Goal: Task Accomplishment & Management: Use online tool/utility

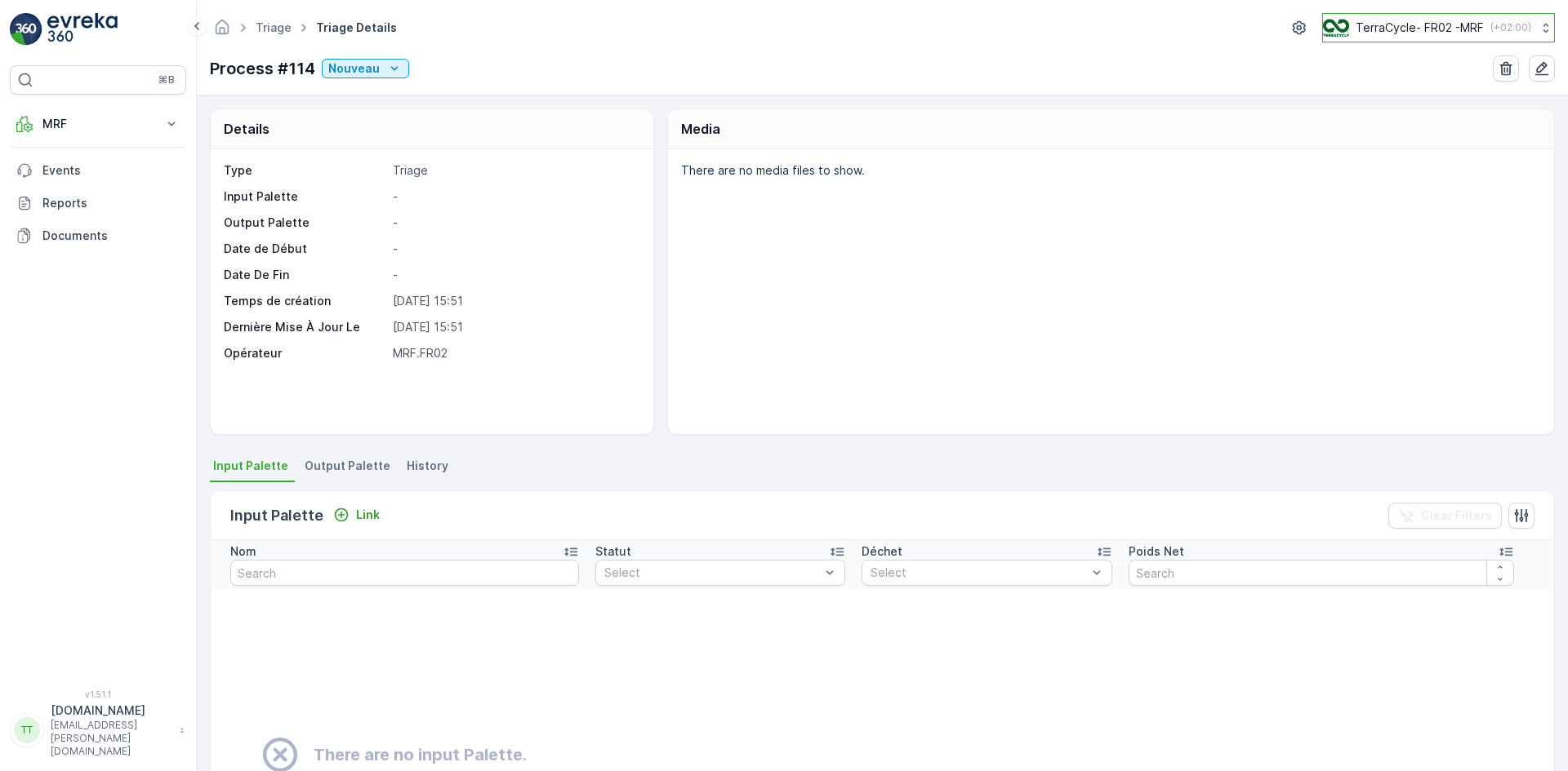
click at [1419, 29] on p "TerraCycle- FR02 -MRF" at bounding box center [1419, 28] width 128 height 17
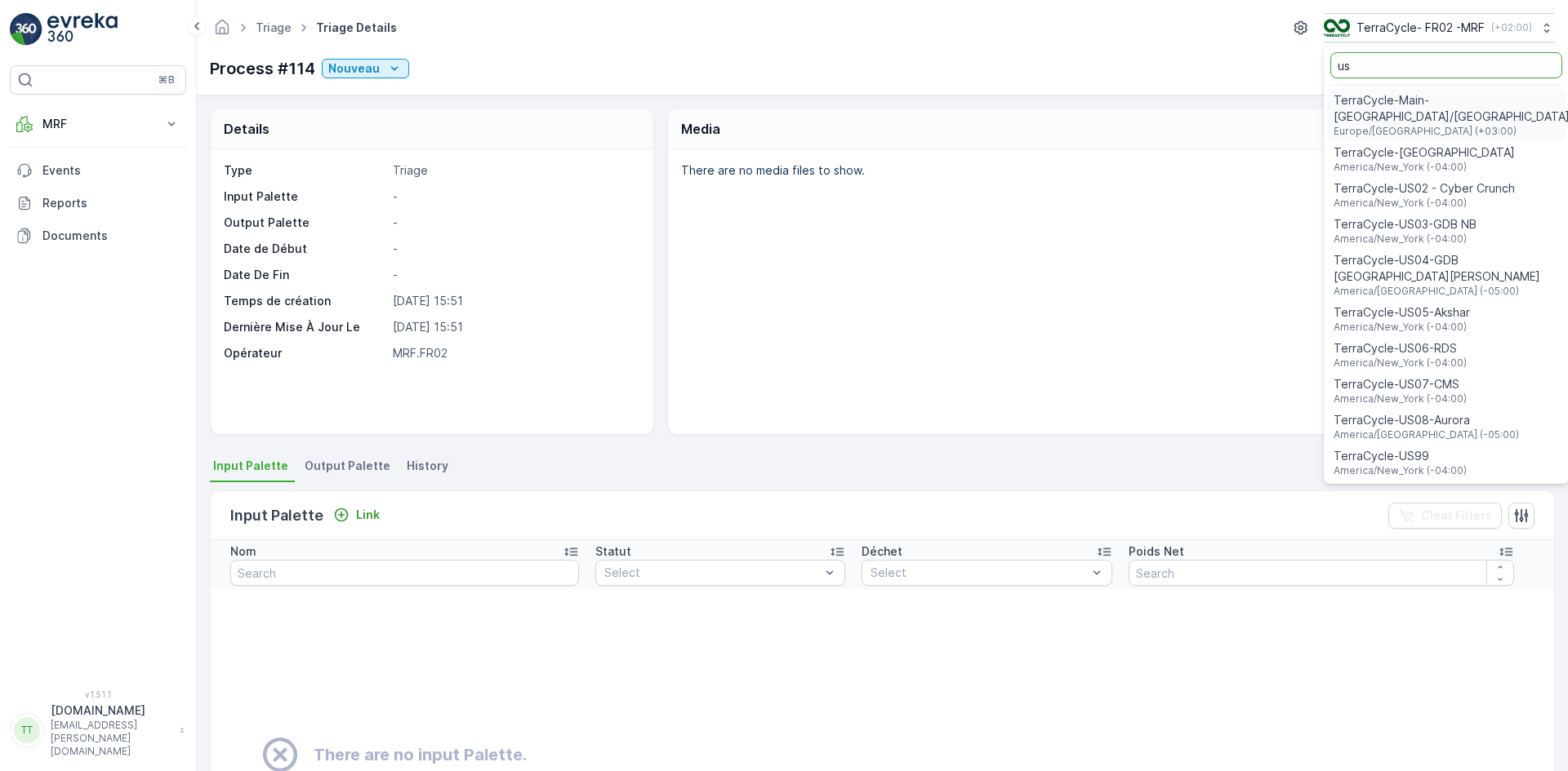
type input "us"
click at [1449, 413] on span "TerraCycle-US08-Aurora" at bounding box center [1426, 420] width 185 height 17
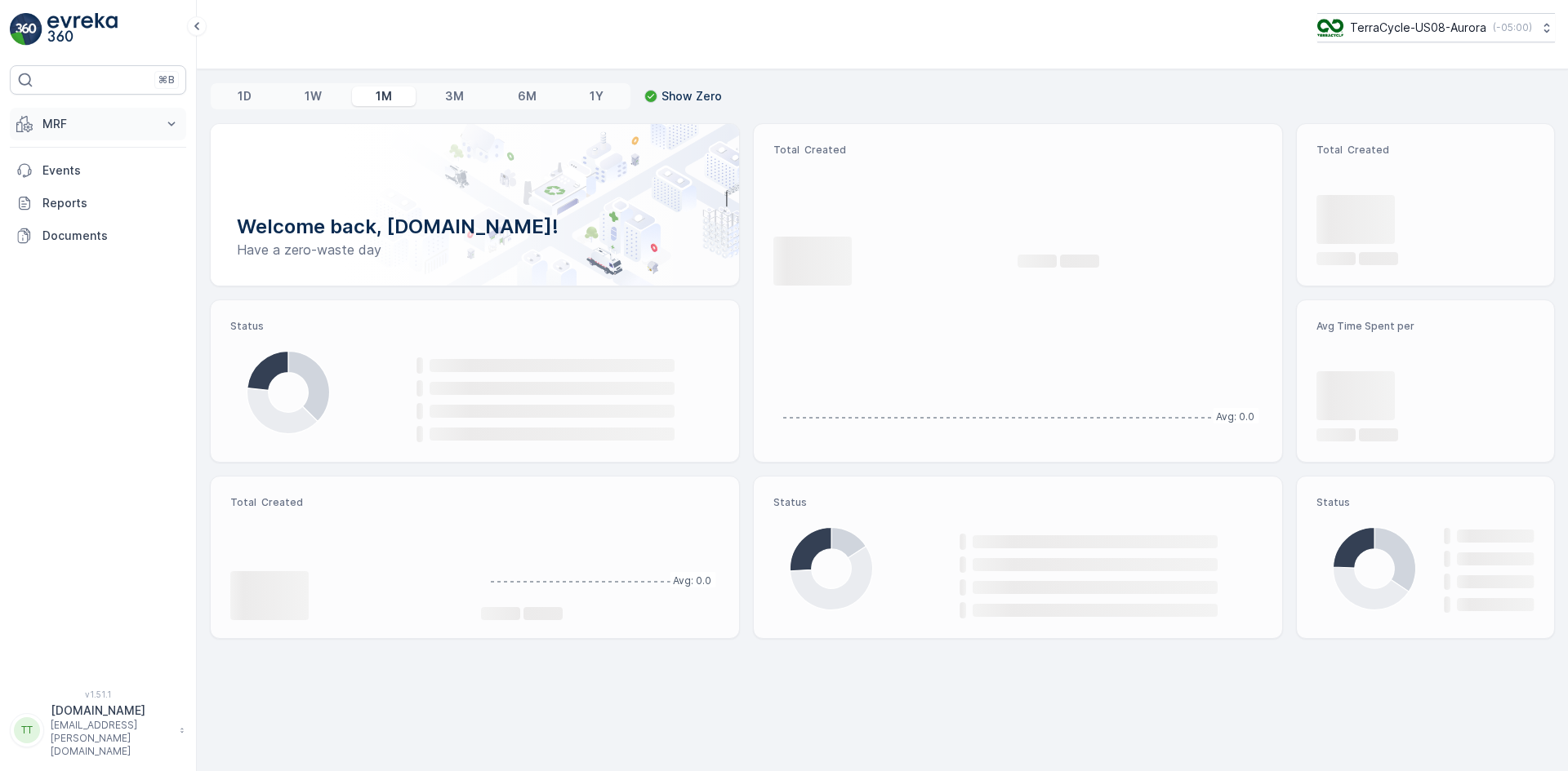
click at [69, 119] on p "MRF" at bounding box center [98, 124] width 111 height 17
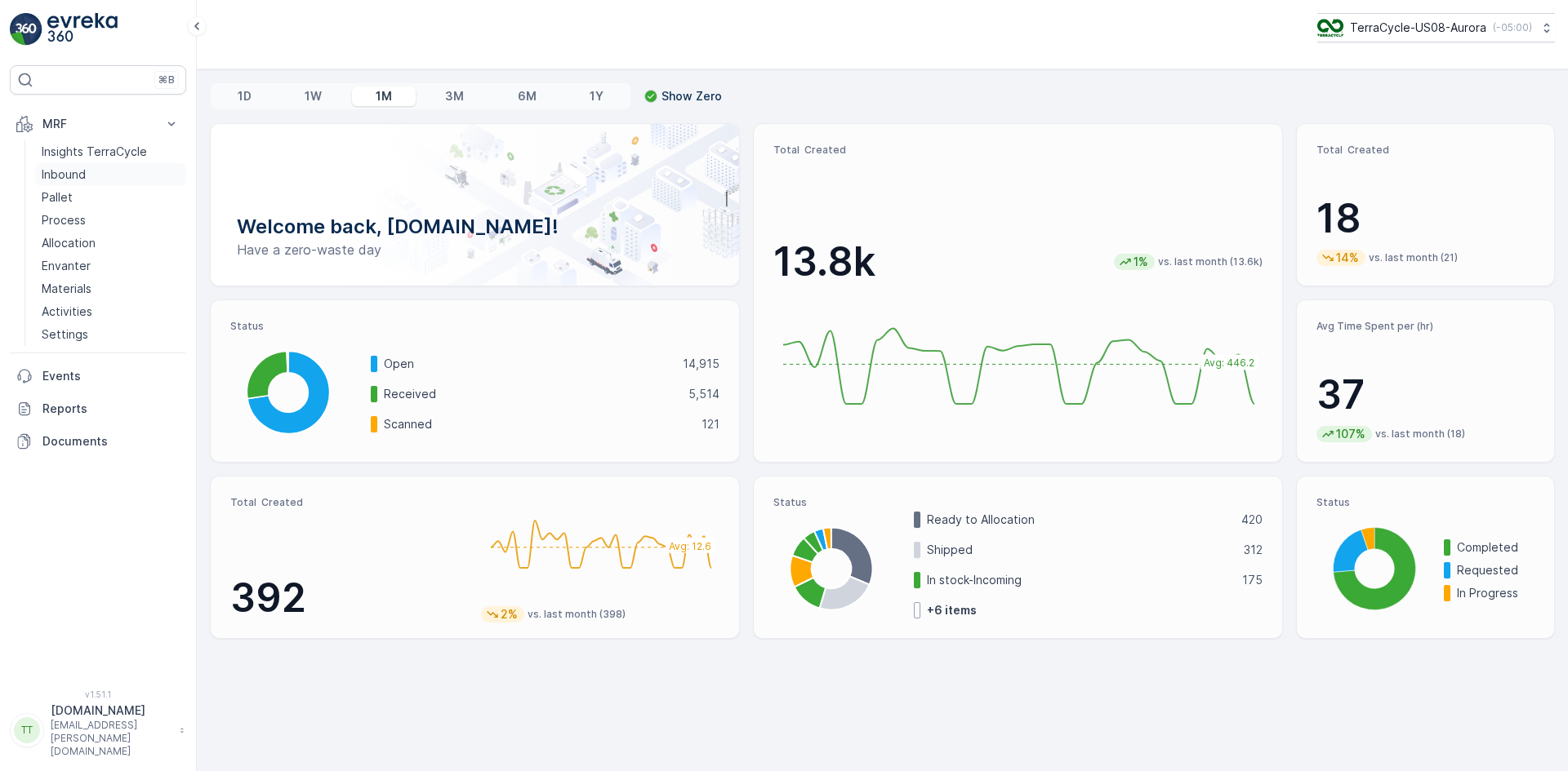
click at [84, 176] on p "Inbound" at bounding box center [63, 174] width 44 height 17
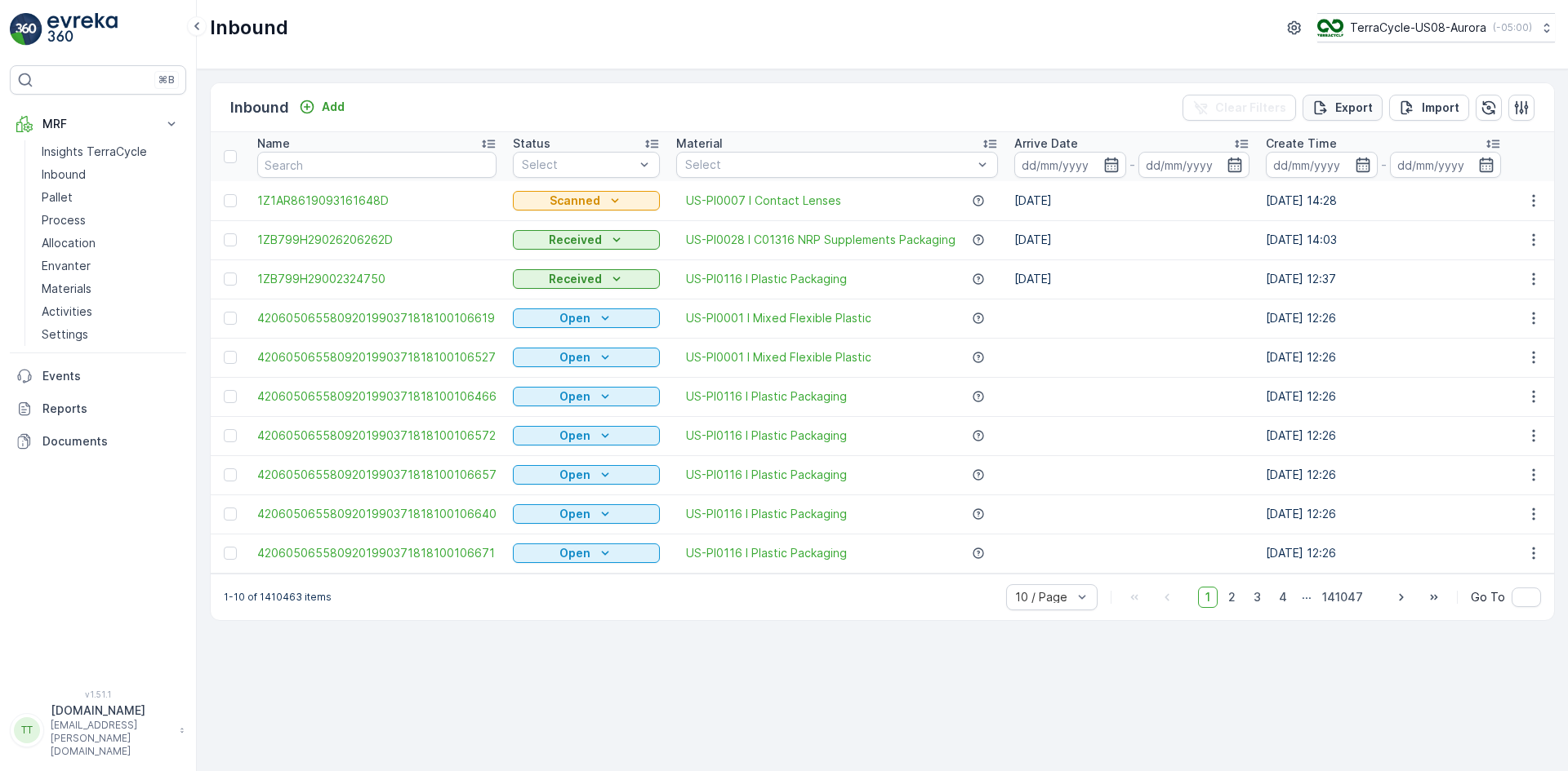
click at [1360, 97] on button "Export" at bounding box center [1341, 107] width 80 height 27
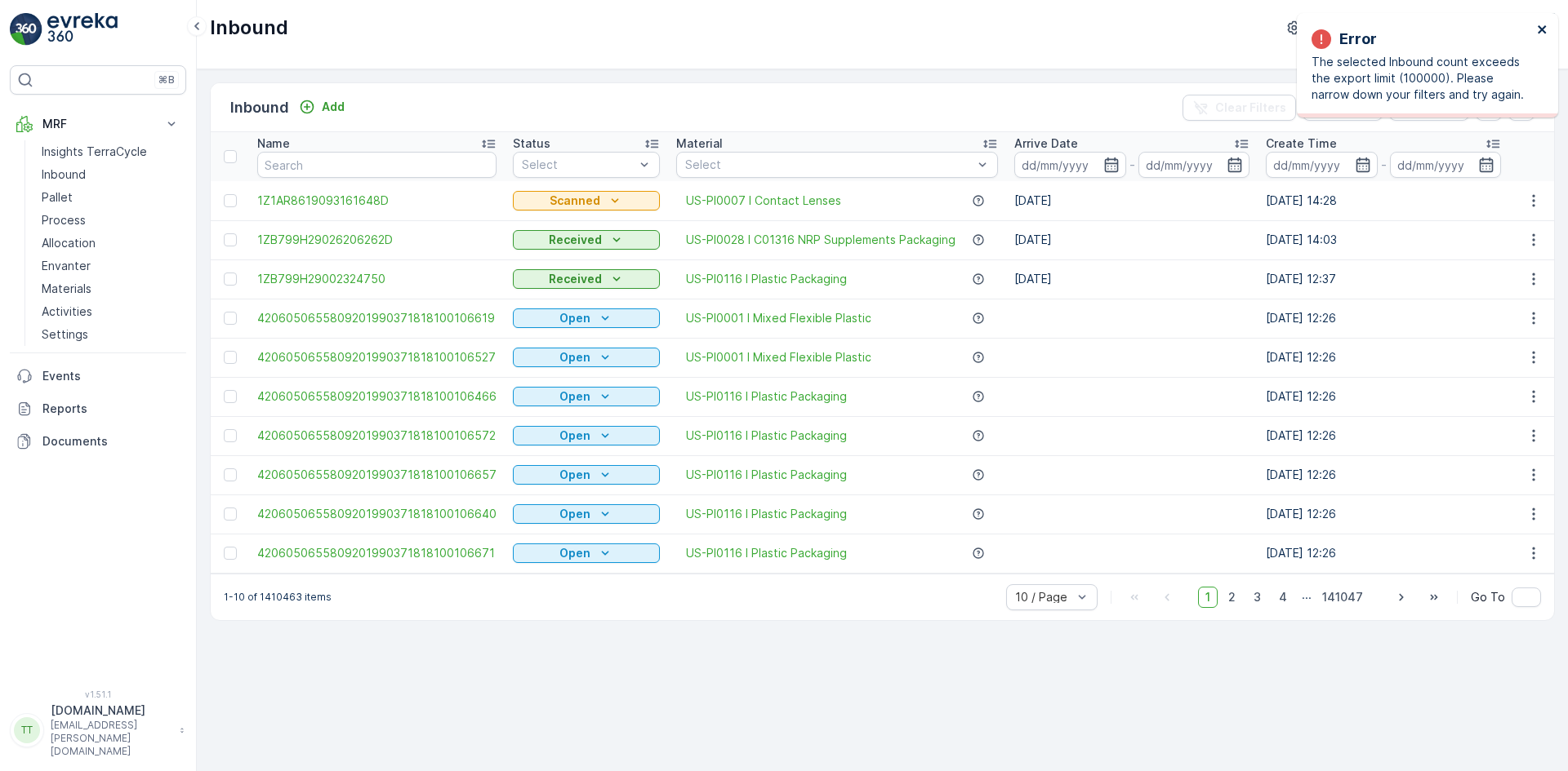
click at [1541, 27] on icon "close" at bounding box center [1542, 29] width 12 height 13
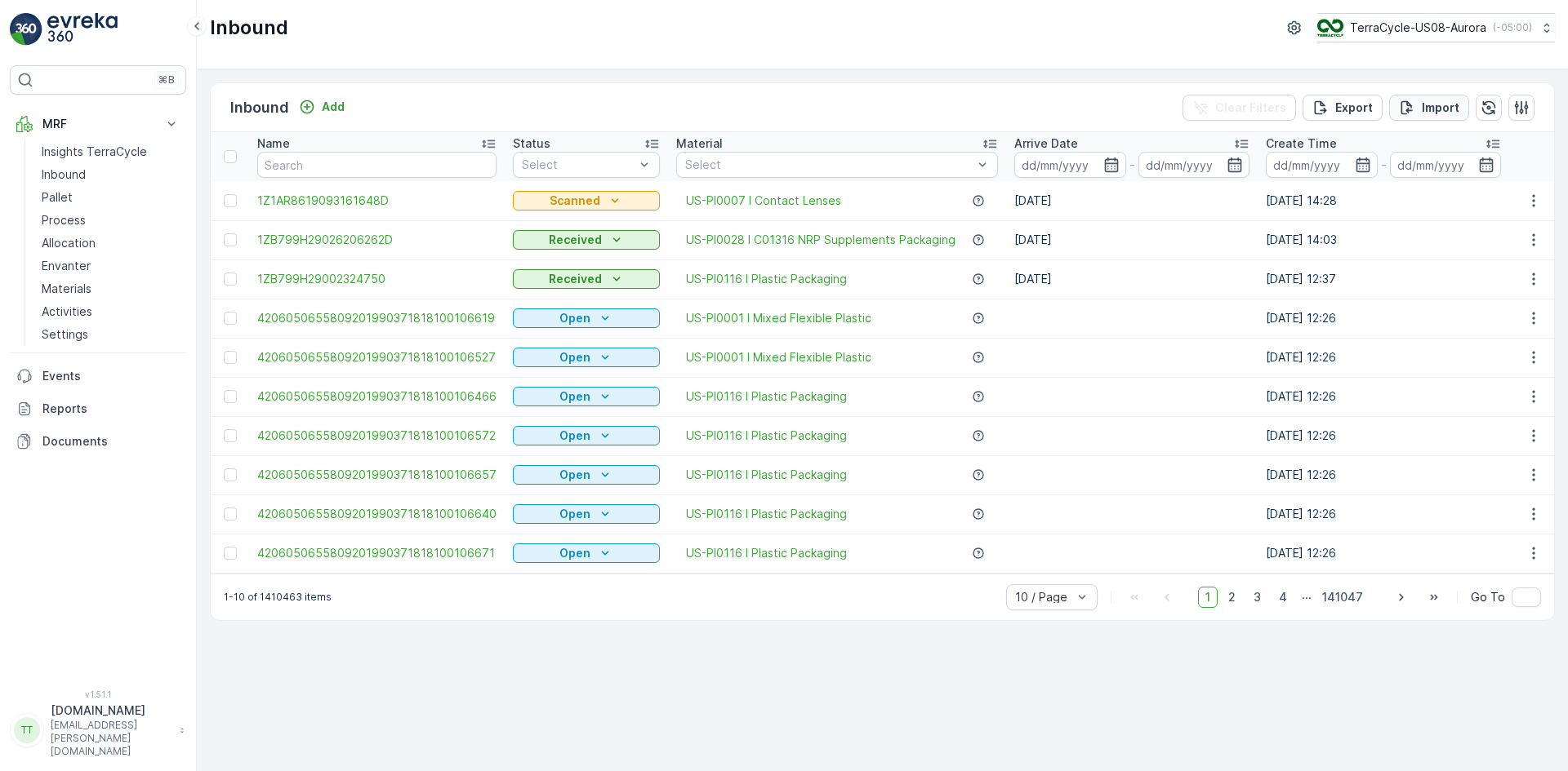
click at [1430, 106] on p "Import" at bounding box center [1440, 107] width 37 height 17
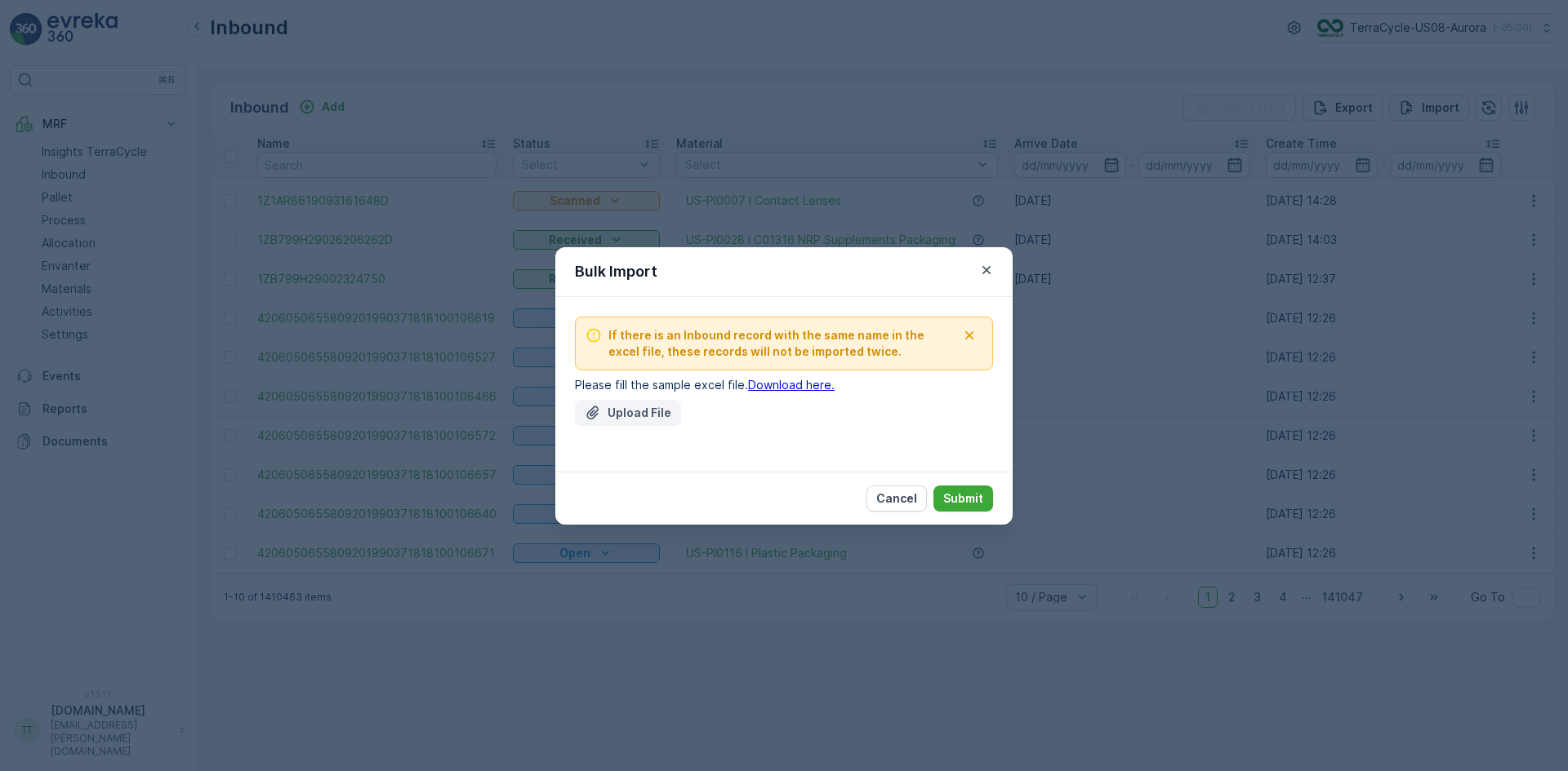
click at [634, 408] on p "Upload File" at bounding box center [639, 413] width 64 height 17
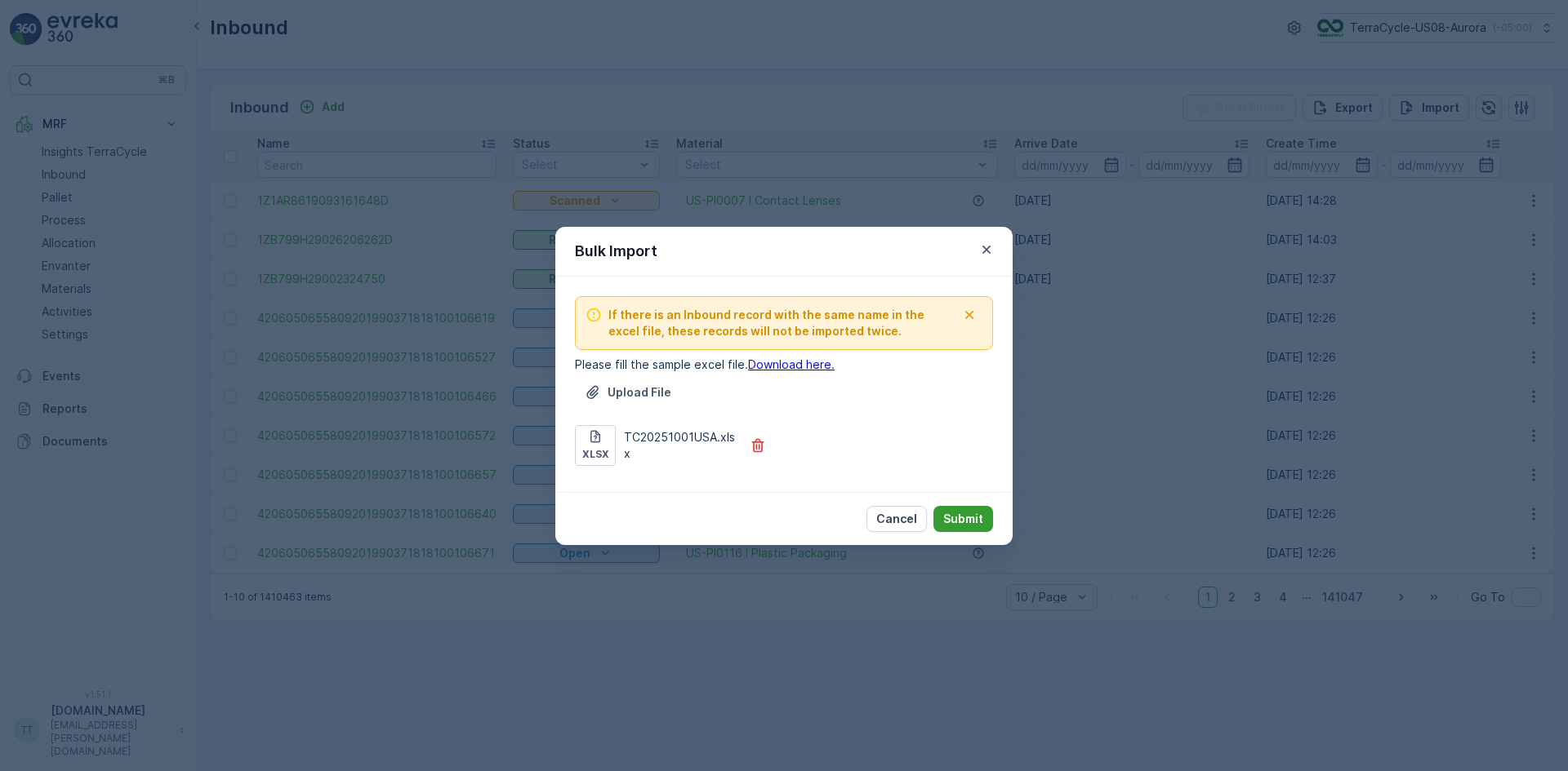
click at [955, 515] on p "Submit" at bounding box center [962, 519] width 40 height 17
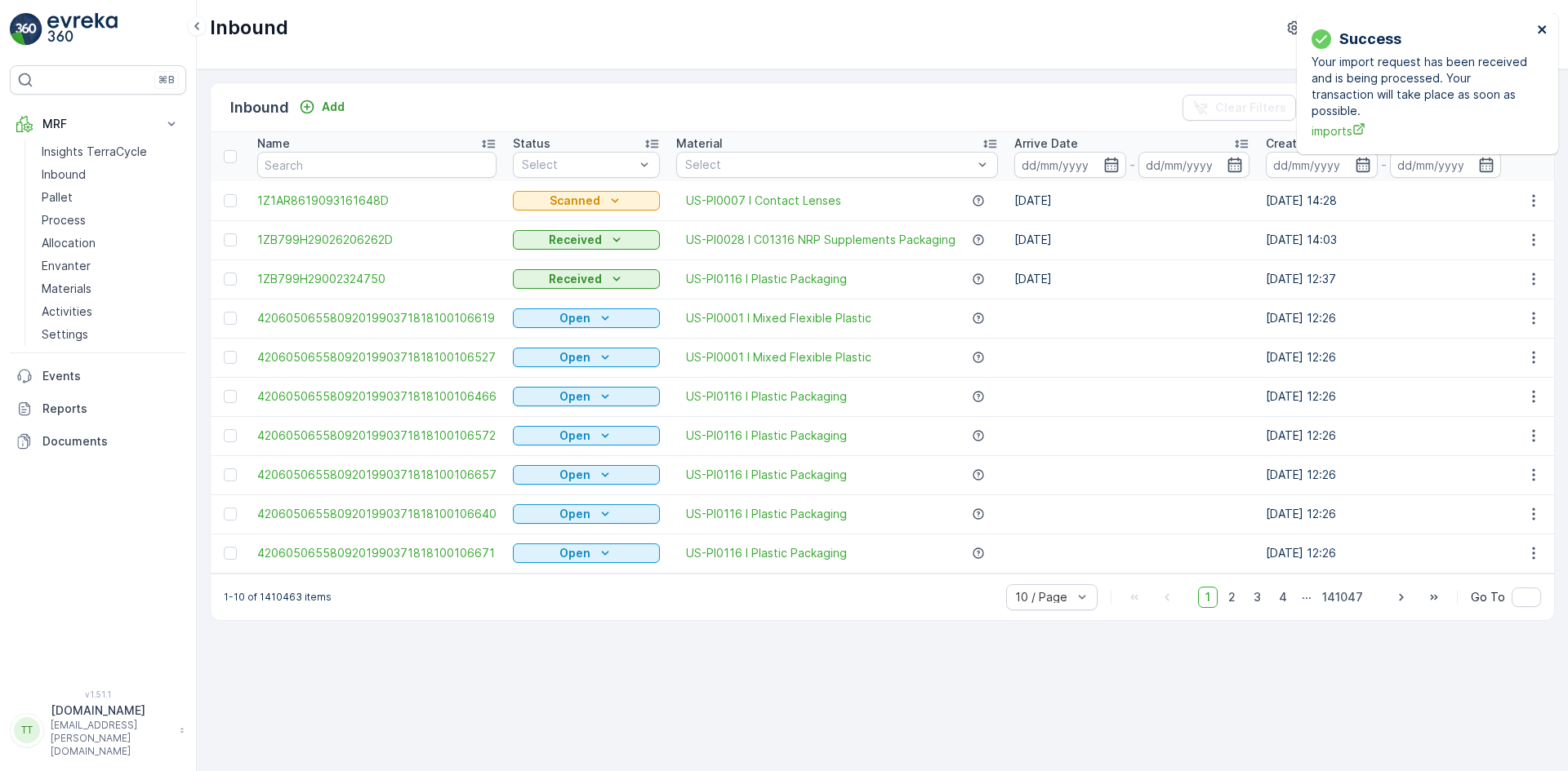
click at [1544, 31] on icon "close" at bounding box center [1541, 30] width 8 height 8
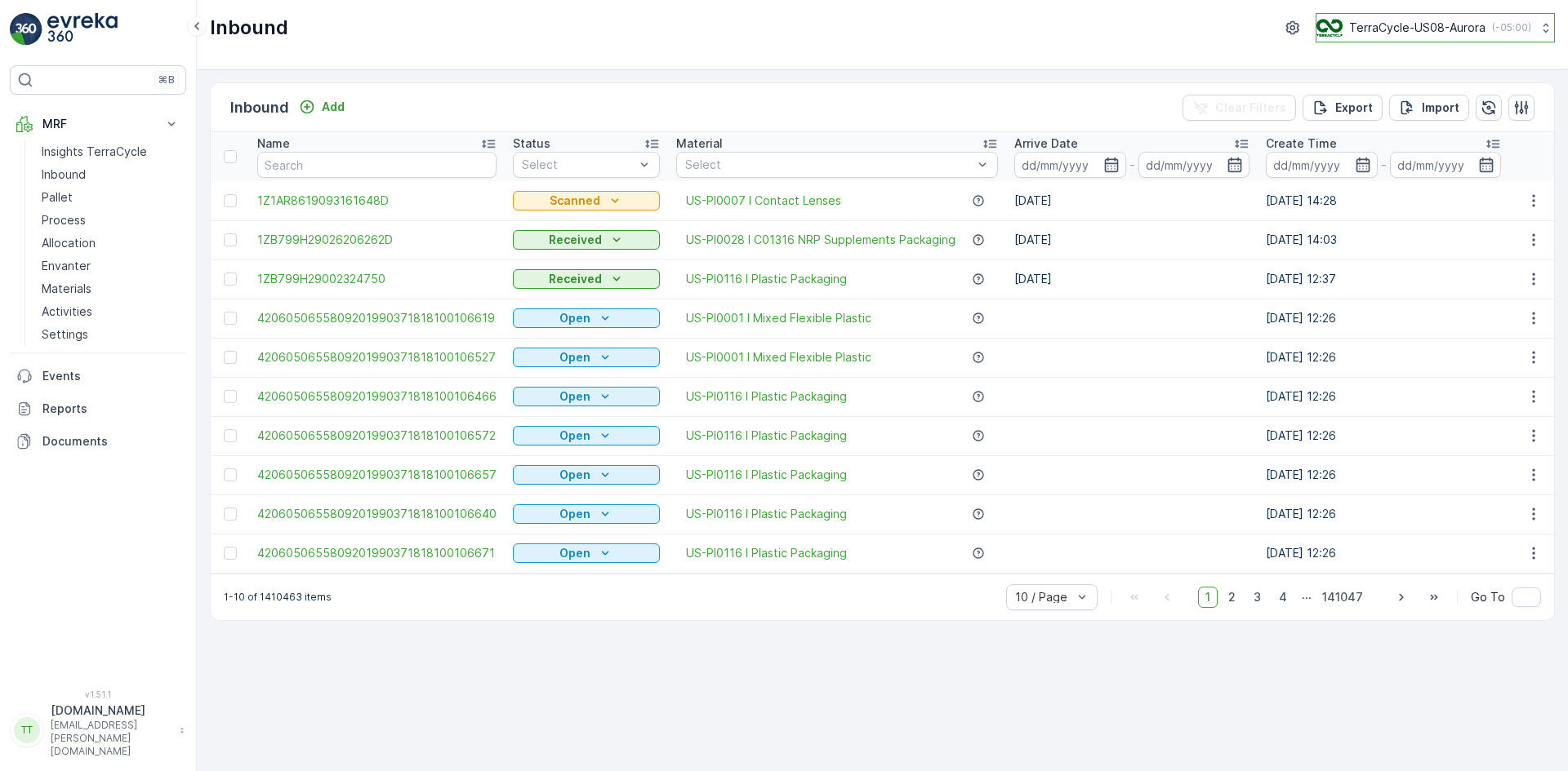
click at [1433, 25] on p "TerraCycle-US08-Aurora" at bounding box center [1416, 28] width 136 height 17
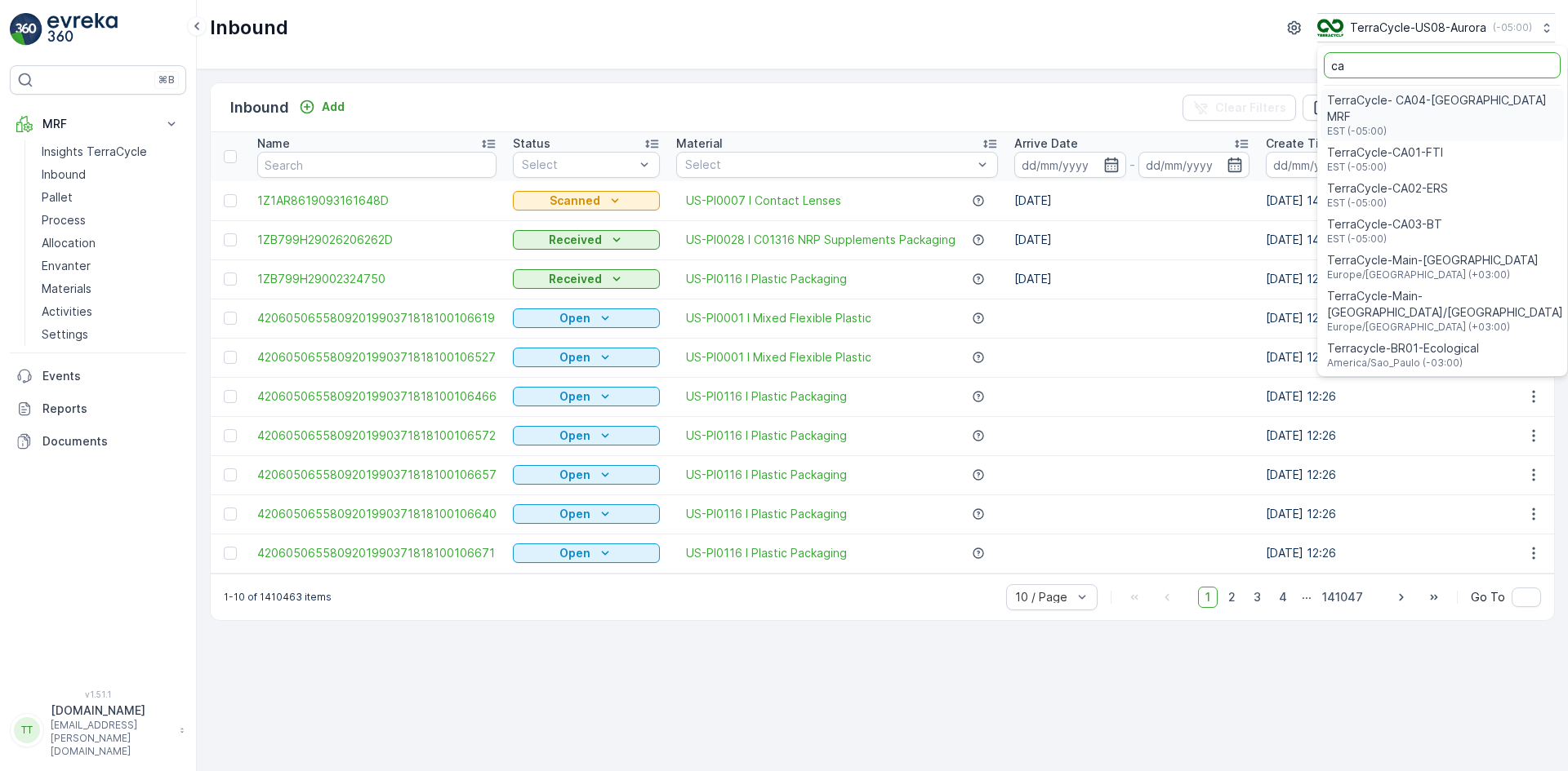
type input "ca"
click at [1392, 145] on span "TerraCycle-CA01-FTI" at bounding box center [1385, 153] width 116 height 17
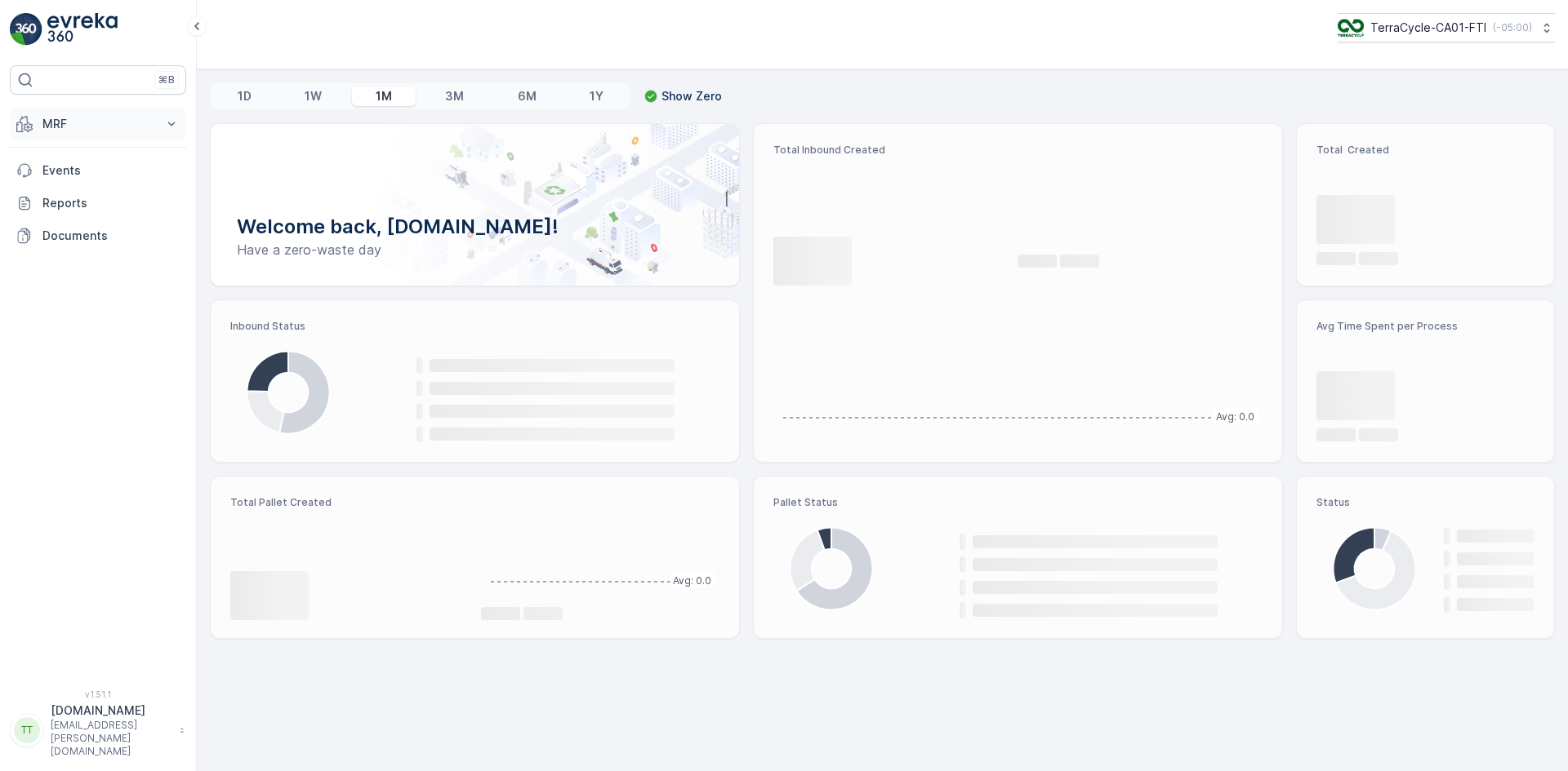
click at [78, 123] on p "MRF" at bounding box center [98, 124] width 111 height 17
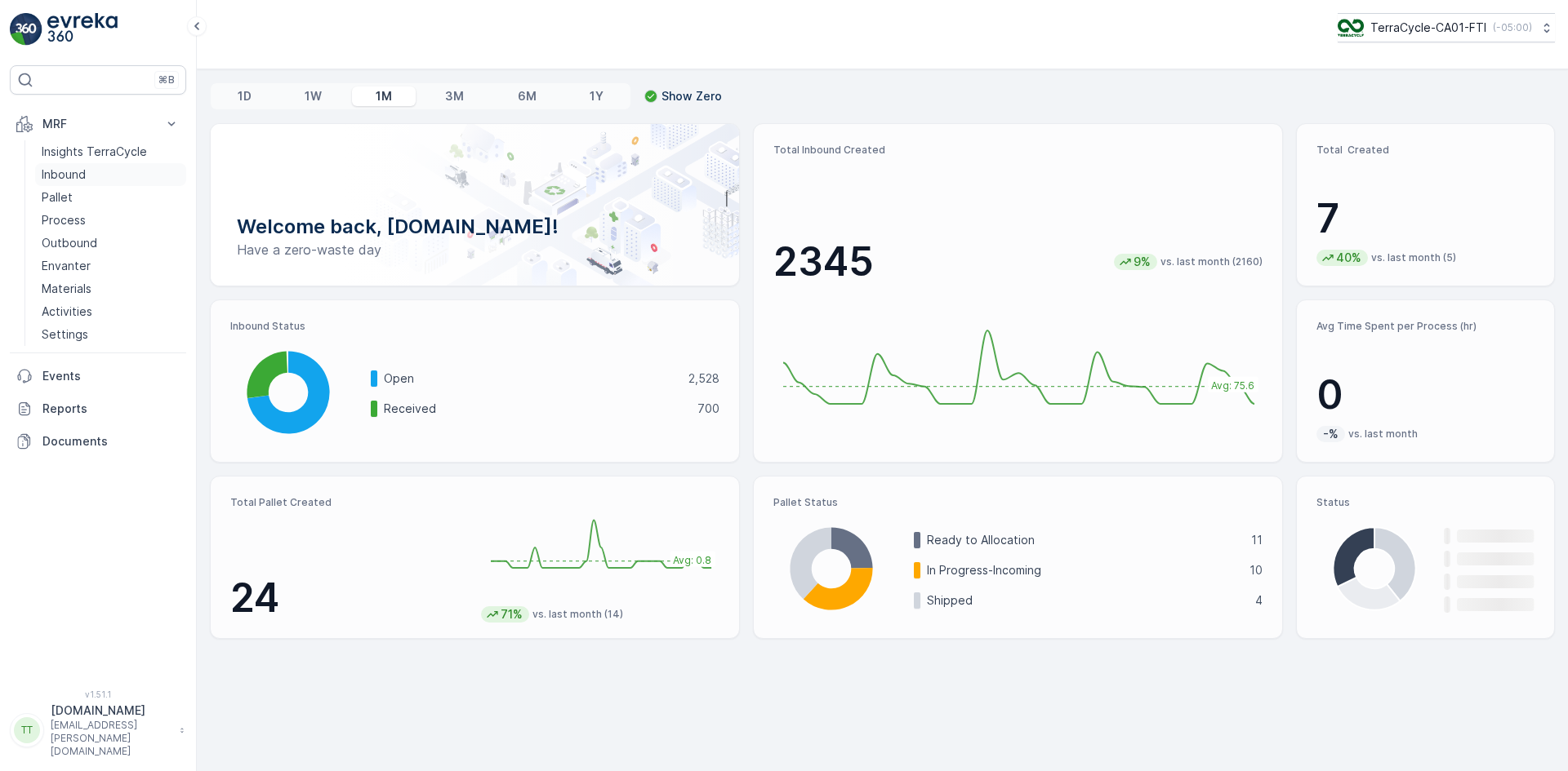
click at [84, 172] on p "Inbound" at bounding box center [63, 174] width 44 height 17
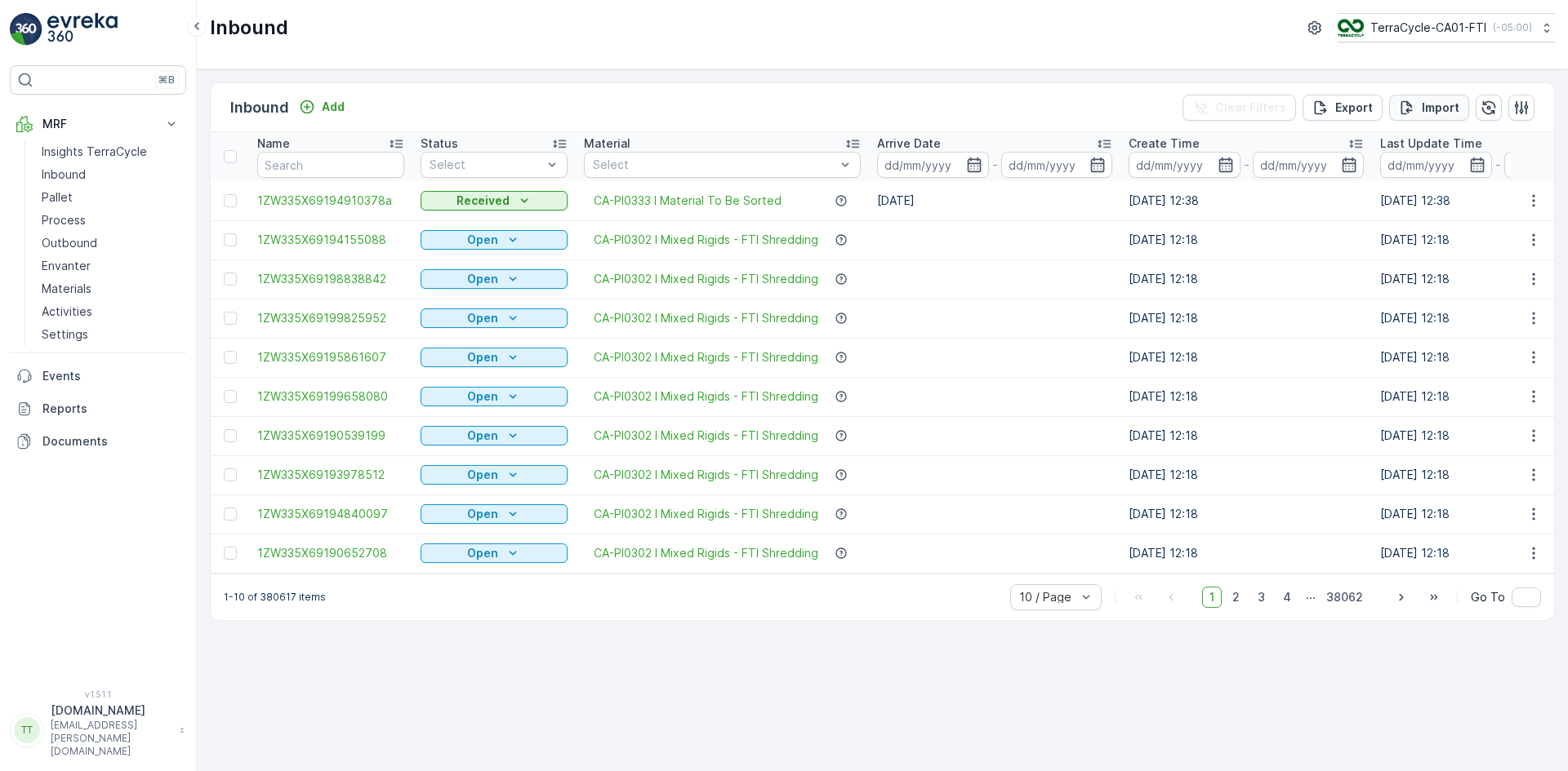
click at [1434, 102] on p "Import" at bounding box center [1440, 107] width 37 height 17
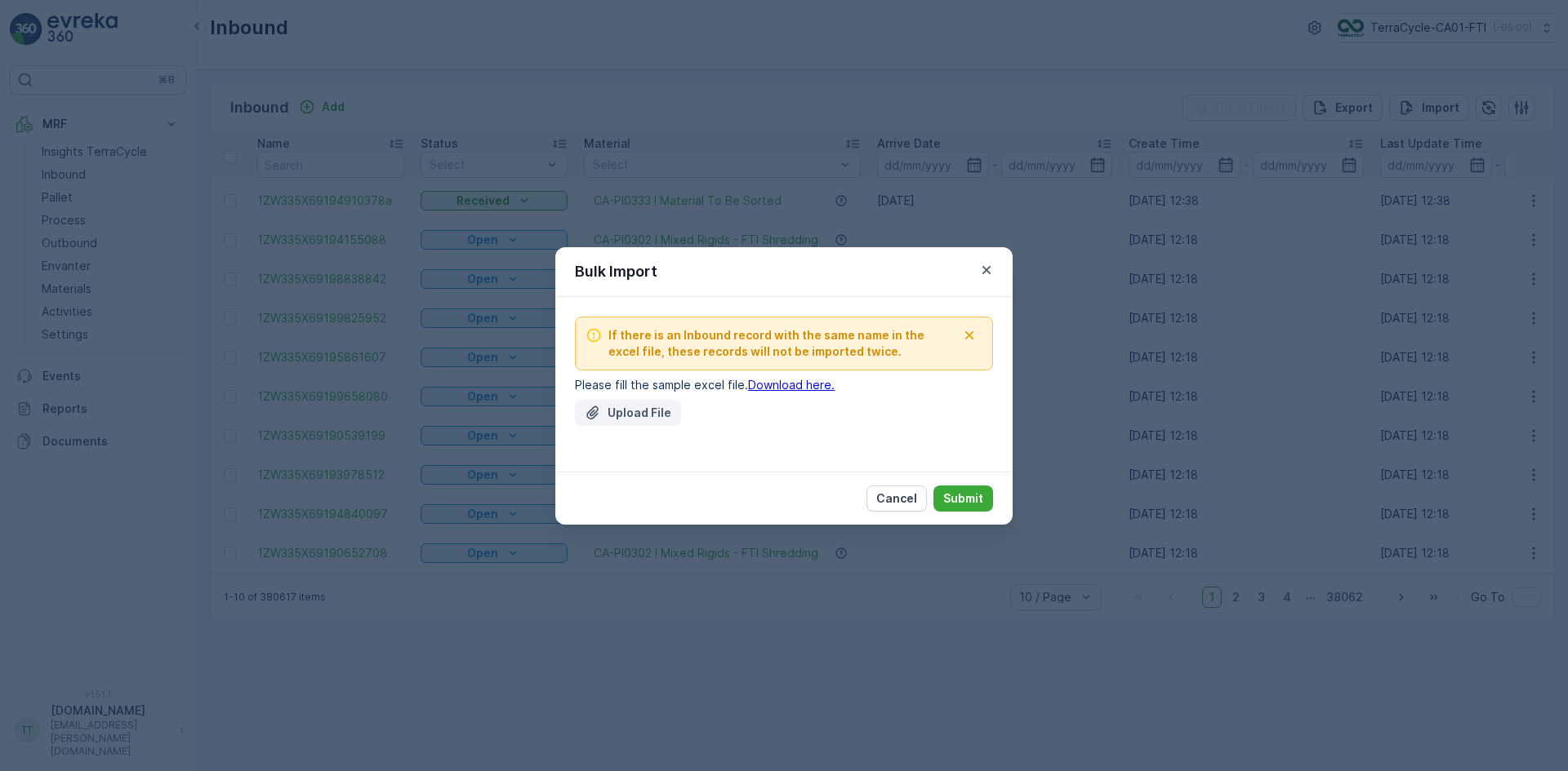
click at [631, 405] on p "Upload File" at bounding box center [639, 413] width 64 height 17
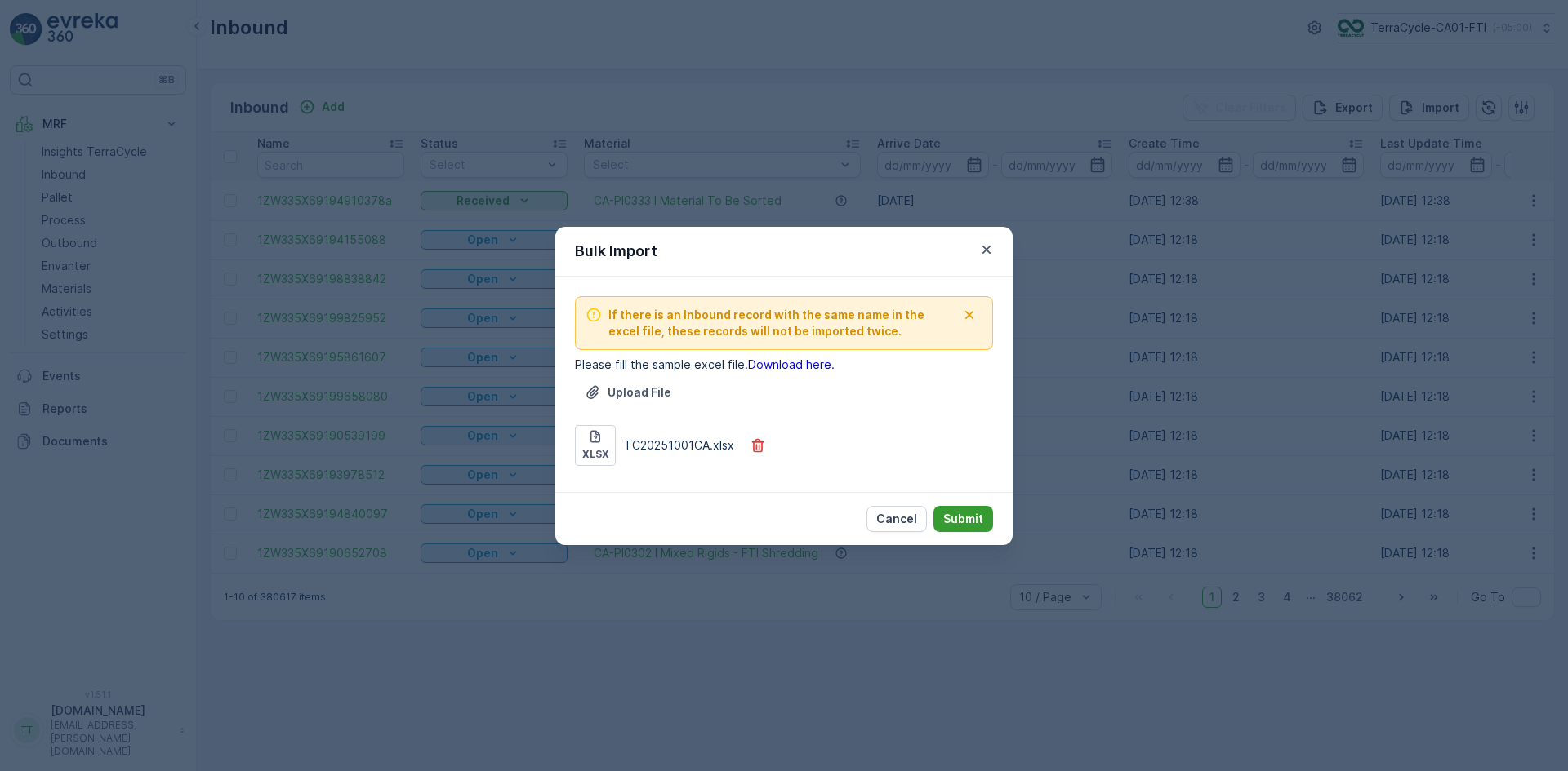
click at [966, 518] on p "Submit" at bounding box center [962, 519] width 40 height 17
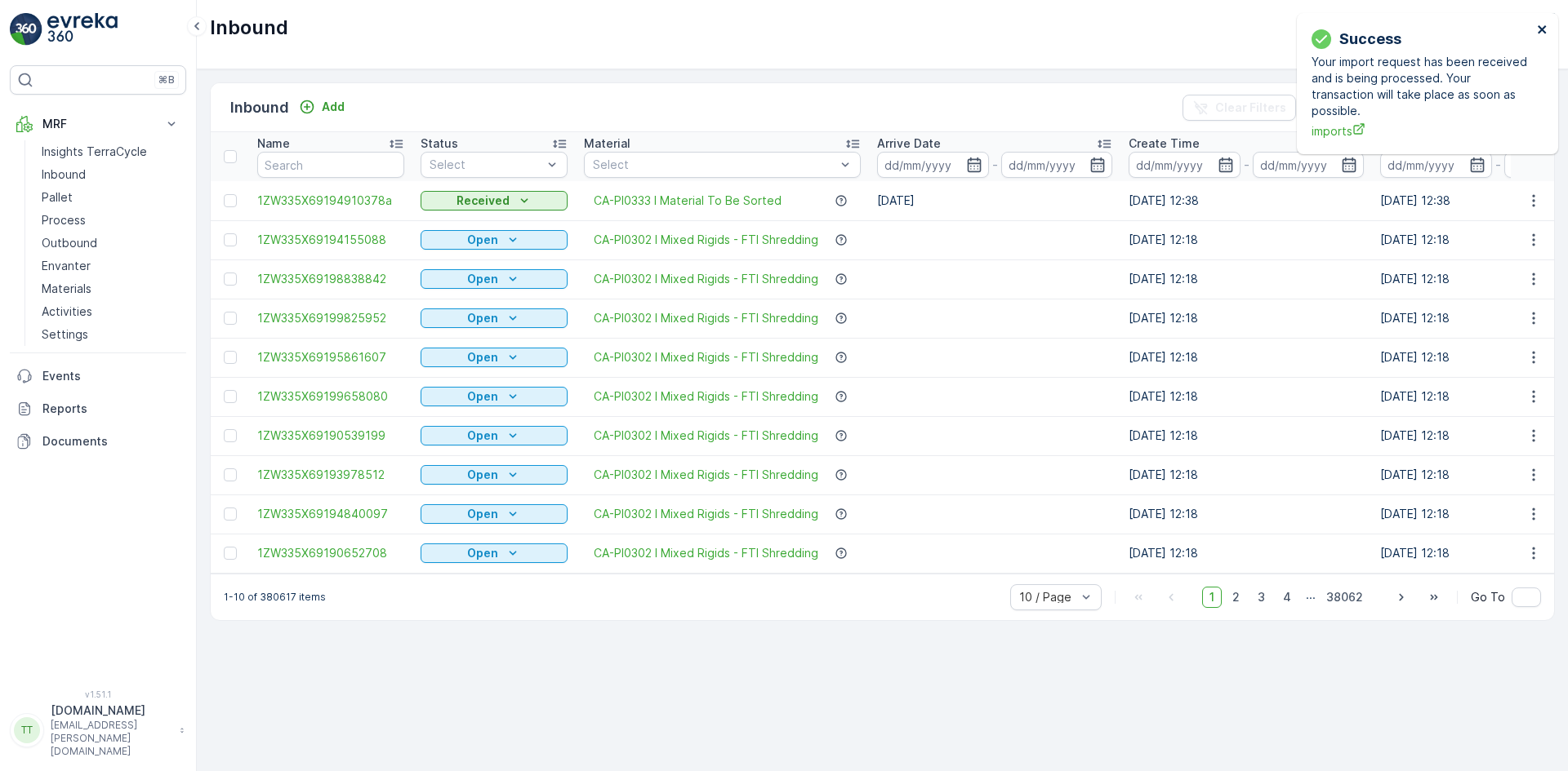
click at [1546, 30] on icon "close" at bounding box center [1542, 29] width 12 height 13
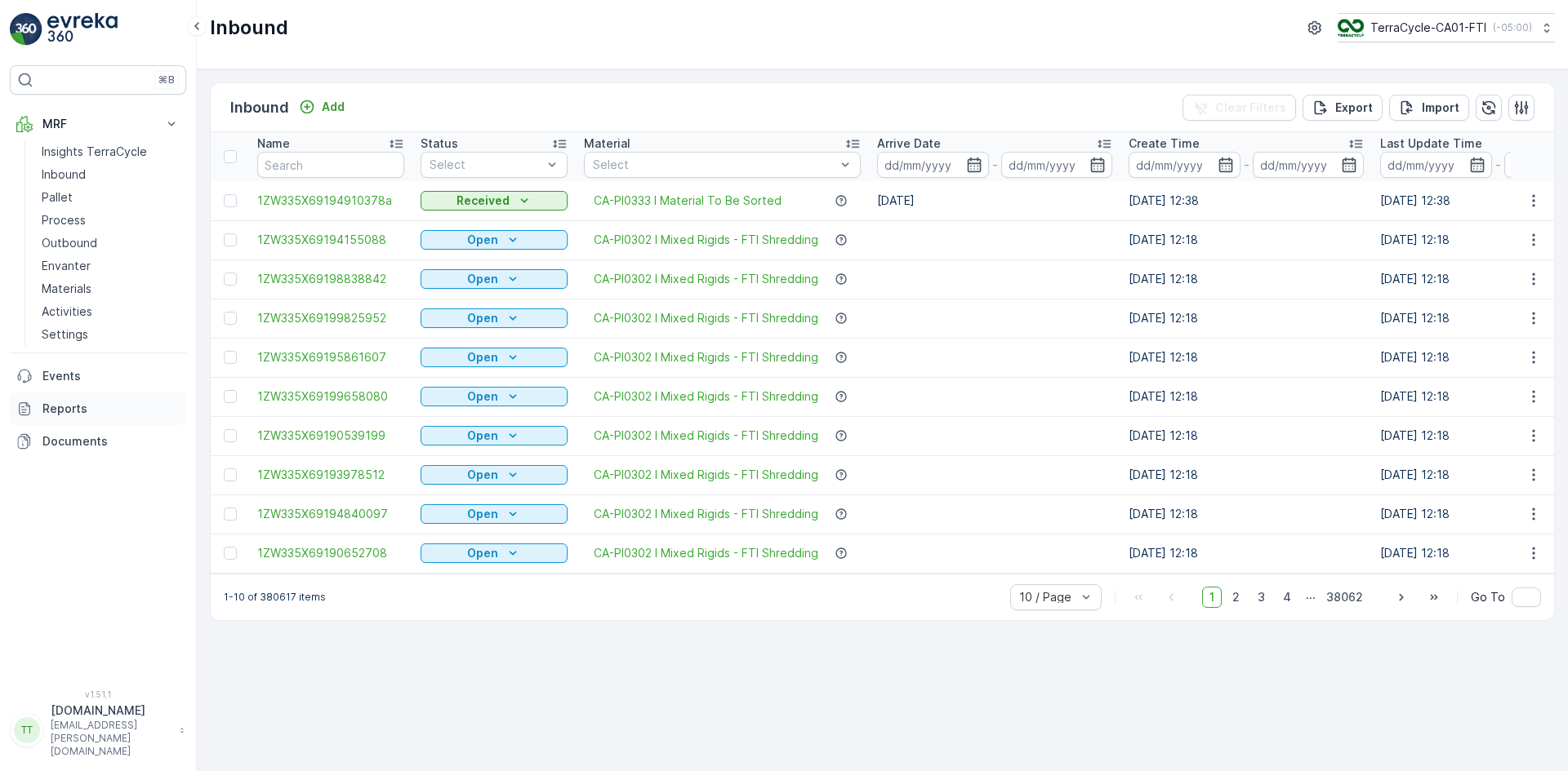
click at [67, 418] on link "Reports" at bounding box center [98, 409] width 176 height 32
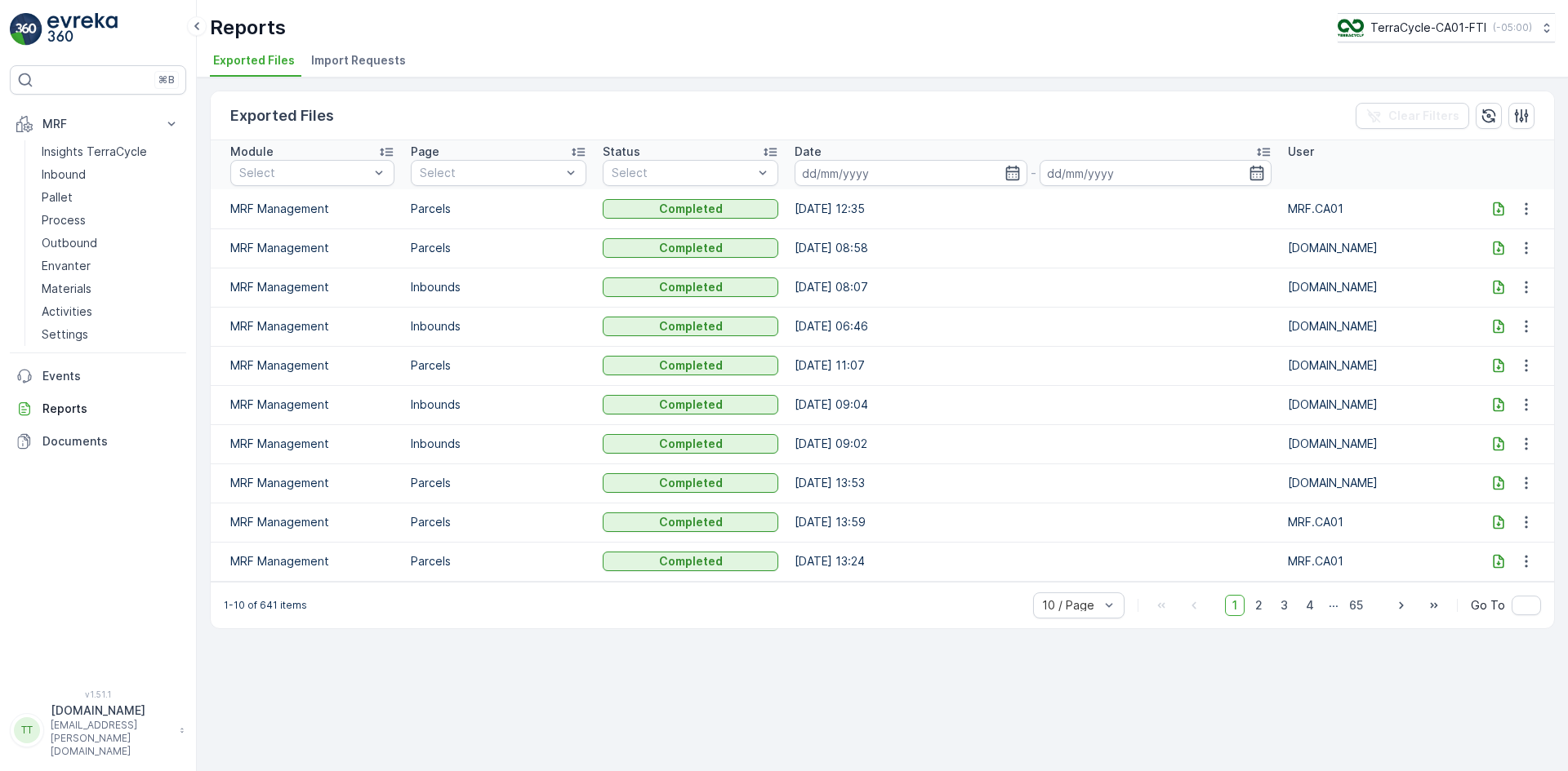
click at [385, 60] on span "Import Requests" at bounding box center [359, 60] width 95 height 17
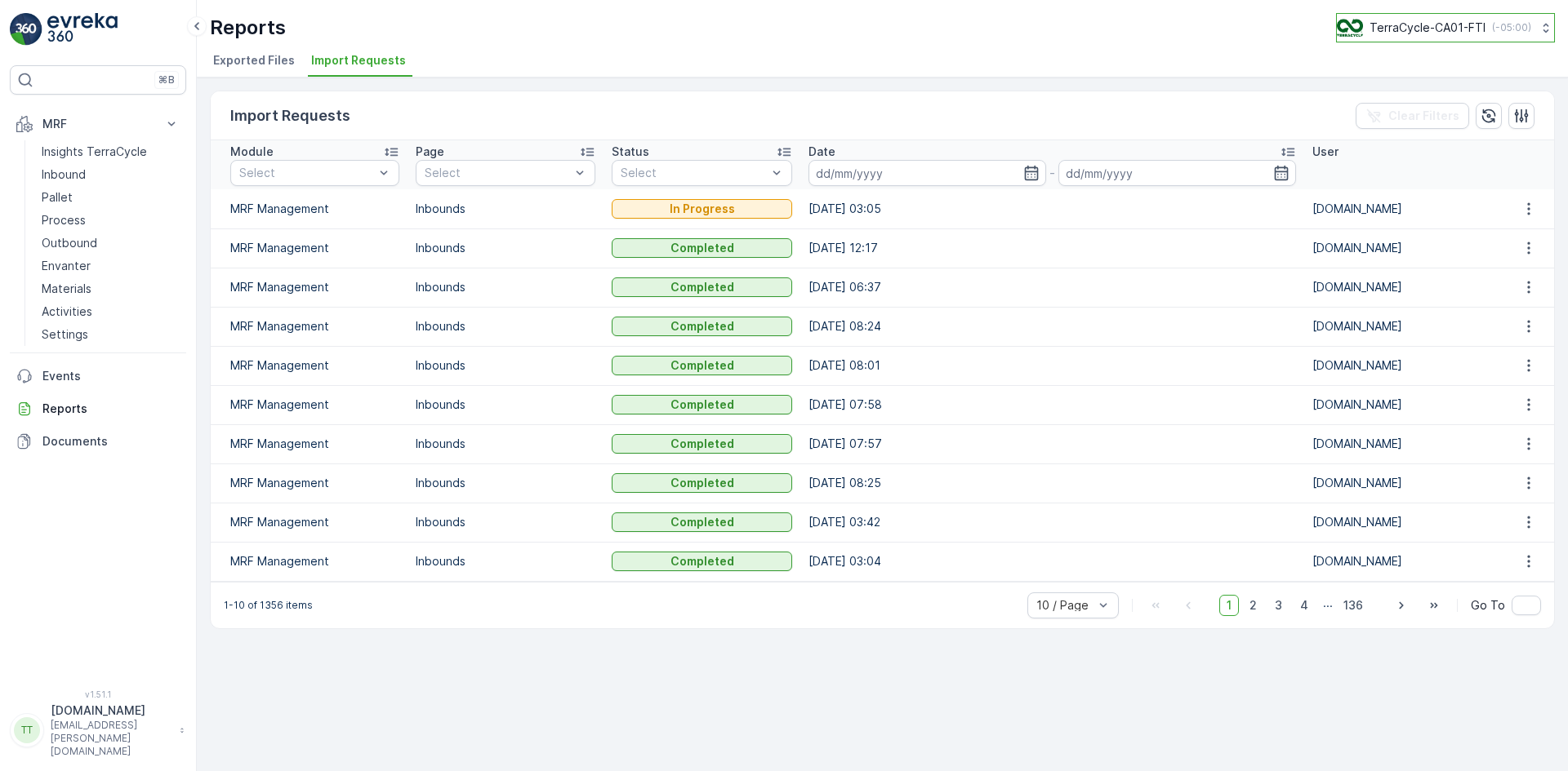
click at [1427, 26] on p "TerraCycle-CA01-FTI" at bounding box center [1427, 28] width 116 height 17
type input "ie"
click at [1391, 106] on span "TerraCycle-IE" at bounding box center [1438, 100] width 181 height 17
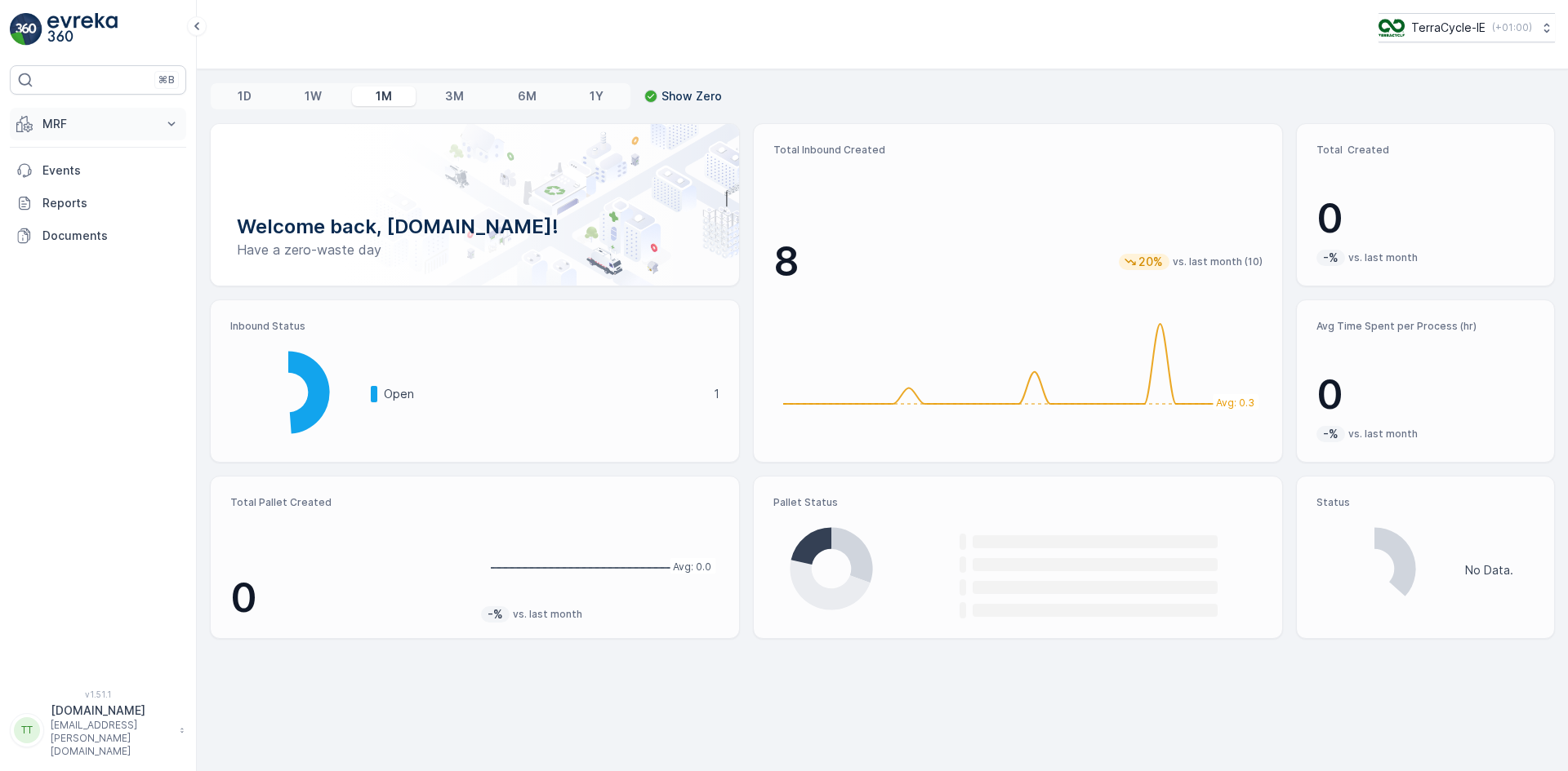
click at [91, 122] on p "MRF" at bounding box center [98, 124] width 111 height 17
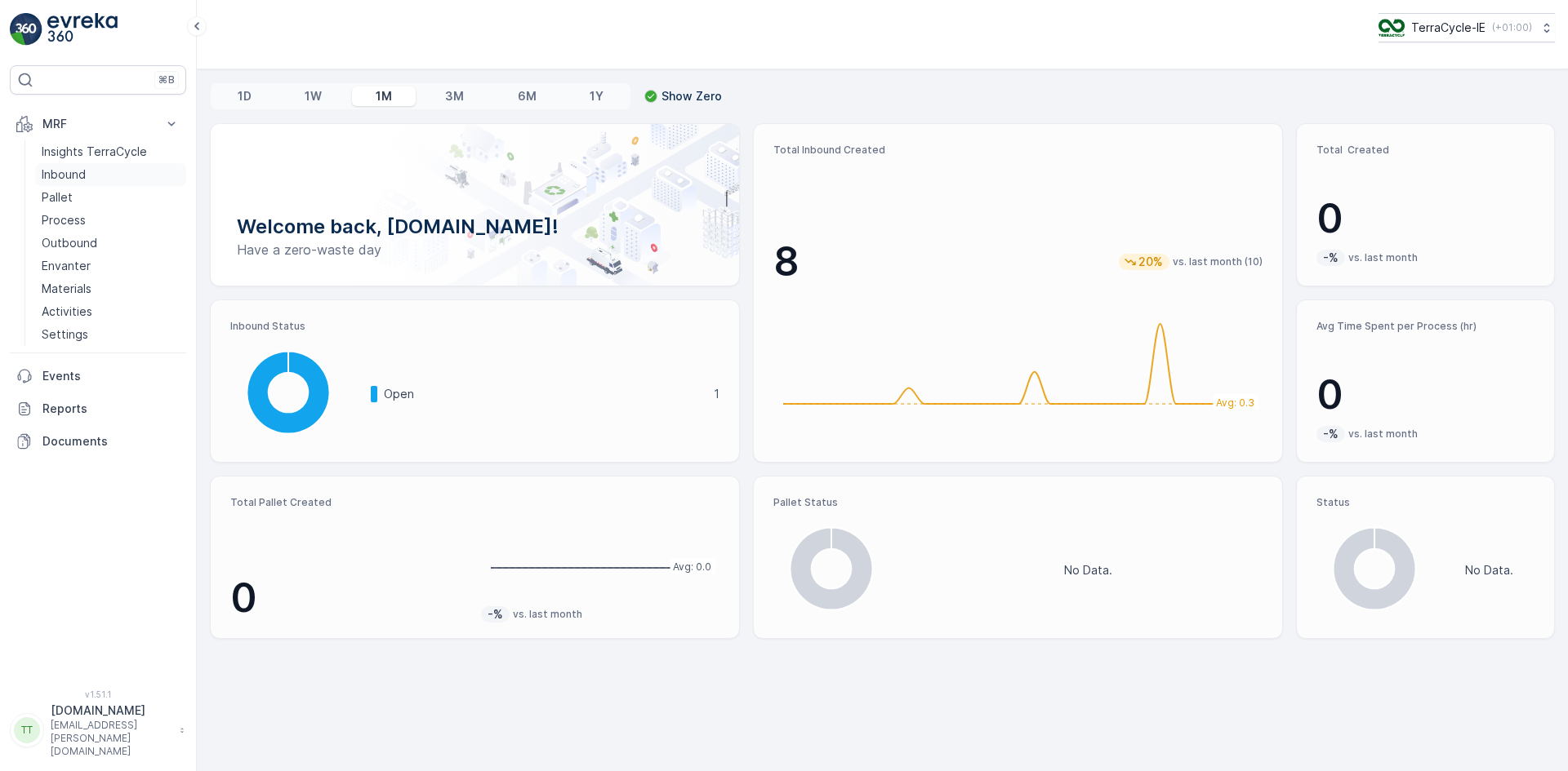
click at [105, 169] on link "Inbound" at bounding box center [110, 174] width 151 height 23
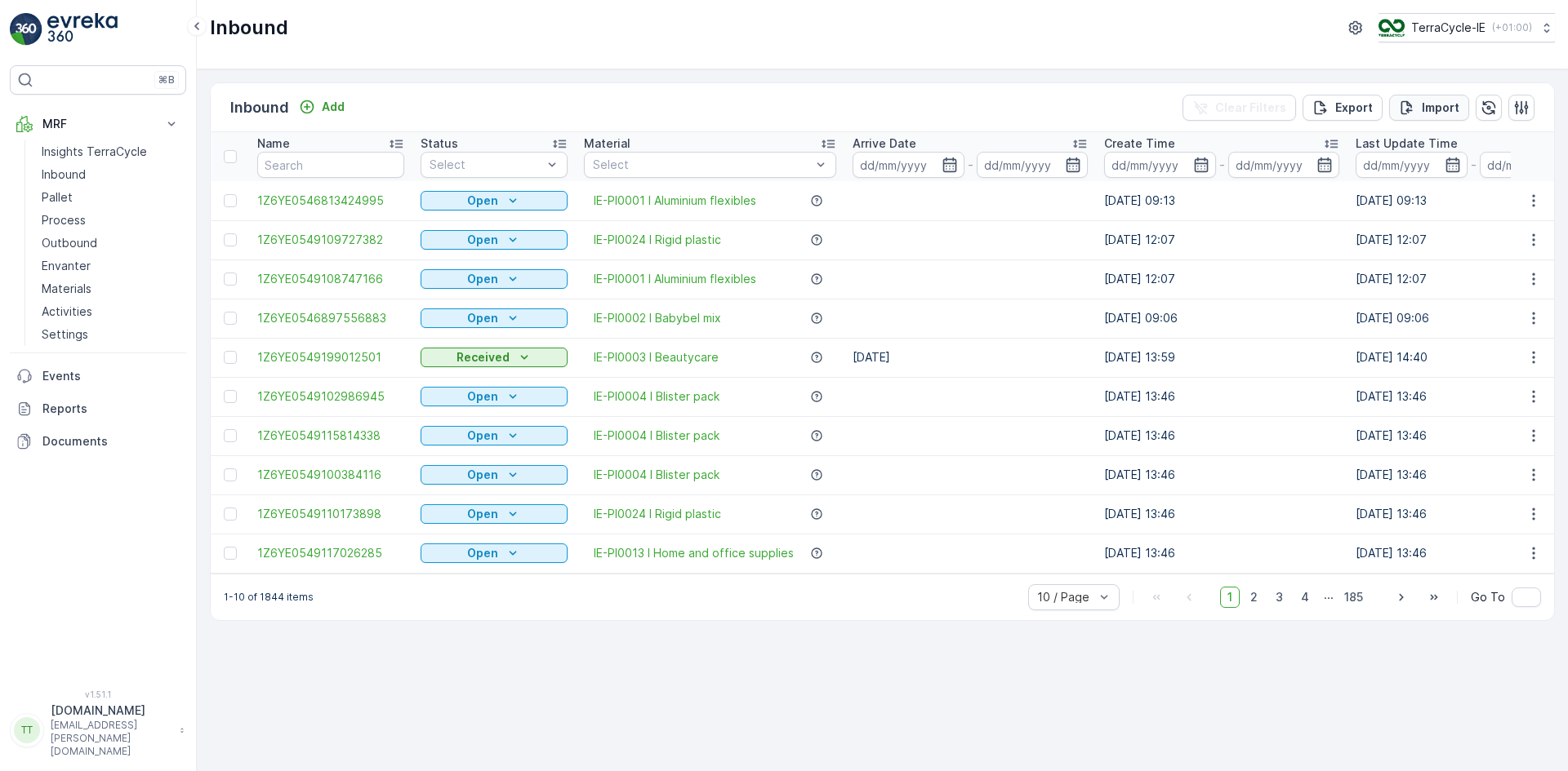
click at [1451, 102] on p "Import" at bounding box center [1440, 107] width 37 height 17
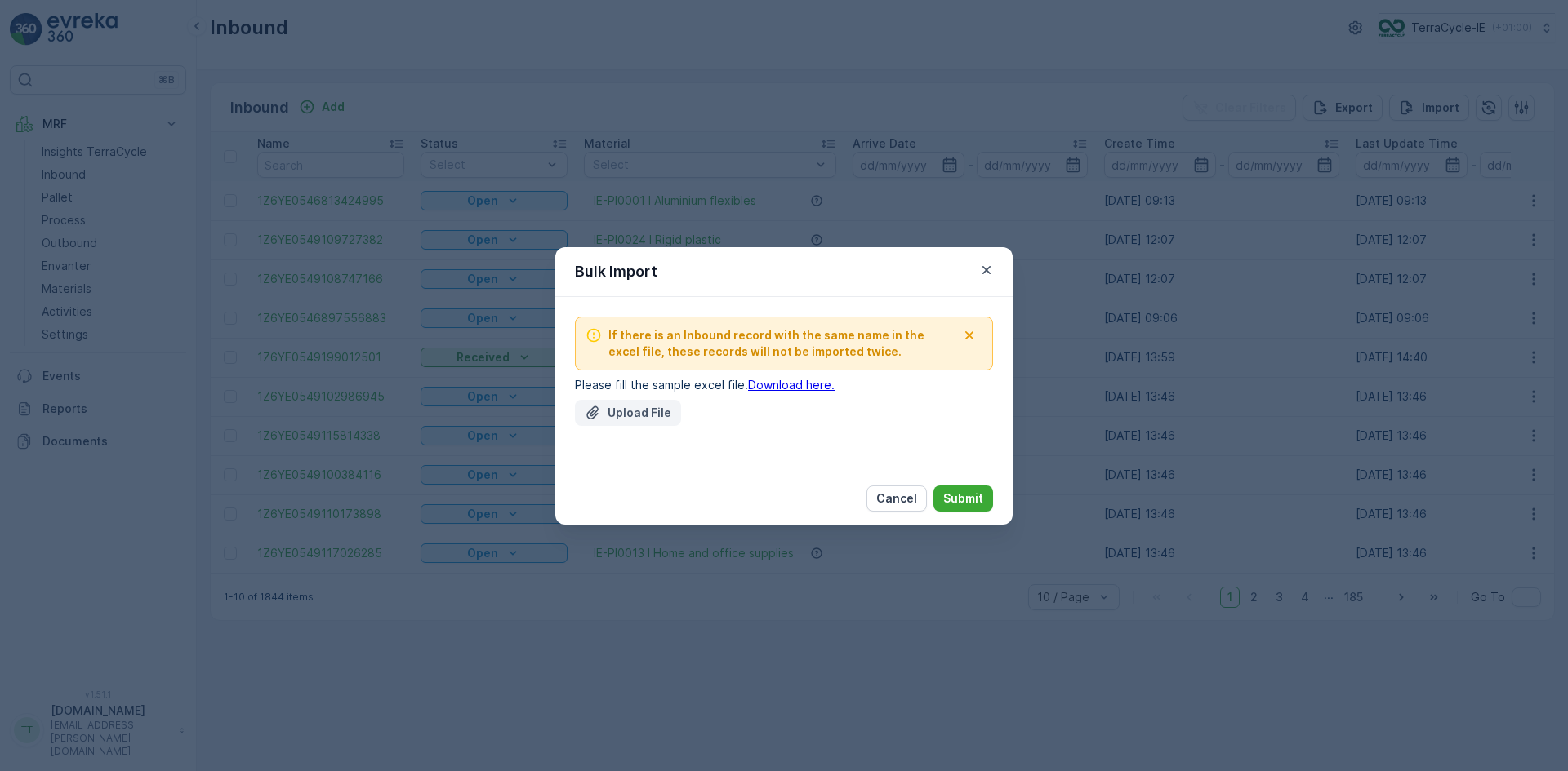
click at [621, 410] on p "Upload File" at bounding box center [639, 413] width 64 height 17
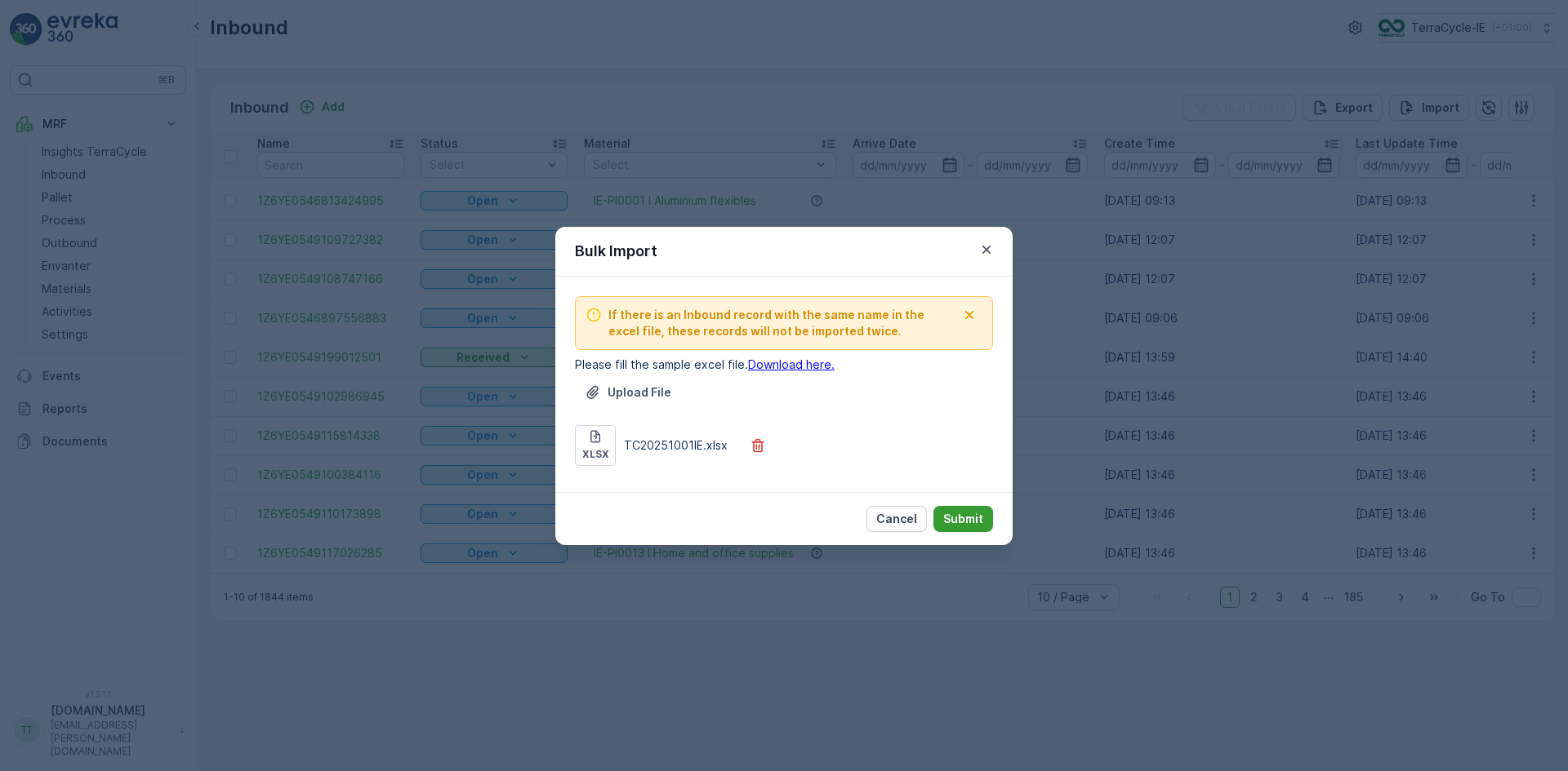
click at [988, 518] on button "Submit" at bounding box center [962, 519] width 60 height 27
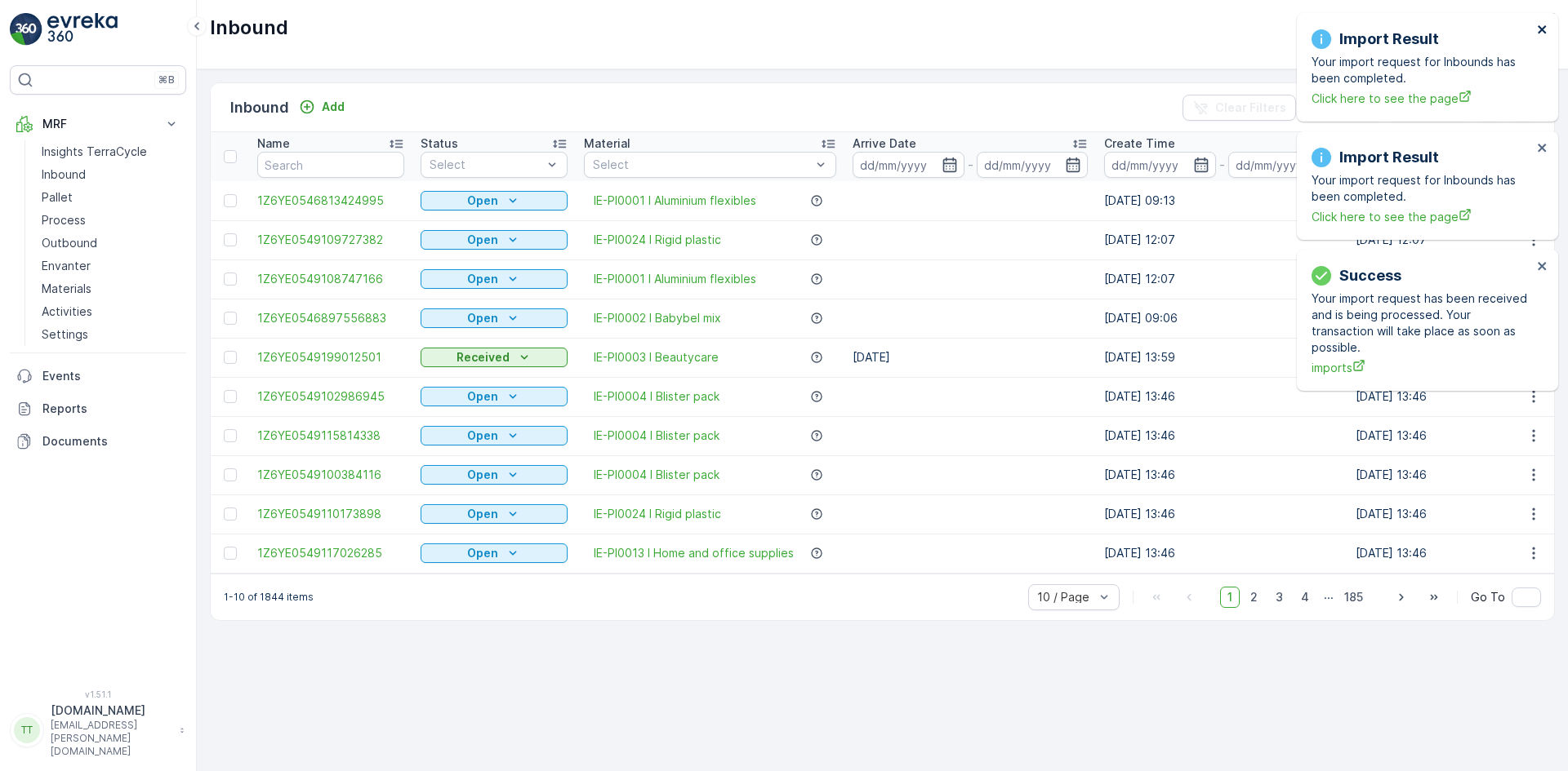
click at [1539, 29] on icon "close" at bounding box center [1542, 29] width 12 height 13
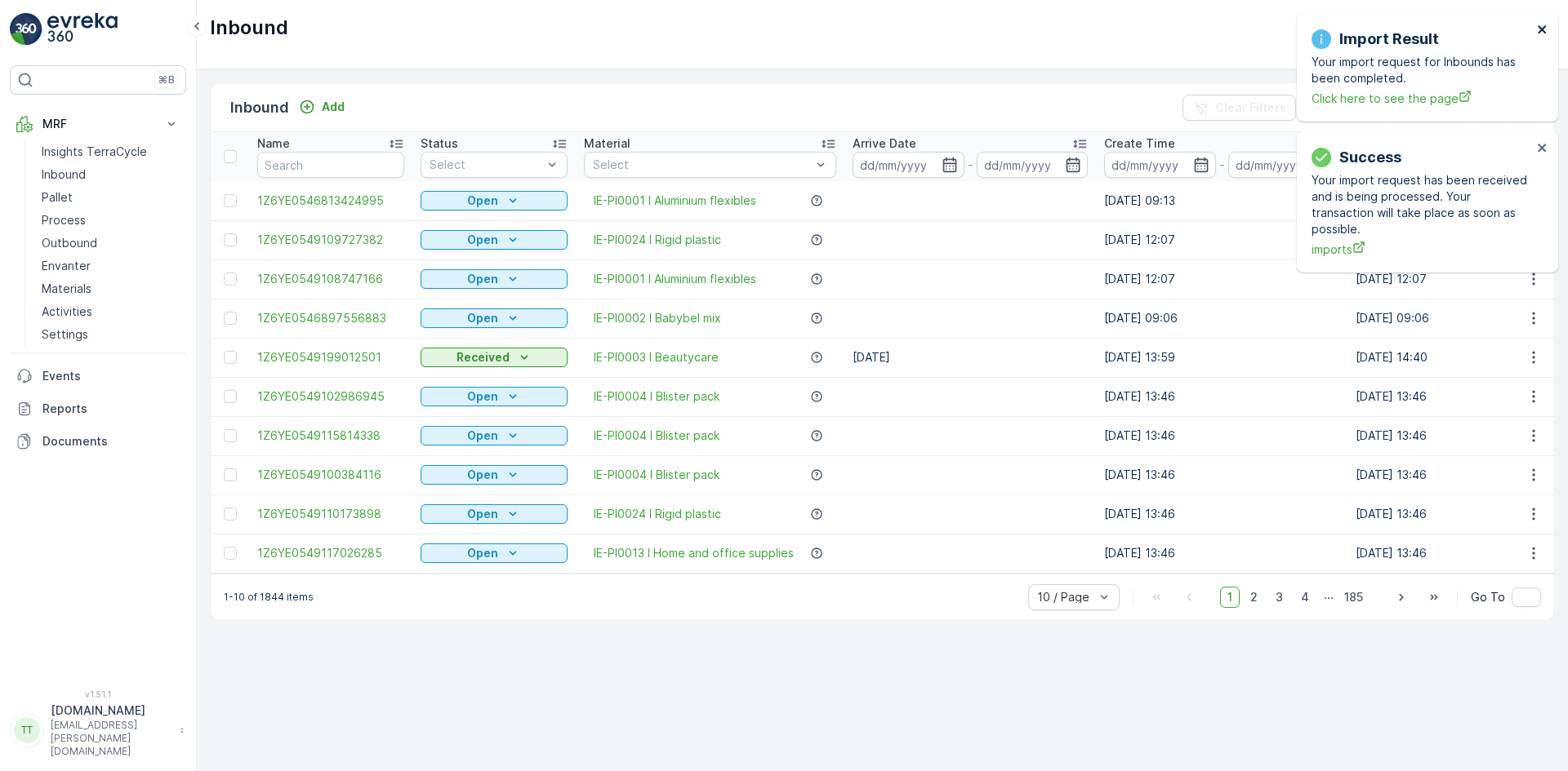
click at [1539, 27] on icon "close" at bounding box center [1541, 30] width 8 height 8
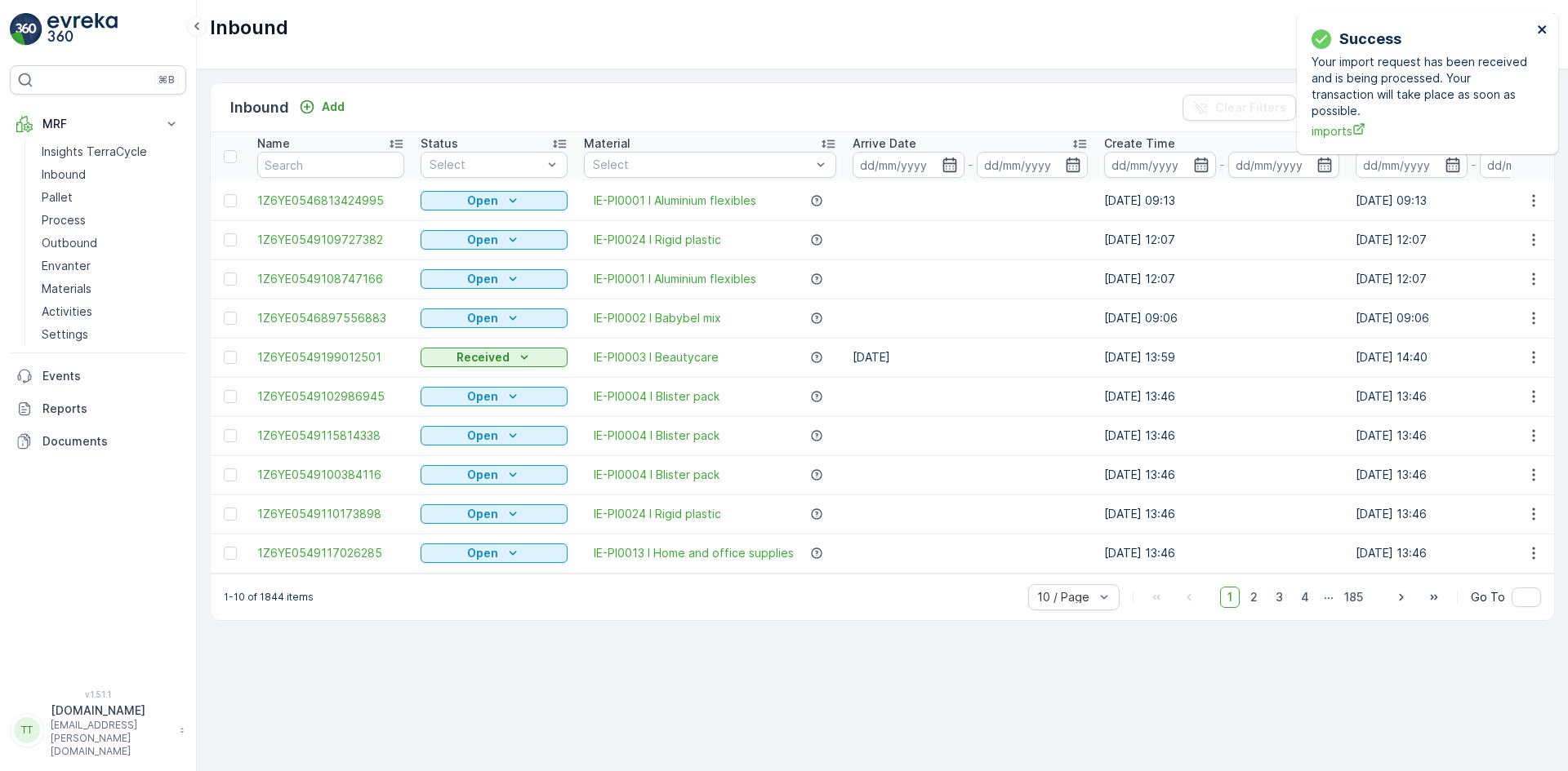
click at [1539, 27] on icon "close" at bounding box center [1541, 30] width 8 height 8
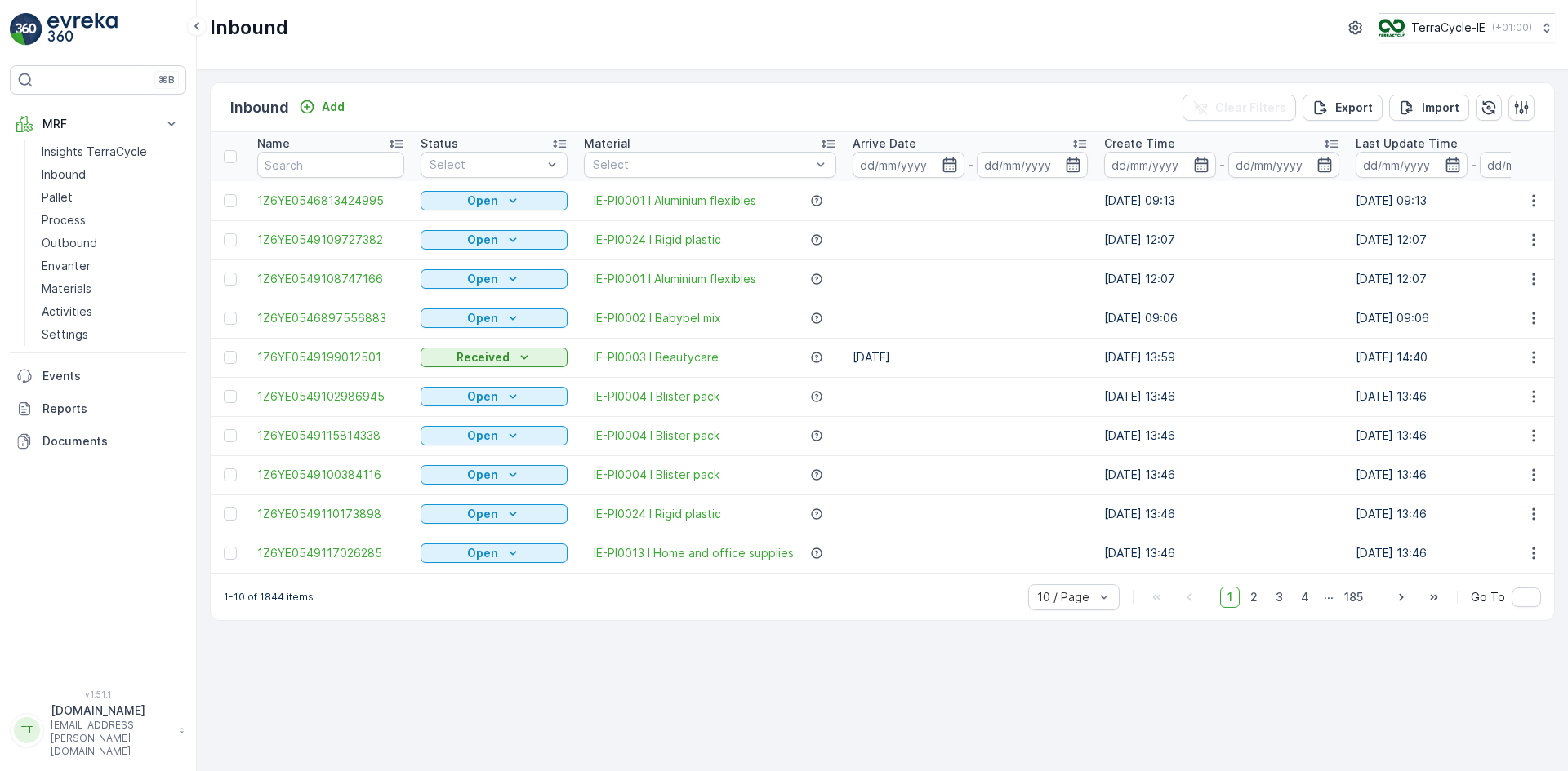
click at [1028, 22] on div "Inbound TerraCycle-IE ( +01:00 )" at bounding box center [882, 28] width 1344 height 30
click at [1453, 31] on p "TerraCycle-IE" at bounding box center [1447, 28] width 74 height 17
type input "uk"
click at [1442, 158] on span "TerraCycle-UK02-Econpro" at bounding box center [1472, 165] width 169 height 17
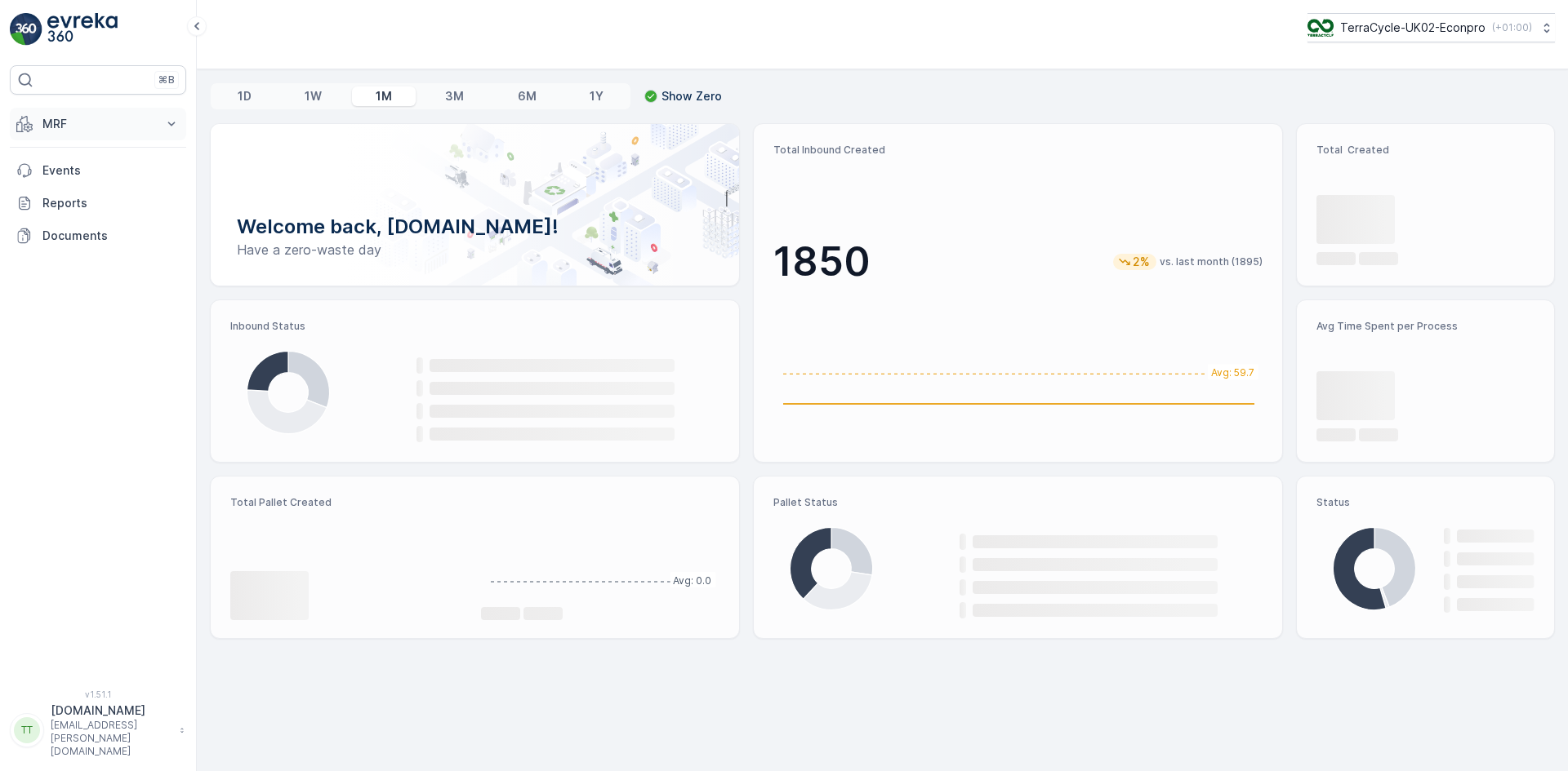
click at [74, 132] on button "MRF" at bounding box center [98, 123] width 176 height 32
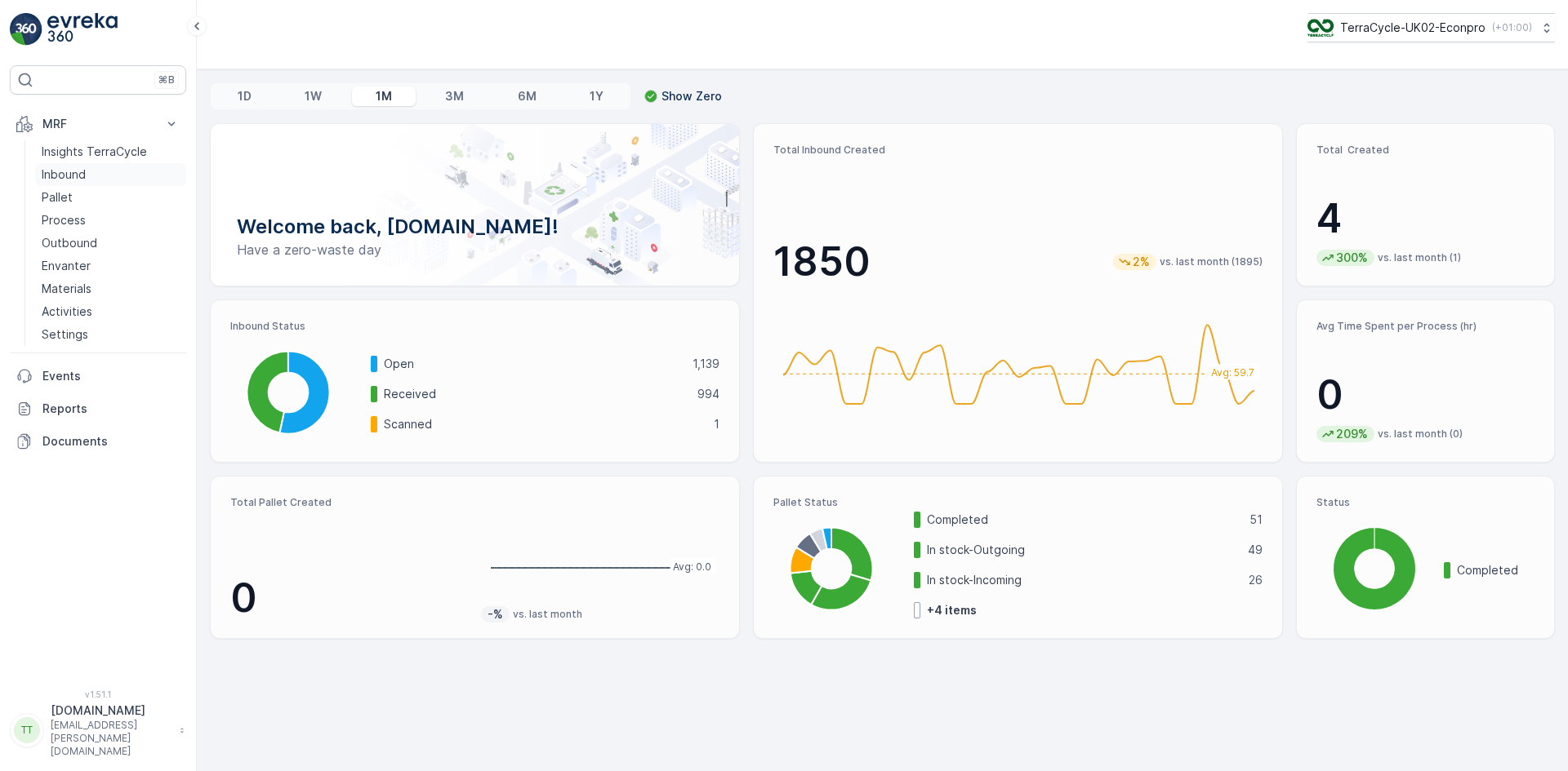
click at [85, 174] on p "Inbound" at bounding box center [63, 174] width 44 height 17
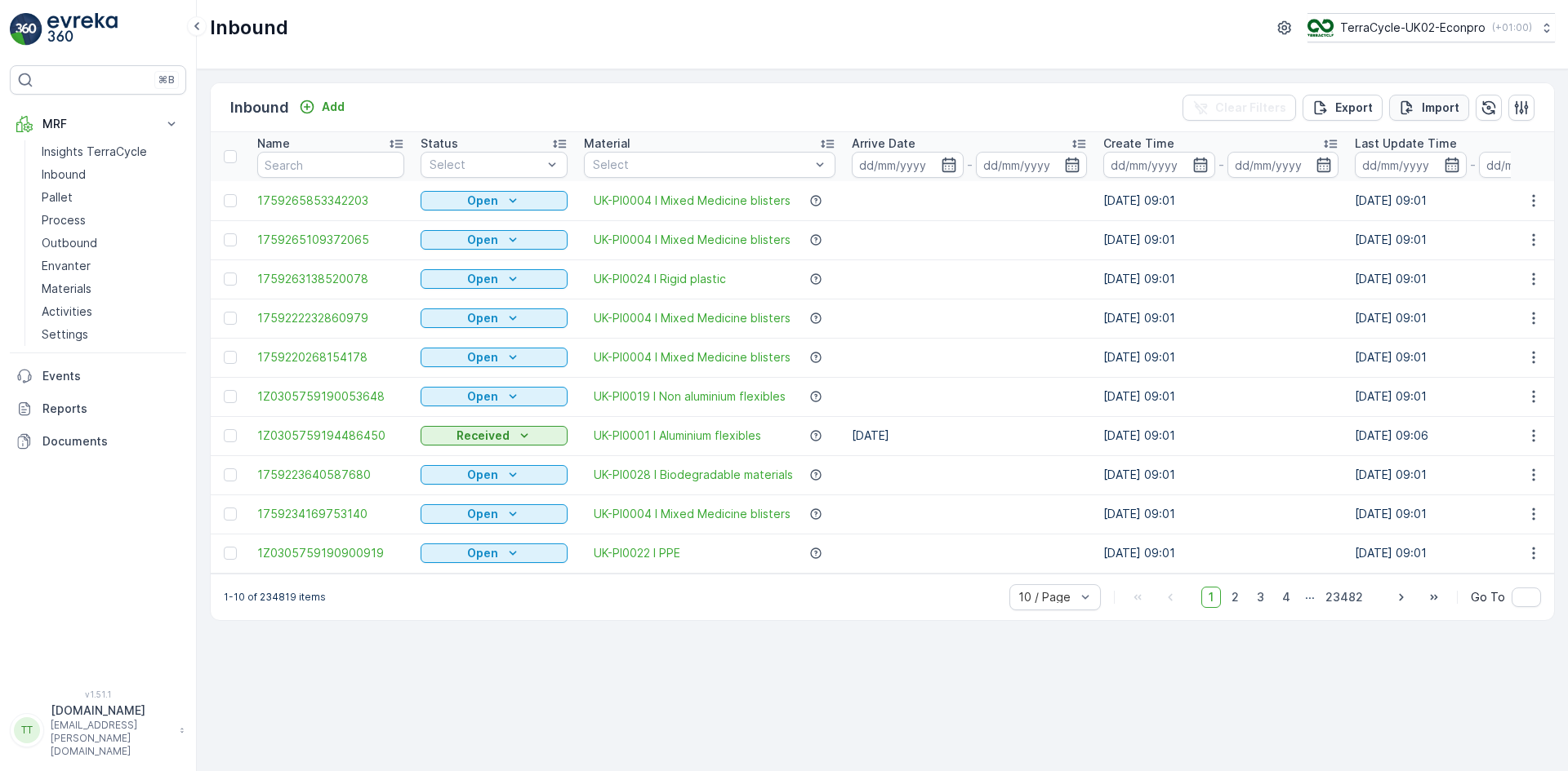
click at [1438, 108] on p "Import" at bounding box center [1440, 107] width 37 height 17
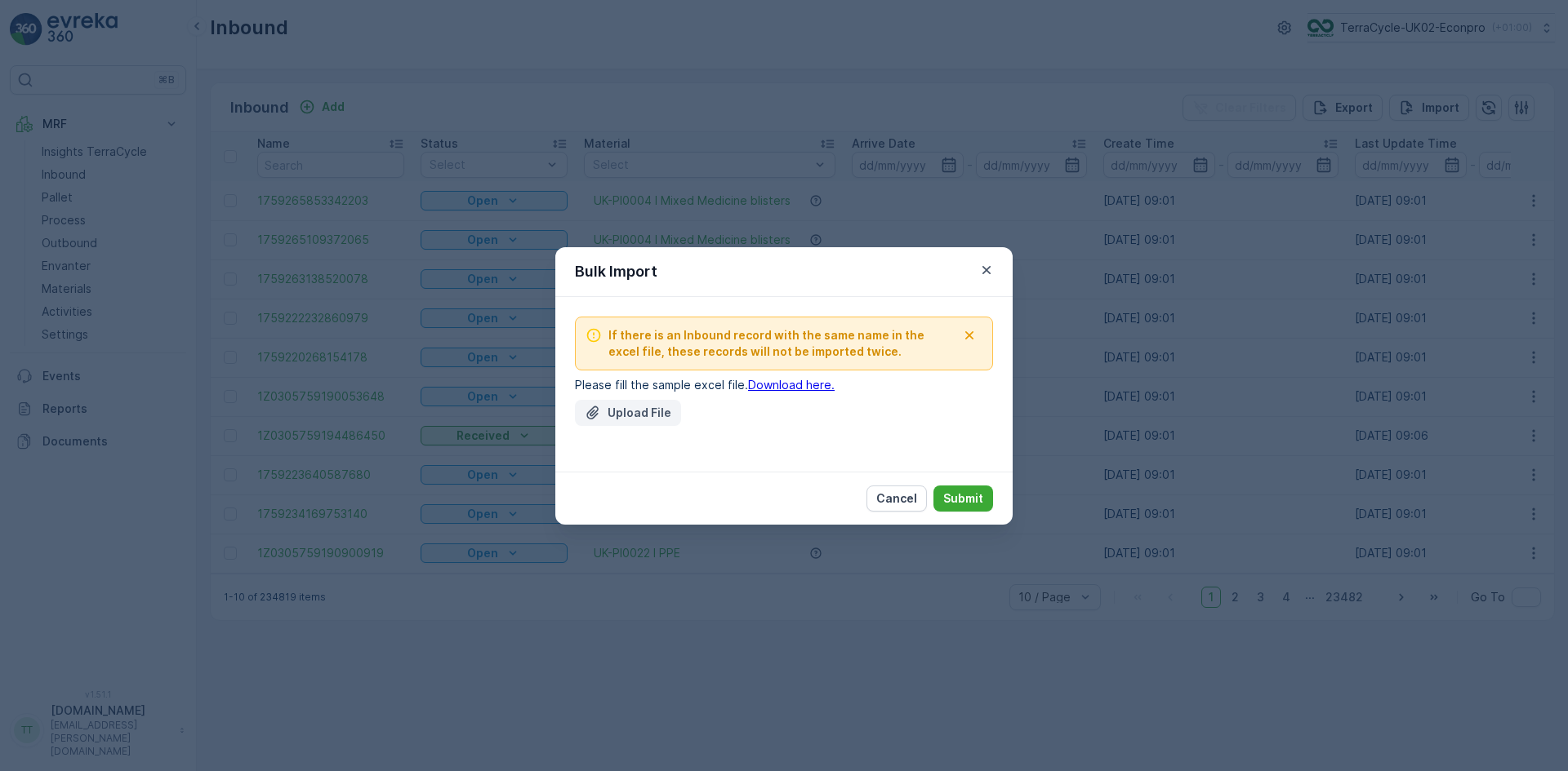
click at [630, 414] on p "Upload File" at bounding box center [639, 413] width 64 height 17
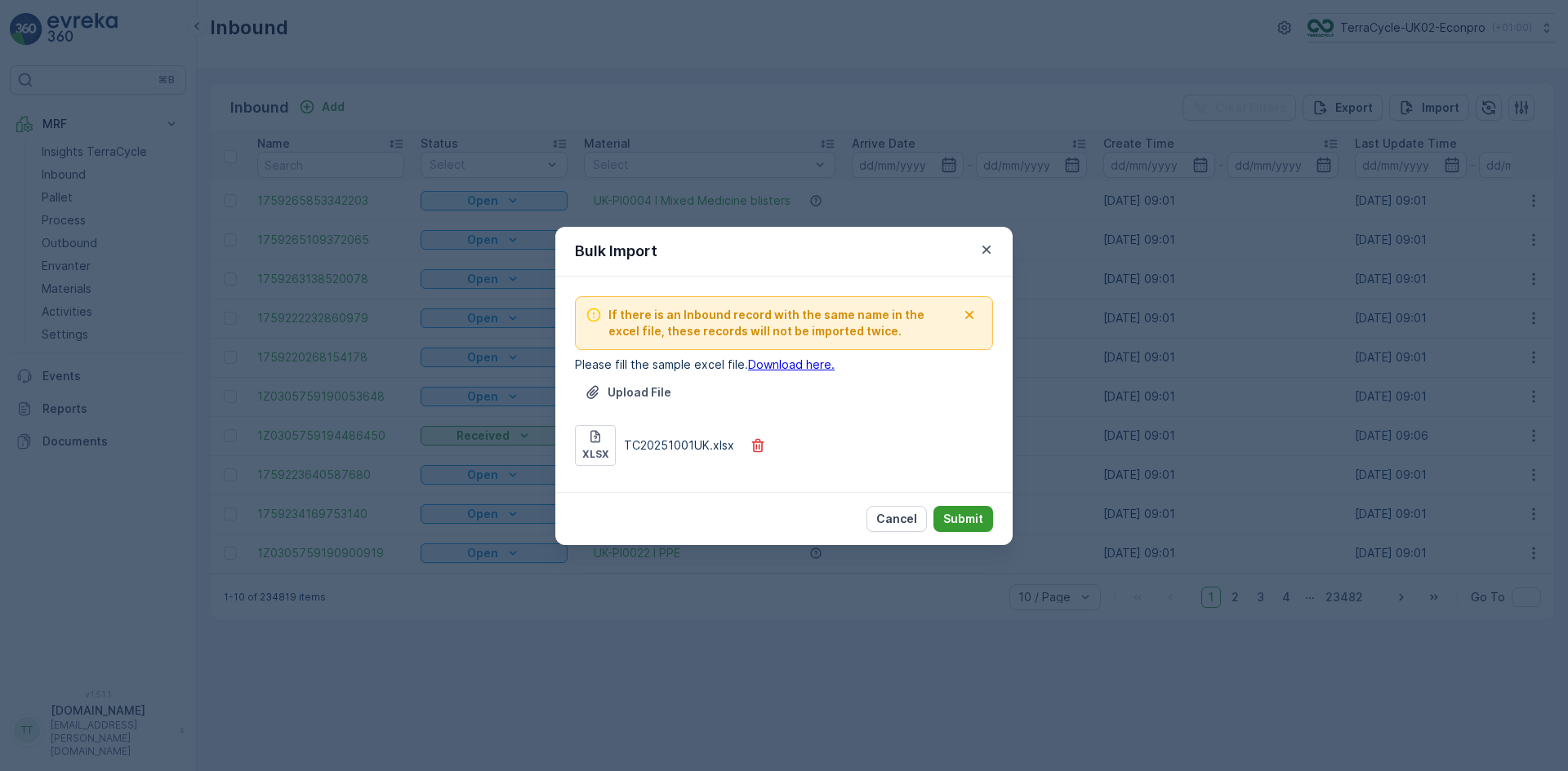
click at [962, 518] on p "Submit" at bounding box center [962, 519] width 40 height 17
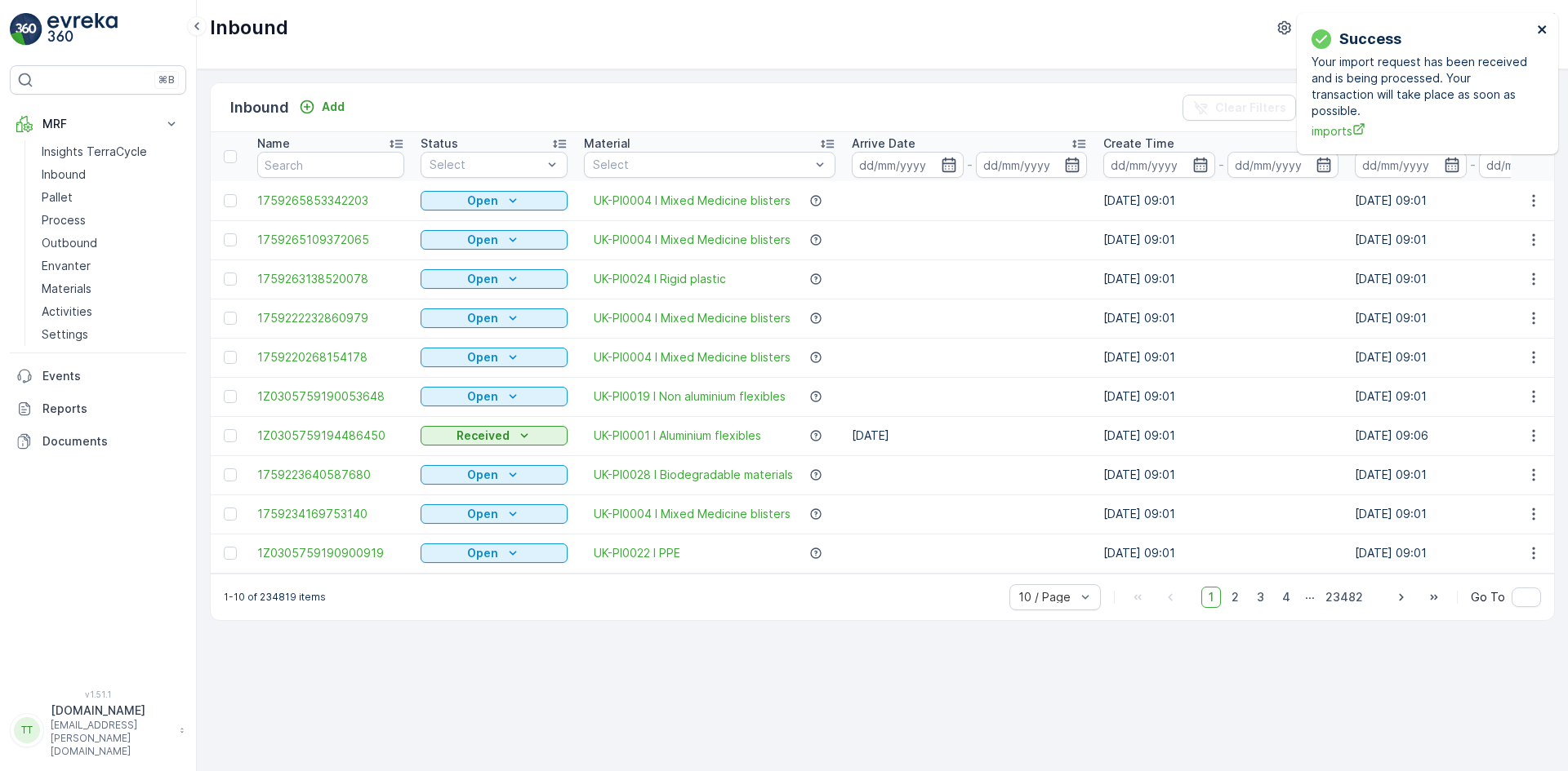
click at [1539, 29] on icon "close" at bounding box center [1542, 29] width 12 height 13
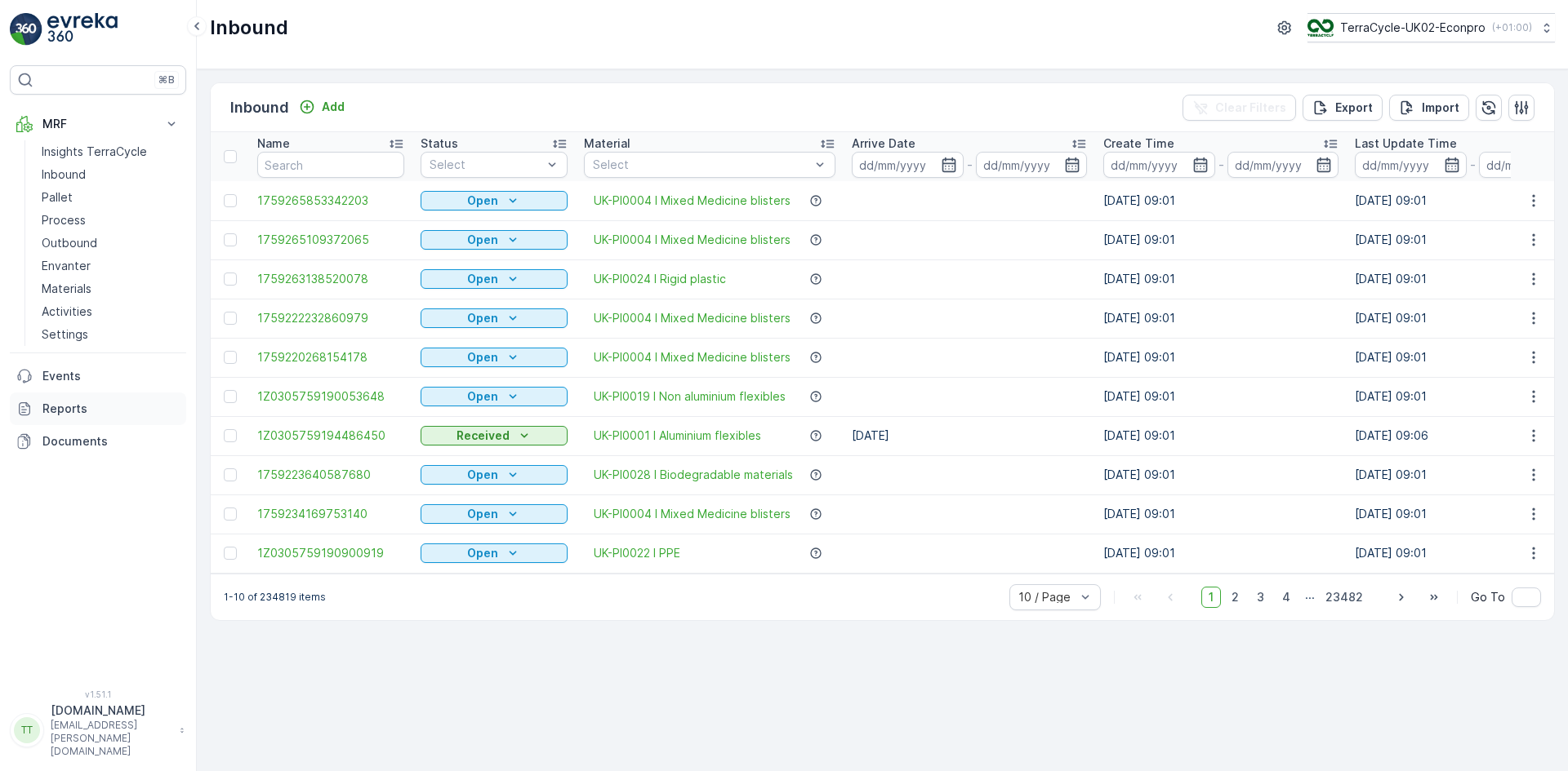
click at [101, 402] on p "Reports" at bounding box center [110, 409] width 137 height 17
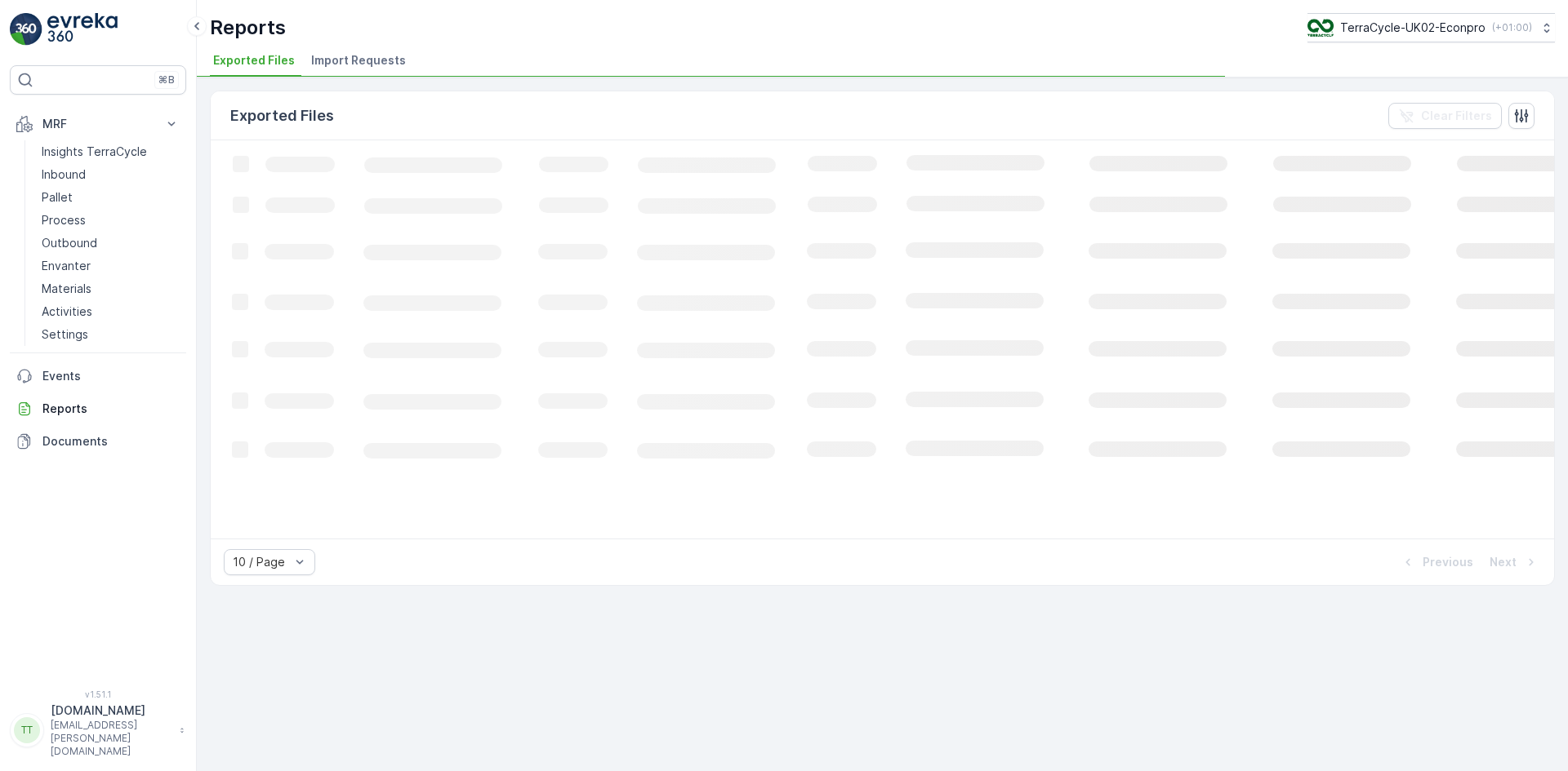
click at [378, 53] on span "Import Requests" at bounding box center [359, 60] width 95 height 17
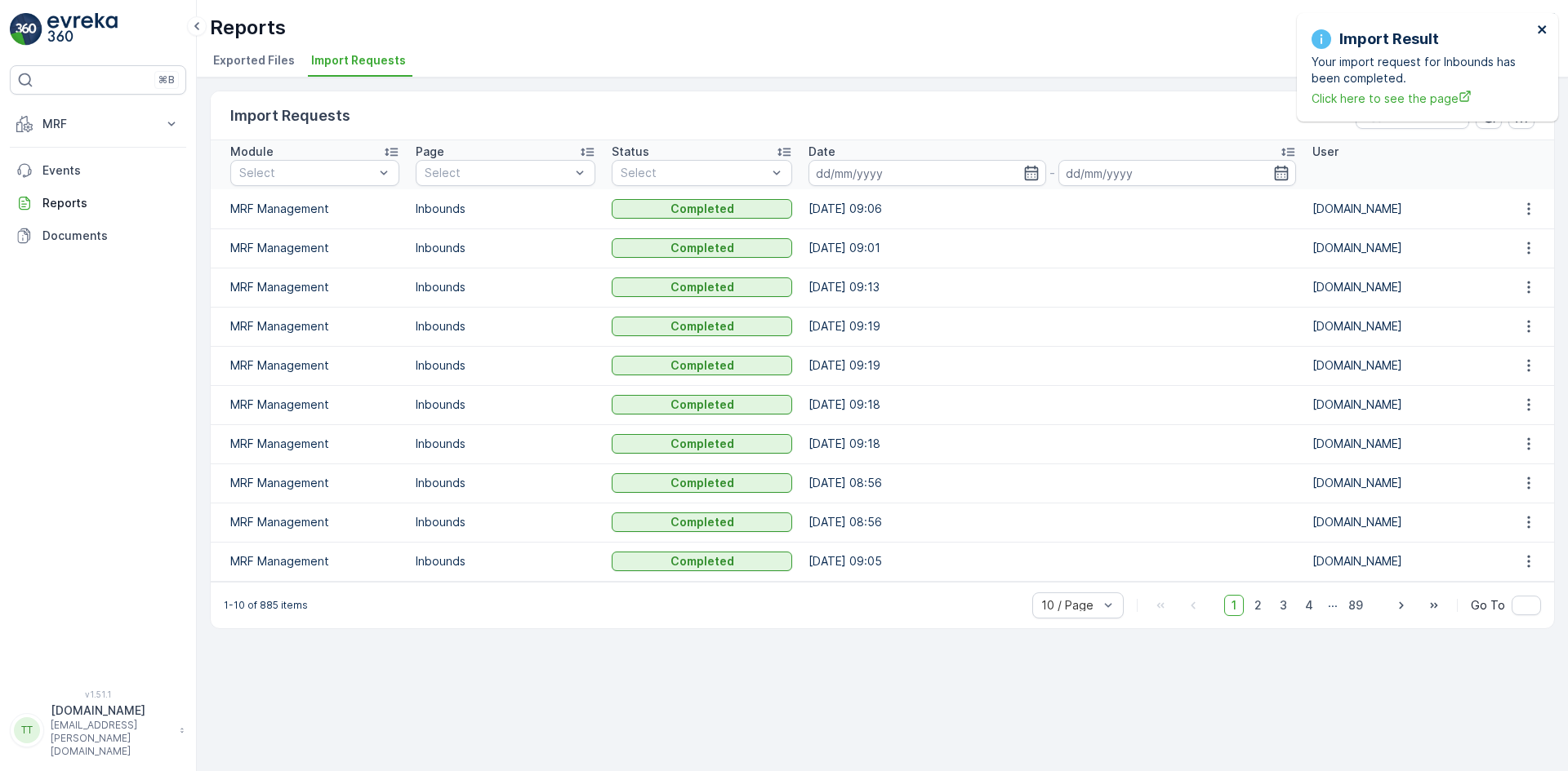
click at [1545, 31] on icon "close" at bounding box center [1542, 29] width 12 height 13
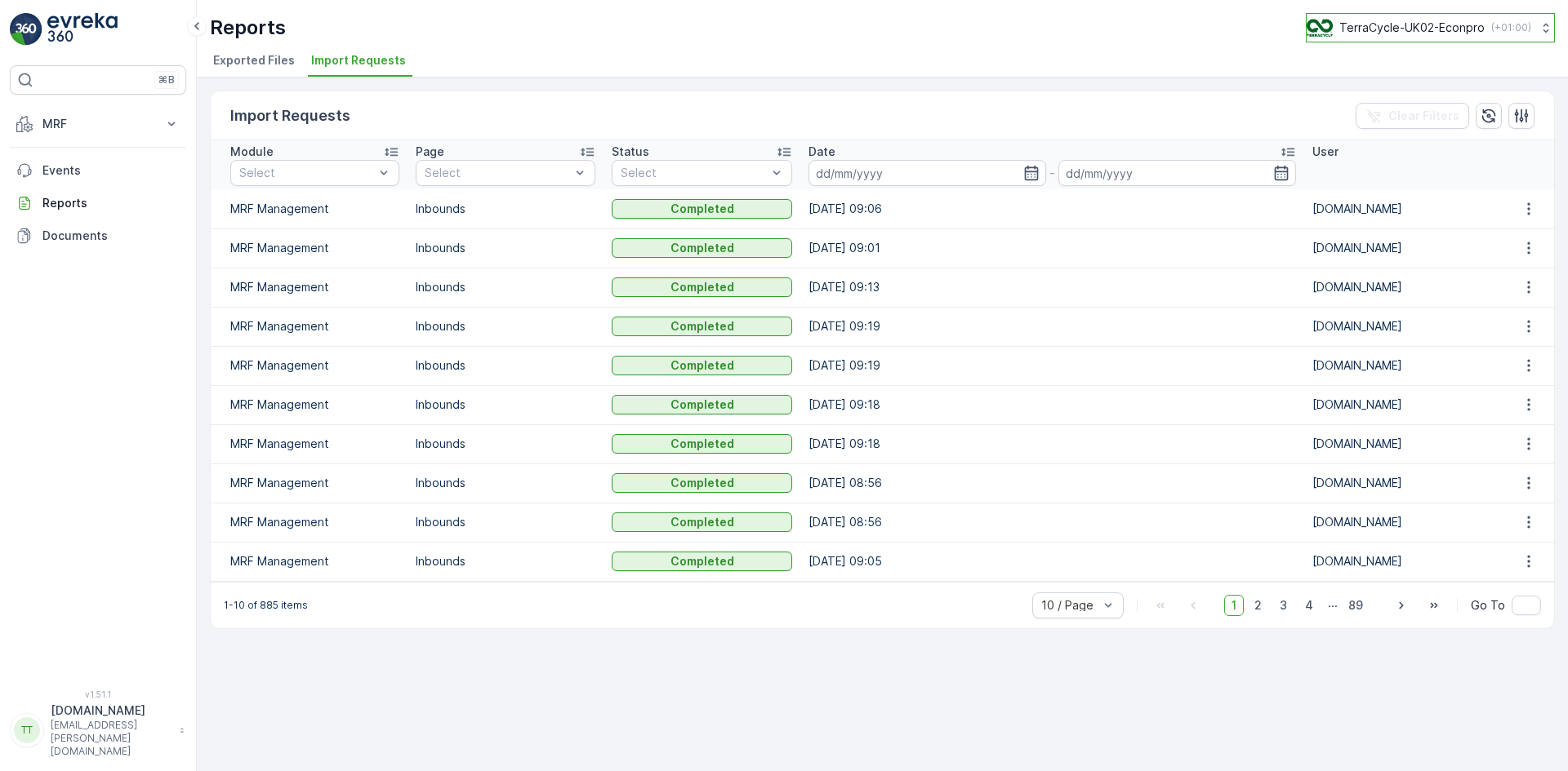
click at [1402, 32] on p "TerraCycle-UK02-Econpro" at bounding box center [1411, 28] width 146 height 17
type input "fr"
click at [1392, 99] on span "TerraCycle- FR02 -MRF" at bounding box center [1407, 100] width 182 height 17
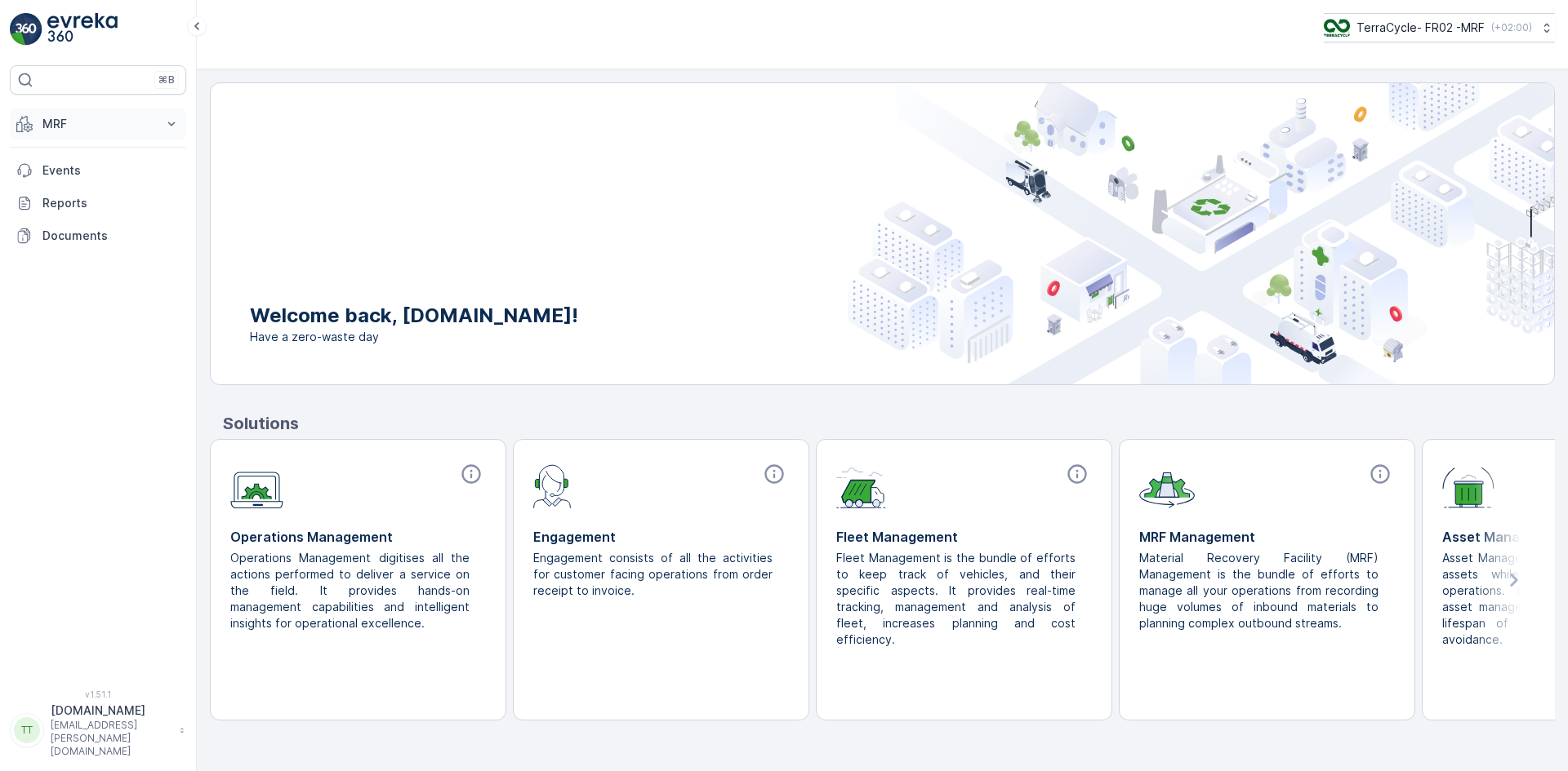
click at [64, 133] on button "MRF" at bounding box center [98, 123] width 176 height 32
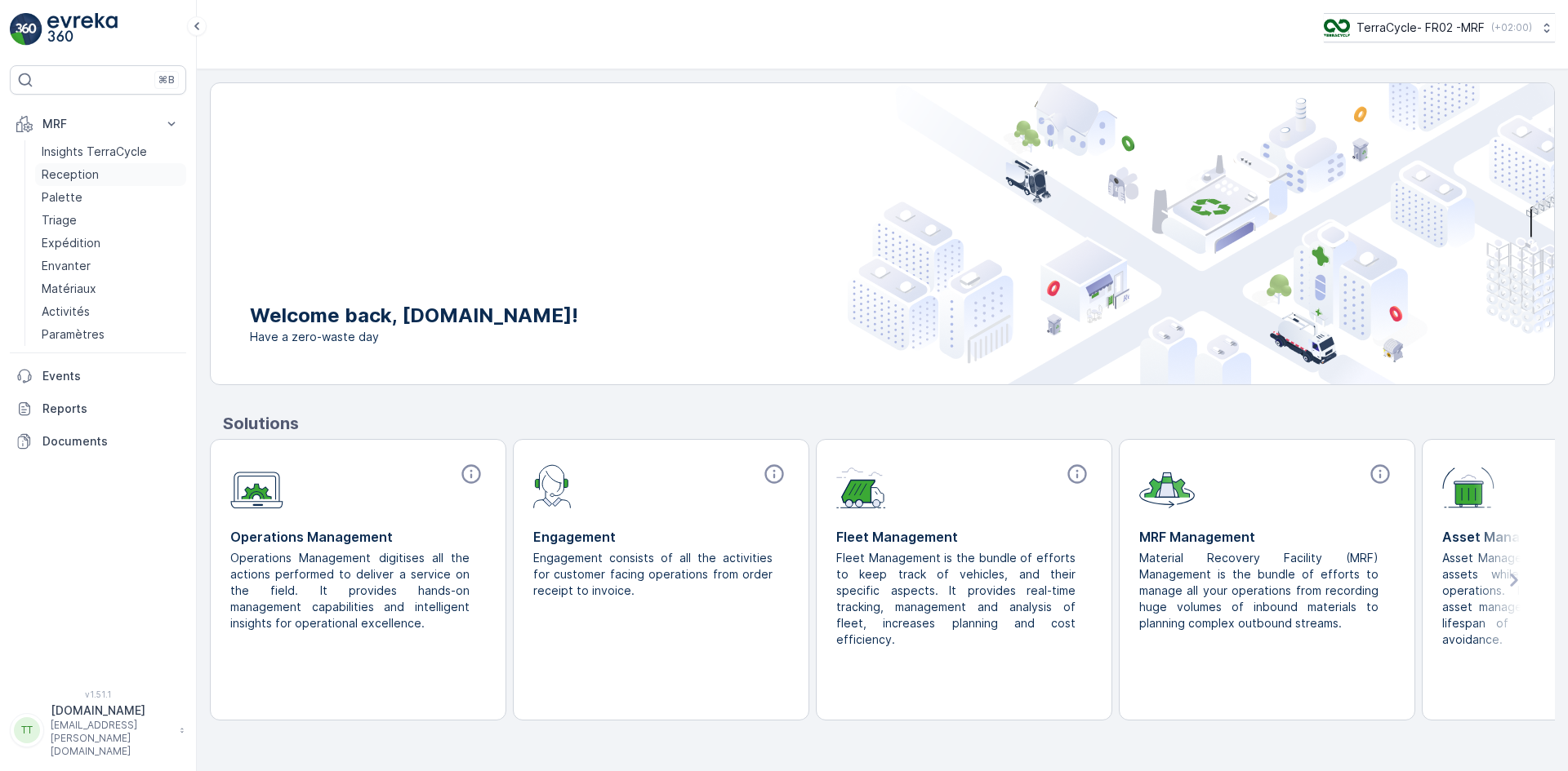
click at [69, 169] on p "Reception" at bounding box center [70, 174] width 57 height 17
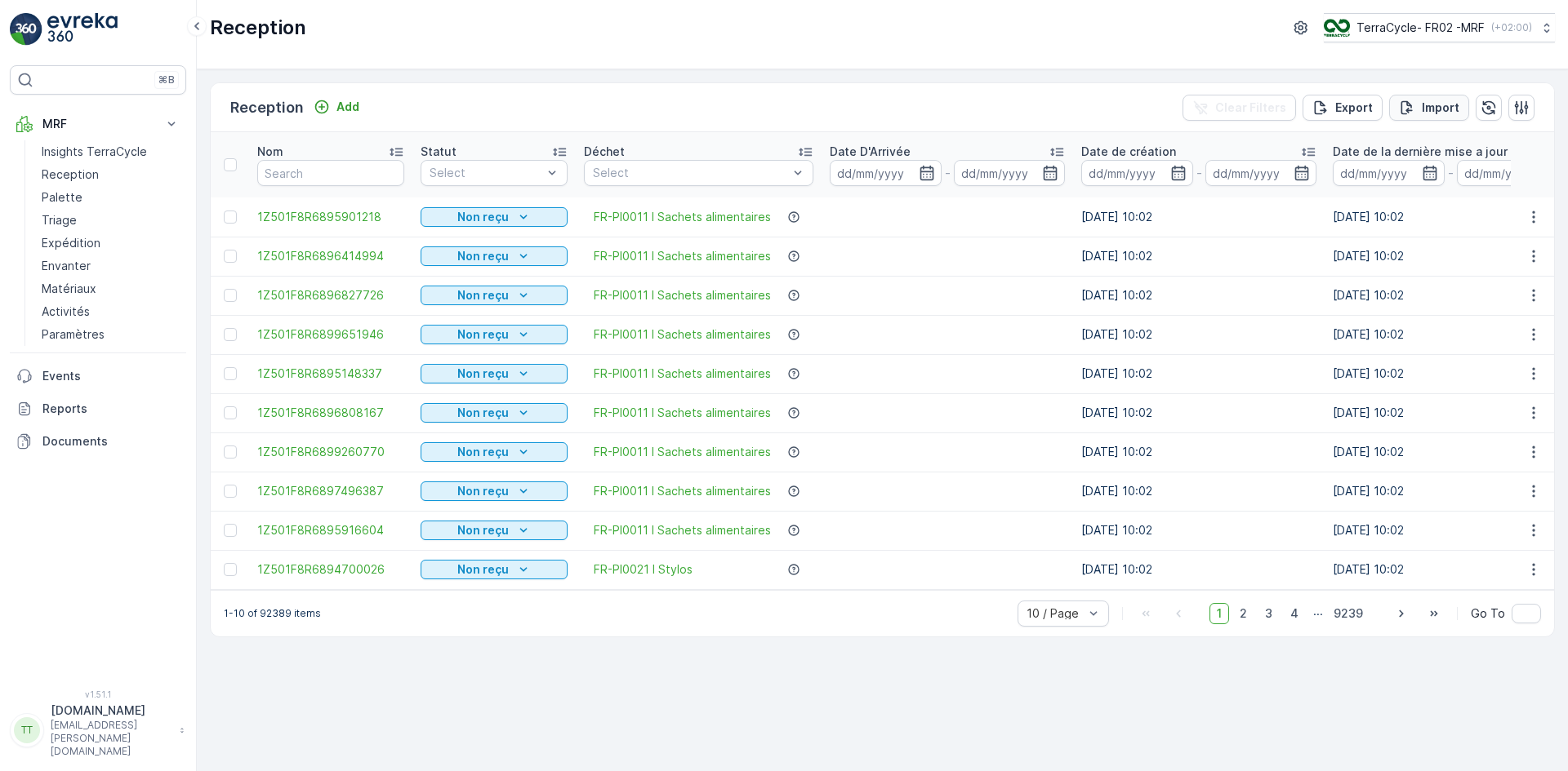
click at [1458, 101] on p "Import" at bounding box center [1440, 107] width 37 height 17
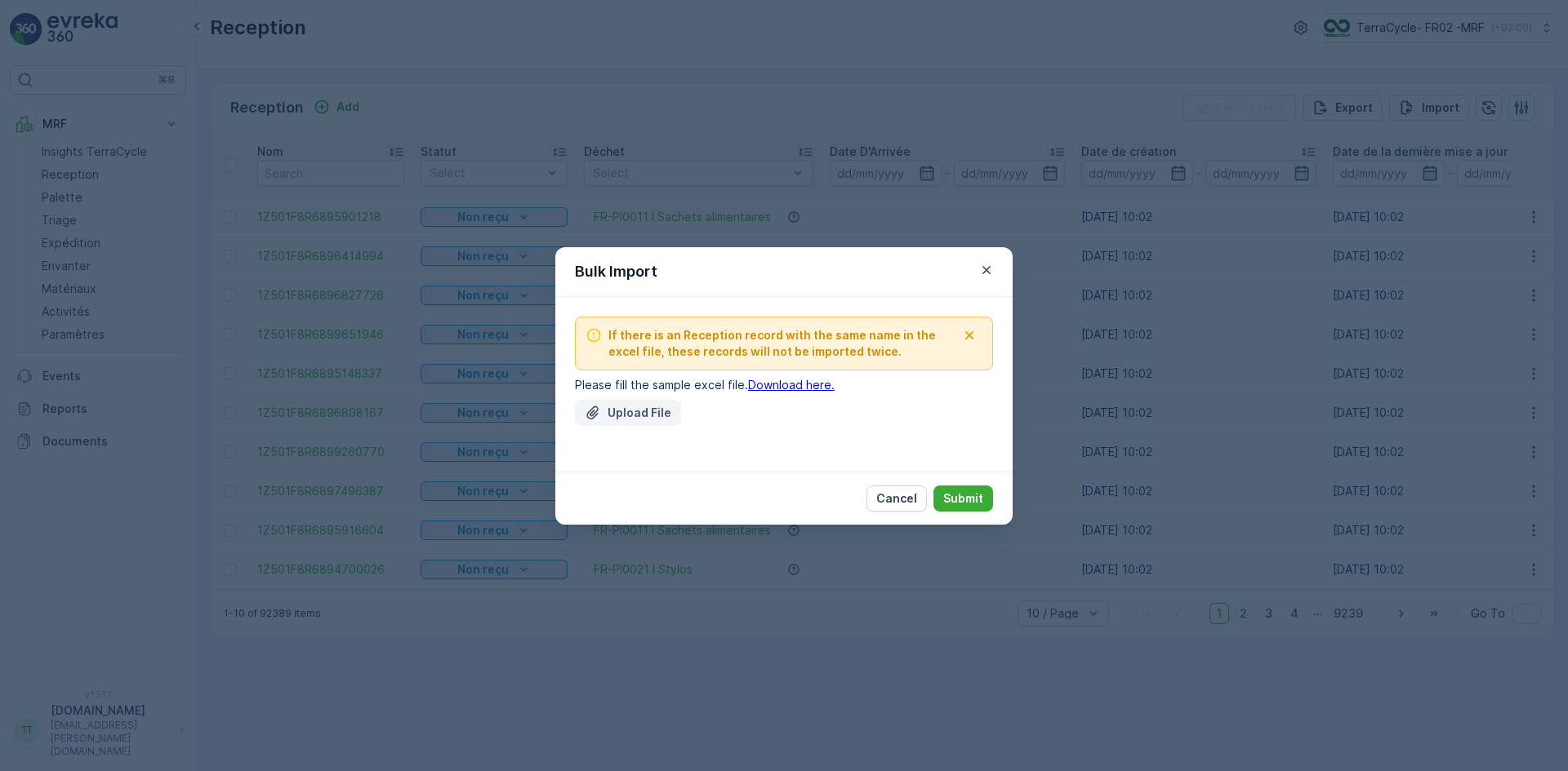
click at [627, 413] on p "Upload File" at bounding box center [639, 413] width 64 height 17
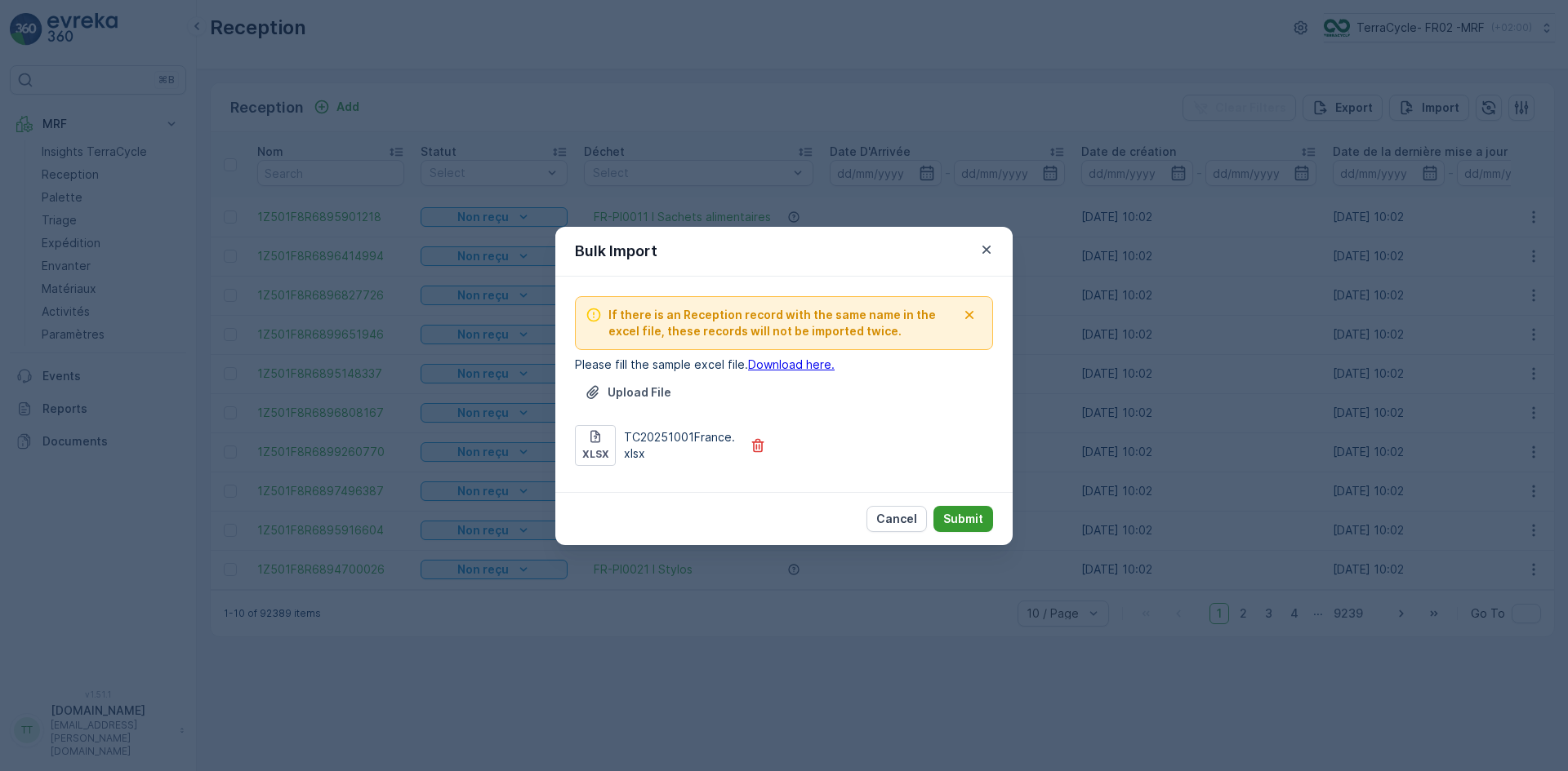
click at [966, 518] on p "Submit" at bounding box center [962, 519] width 40 height 17
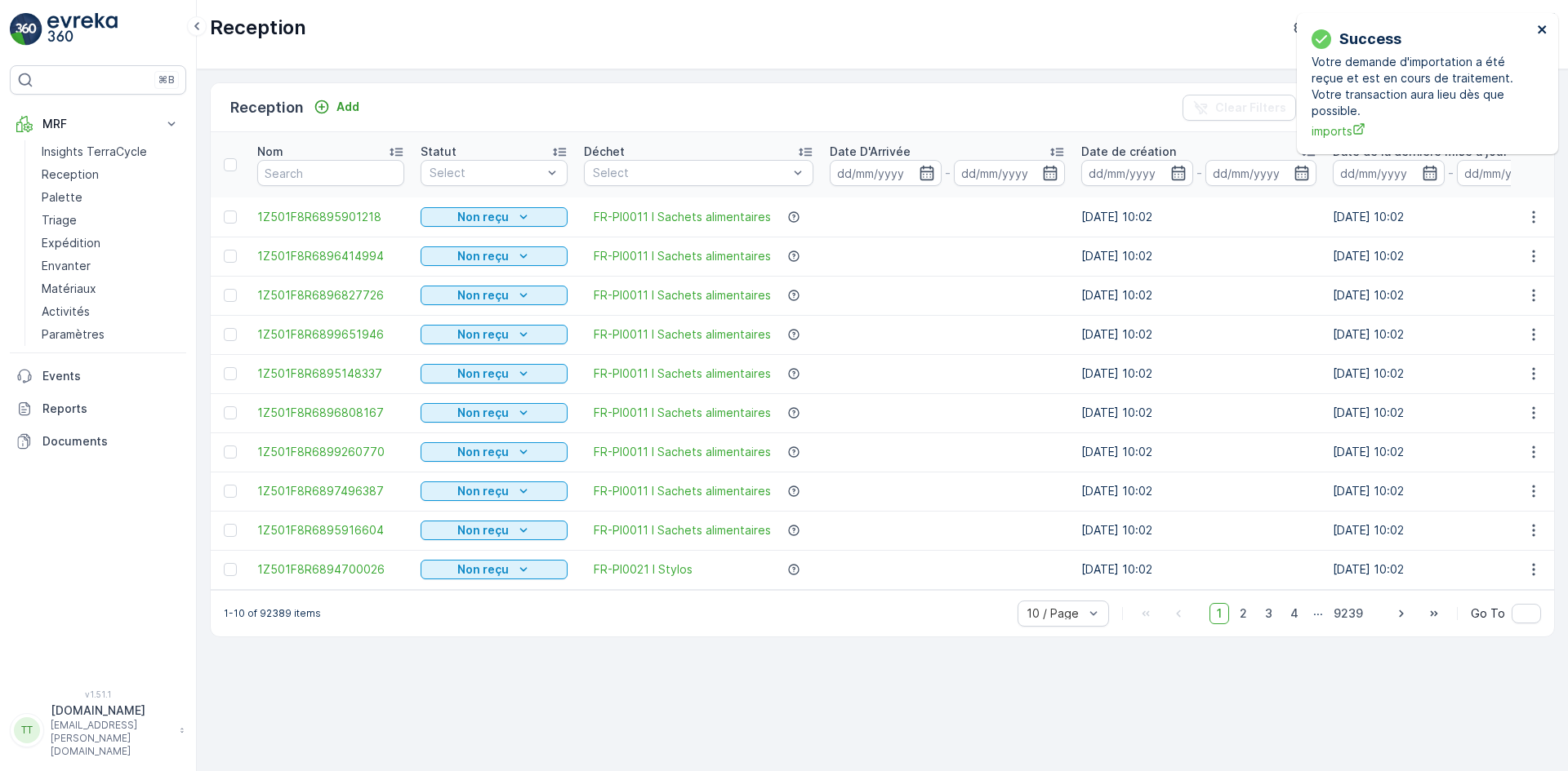
click at [1540, 31] on icon "close" at bounding box center [1541, 30] width 8 height 8
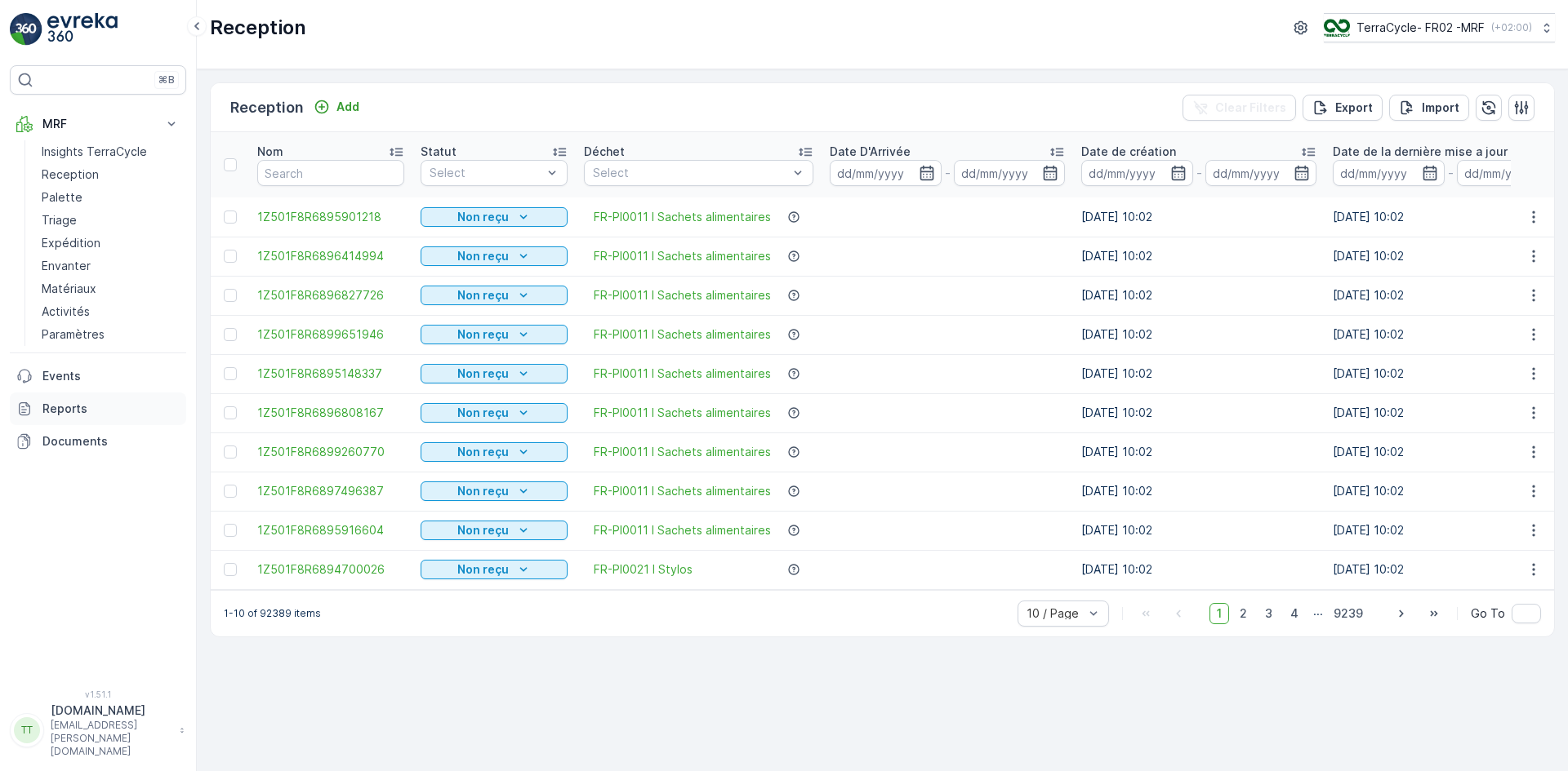
click at [63, 412] on p "Reports" at bounding box center [110, 409] width 137 height 17
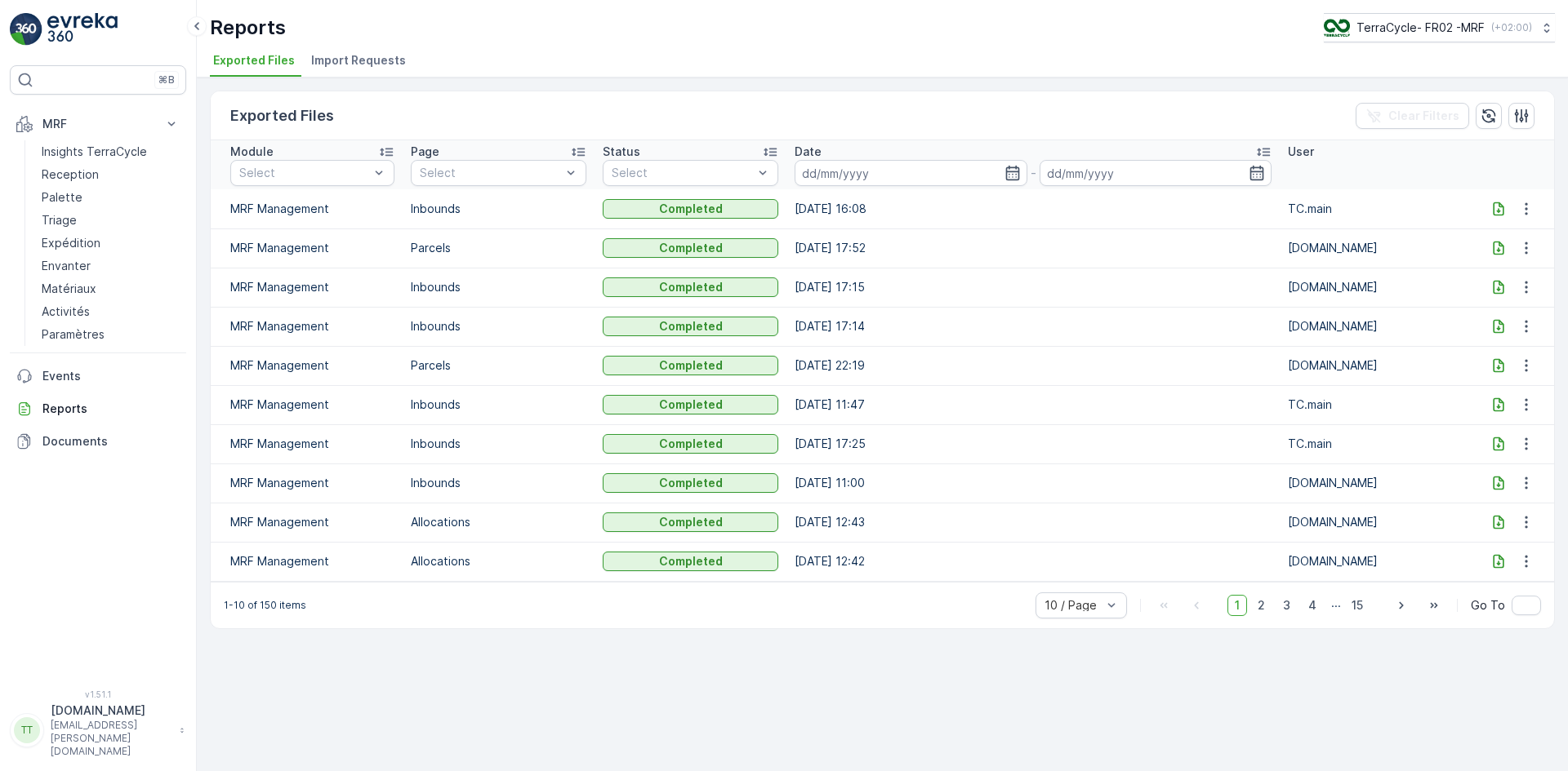
click at [361, 59] on span "Import Requests" at bounding box center [359, 60] width 95 height 17
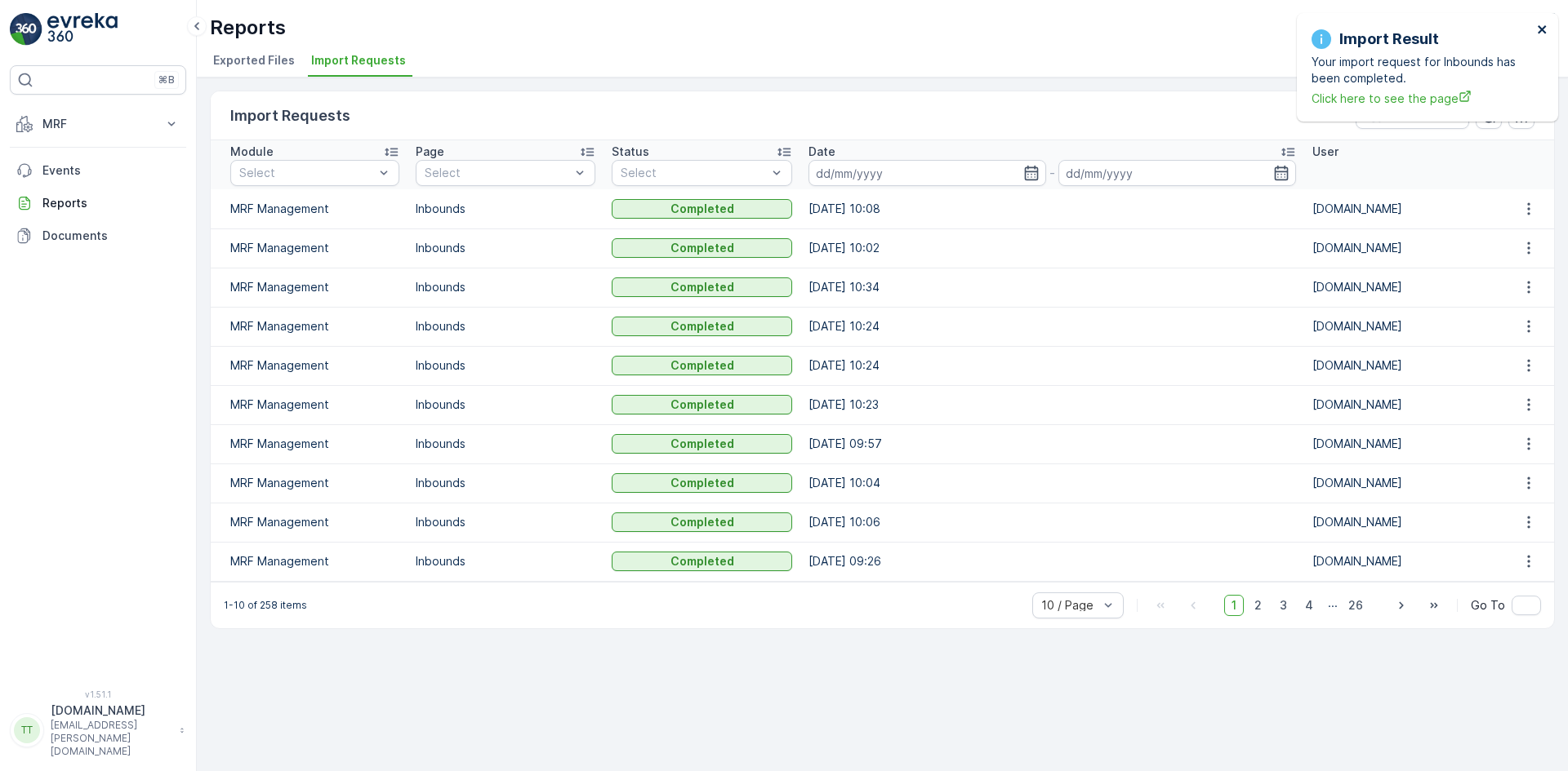
click at [1544, 29] on icon "close" at bounding box center [1542, 29] width 12 height 13
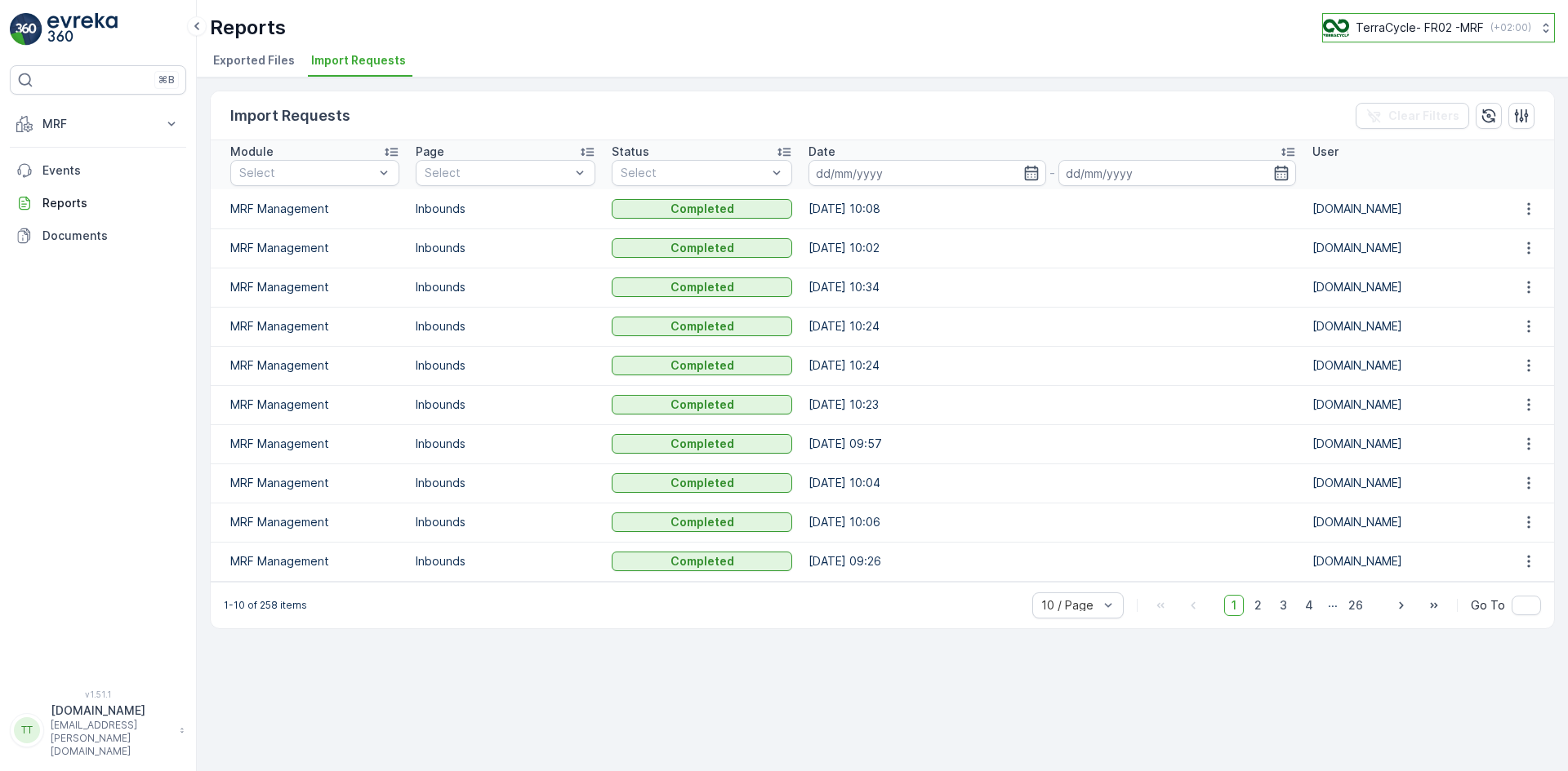
click at [1401, 29] on p "TerraCycle- FR02 -MRF" at bounding box center [1419, 28] width 128 height 17
type input "nl"
click at [1405, 107] on span "TerraCycle-NL-MRF" at bounding box center [1424, 100] width 182 height 17
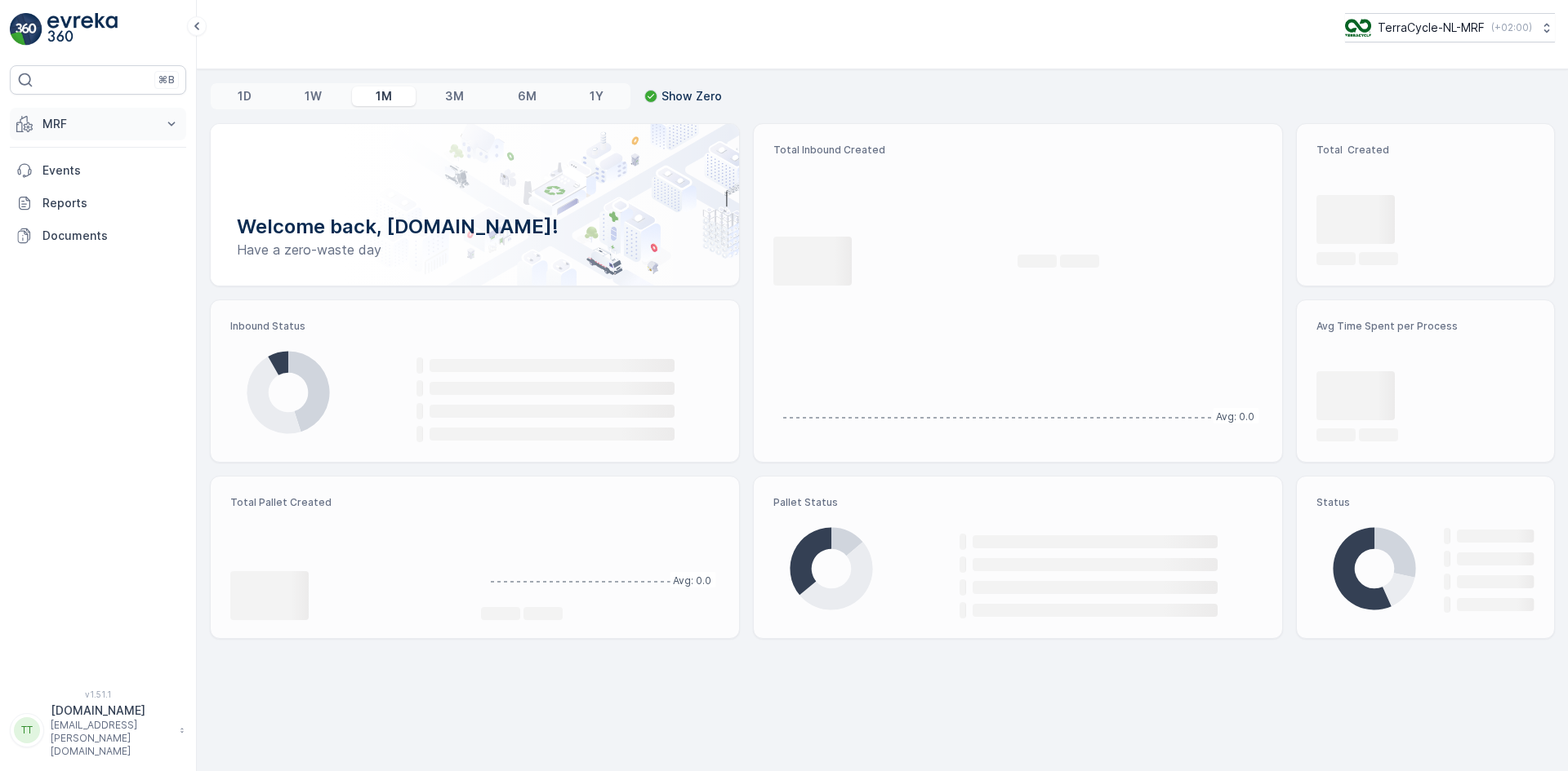
click at [86, 126] on p "MRF" at bounding box center [98, 124] width 111 height 17
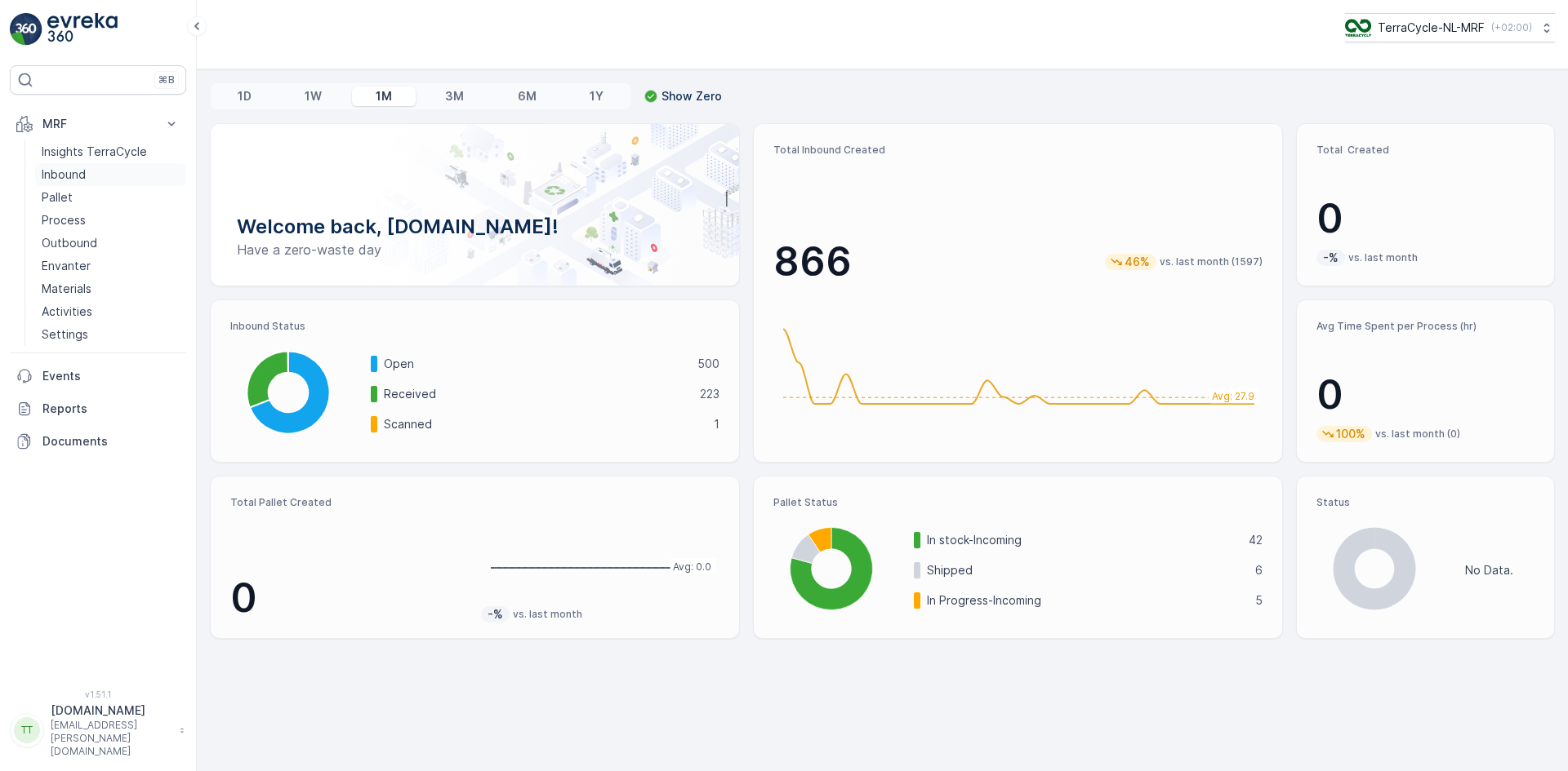
click at [89, 177] on link "Inbound" at bounding box center [110, 174] width 151 height 23
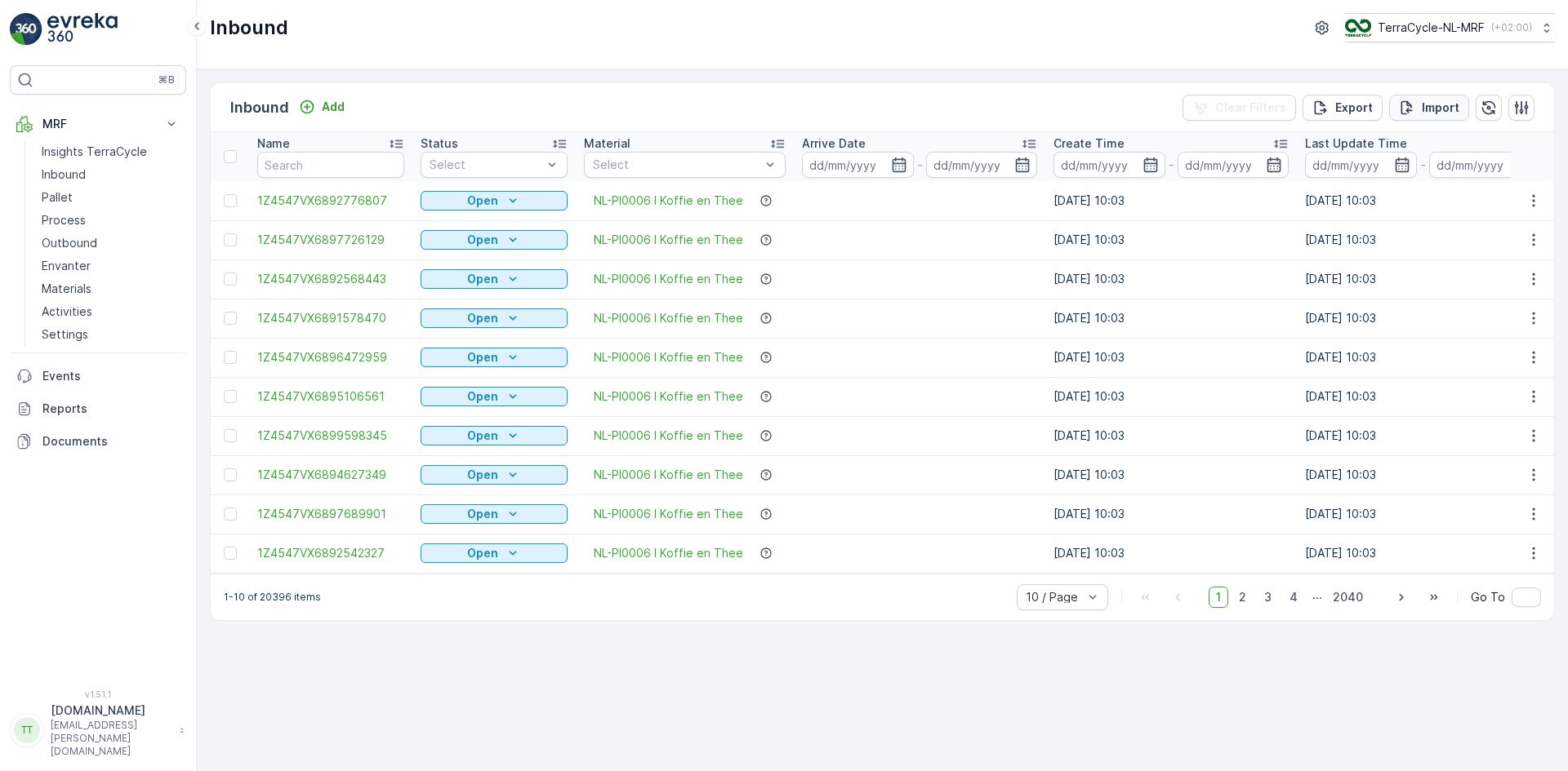
click at [1426, 103] on p "Import" at bounding box center [1440, 107] width 37 height 17
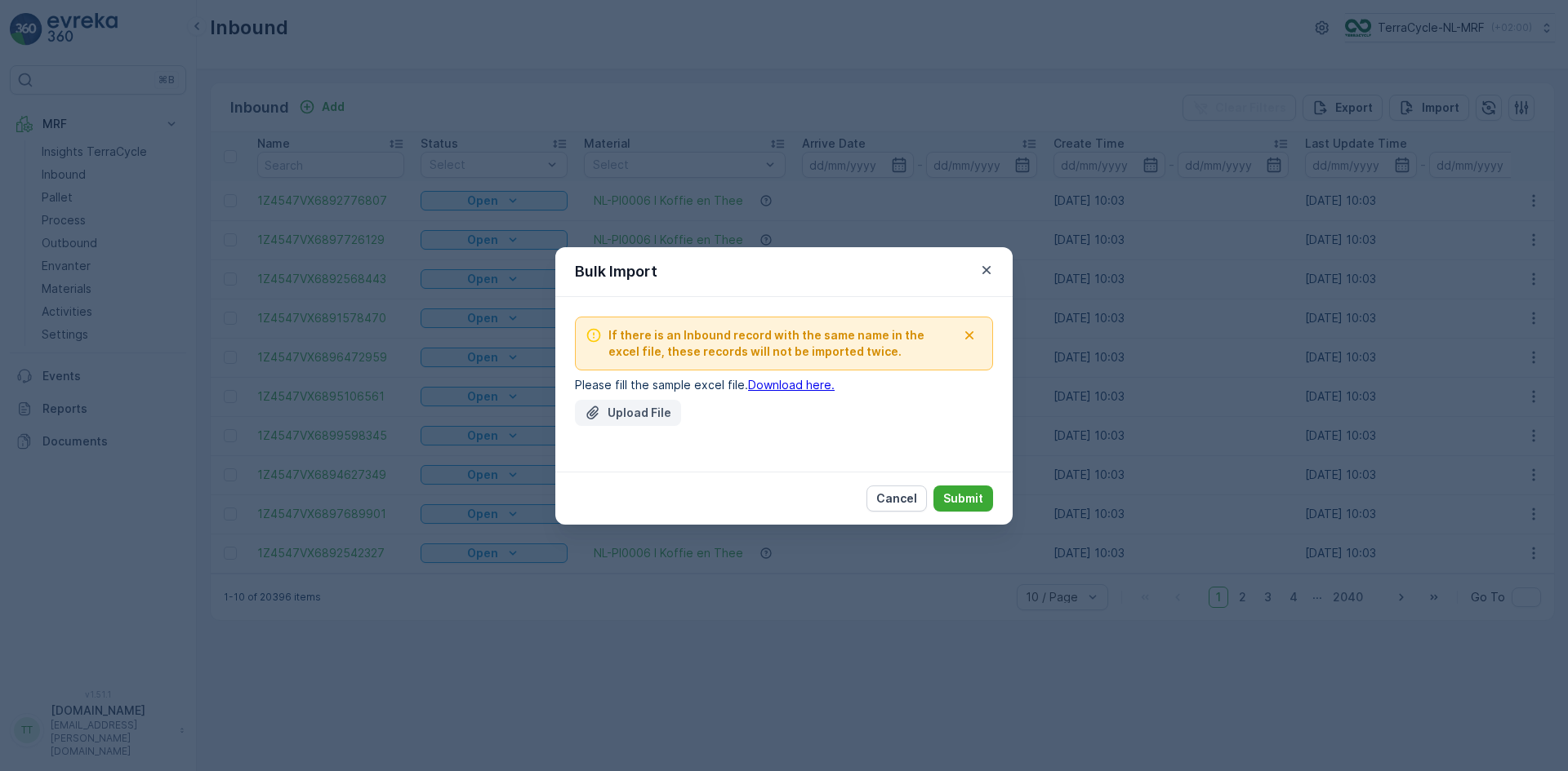
click at [637, 423] on button "Upload File" at bounding box center [628, 413] width 106 height 27
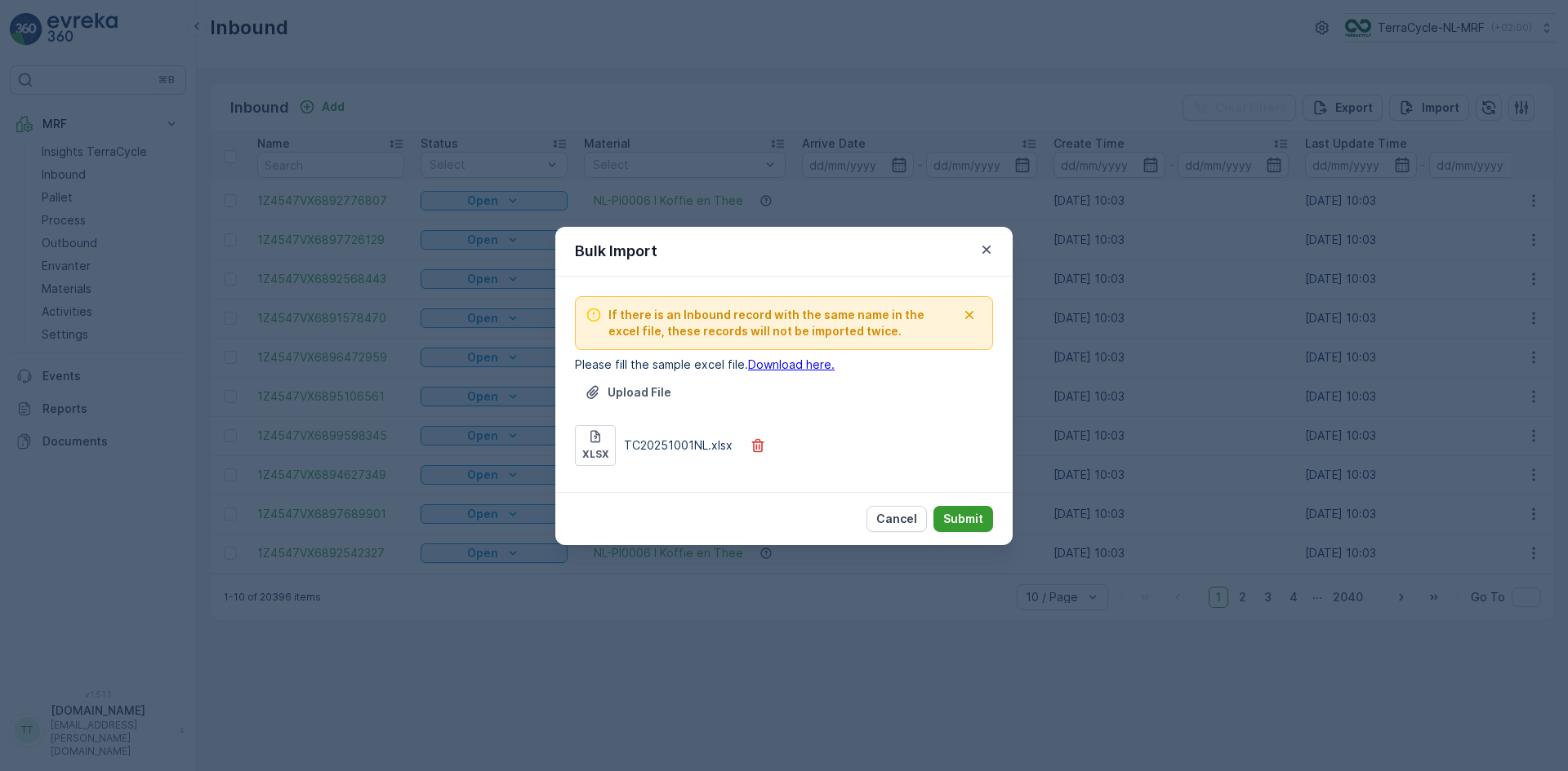
click at [961, 521] on p "Submit" at bounding box center [962, 519] width 40 height 17
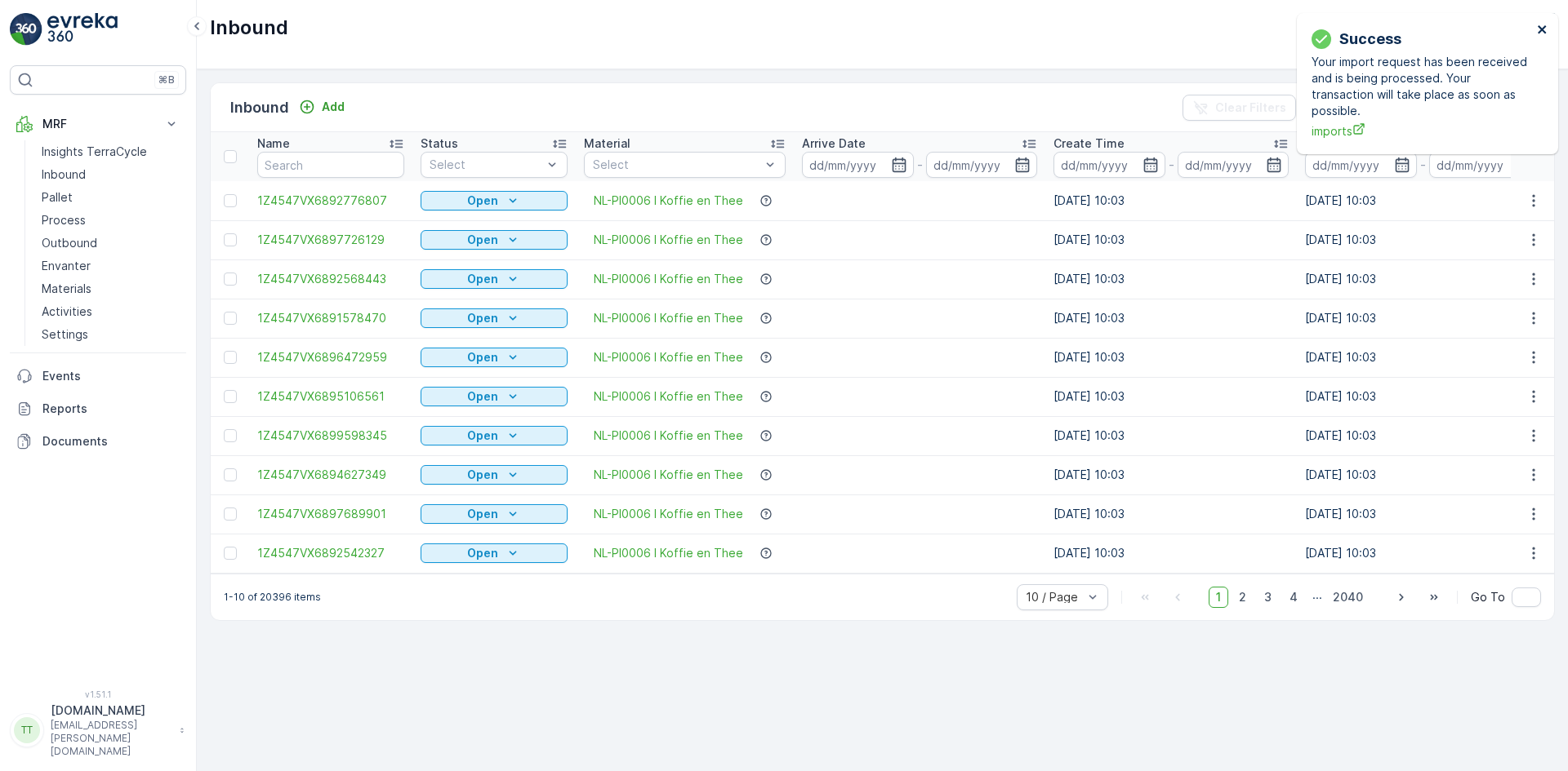
click at [1541, 27] on icon "close" at bounding box center [1542, 29] width 12 height 13
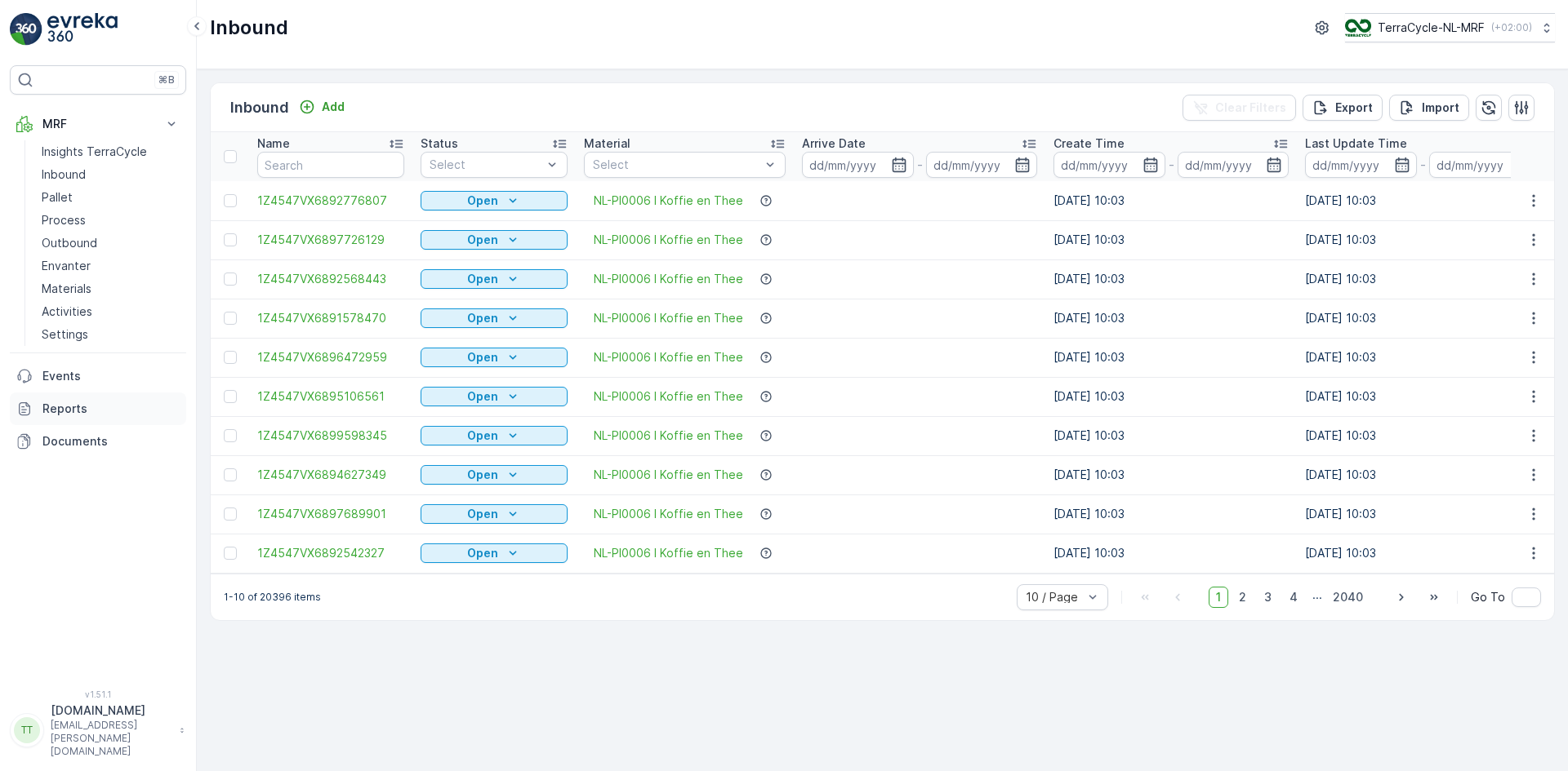
click at [100, 405] on p "Reports" at bounding box center [110, 409] width 137 height 17
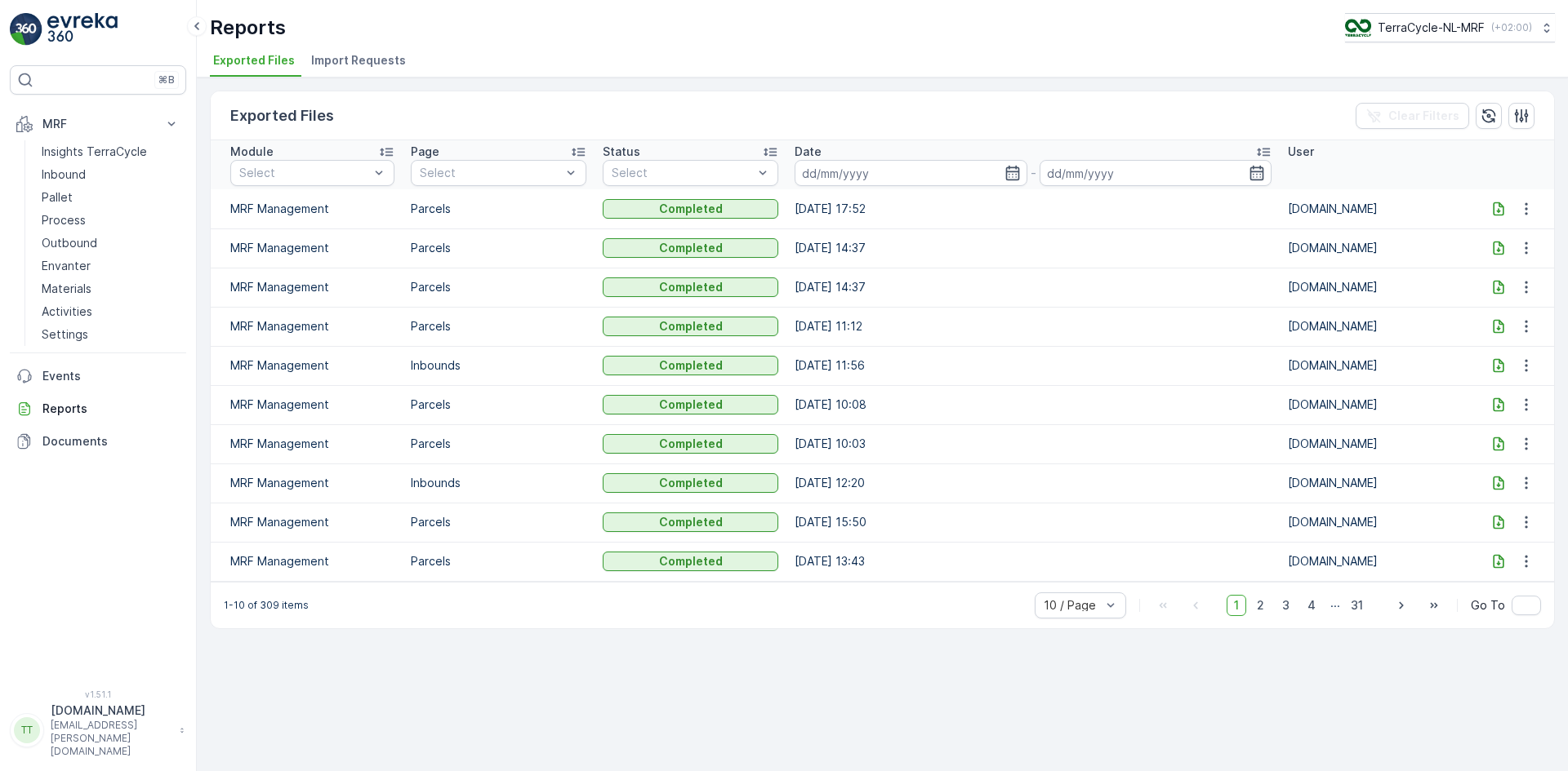
click at [355, 59] on span "Import Requests" at bounding box center [359, 60] width 95 height 17
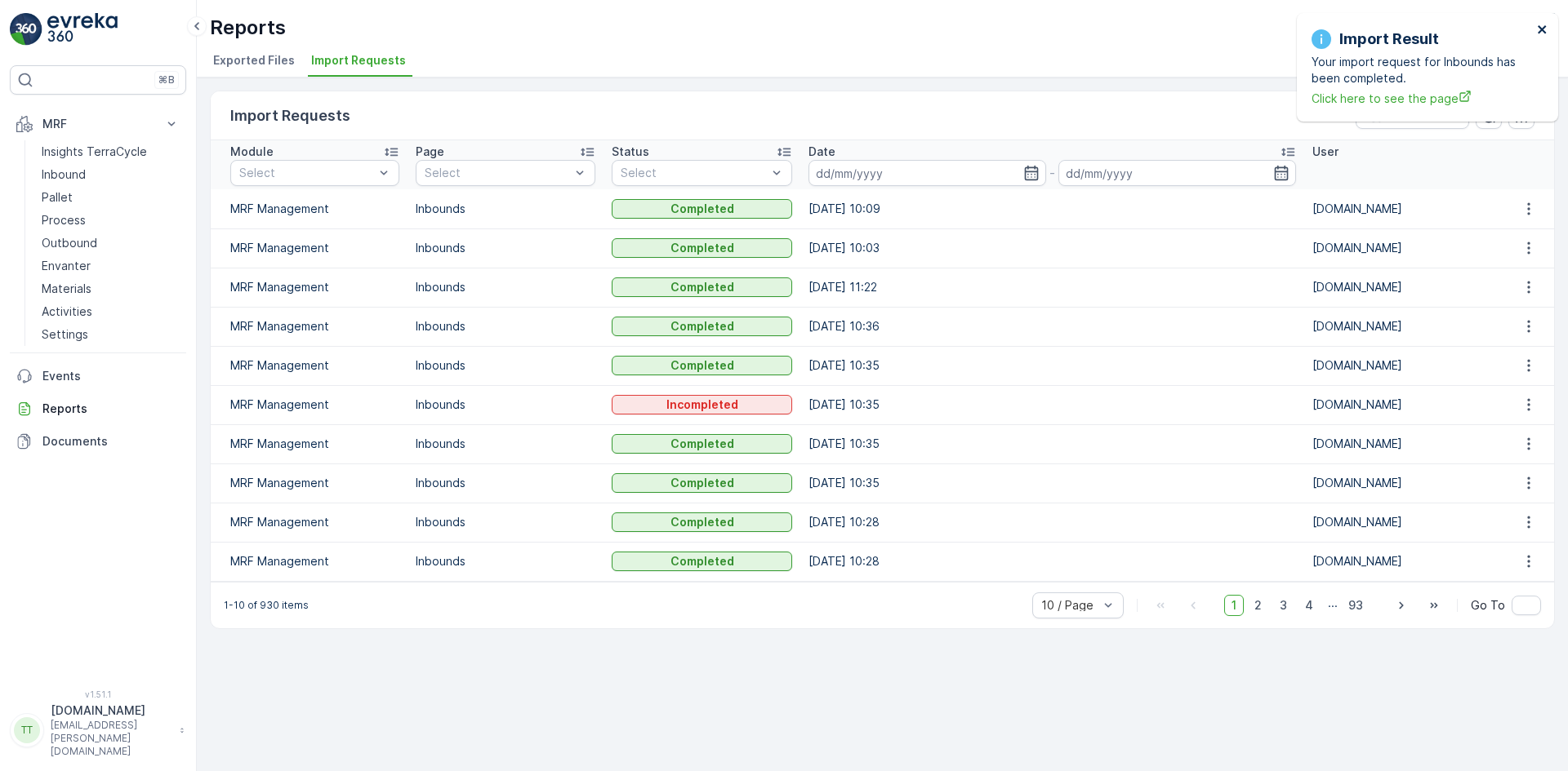
click at [1544, 30] on icon "close" at bounding box center [1542, 29] width 12 height 13
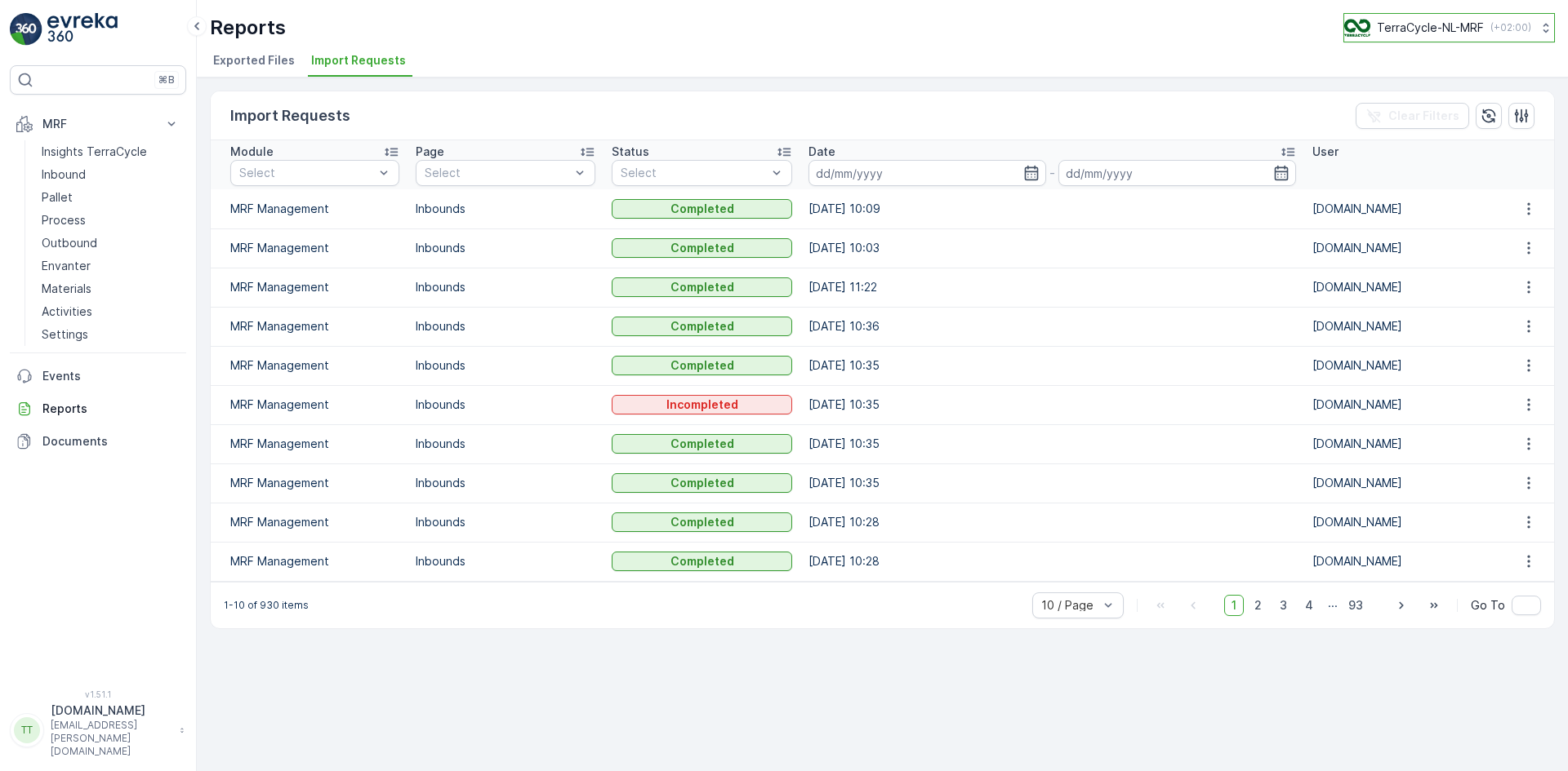
click at [1433, 30] on p "TerraCycle-NL-MRF" at bounding box center [1430, 28] width 107 height 17
type input "nz"
click at [1445, 105] on span "TerraCycle-NZ01-TripleP" at bounding box center [1422, 100] width 136 height 17
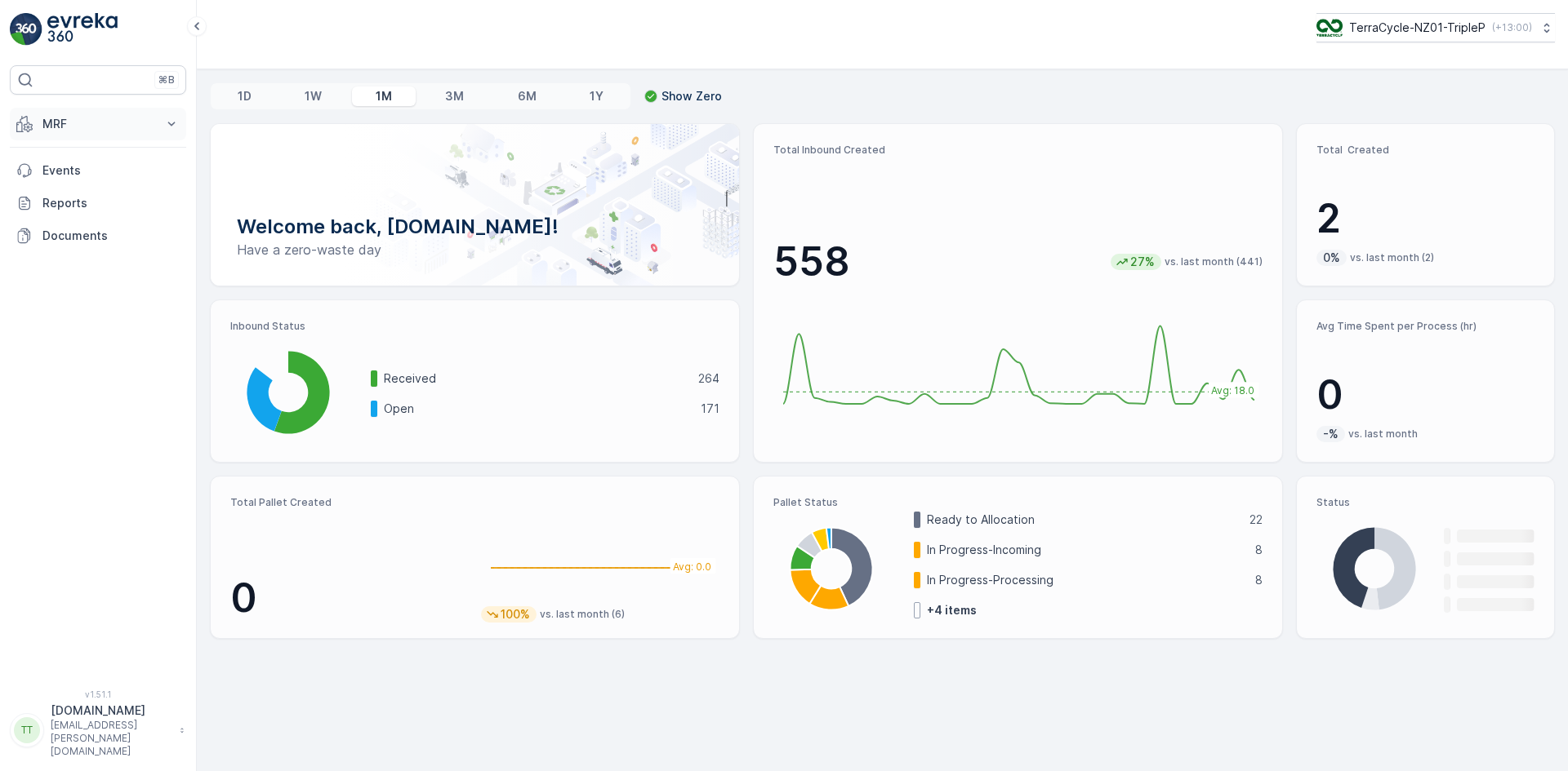
click at [74, 124] on p "MRF" at bounding box center [98, 124] width 111 height 17
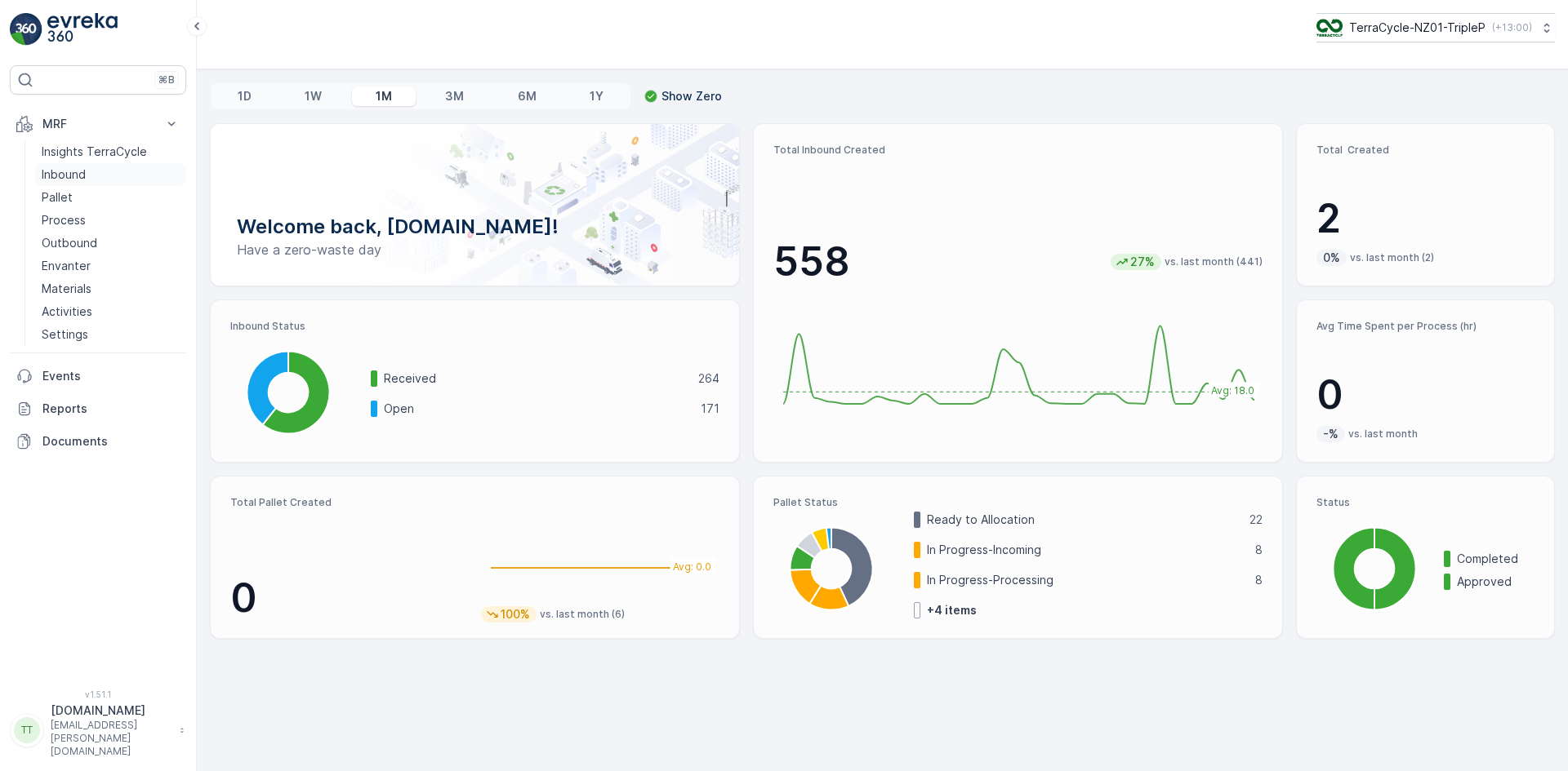
click at [84, 168] on p "Inbound" at bounding box center [63, 174] width 44 height 17
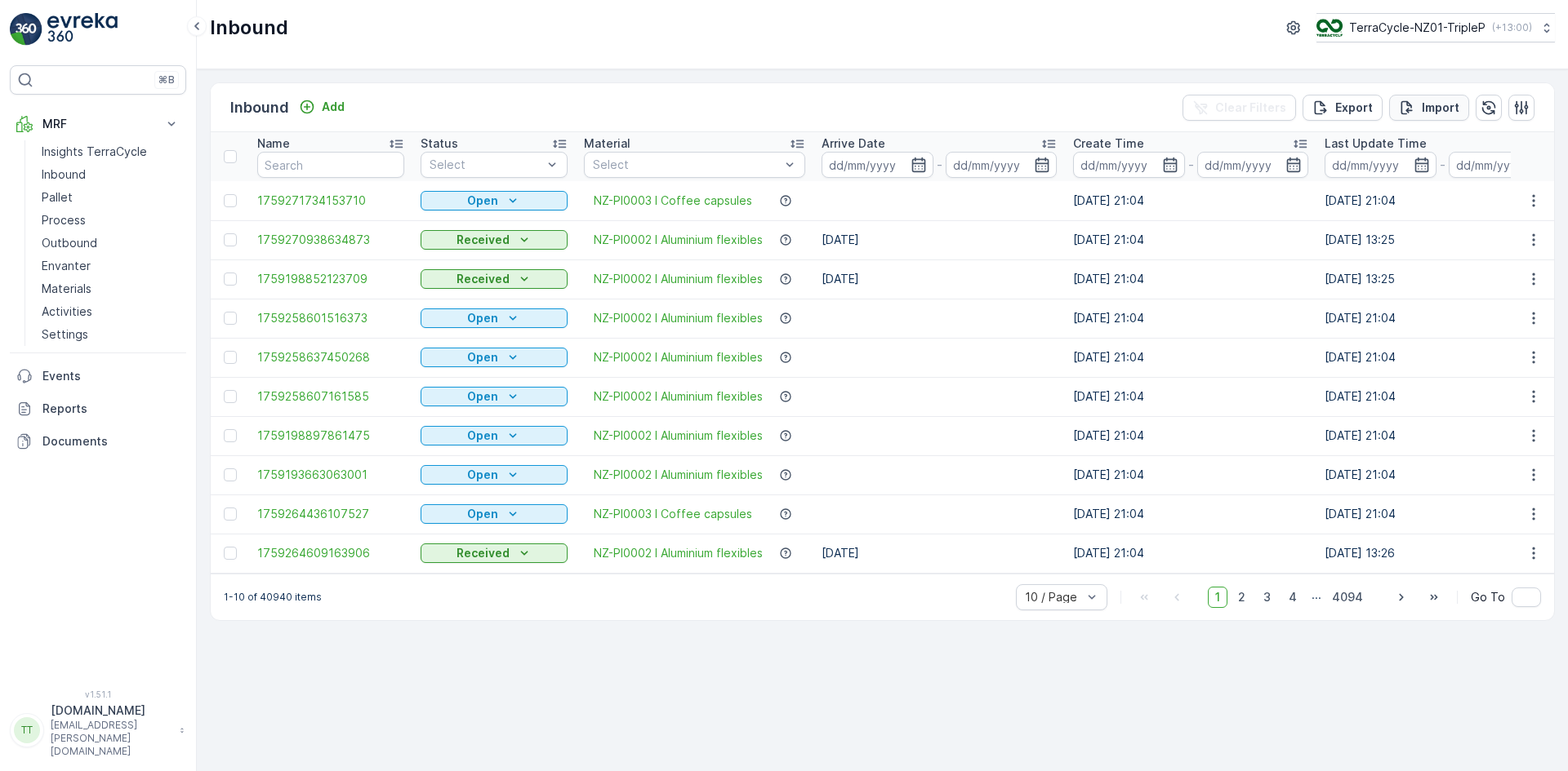
click at [1437, 99] on p "Import" at bounding box center [1440, 107] width 37 height 17
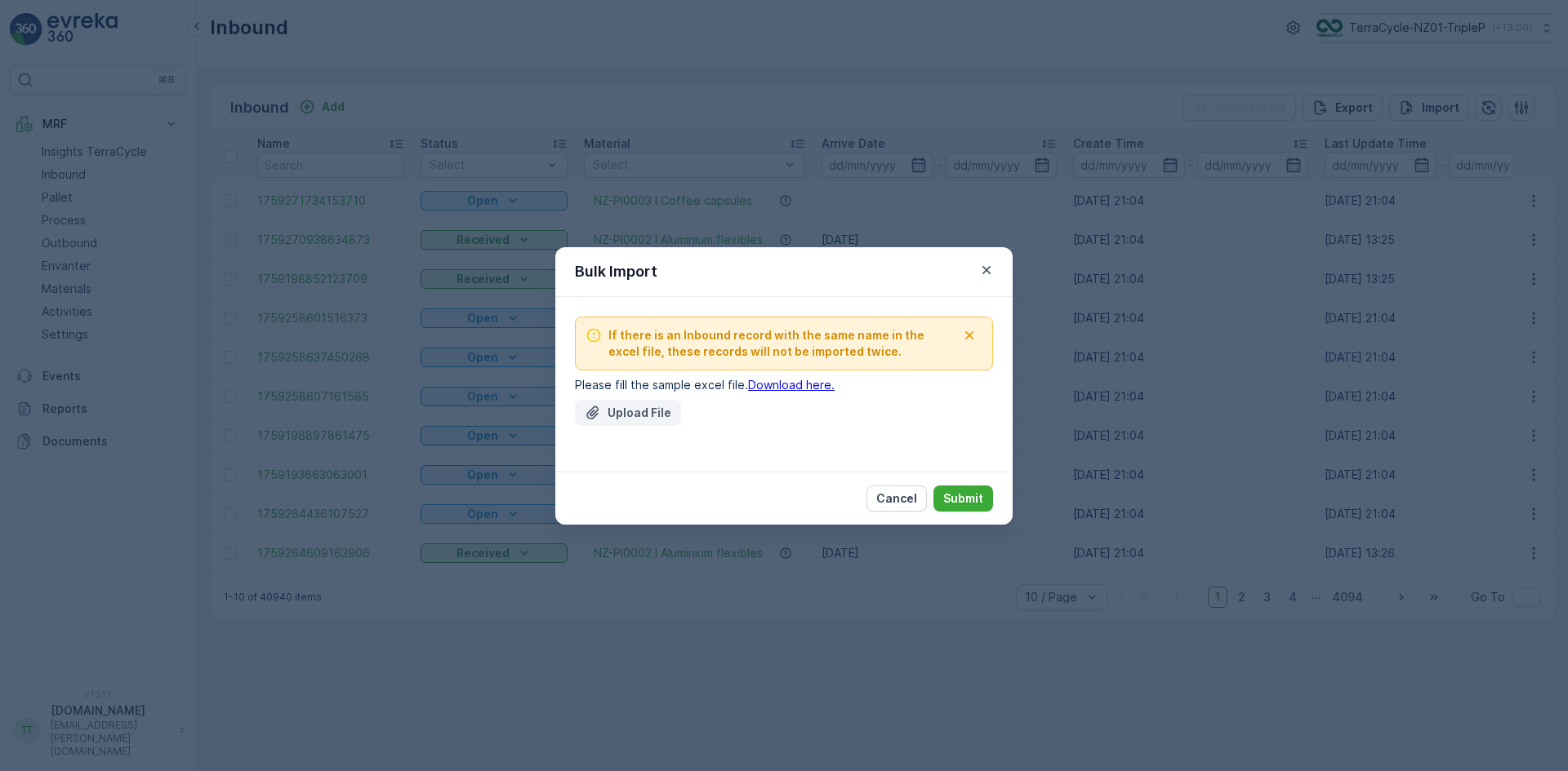
click at [656, 400] on button "Upload File" at bounding box center [628, 413] width 106 height 27
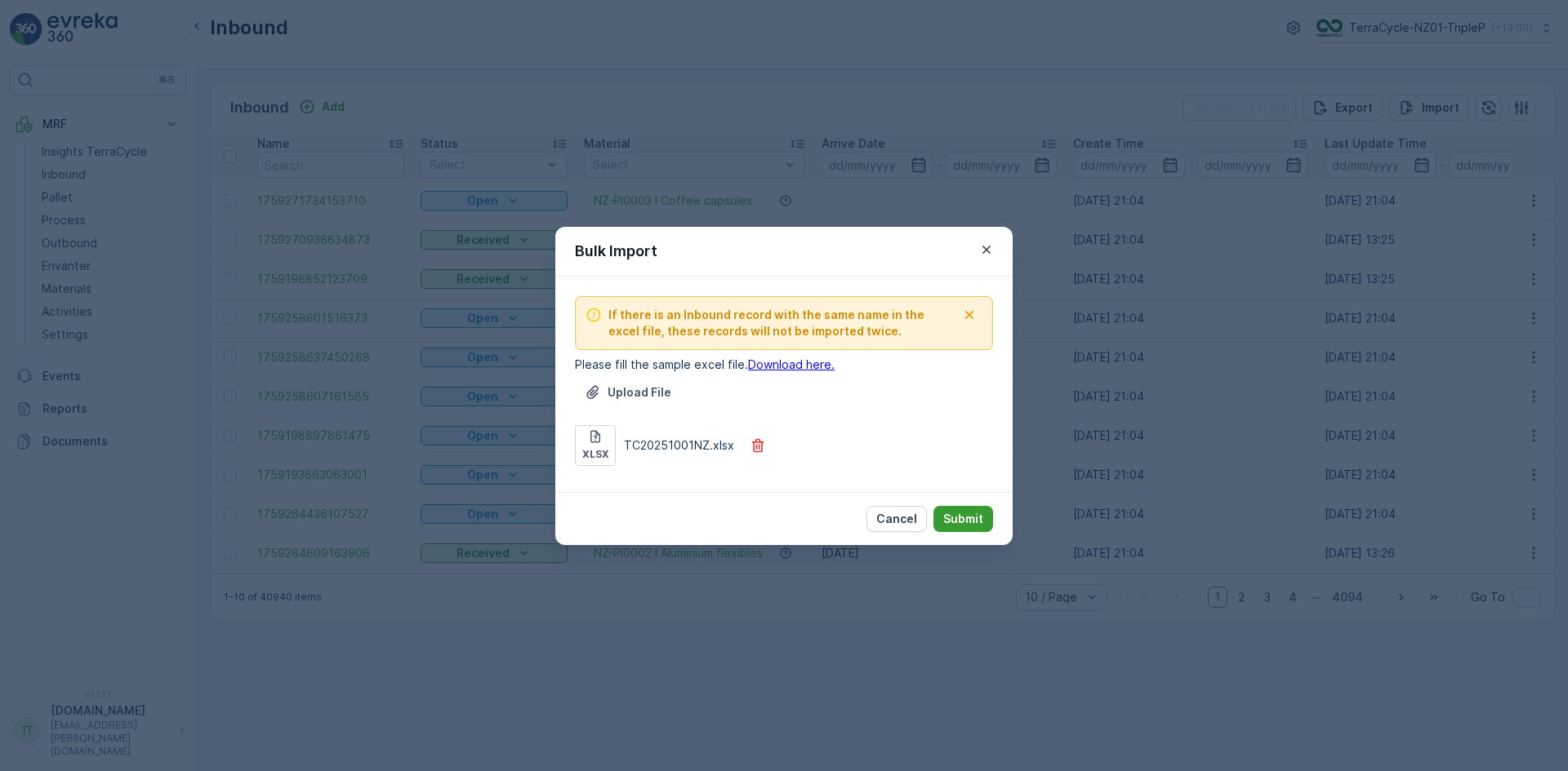
click at [965, 520] on p "Submit" at bounding box center [962, 519] width 40 height 17
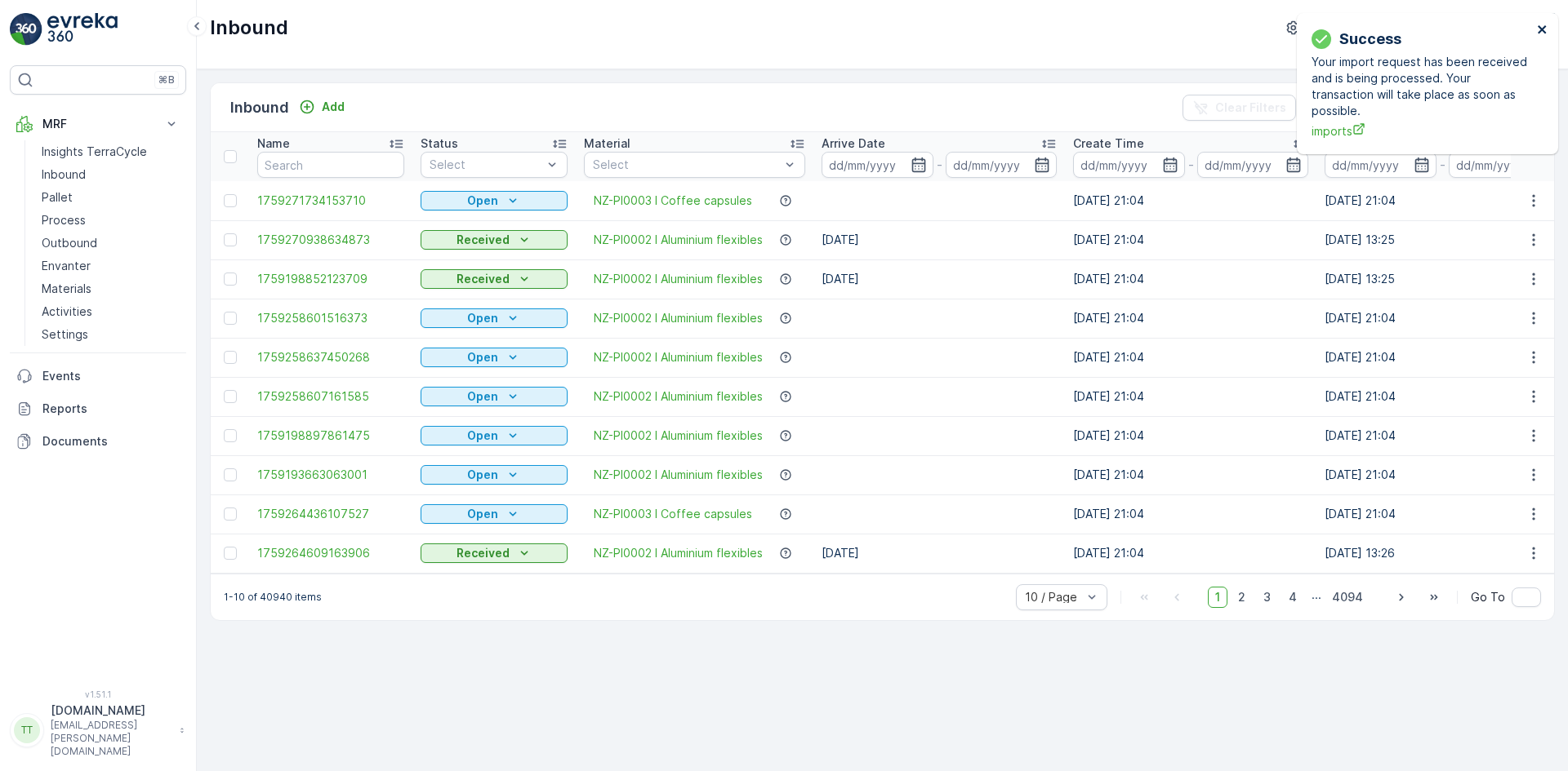
click at [1544, 27] on icon "close" at bounding box center [1541, 30] width 8 height 8
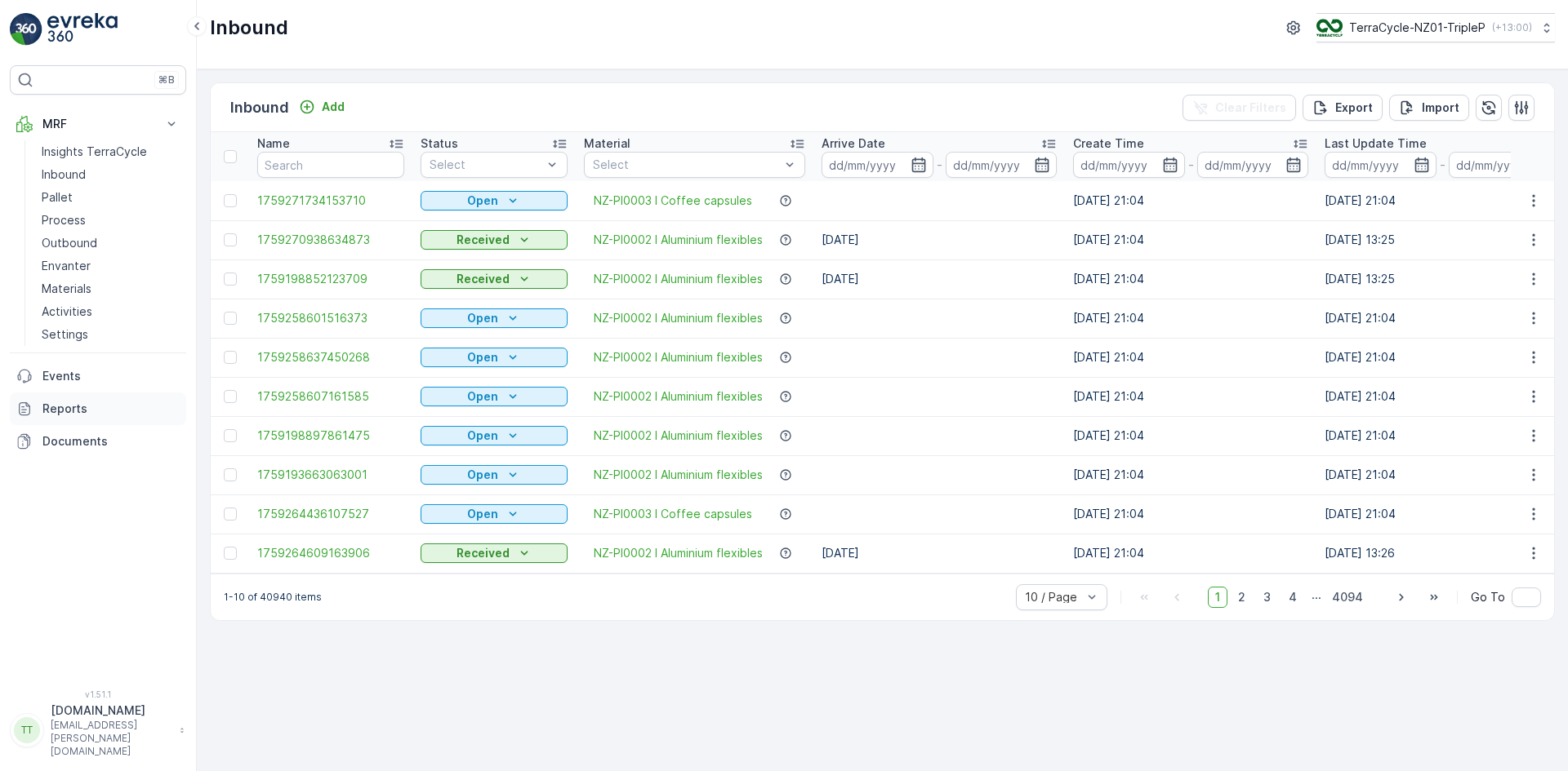
click at [42, 408] on link "Reports" at bounding box center [98, 409] width 176 height 32
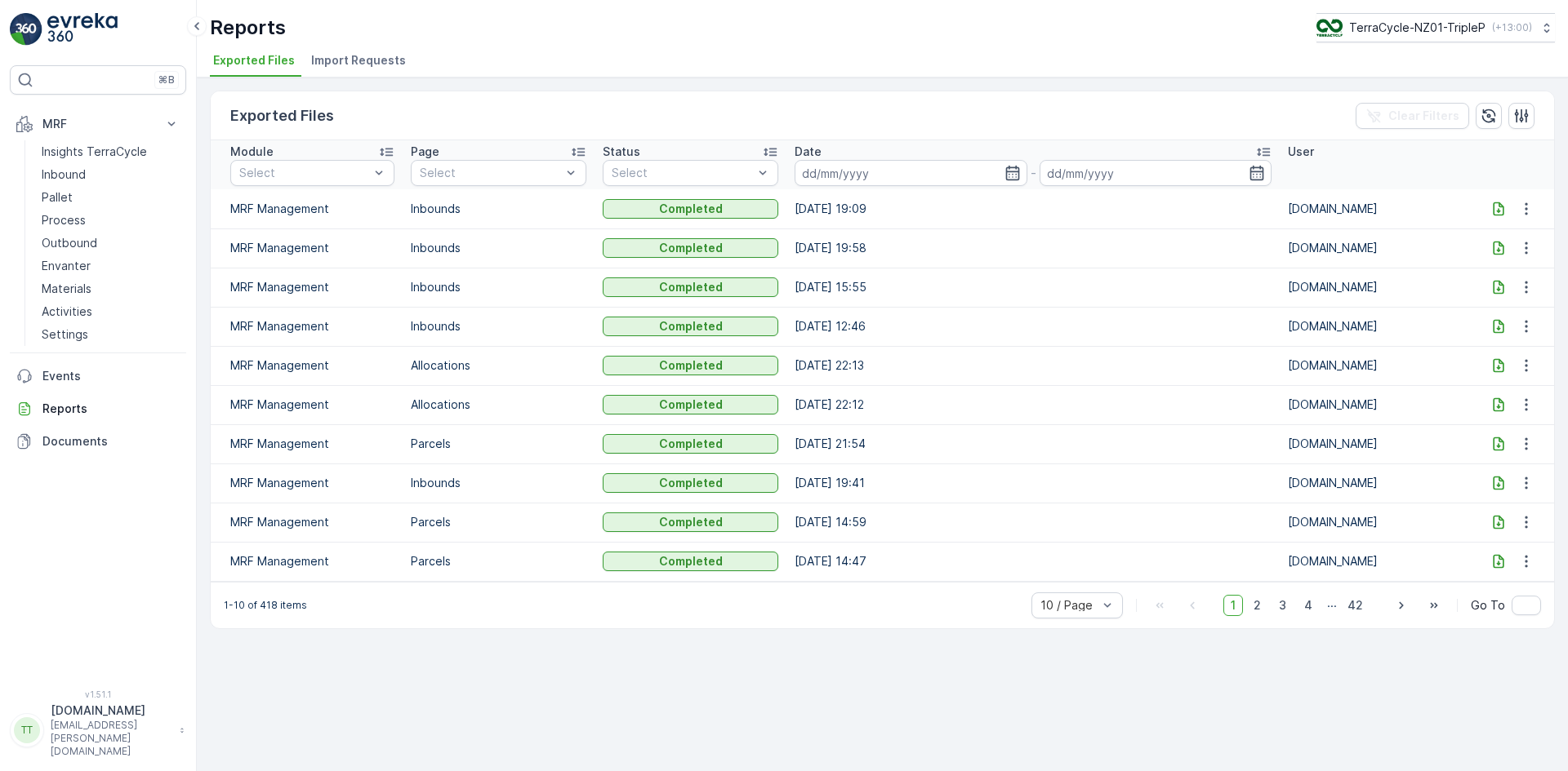
click at [356, 61] on span "Import Requests" at bounding box center [359, 60] width 95 height 17
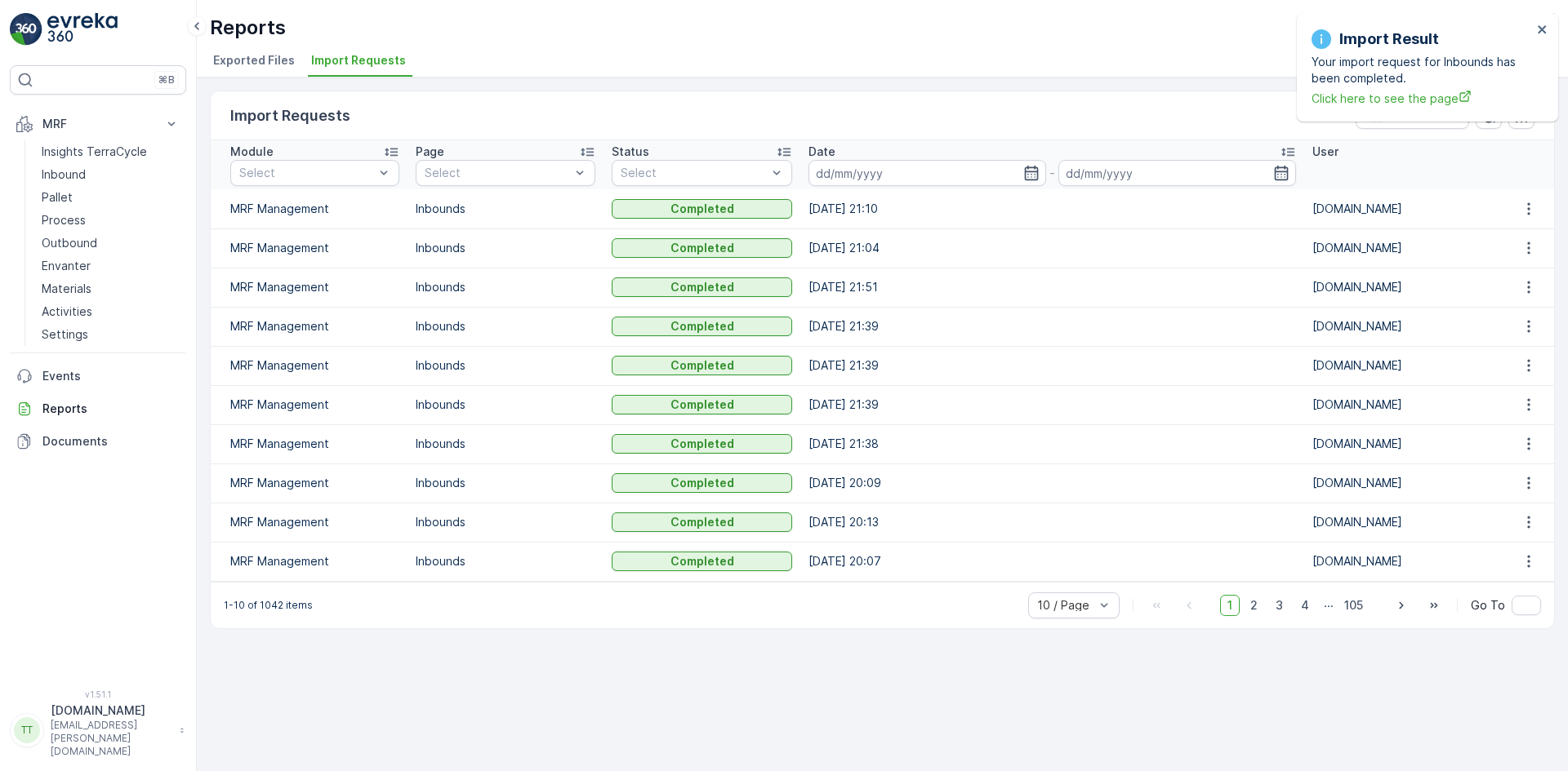
click at [1535, 26] on div "Import Result Your import request for Inbounds has been completed. Click here t…" at bounding box center [1421, 67] width 230 height 89
click at [1543, 30] on icon "close" at bounding box center [1542, 29] width 12 height 13
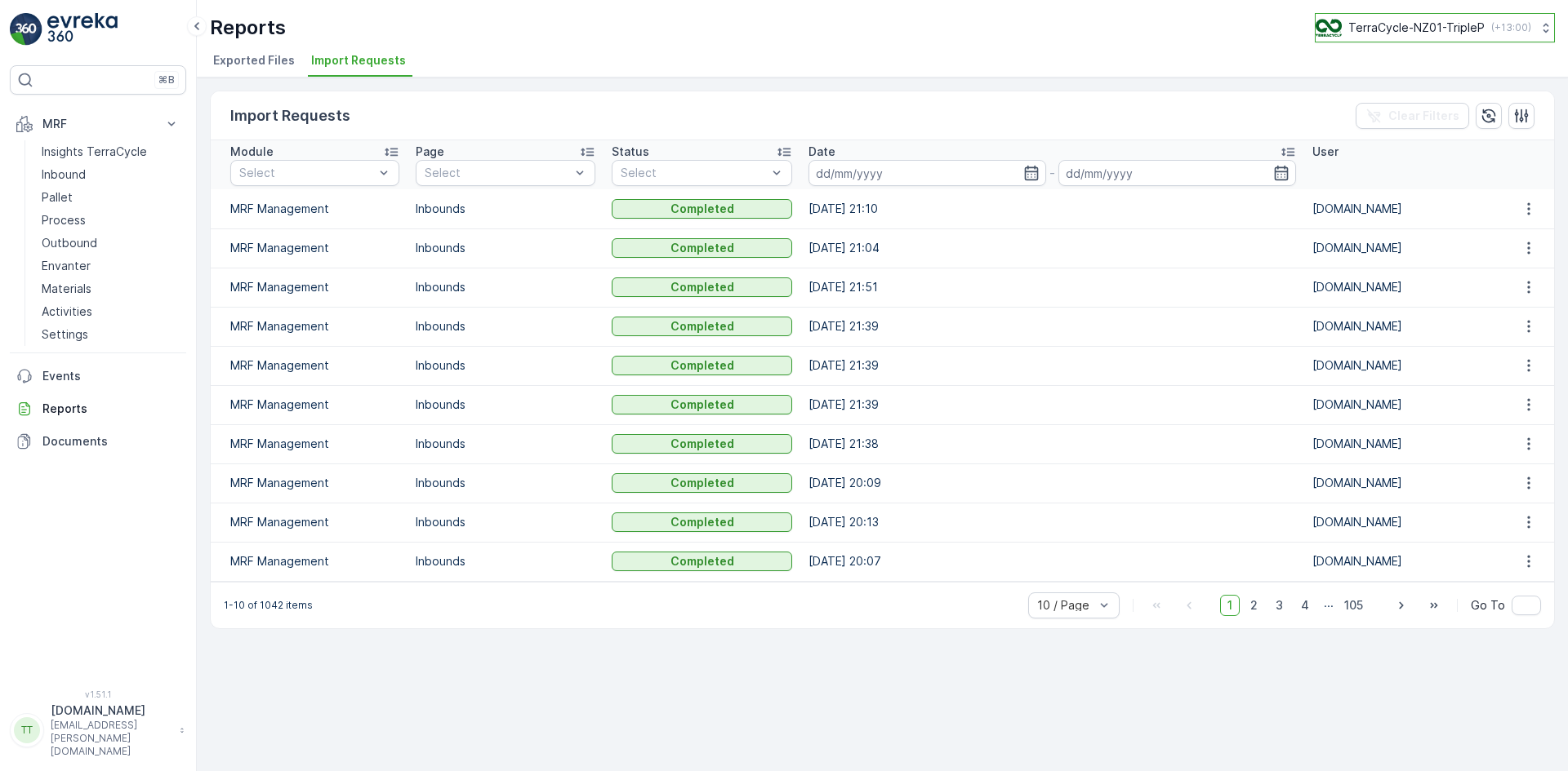
click at [1374, 30] on p "TerraCycle-NZ01-TripleP" at bounding box center [1416, 28] width 136 height 17
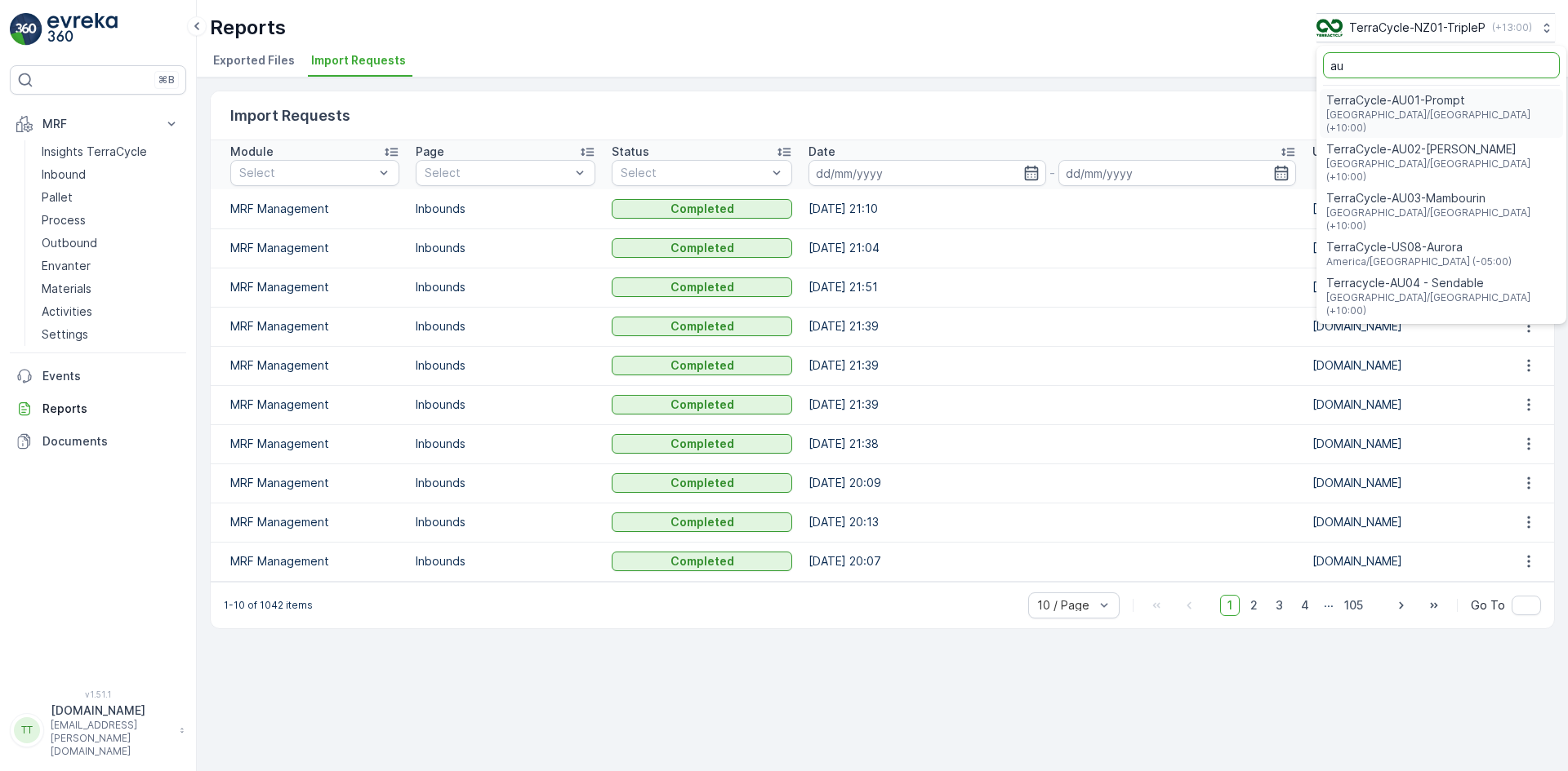
type input "au"
click at [1398, 97] on span "TerraCycle-AU01-Prompt" at bounding box center [1441, 100] width 230 height 17
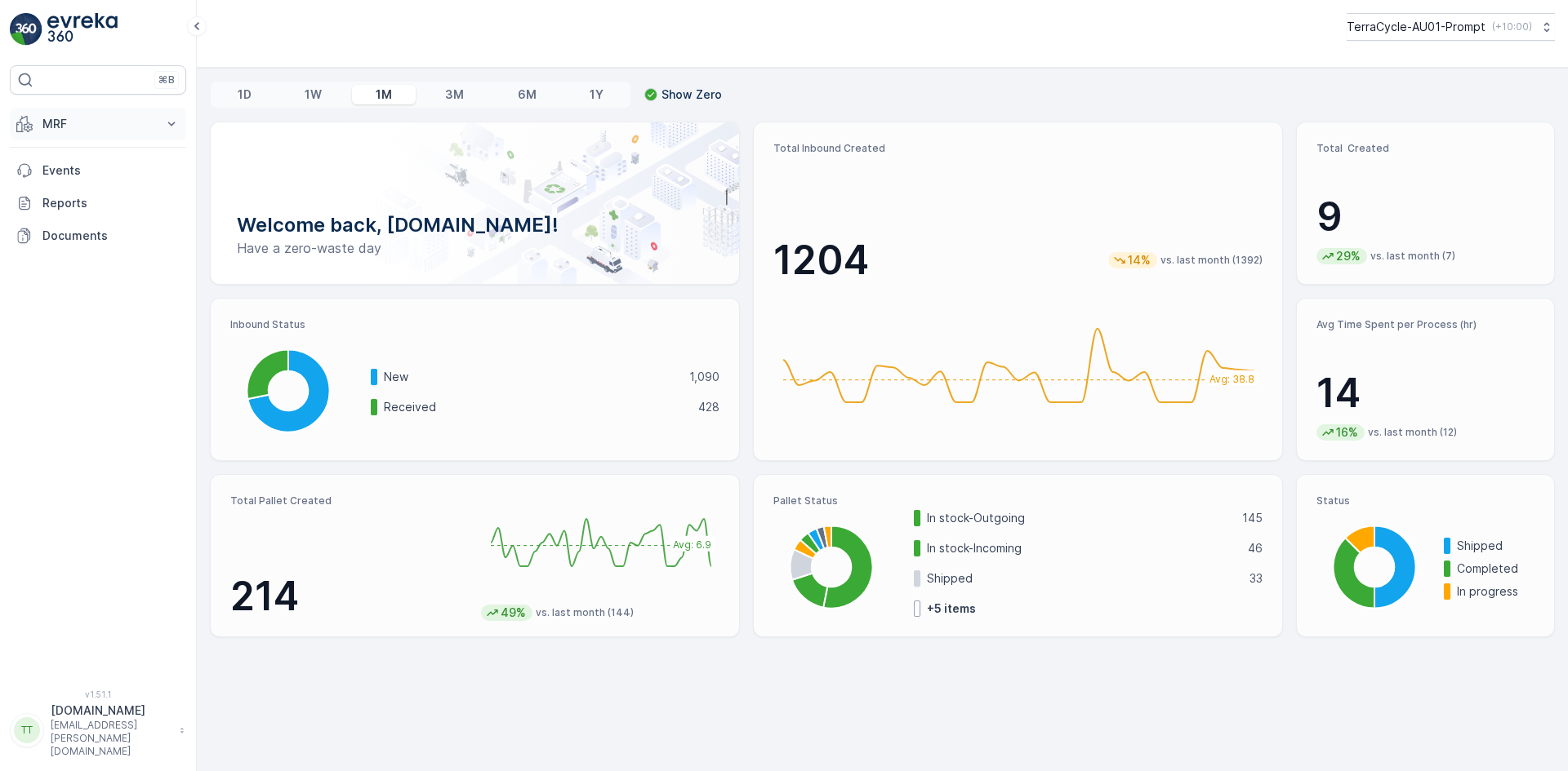
click at [86, 128] on p "MRF" at bounding box center [98, 124] width 111 height 17
click at [93, 174] on link "Inbound" at bounding box center [110, 174] width 151 height 23
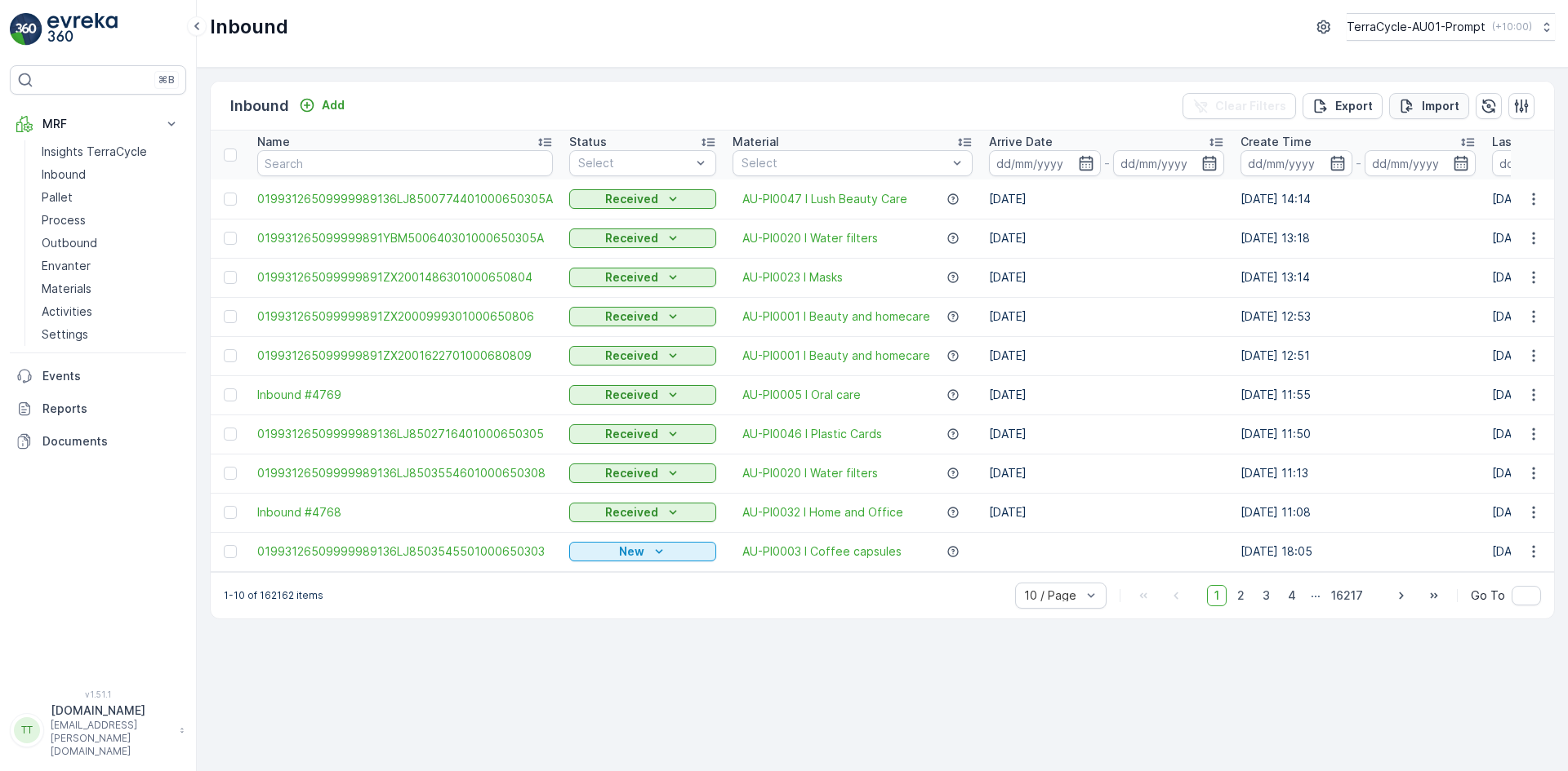
click at [1432, 107] on p "Import" at bounding box center [1440, 105] width 37 height 17
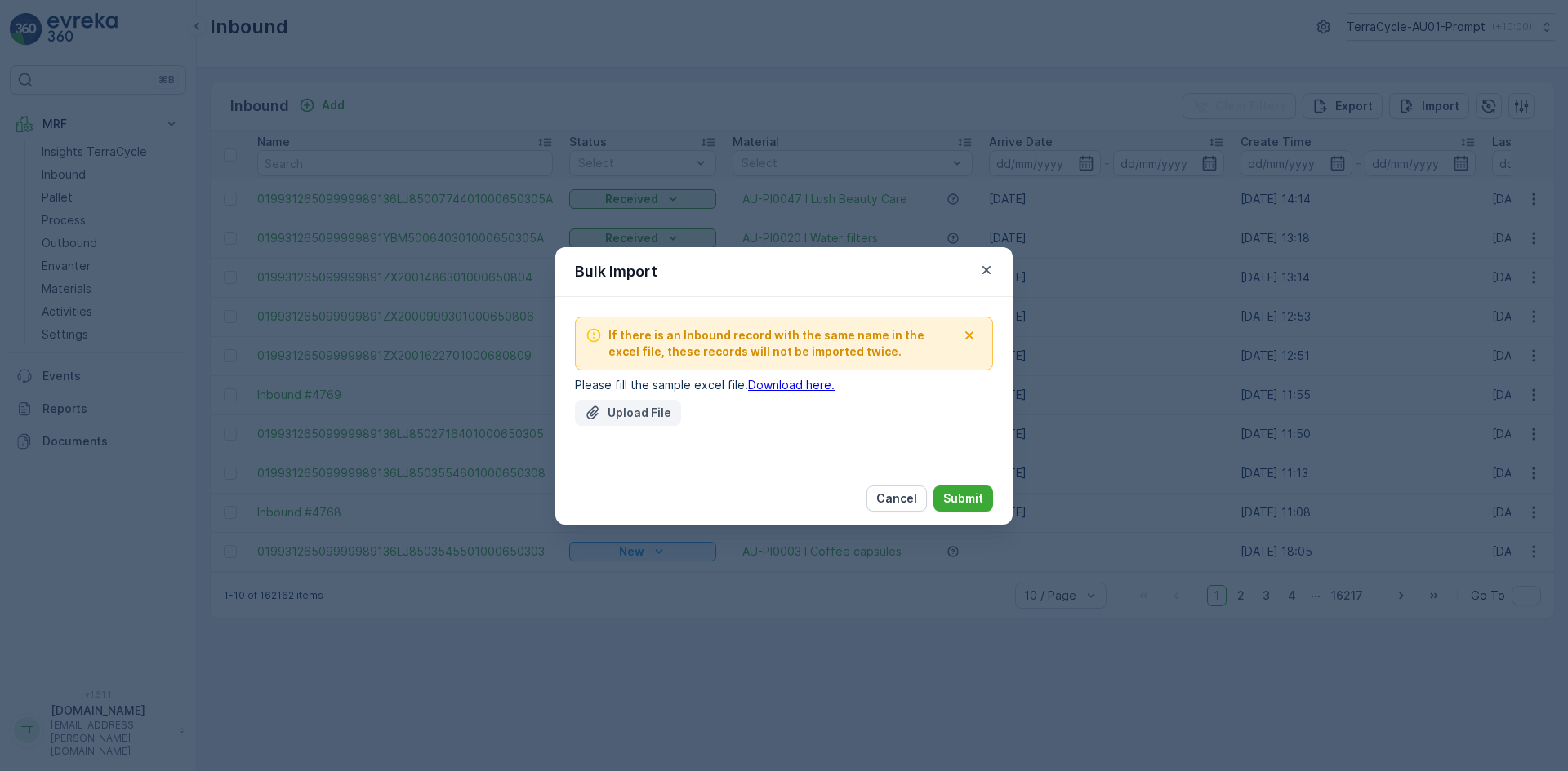
click at [632, 421] on button "Upload File" at bounding box center [628, 413] width 106 height 27
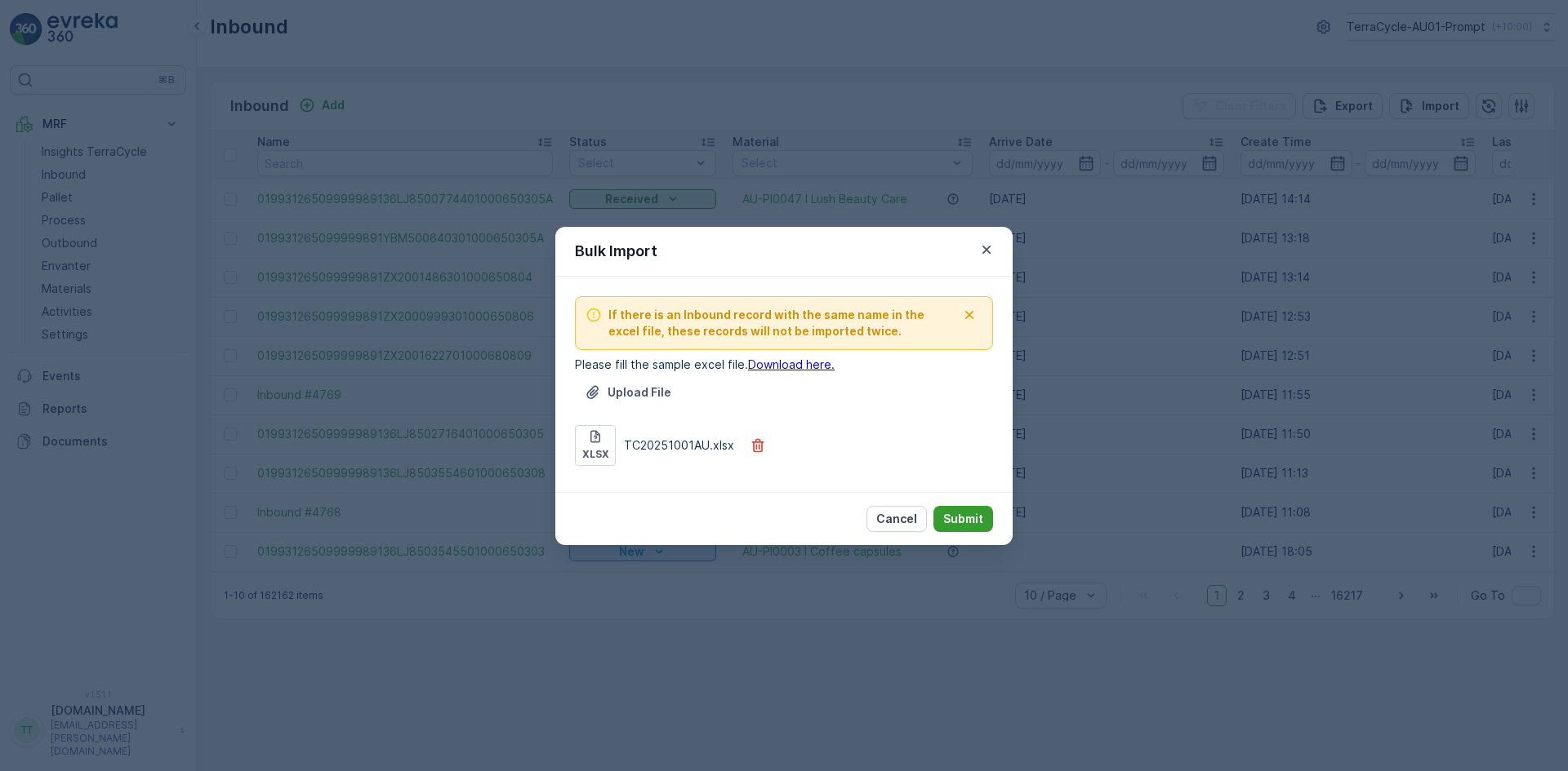
click at [968, 518] on p "Submit" at bounding box center [962, 519] width 40 height 17
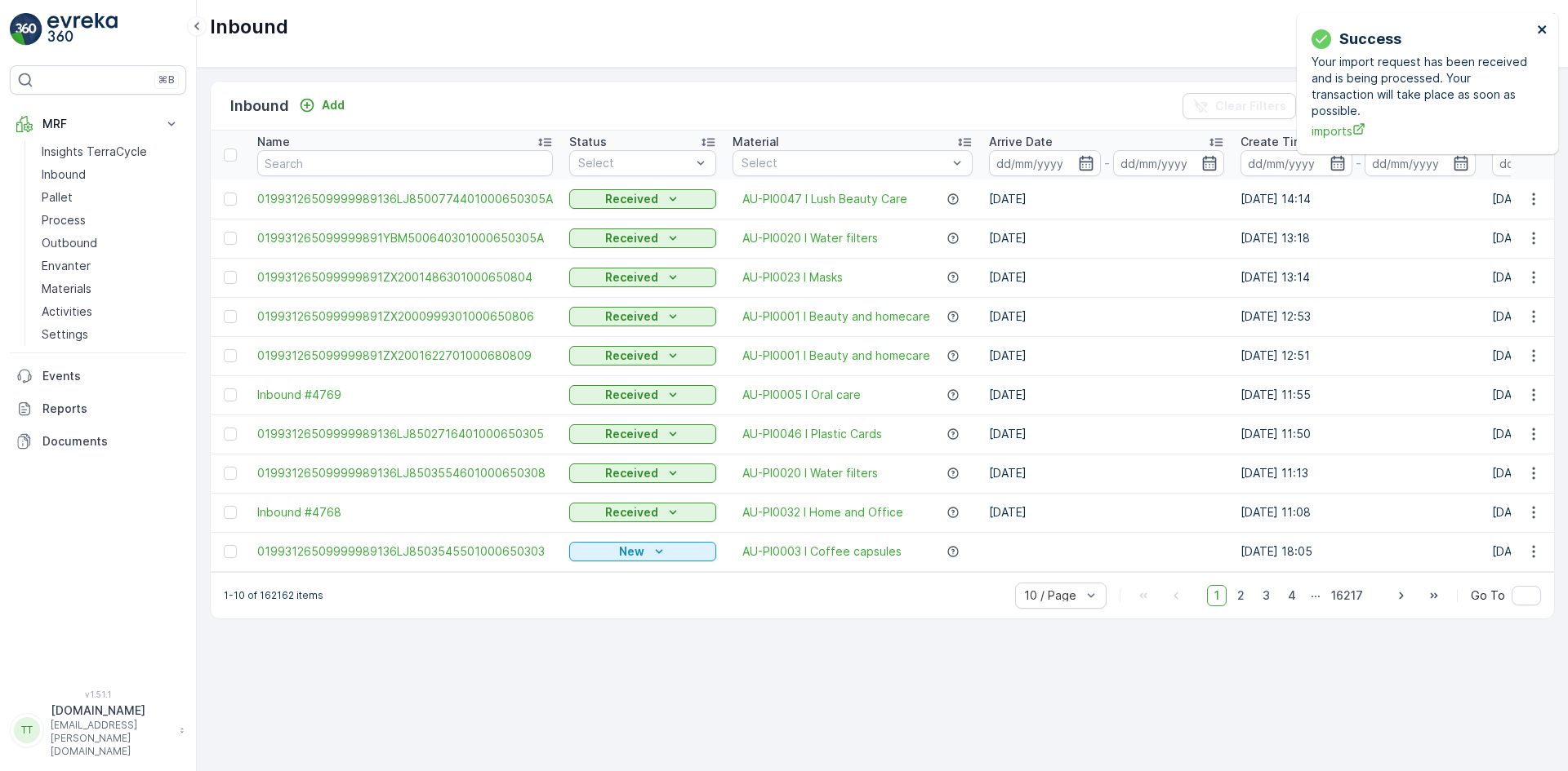
click at [1539, 27] on icon "close" at bounding box center [1542, 29] width 12 height 13
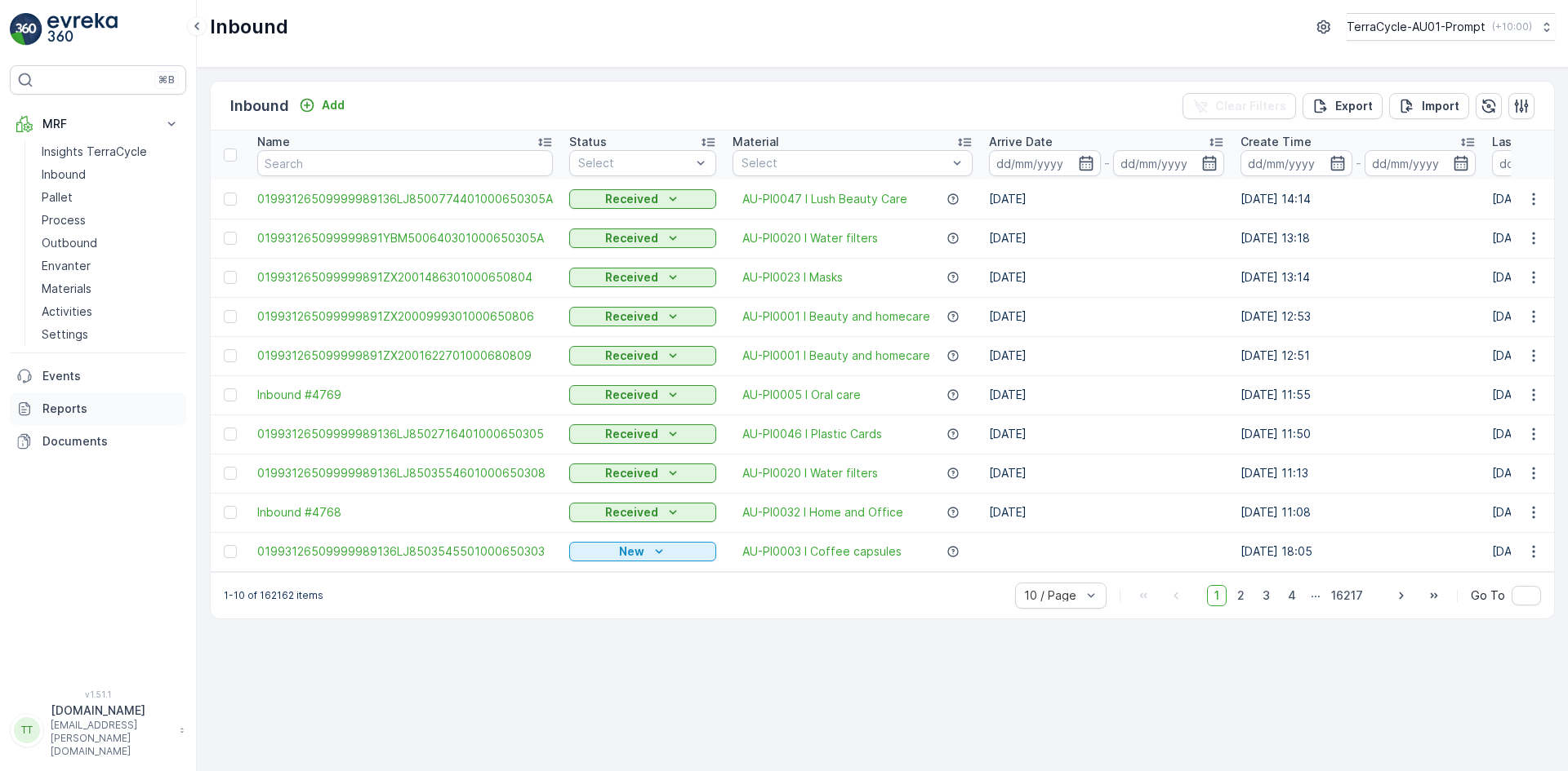
click at [69, 404] on p "Reports" at bounding box center [110, 409] width 137 height 17
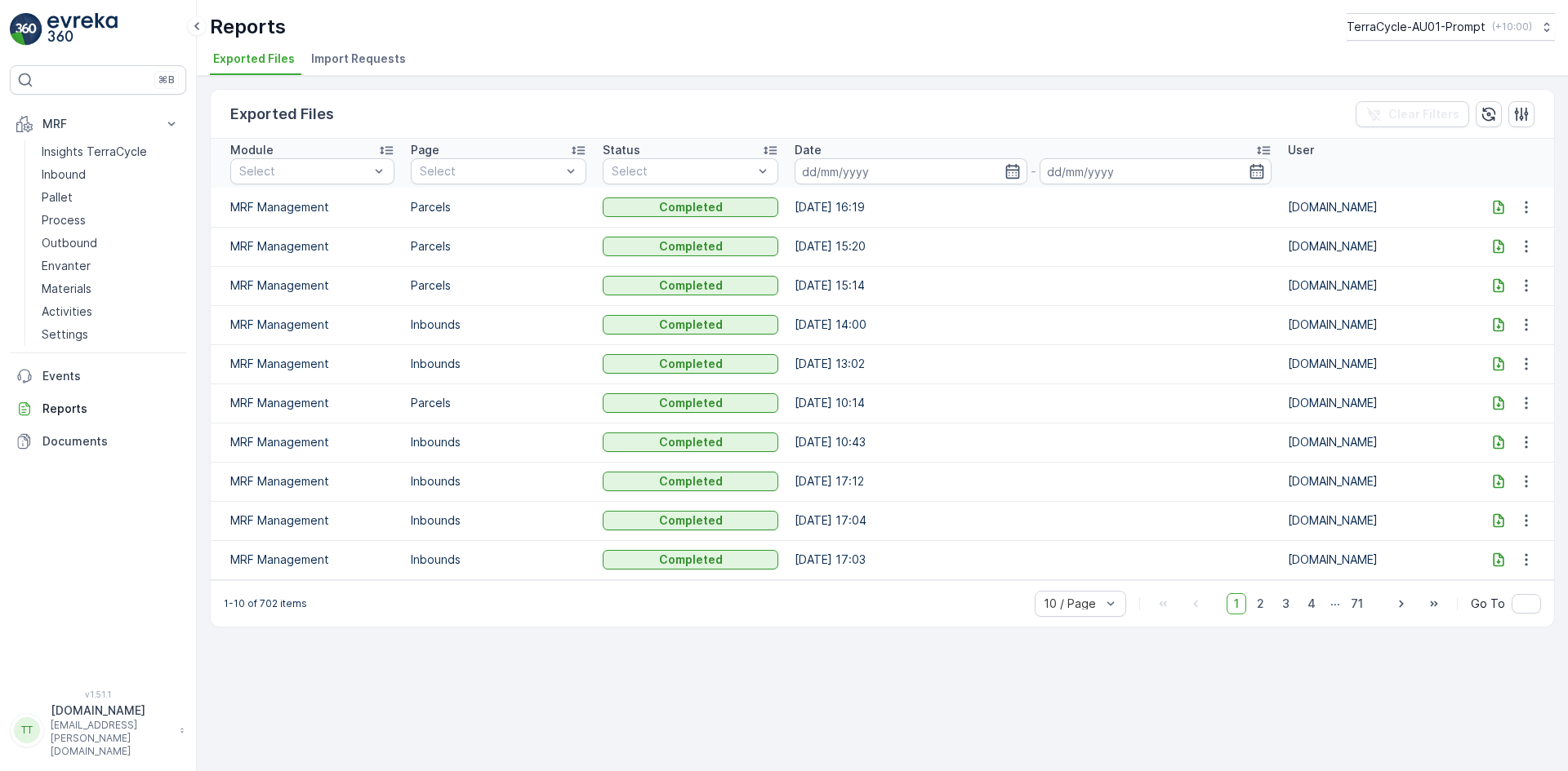
click at [346, 56] on span "Import Requests" at bounding box center [359, 58] width 95 height 17
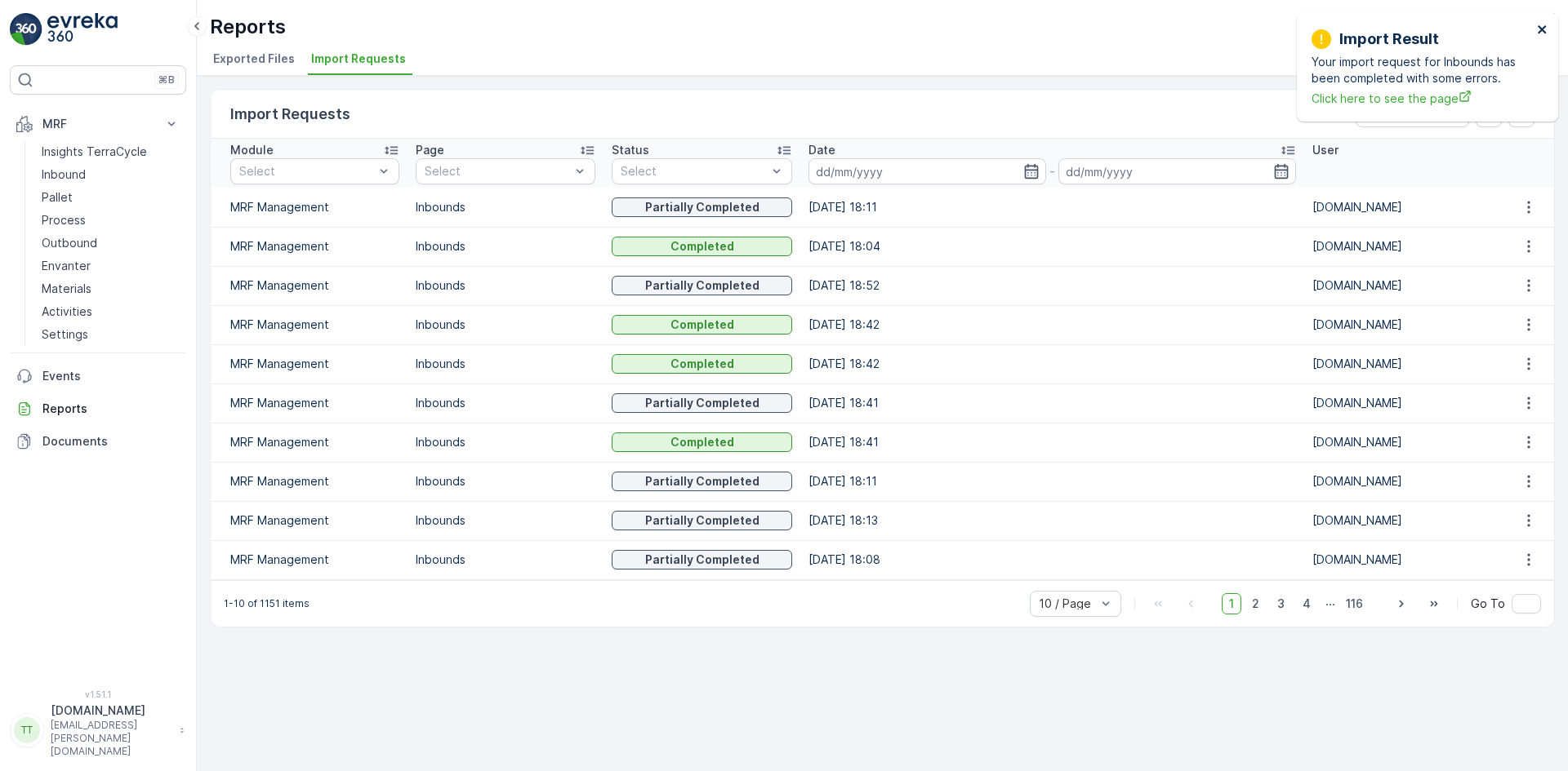
click at [1542, 27] on icon "close" at bounding box center [1542, 29] width 12 height 13
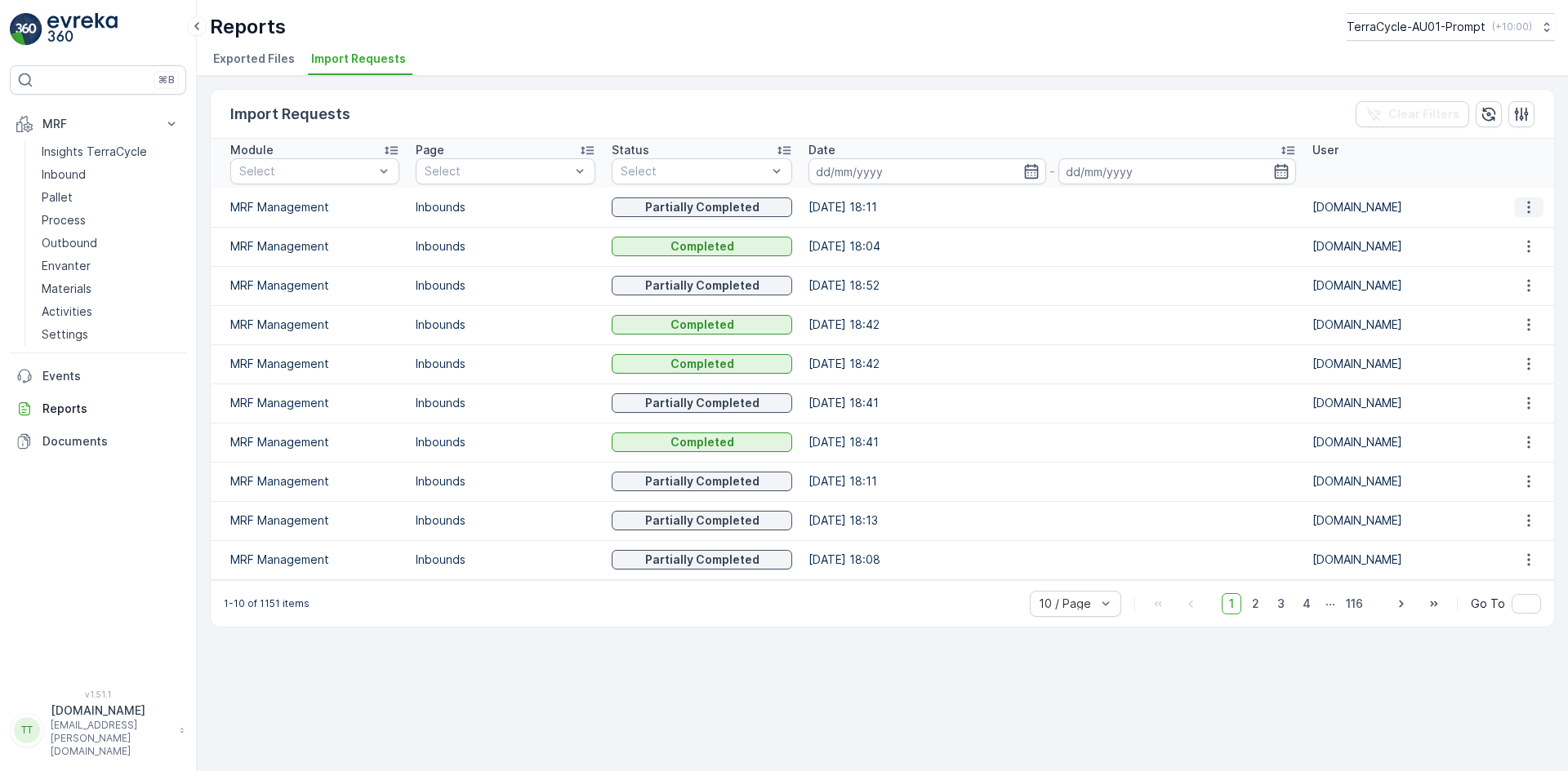
click at [1521, 203] on icon "button" at bounding box center [1528, 207] width 17 height 17
click at [1516, 225] on span "See More Details" at bounding box center [1514, 231] width 95 height 17
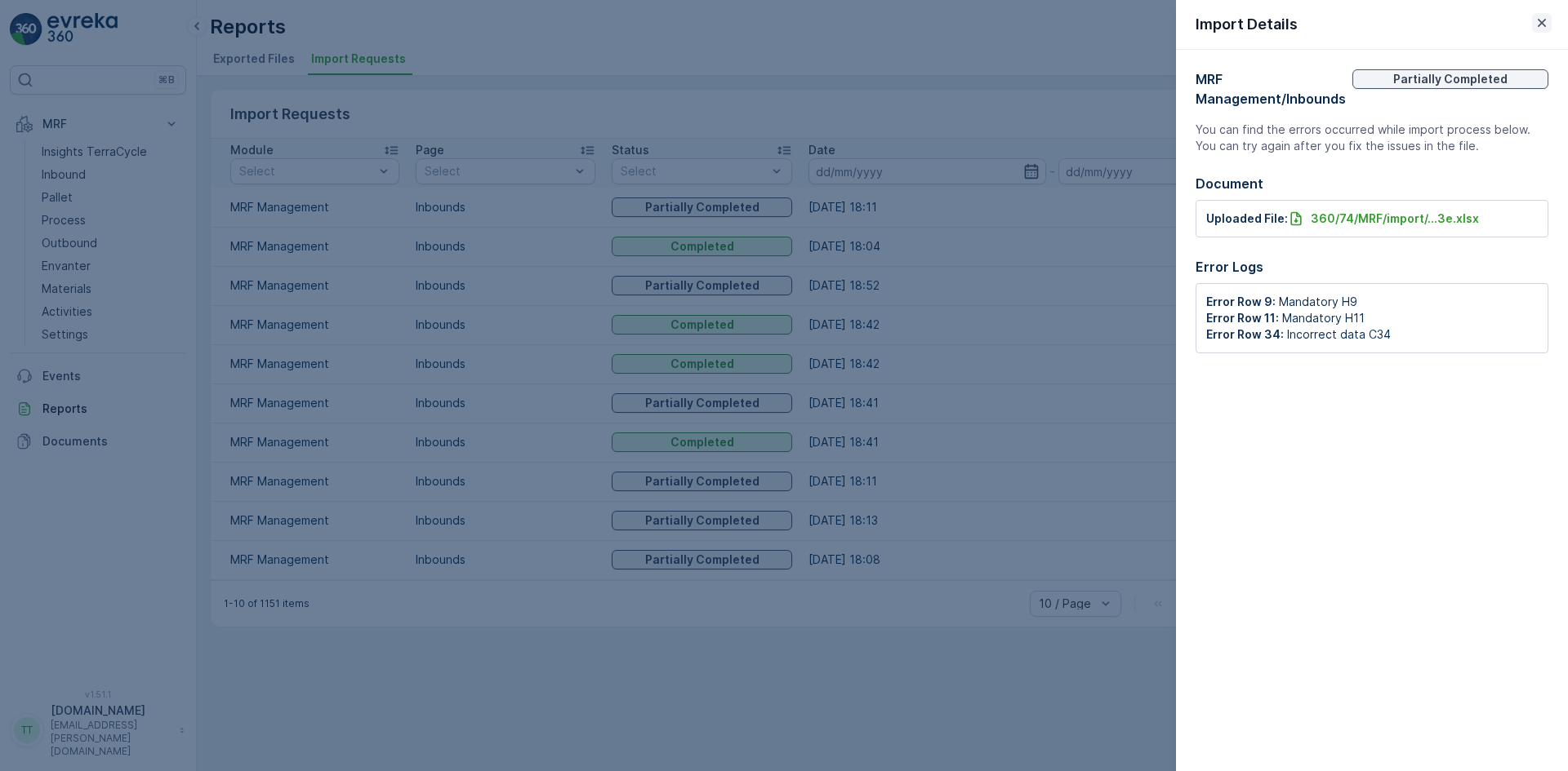
click at [1543, 23] on icon "button" at bounding box center [1541, 23] width 17 height 17
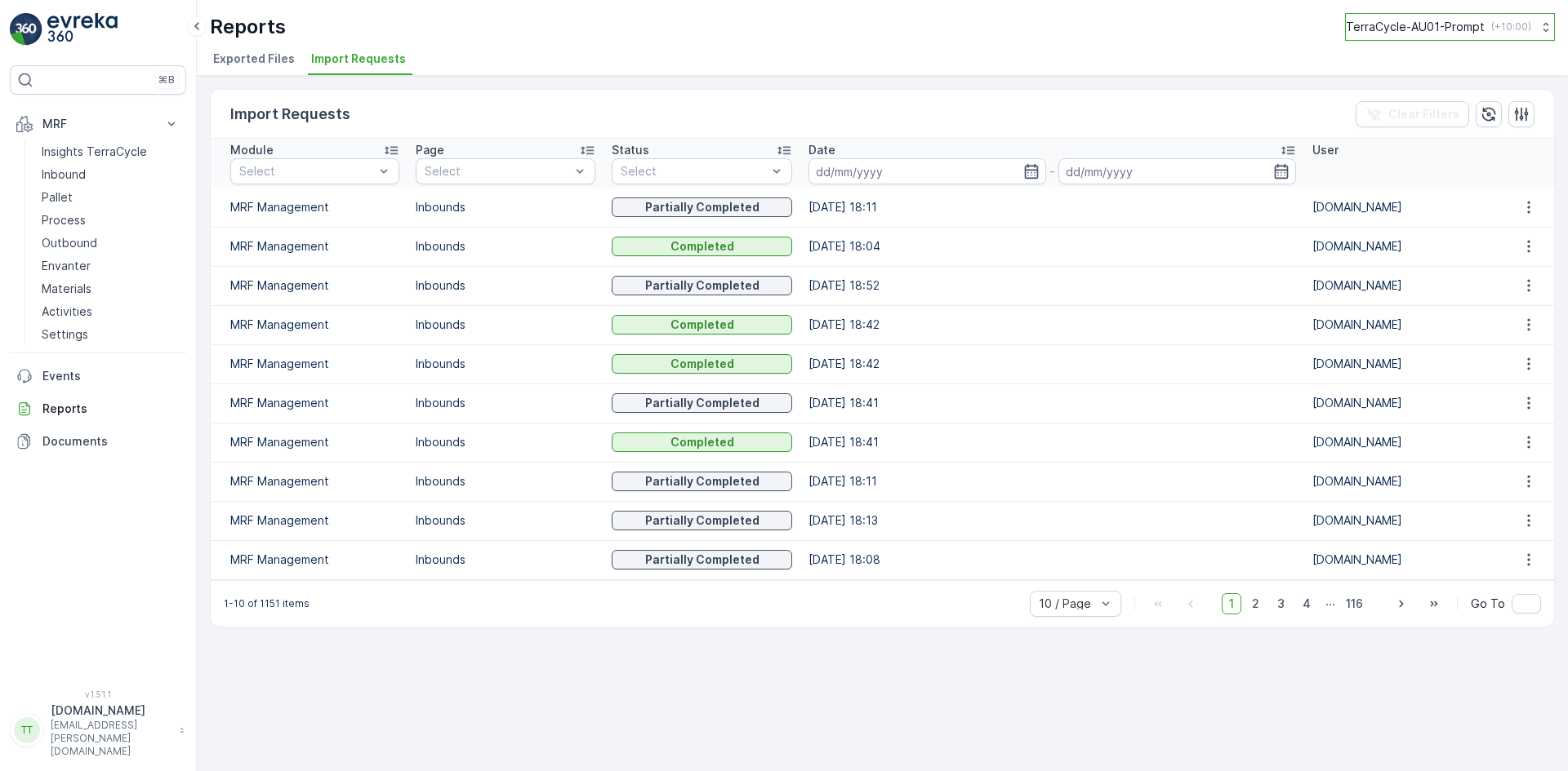
click at [1422, 25] on p "TerraCycle-AU01-Prompt" at bounding box center [1414, 27] width 139 height 17
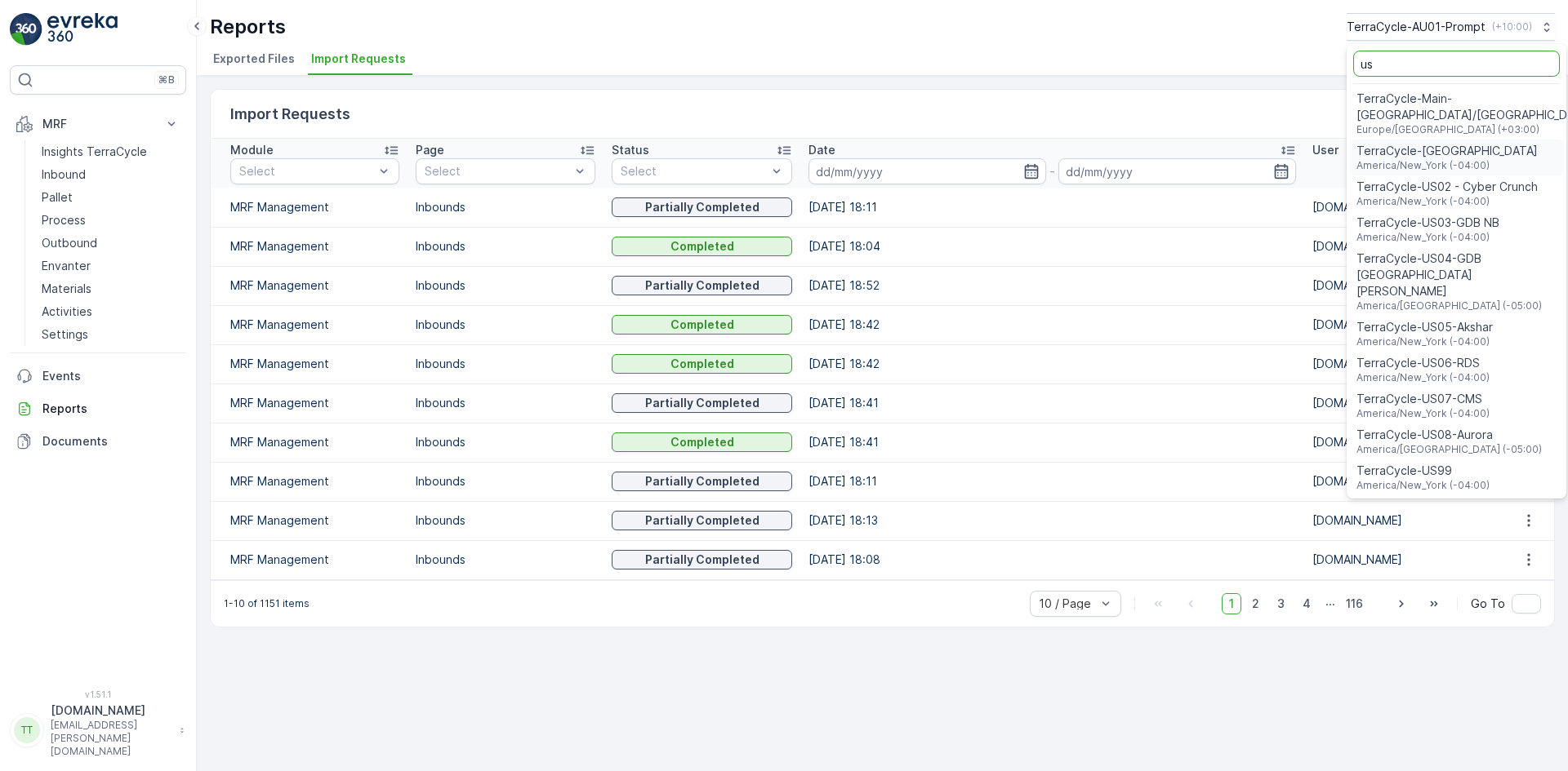
type input "us"
click at [1449, 427] on span "TerraCycle-US08-Aurora" at bounding box center [1449, 435] width 185 height 17
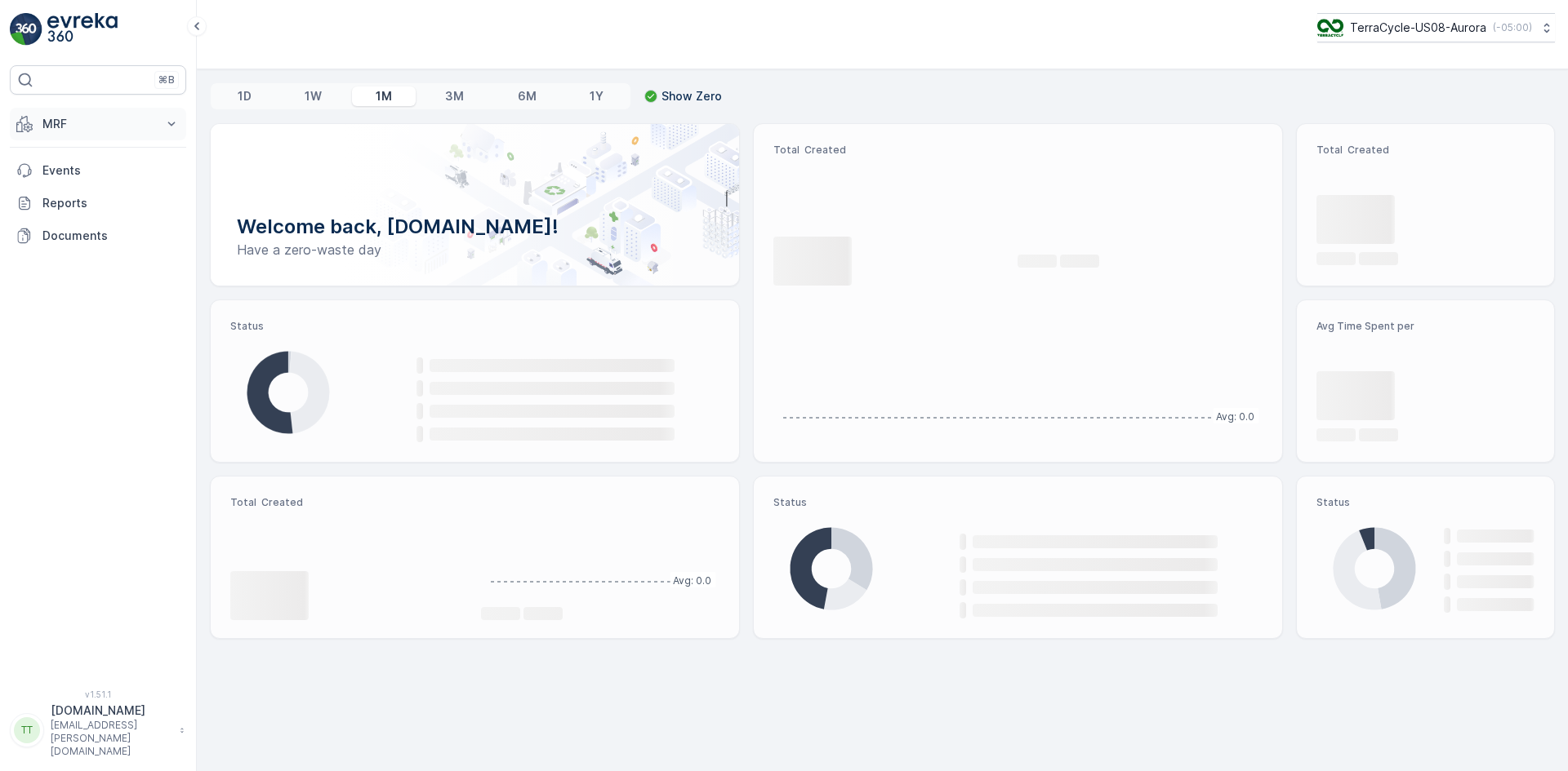
click at [70, 122] on p "MRF" at bounding box center [98, 124] width 111 height 17
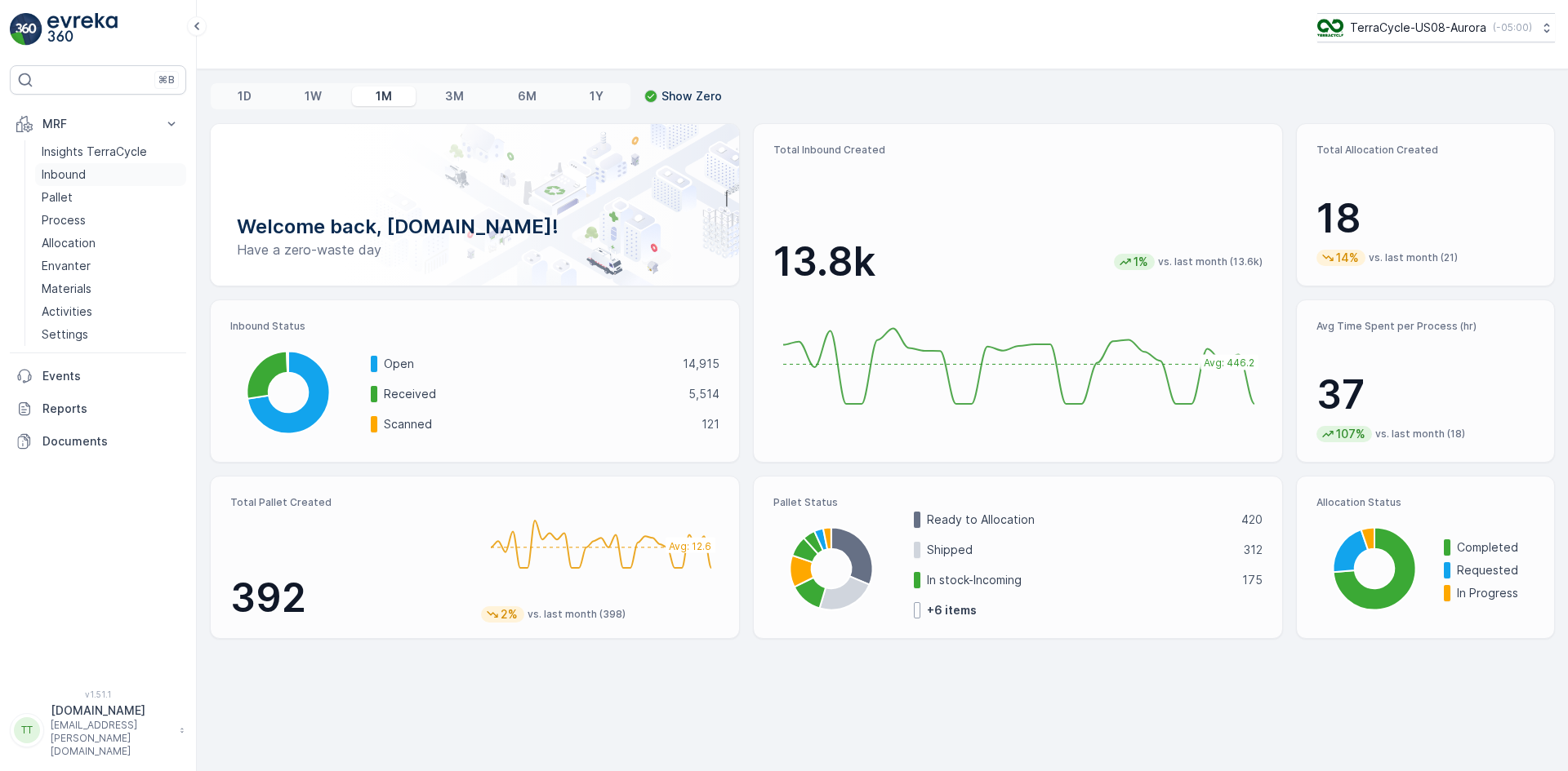
click at [94, 165] on link "Inbound" at bounding box center [110, 174] width 151 height 23
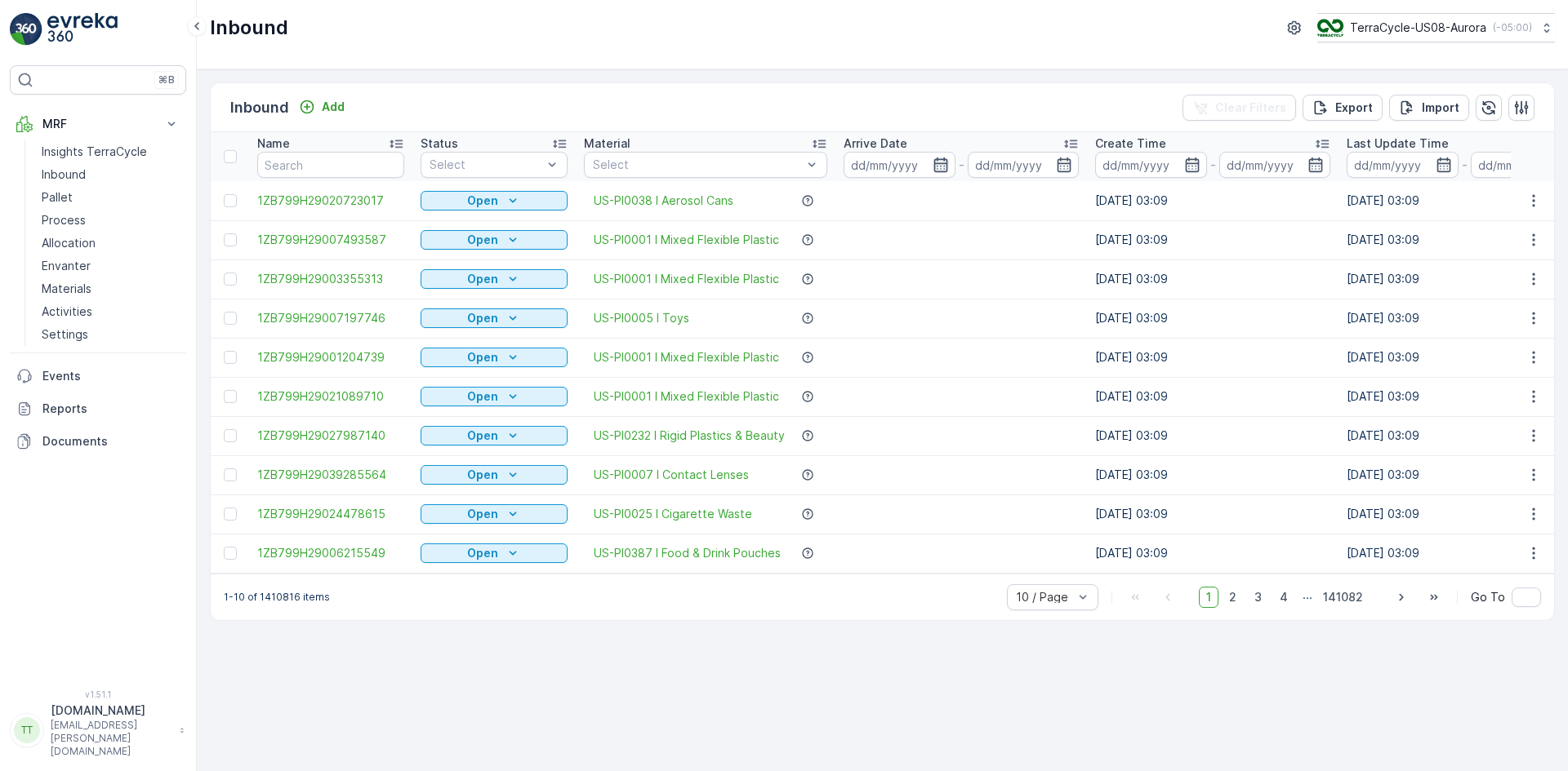
click at [947, 160] on icon "button" at bounding box center [940, 164] width 14 height 15
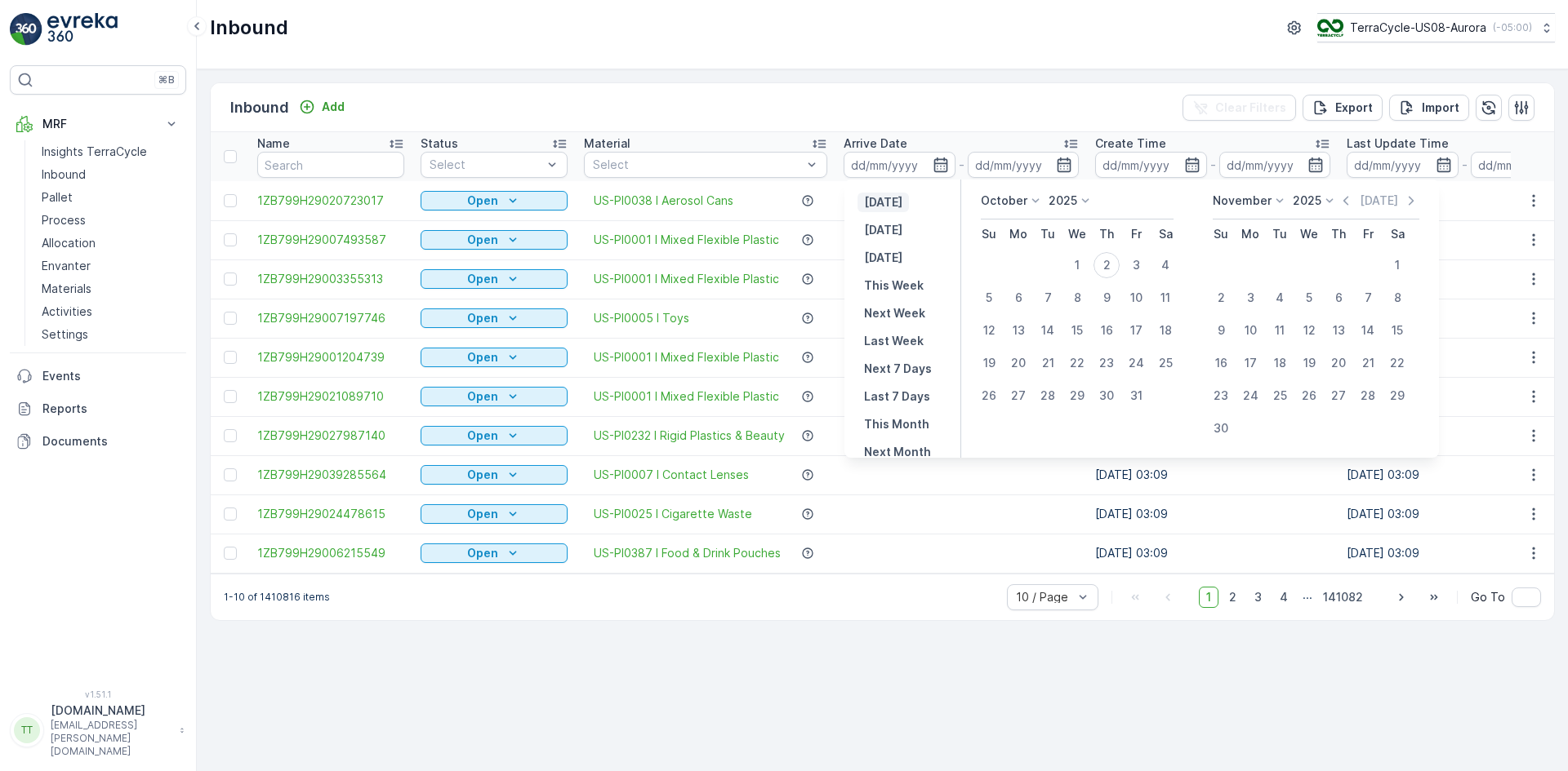
click at [902, 202] on p "[DATE]" at bounding box center [882, 202] width 38 height 17
type input "[DATE]"
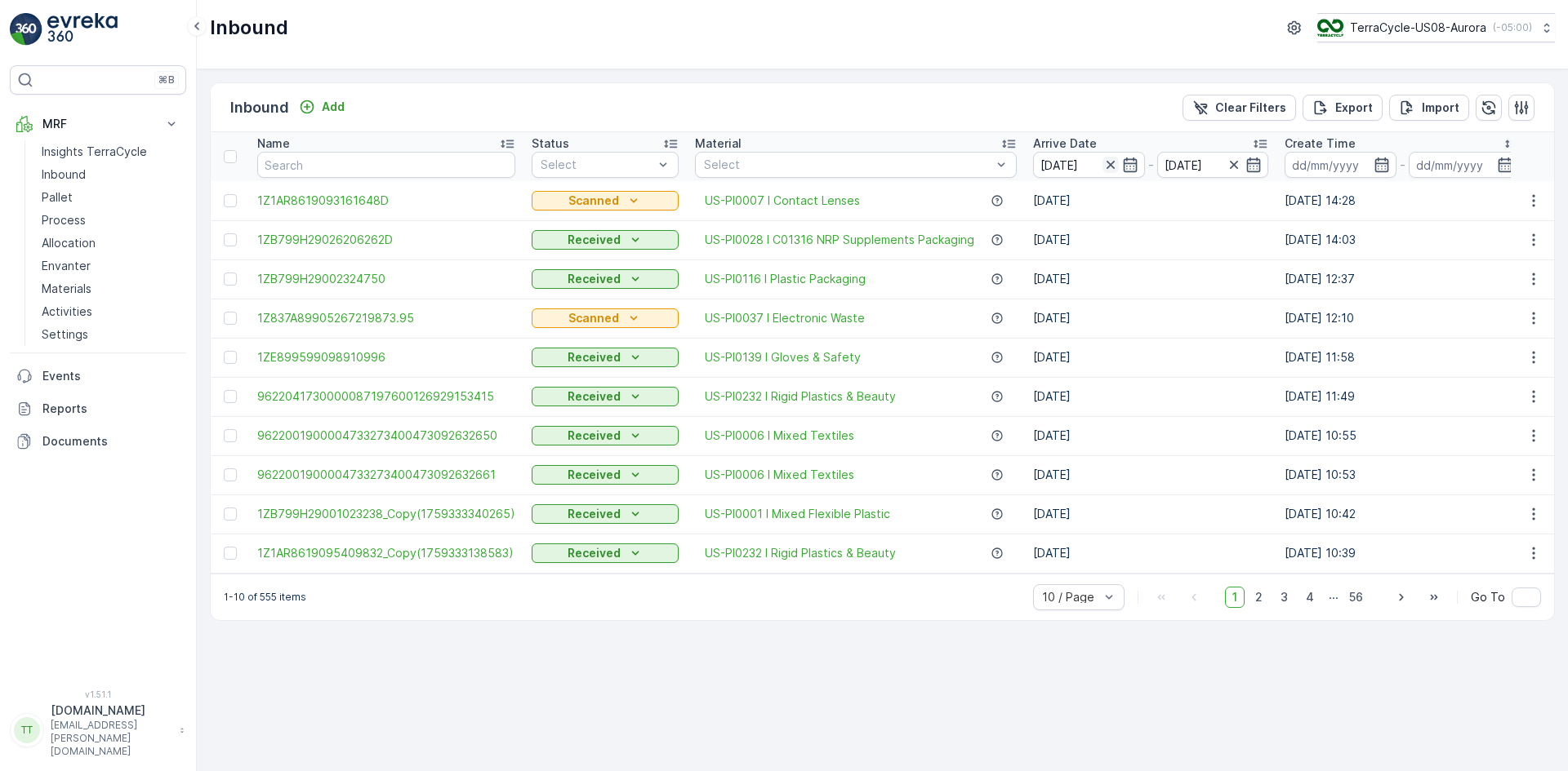
click at [1106, 168] on icon "button" at bounding box center [1110, 164] width 17 height 17
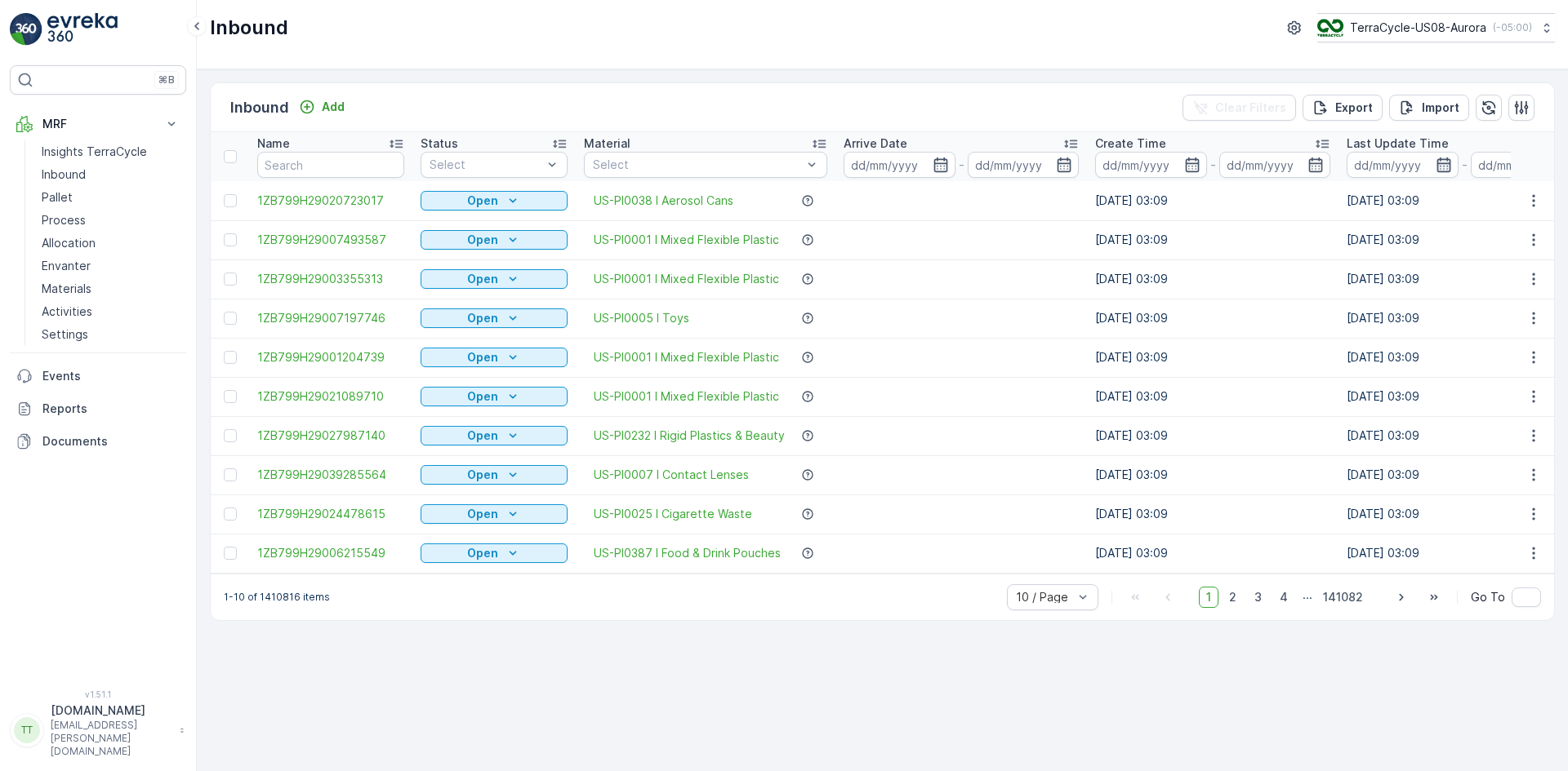
click at [1448, 165] on icon "button" at bounding box center [1443, 164] width 14 height 15
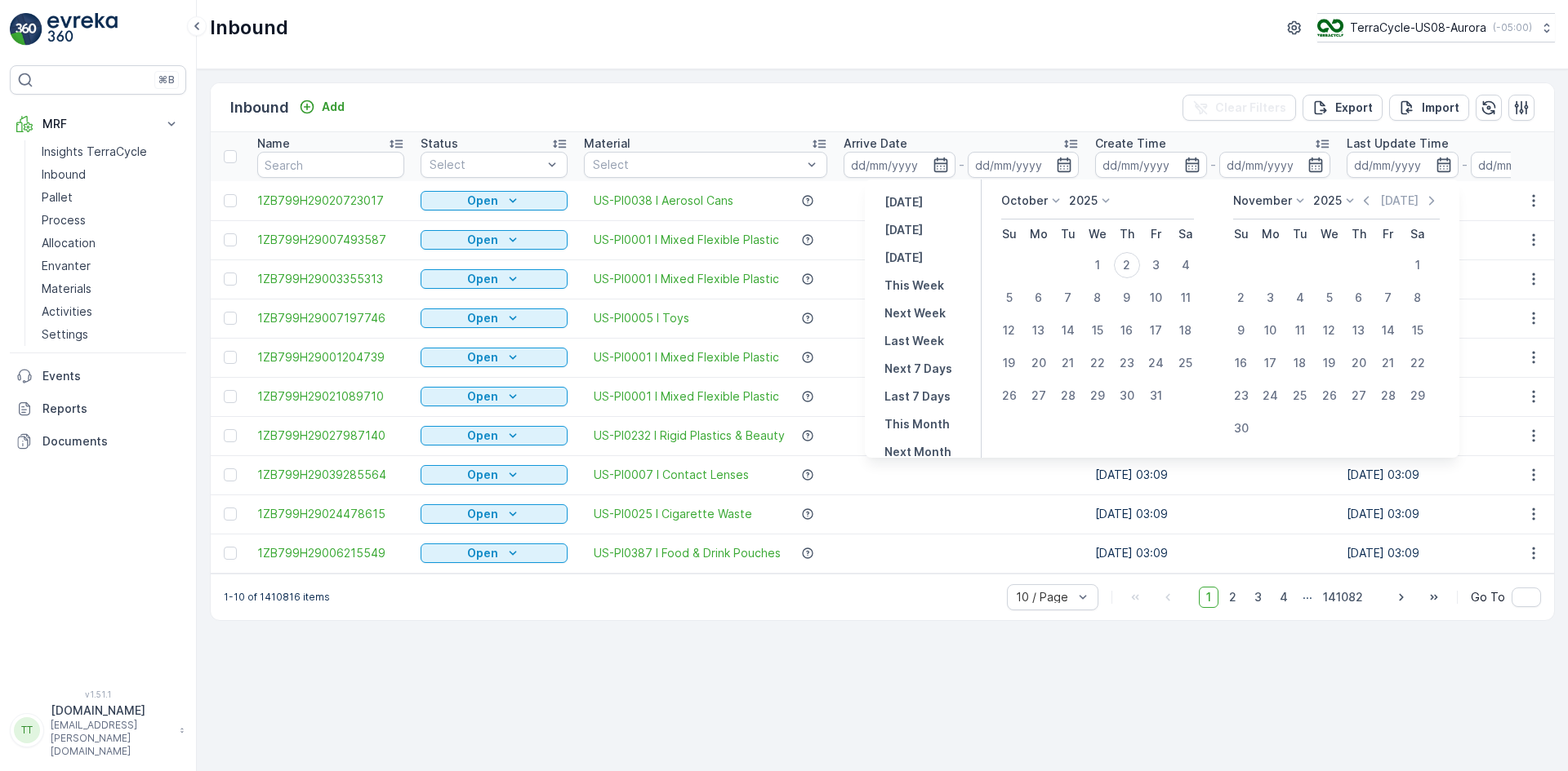
click at [914, 203] on p "Yesterday" at bounding box center [903, 202] width 38 height 17
type input "01.10.2025"
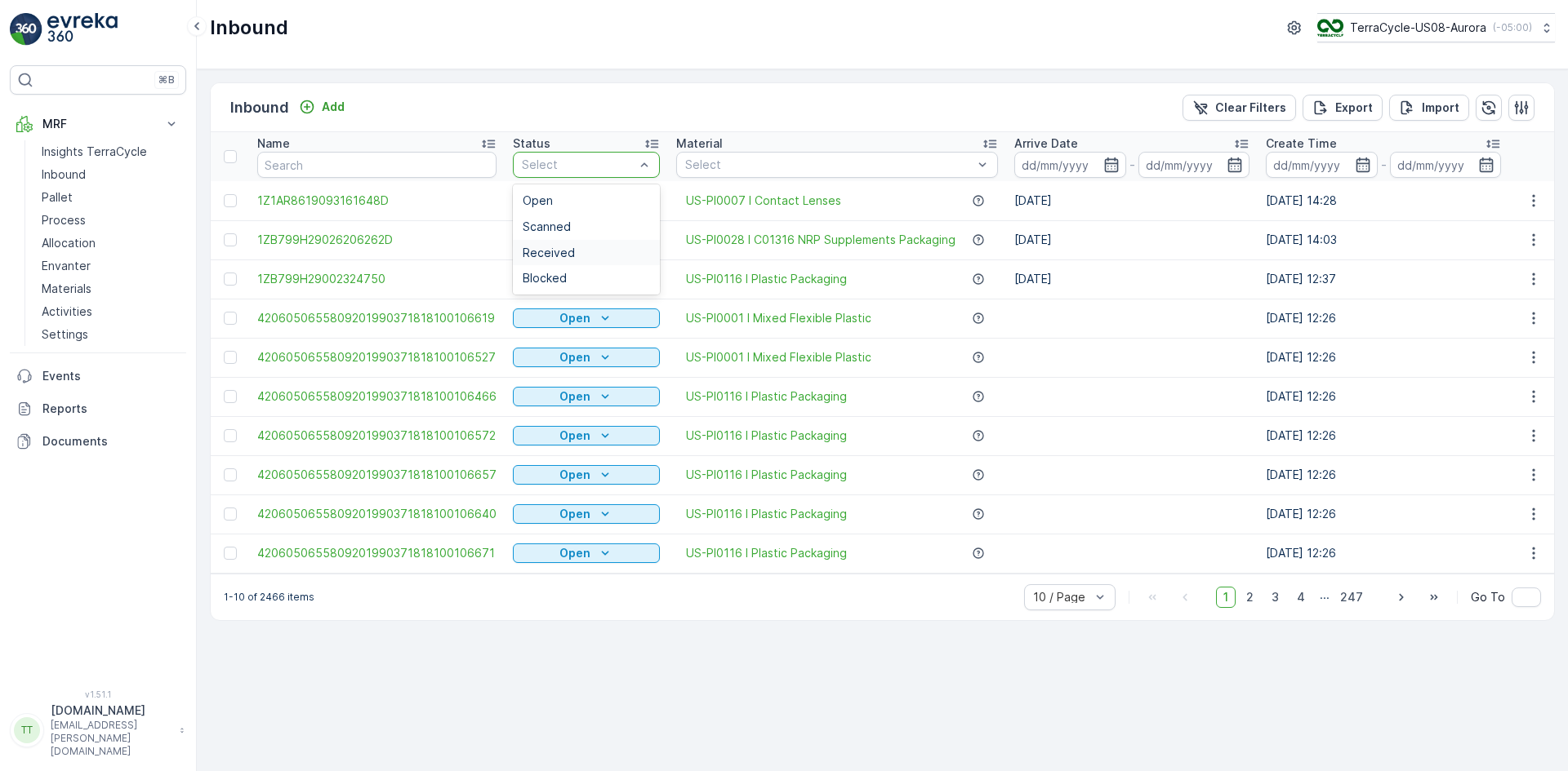
click at [585, 250] on div "Received" at bounding box center [586, 252] width 127 height 13
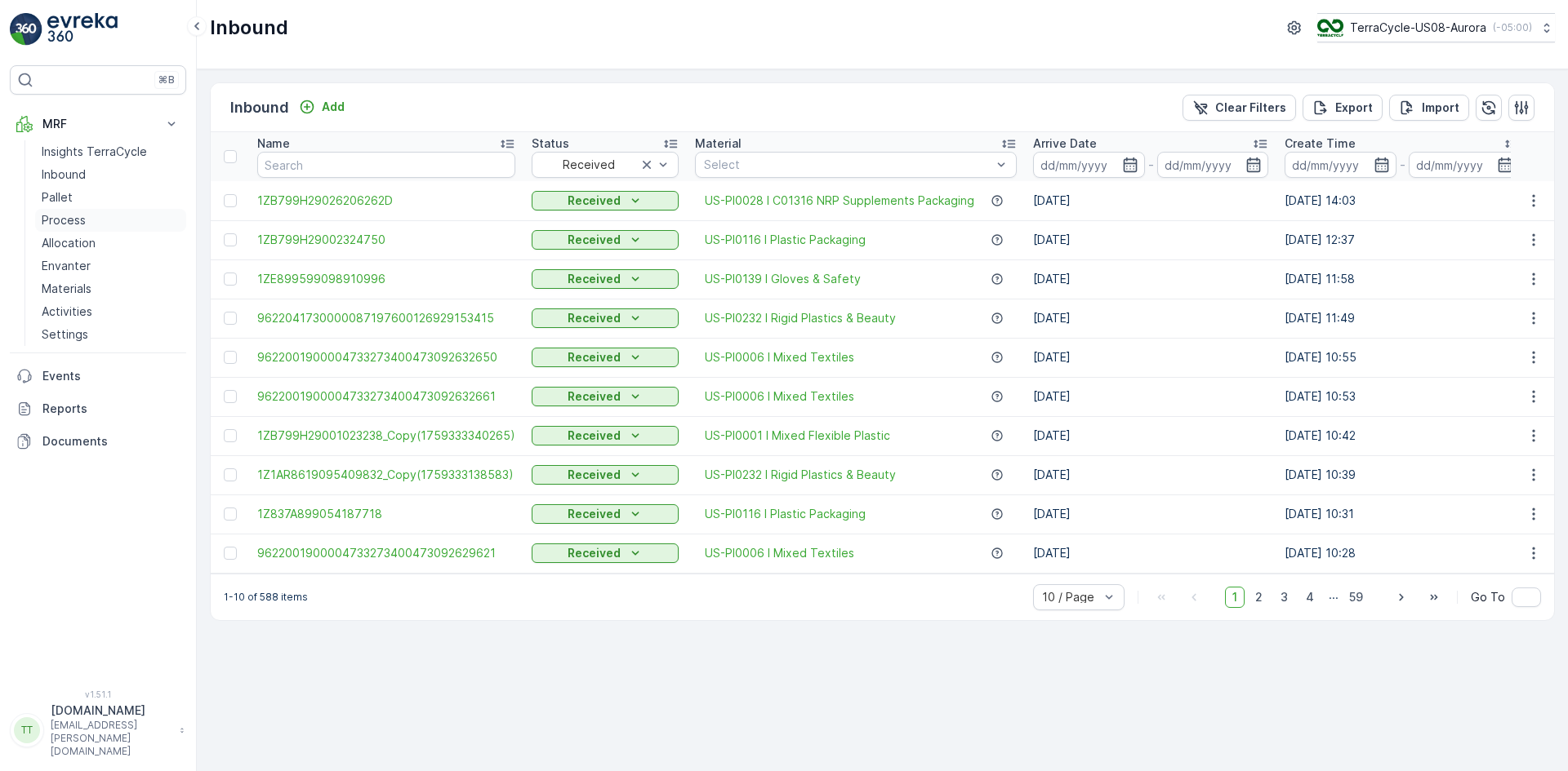
click at [85, 225] on link "Process" at bounding box center [110, 220] width 151 height 23
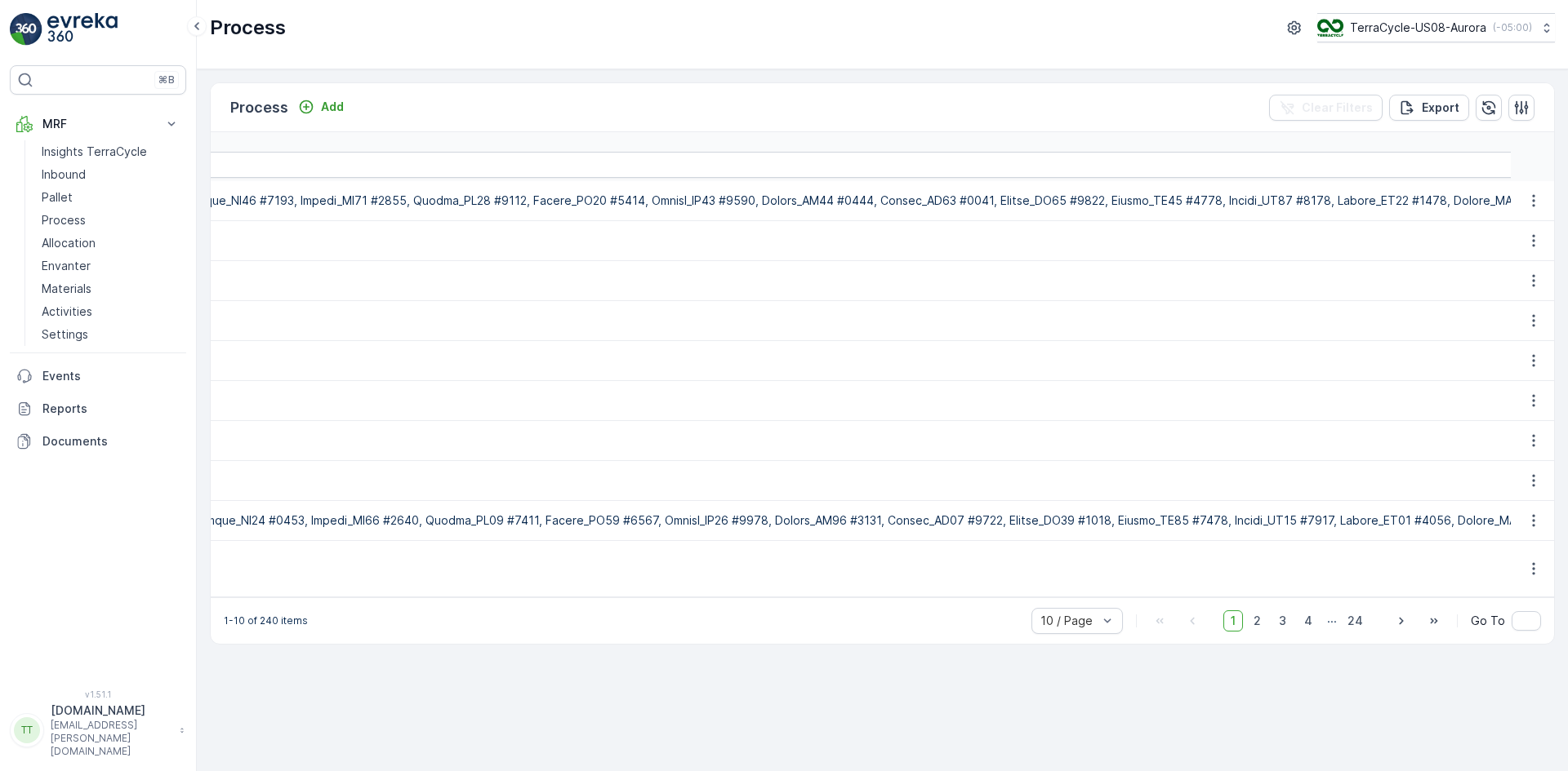
scroll to position [0, 15440]
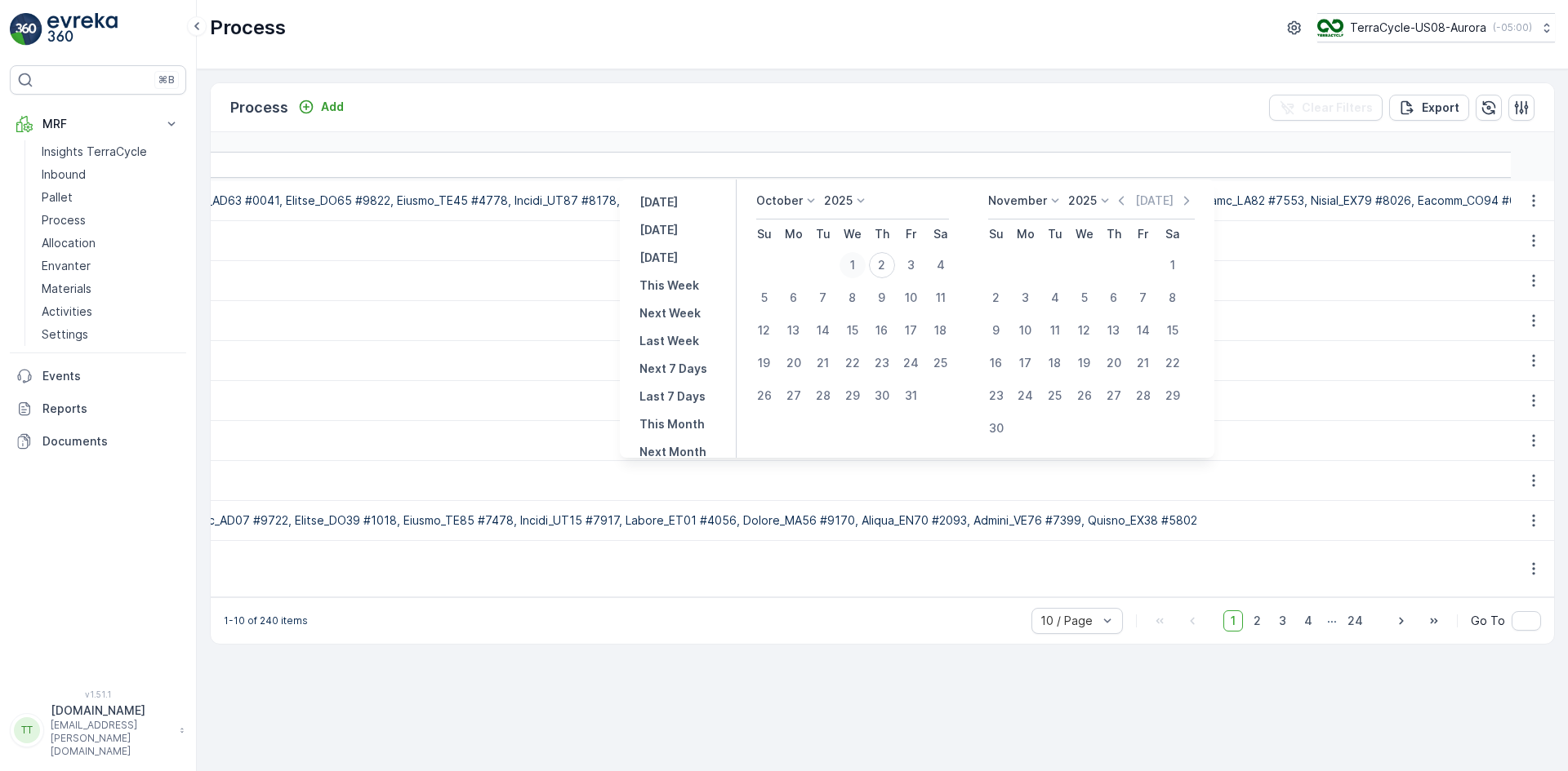
click at [857, 270] on div "1" at bounding box center [852, 265] width 27 height 27
type input "01.10.2025"
click at [886, 270] on div "2" at bounding box center [882, 265] width 27 height 27
type input "02.10.2025"
click at [858, 268] on div "1" at bounding box center [852, 265] width 27 height 27
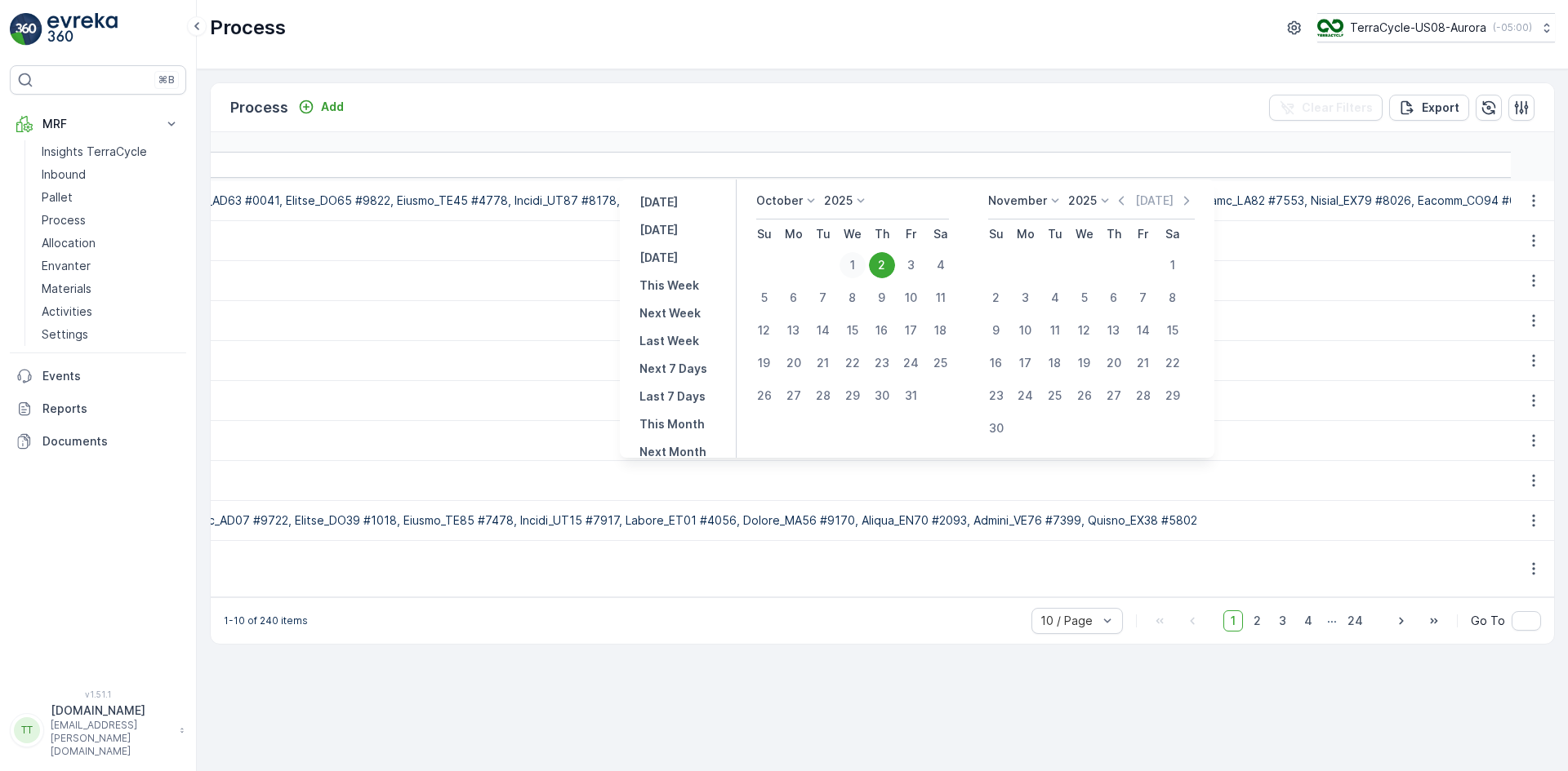
type input "01.10.2025"
click at [885, 268] on div "2" at bounding box center [882, 265] width 27 height 27
type input "02.10.2025"
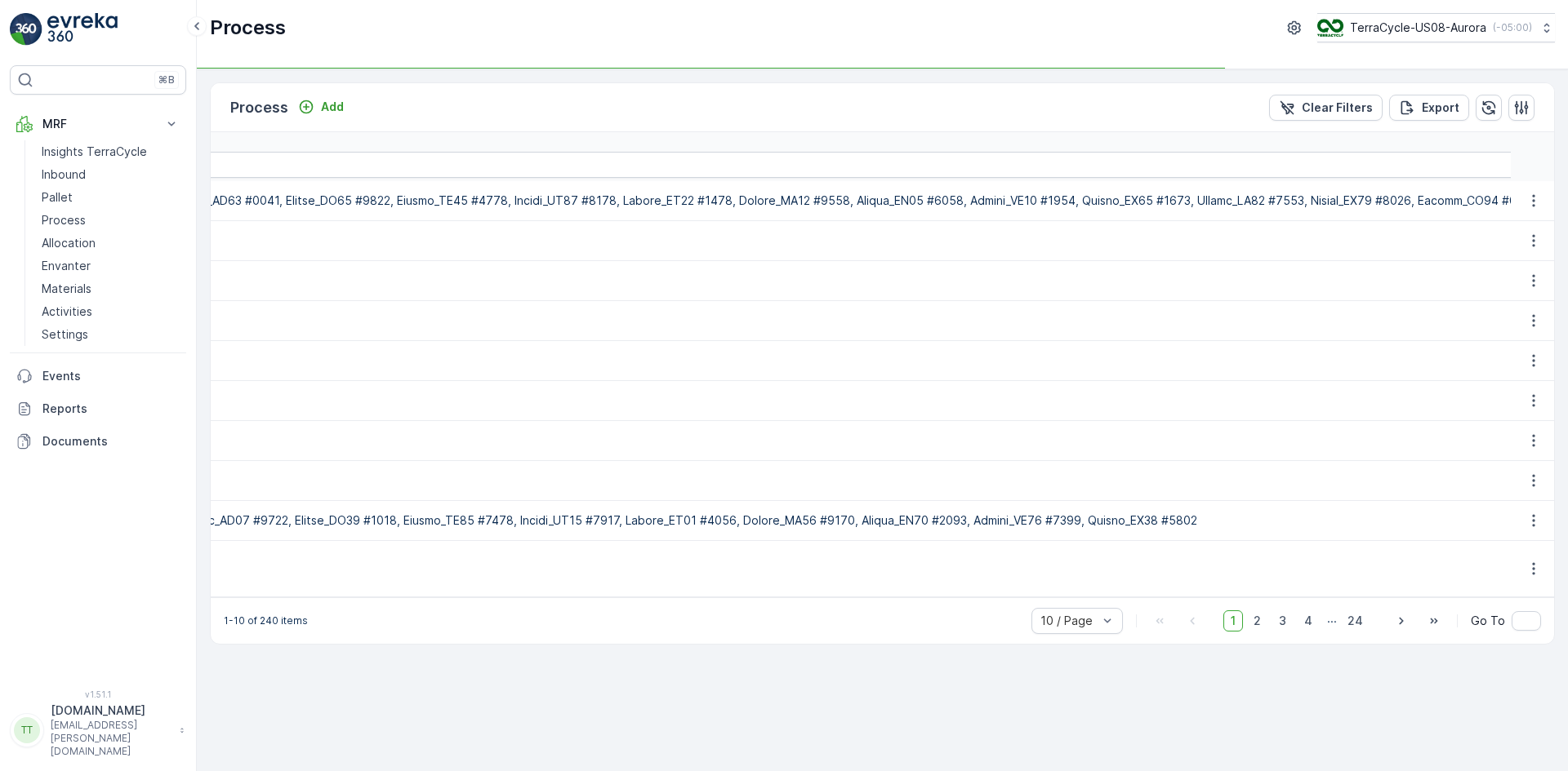
scroll to position [0, 14218]
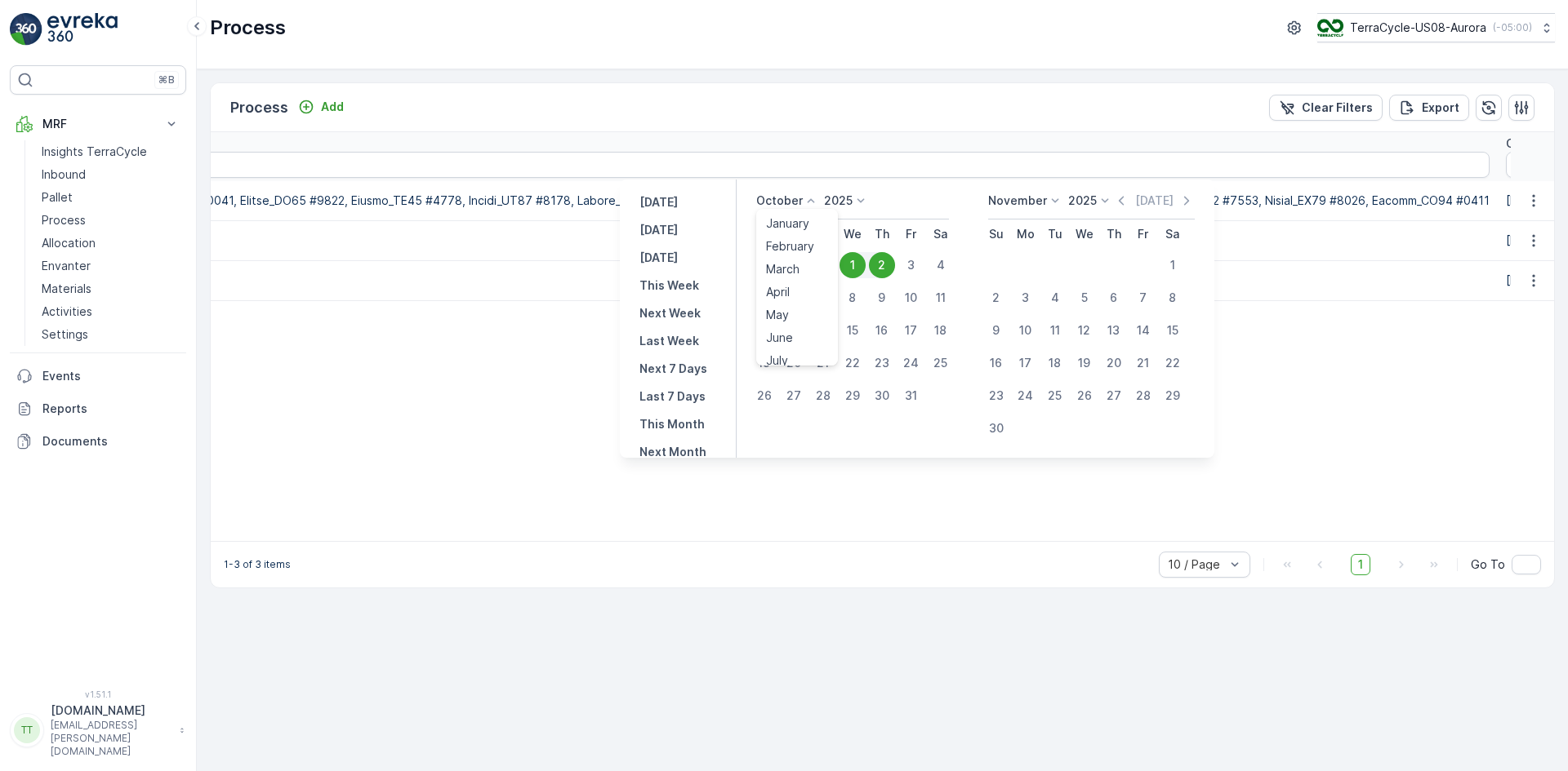
click at [803, 203] on p "October" at bounding box center [779, 201] width 46 height 17
click at [805, 327] on span "September" at bounding box center [797, 325] width 62 height 17
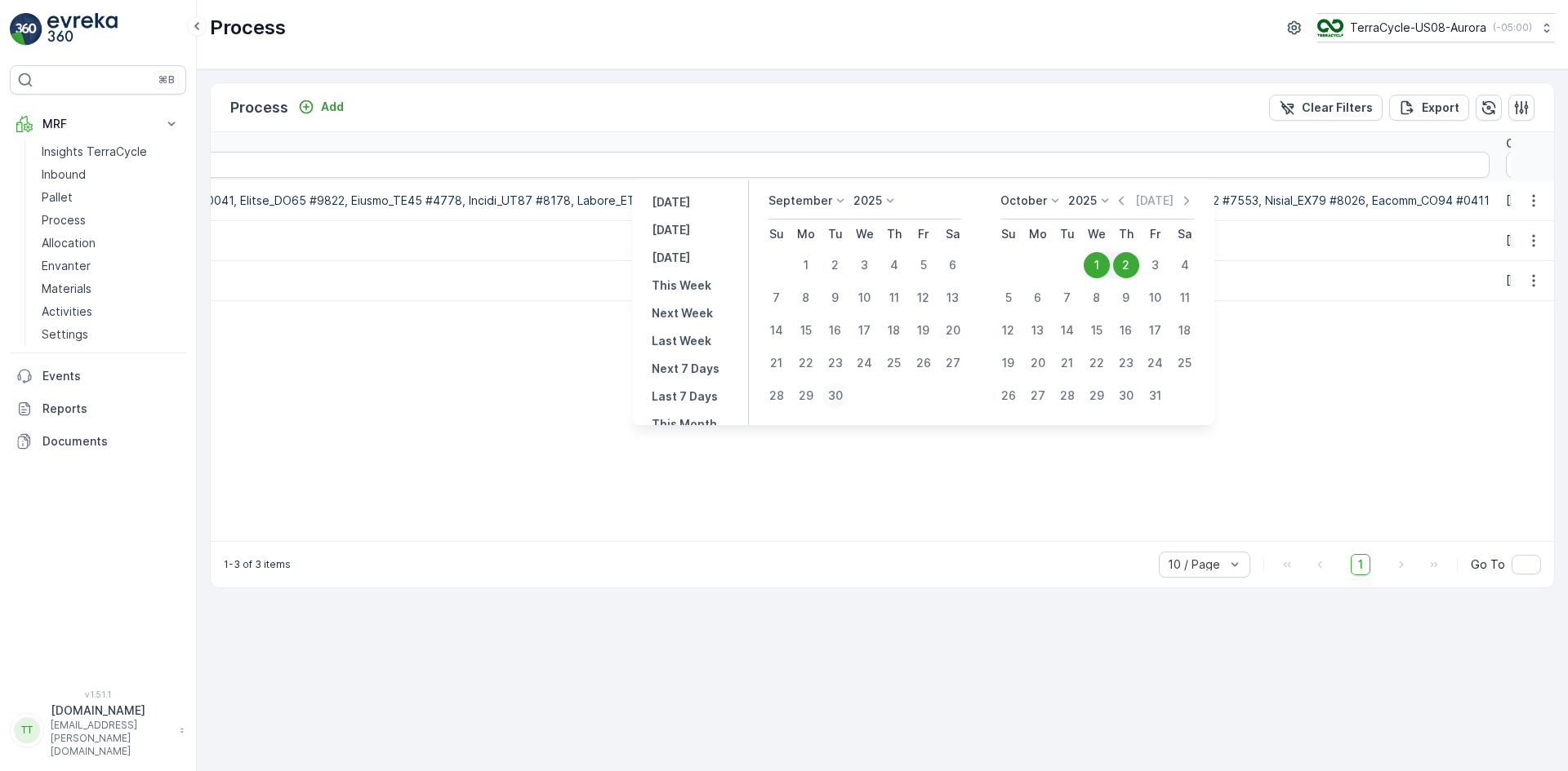
click at [836, 397] on div "30" at bounding box center [835, 396] width 27 height 27
type input "[DATE]"
click at [1131, 269] on div "2" at bounding box center [1126, 265] width 27 height 27
type input "02.10.2025"
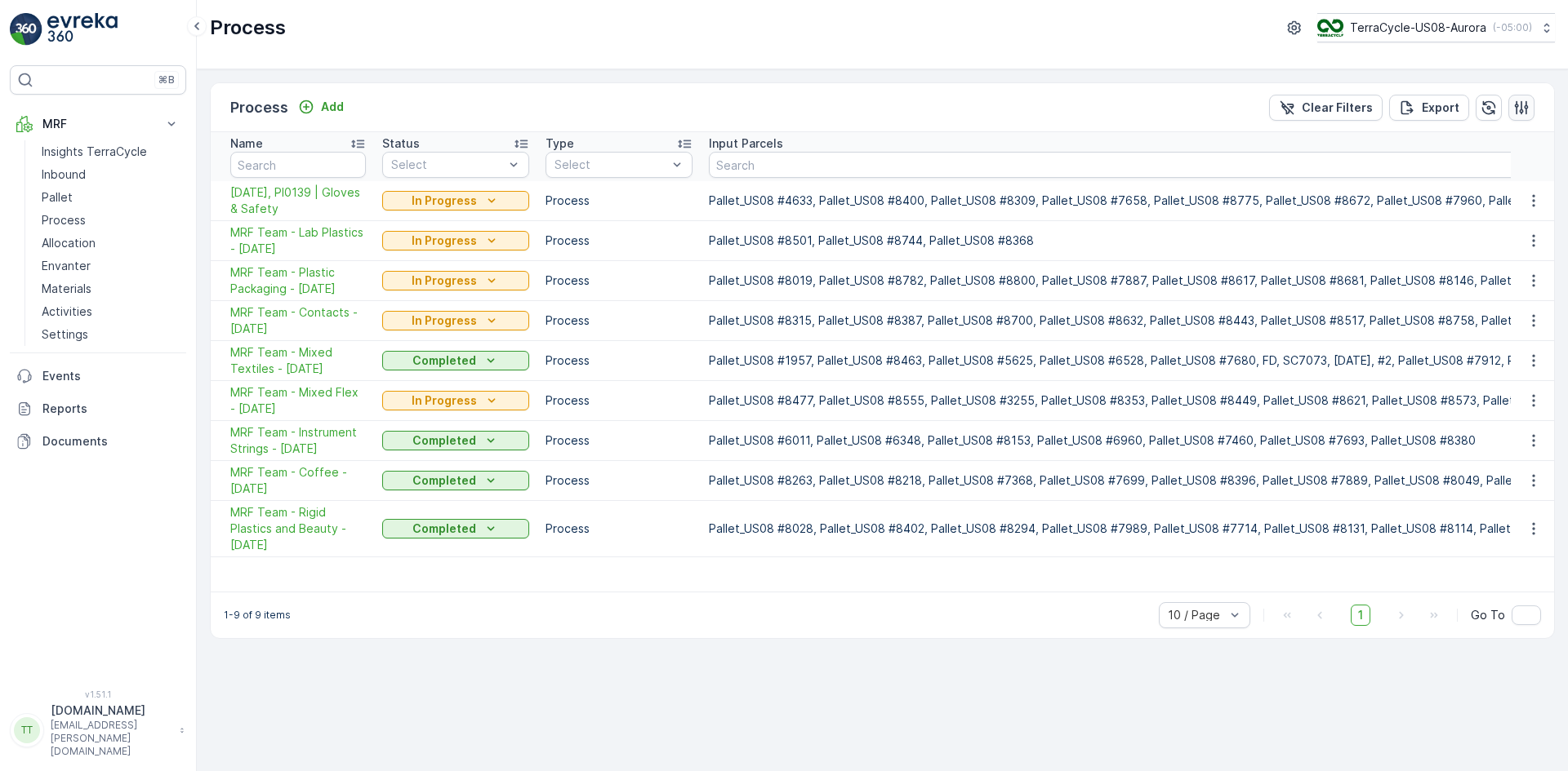
click at [1523, 104] on icon "button" at bounding box center [1521, 107] width 17 height 17
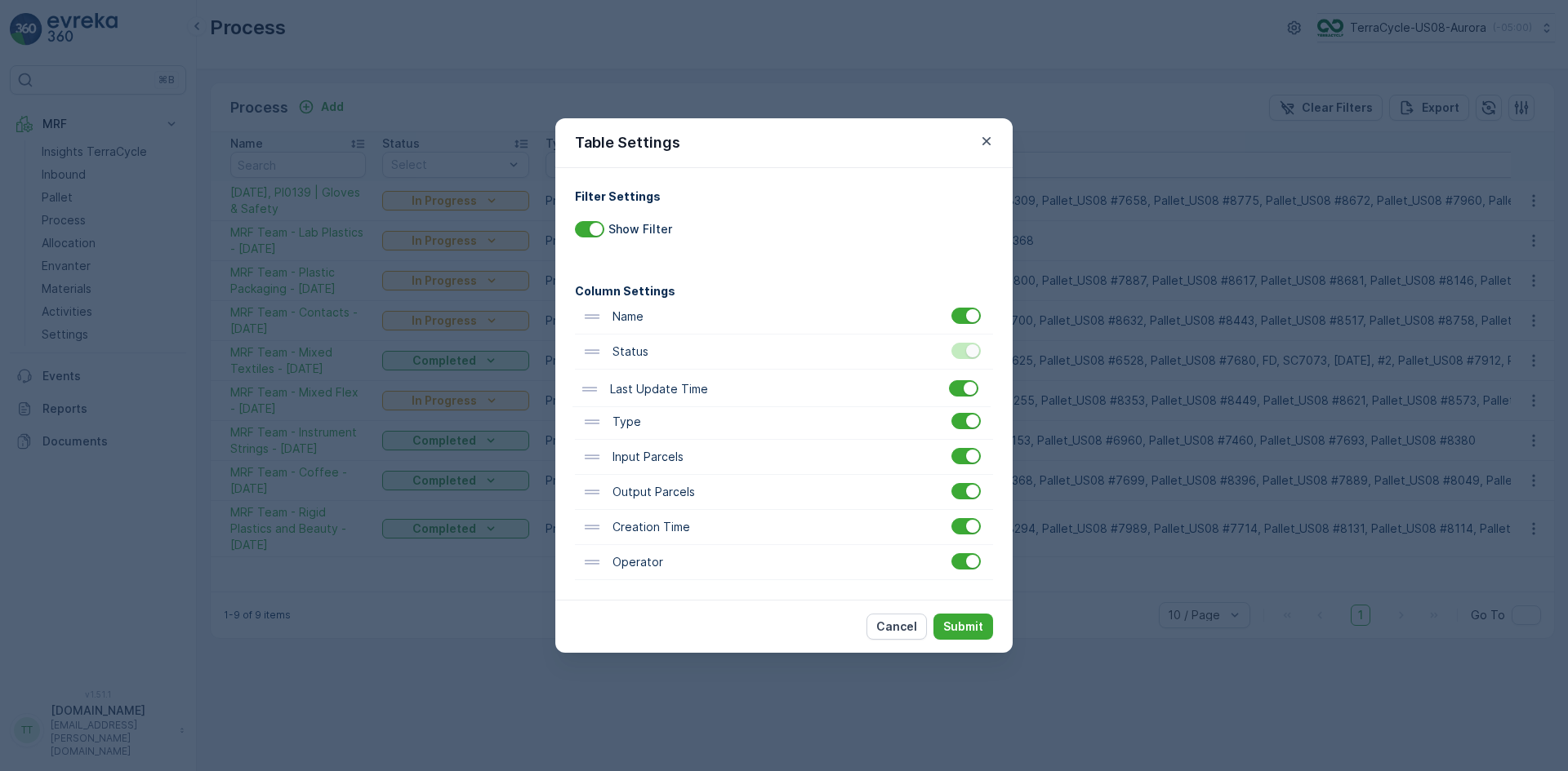
drag, startPoint x: 651, startPoint y: 532, endPoint x: 647, endPoint y: 386, distance: 146.1
click at [647, 386] on div "Name Status Type Input Parcels Output Parcels Creation Time Last Update Time Op…" at bounding box center [784, 439] width 418 height 281
click at [959, 619] on p "Submit" at bounding box center [962, 626] width 40 height 17
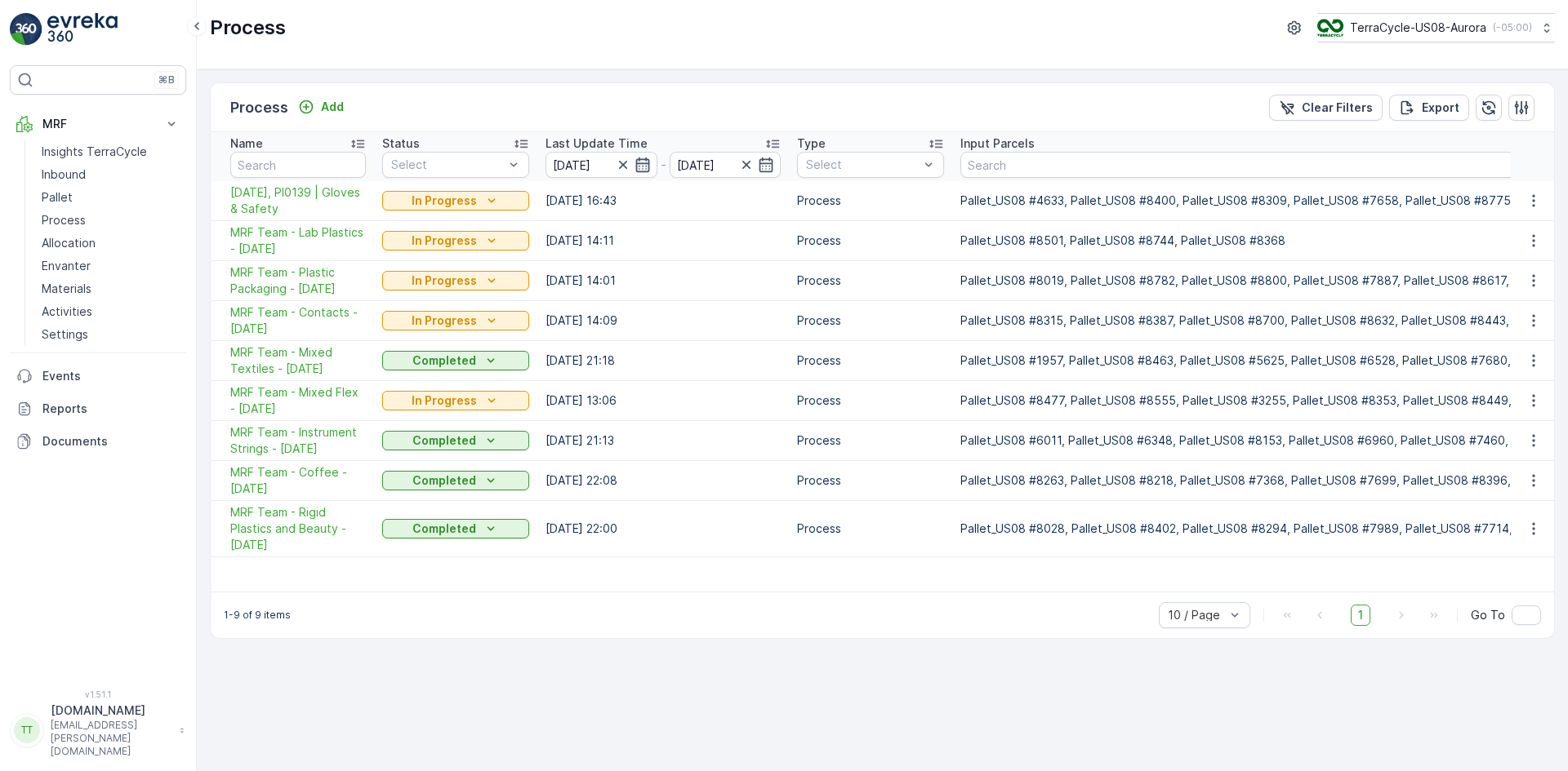
click at [636, 161] on icon "button" at bounding box center [642, 164] width 14 height 15
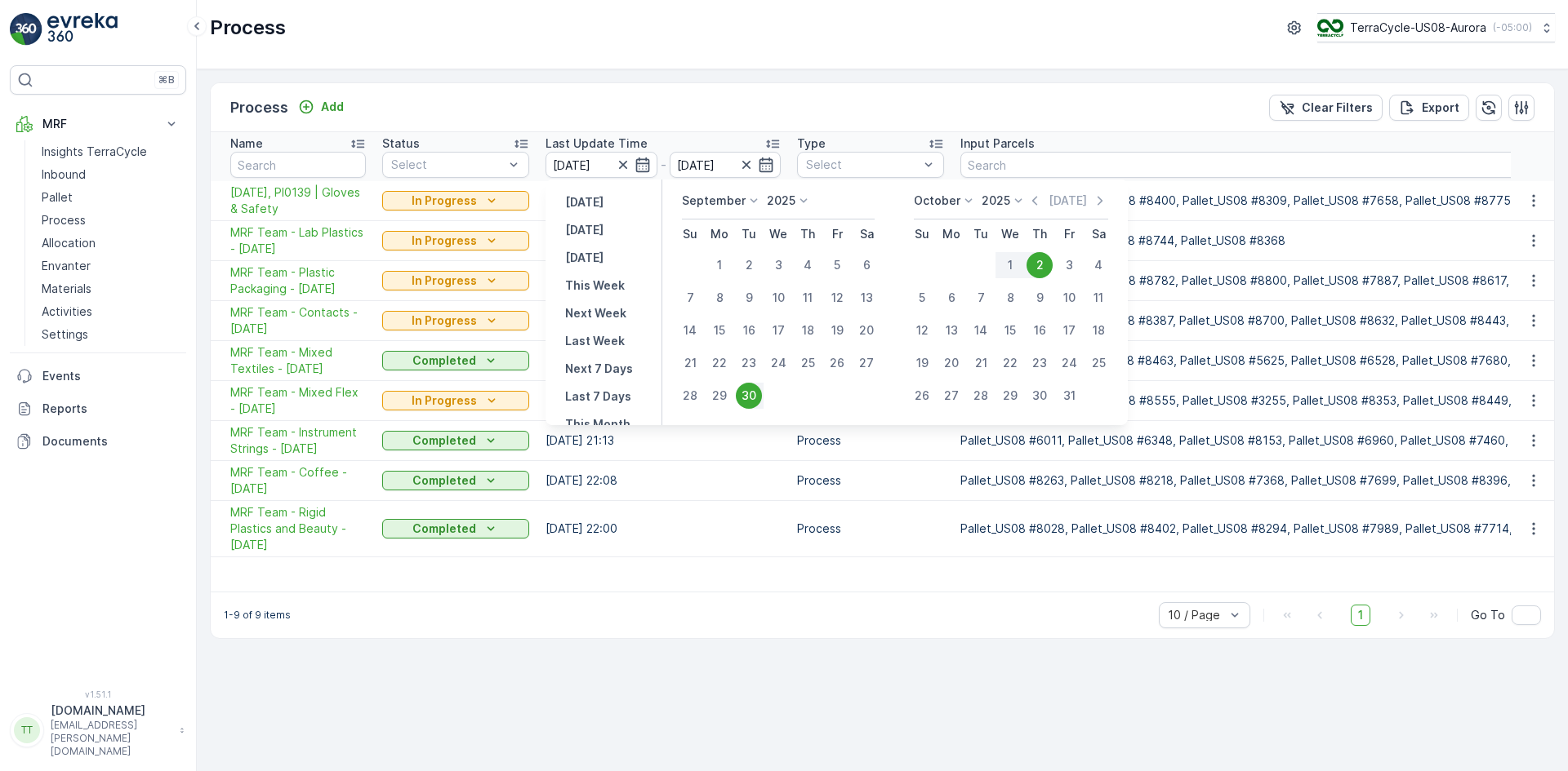
click at [591, 202] on p "[DATE]" at bounding box center [584, 202] width 38 height 17
type input "01.10.2025"
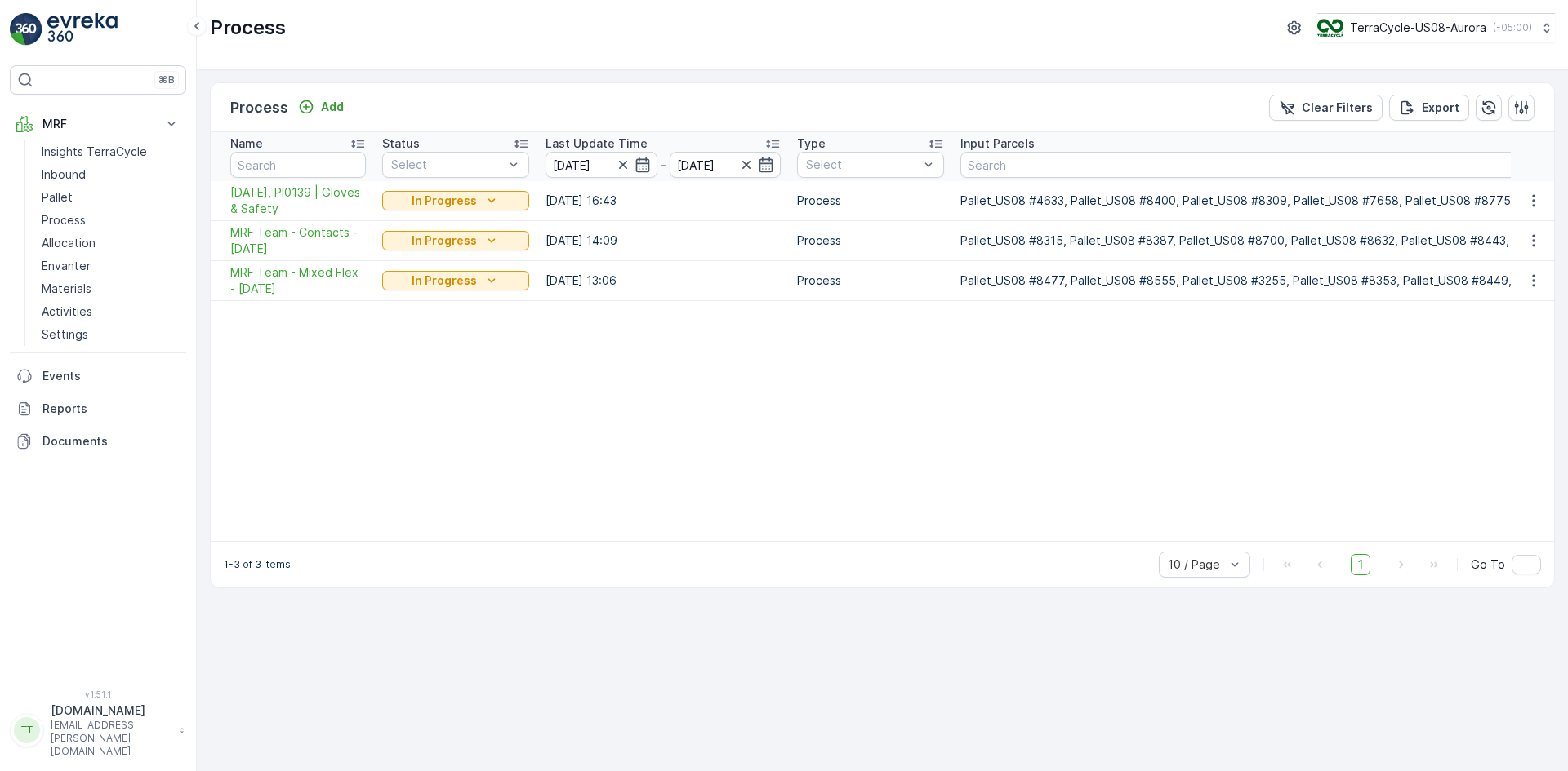
click at [769, 164] on icon "button" at bounding box center [766, 164] width 14 height 15
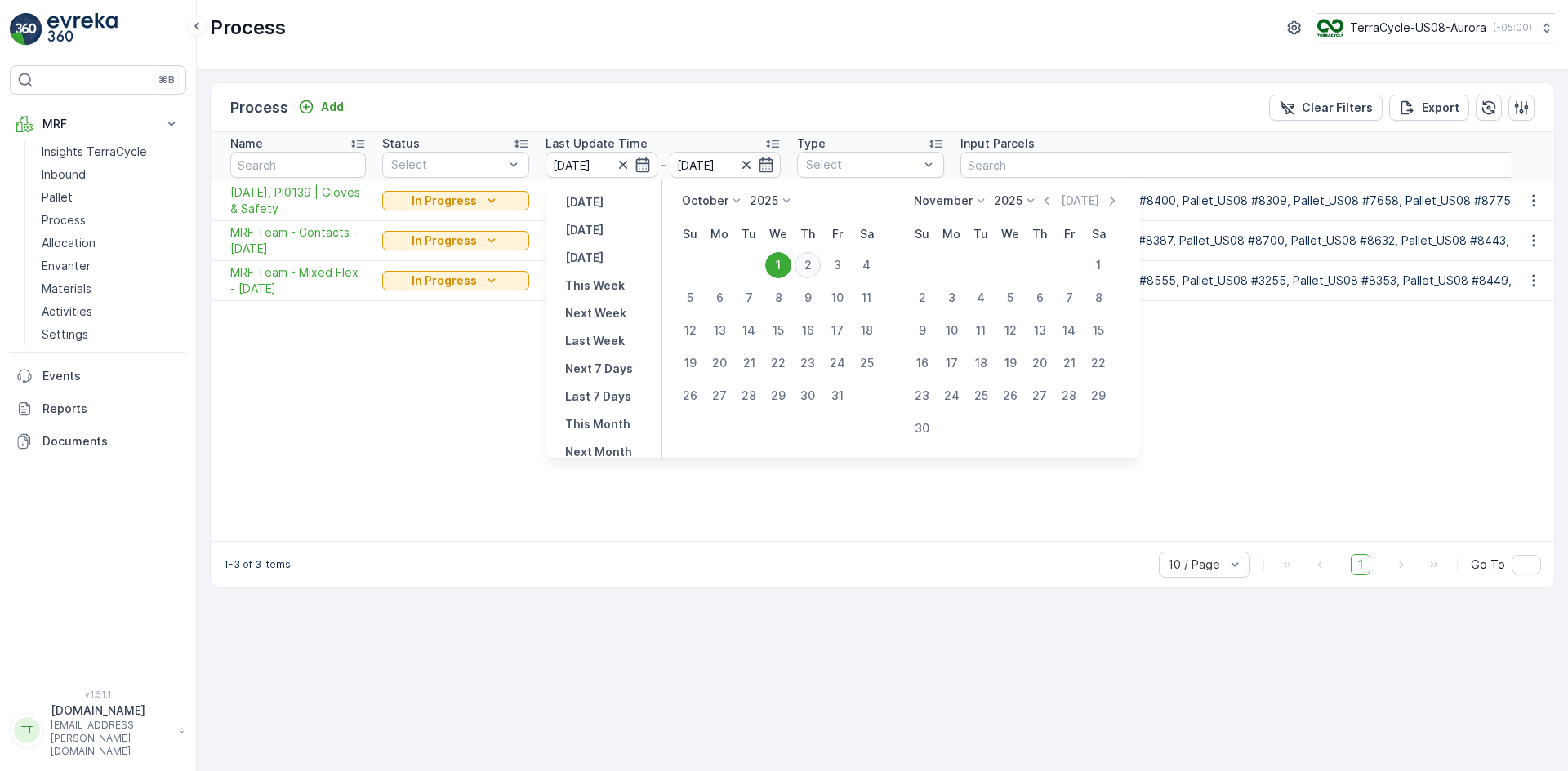
click at [809, 270] on div "2" at bounding box center [808, 265] width 27 height 27
type input "02.10.2025"
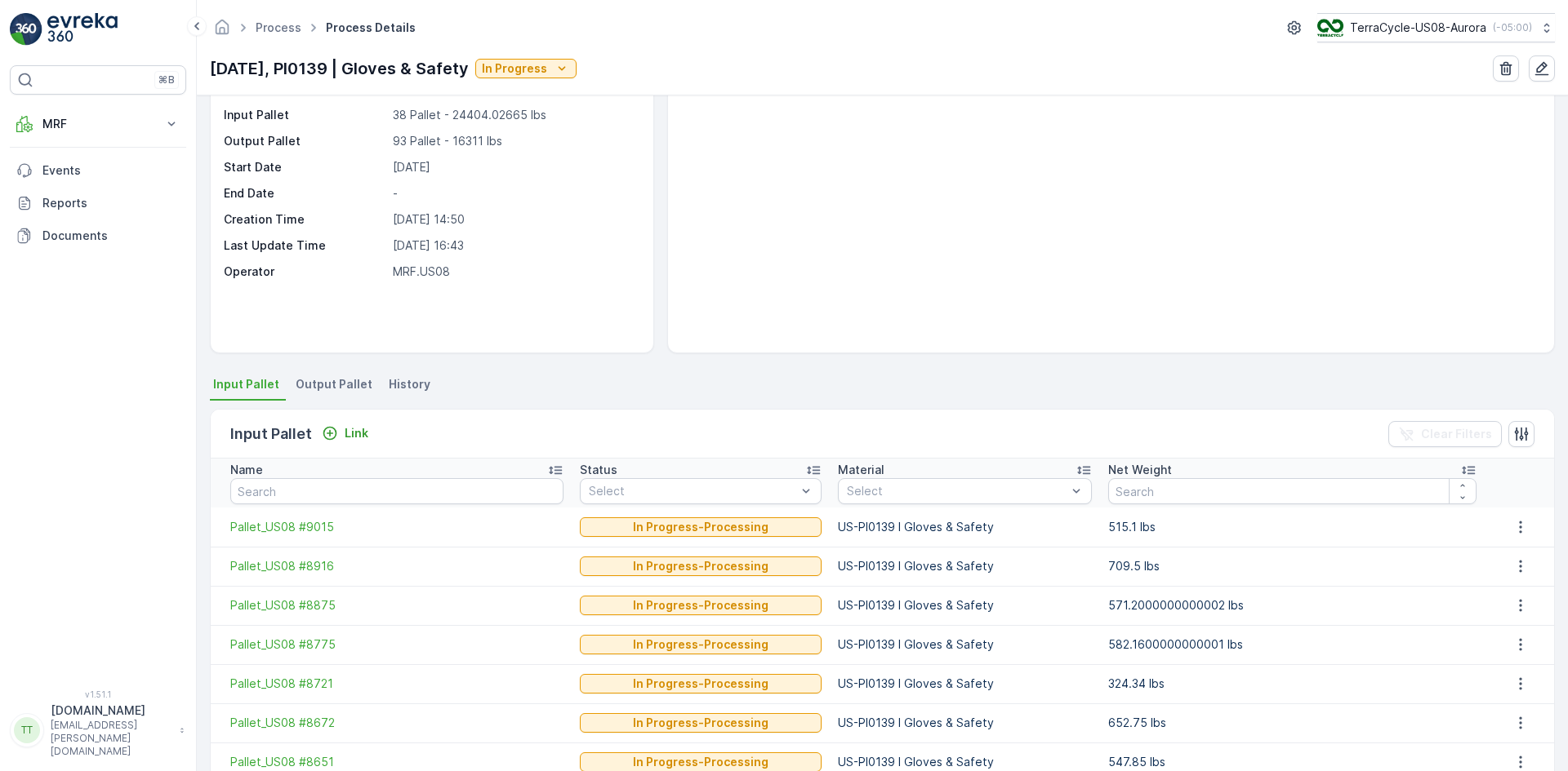
scroll to position [163, 0]
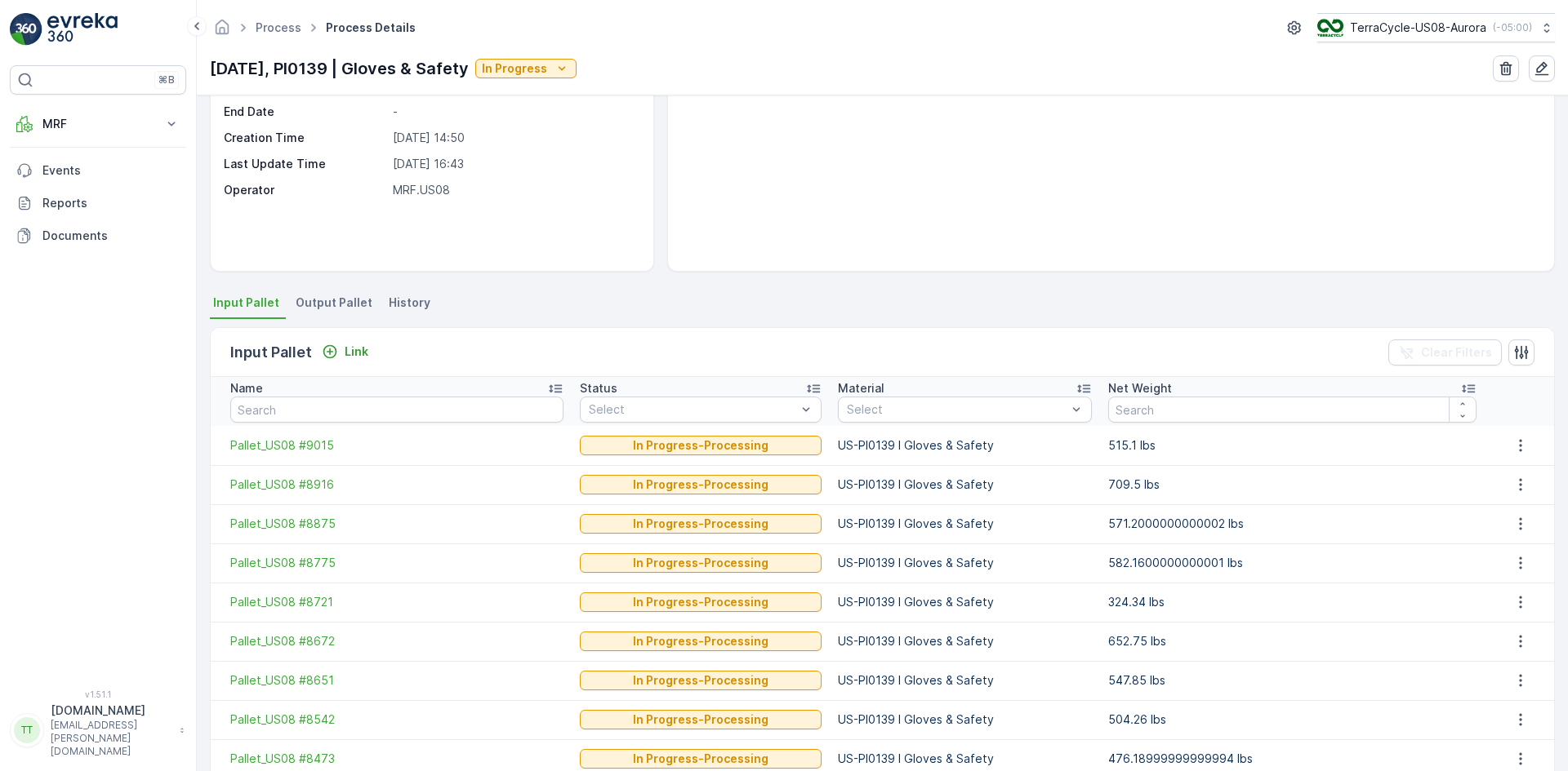
click at [403, 298] on span "History" at bounding box center [410, 302] width 41 height 17
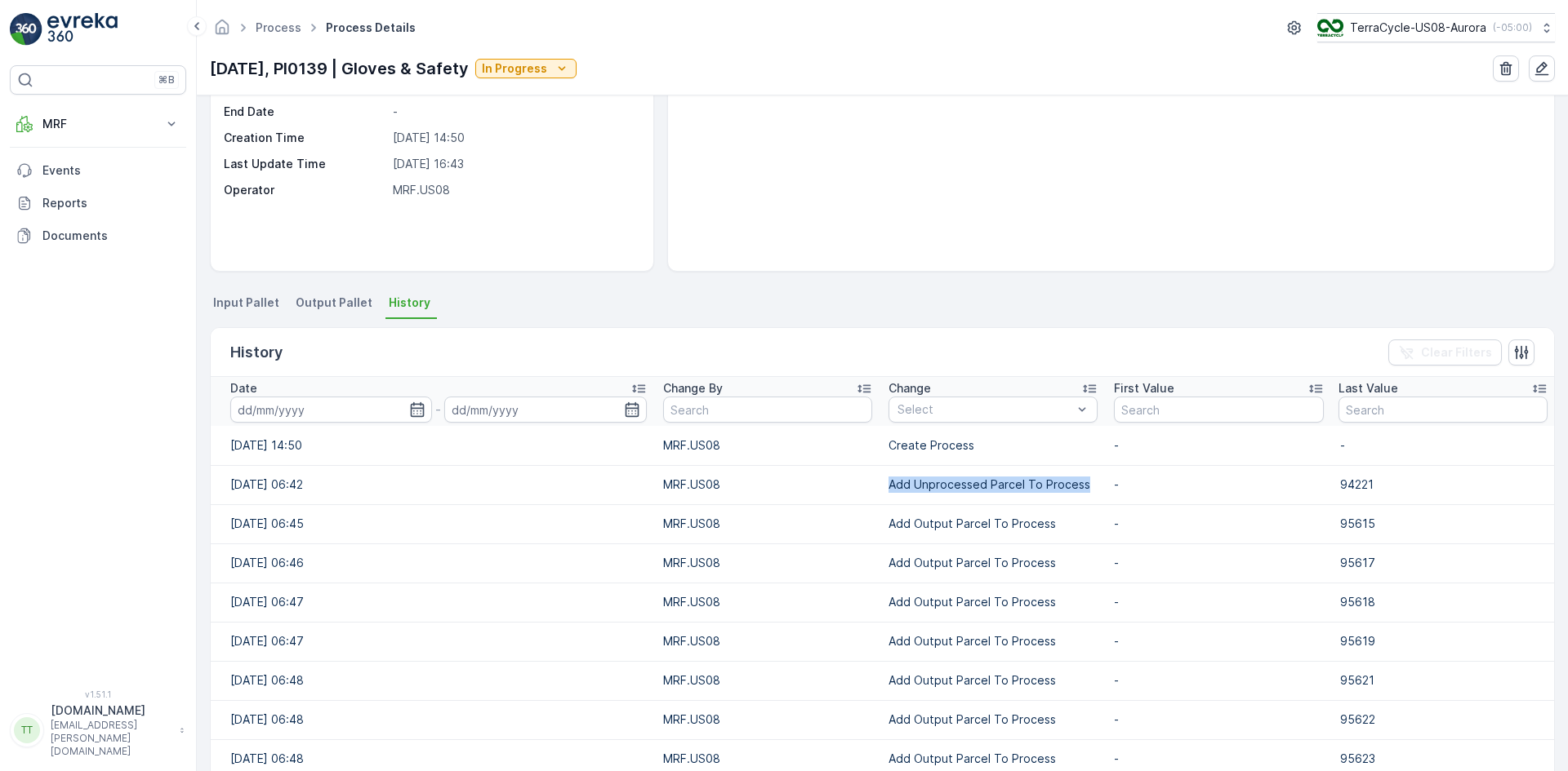
drag, startPoint x: 881, startPoint y: 486, endPoint x: 1081, endPoint y: 498, distance: 200.4
click at [1081, 498] on td "Add Unprocessed Parcel To Process" at bounding box center [993, 484] width 226 height 39
copy p "Add Unprocessed Parcel To Process"
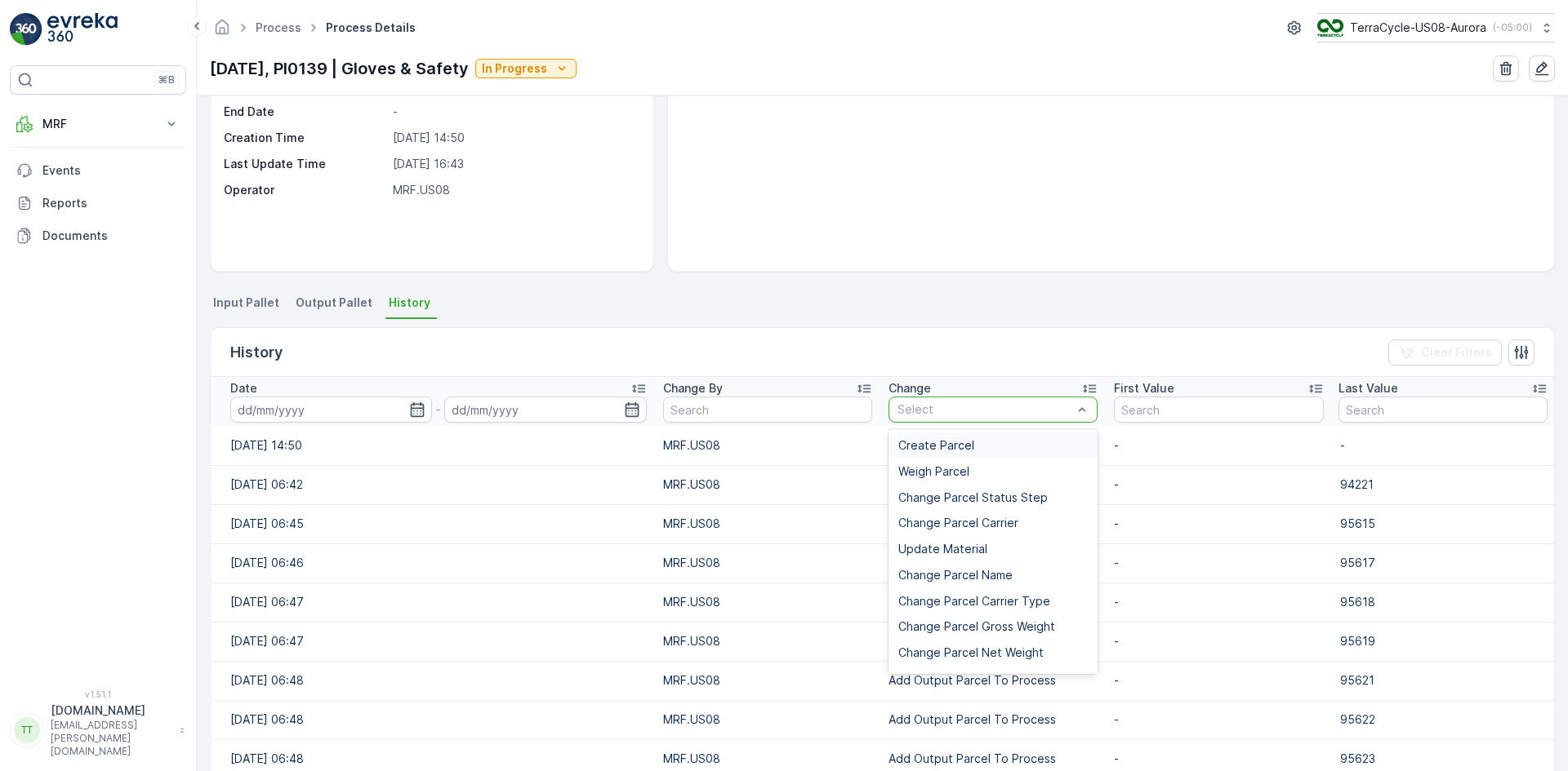
type input "Add Unprocessed Parcel To Process"
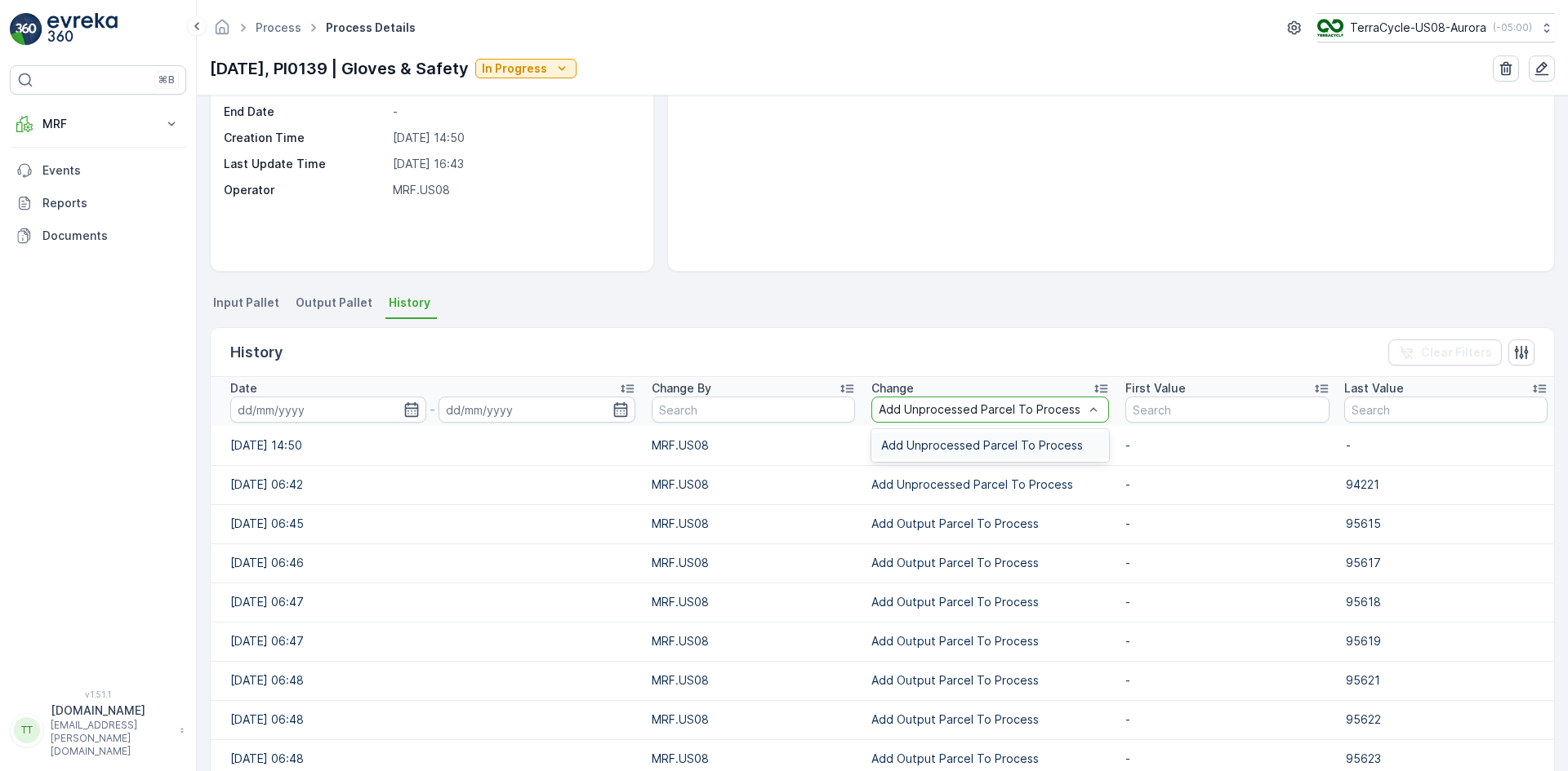
click at [915, 440] on span "Add Unprocessed Parcel To Process" at bounding box center [981, 445] width 202 height 13
click at [408, 408] on icon "button" at bounding box center [410, 410] width 14 height 15
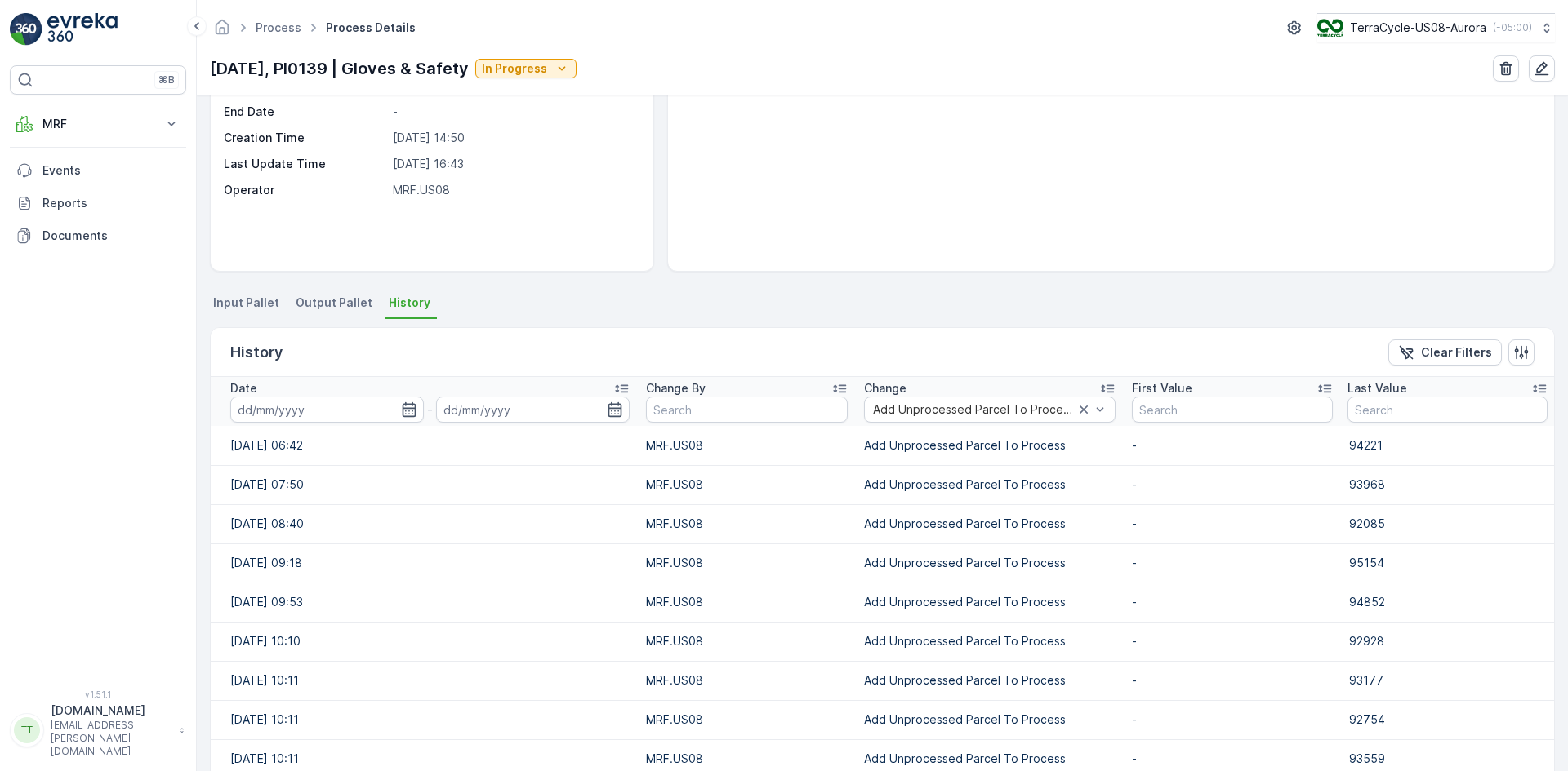
click at [408, 408] on icon "button" at bounding box center [410, 410] width 14 height 15
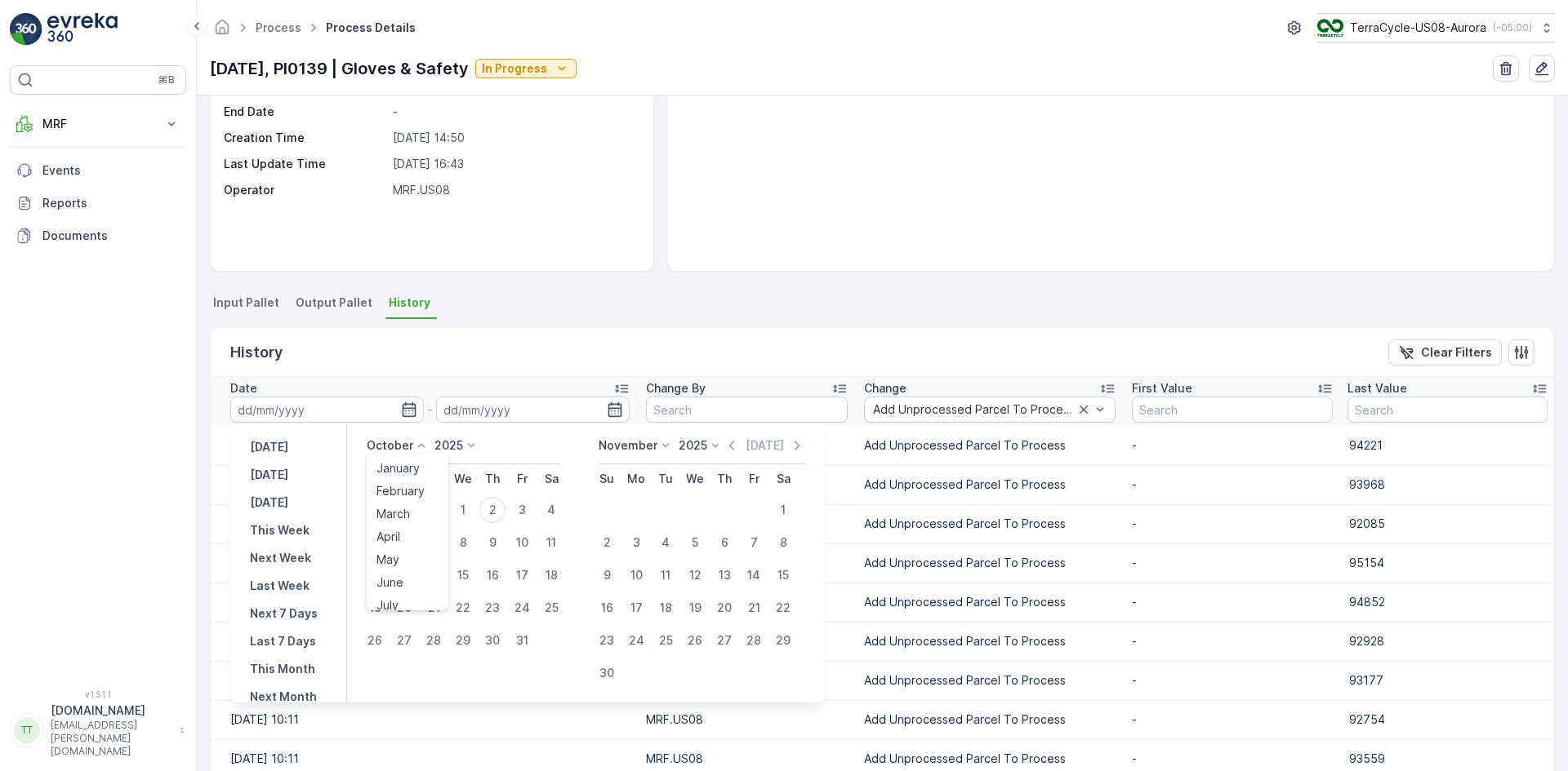
click at [423, 444] on icon at bounding box center [421, 445] width 17 height 17
click at [422, 530] on span "September" at bounding box center [407, 527] width 62 height 17
click at [437, 643] on div "30" at bounding box center [433, 640] width 27 height 27
type input "30.09.2025"
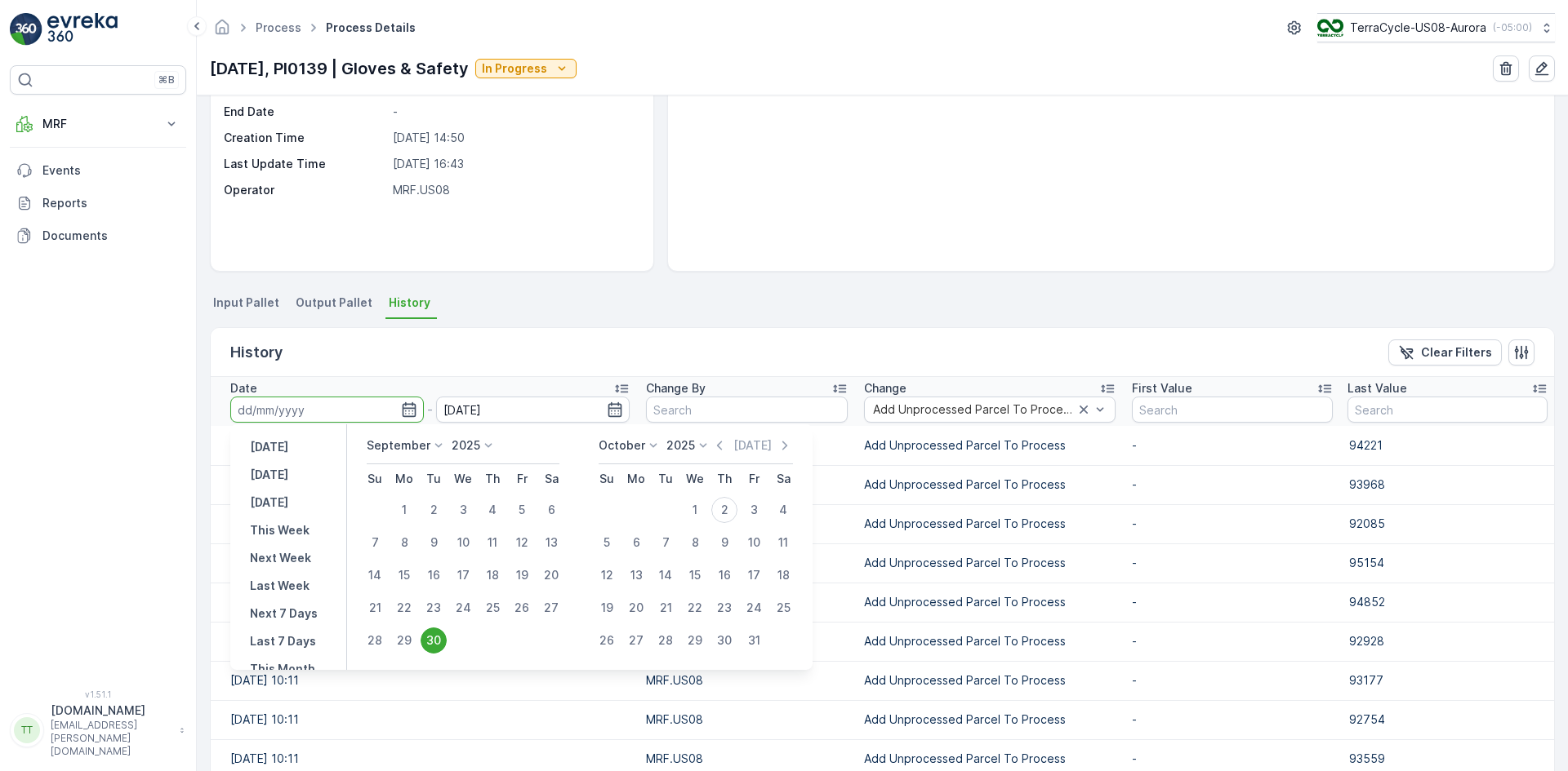
click at [437, 643] on div "30" at bounding box center [433, 640] width 27 height 27
type input "30.09.2025"
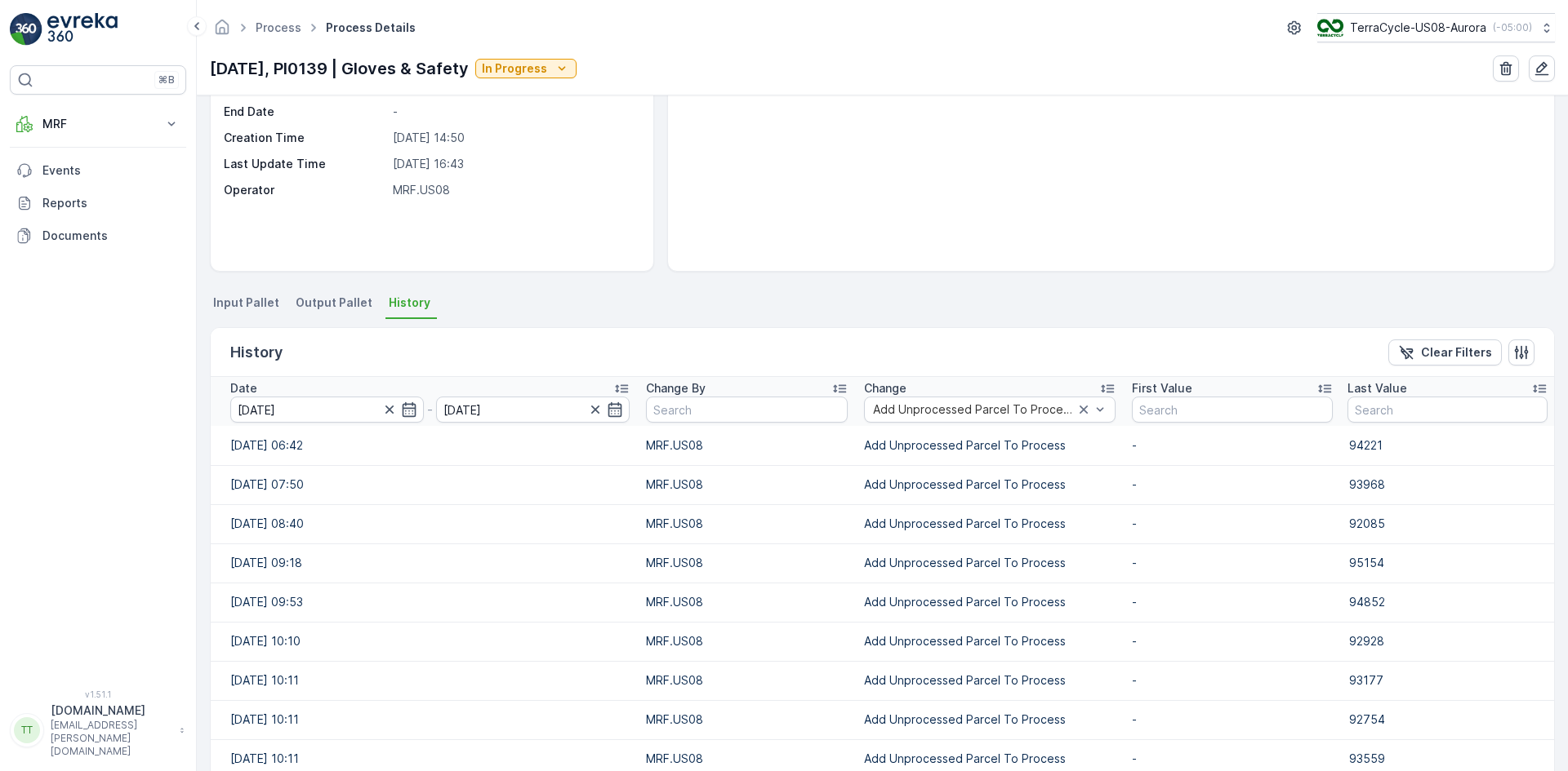
click at [682, 238] on div "There are no media files to show." at bounding box center [1110, 128] width 885 height 285
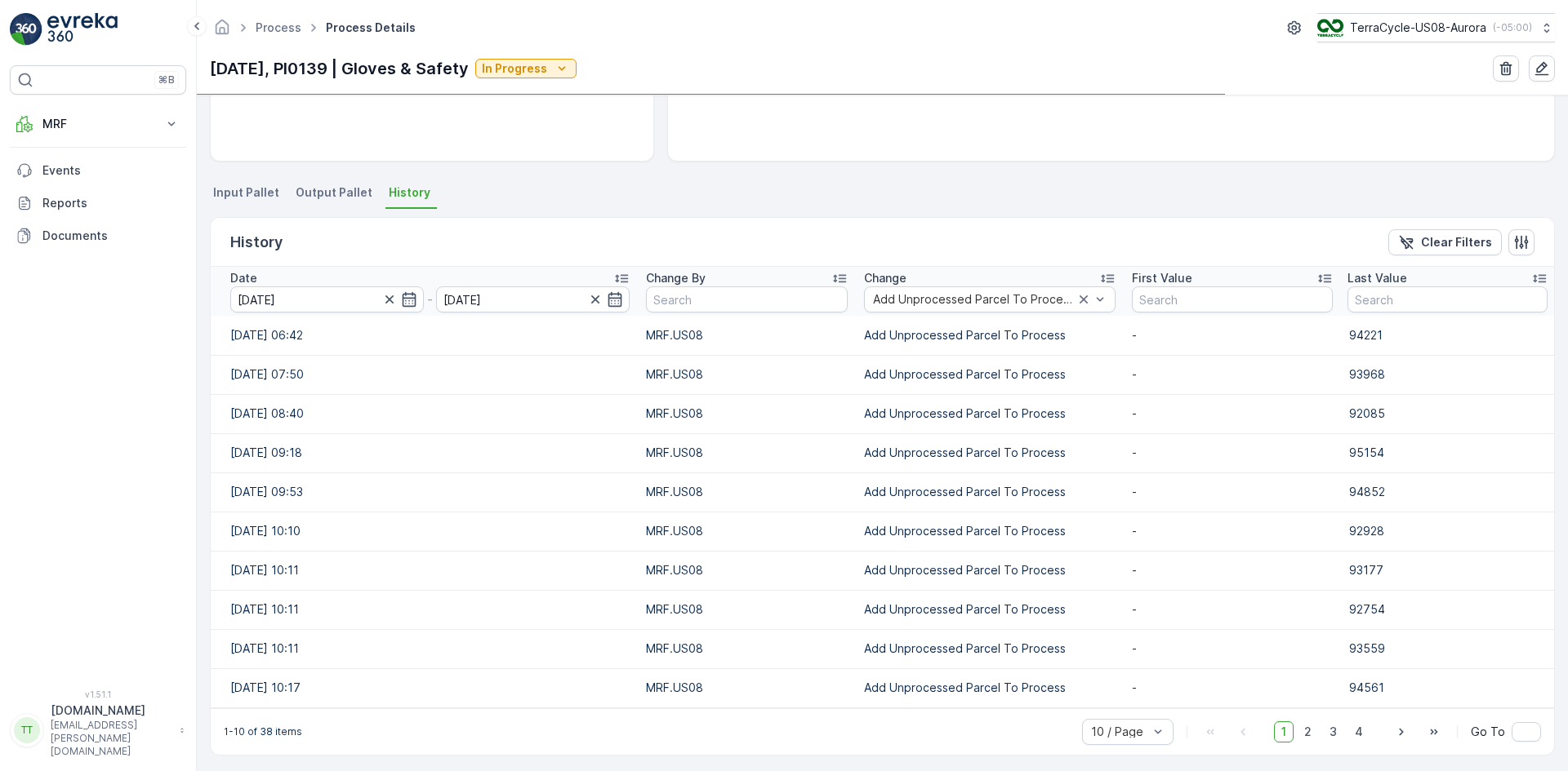
scroll to position [279, 0]
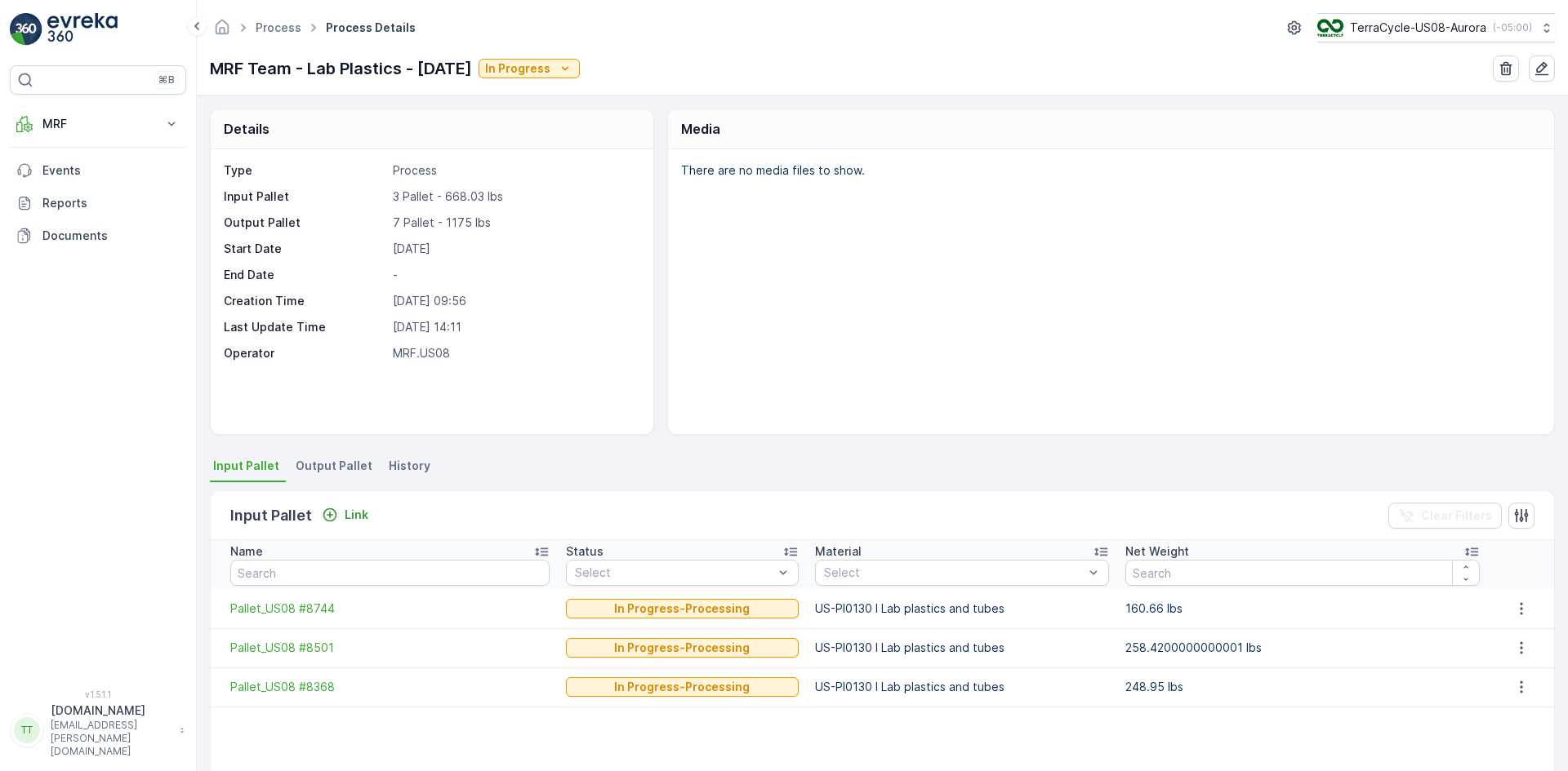
click at [402, 466] on span "History" at bounding box center [410, 466] width 41 height 17
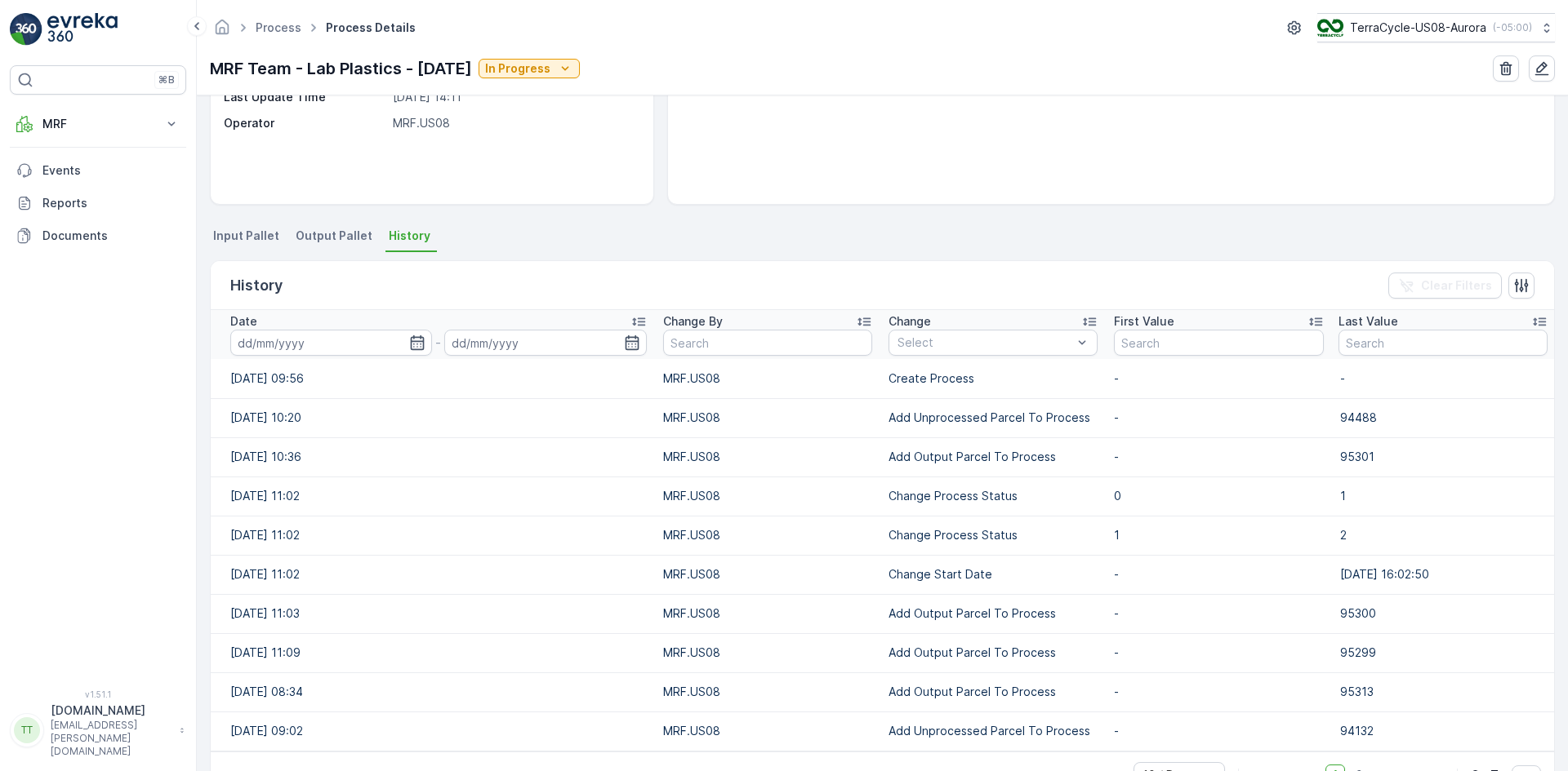
scroll to position [279, 0]
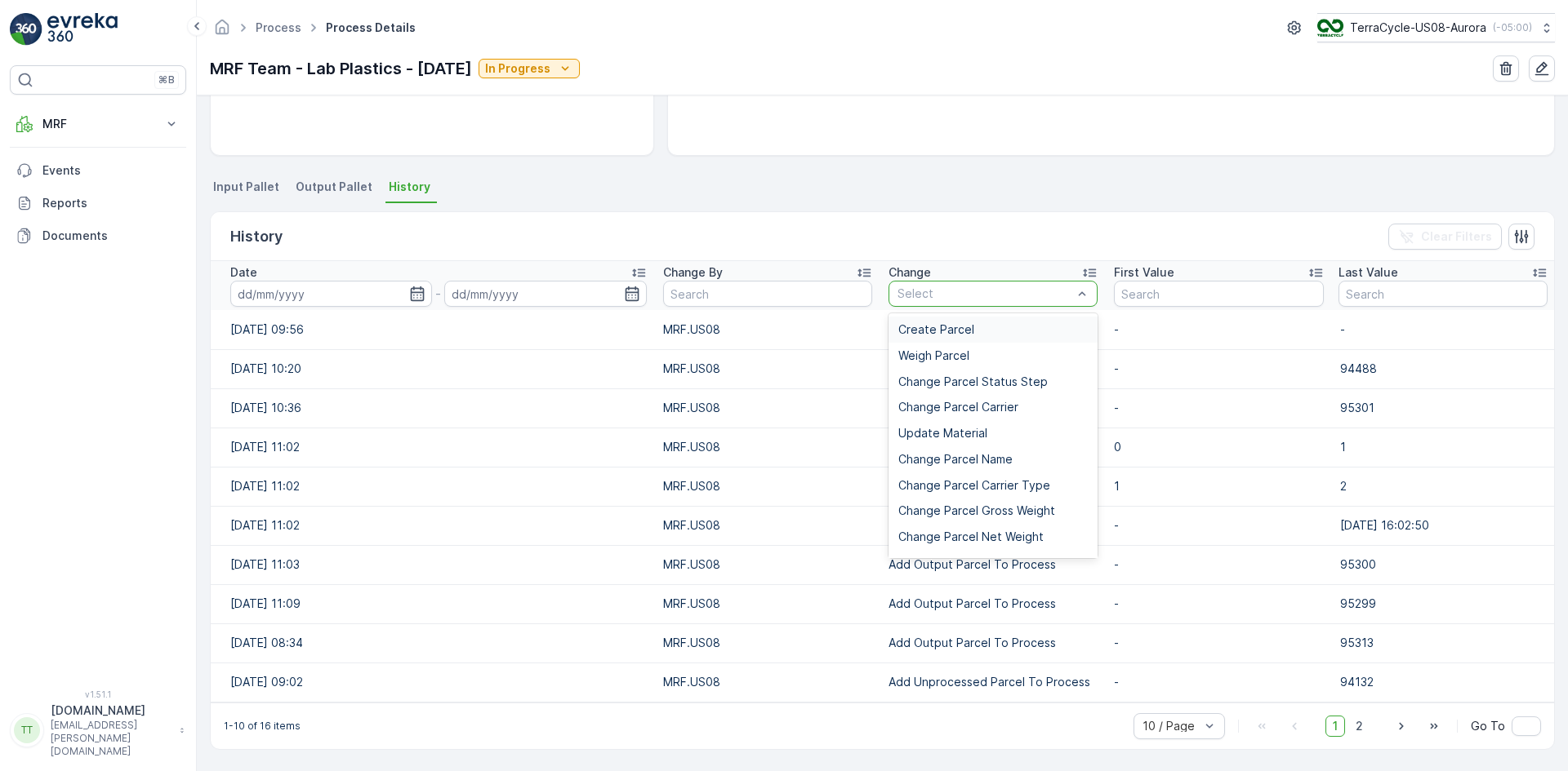
type input "Add Unprocessed Parcel To Process"
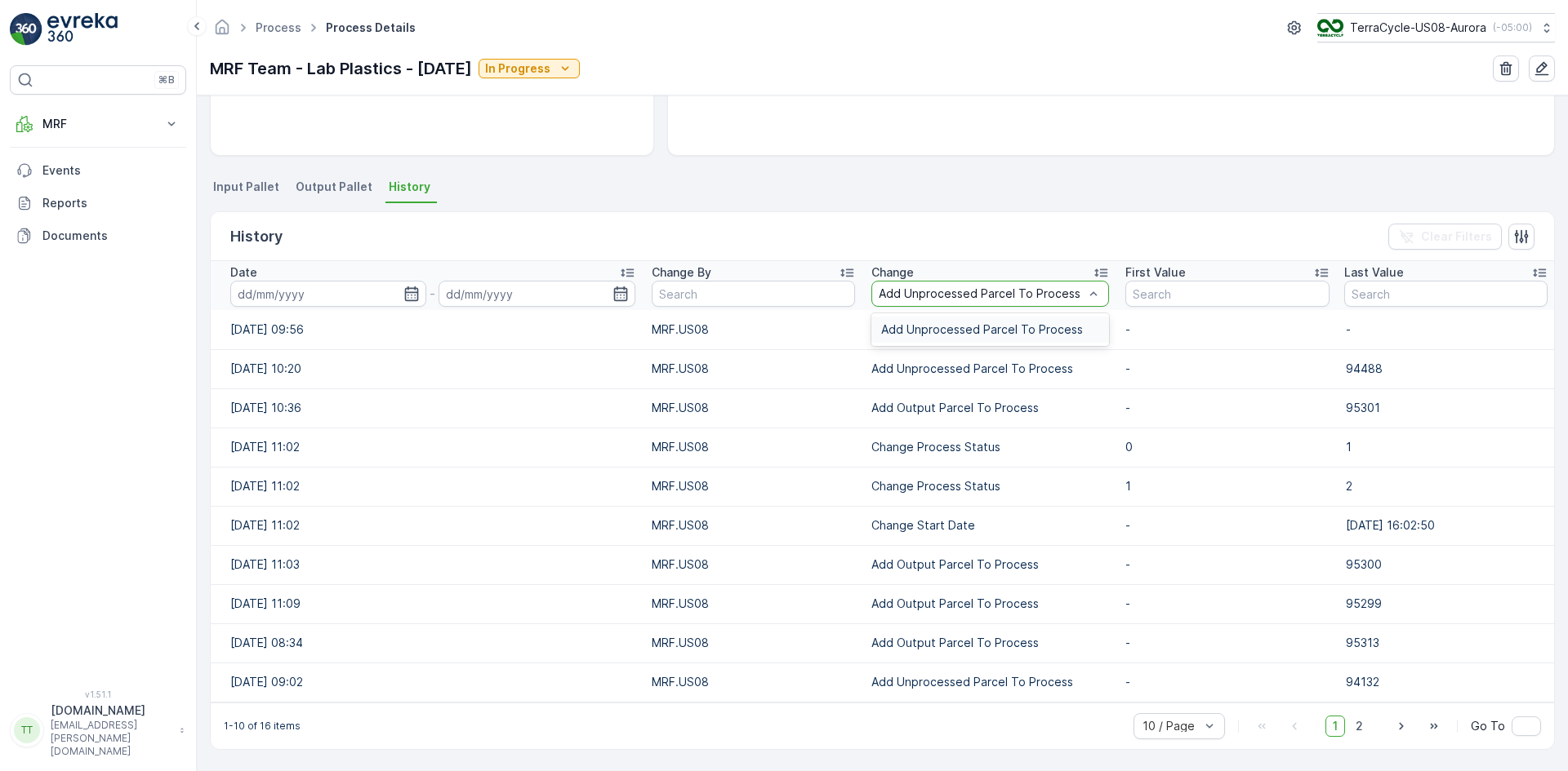
click at [897, 333] on span "Add Unprocessed Parcel To Process" at bounding box center [981, 329] width 202 height 13
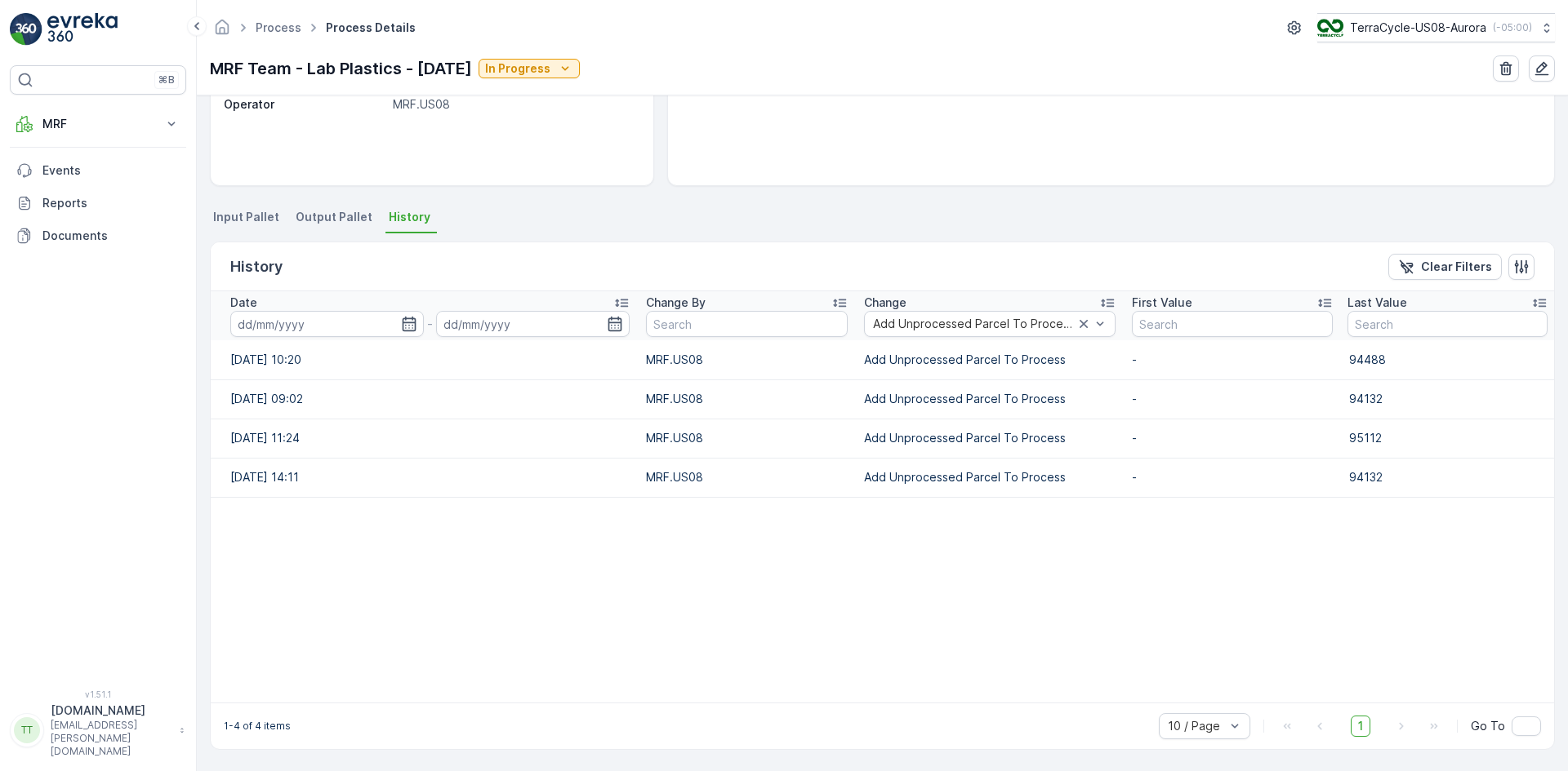
scroll to position [249, 0]
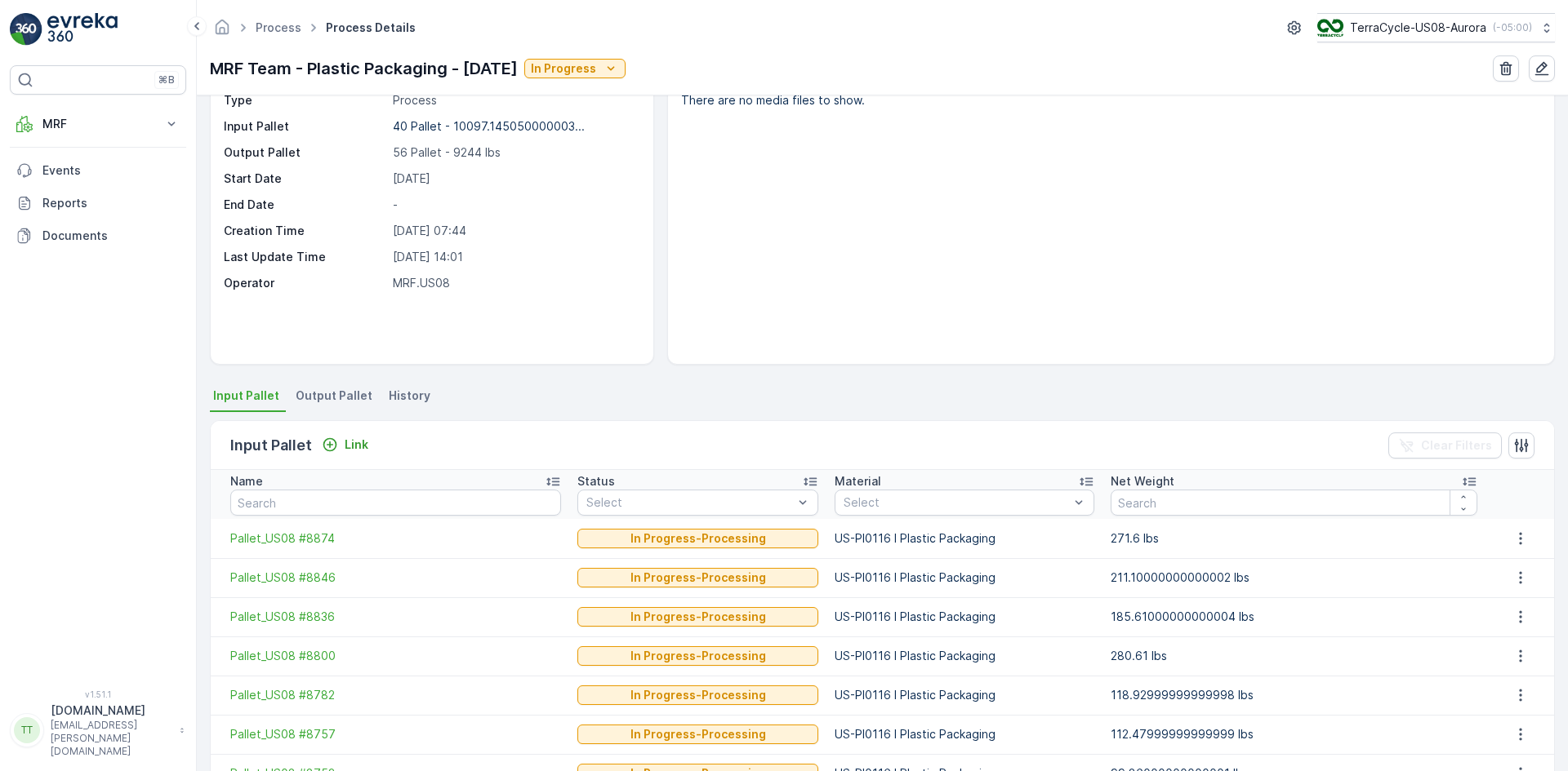
scroll to position [163, 0]
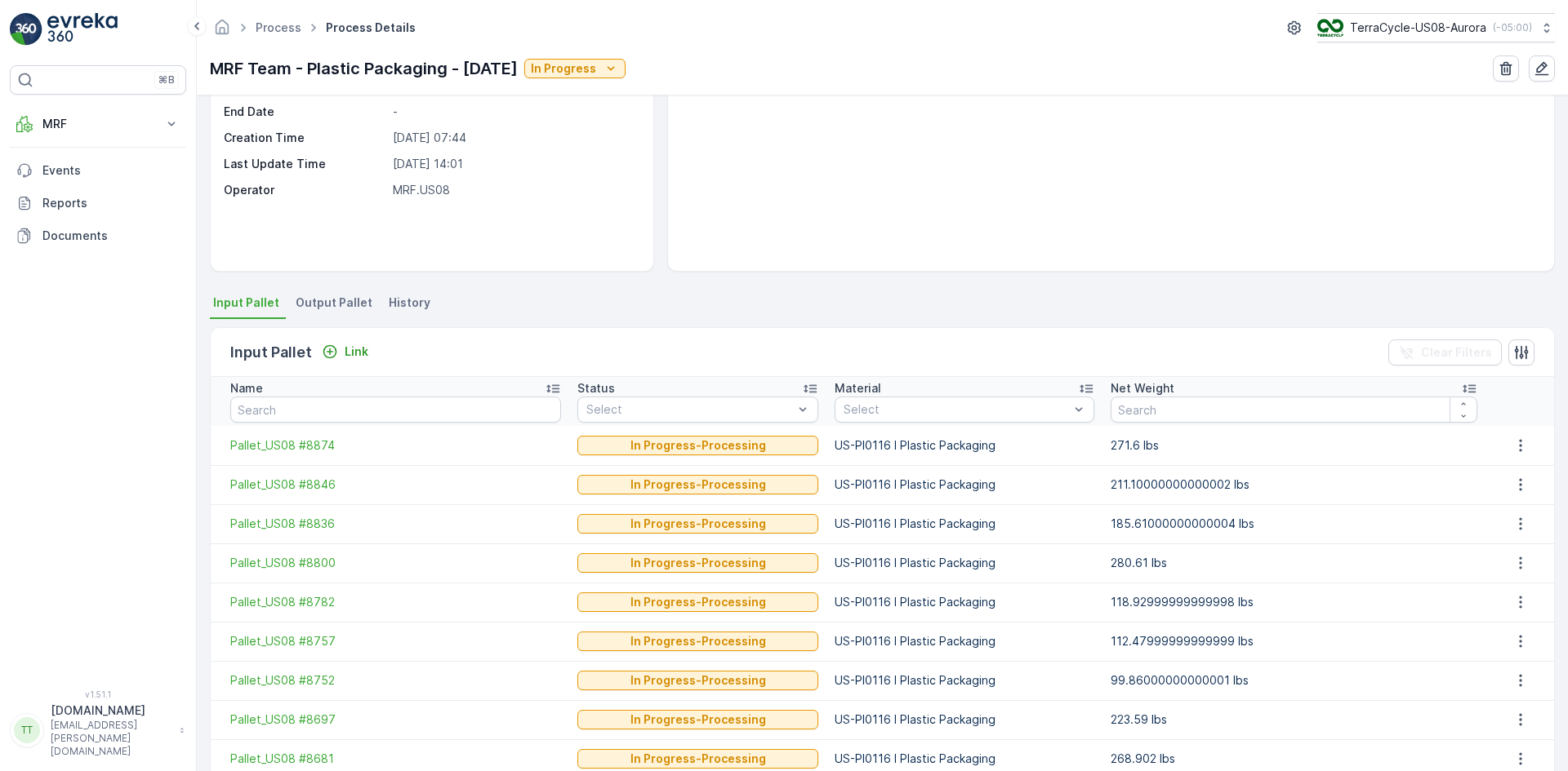
click at [403, 297] on span "History" at bounding box center [410, 302] width 41 height 17
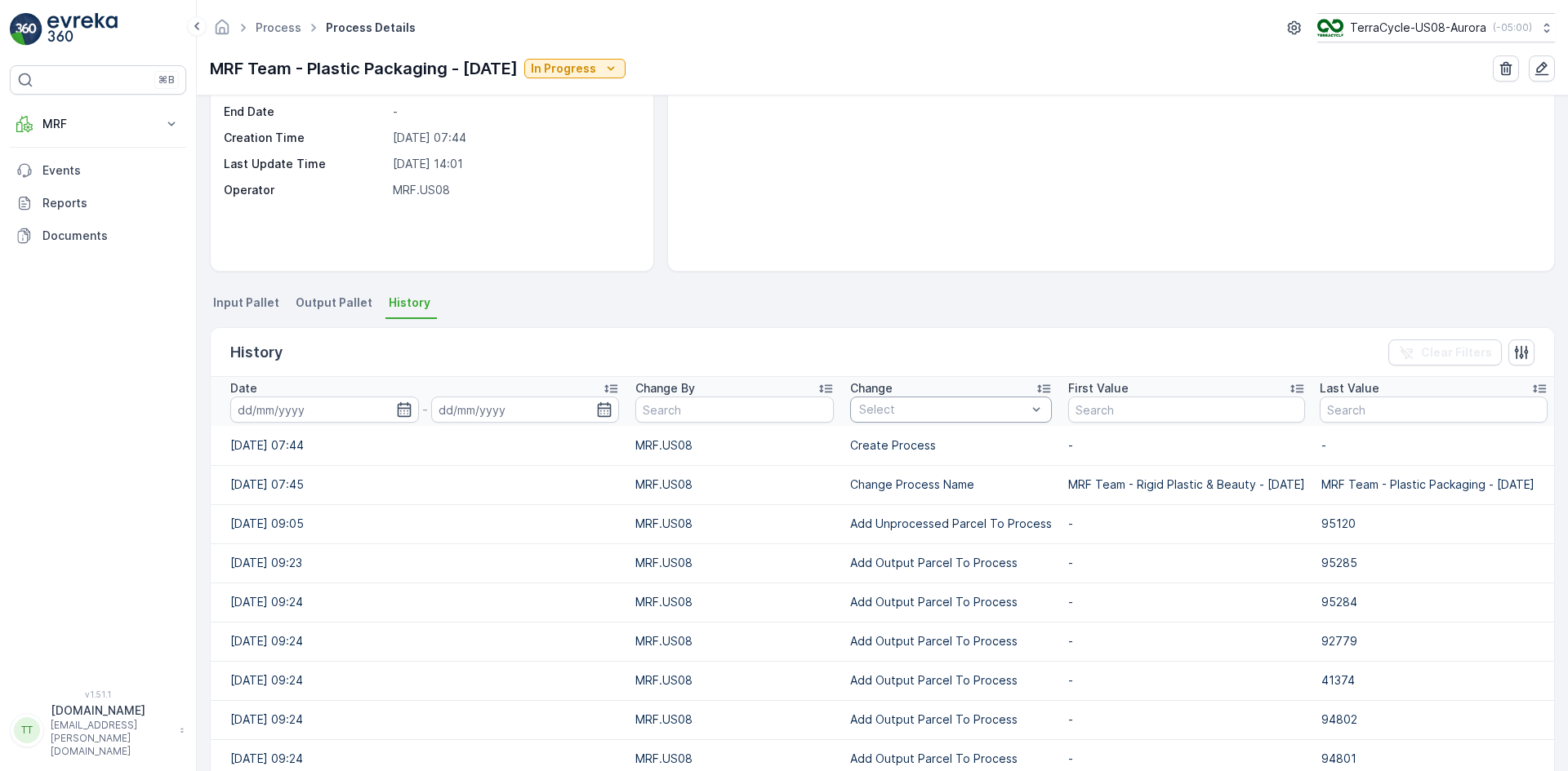
scroll to position [245, 0]
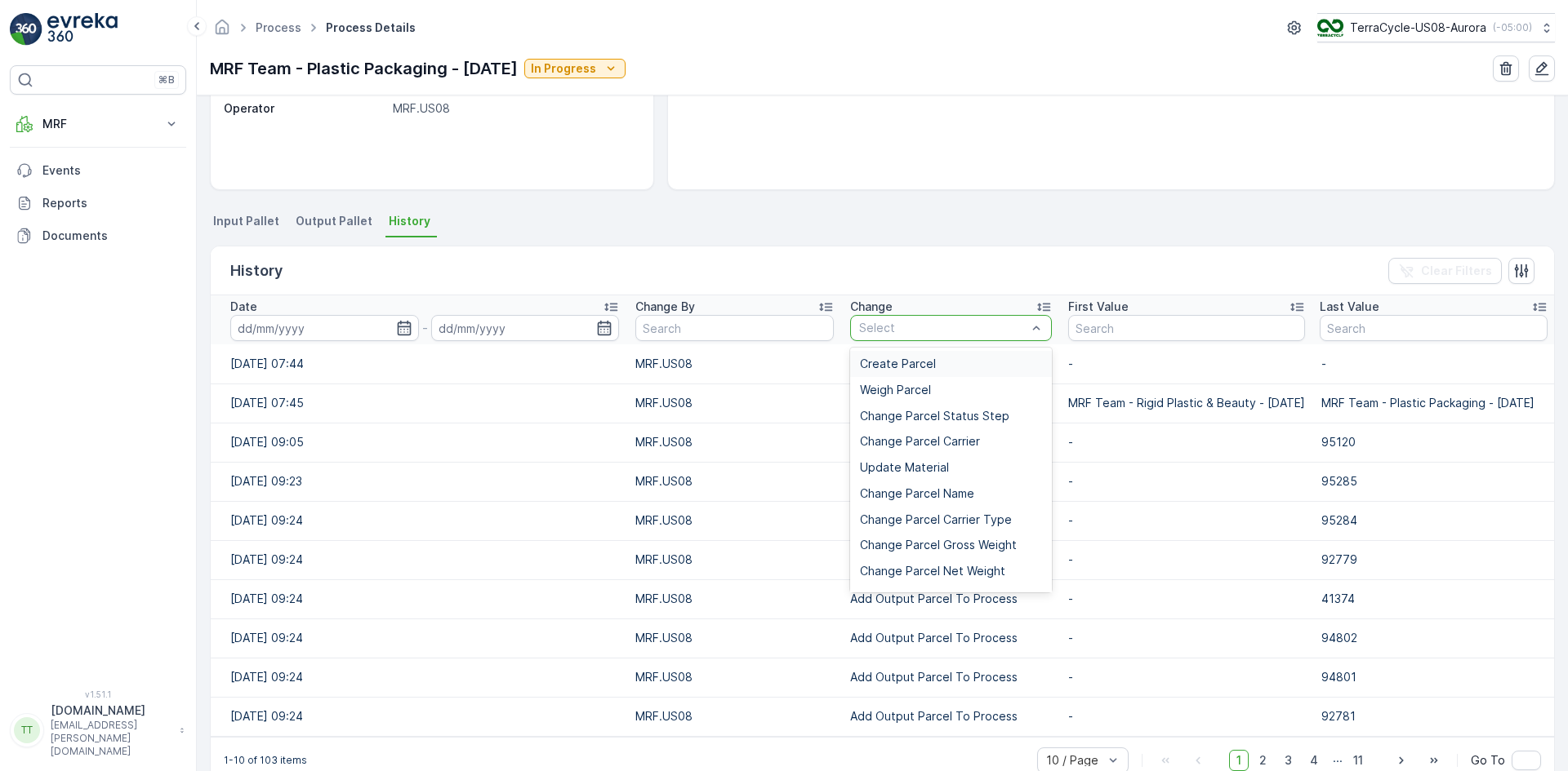
type input "Add Unprocessed Parcel To Process"
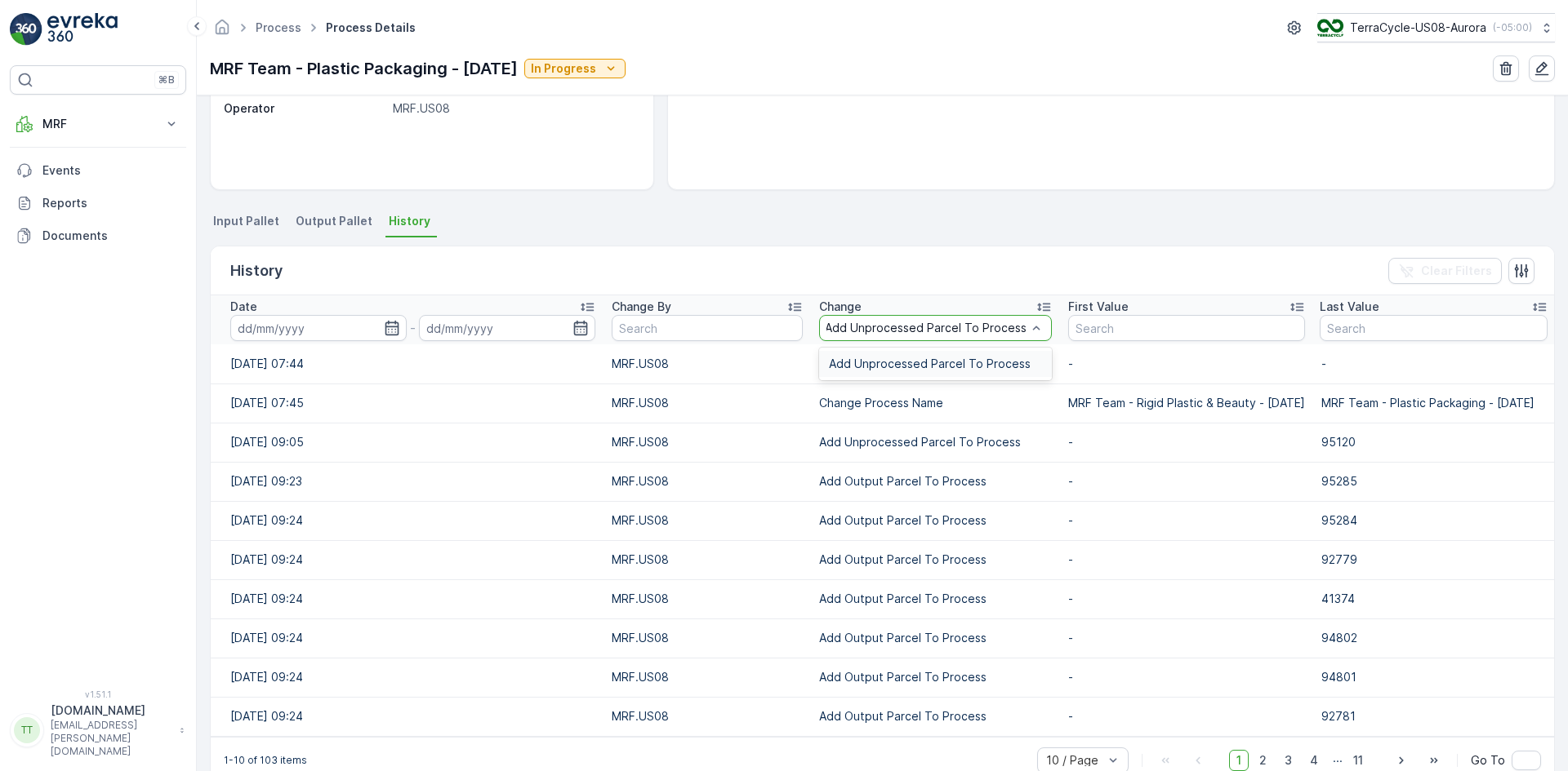
click at [828, 365] on span "Add Unprocessed Parcel To Process" at bounding box center [929, 363] width 202 height 13
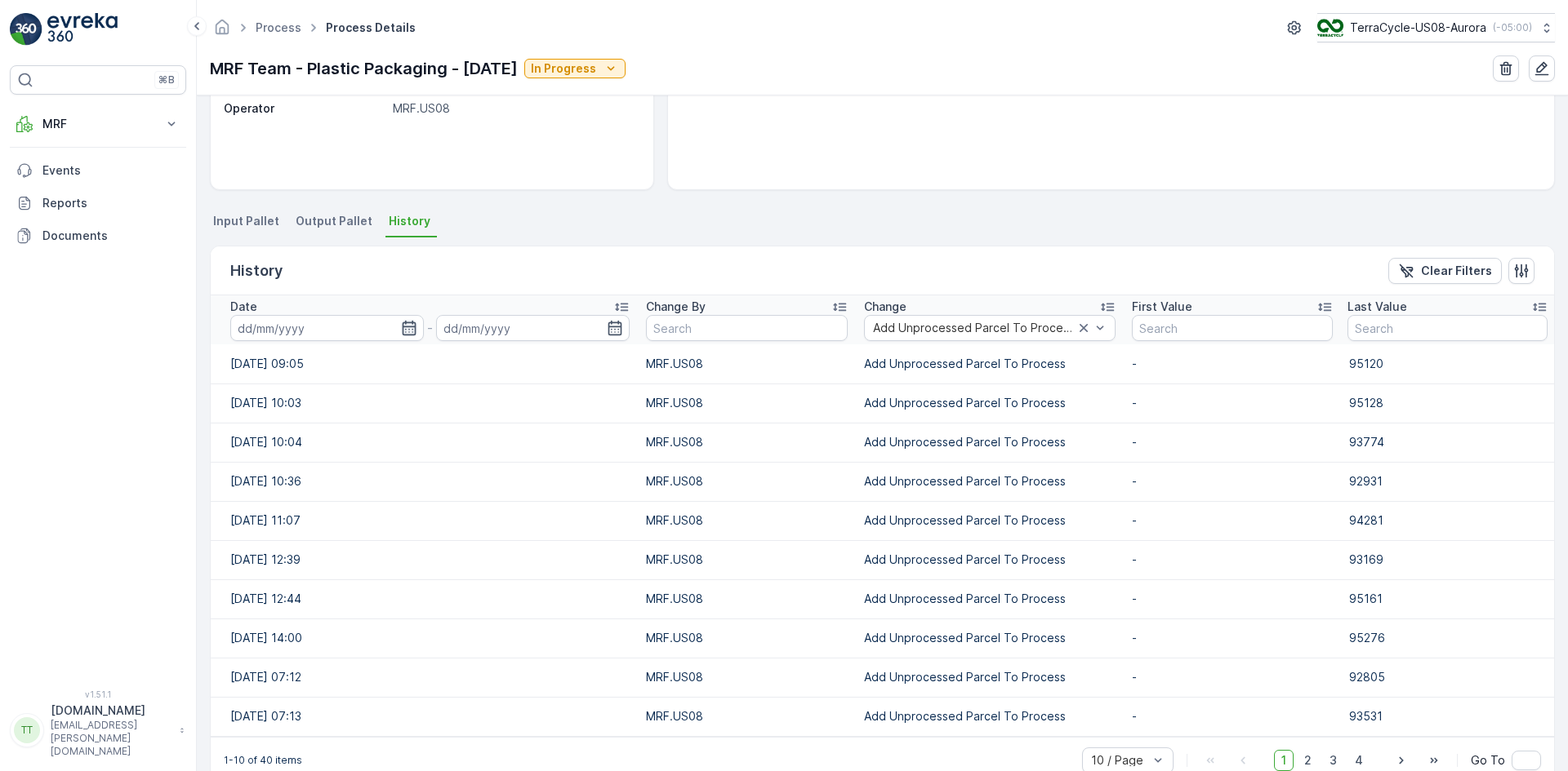
click at [412, 326] on icon "button" at bounding box center [410, 328] width 14 height 15
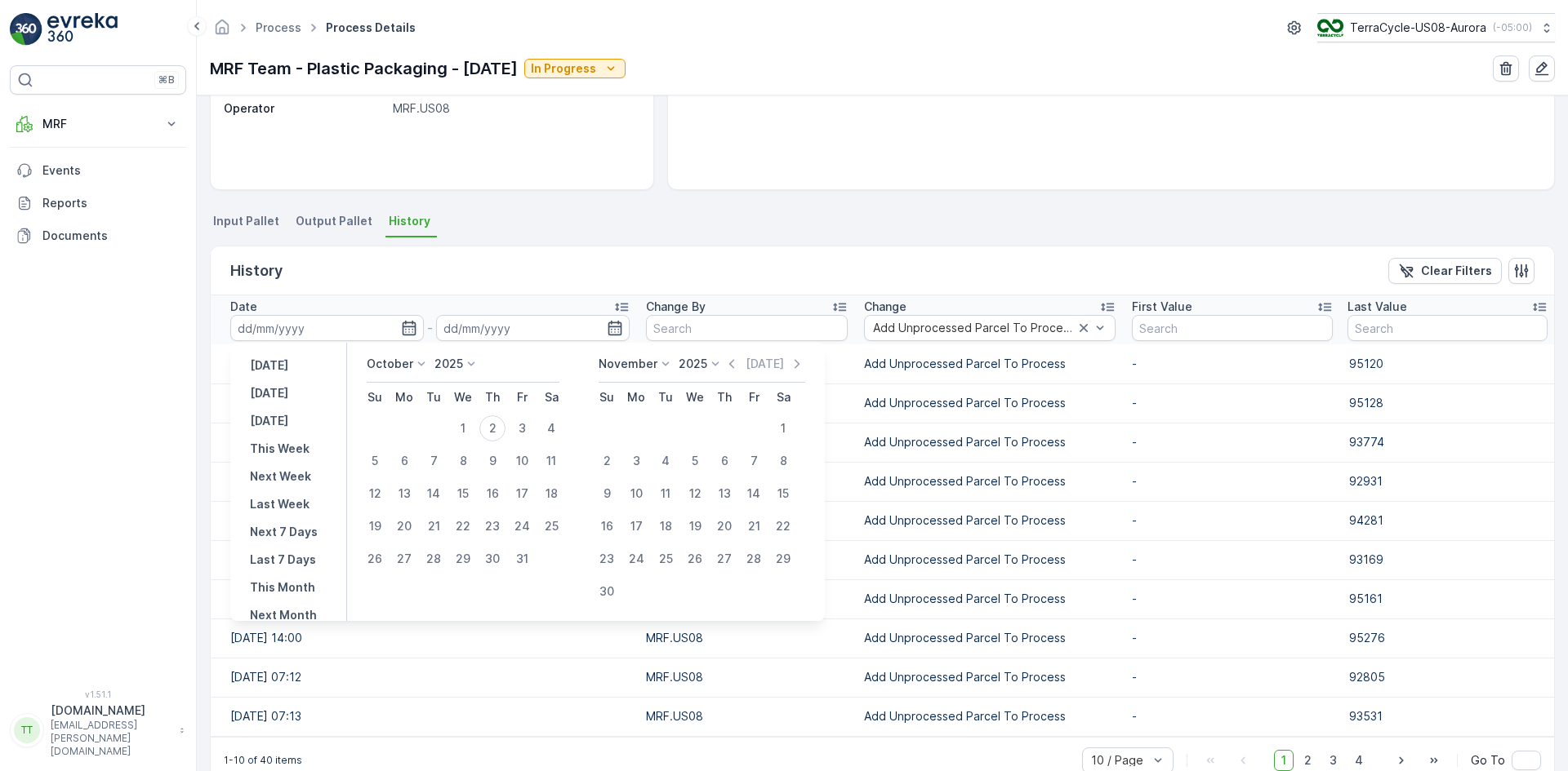
click at [421, 365] on icon at bounding box center [421, 363] width 7 height 4
click at [412, 445] on span "September" at bounding box center [407, 445] width 62 height 17
click at [436, 558] on div "30" at bounding box center [433, 559] width 27 height 27
type input "[DATE]"
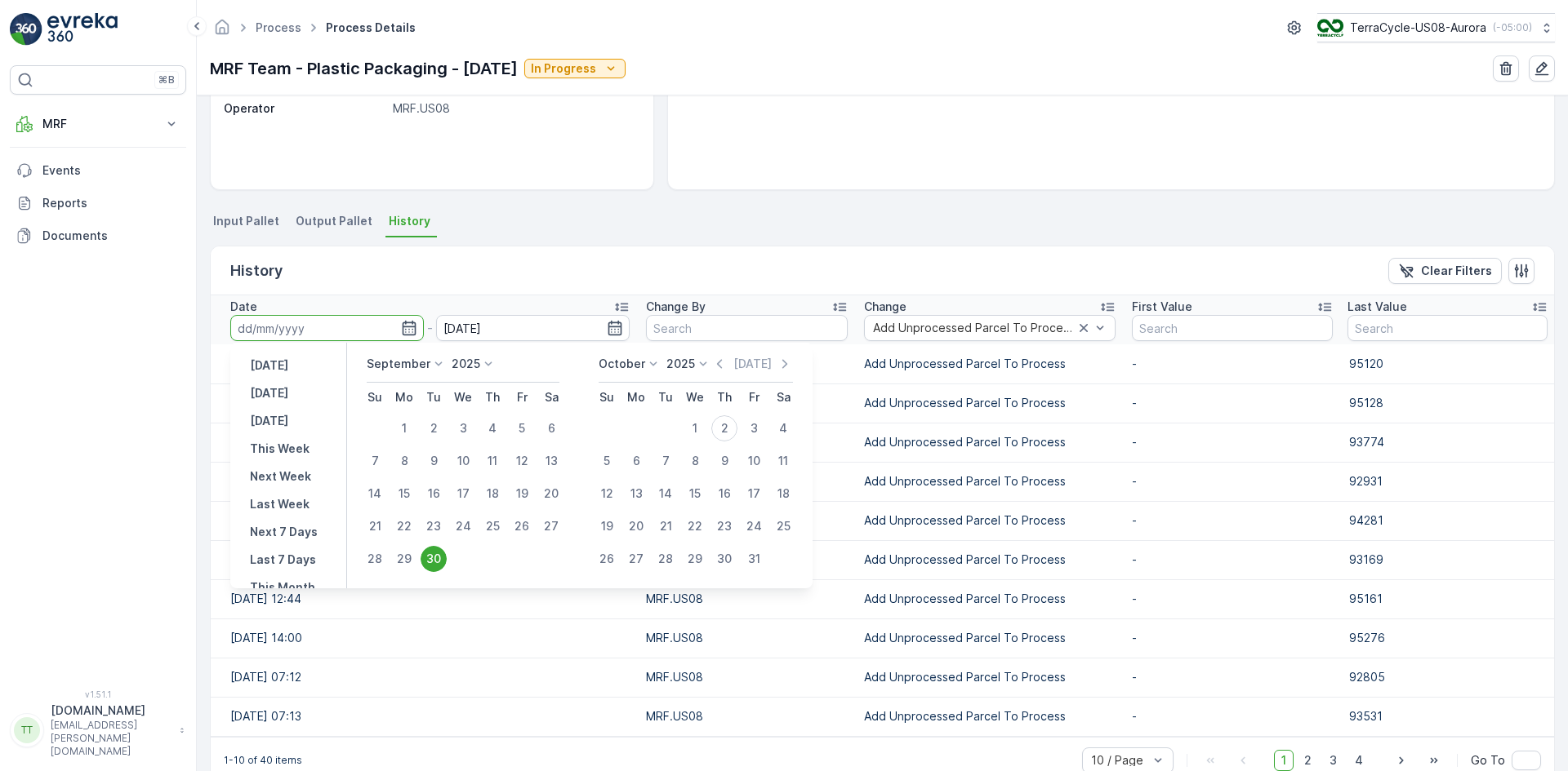
click at [436, 558] on div "30" at bounding box center [433, 559] width 27 height 27
type input "[DATE]"
click at [551, 243] on div "History Clear Filters Date 30.09.2025 - 30.09.2025 Change By Change Add Unproce…" at bounding box center [882, 515] width 1344 height 555
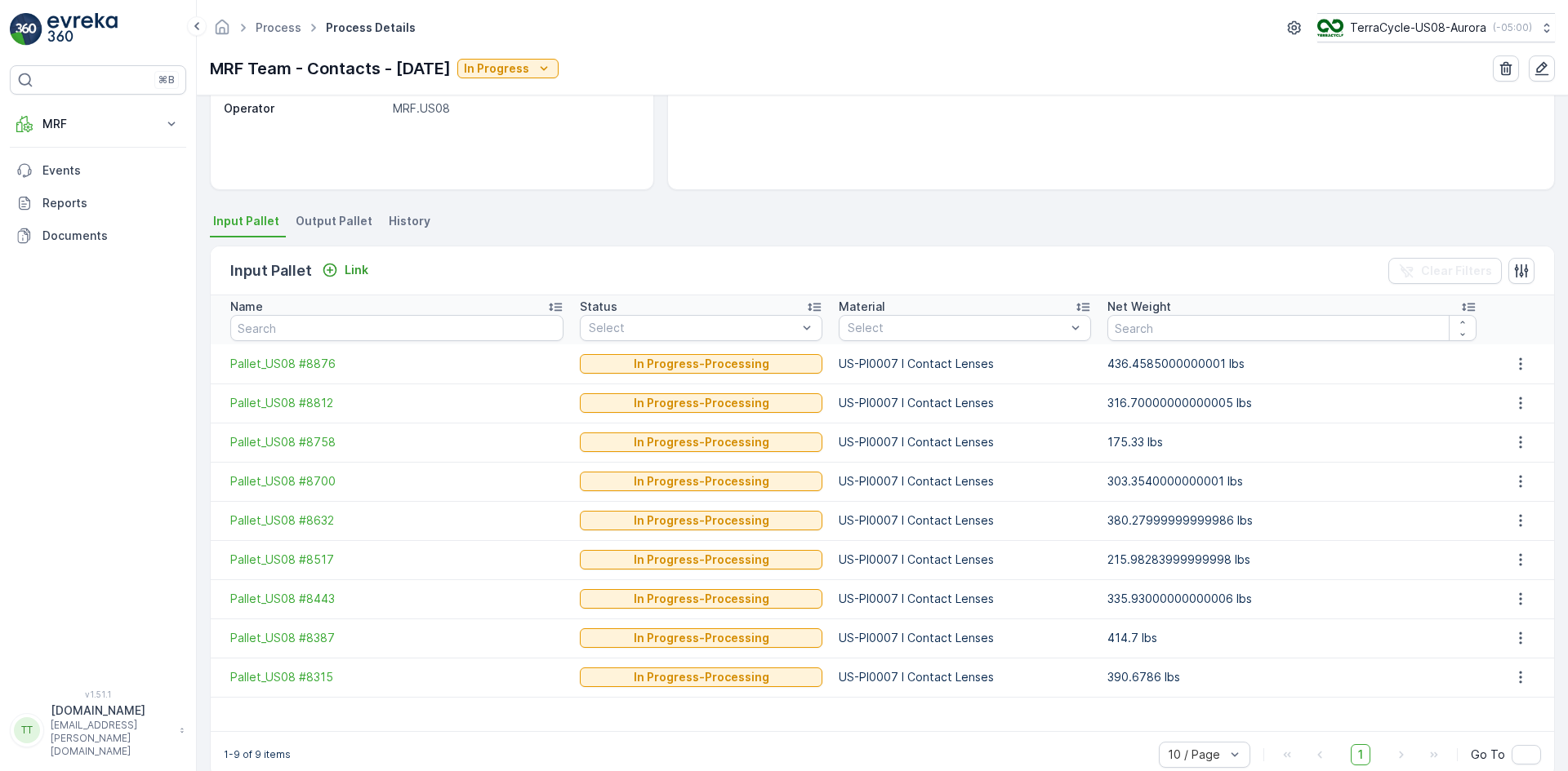
click at [411, 223] on span "History" at bounding box center [410, 221] width 41 height 17
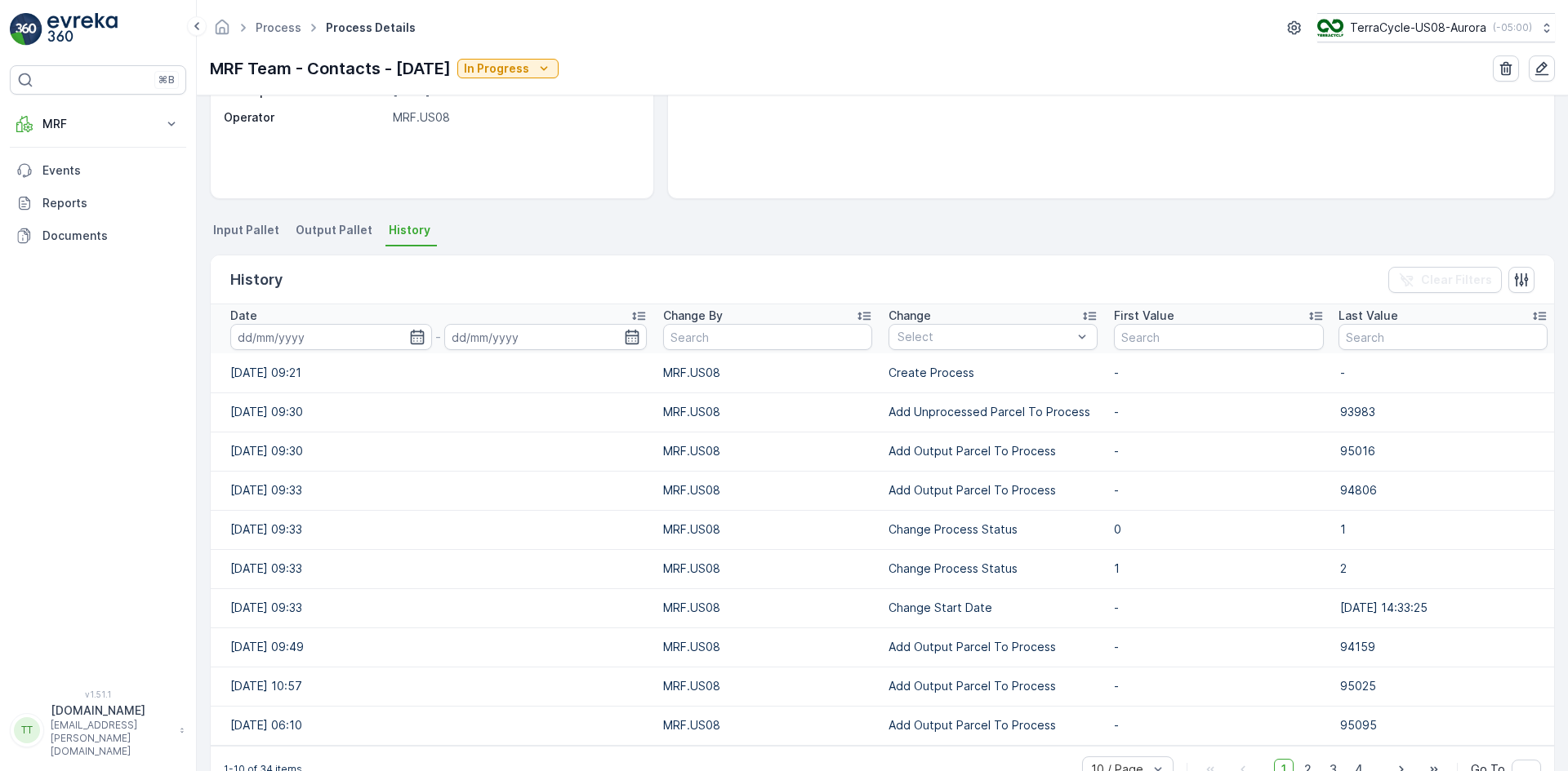
scroll to position [279, 0]
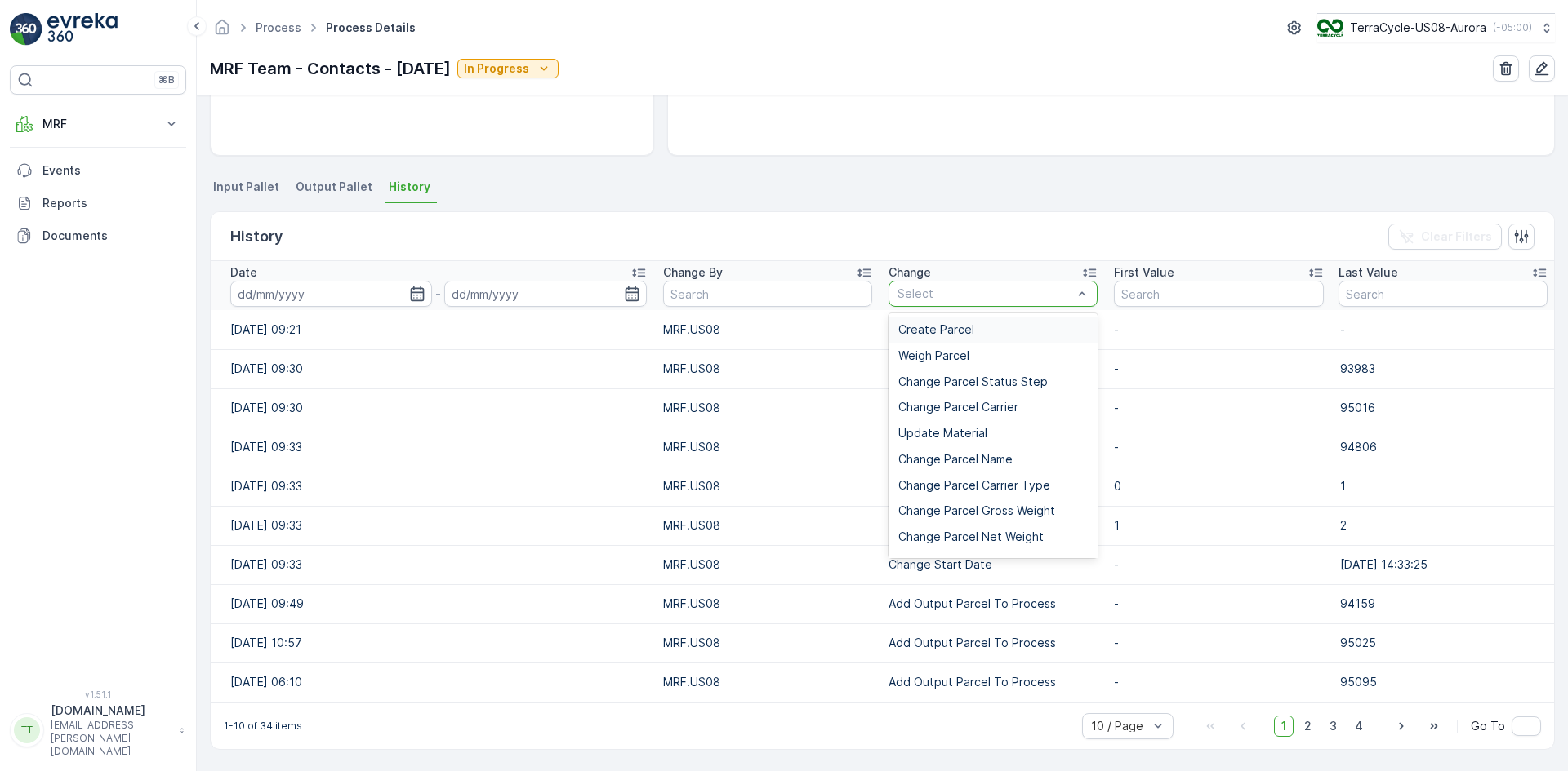
type input "Add Unprocessed Parcel To Process"
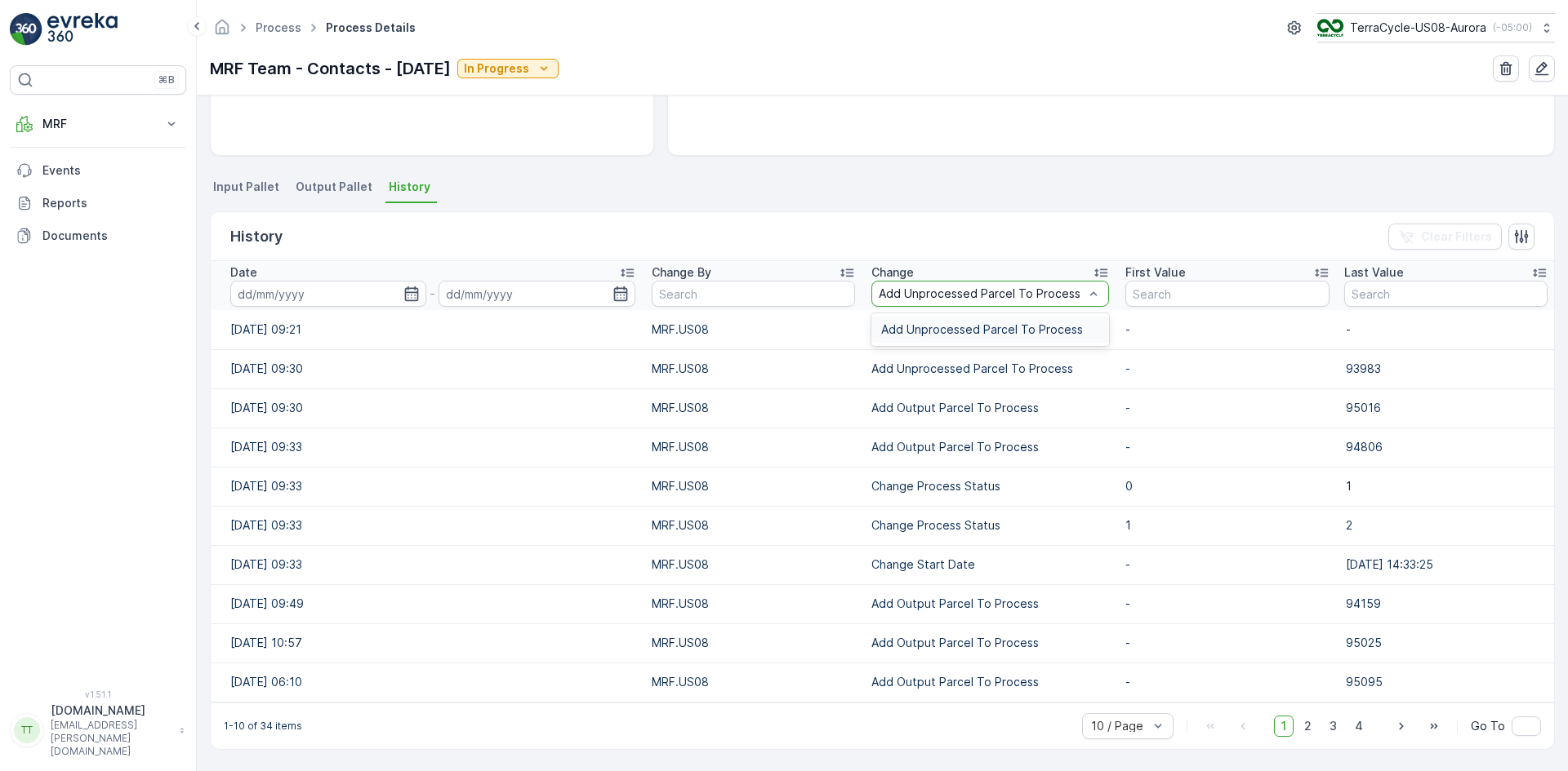
click at [932, 332] on span "Add Unprocessed Parcel To Process" at bounding box center [981, 329] width 202 height 13
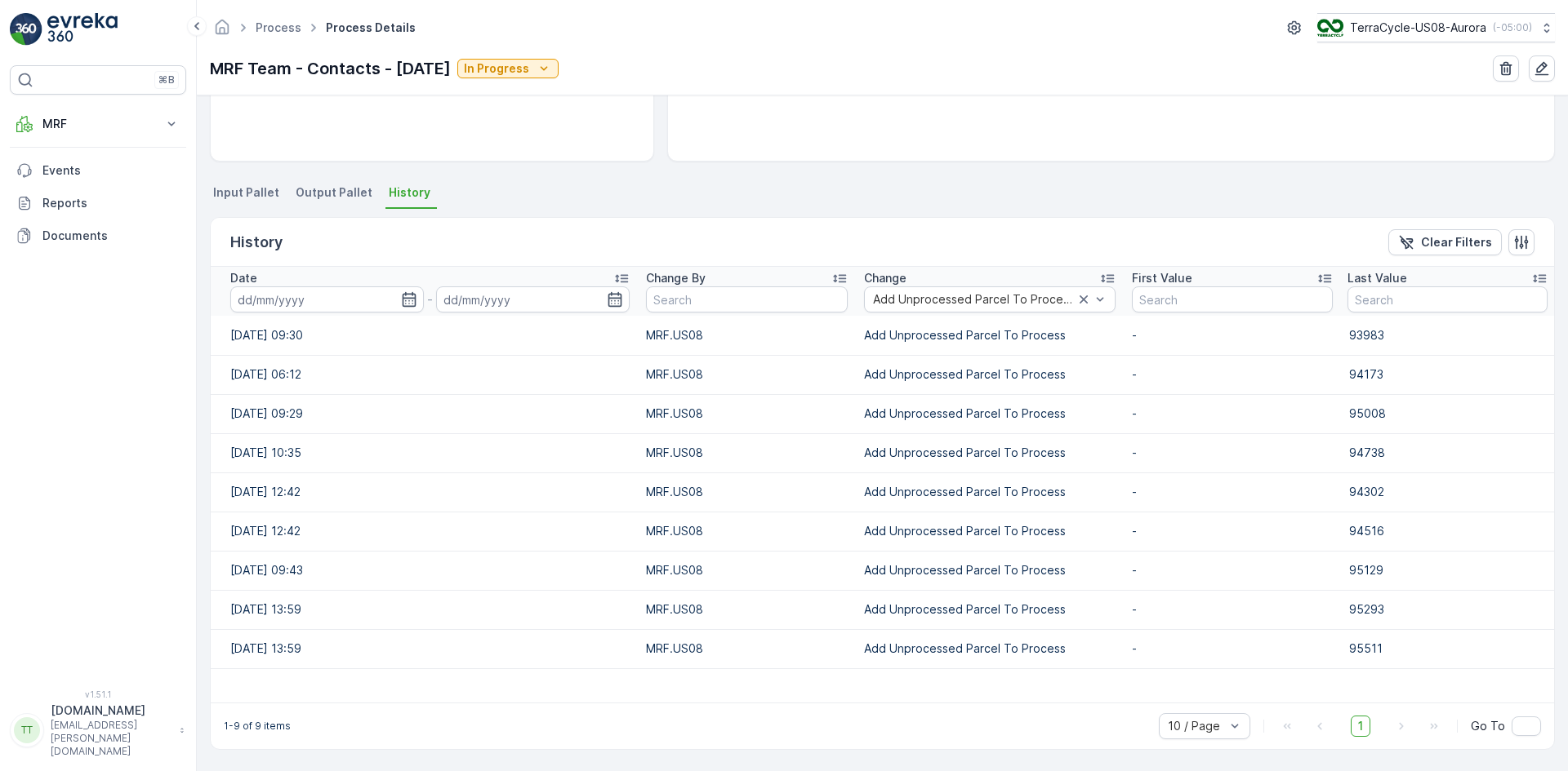
scroll to position [274, 0]
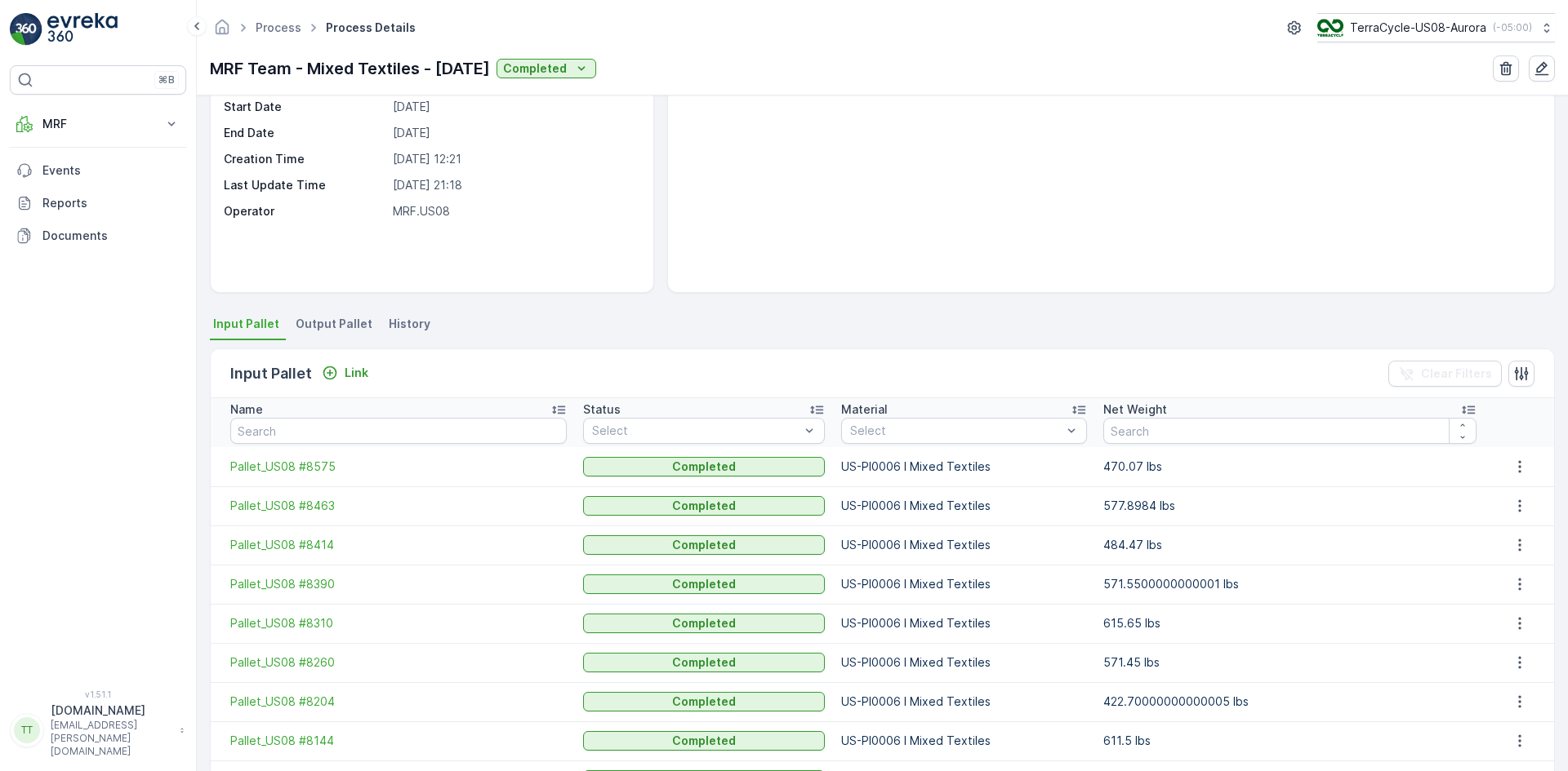
scroll to position [163, 0]
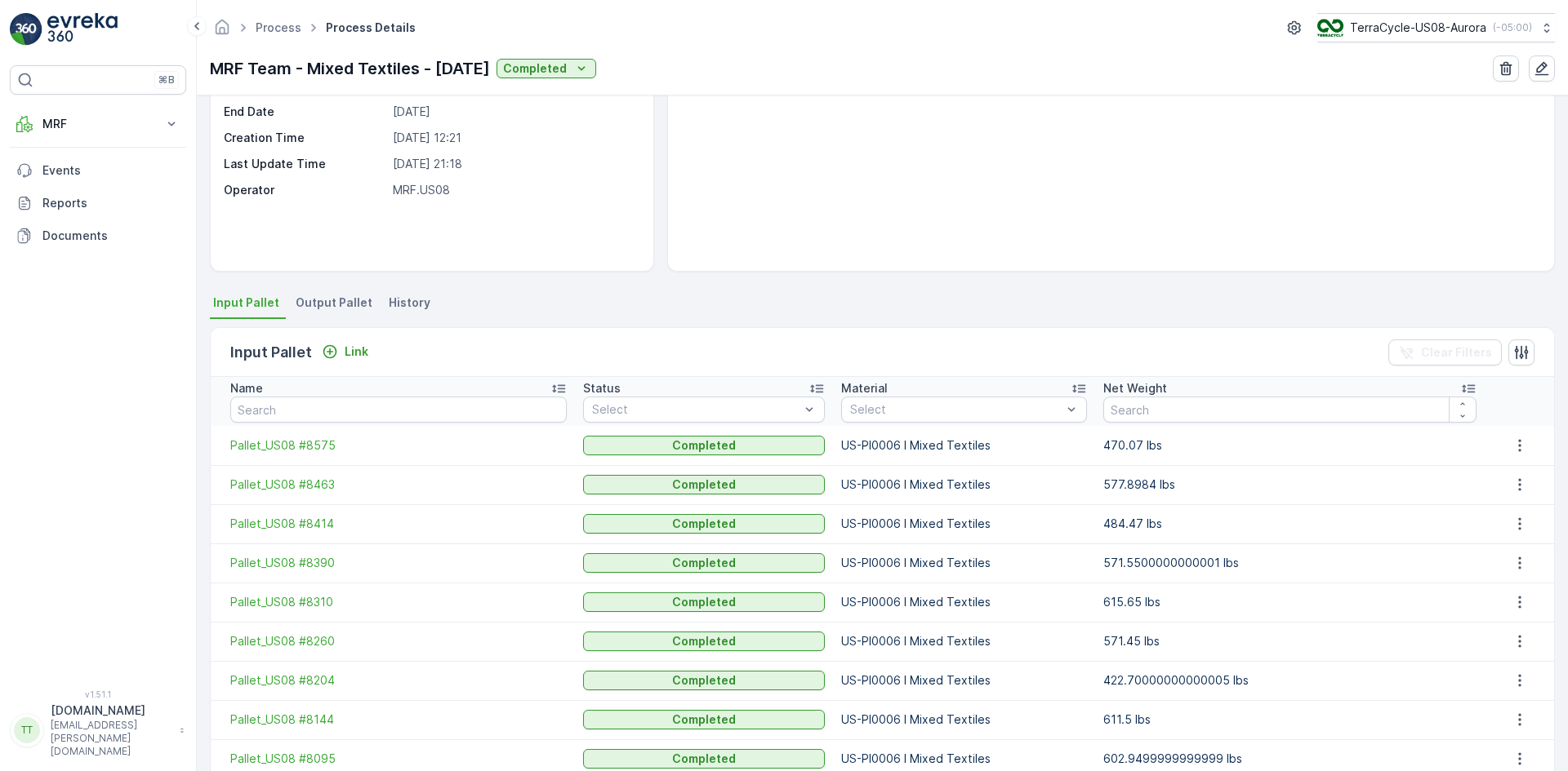
click at [418, 308] on span "History" at bounding box center [410, 302] width 41 height 17
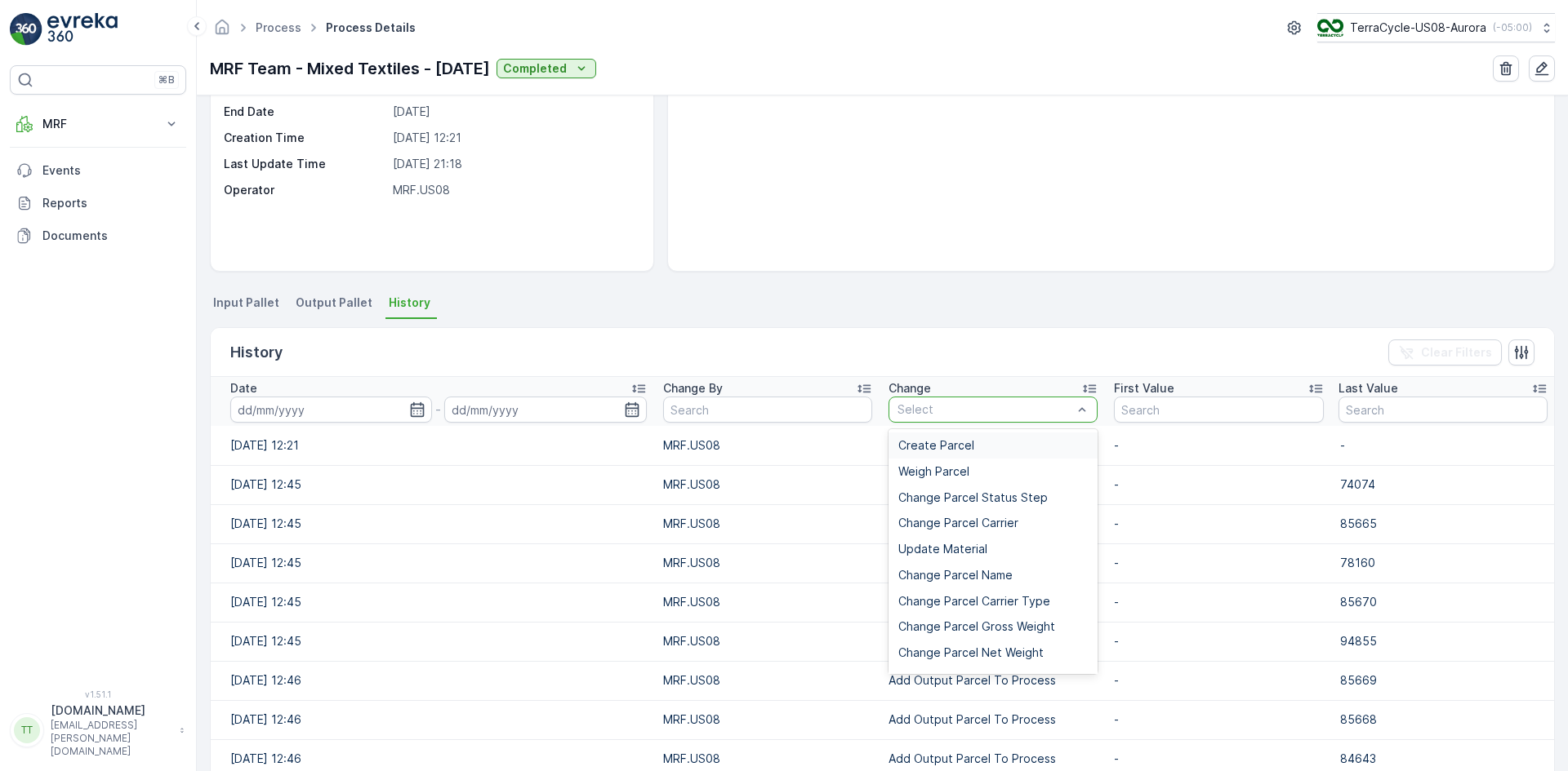
type input "Add Unprocessed Parcel To Process"
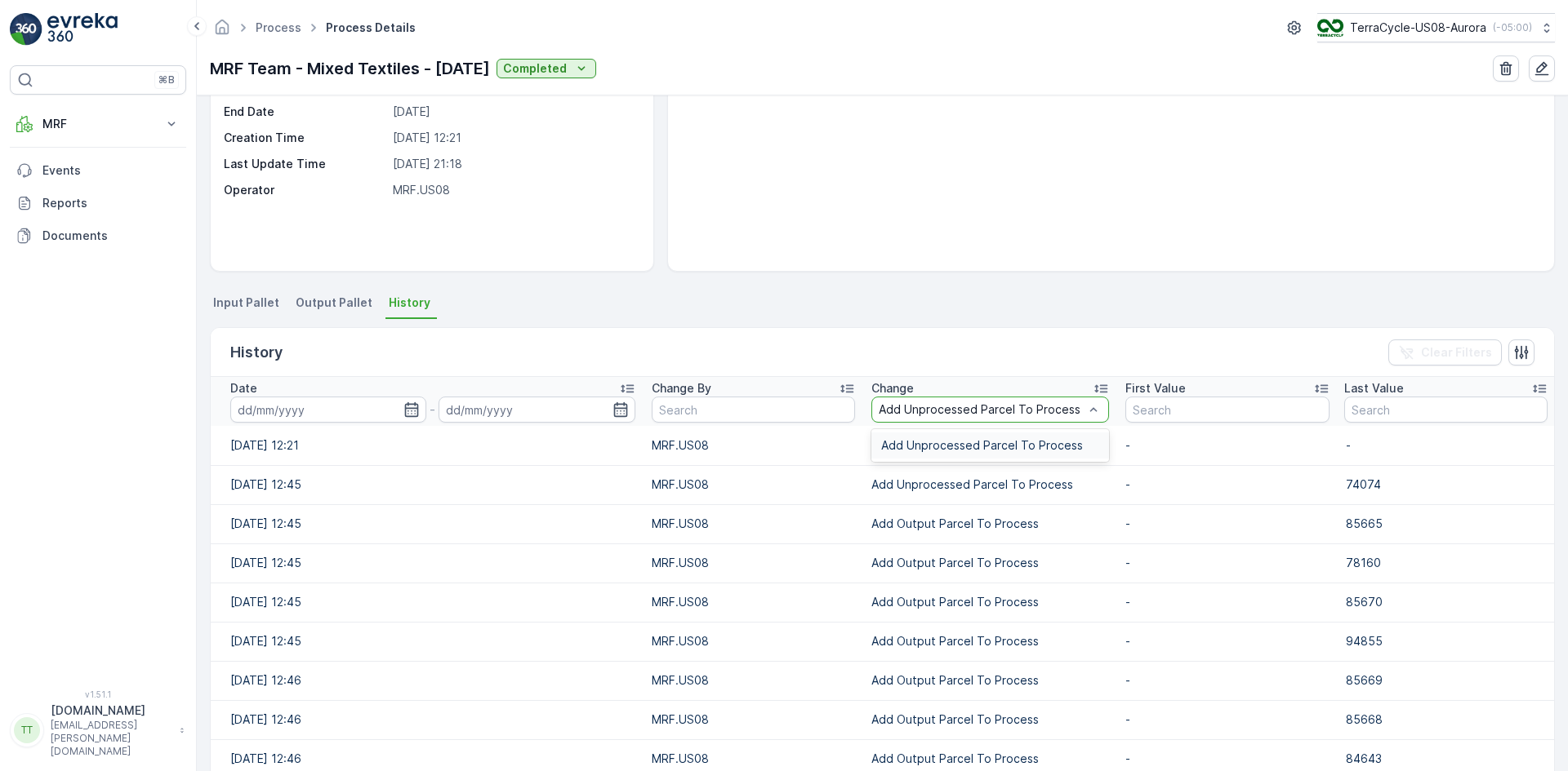
click at [920, 449] on span "Add Unprocessed Parcel To Process" at bounding box center [981, 445] width 202 height 13
click at [403, 410] on icon "button" at bounding box center [409, 410] width 17 height 17
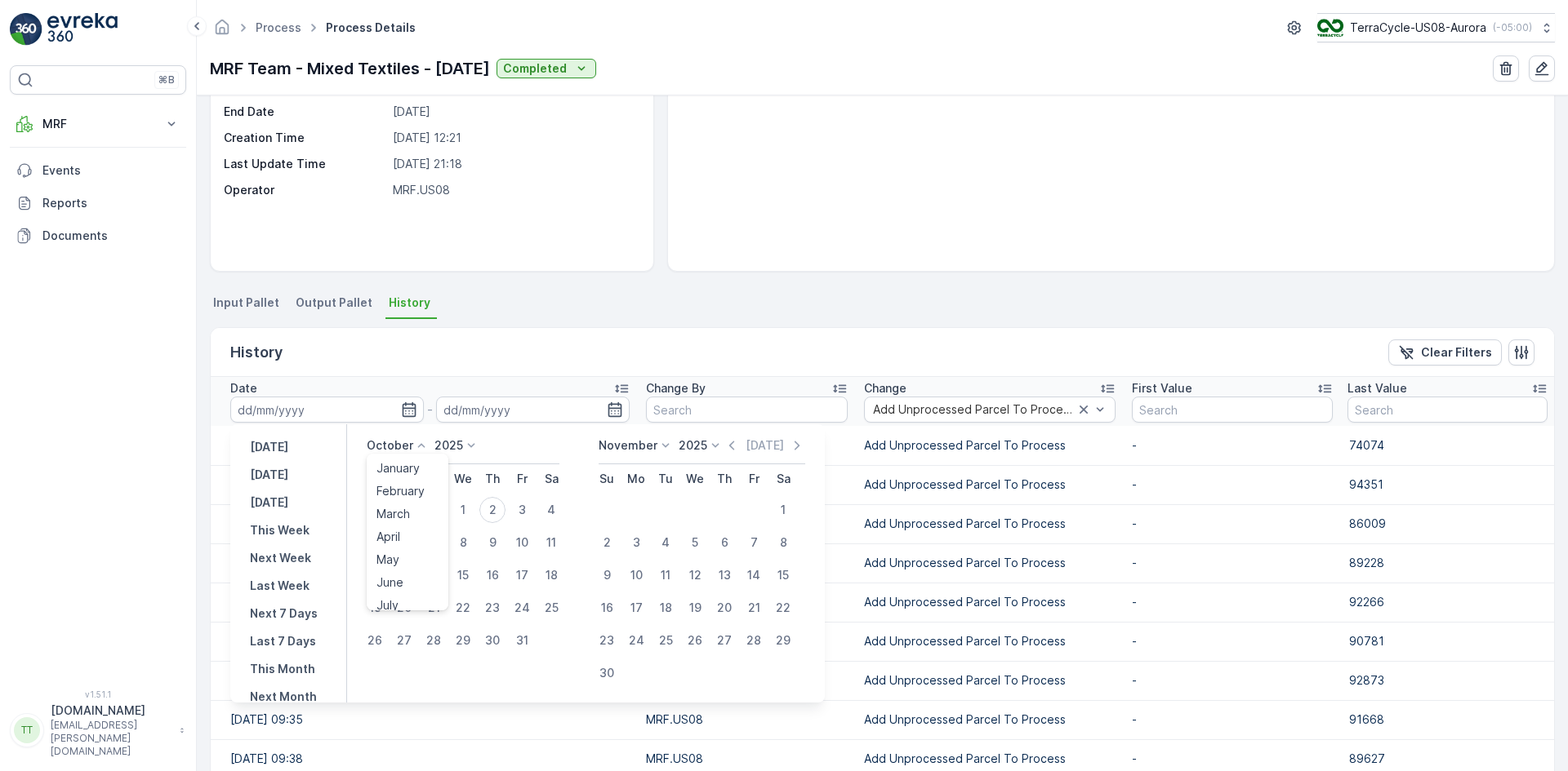
click at [415, 442] on icon at bounding box center [421, 445] width 17 height 17
click at [403, 360] on div "History Clear Filters" at bounding box center [882, 353] width 1343 height 49
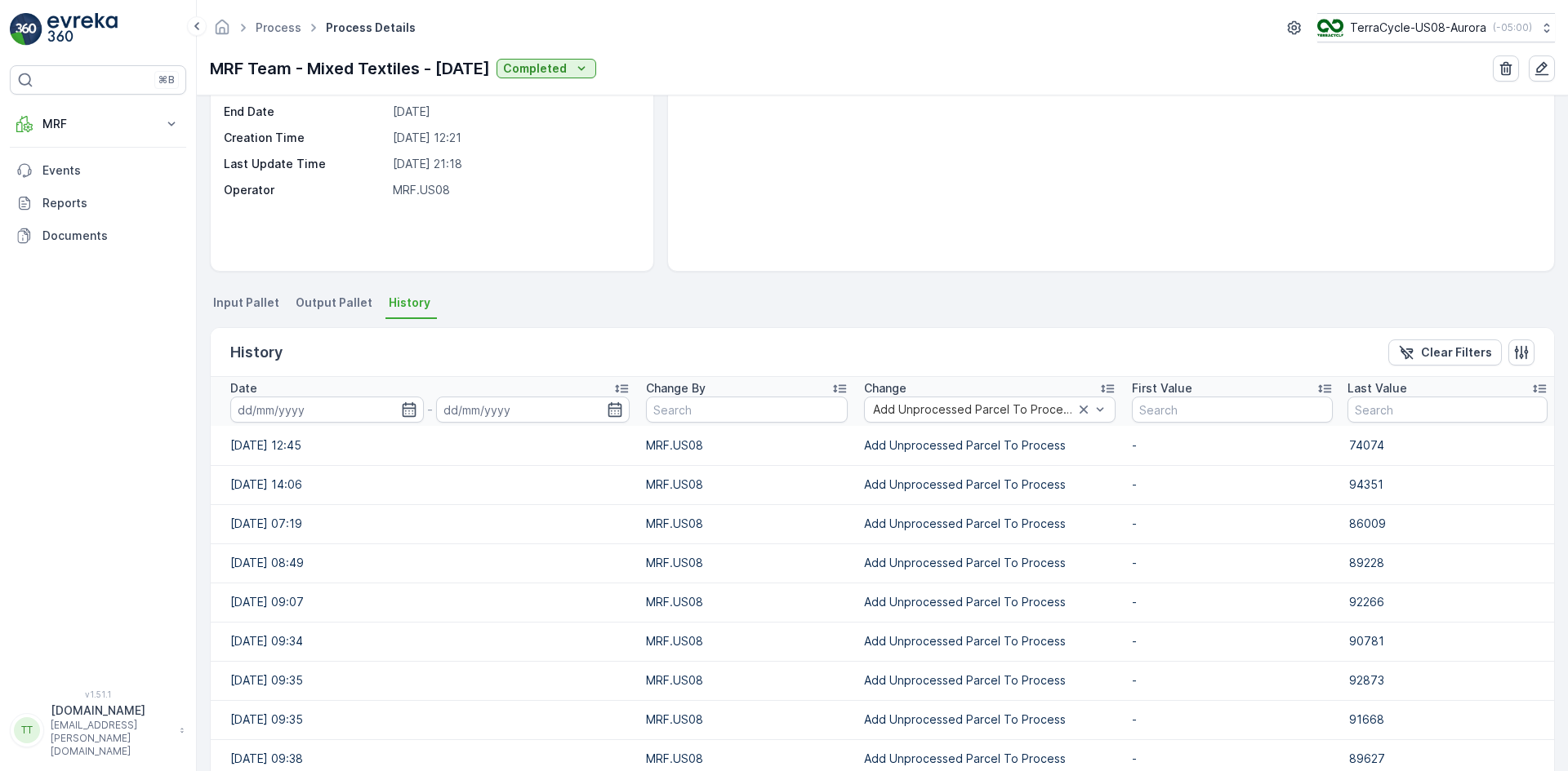
click at [614, 384] on icon at bounding box center [621, 388] width 17 height 17
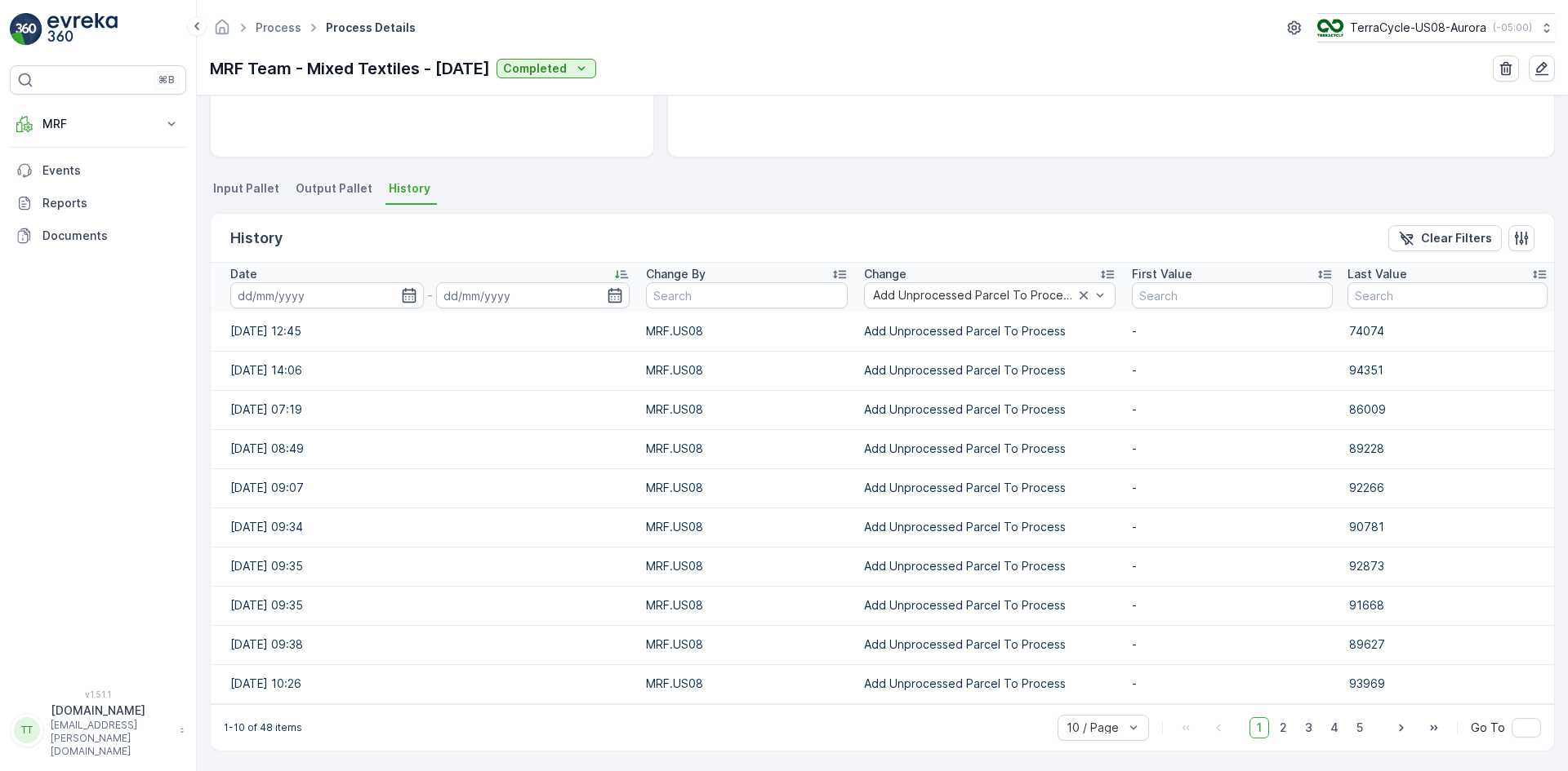
scroll to position [279, 0]
click at [404, 293] on icon "button" at bounding box center [409, 293] width 17 height 17
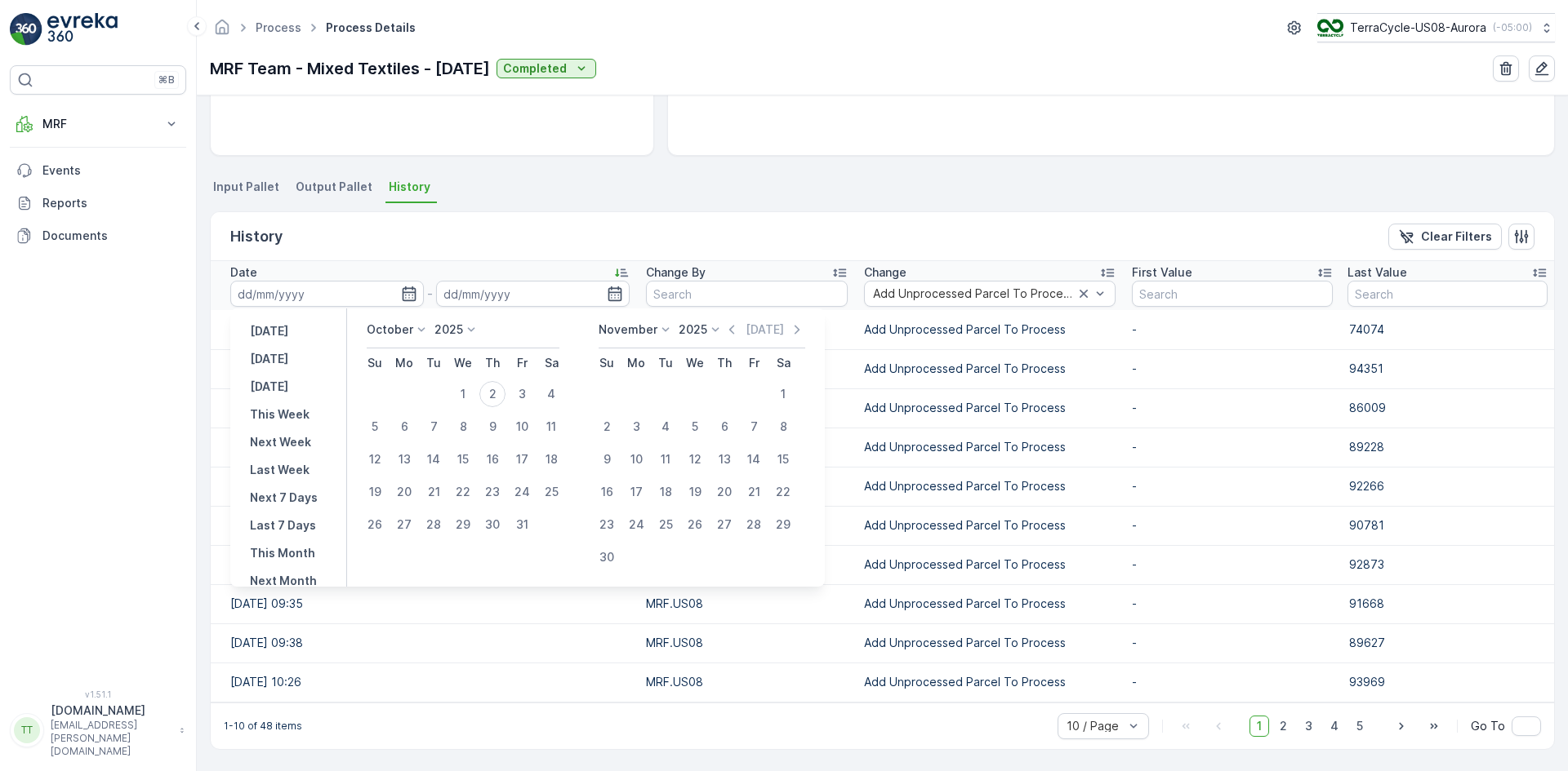
click at [418, 332] on icon at bounding box center [421, 330] width 17 height 17
click at [415, 410] on span "September" at bounding box center [407, 411] width 62 height 17
click at [428, 527] on div "30" at bounding box center [433, 525] width 27 height 27
type input "[DATE]"
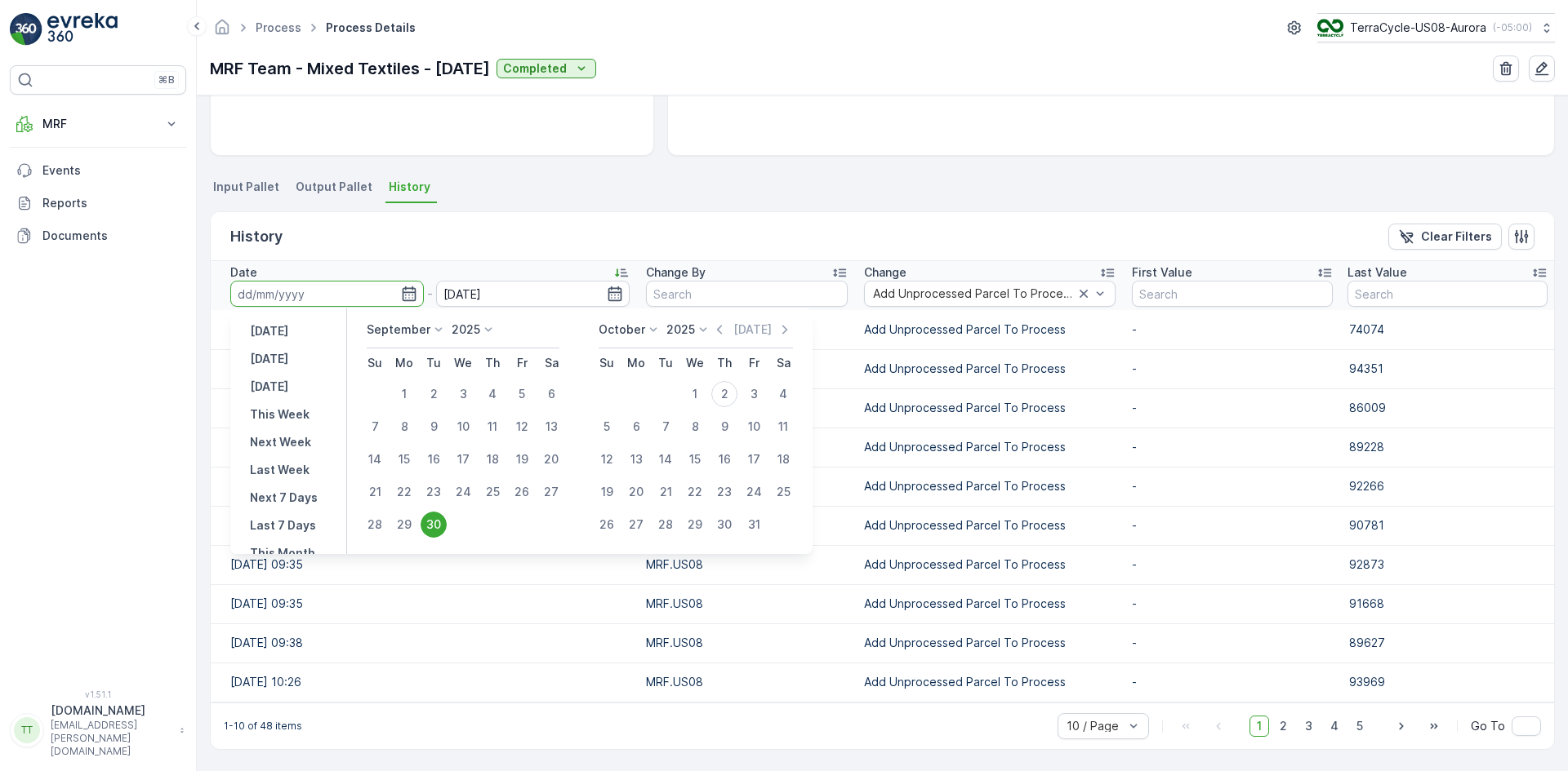
click at [428, 527] on div "30" at bounding box center [433, 525] width 27 height 27
type input "[DATE]"
click at [498, 174] on div "Details Type Process Input Pallet 48 Pallet - 27013.669420000002... Output Pall…" at bounding box center [882, 433] width 1371 height 675
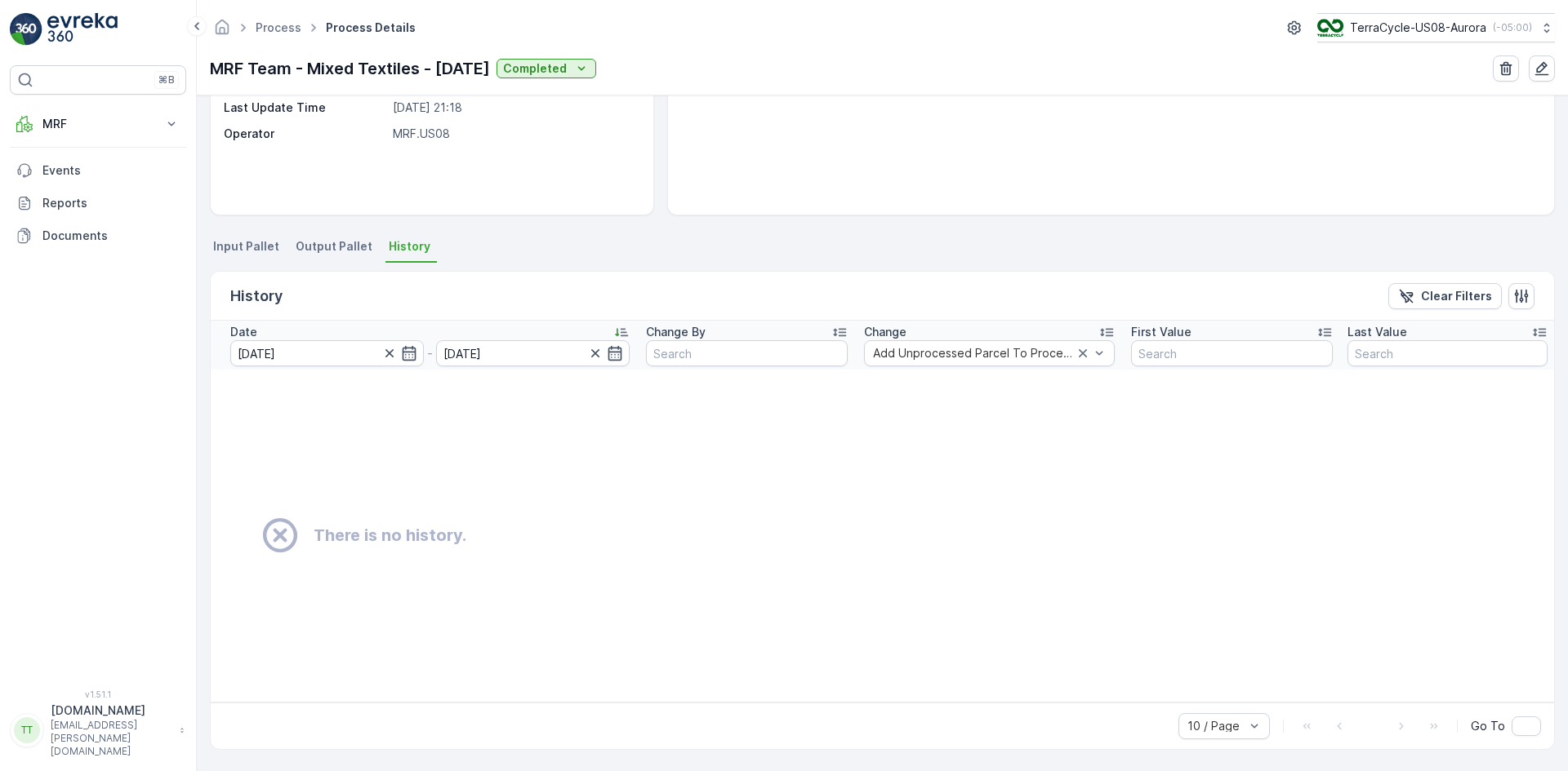
scroll to position [220, 0]
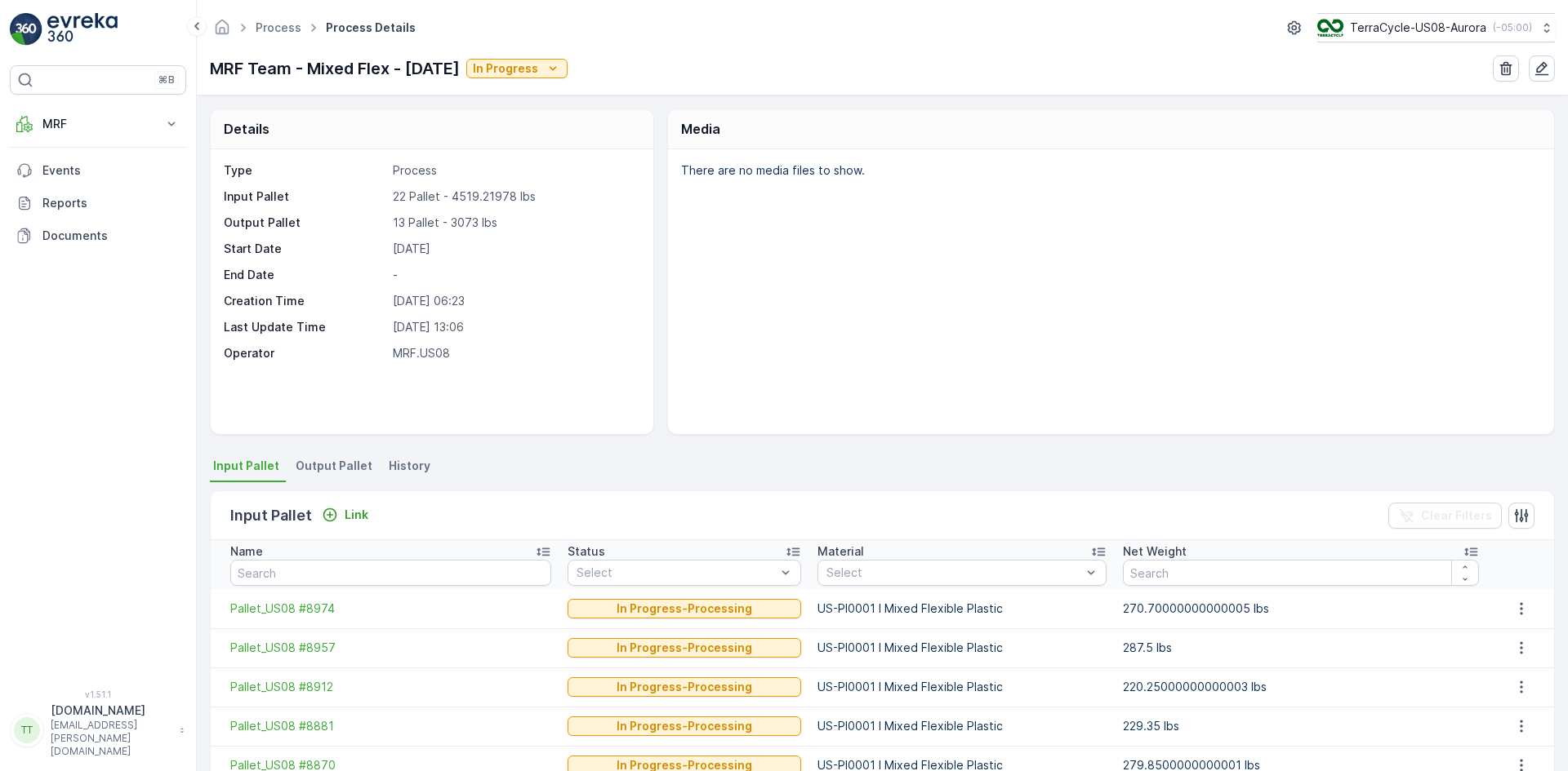
click at [413, 464] on span "History" at bounding box center [410, 466] width 41 height 17
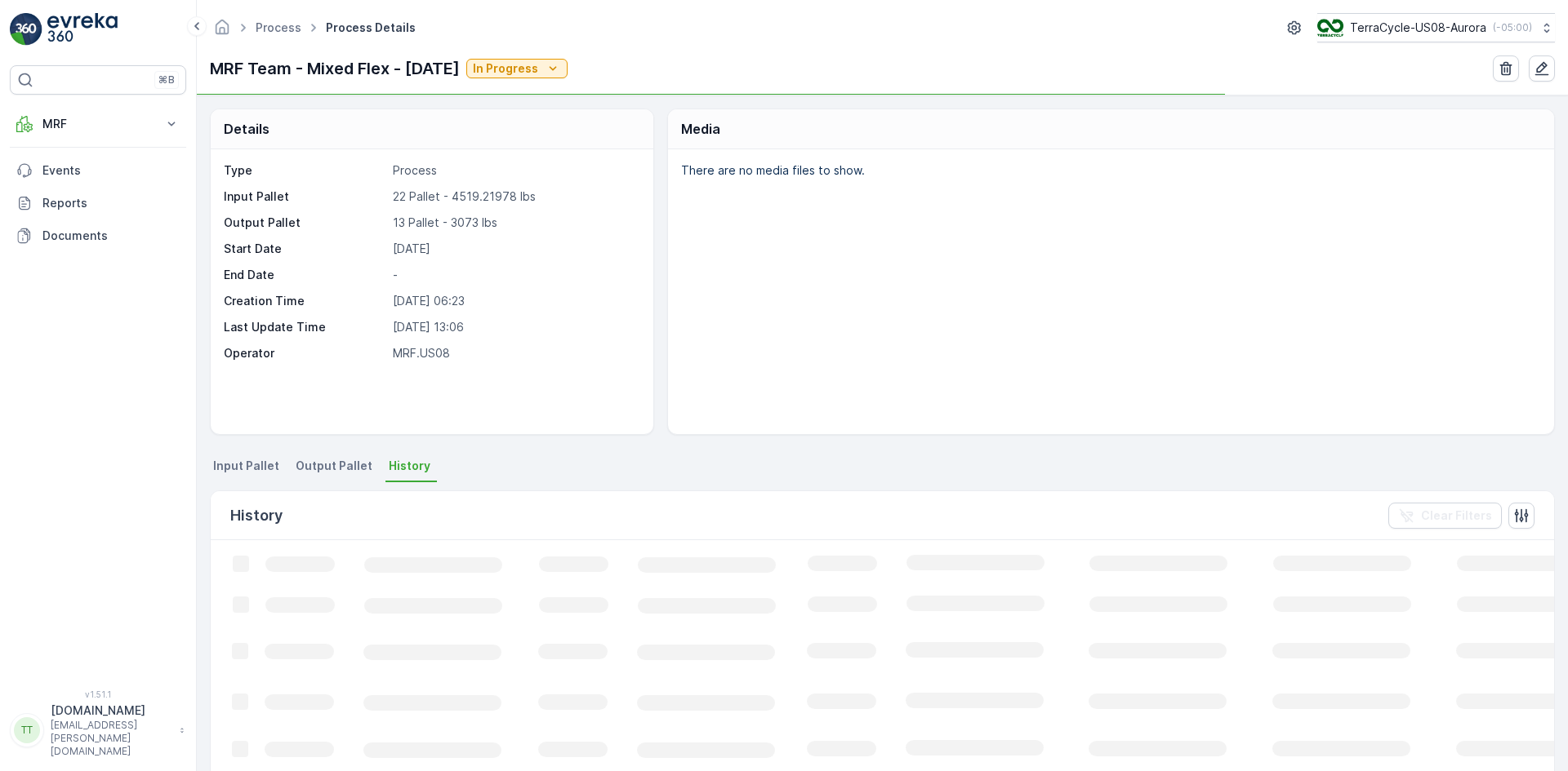
scroll to position [180, 0]
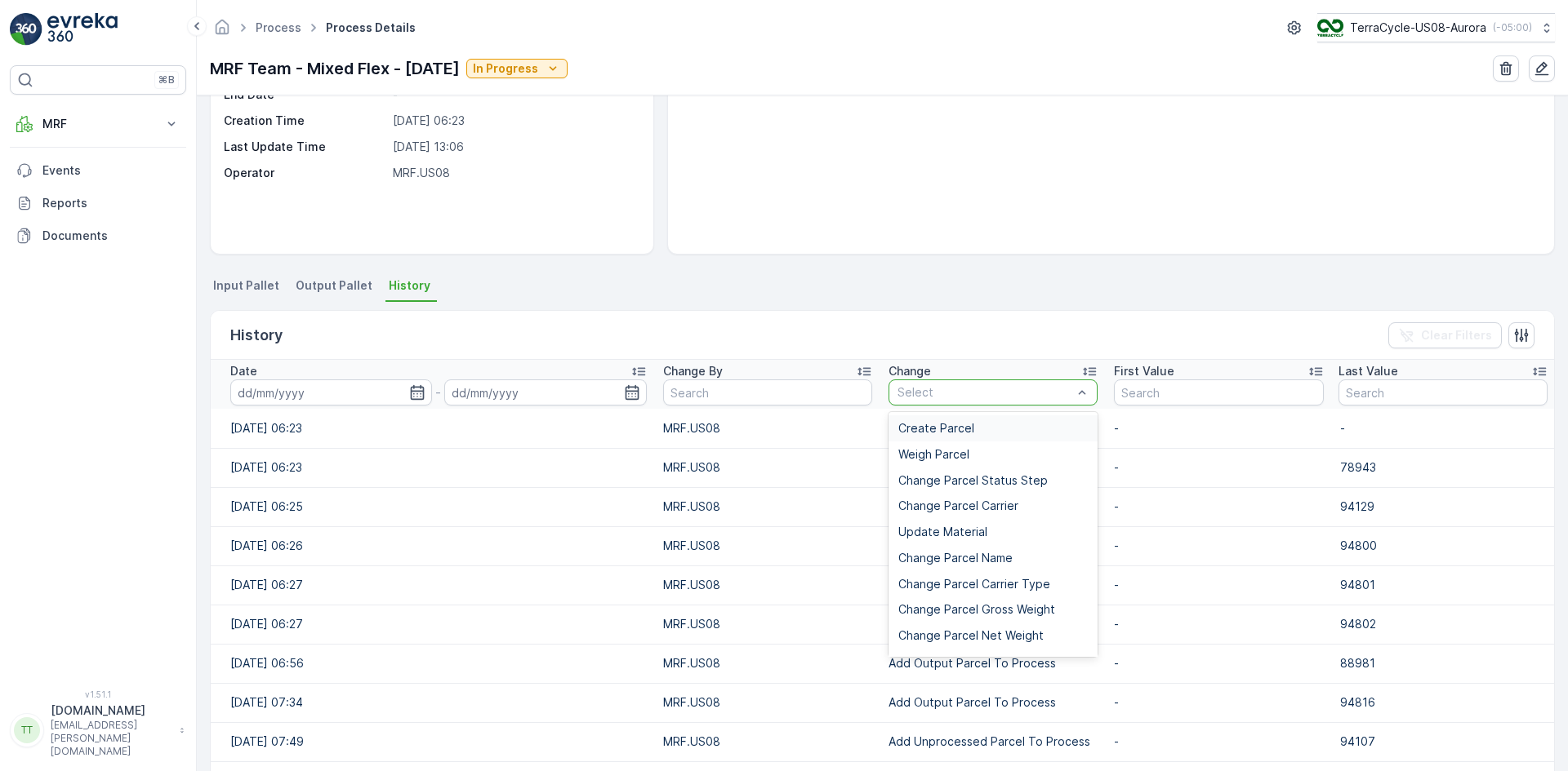
type input "Add Unprocessed Parcel To Process"
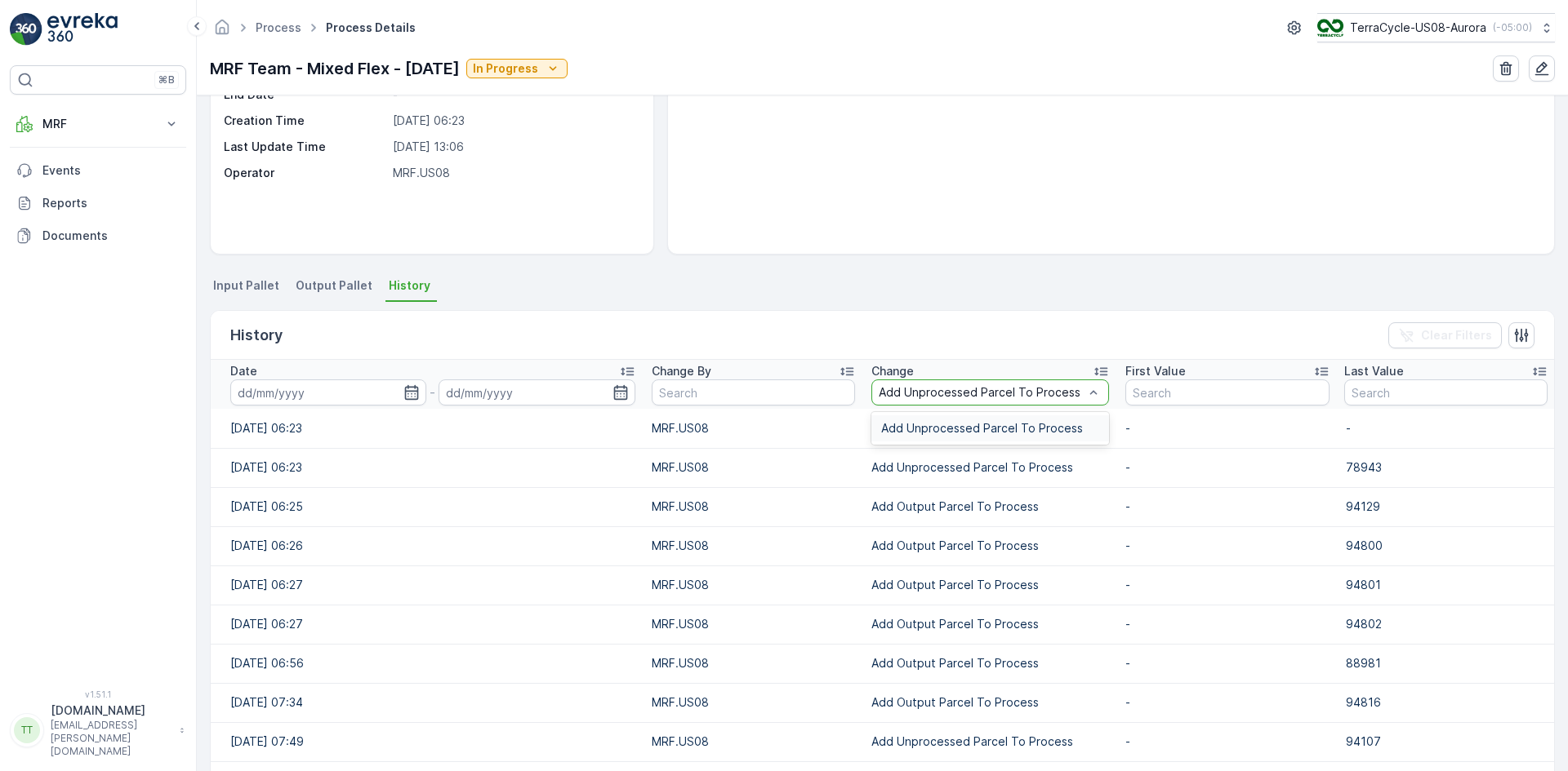
click at [969, 427] on span "Add Unprocessed Parcel To Process" at bounding box center [981, 428] width 202 height 13
click at [407, 394] on icon "button" at bounding box center [409, 392] width 17 height 17
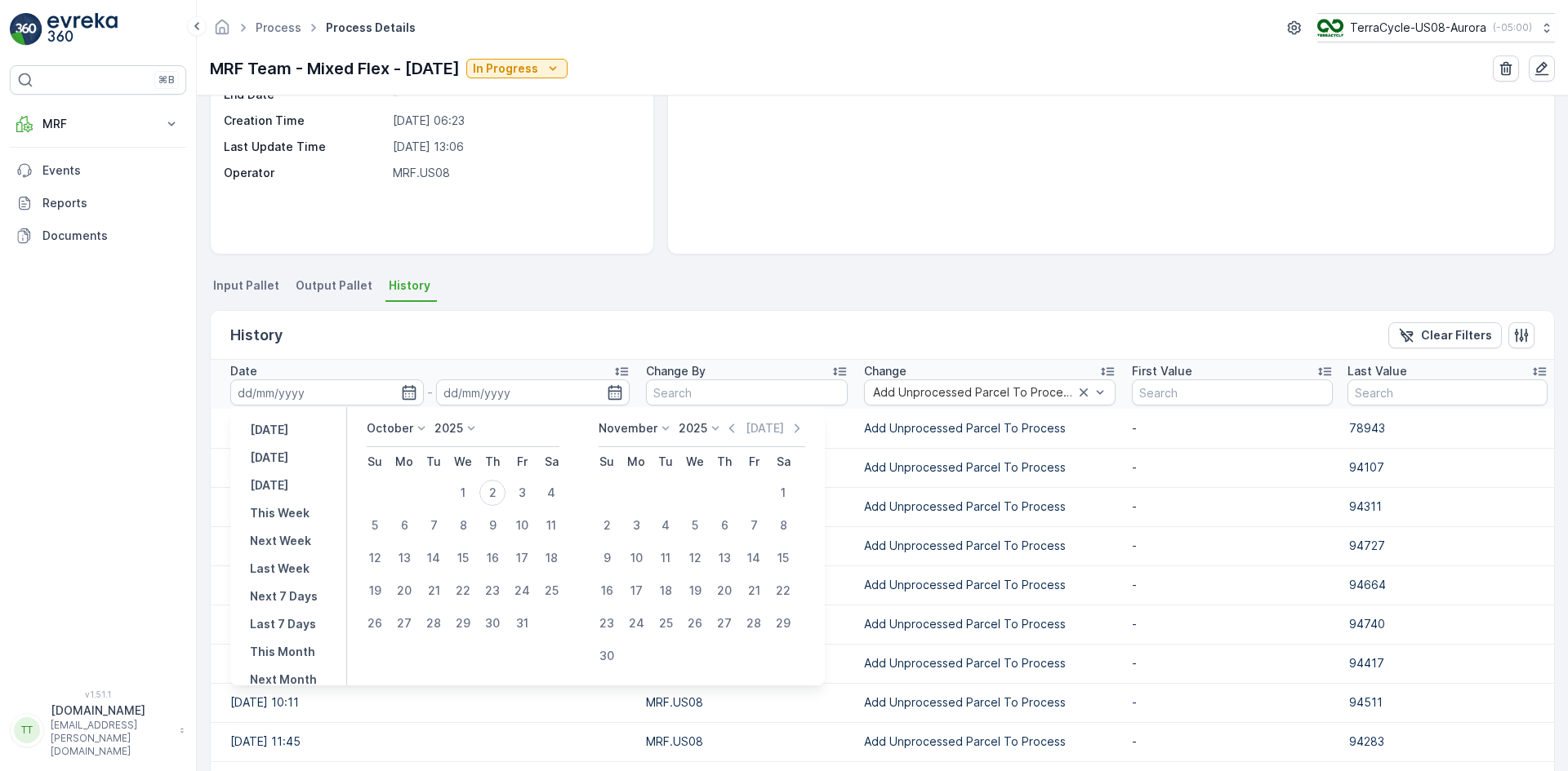
click at [412, 425] on div "October" at bounding box center [398, 428] width 63 height 17
click at [418, 513] on span "September" at bounding box center [407, 510] width 62 height 17
click at [436, 620] on div "30" at bounding box center [433, 623] width 27 height 27
type input "[DATE]"
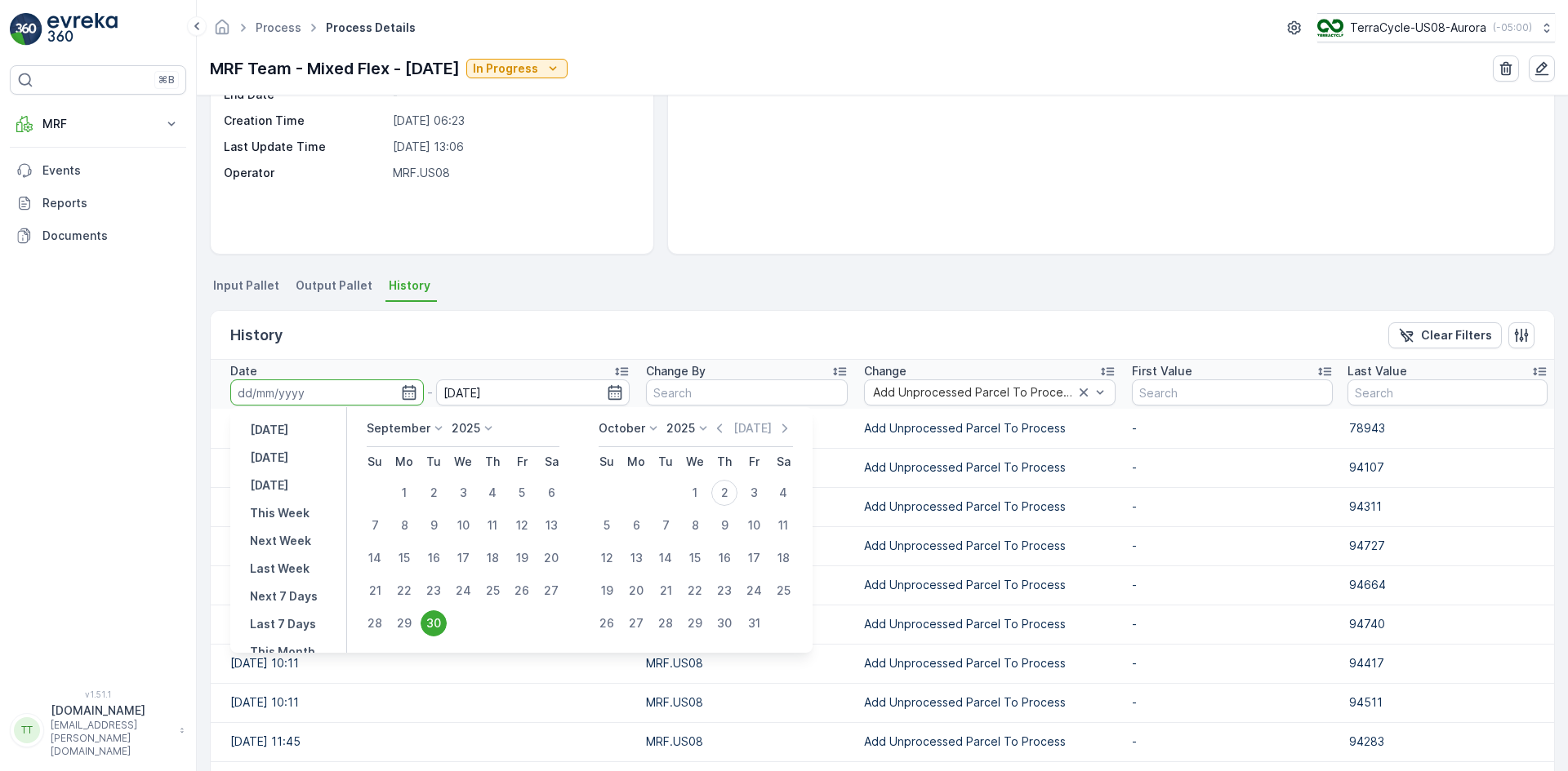
click at [436, 620] on div "30" at bounding box center [433, 623] width 27 height 27
type input "[DATE]"
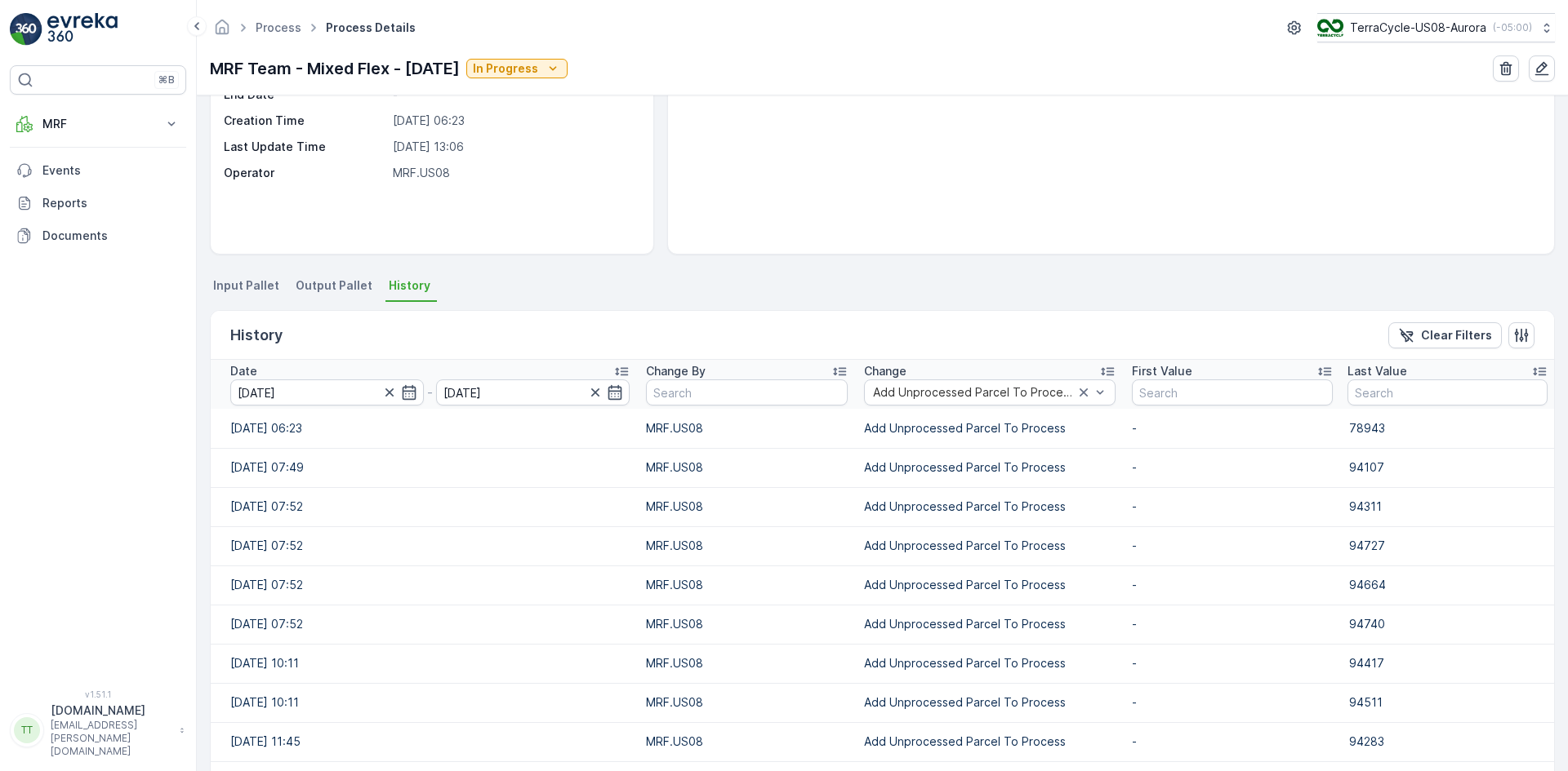
click at [552, 267] on div "Details Type Process Input Pallet 22 Pallet - 4519.21978 lbs Output Pallet 13 P…" at bounding box center [882, 433] width 1371 height 675
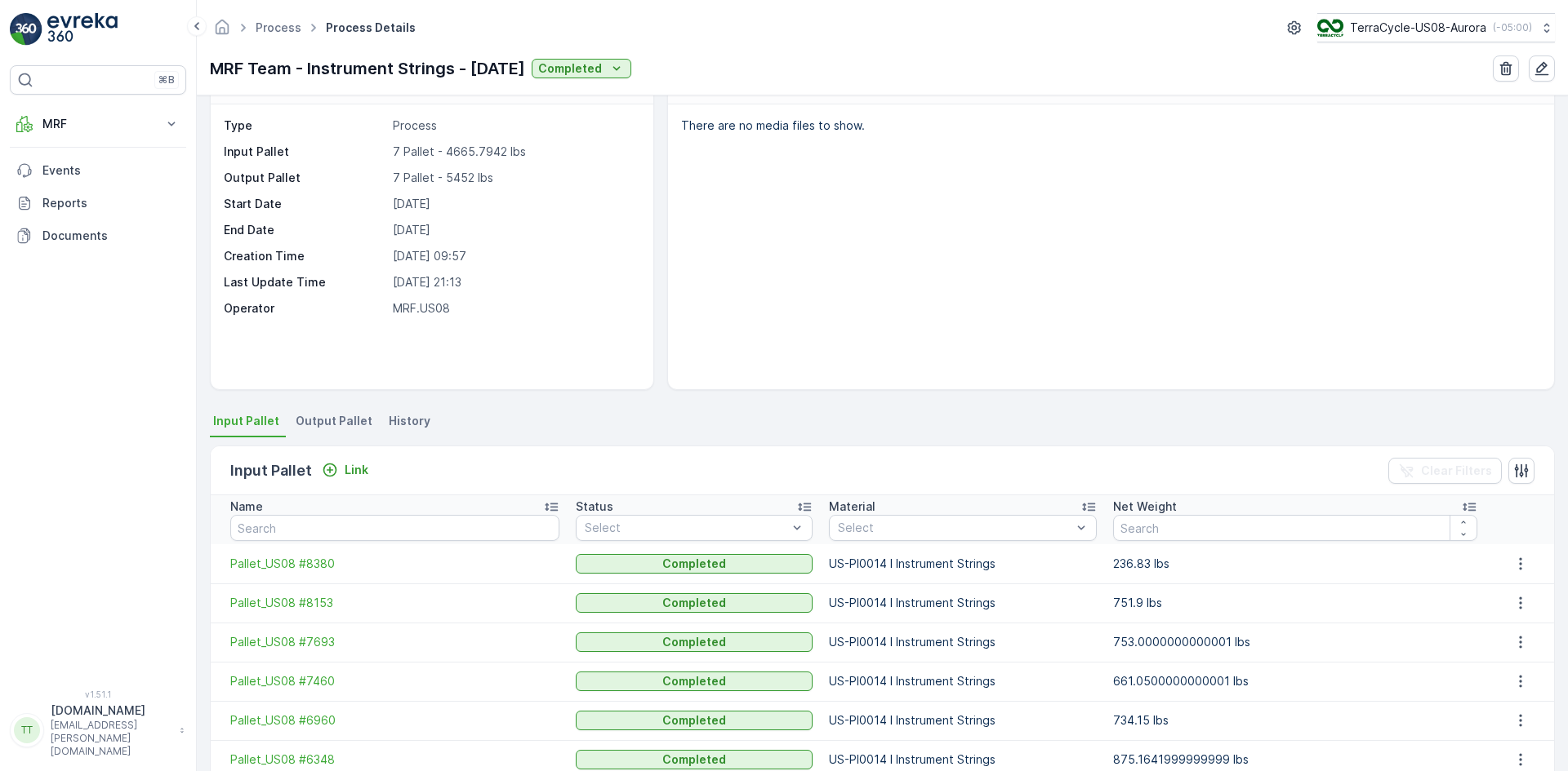
scroll to position [82, 0]
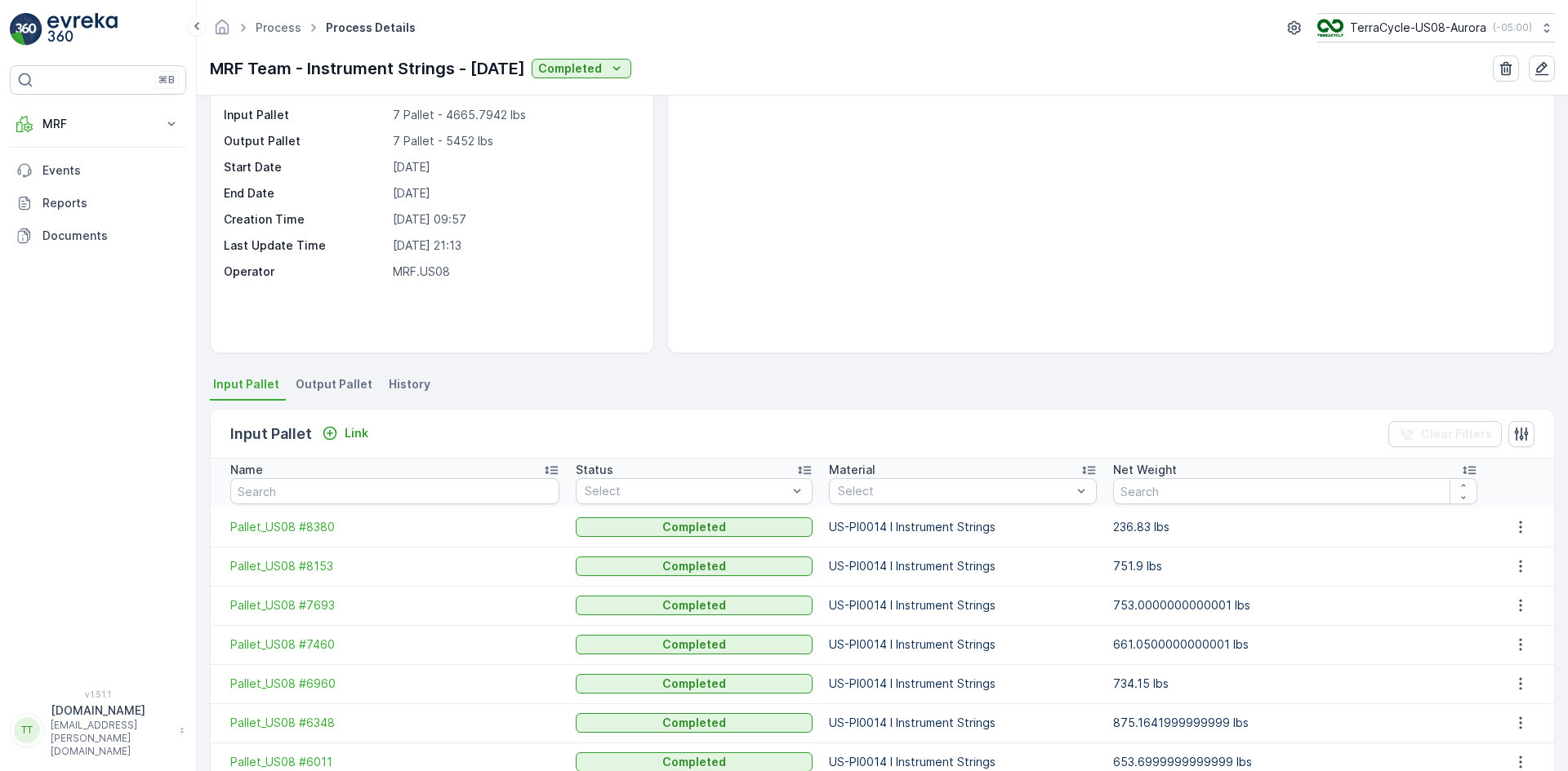
click at [402, 374] on li "History" at bounding box center [411, 387] width 51 height 28
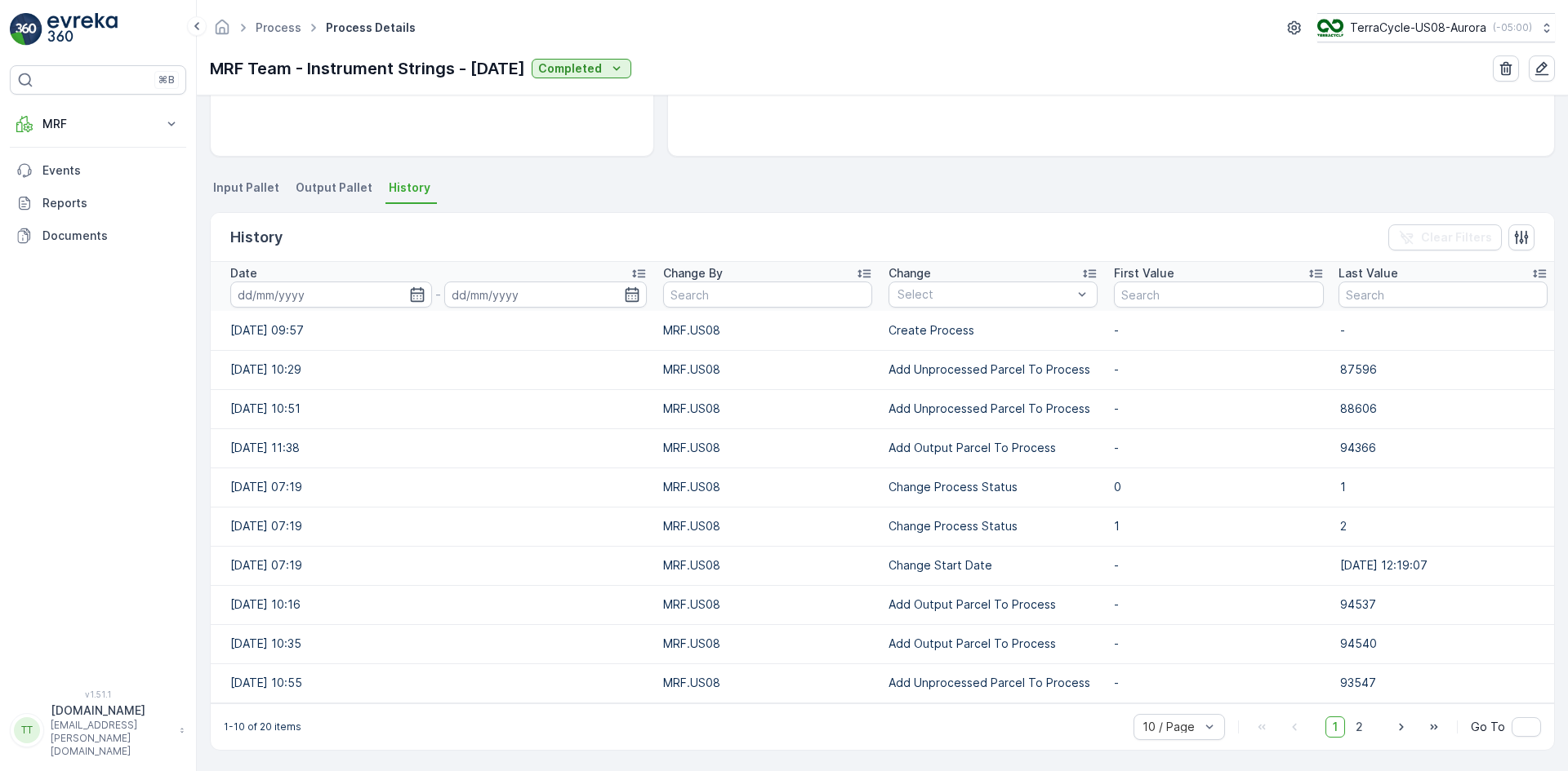
scroll to position [279, 0]
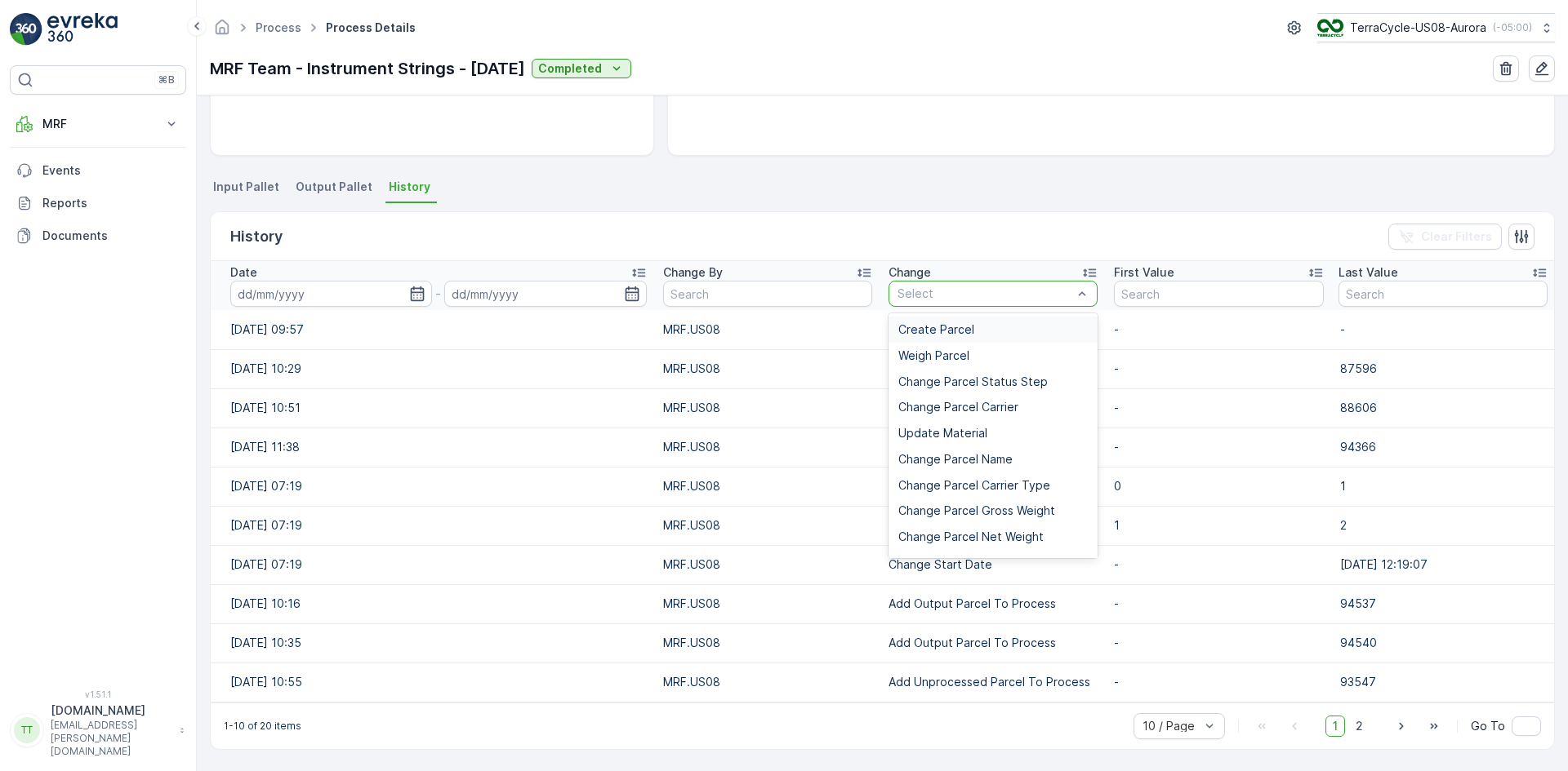
type input "Add Unprocessed Parcel To Process"
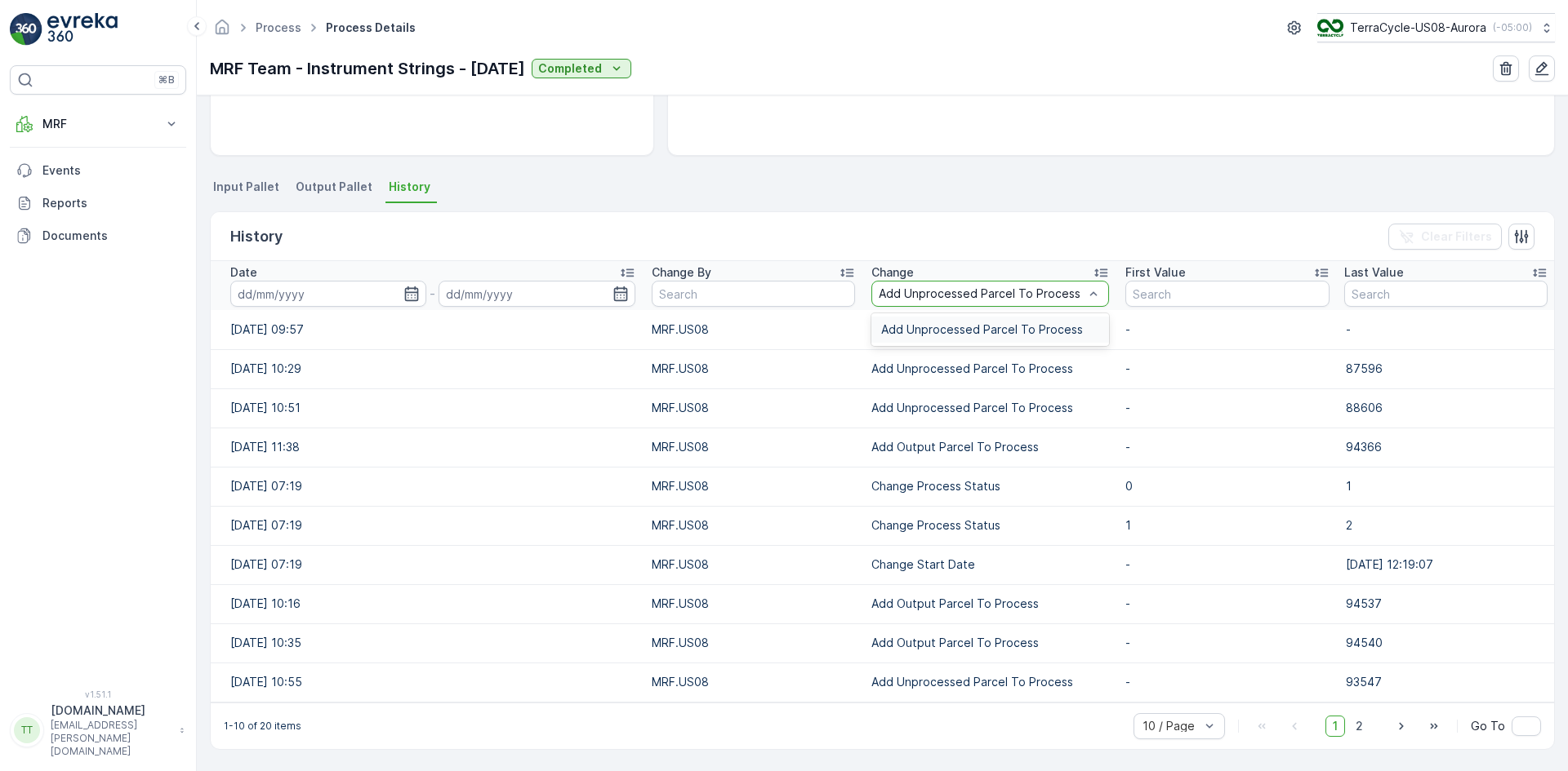
click at [932, 336] on span "Add Unprocessed Parcel To Process" at bounding box center [981, 329] width 202 height 13
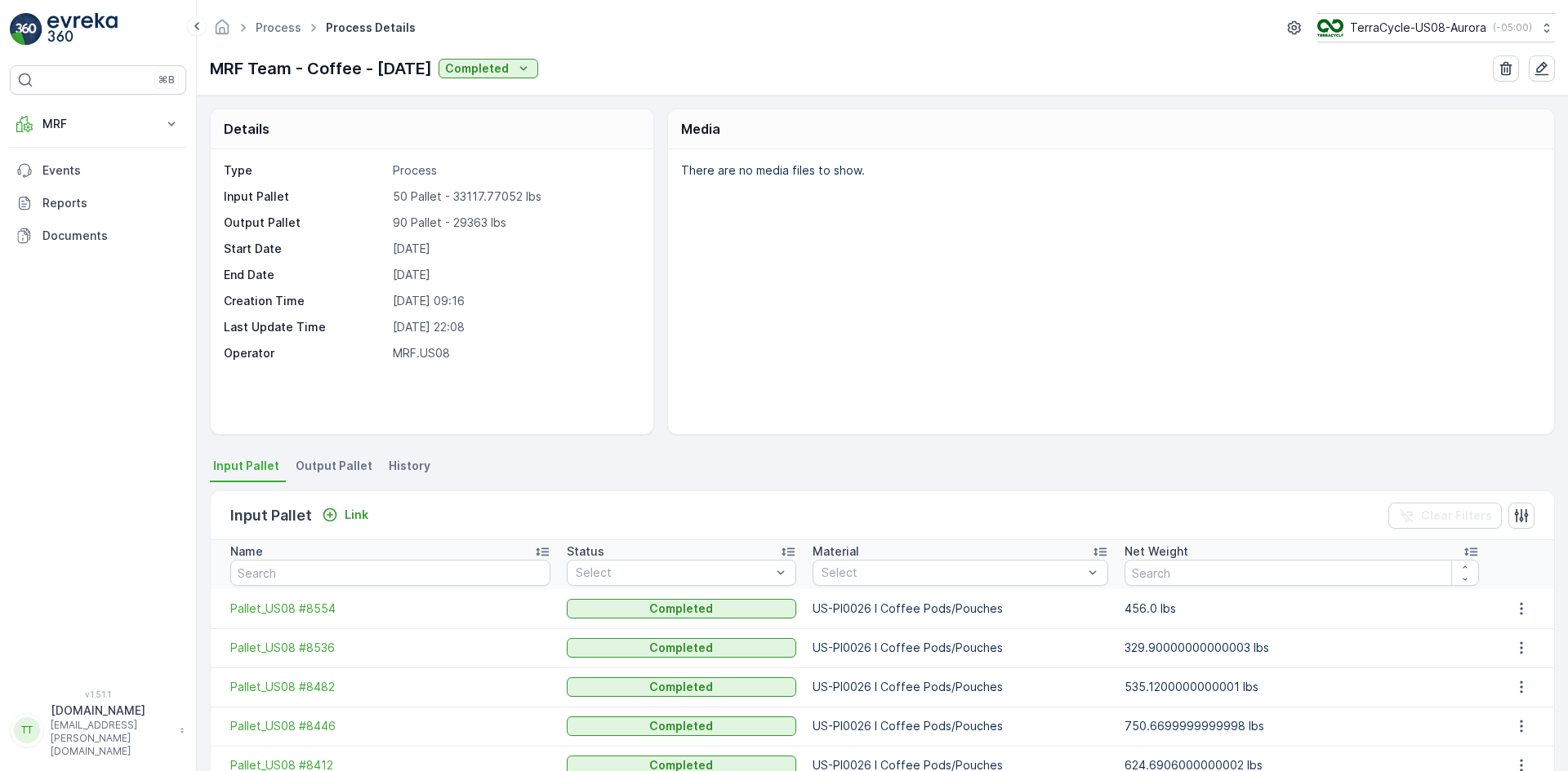
click at [401, 470] on span "History" at bounding box center [410, 466] width 41 height 17
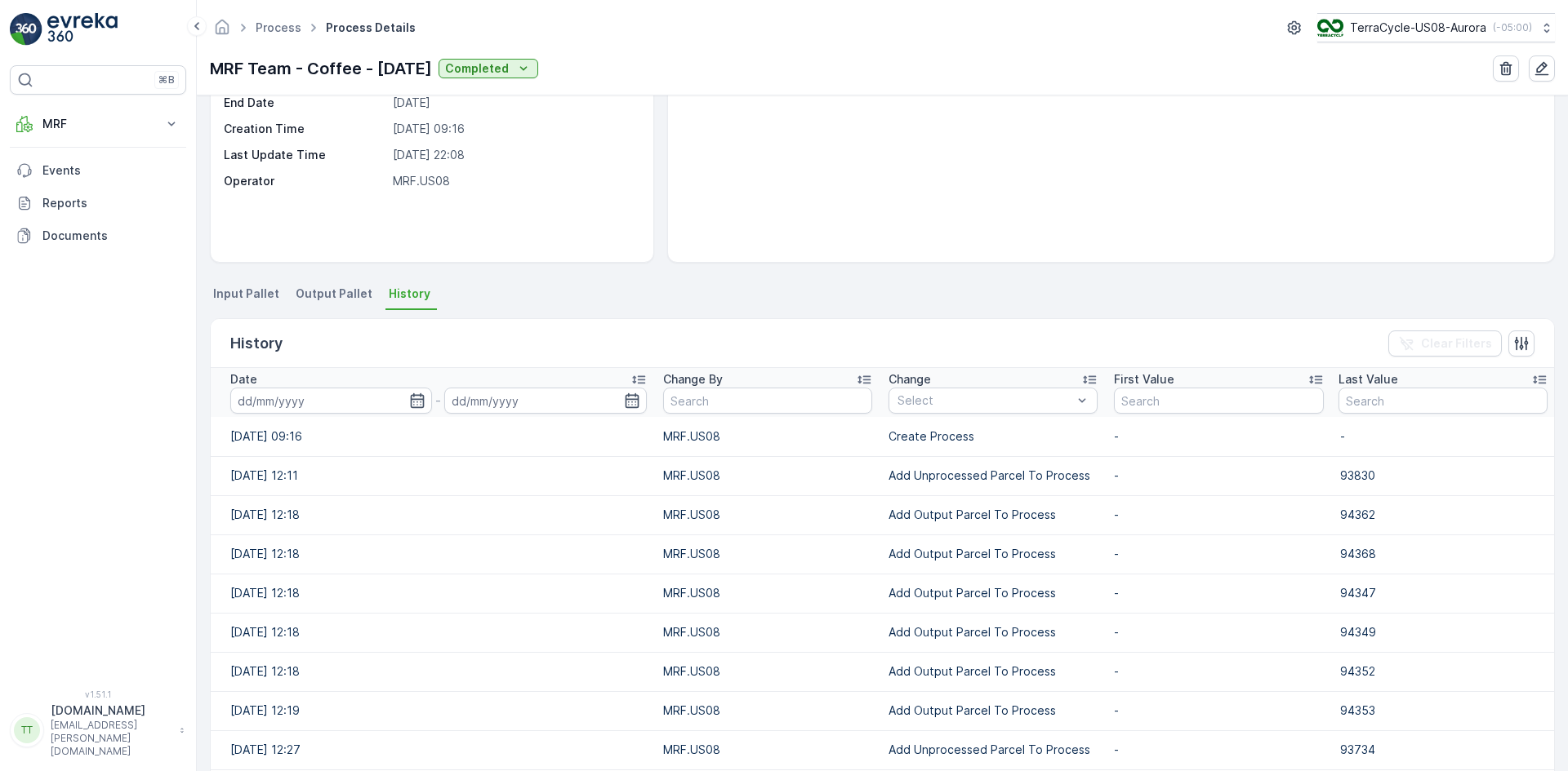
scroll to position [155, 0]
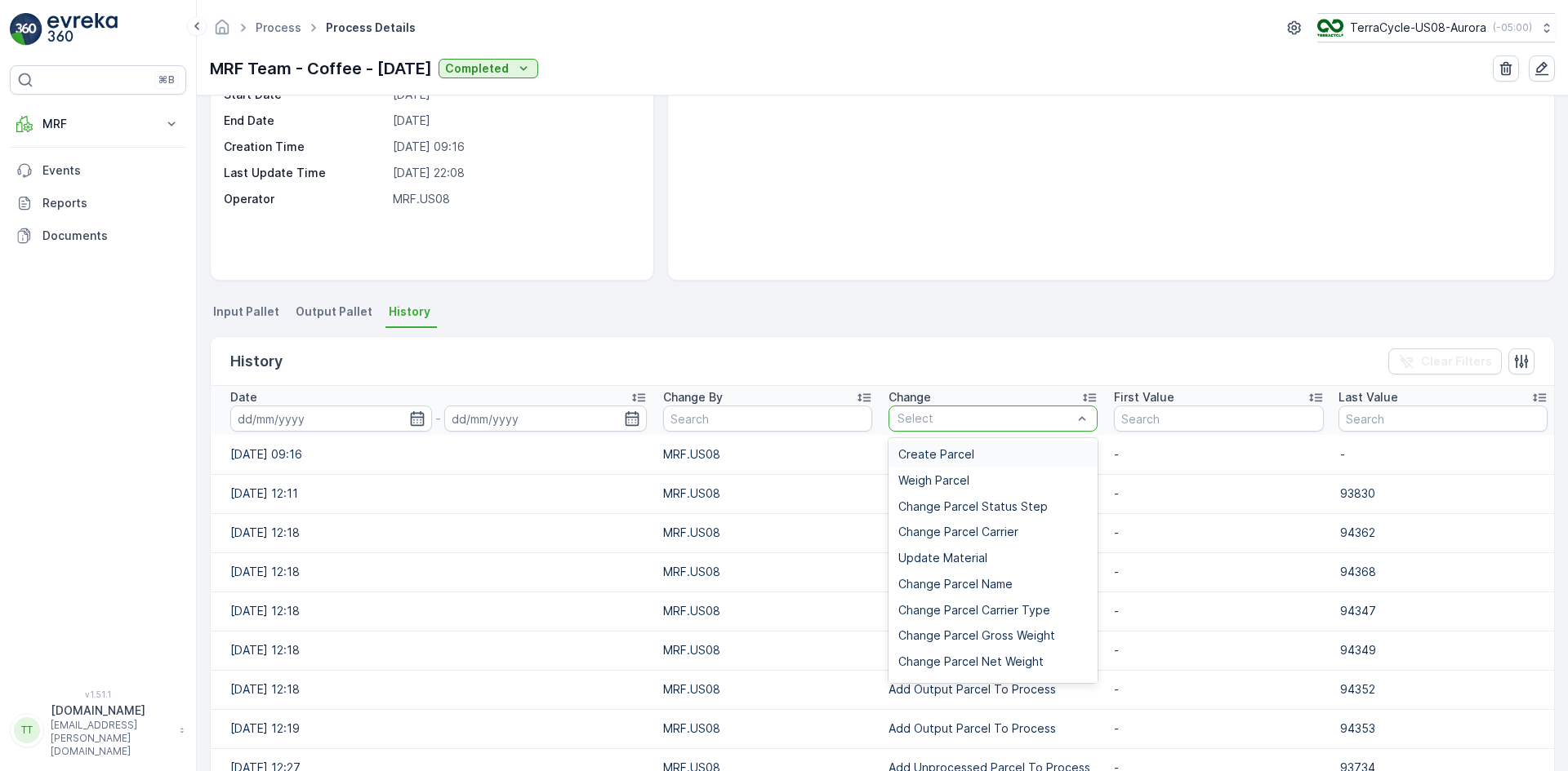
type input "Add Unprocessed Parcel To Process"
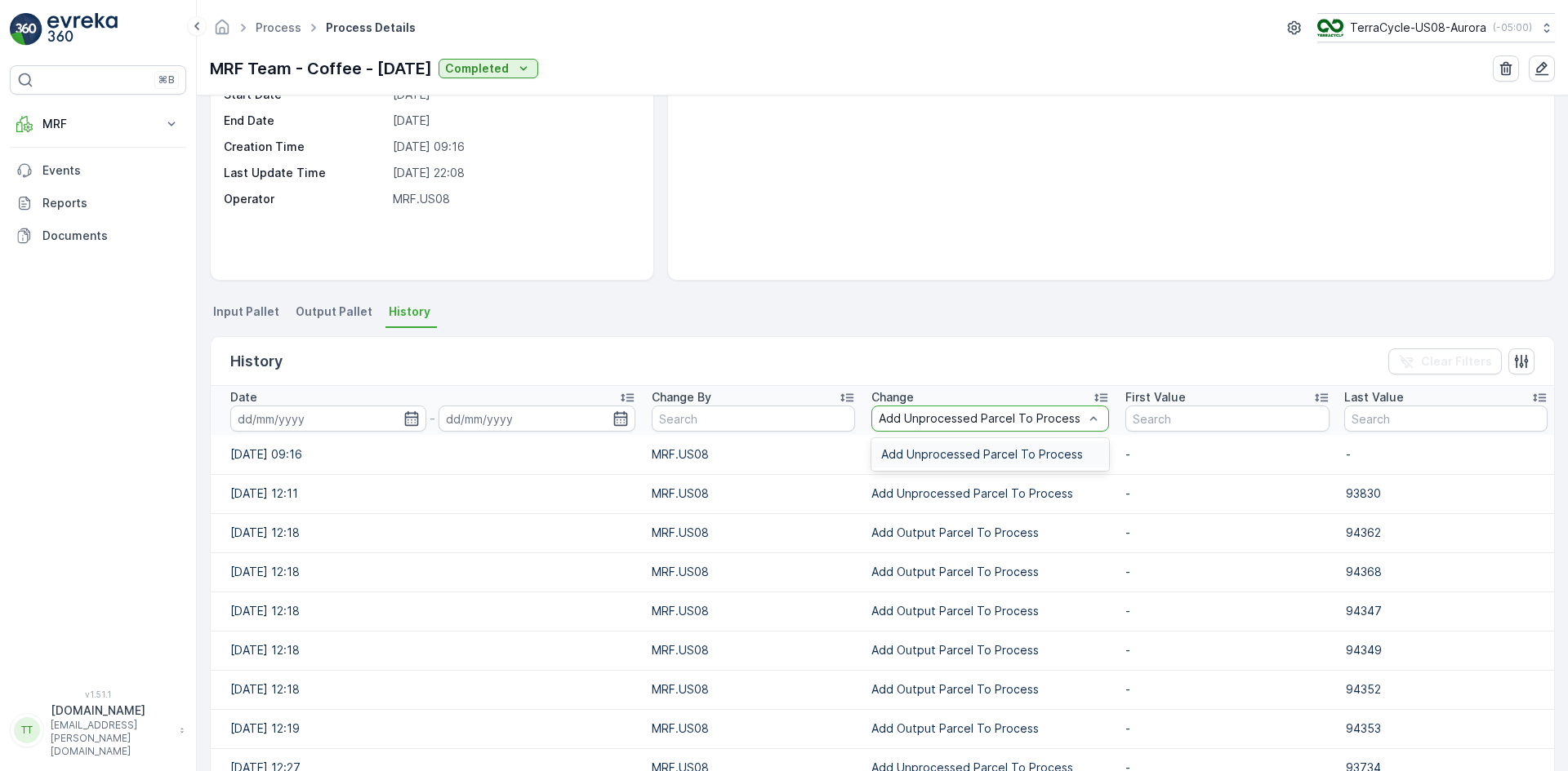
click at [957, 446] on div "Add Unprocessed Parcel To Process" at bounding box center [989, 454] width 237 height 27
click at [401, 417] on icon "button" at bounding box center [409, 418] width 17 height 17
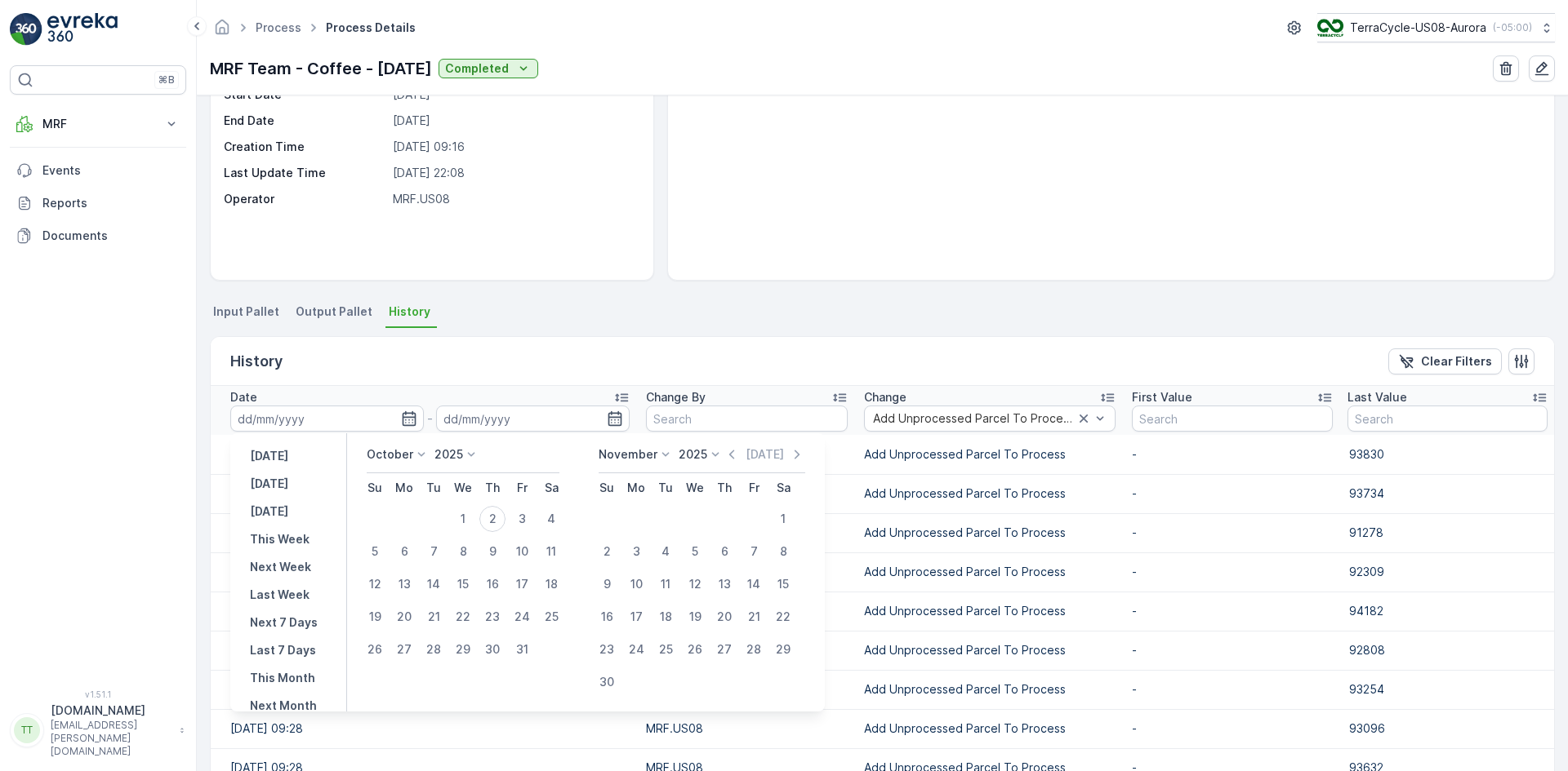
click at [408, 461] on p "October" at bounding box center [389, 454] width 46 height 17
click at [403, 575] on span "September" at bounding box center [407, 578] width 62 height 17
click at [437, 656] on div "30" at bounding box center [433, 650] width 27 height 27
type input "30.09.2025"
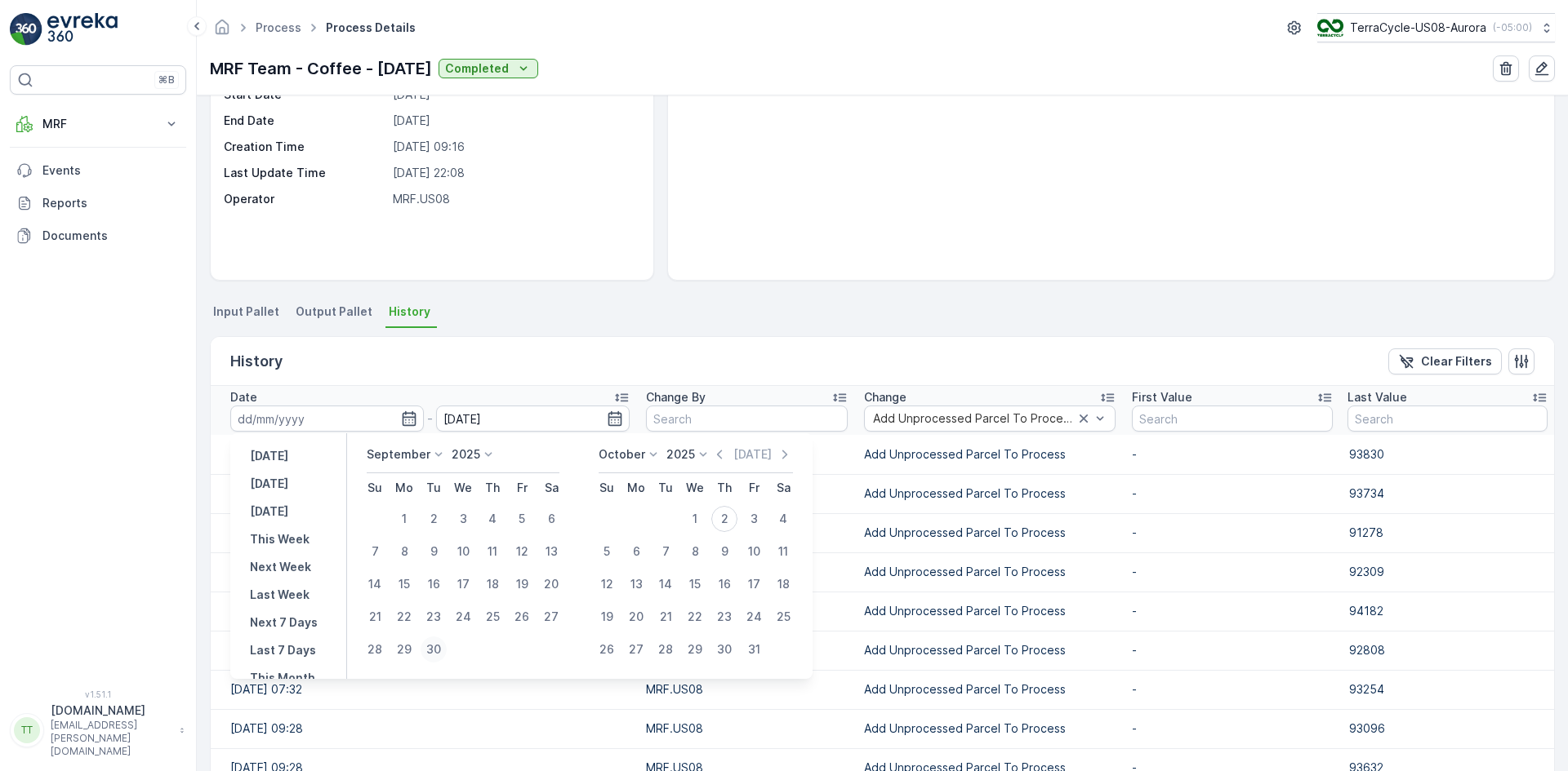
click at [437, 656] on div "30" at bounding box center [433, 650] width 27 height 27
type input "30.09.2025"
click at [667, 308] on ul "Input Pallet Output Pallet History" at bounding box center [882, 314] width 1344 height 28
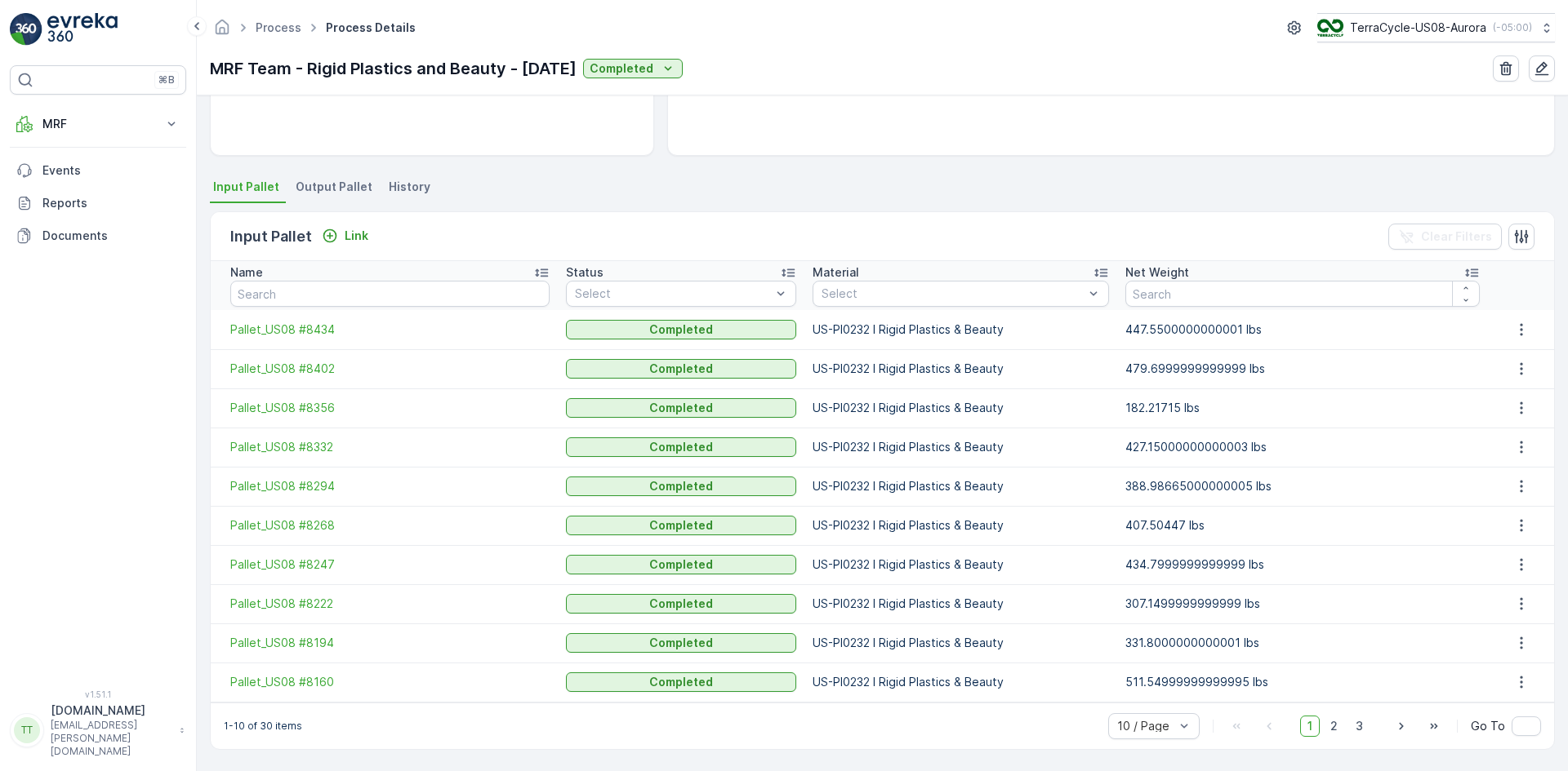
click at [416, 186] on span "History" at bounding box center [410, 187] width 41 height 17
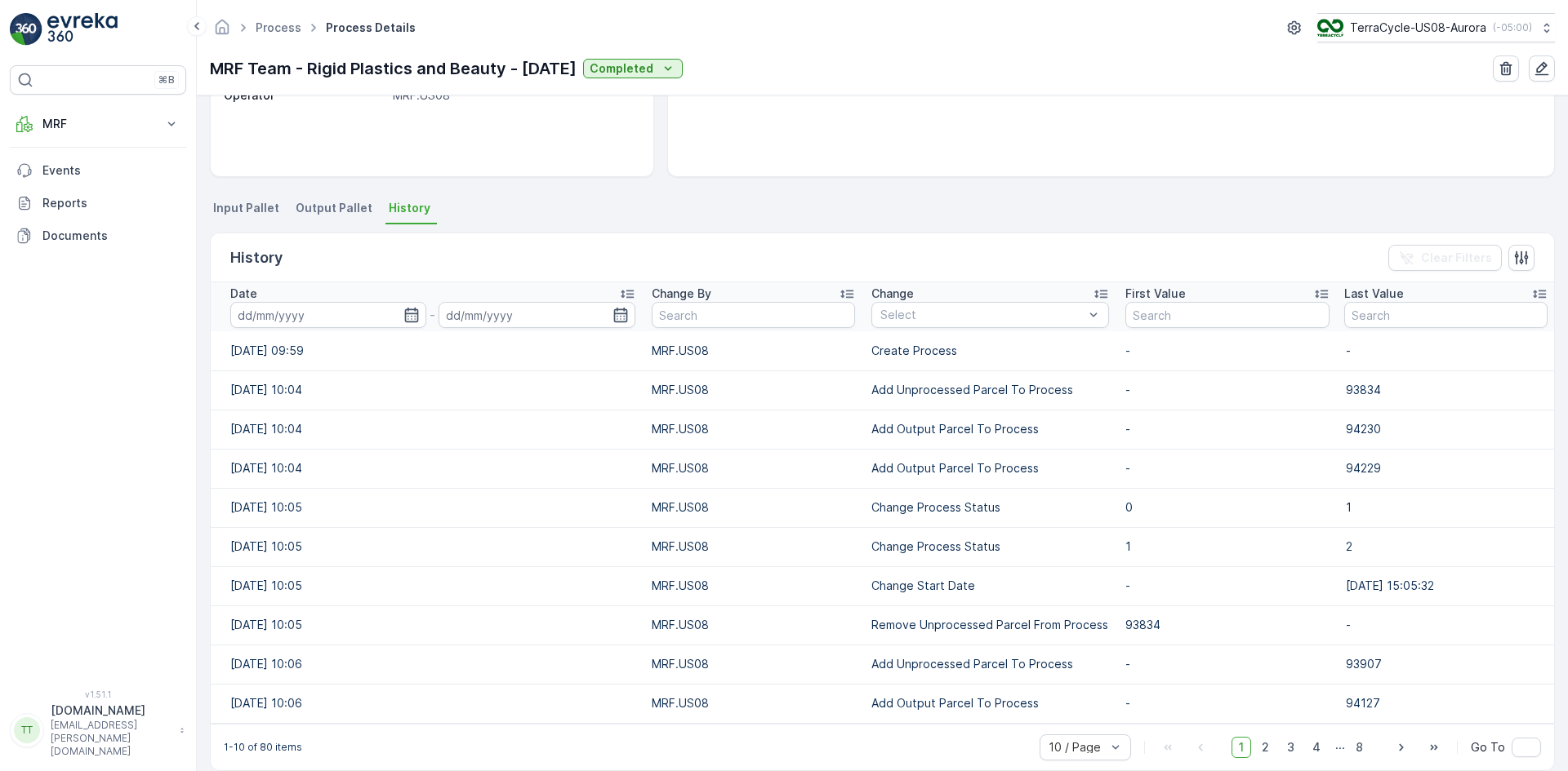
scroll to position [279, 0]
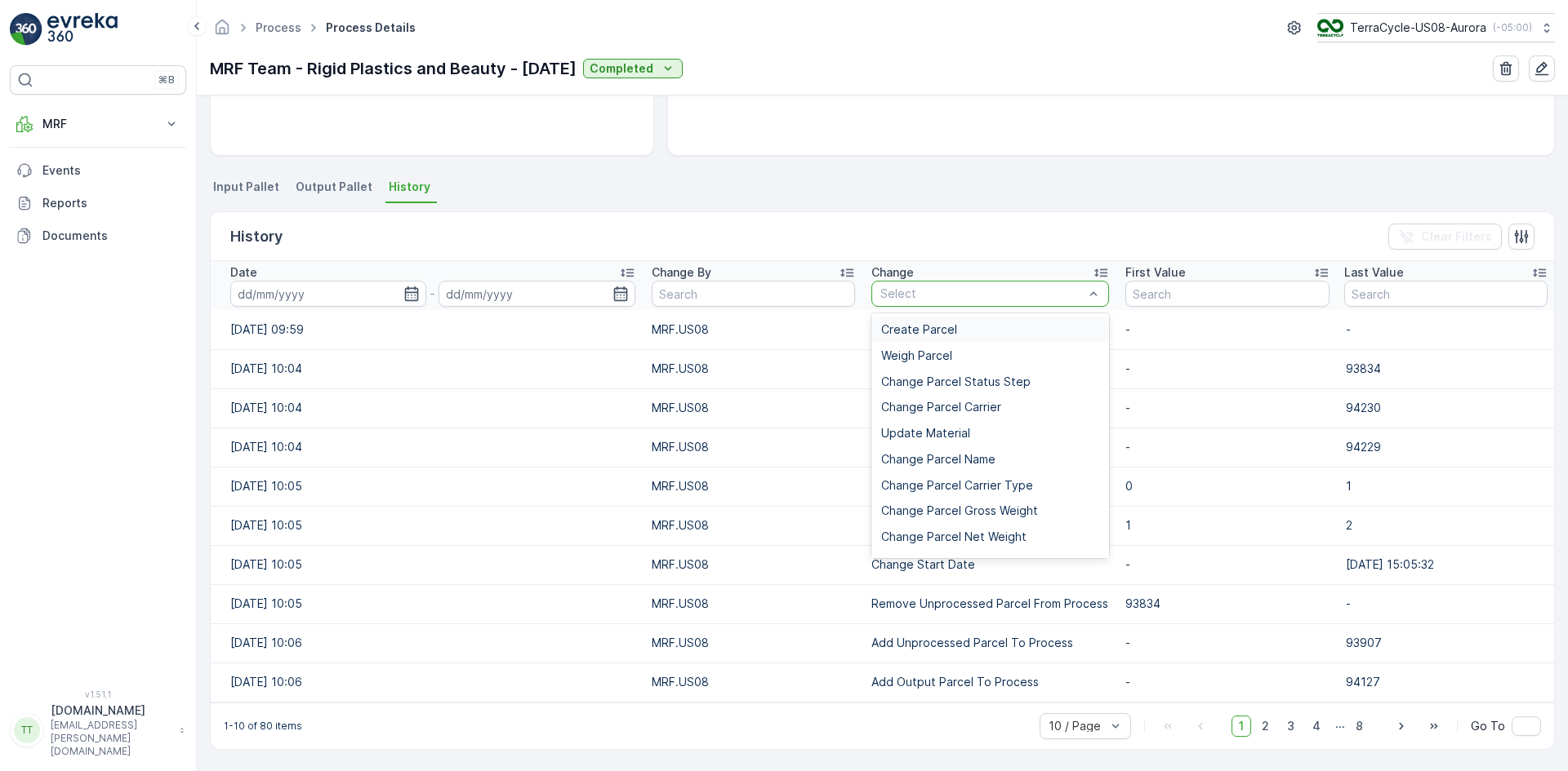
type input "Add Unprocessed Parcel To Process"
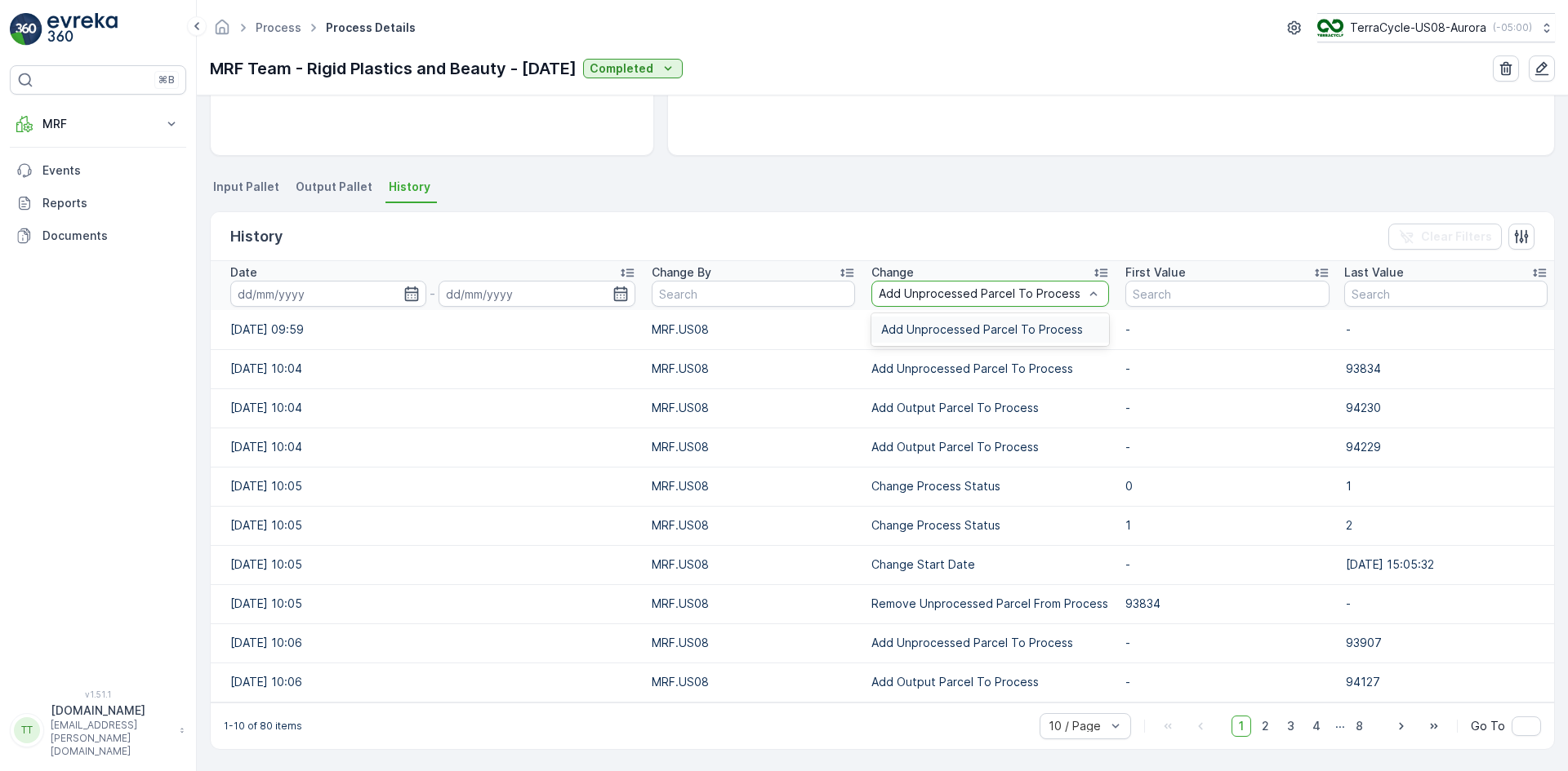
click at [890, 325] on span "Add Unprocessed Parcel To Process" at bounding box center [981, 329] width 202 height 13
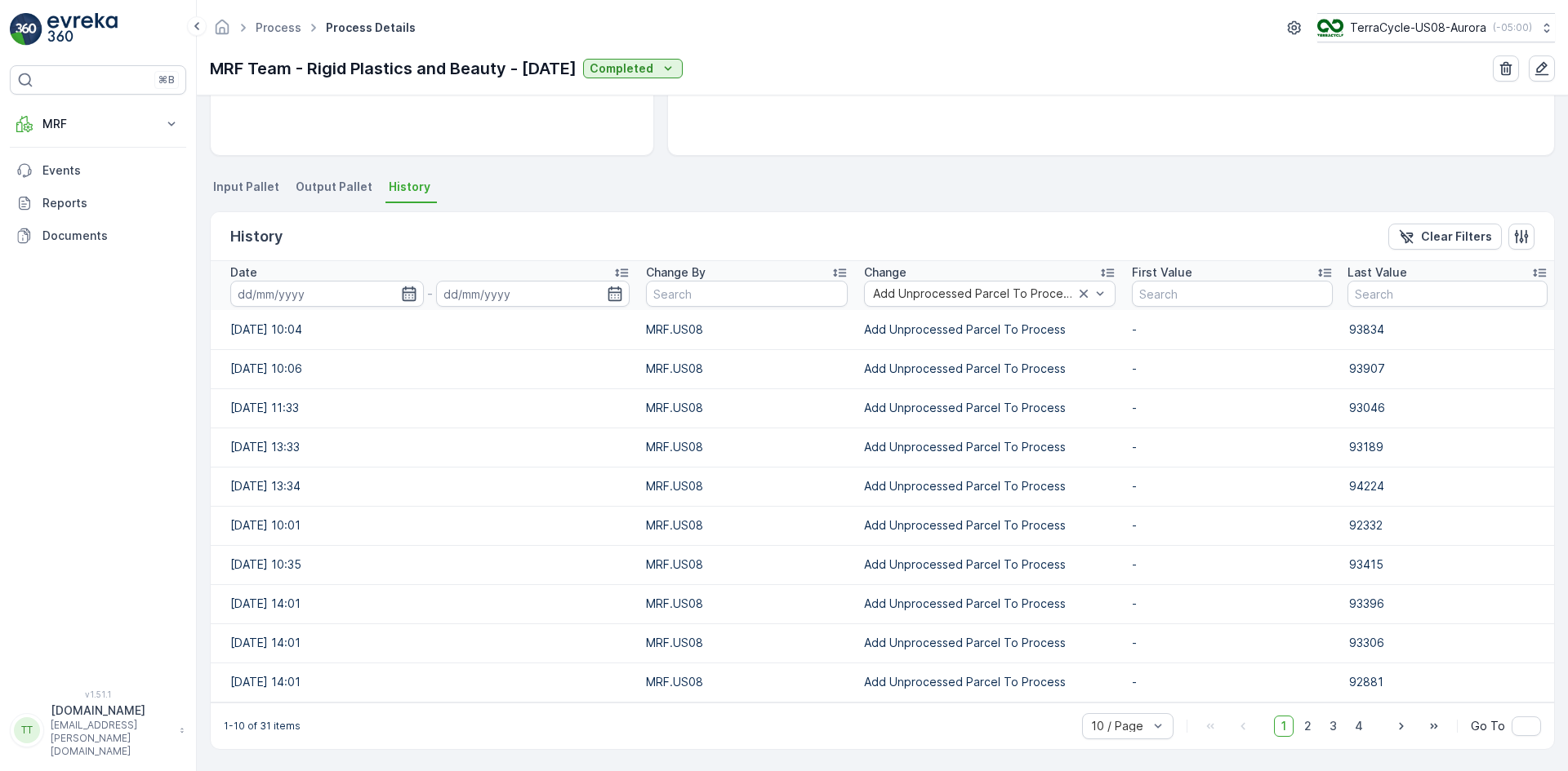
click at [408, 289] on icon "button" at bounding box center [409, 293] width 17 height 17
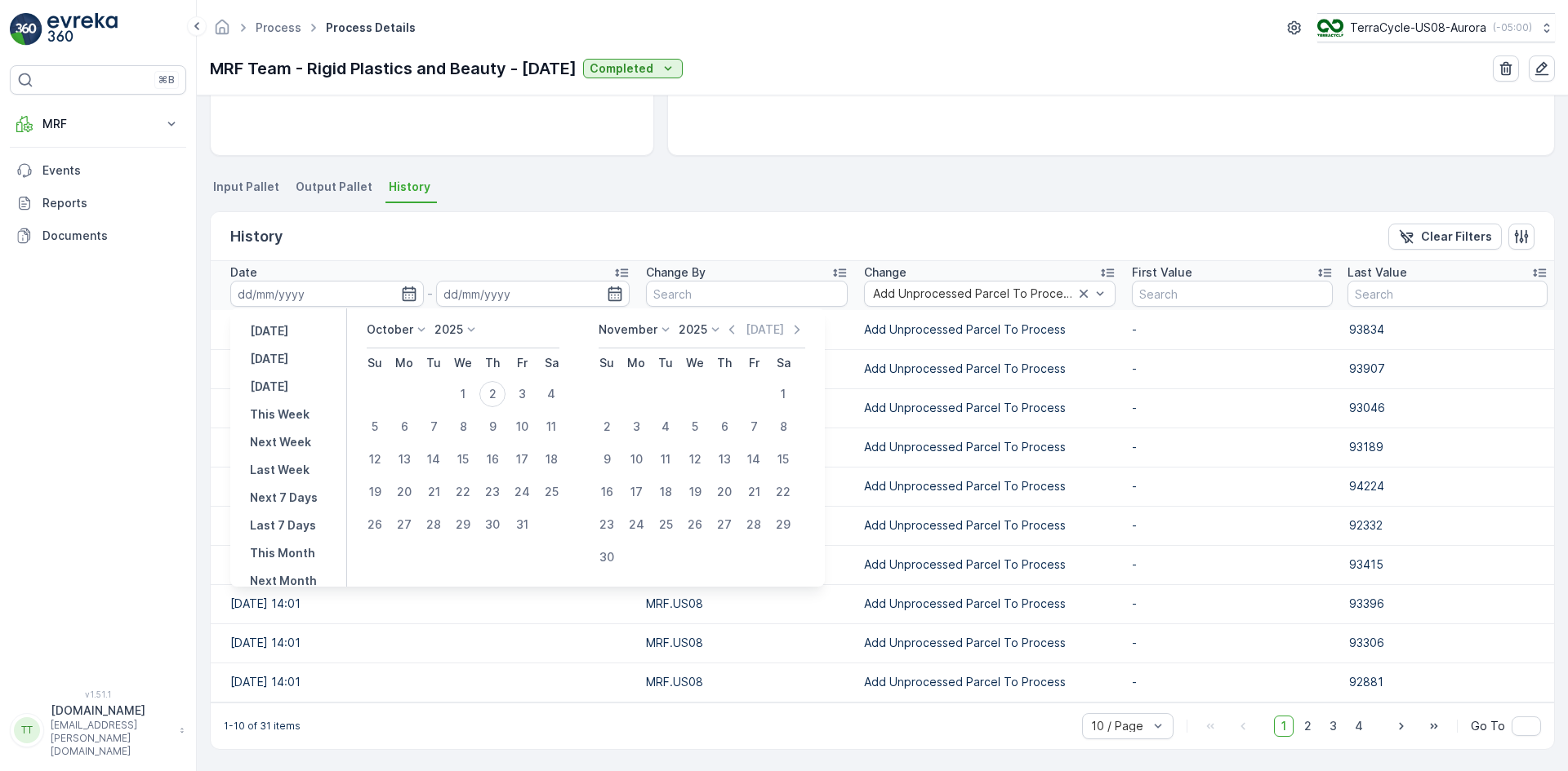
click at [394, 336] on p "October" at bounding box center [389, 330] width 46 height 17
click at [410, 407] on span "September" at bounding box center [407, 411] width 62 height 17
click at [436, 527] on div "30" at bounding box center [433, 525] width 27 height 27
type input "[DATE]"
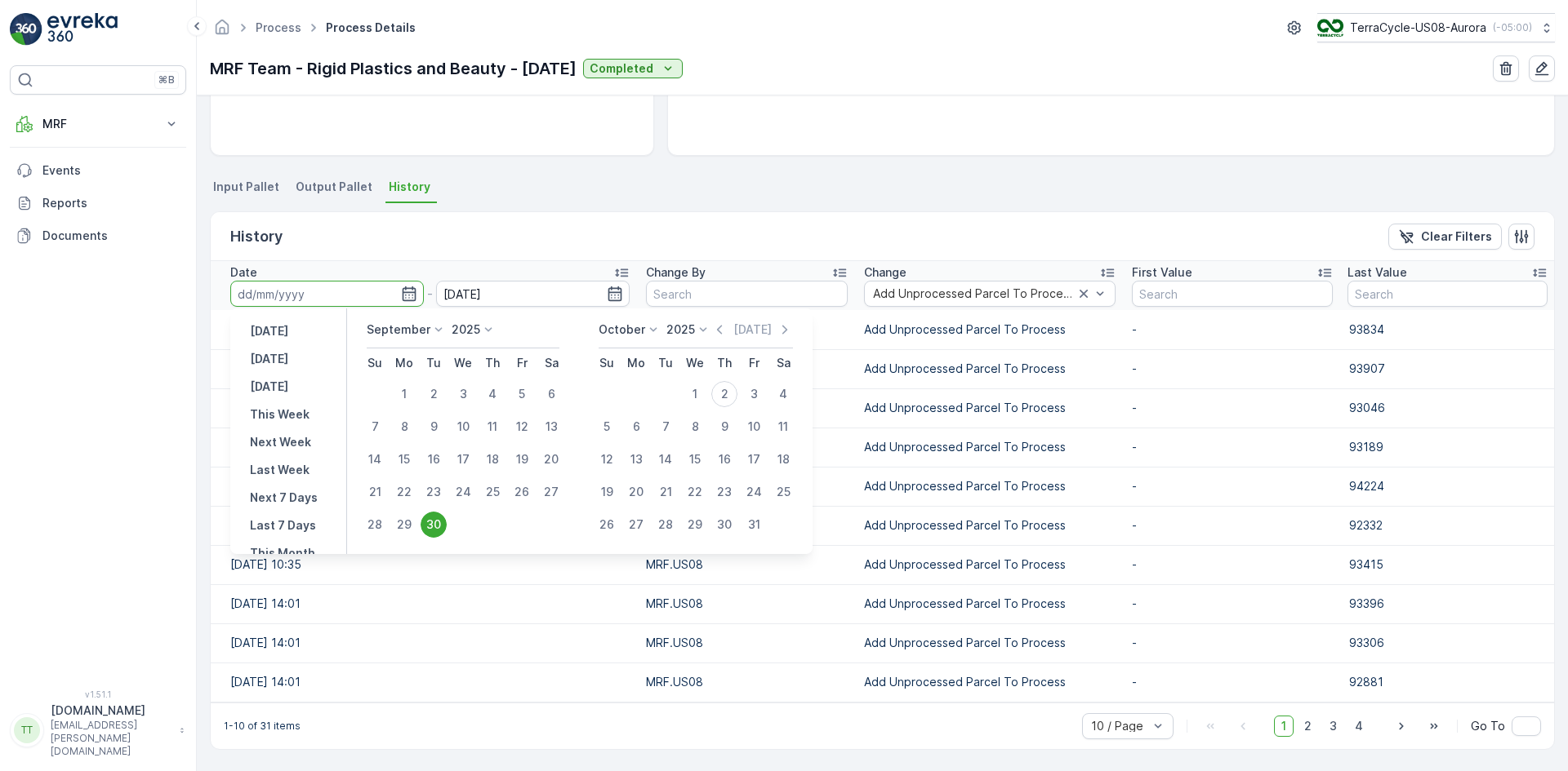
click at [438, 520] on div "30" at bounding box center [433, 525] width 27 height 27
type input "[DATE]"
click at [586, 192] on ul "Input Pallet Output Pallet History" at bounding box center [882, 189] width 1344 height 28
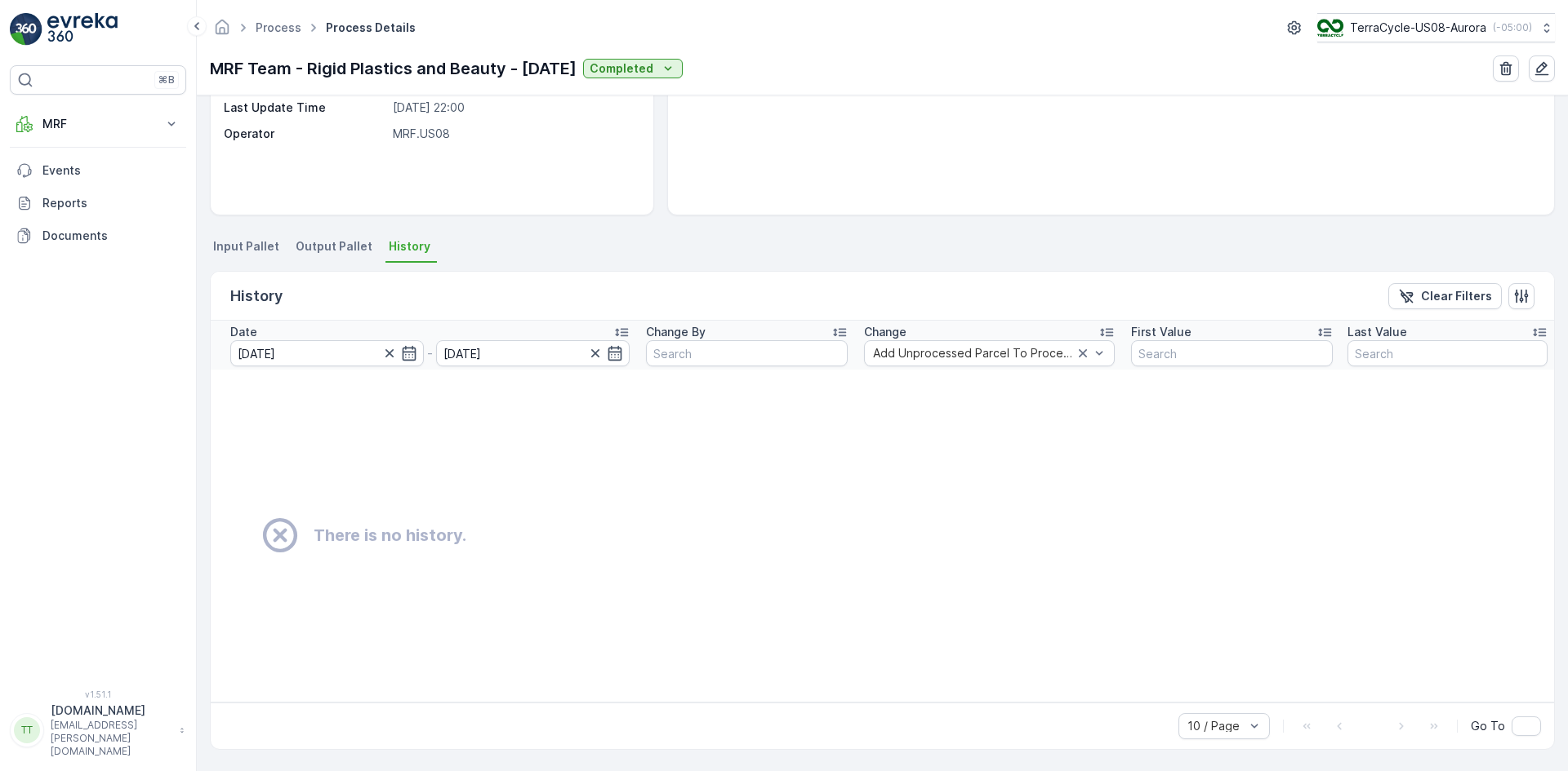
scroll to position [220, 0]
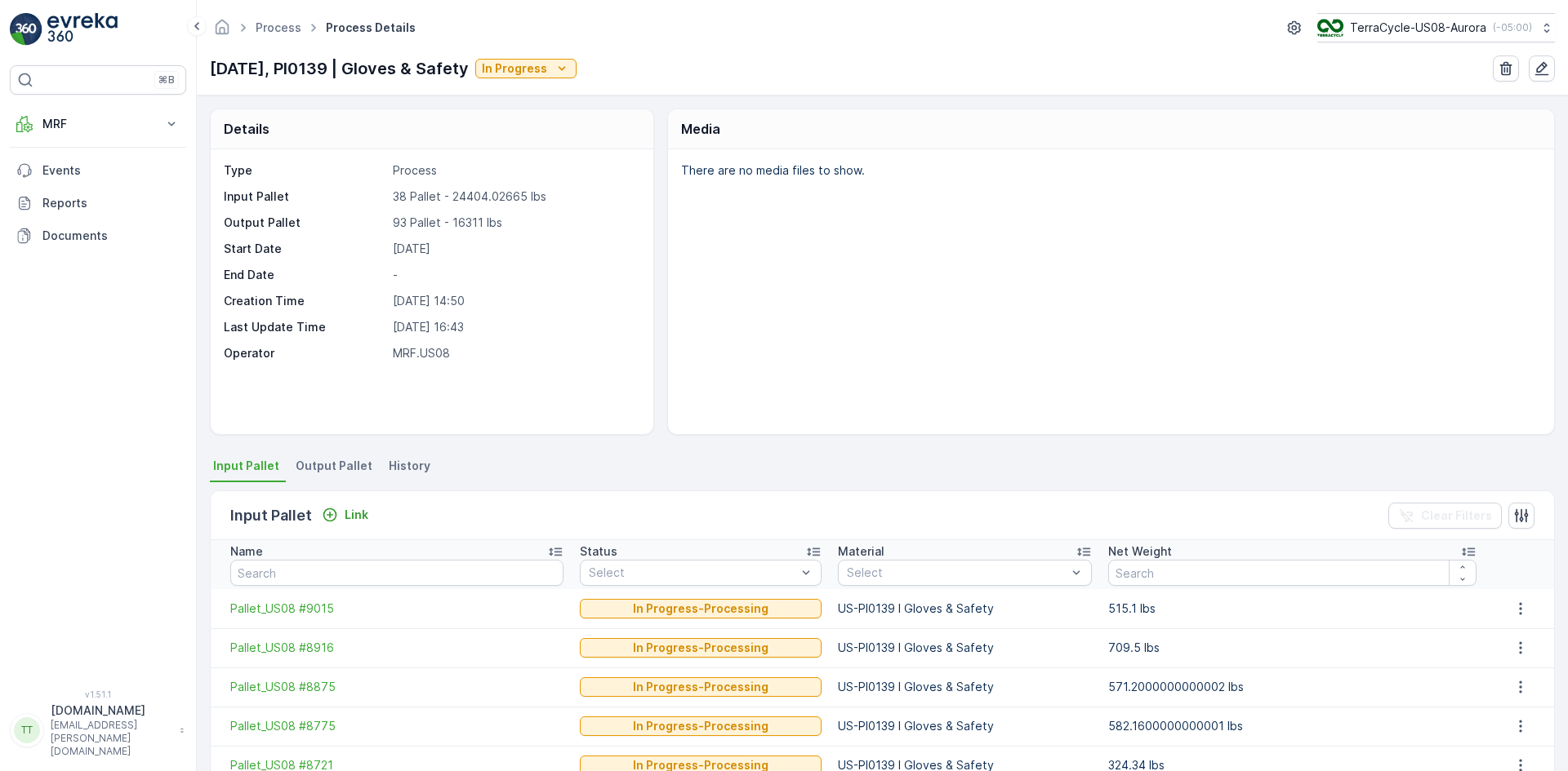
click at [415, 455] on li "History" at bounding box center [411, 469] width 51 height 28
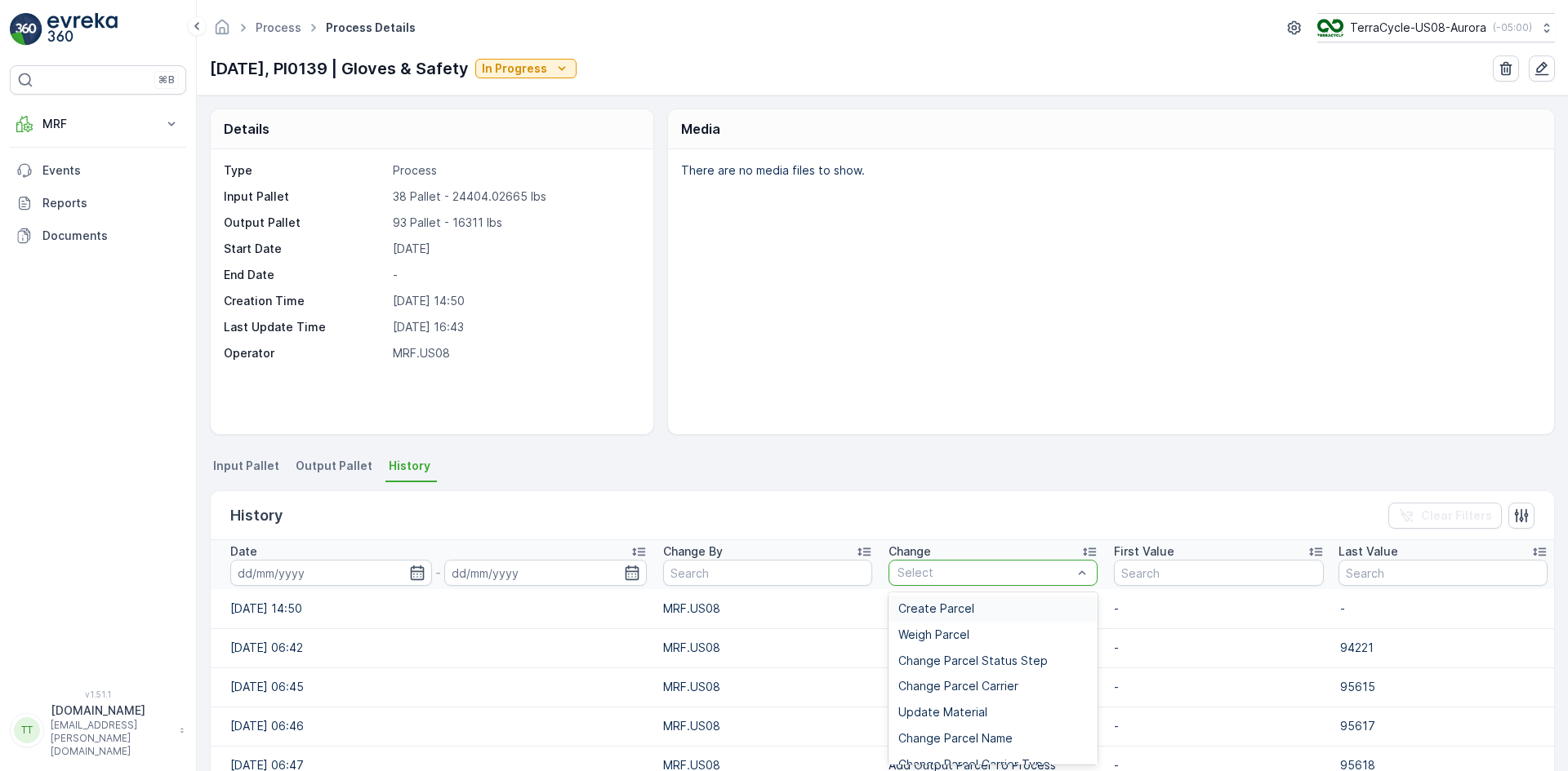
type input "Add Unprocessed Parcel To Process"
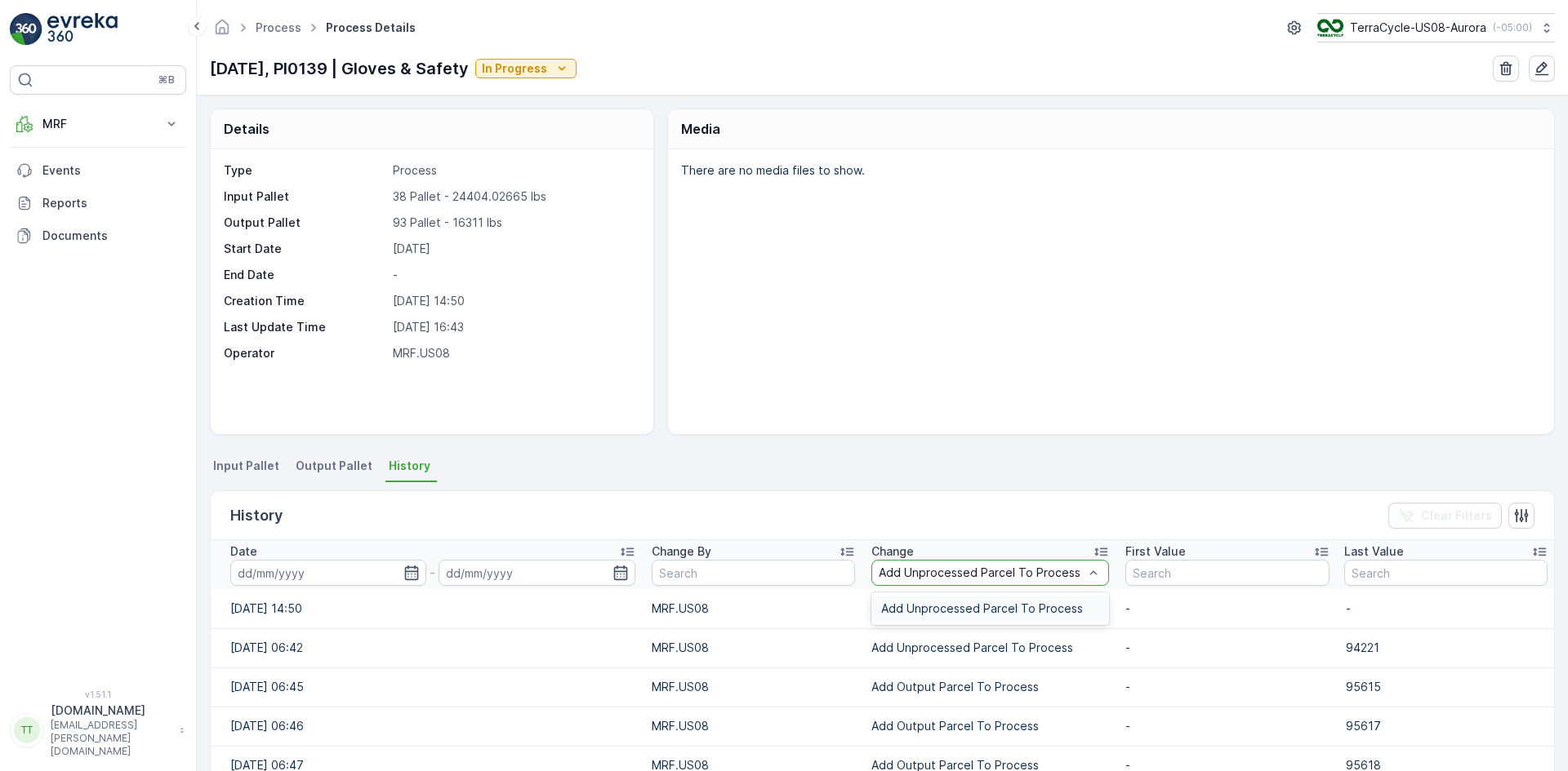
click at [916, 609] on span "Add Unprocessed Parcel To Process" at bounding box center [981, 609] width 202 height 13
click at [406, 578] on icon "button" at bounding box center [409, 573] width 17 height 17
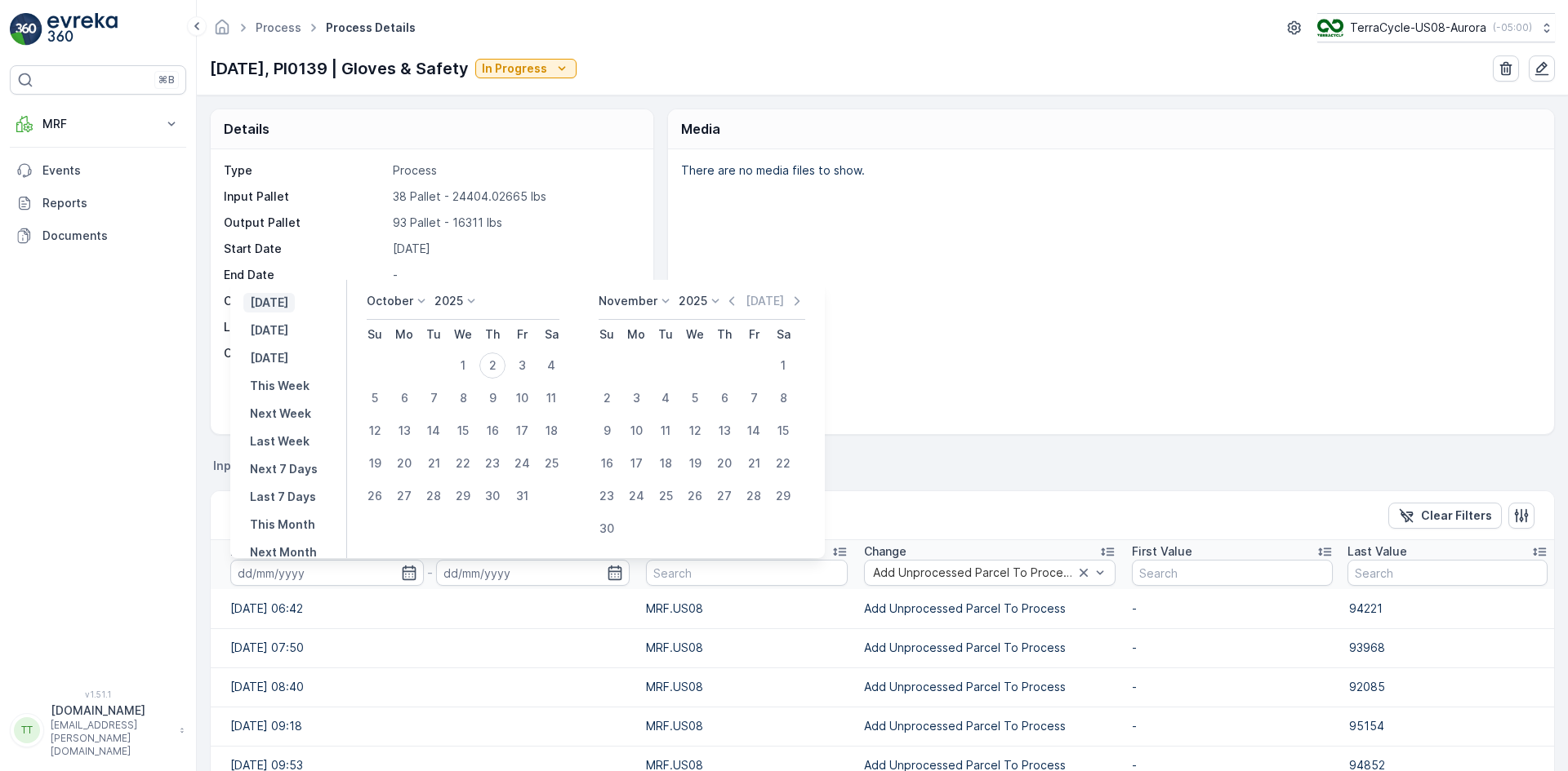
click at [289, 304] on p "[DATE]" at bounding box center [269, 302] width 38 height 17
type input "[DATE]"
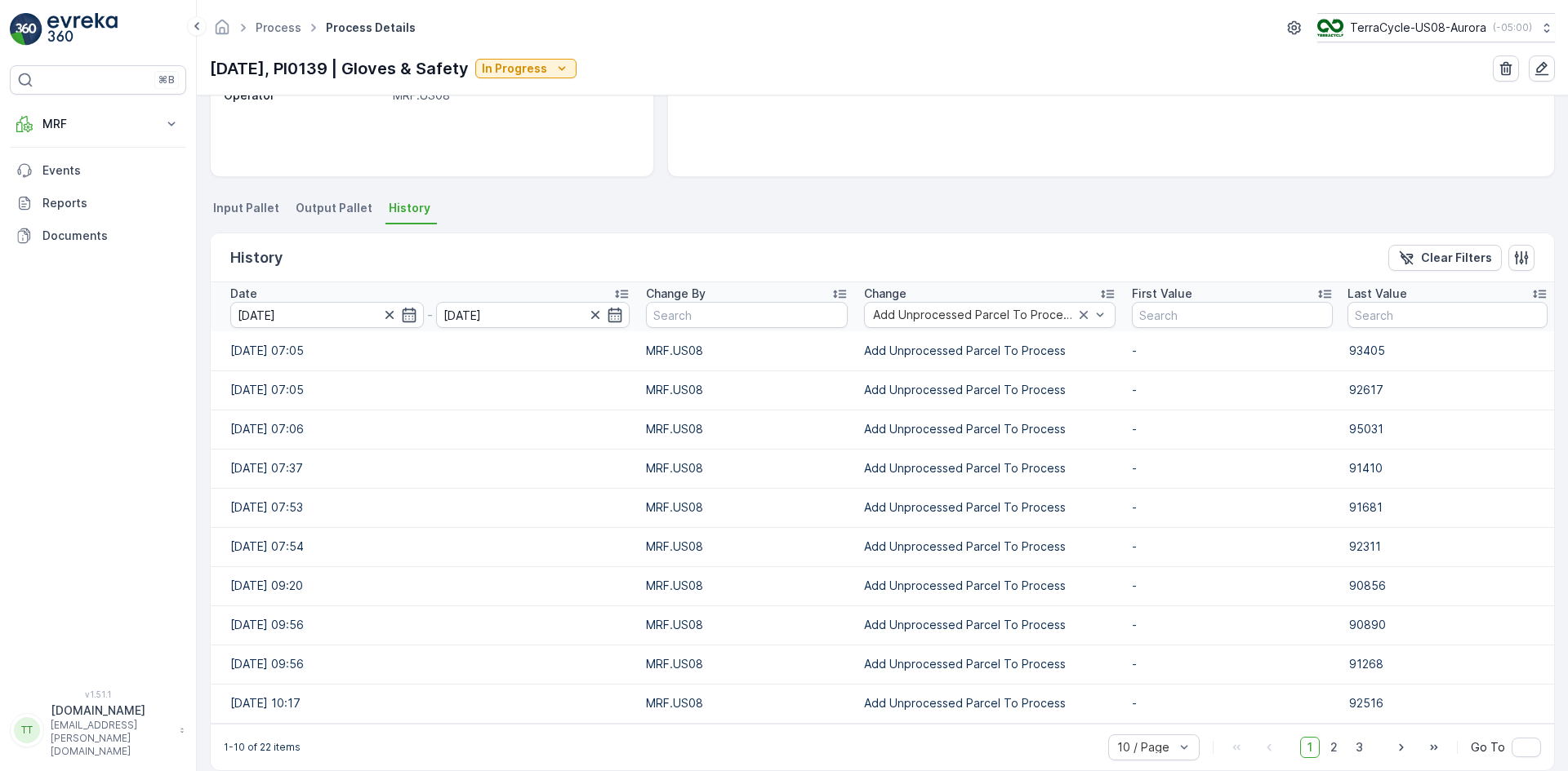
scroll to position [279, 0]
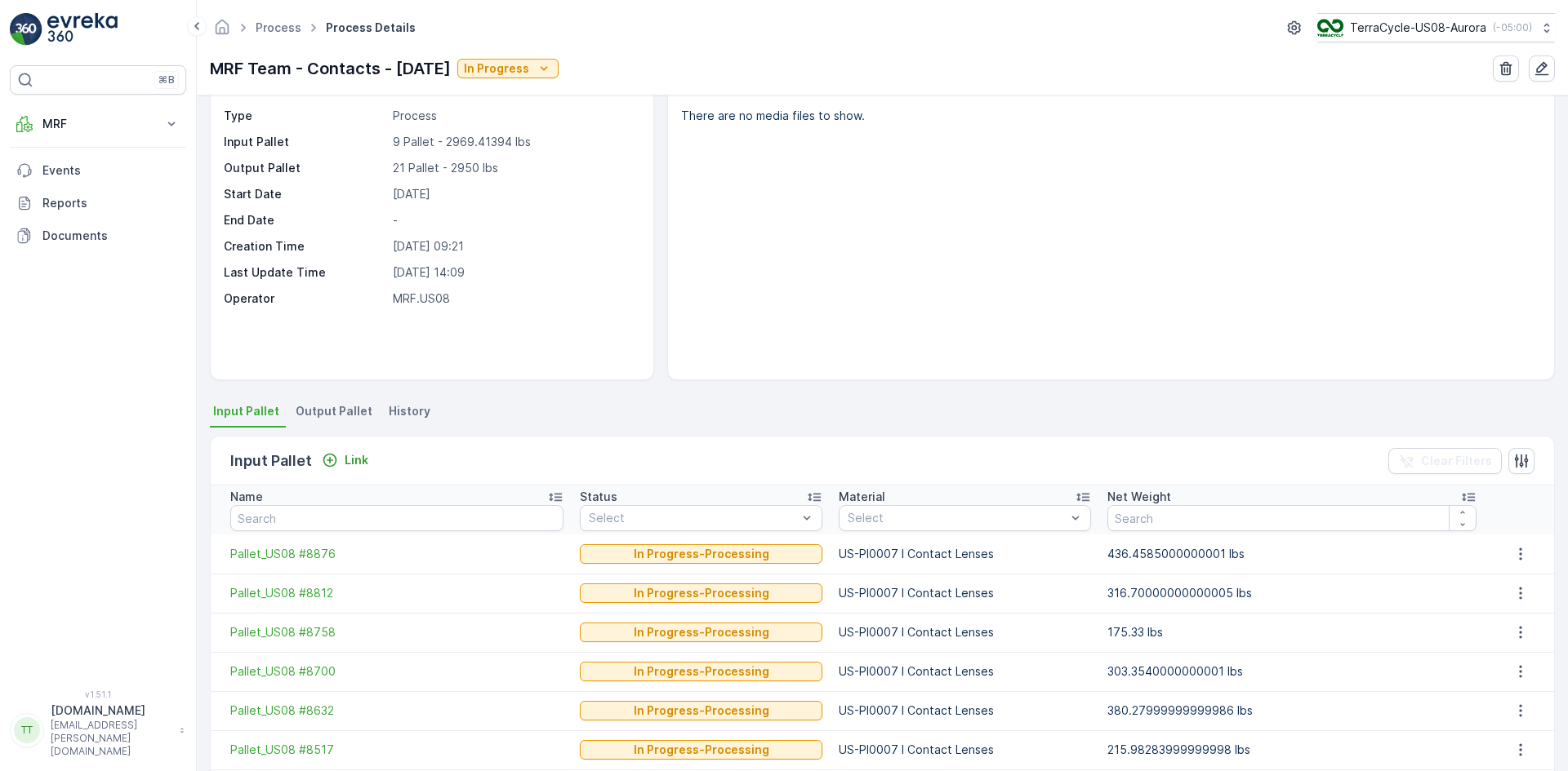
scroll to position [82, 0]
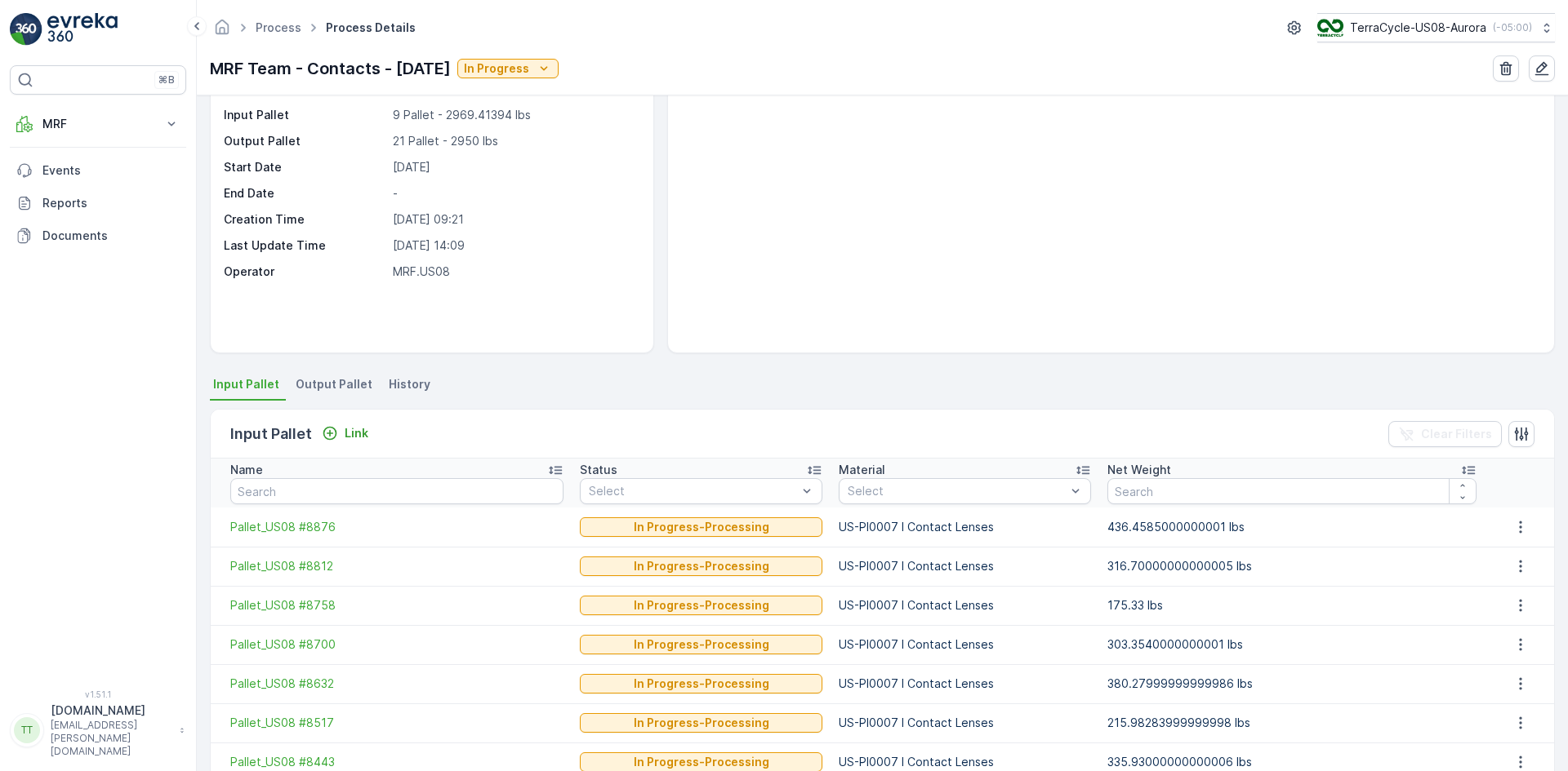
click at [406, 382] on span "History" at bounding box center [410, 384] width 41 height 17
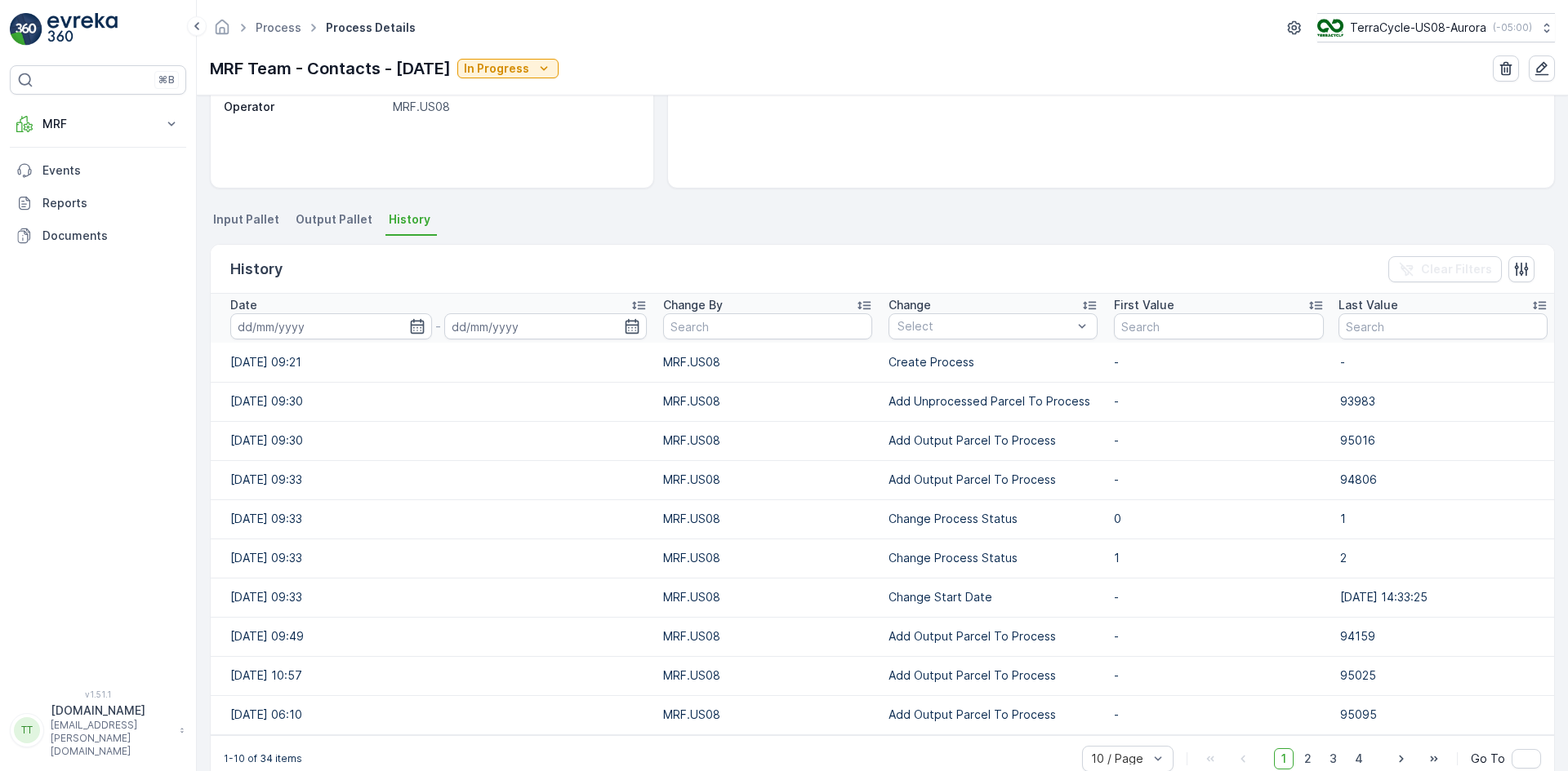
scroll to position [279, 0]
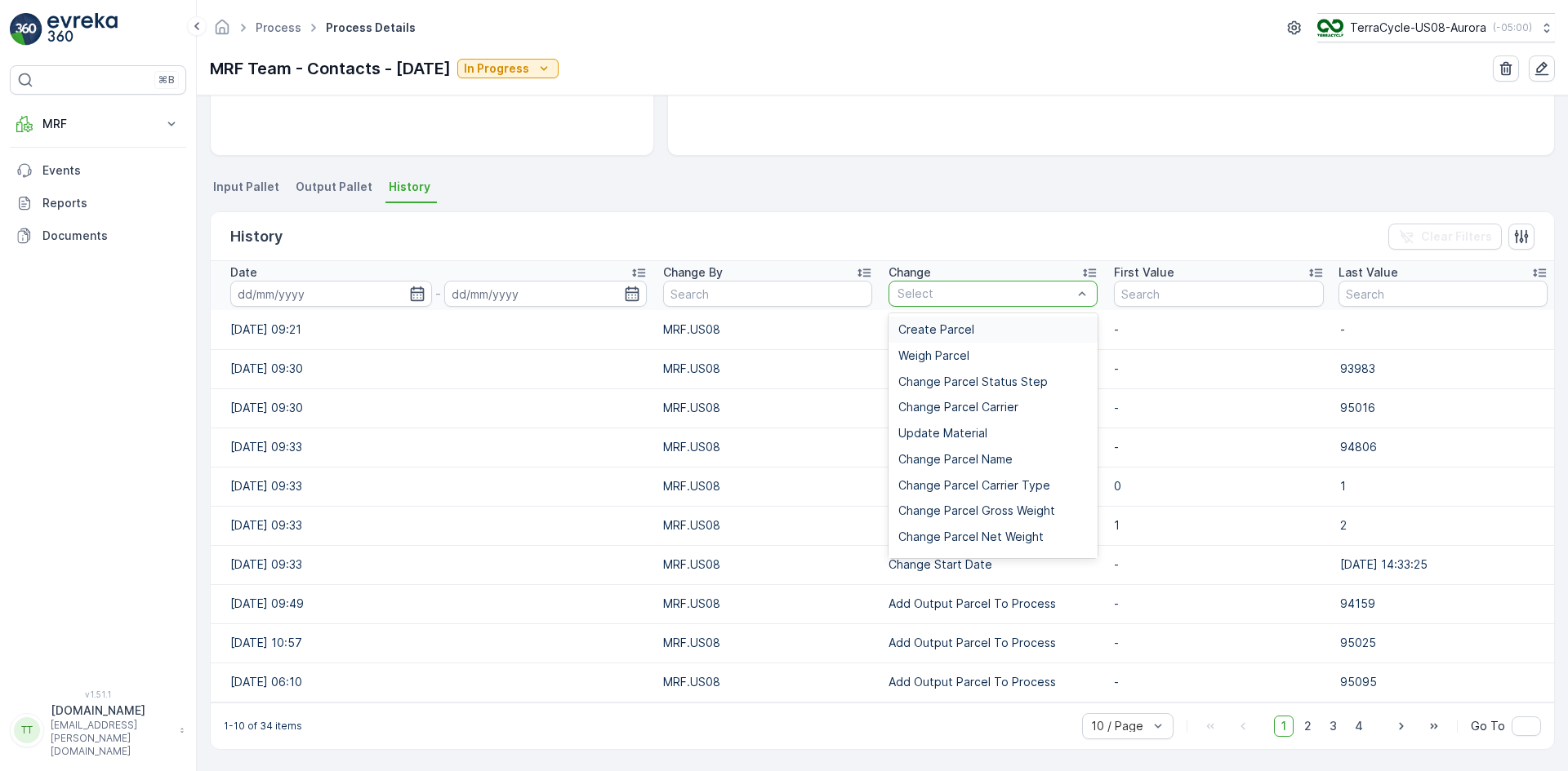
type input "Add Unprocessed Parcel To Process"
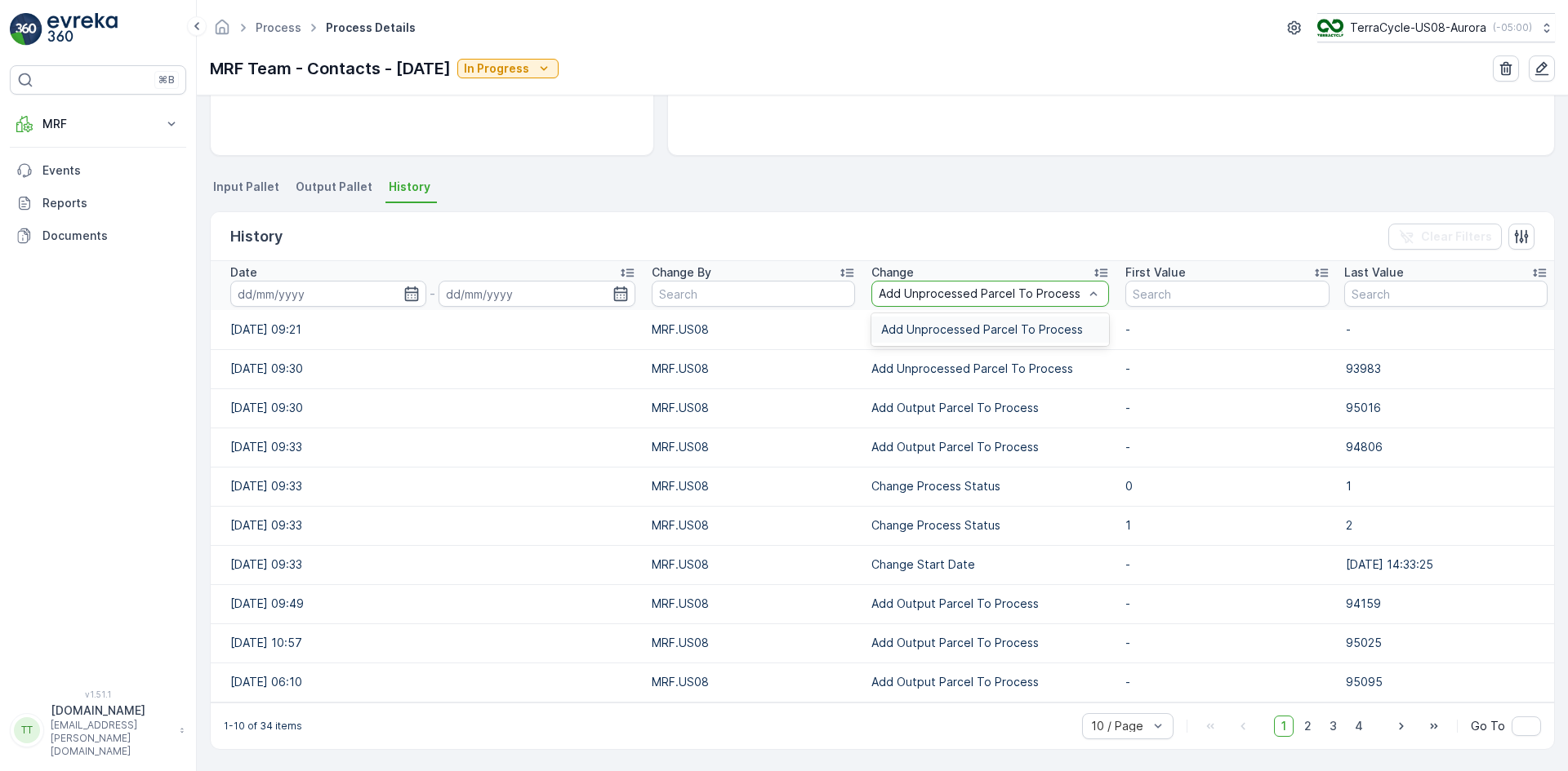
click at [947, 332] on span "Add Unprocessed Parcel To Process" at bounding box center [981, 329] width 202 height 13
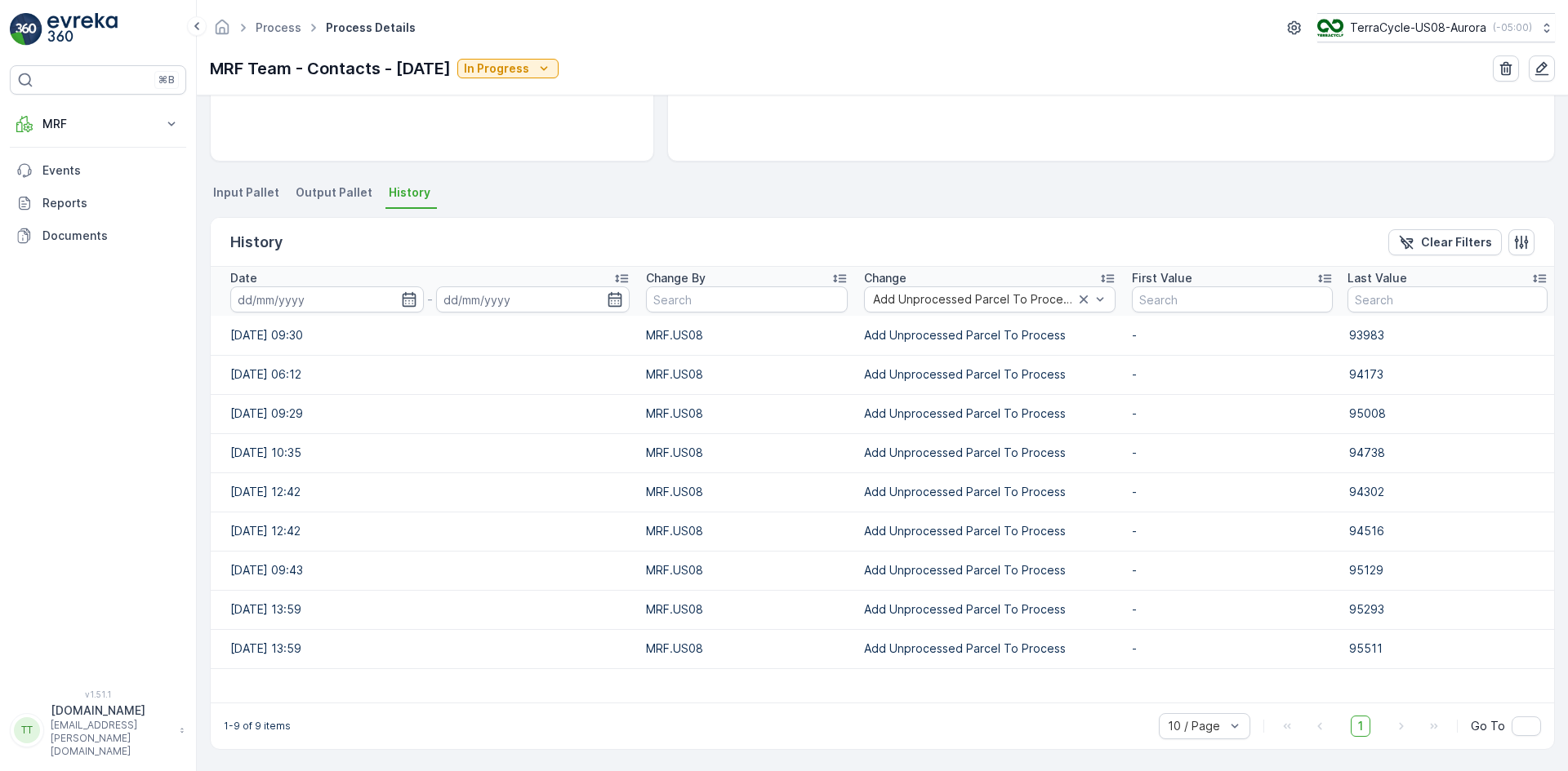
scroll to position [274, 0]
click at [404, 300] on icon "button" at bounding box center [409, 299] width 17 height 17
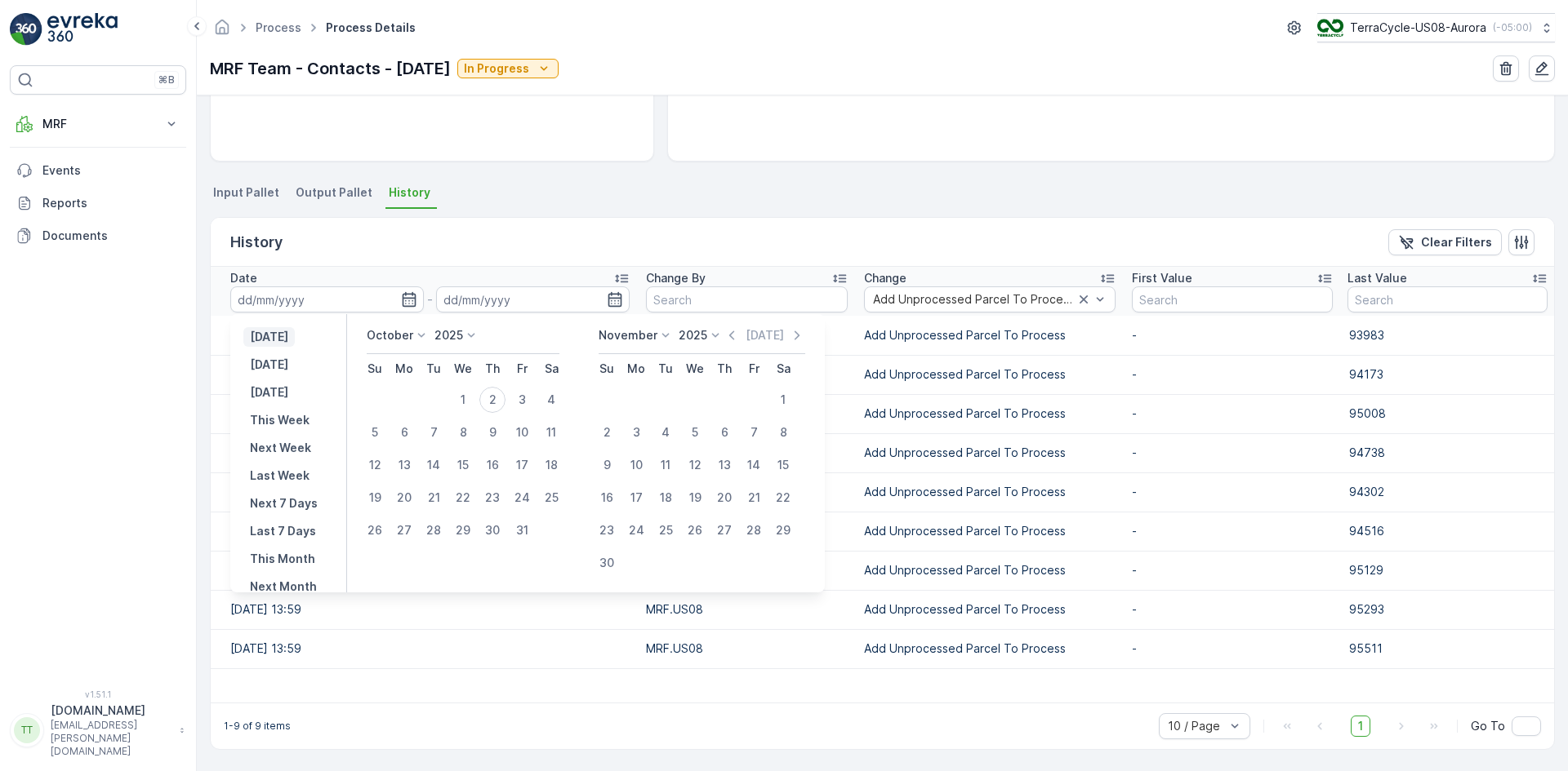
click at [289, 343] on p "[DATE]" at bounding box center [269, 337] width 38 height 17
type input "01.10.2025"
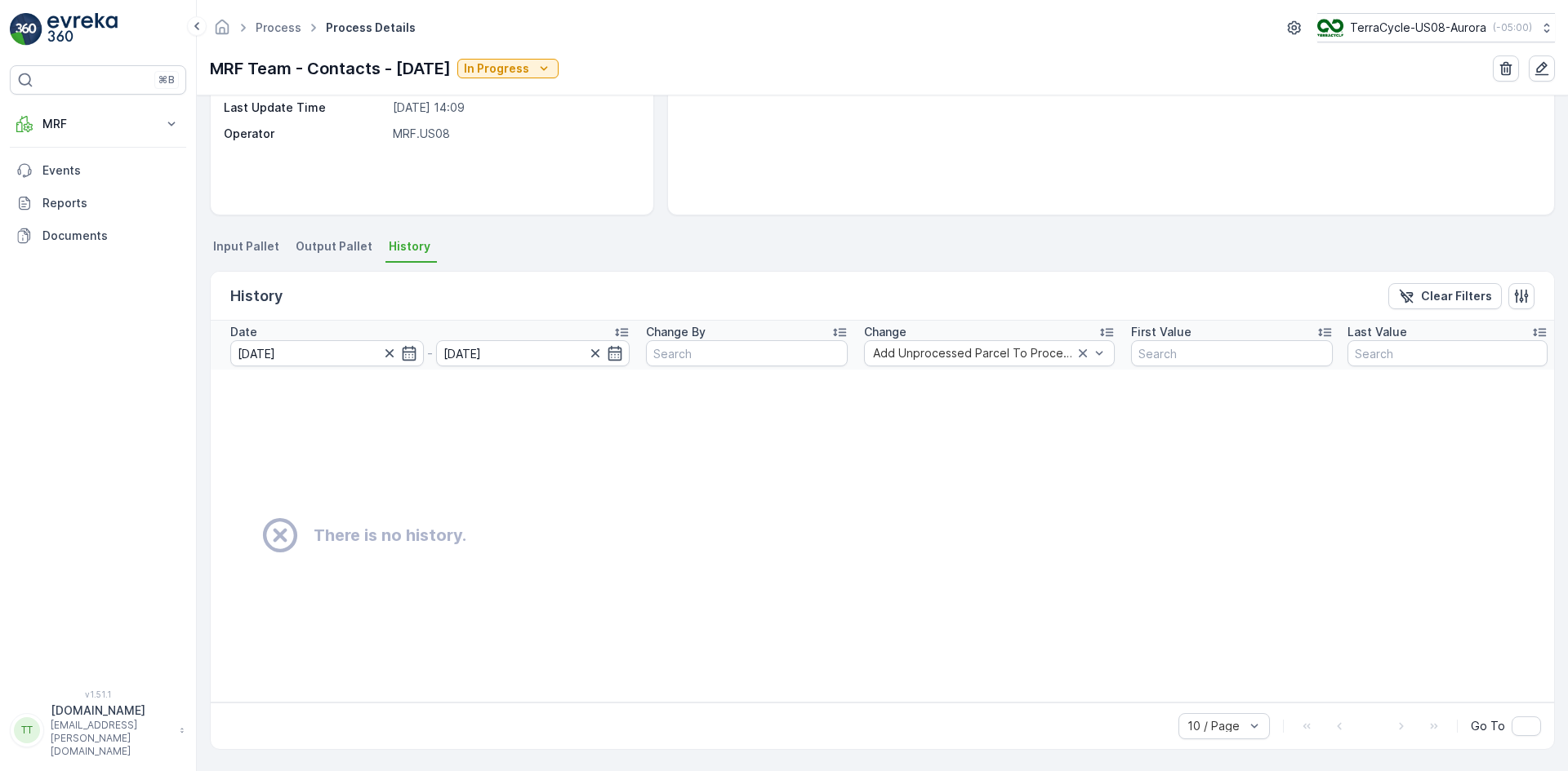
scroll to position [220, 0]
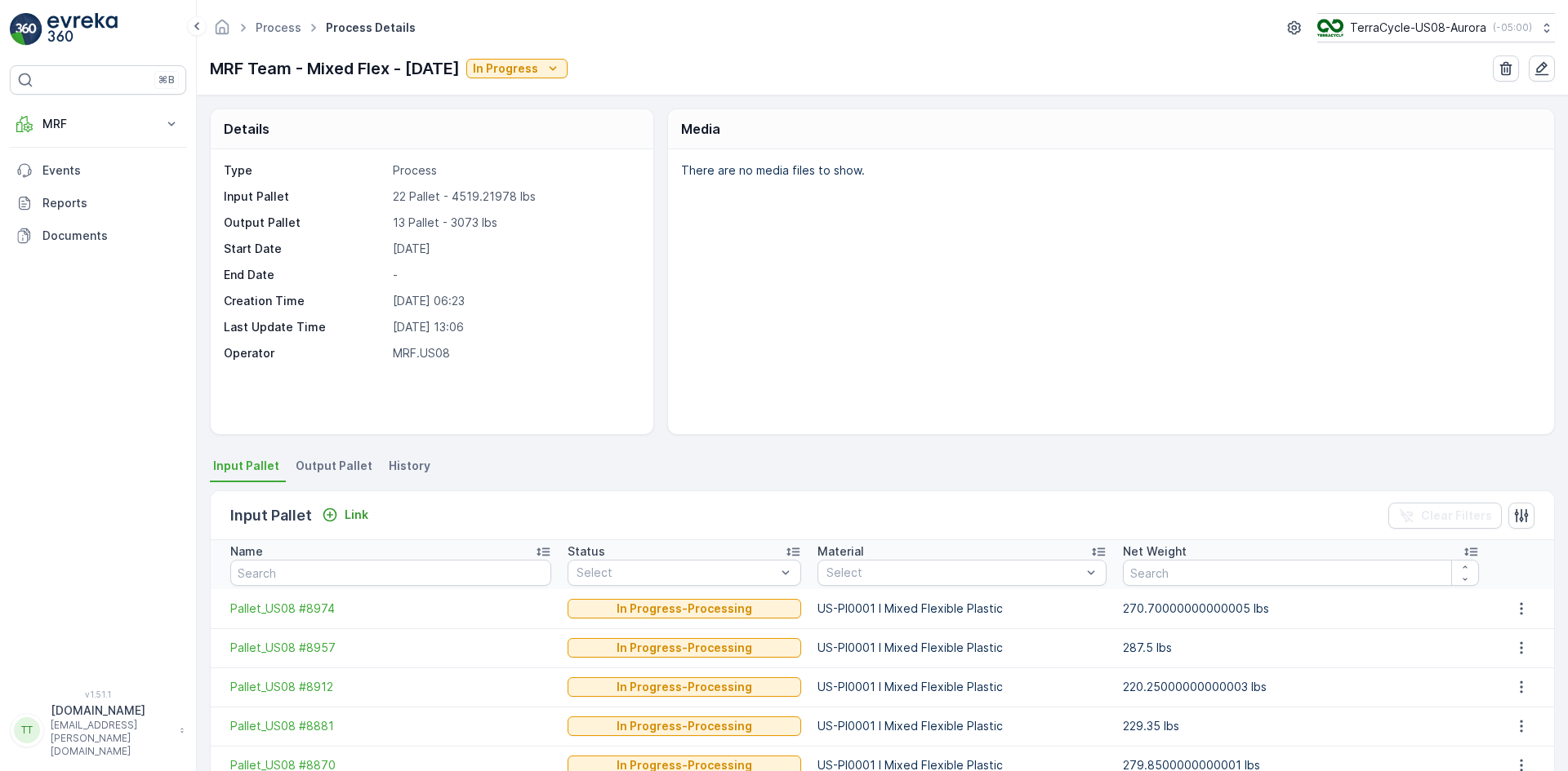
click at [418, 456] on li "History" at bounding box center [411, 469] width 51 height 28
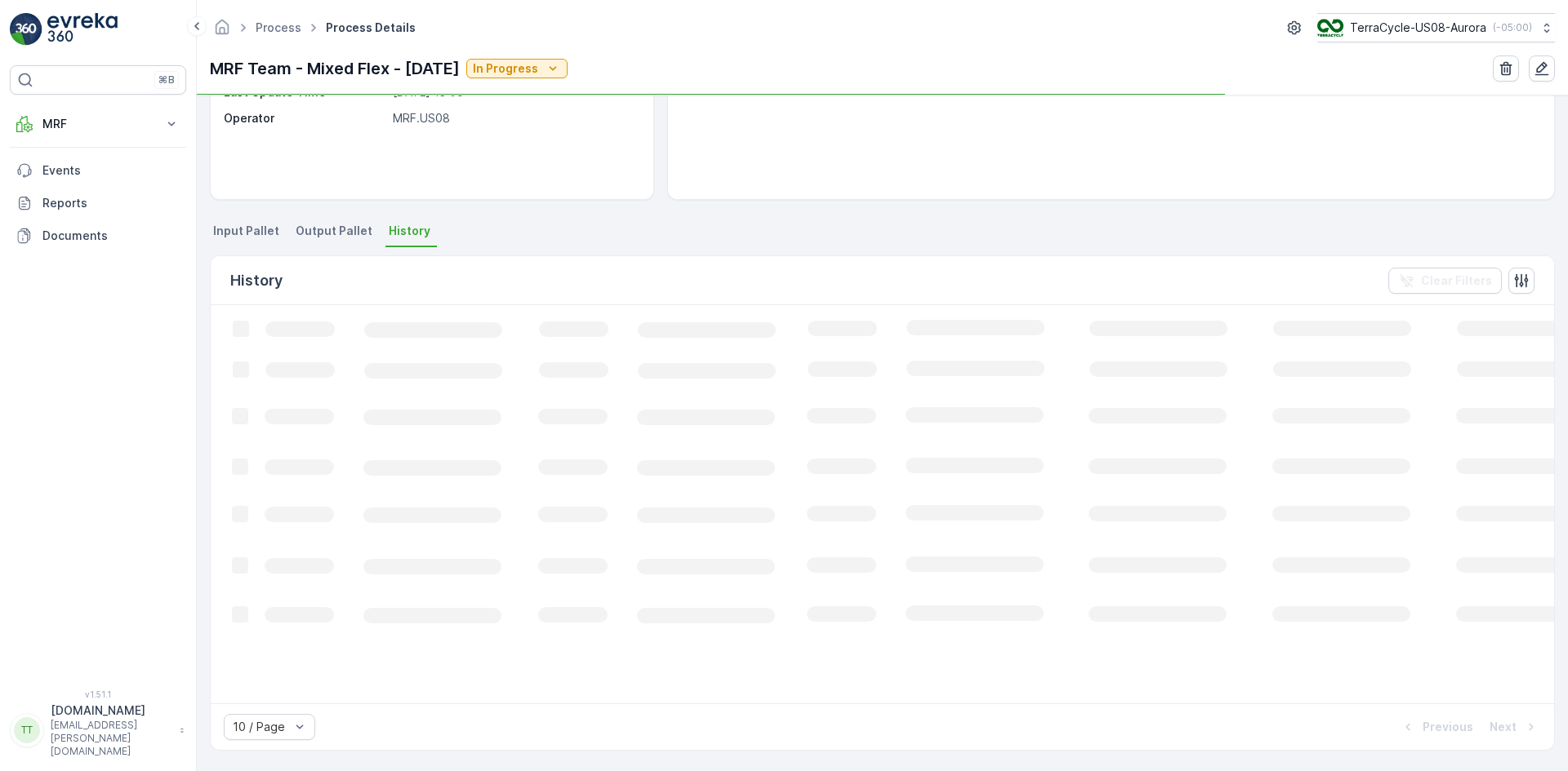
scroll to position [236, 0]
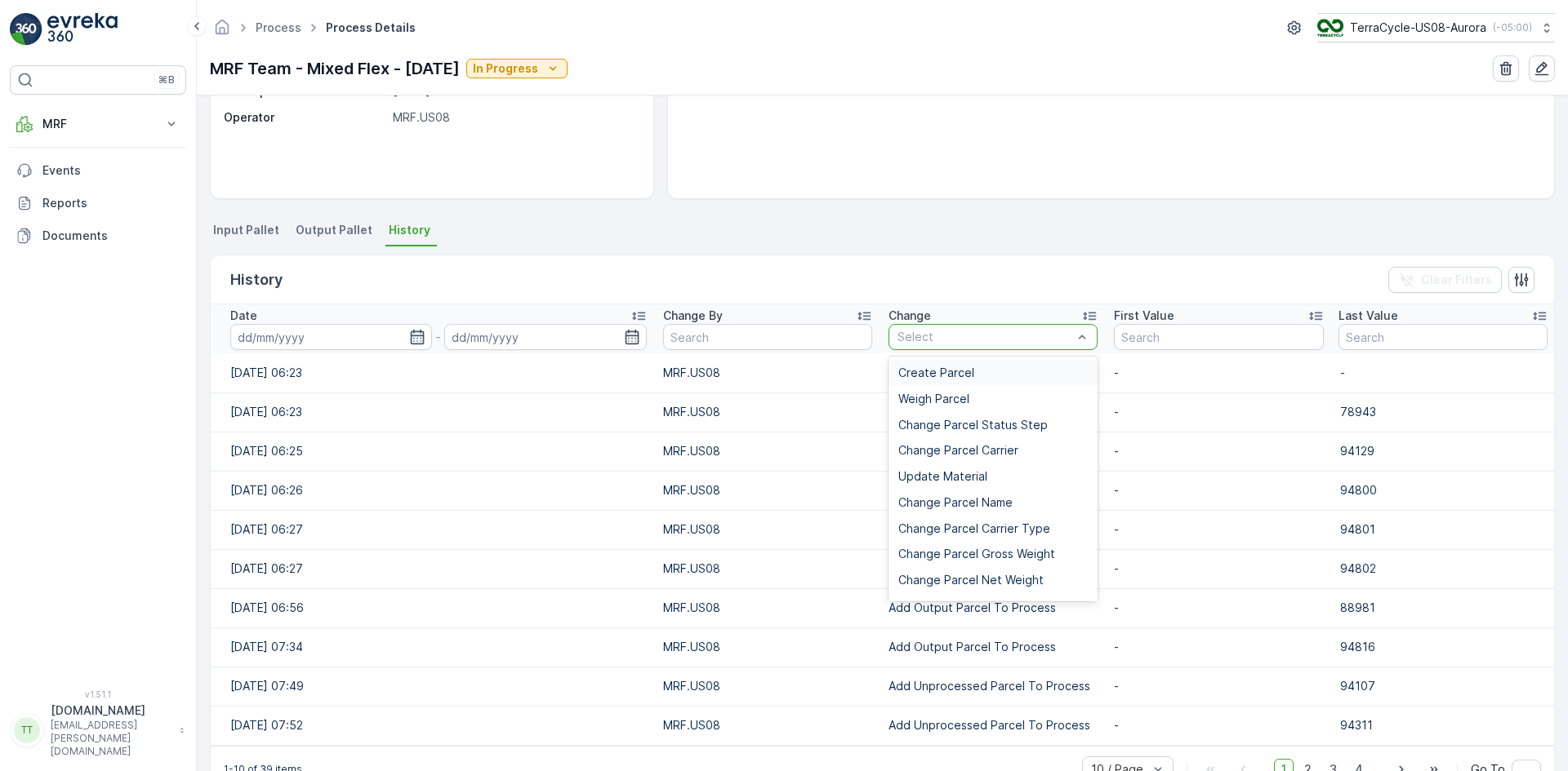
type input "Add Unprocessed Parcel To Process"
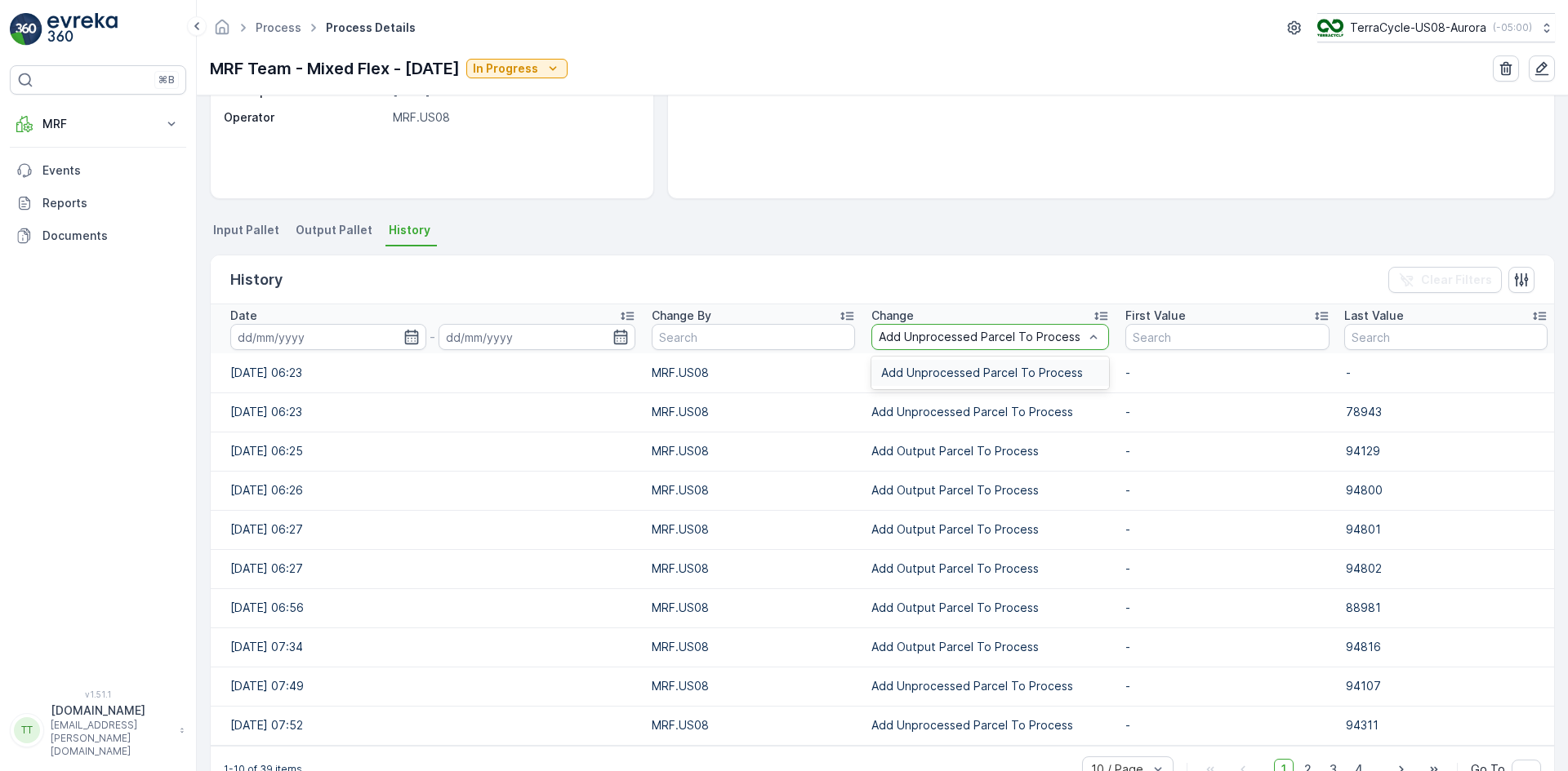
click at [943, 378] on span "Add Unprocessed Parcel To Process" at bounding box center [981, 372] width 202 height 13
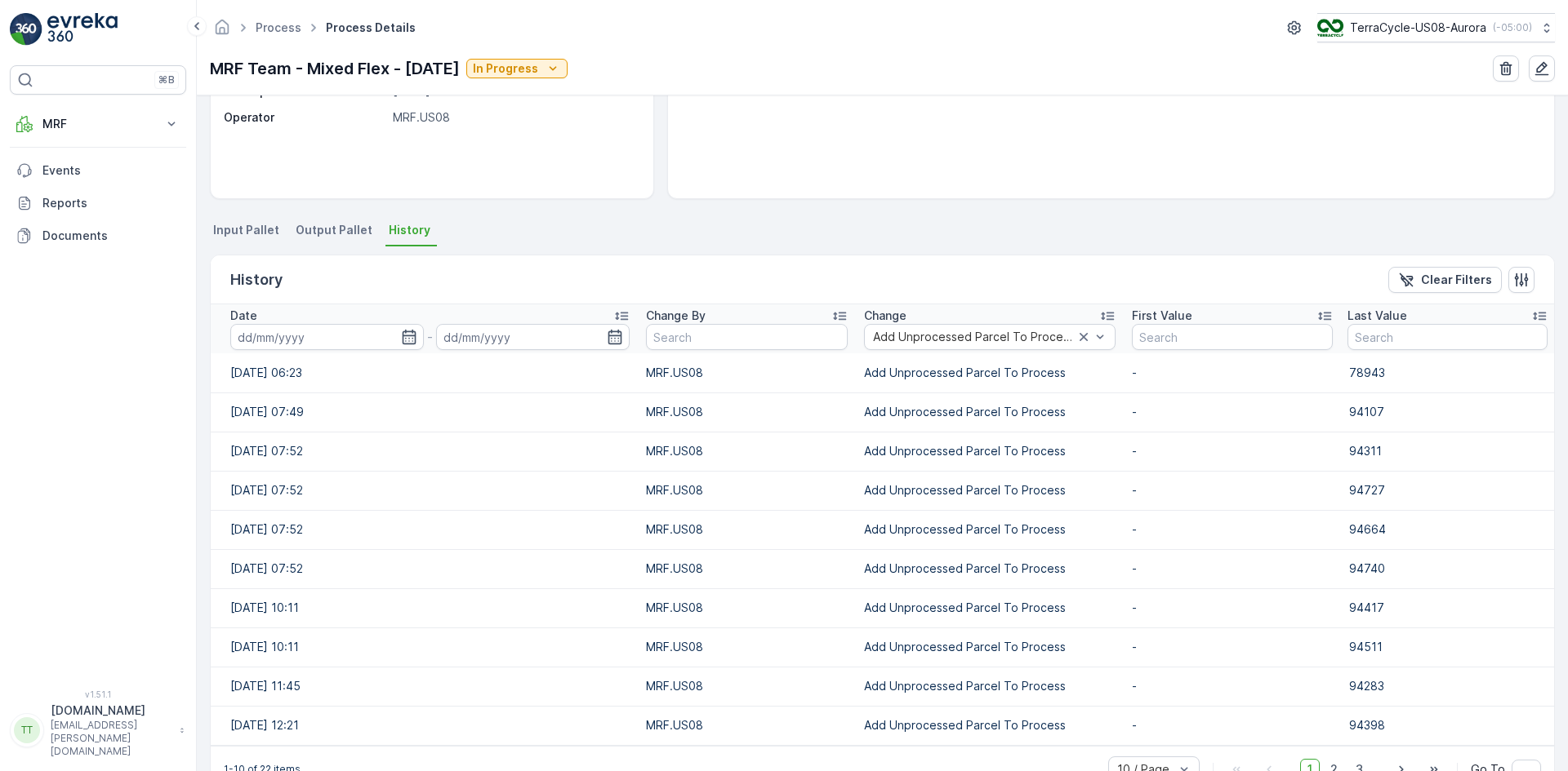
click at [407, 336] on icon "button" at bounding box center [410, 337] width 14 height 15
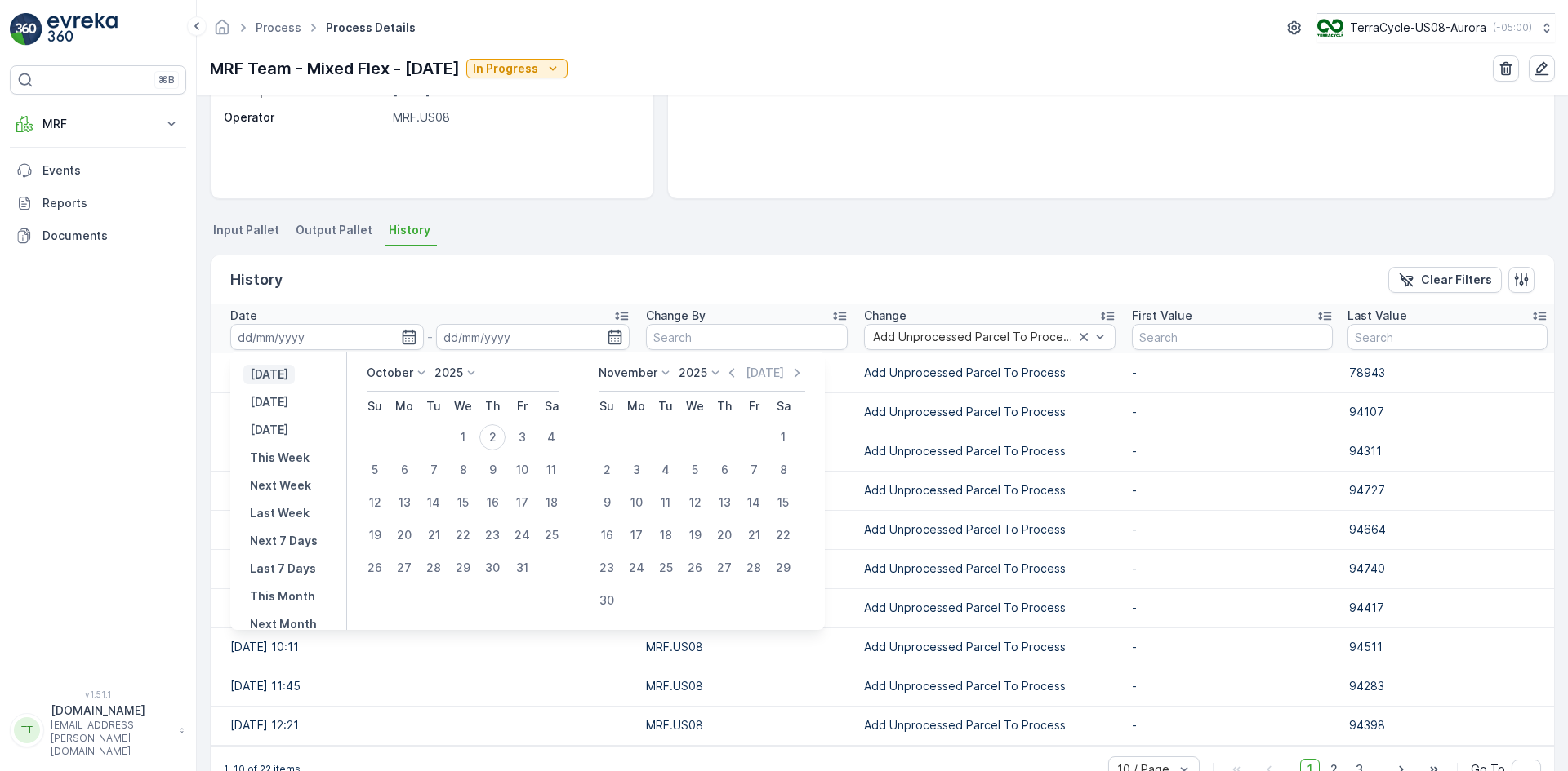
click at [289, 372] on p "[DATE]" at bounding box center [269, 374] width 38 height 17
type input "[DATE]"
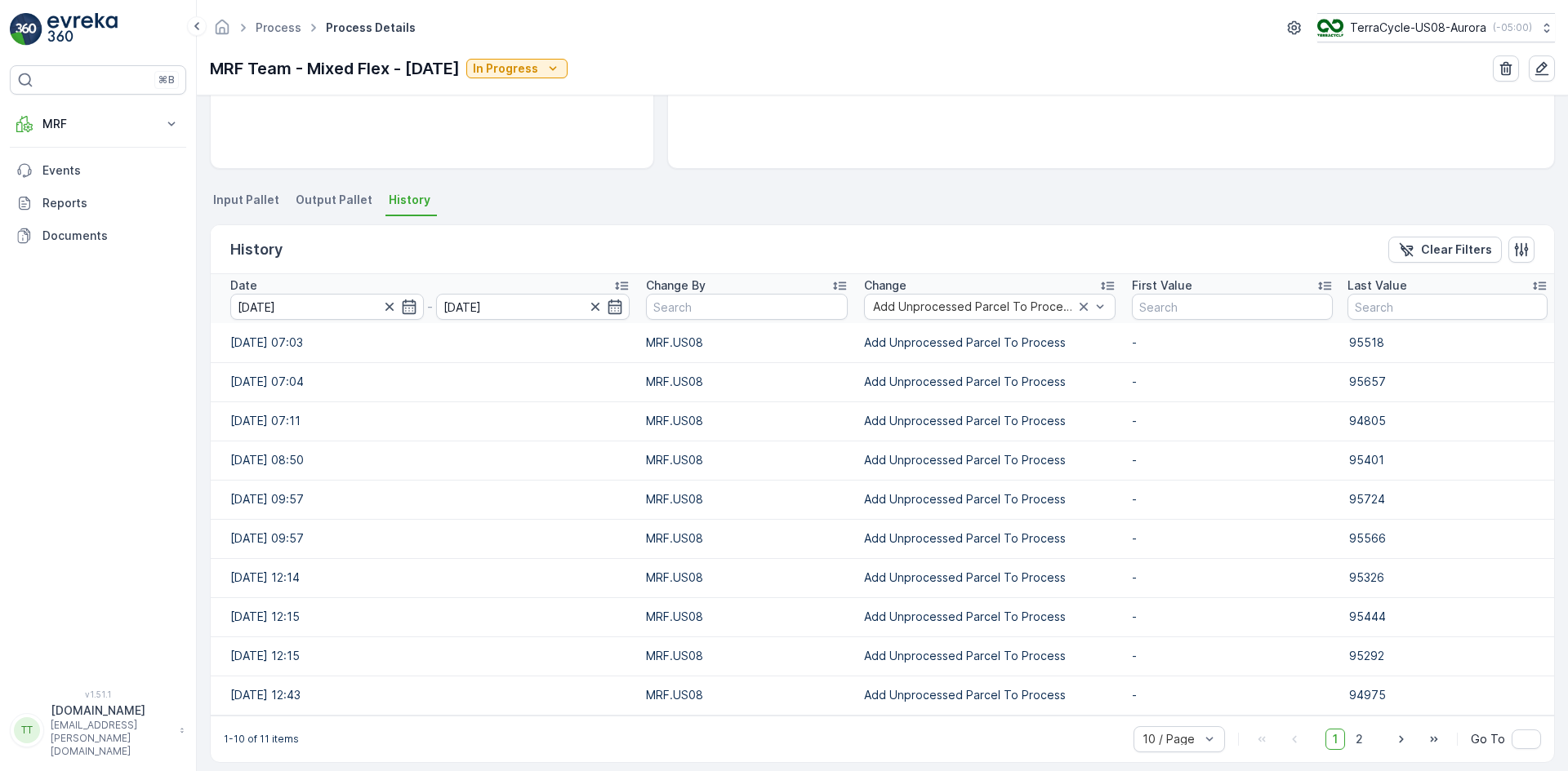
scroll to position [279, 0]
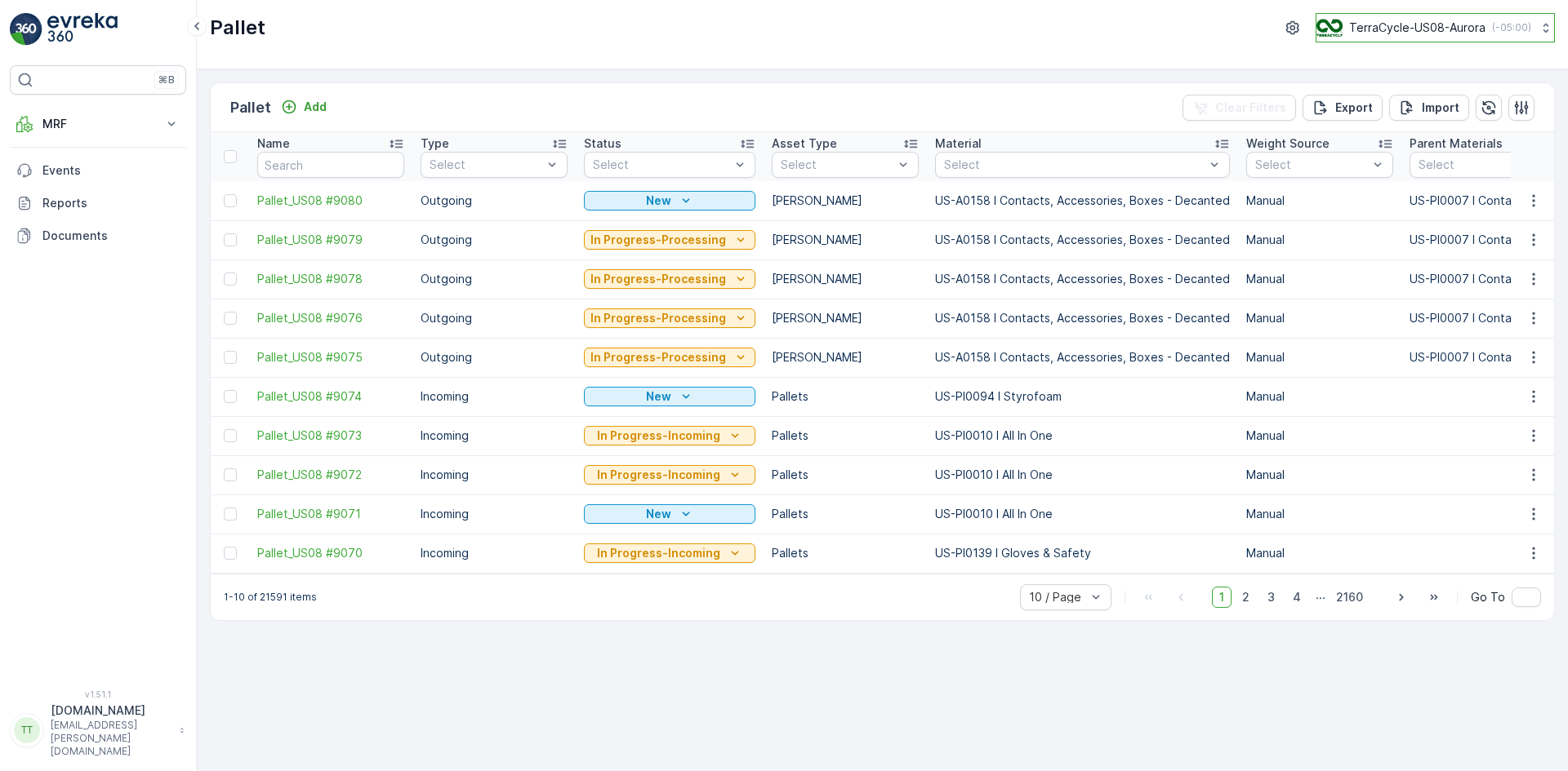
click at [1366, 19] on div "TerraCycle-US08-Aurora ( -05:00 )" at bounding box center [1423, 28] width 215 height 18
type input "fr"
click at [1377, 96] on span "TerraCycle- FR02 -MRF" at bounding box center [1417, 100] width 182 height 17
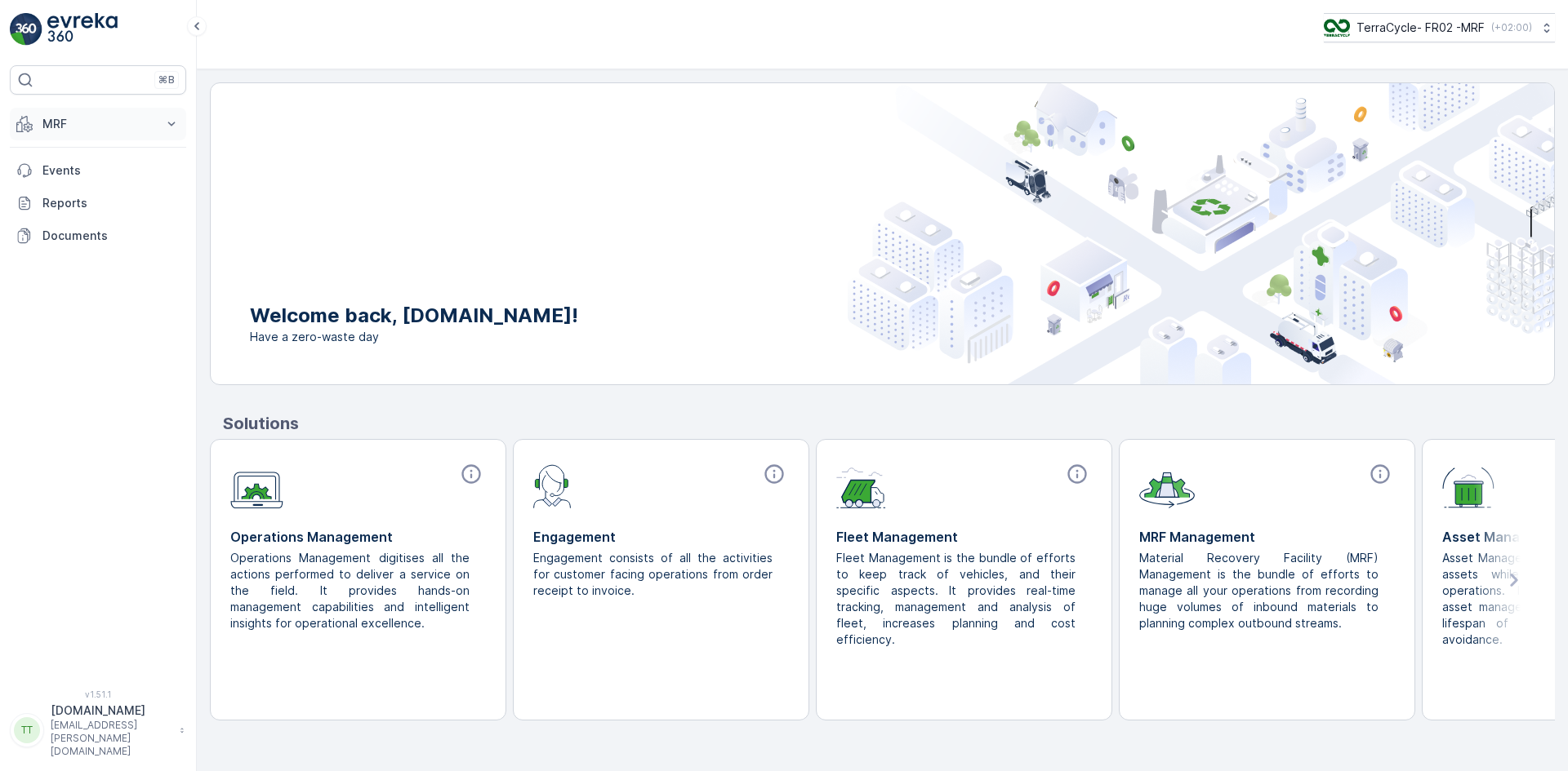
click at [47, 127] on p "MRF" at bounding box center [98, 124] width 111 height 17
click at [67, 155] on p "Insights TerraCycle" at bounding box center [94, 152] width 105 height 17
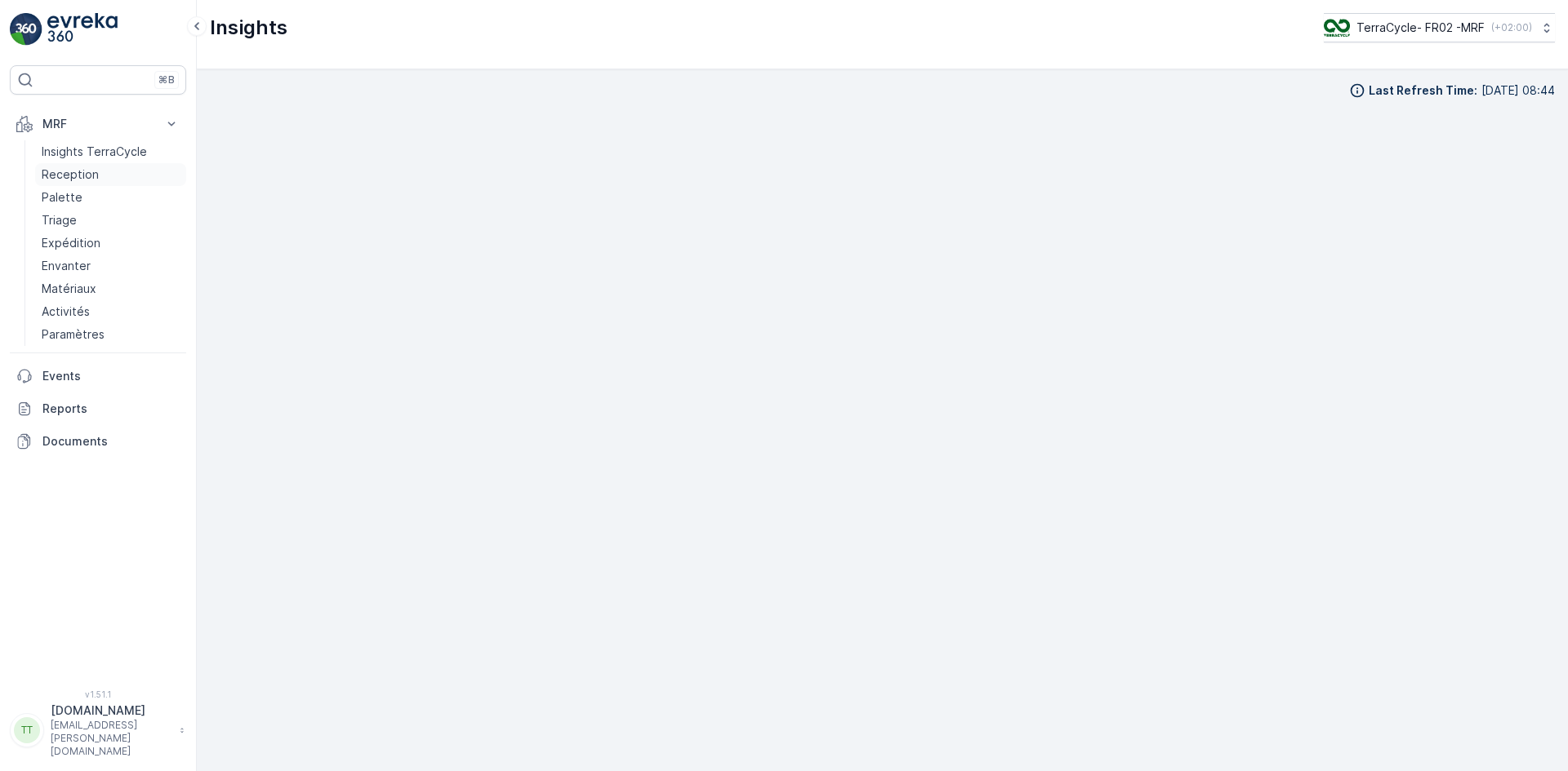
click at [42, 166] on p "Reception" at bounding box center [70, 174] width 57 height 17
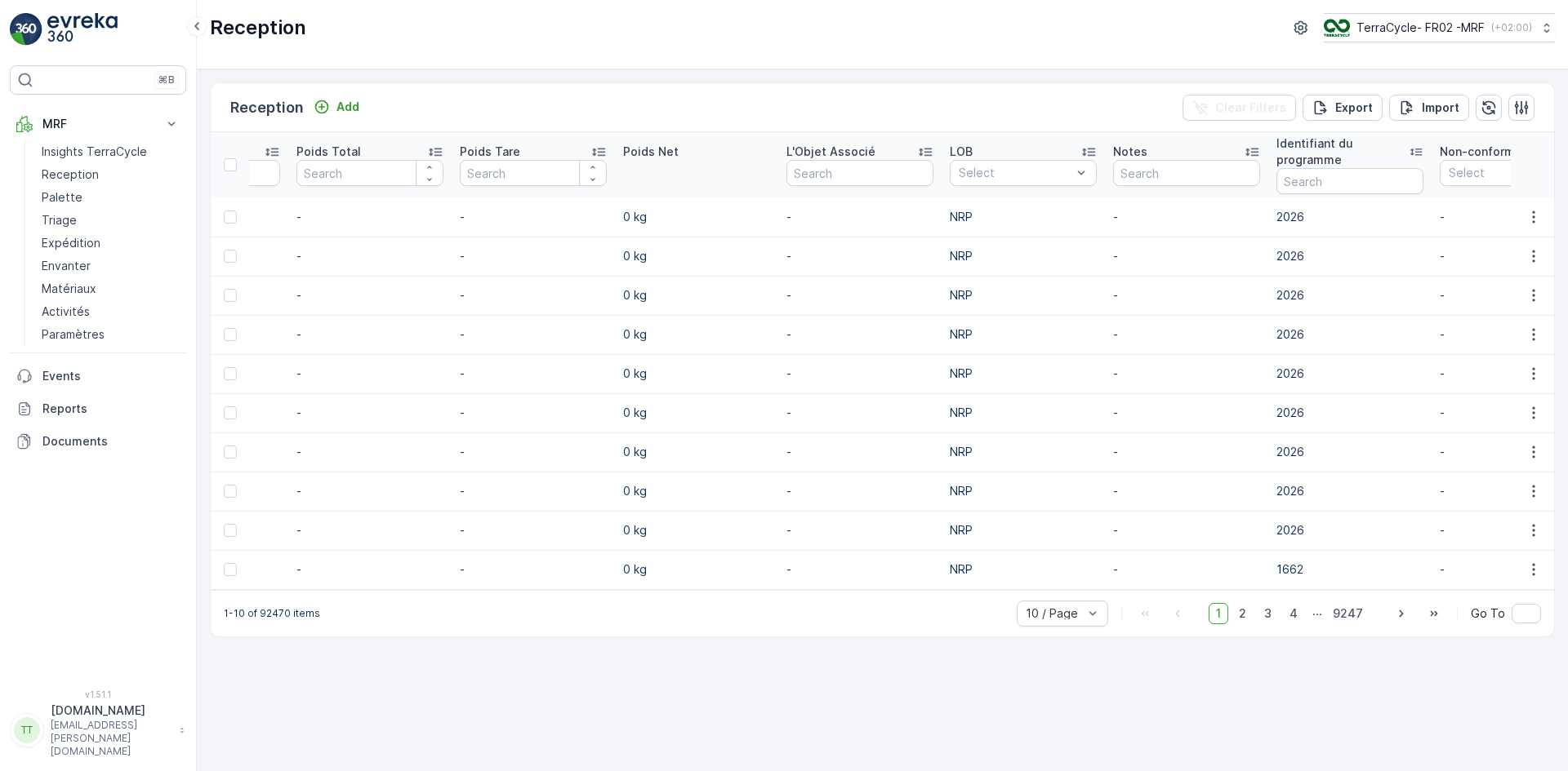
scroll to position [0, 1617]
click at [1339, 182] on input "text" at bounding box center [1345, 181] width 147 height 27
type input "827"
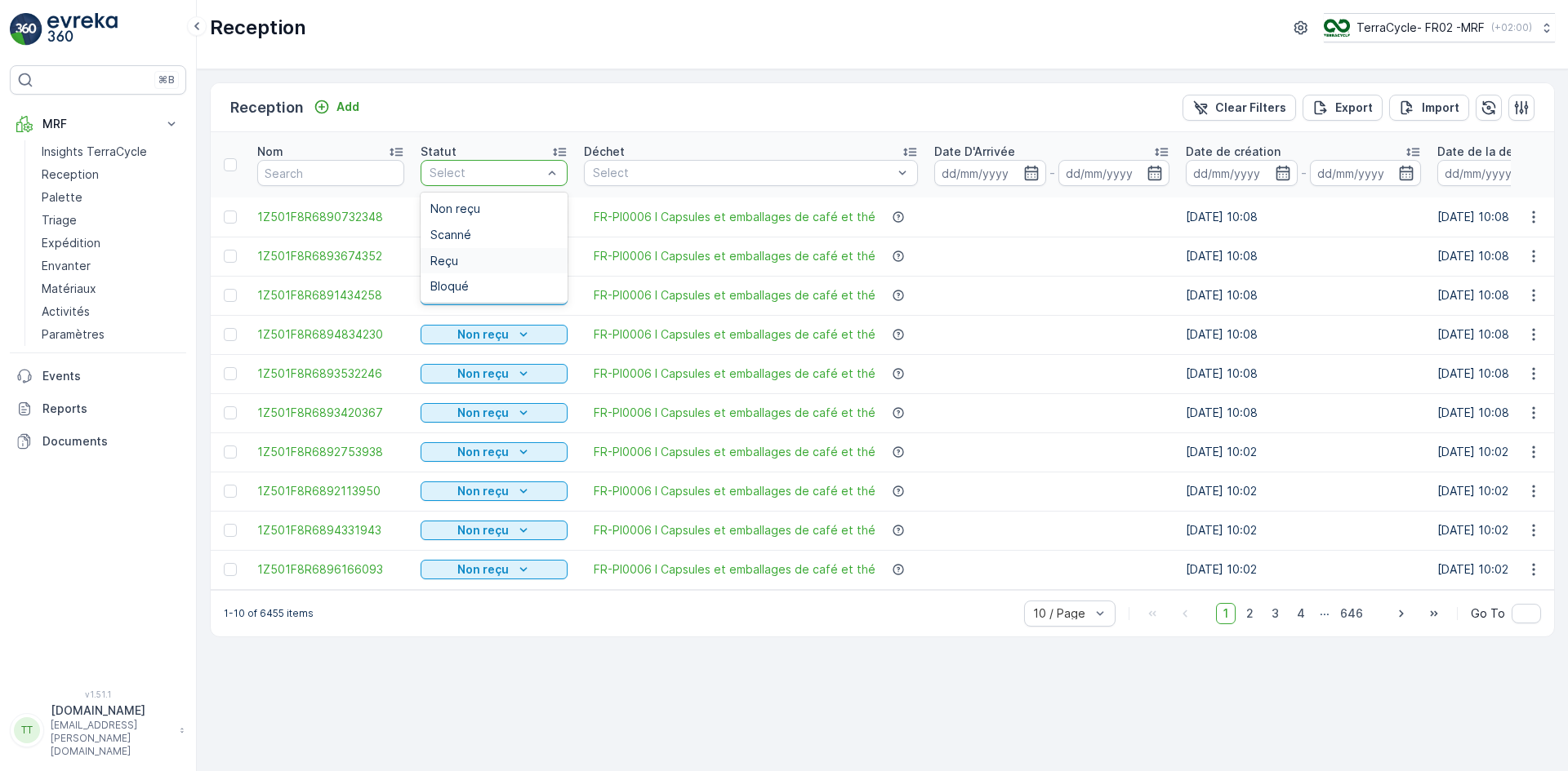
click at [481, 255] on div "Reçu" at bounding box center [493, 261] width 127 height 13
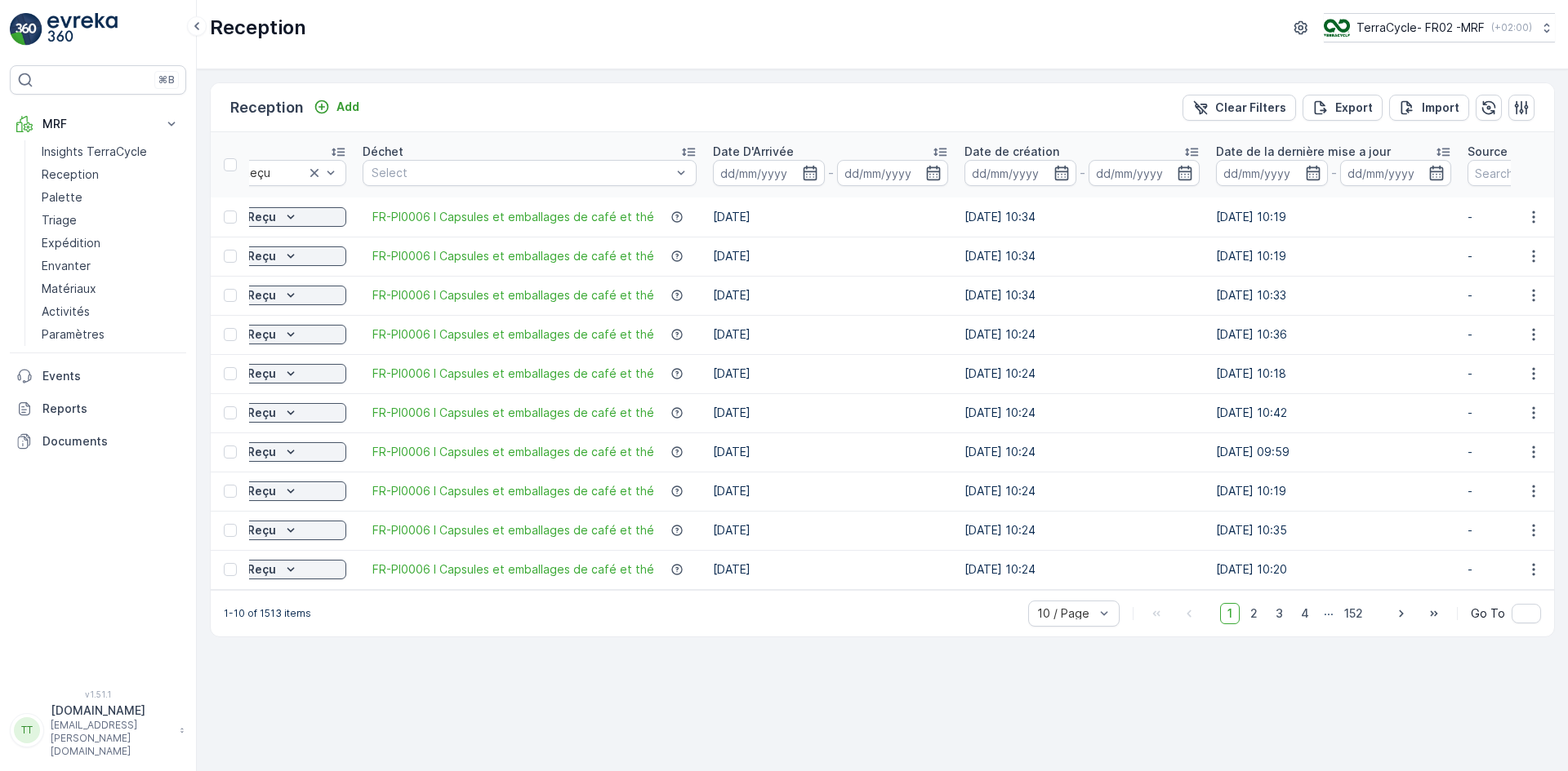
scroll to position [0, 232]
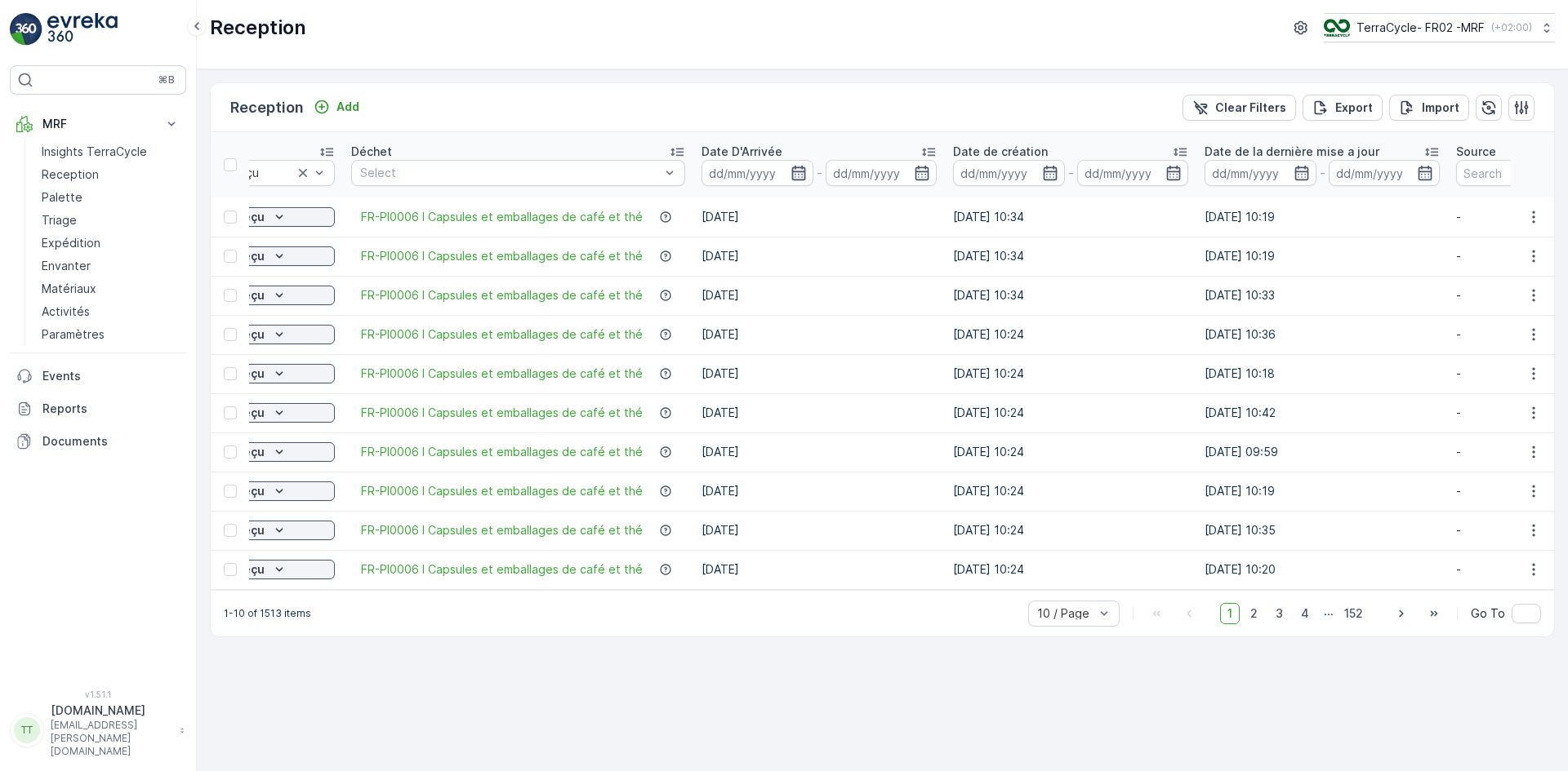
click at [792, 167] on icon "button" at bounding box center [798, 172] width 14 height 15
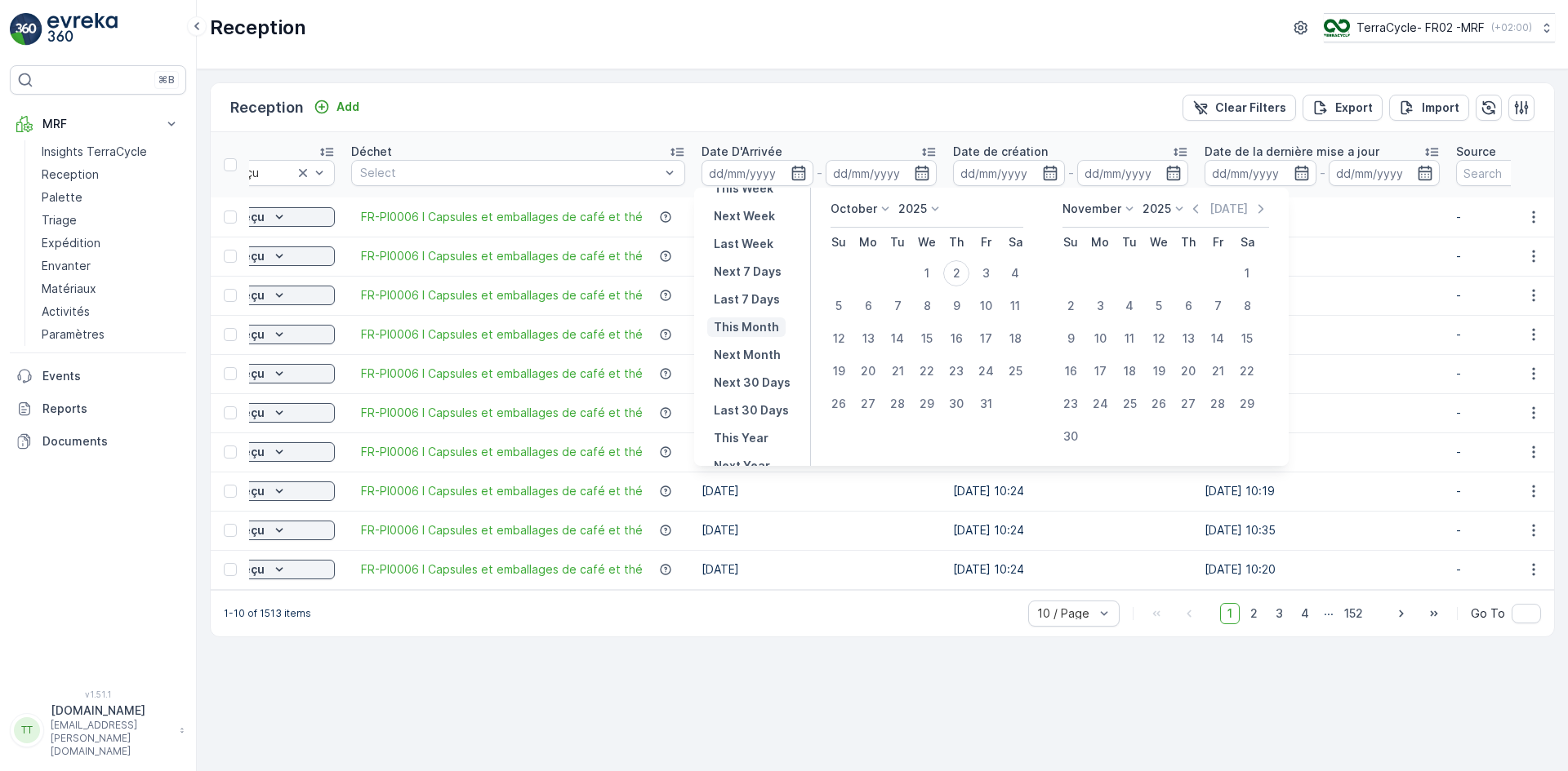
scroll to position [115, 0]
click at [752, 399] on p "Last 30 Days" at bounding box center [751, 401] width 75 height 17
type input "[DATE]"
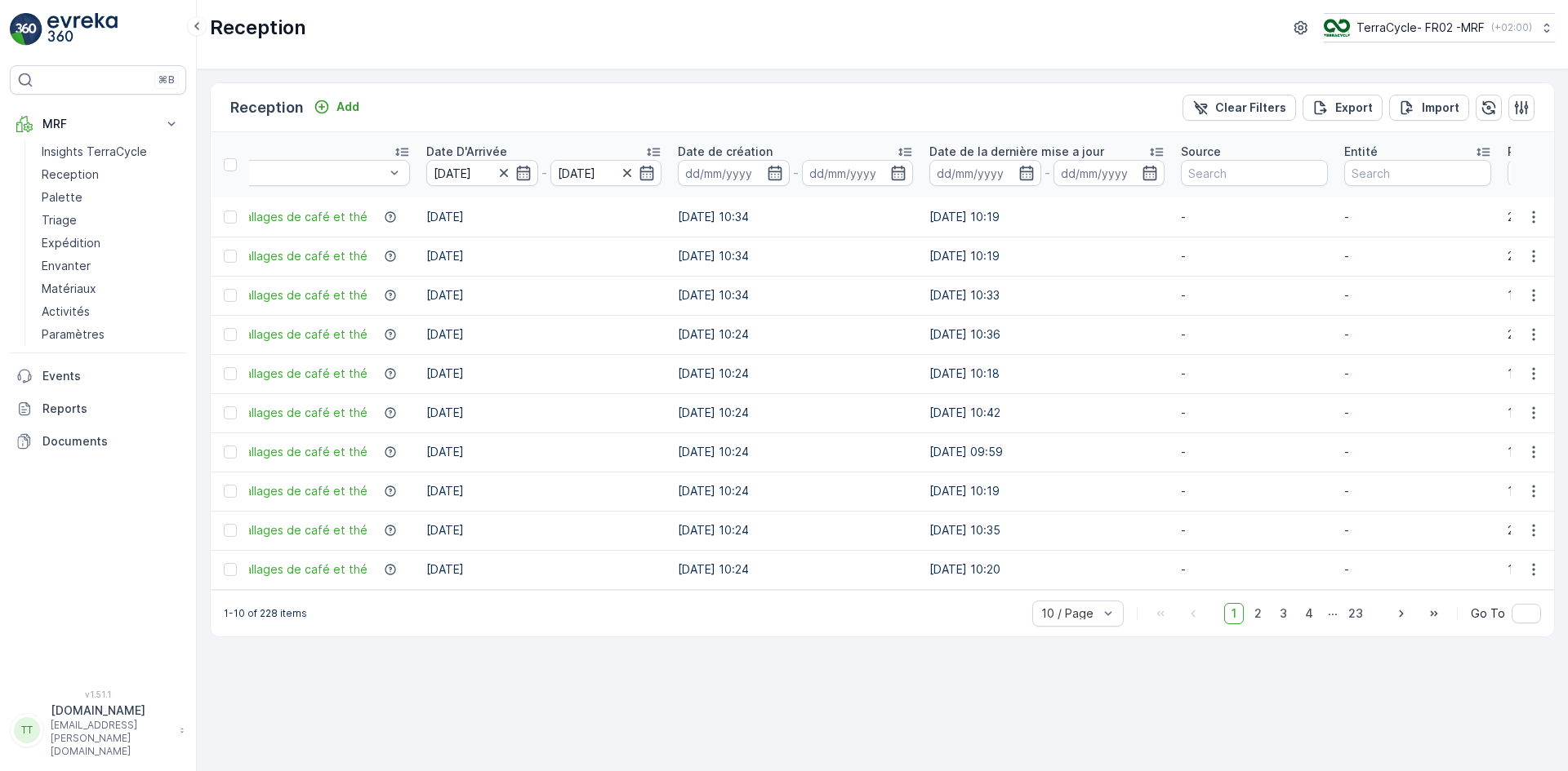
scroll to position [0, 865]
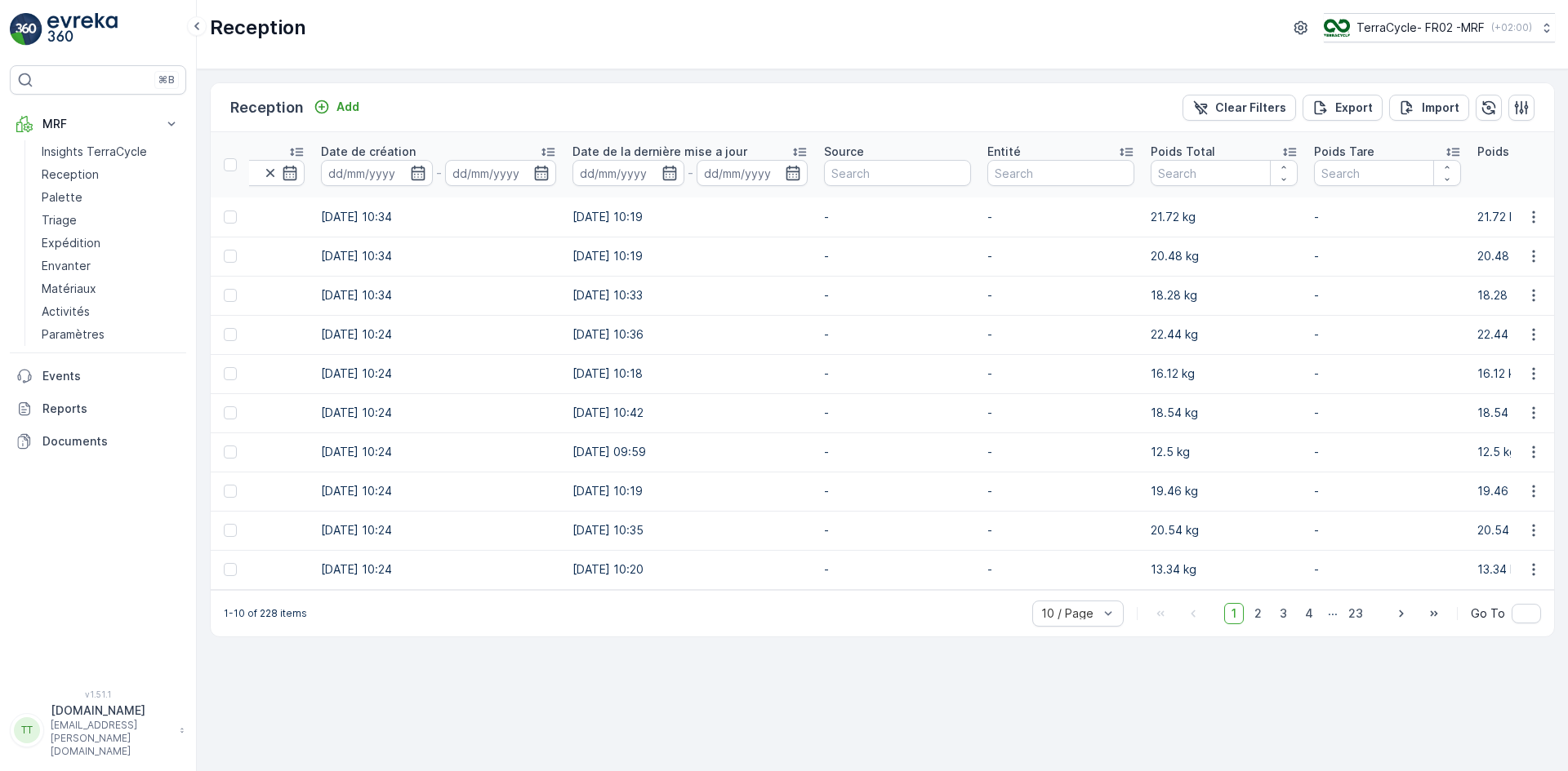
click at [1281, 150] on icon at bounding box center [1289, 152] width 17 height 17
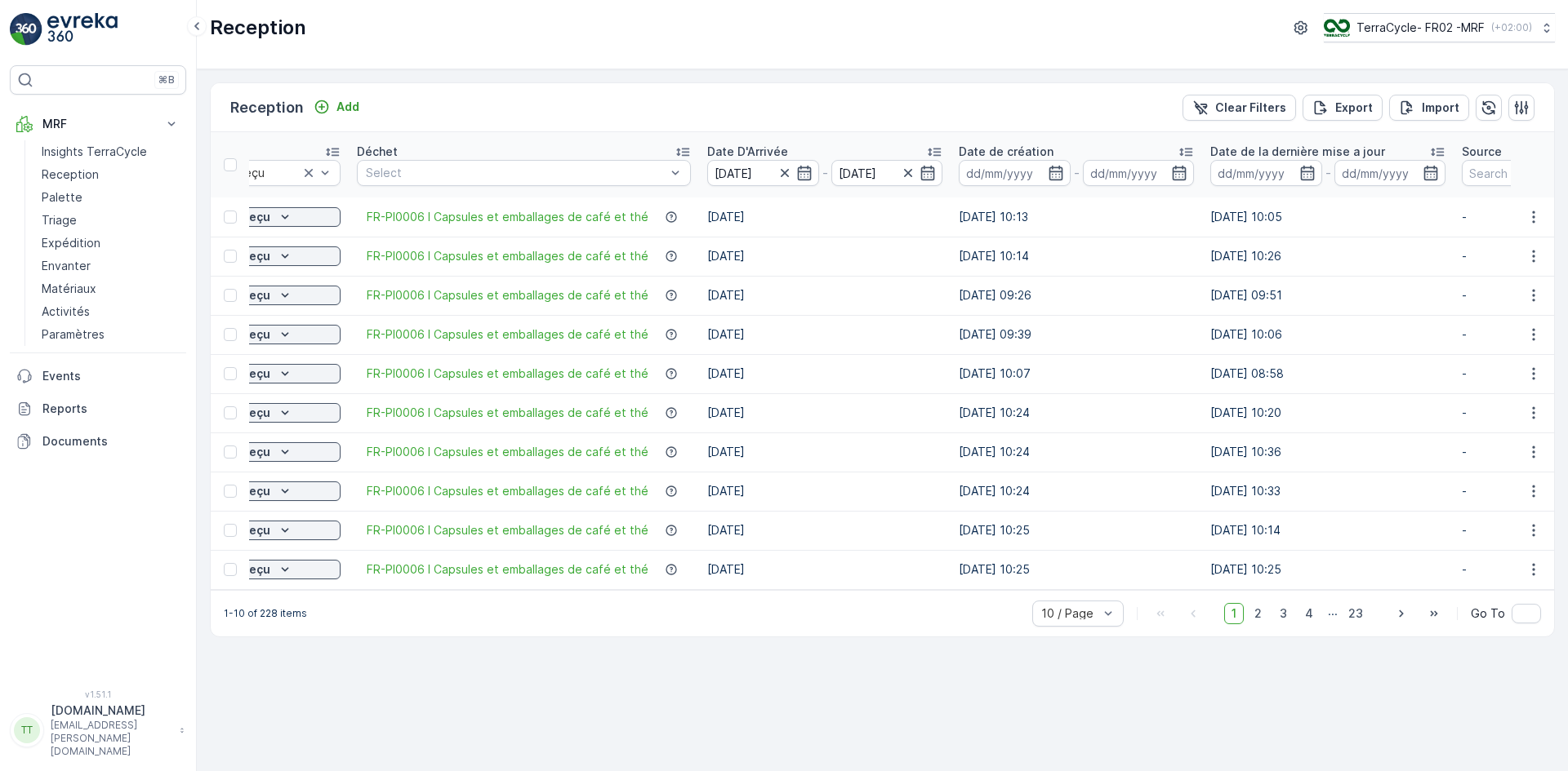
scroll to position [0, 171]
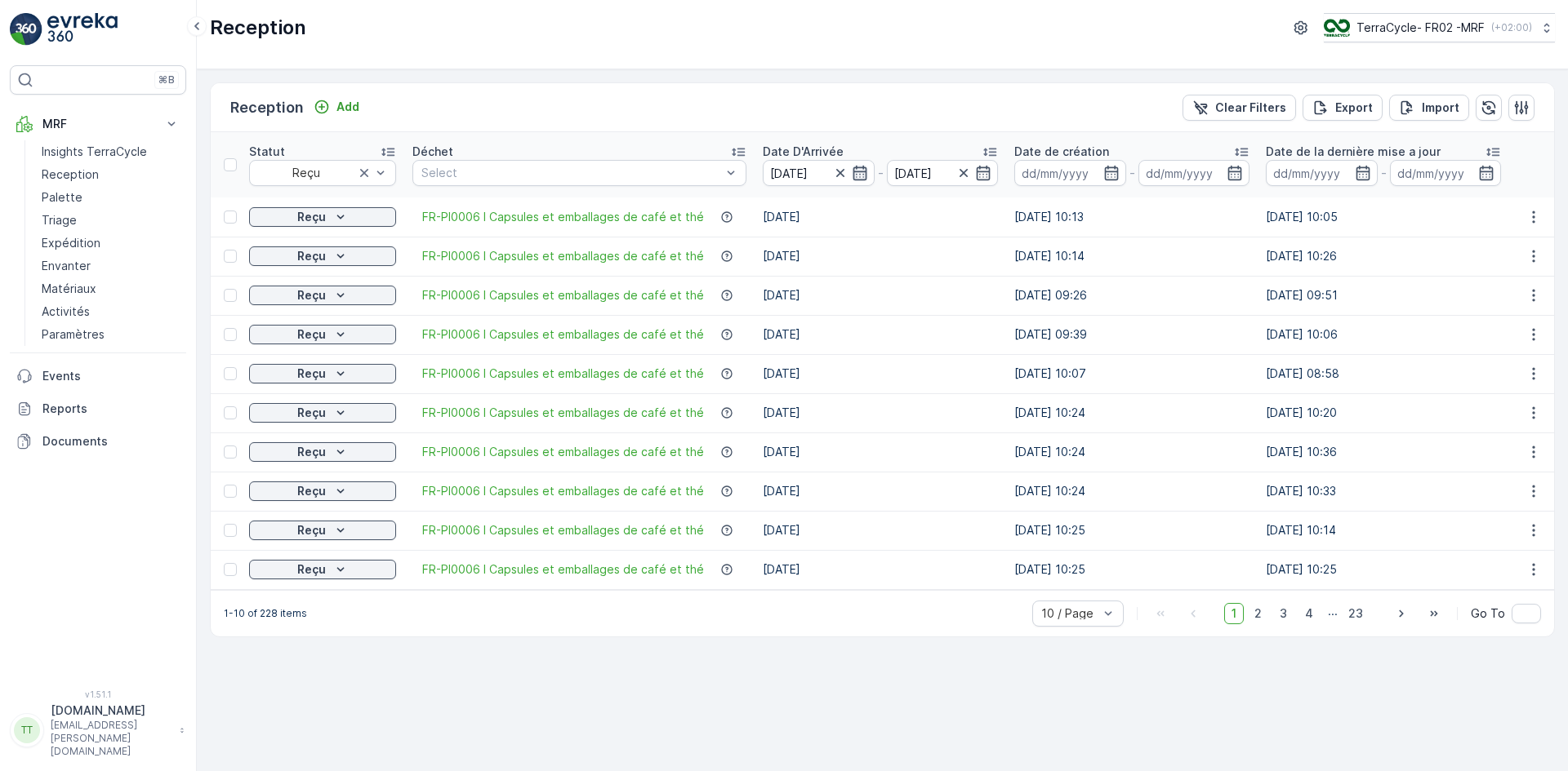
click at [852, 169] on icon "button" at bounding box center [860, 172] width 17 height 17
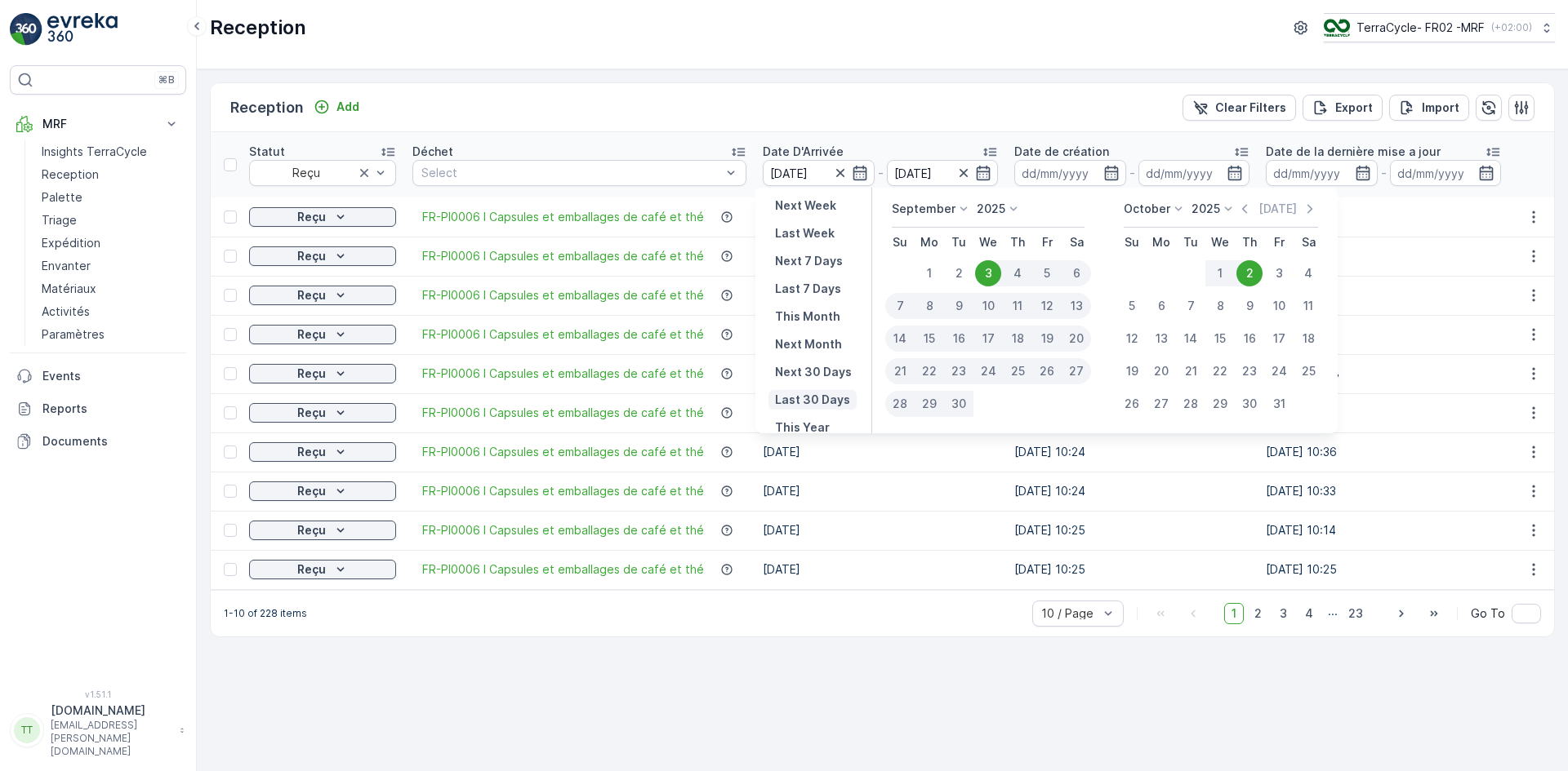
scroll to position [148, 0]
click at [810, 396] on p "This Year" at bounding box center [803, 396] width 55 height 17
type input "[DATE]"
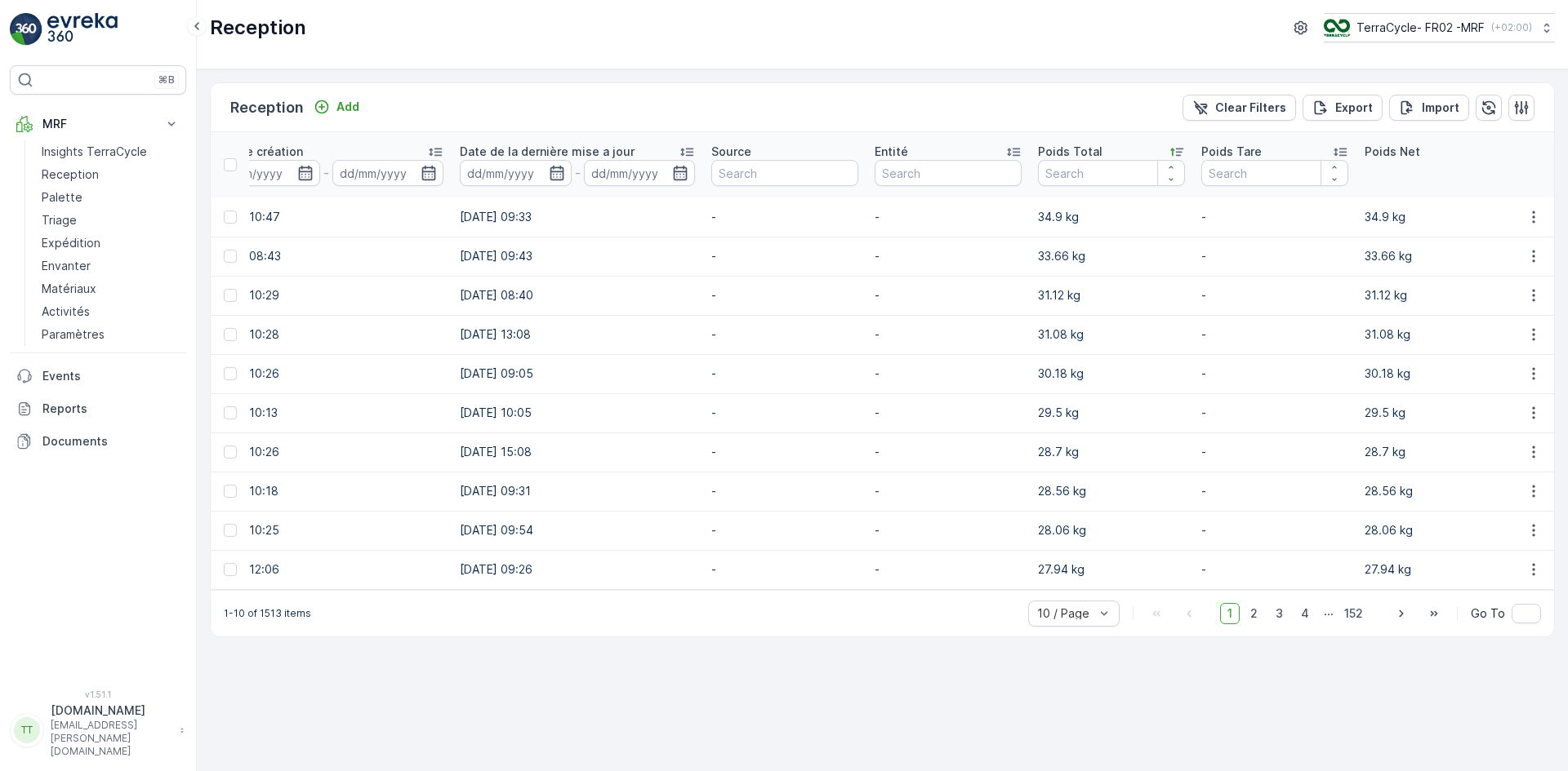
scroll to position [0, 987]
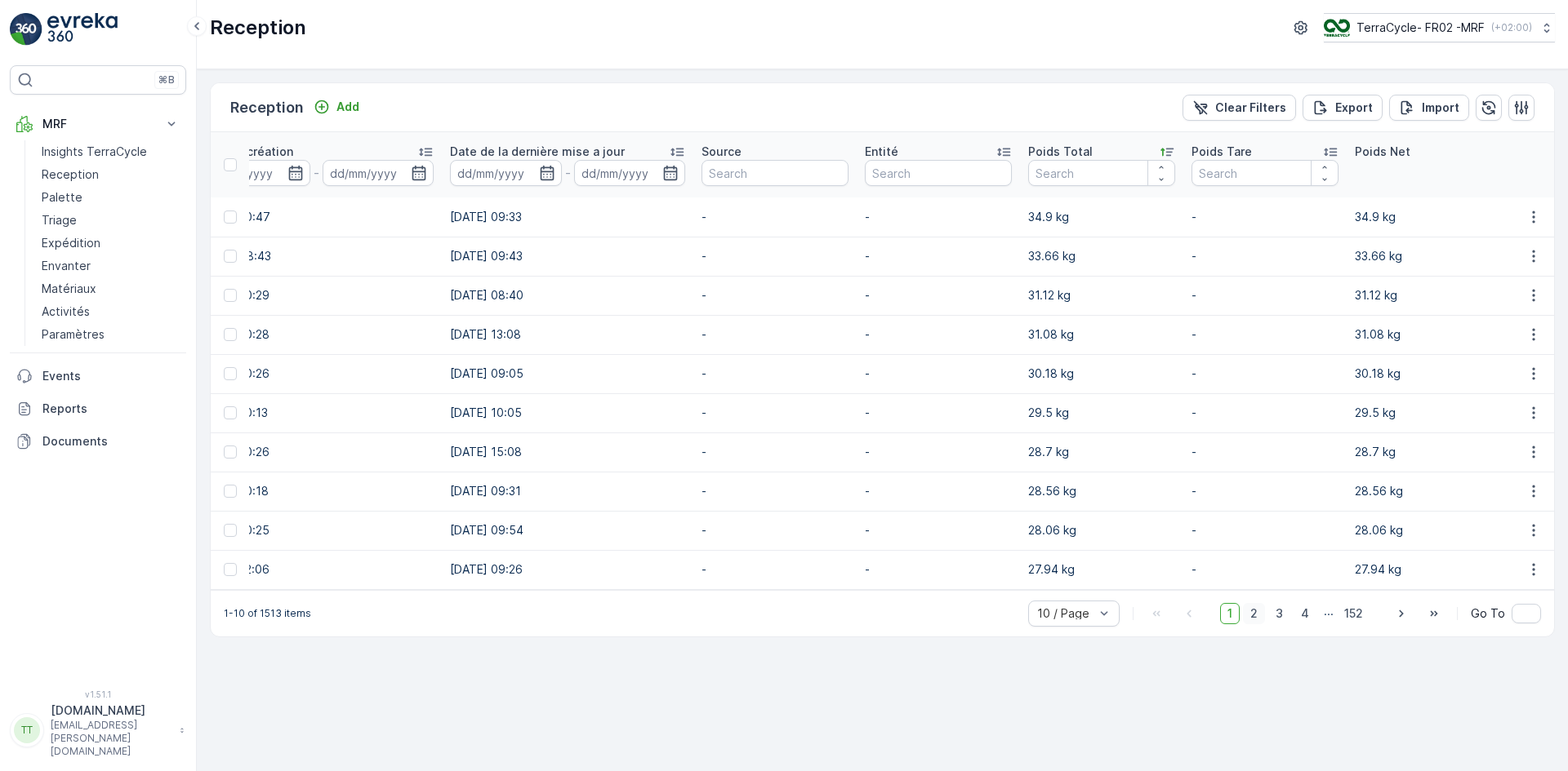
click at [1258, 620] on span "2" at bounding box center [1254, 614] width 22 height 22
click at [1282, 621] on span "3" at bounding box center [1278, 614] width 22 height 22
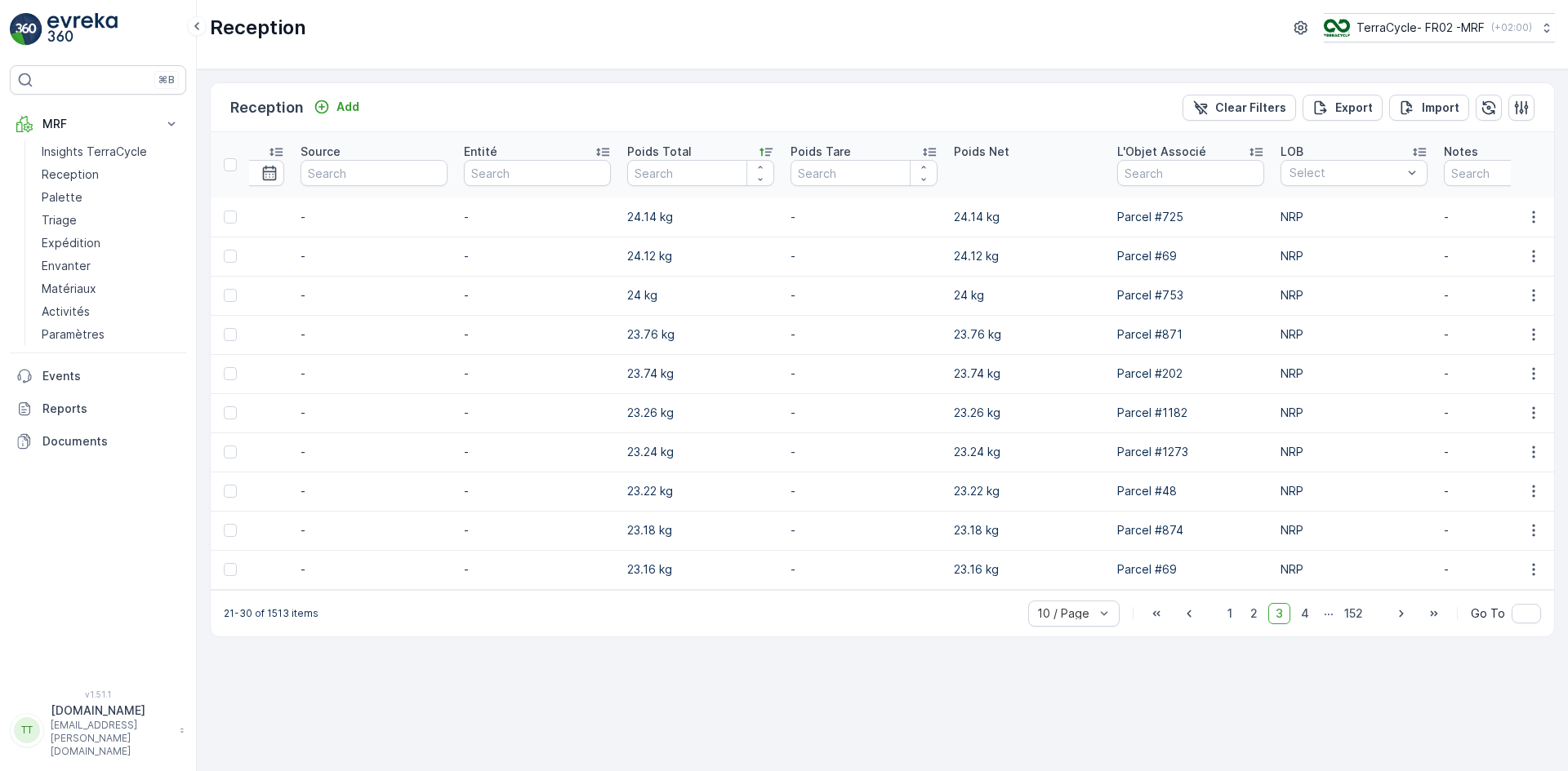
scroll to position [0, 1797]
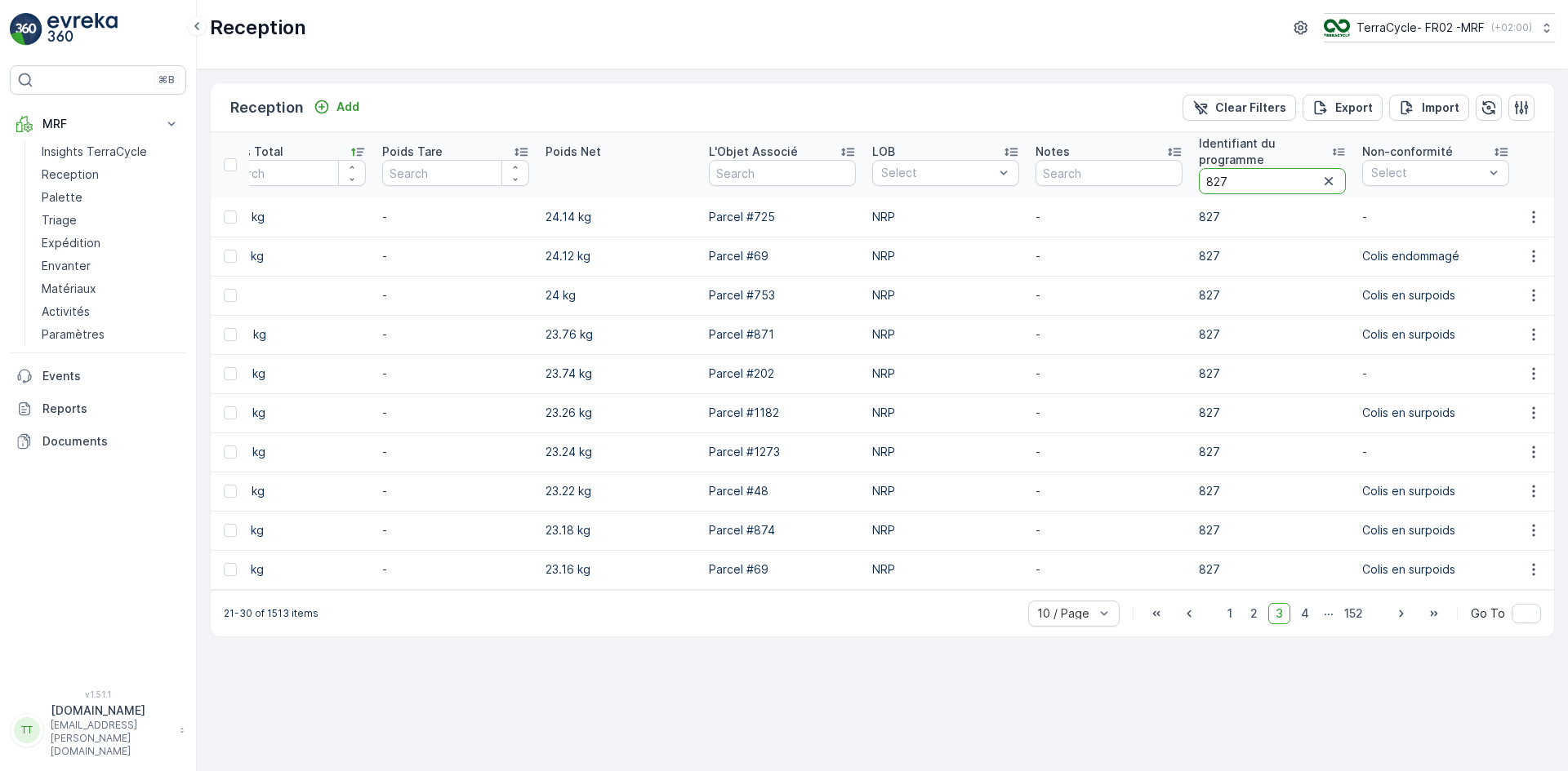
drag, startPoint x: 1229, startPoint y: 181, endPoint x: 1170, endPoint y: 188, distance: 59.4
type input "sw-1"
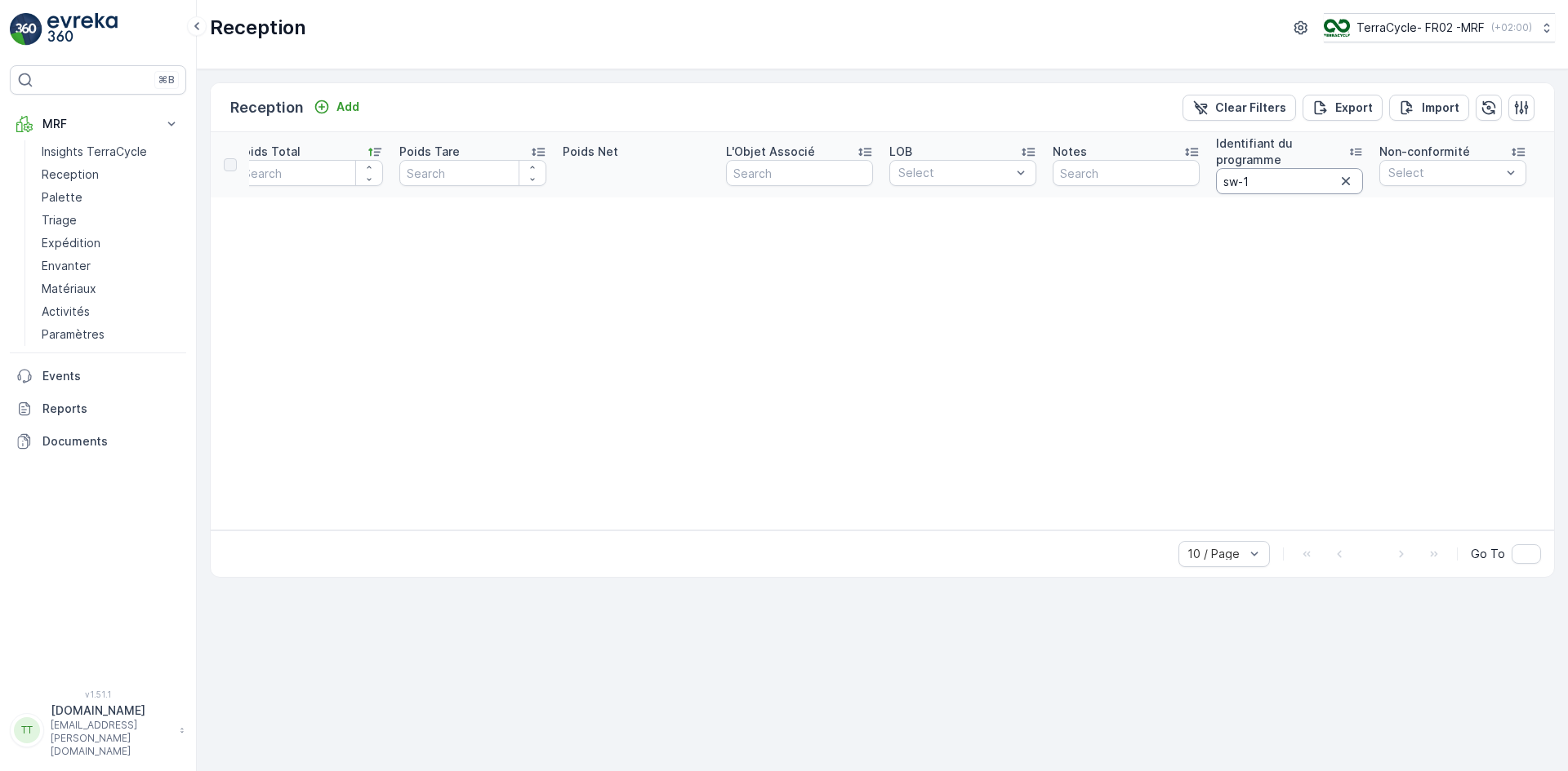
scroll to position [0, 1592]
click at [1258, 179] on input "sw-1" at bounding box center [1288, 181] width 147 height 27
type input "sw2"
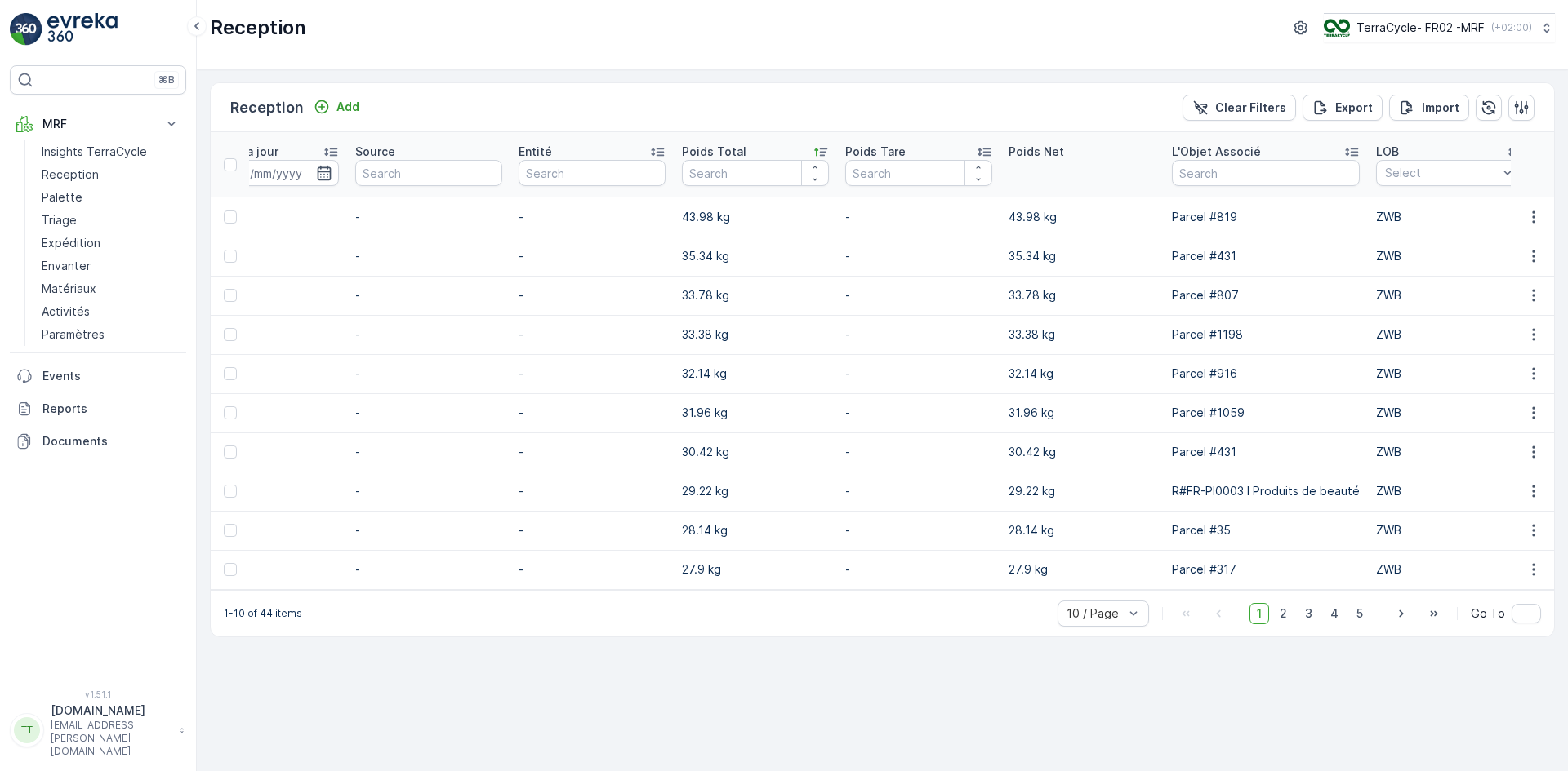
scroll to position [0, 1212]
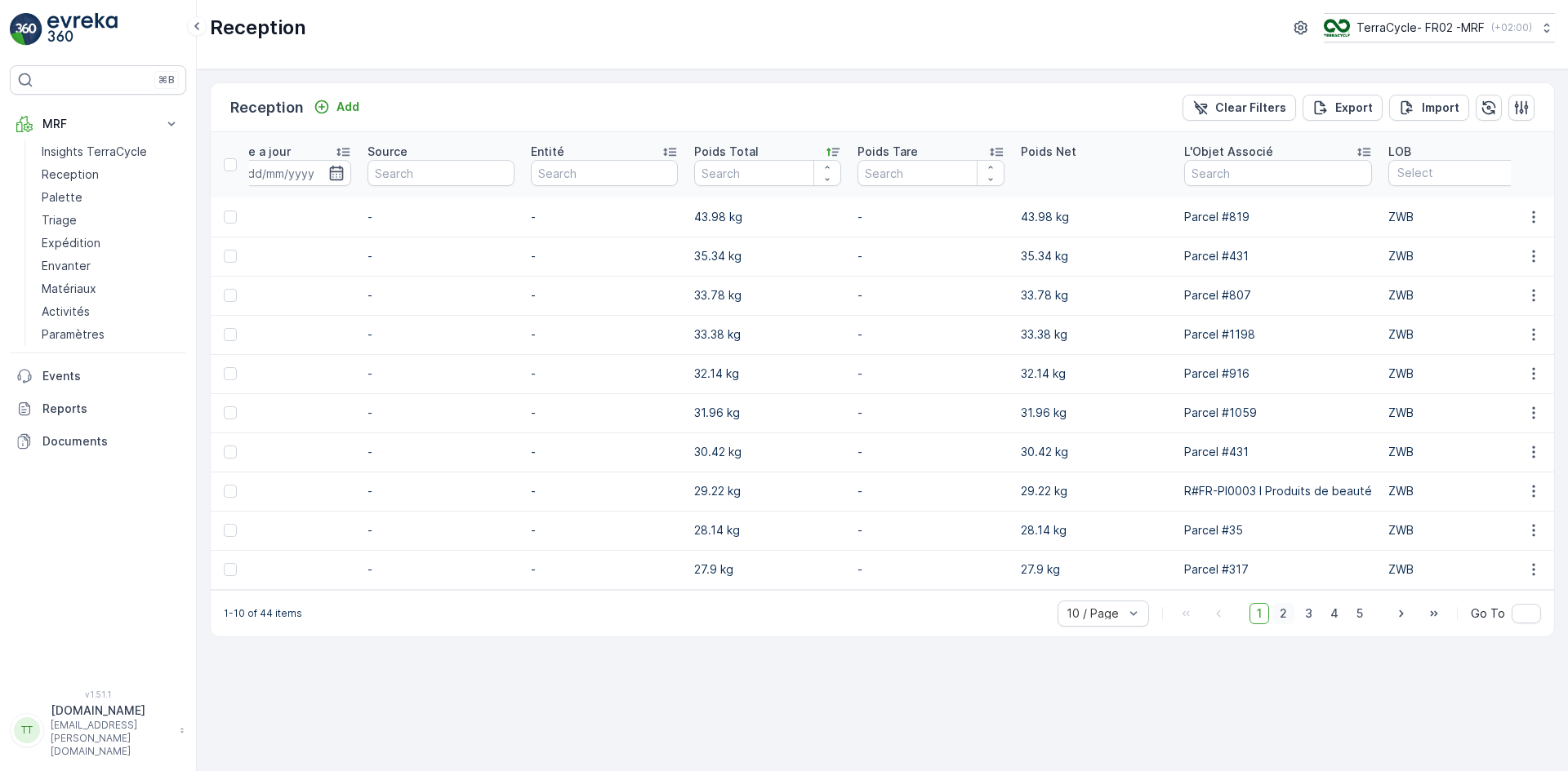
click at [1284, 622] on span "2" at bounding box center [1282, 614] width 22 height 22
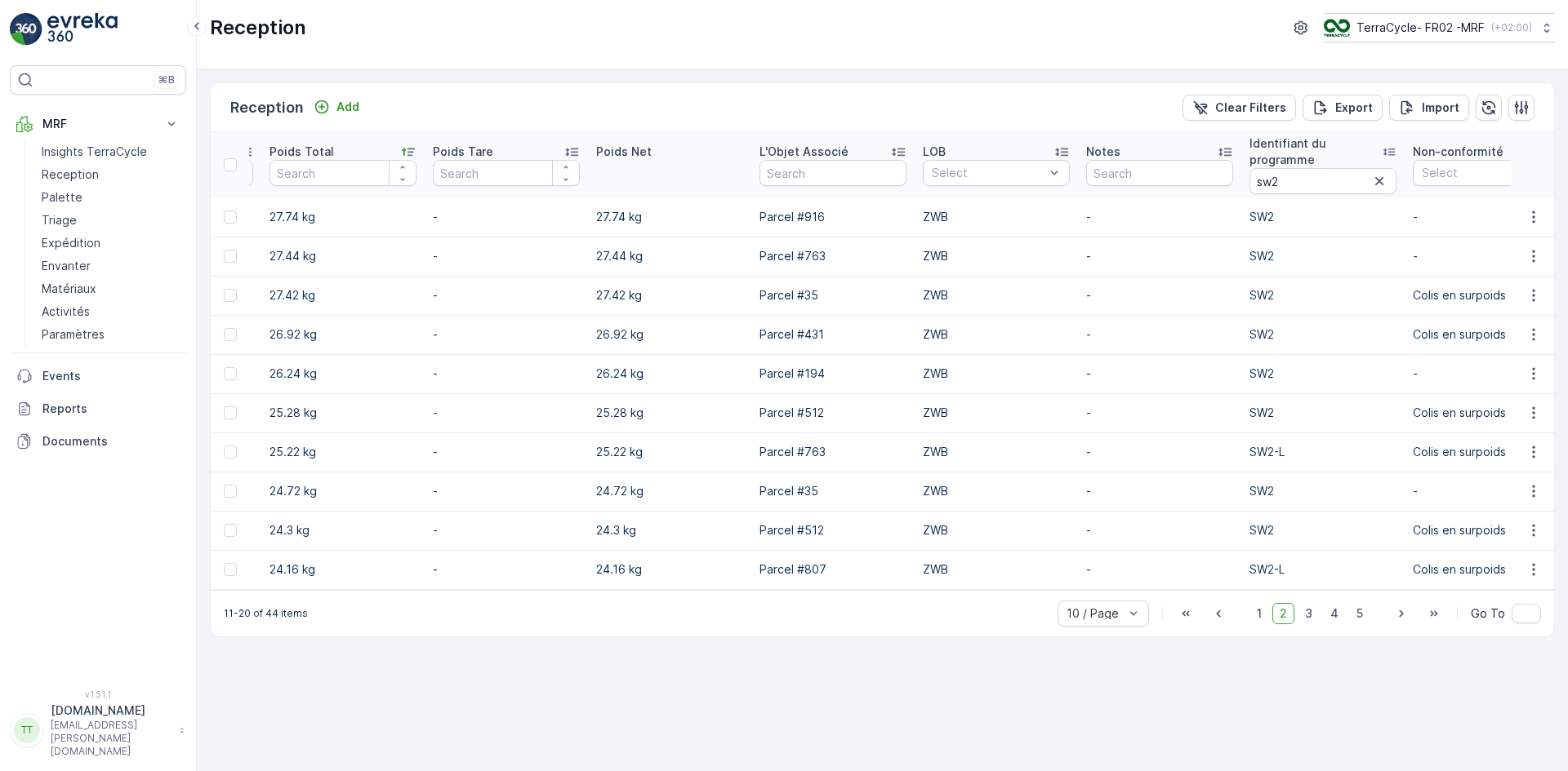
scroll to position [0, 1692]
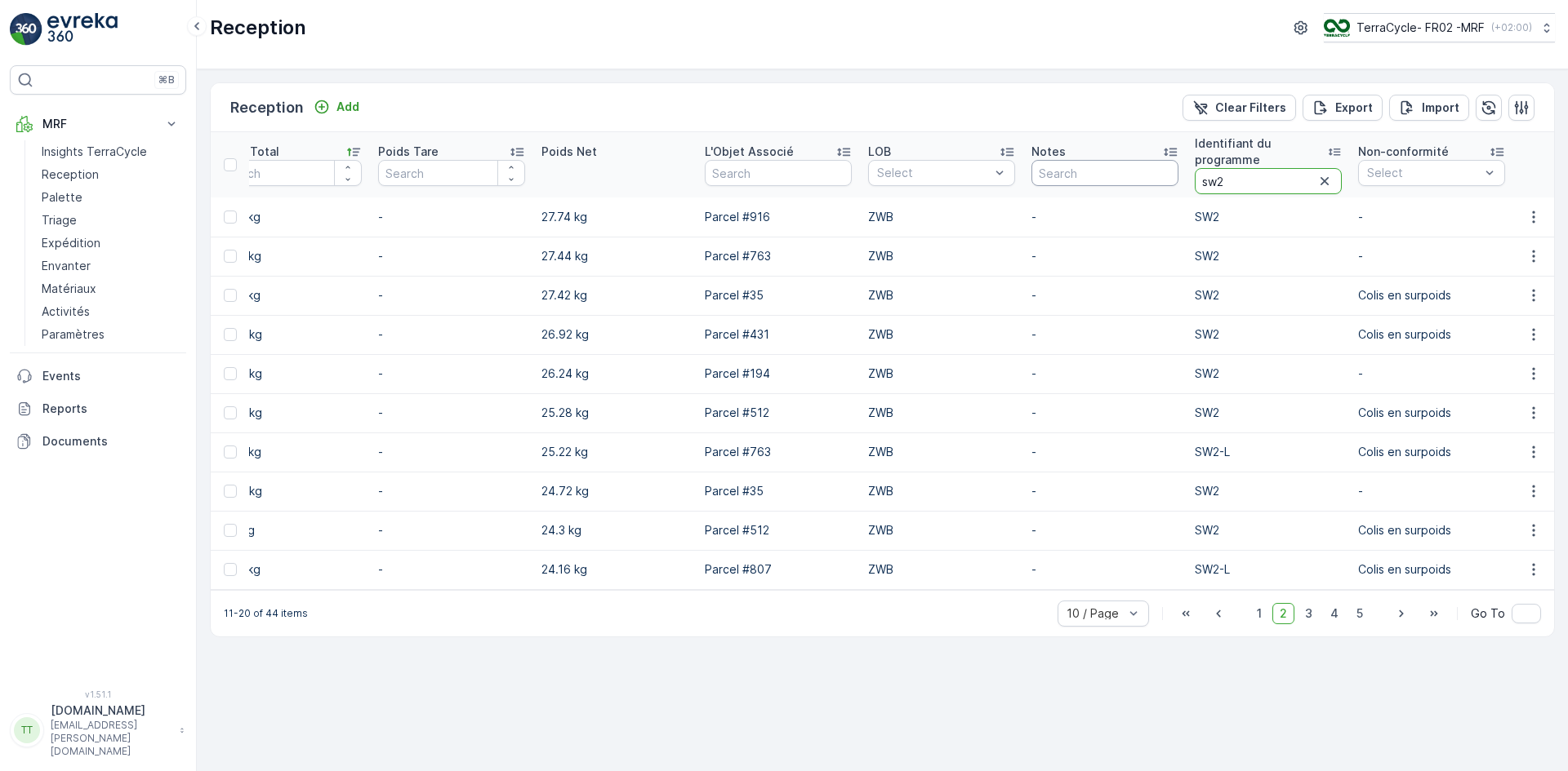
drag, startPoint x: 1244, startPoint y: 188, endPoint x: 1150, endPoint y: 181, distance: 94.3
click at [1150, 181] on tr "Nom Statut Reçu Déchet Select Date D'Arrivée 01.01.2025 - 31.12.2025 Date de cr…" at bounding box center [37, 164] width 3038 height 65
type input "rs5"
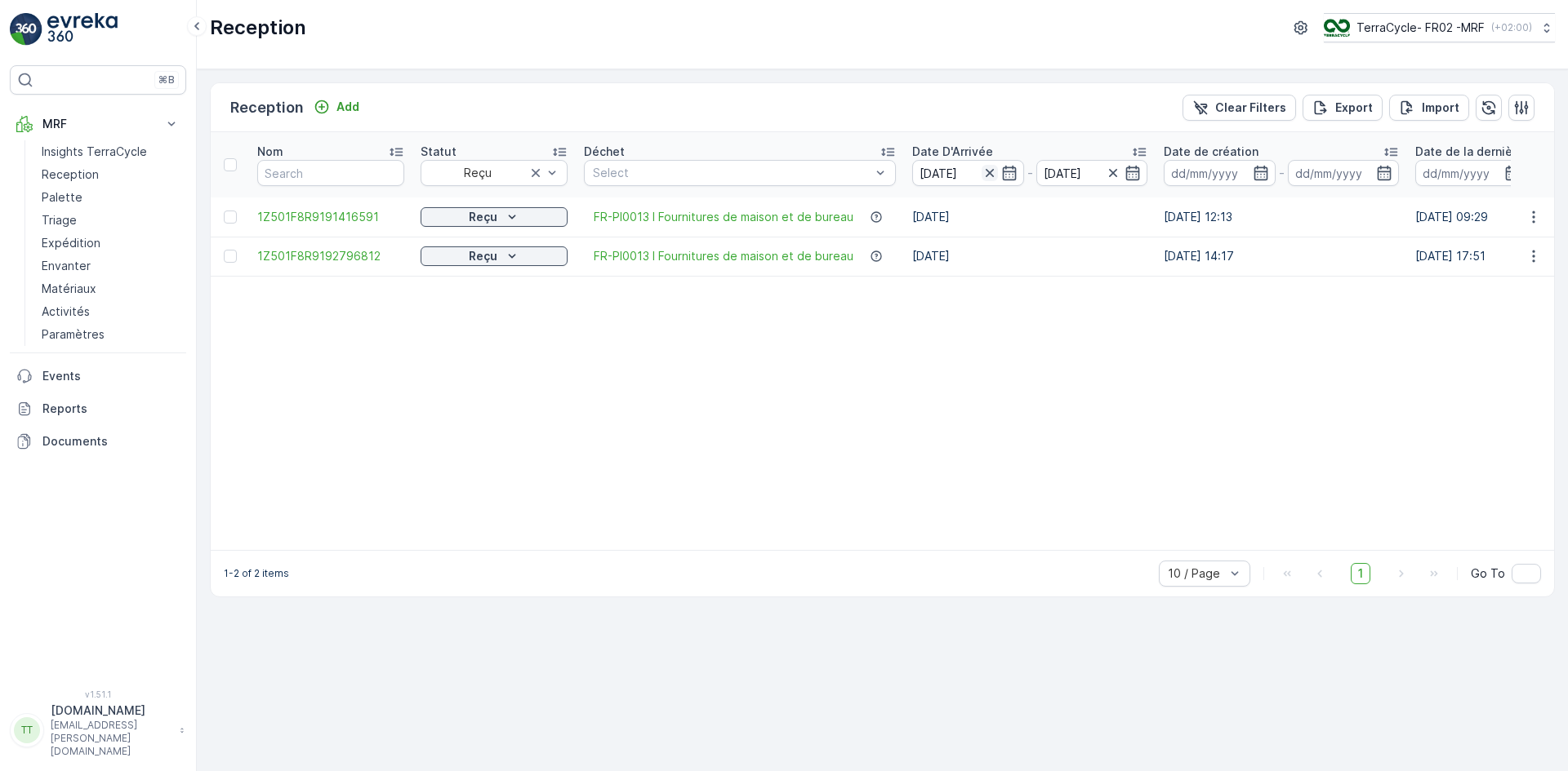
click at [987, 170] on icon "button" at bounding box center [989, 172] width 17 height 17
click at [337, 214] on span "1Z501F8R9191416591" at bounding box center [330, 217] width 147 height 17
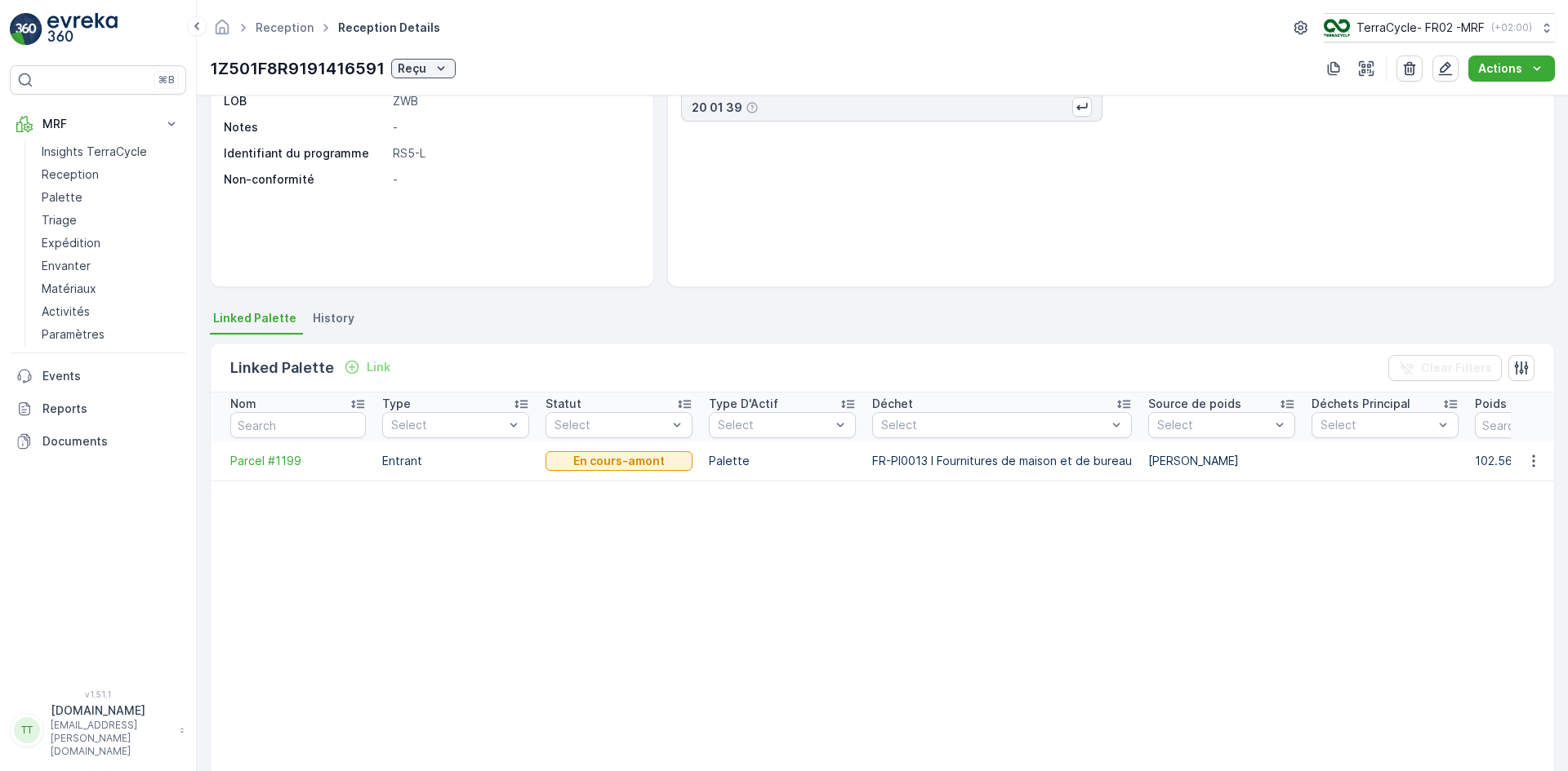
scroll to position [163, 0]
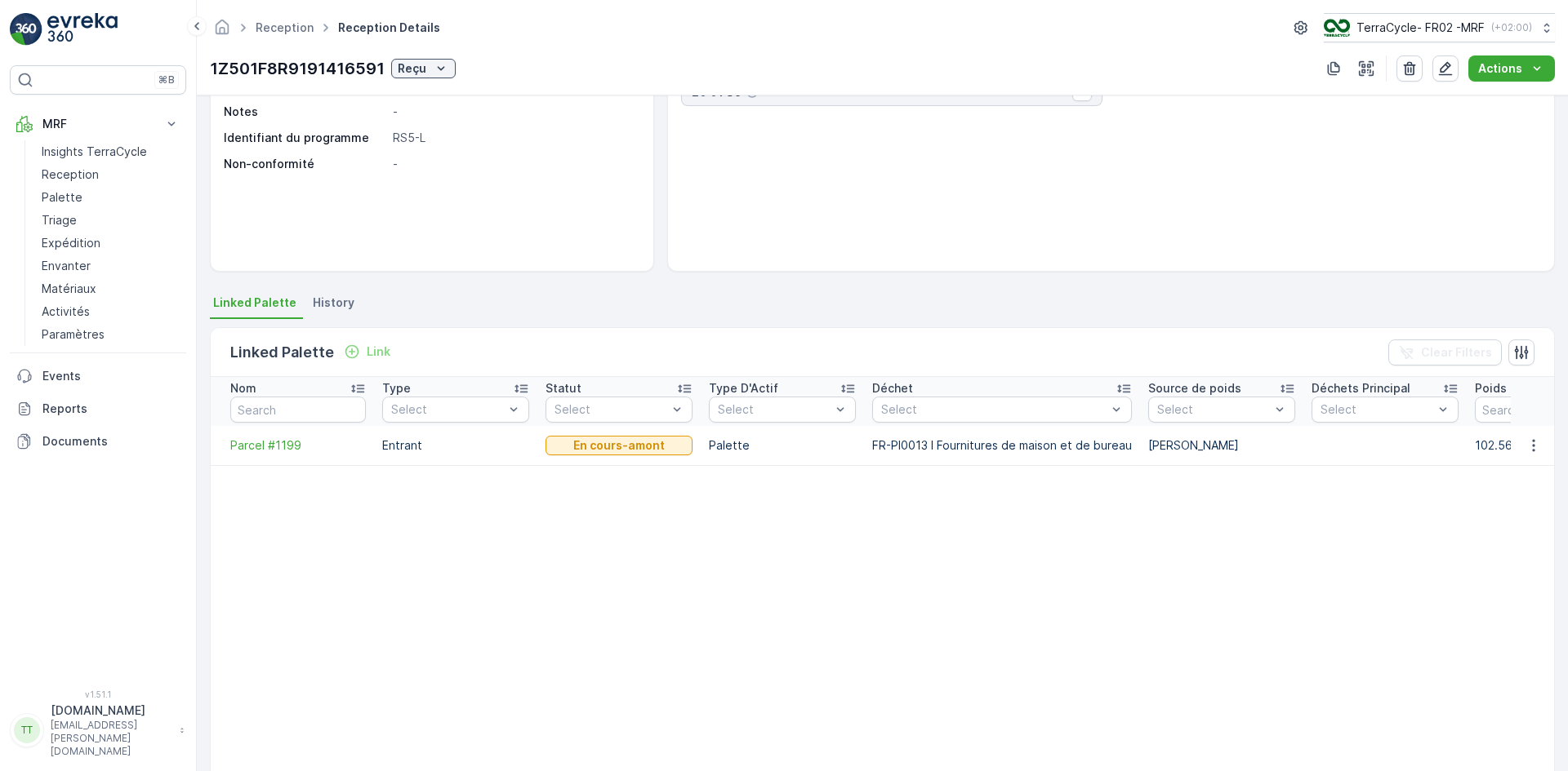
click at [333, 302] on span "History" at bounding box center [333, 302] width 41 height 17
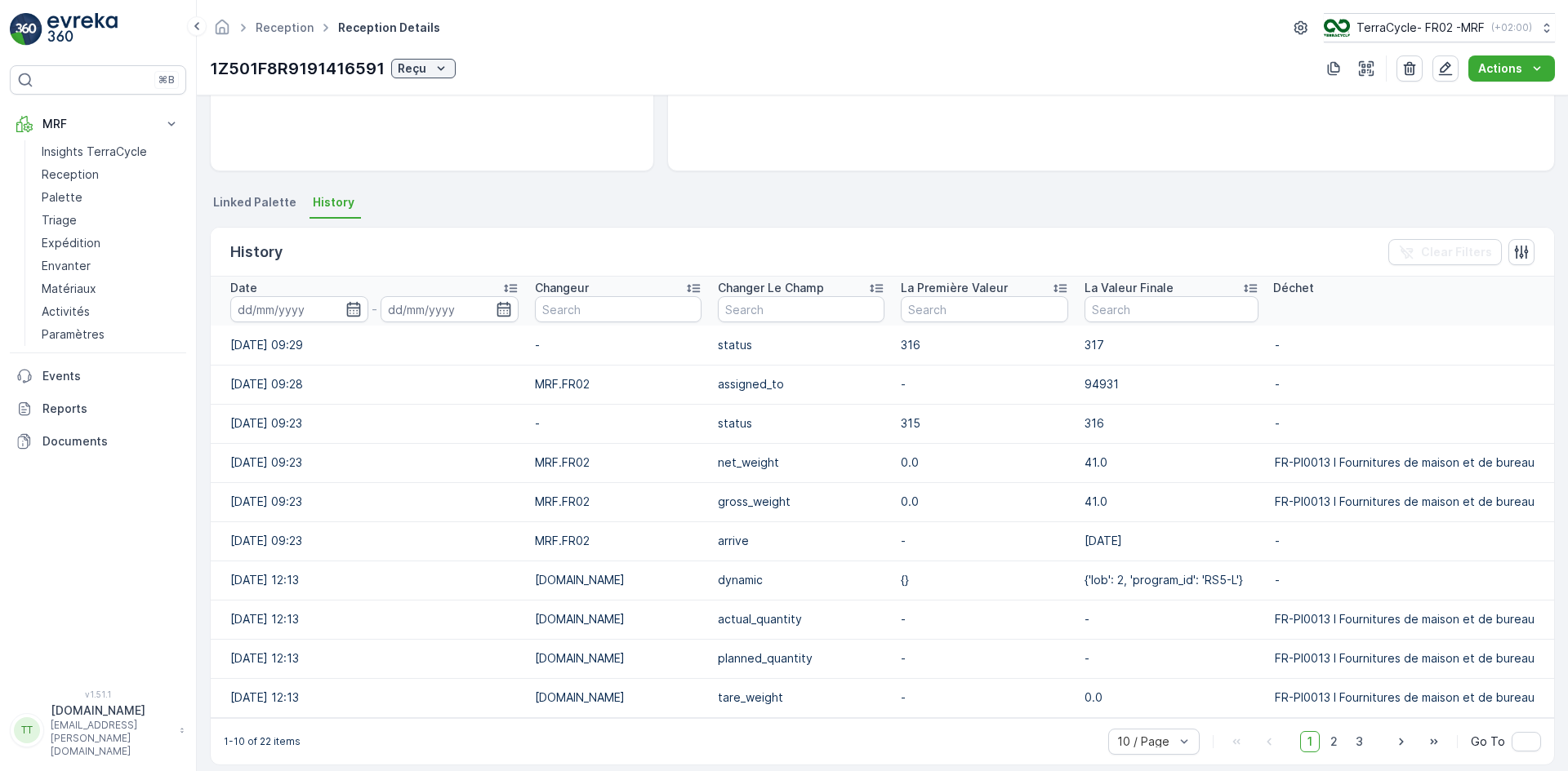
scroll to position [279, 0]
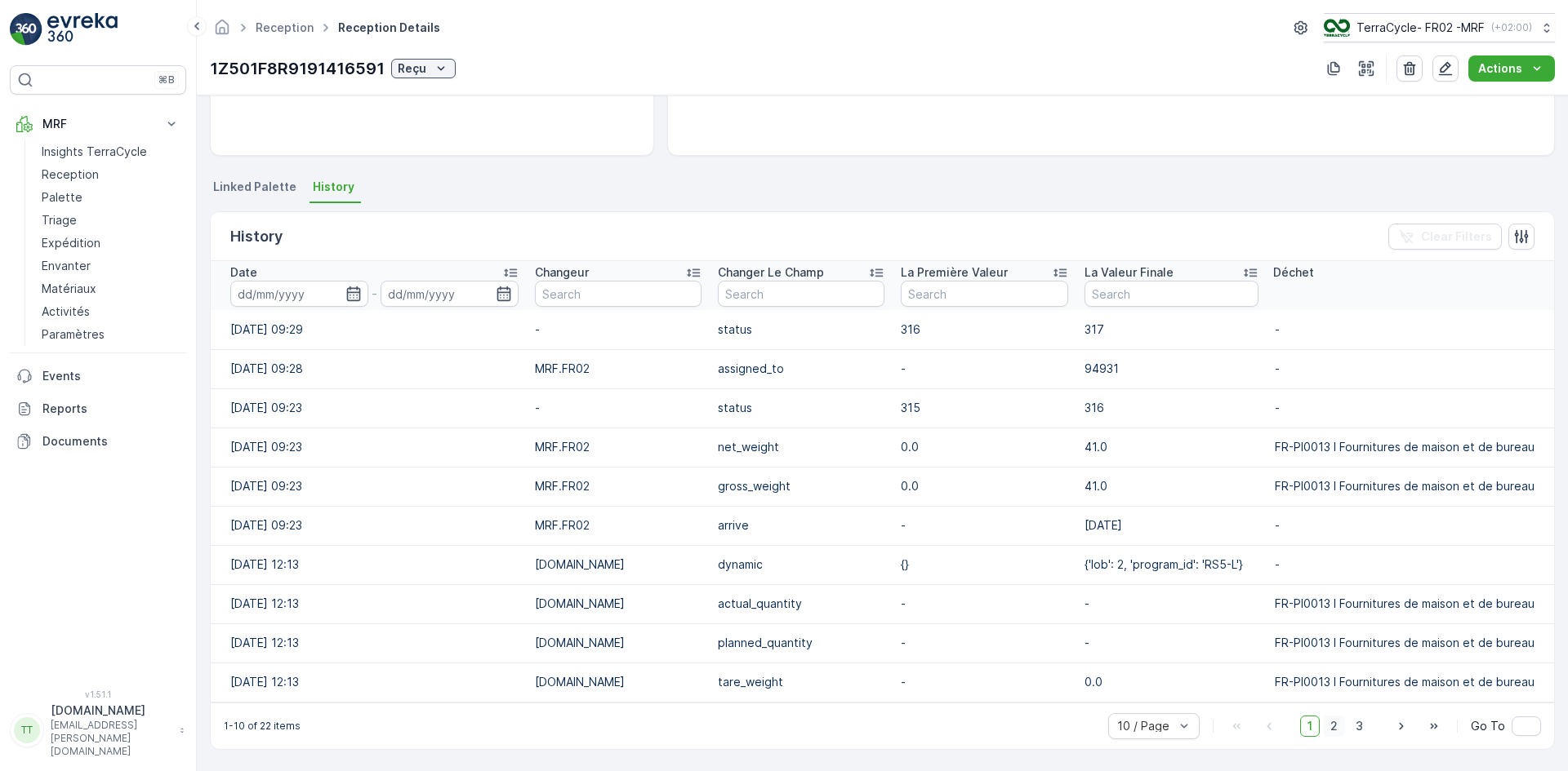
click at [1339, 723] on span "2" at bounding box center [1334, 727] width 22 height 22
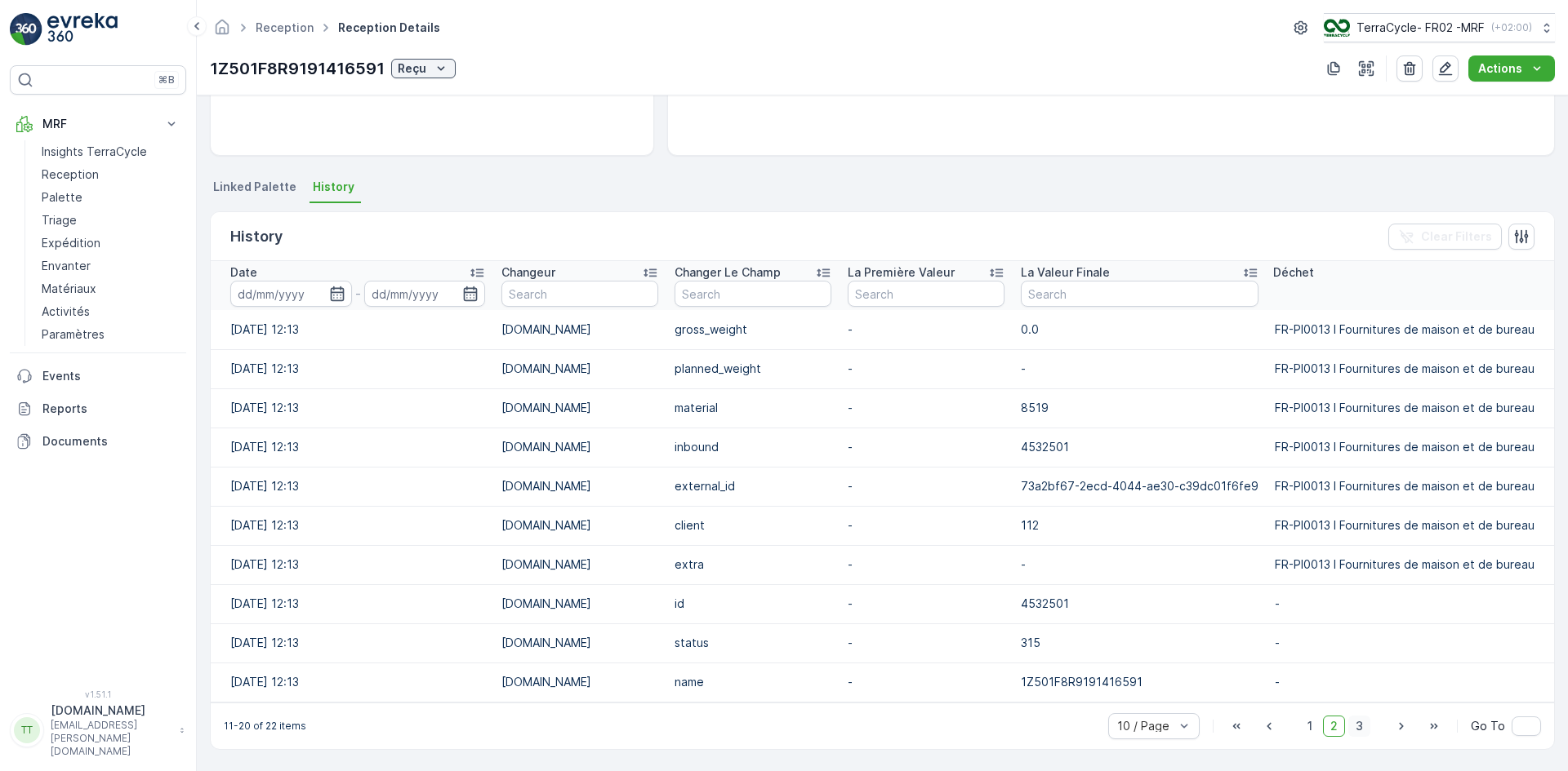
click at [1350, 724] on span "3" at bounding box center [1359, 727] width 22 height 22
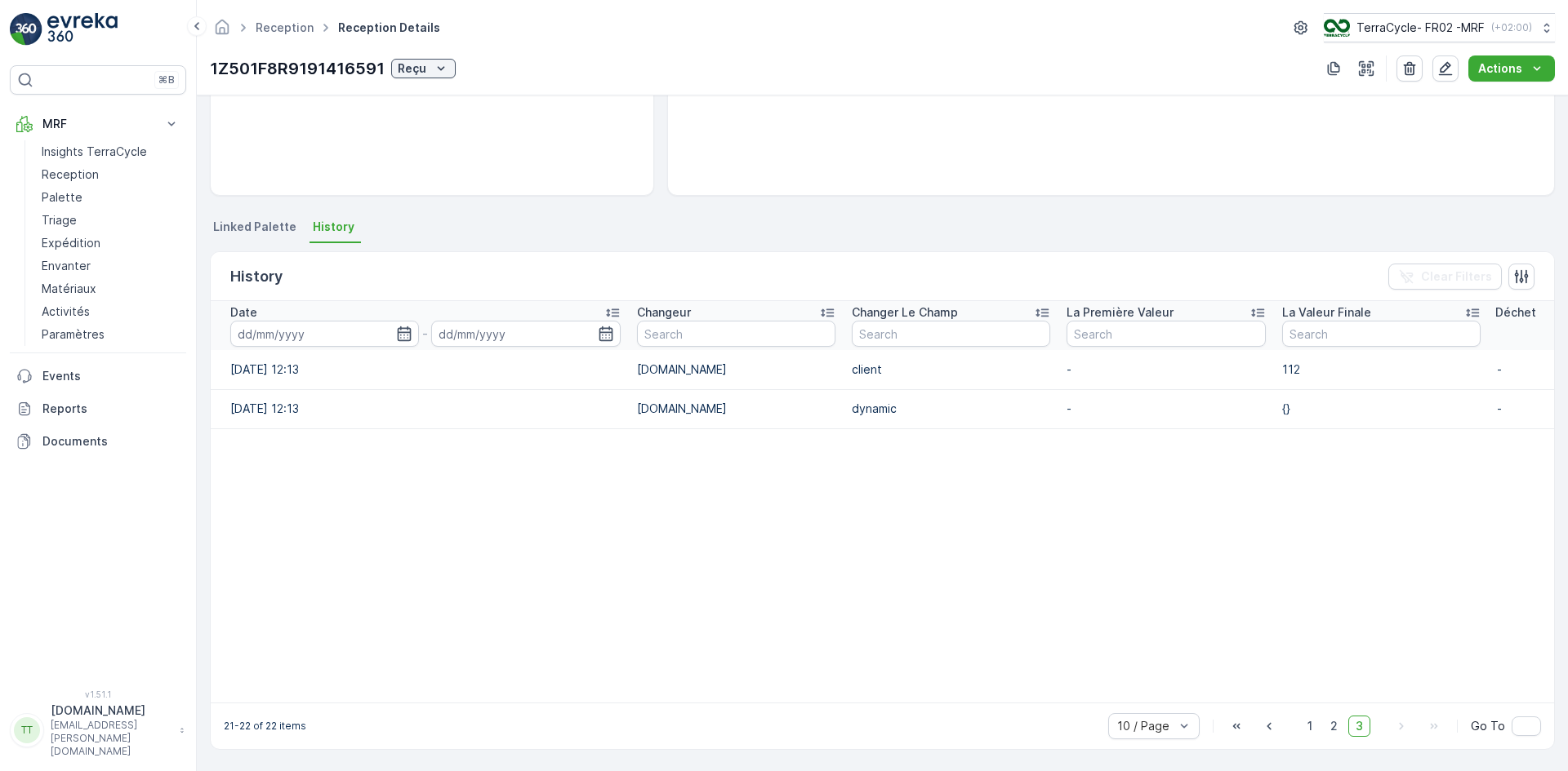
scroll to position [239, 0]
click at [1328, 721] on span "2" at bounding box center [1334, 727] width 22 height 22
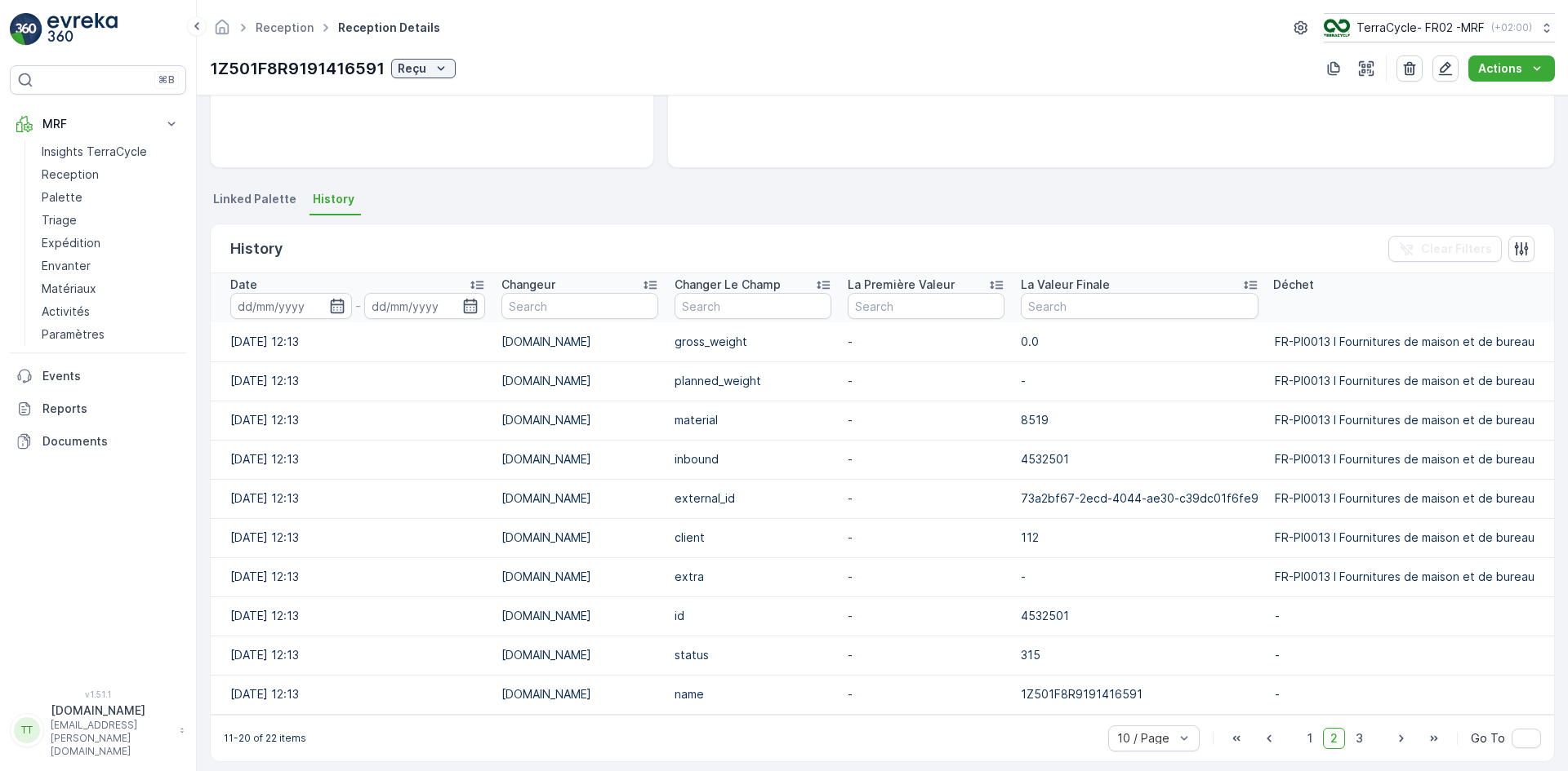
scroll to position [279, 0]
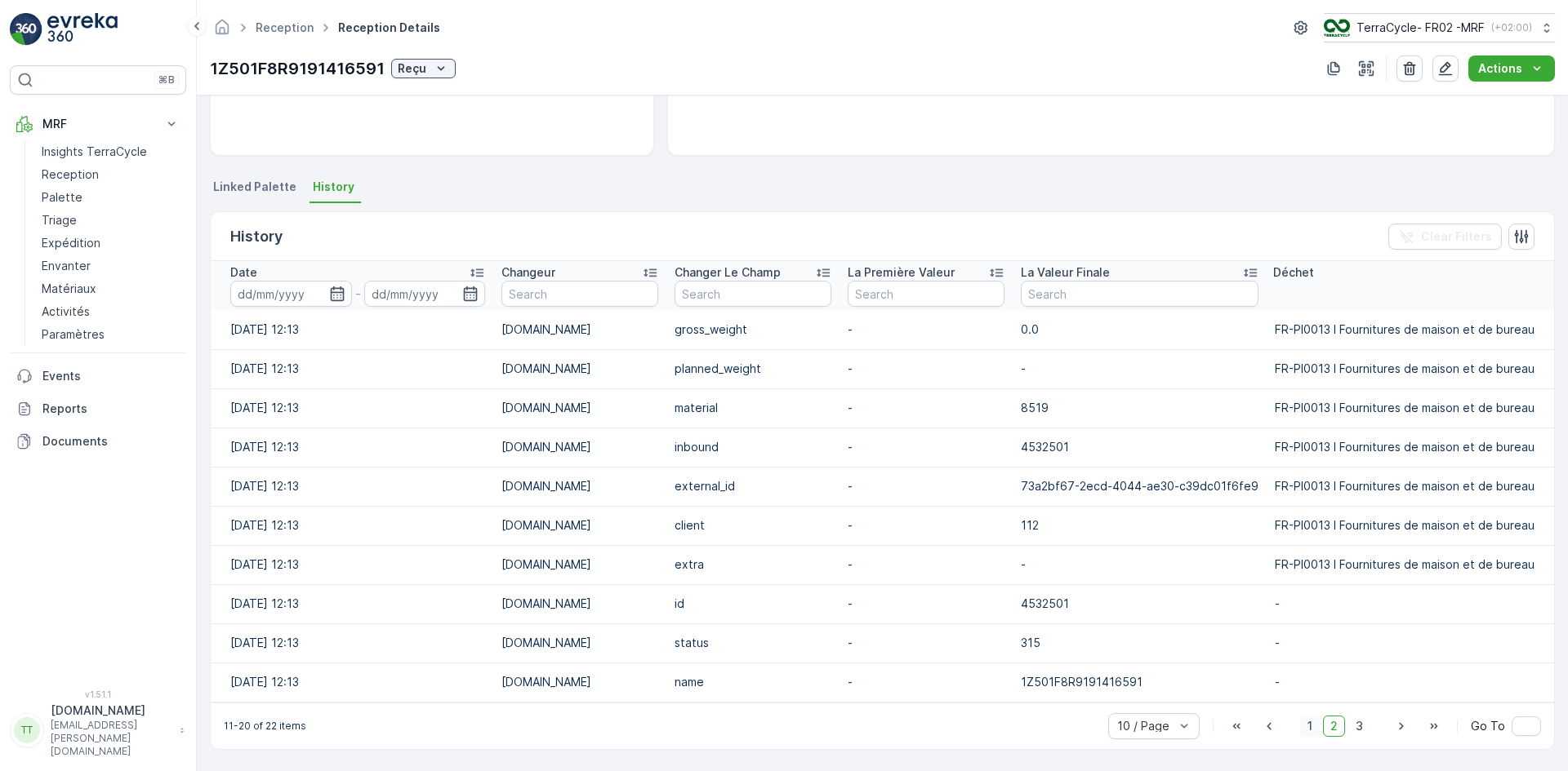
click at [1310, 726] on span "1" at bounding box center [1310, 727] width 20 height 22
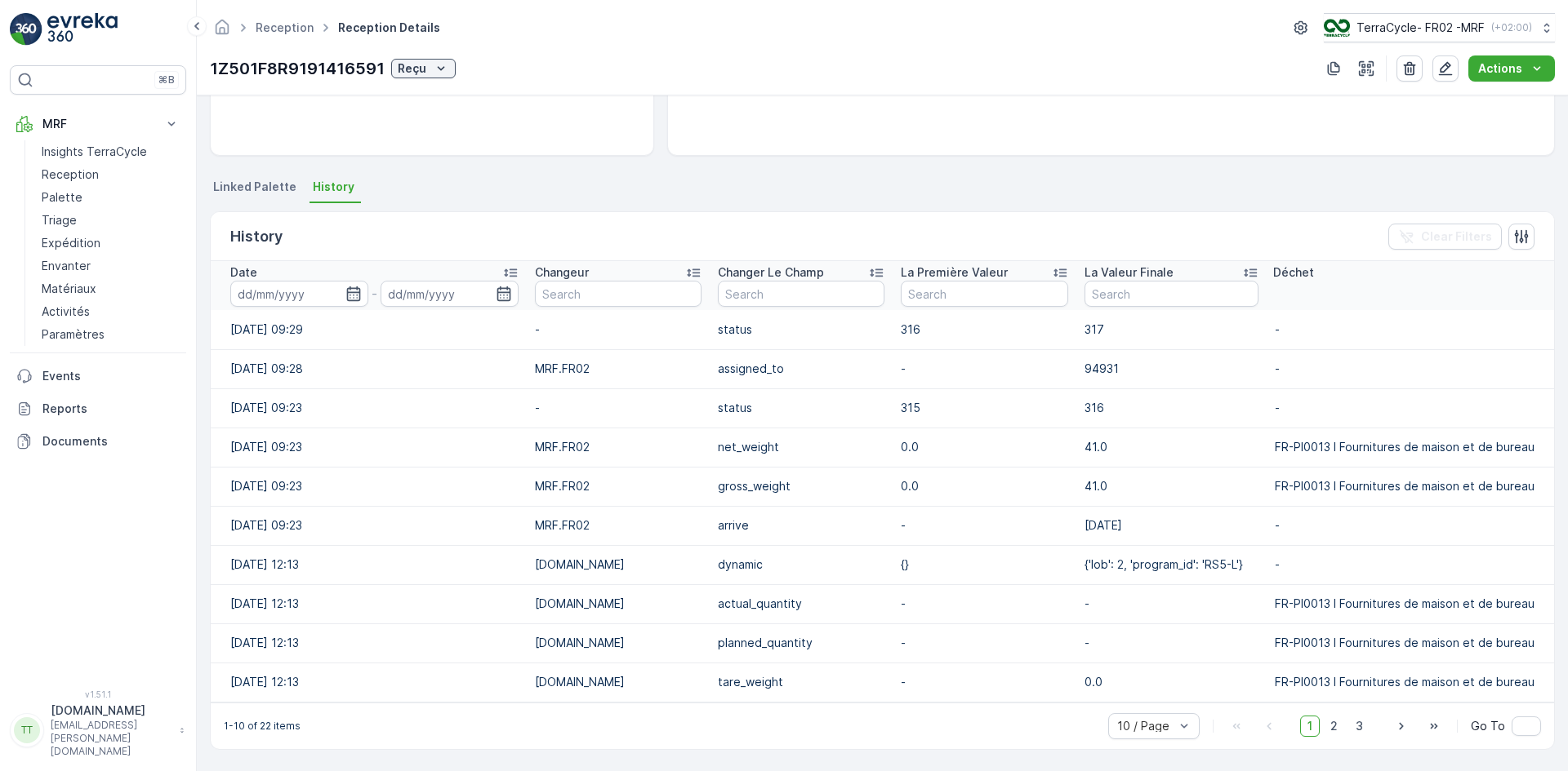
click at [262, 189] on span "Linked Palette" at bounding box center [254, 187] width 84 height 17
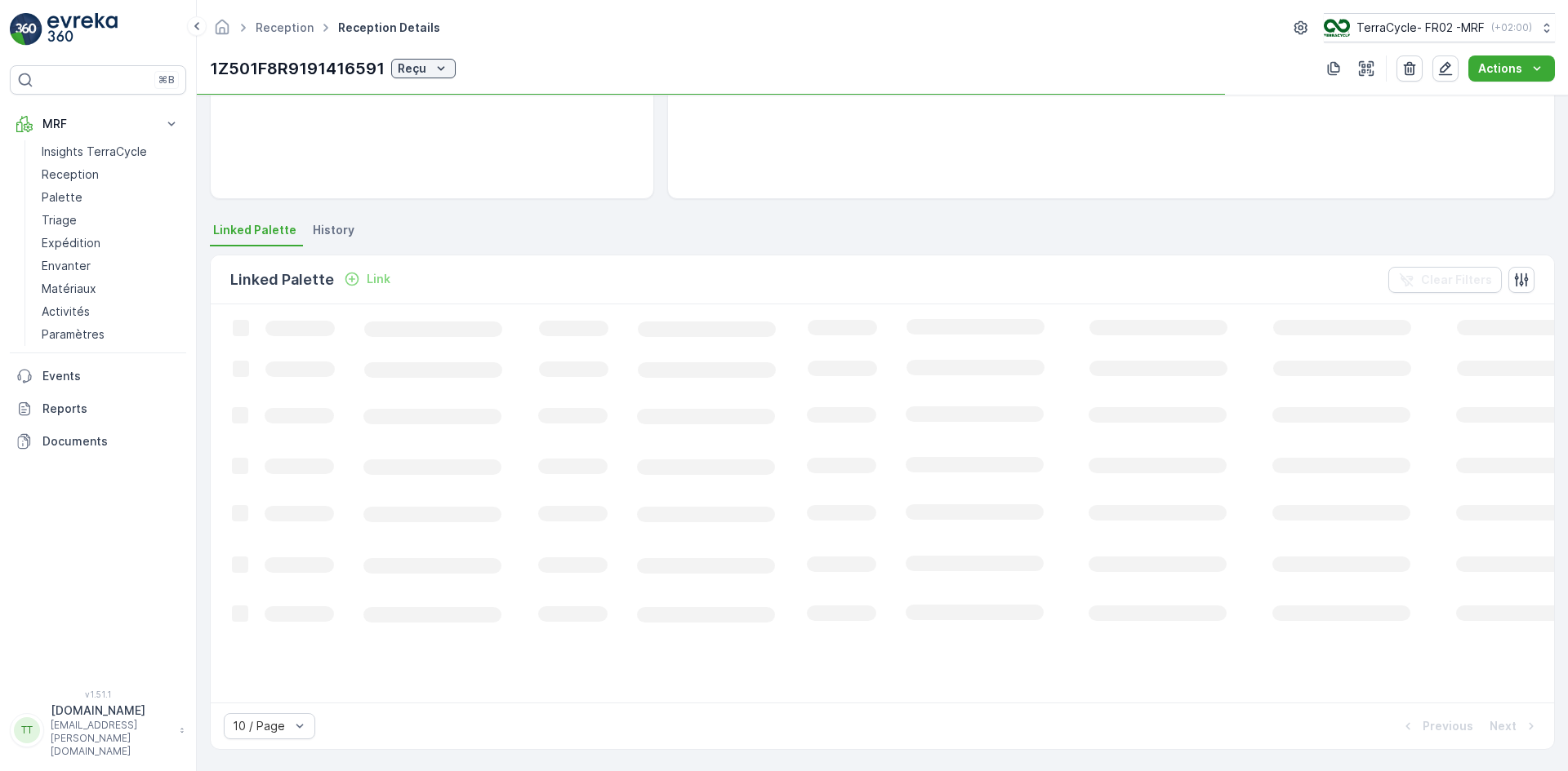
scroll to position [236, 0]
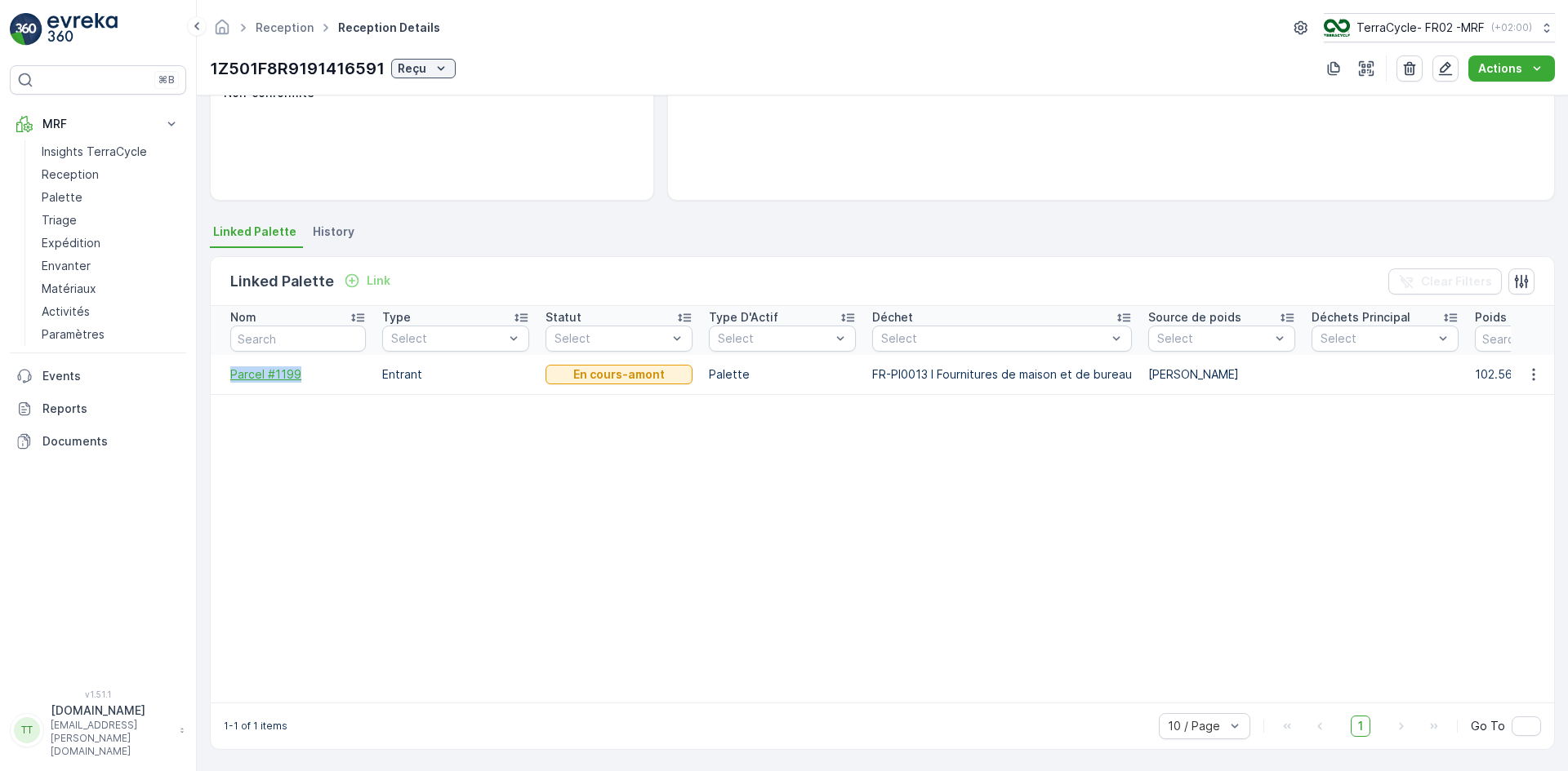
drag, startPoint x: 217, startPoint y: 378, endPoint x: 309, endPoint y: 378, distance: 92.0
click at [309, 378] on td "Parcel #1199" at bounding box center [293, 375] width 163 height 39
copy span "Parcel #1199"
click at [84, 218] on link "Triage" at bounding box center [110, 220] width 151 height 23
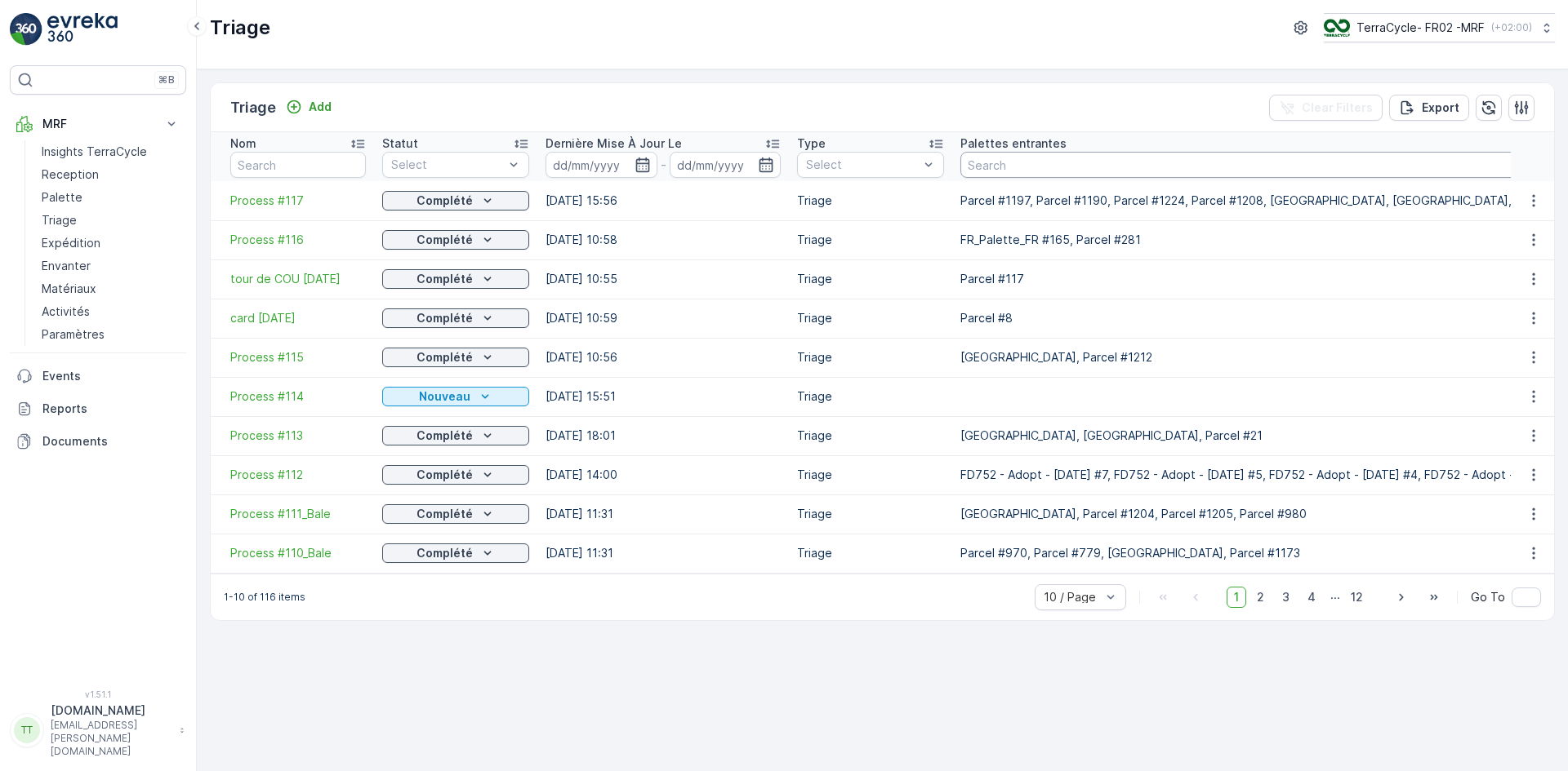
paste input "Parcel #1199"
type input "Parcel #1199"
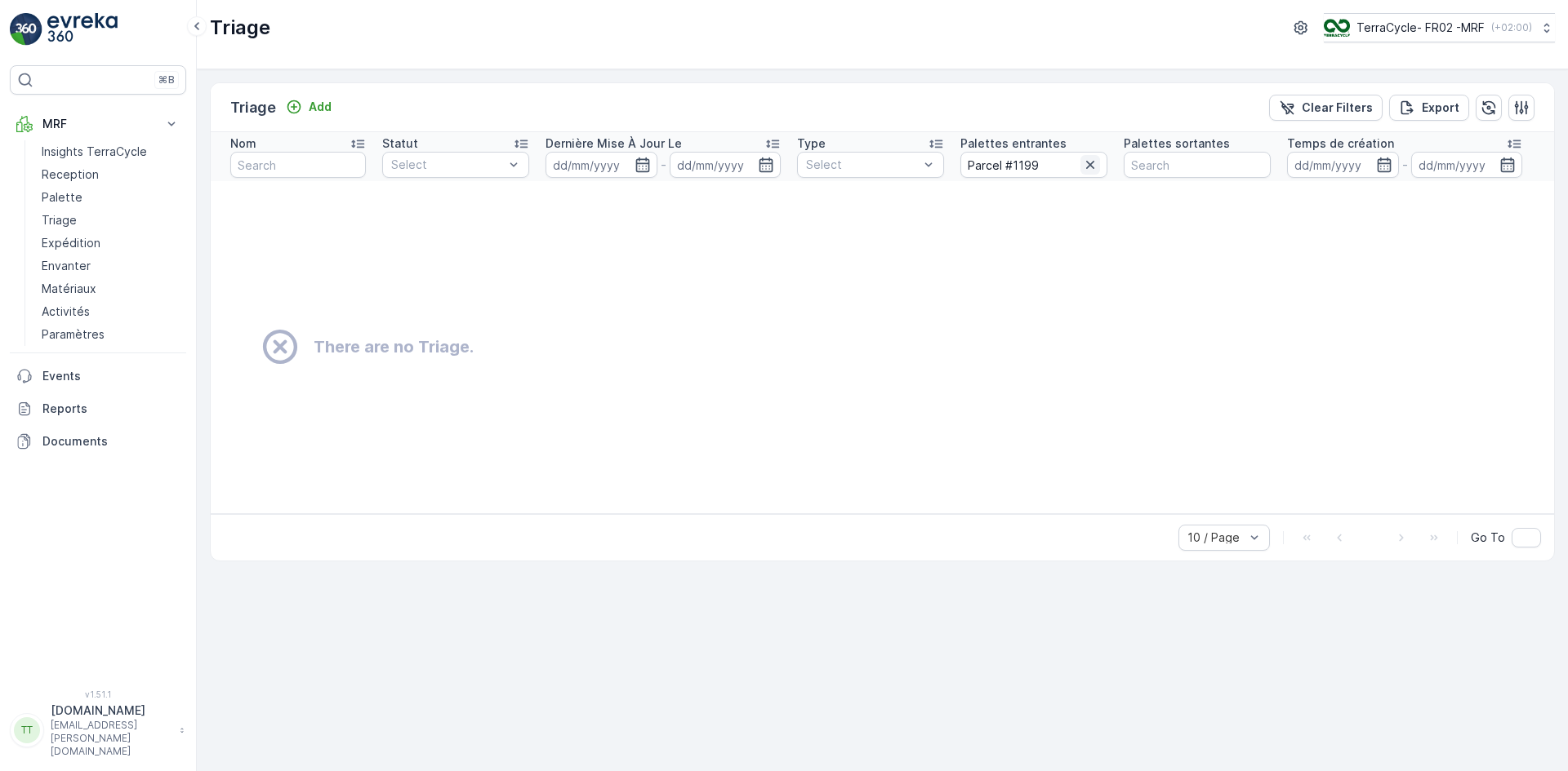
click at [1088, 164] on icon "button" at bounding box center [1089, 164] width 17 height 17
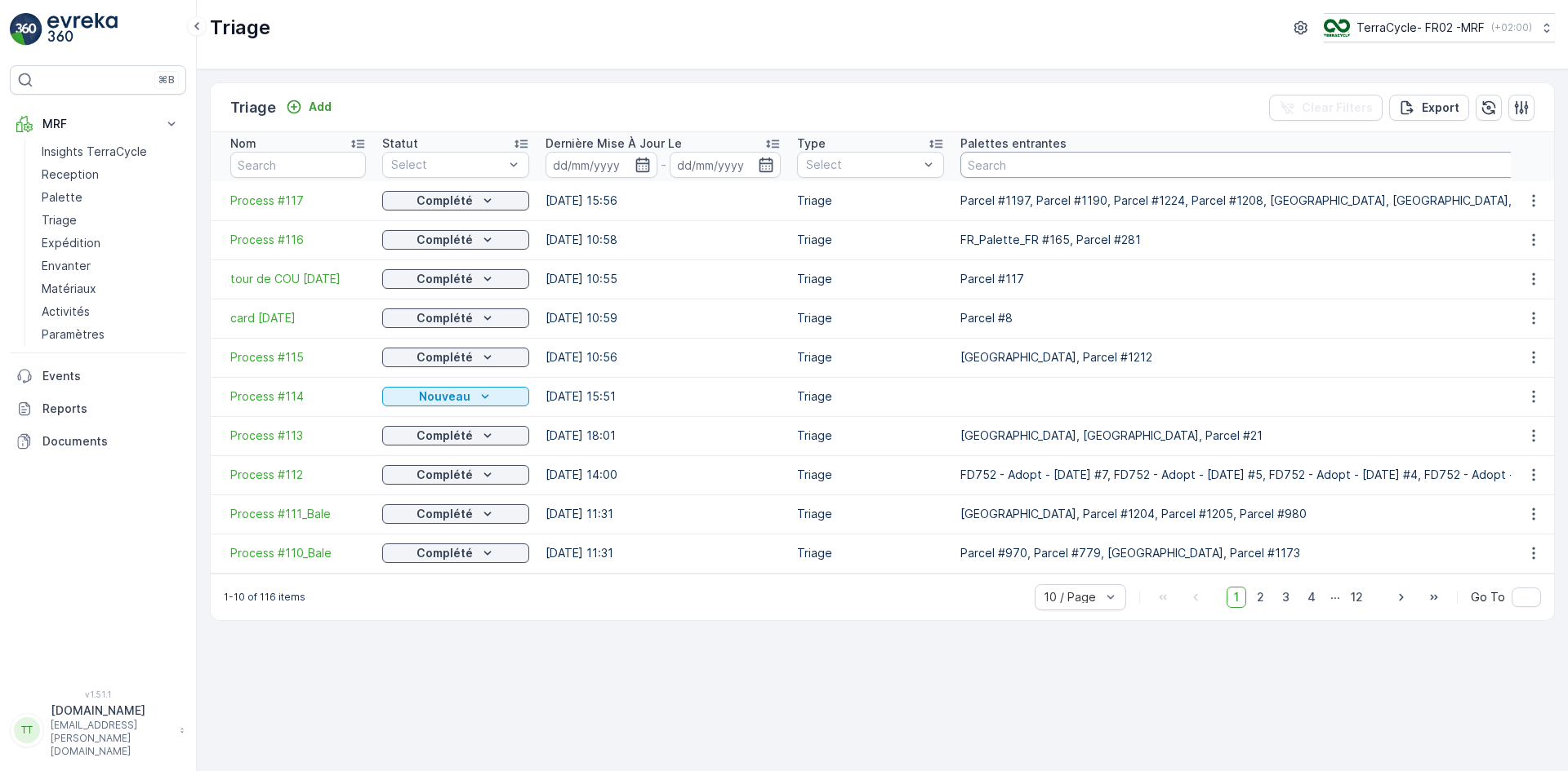
type input "1199"
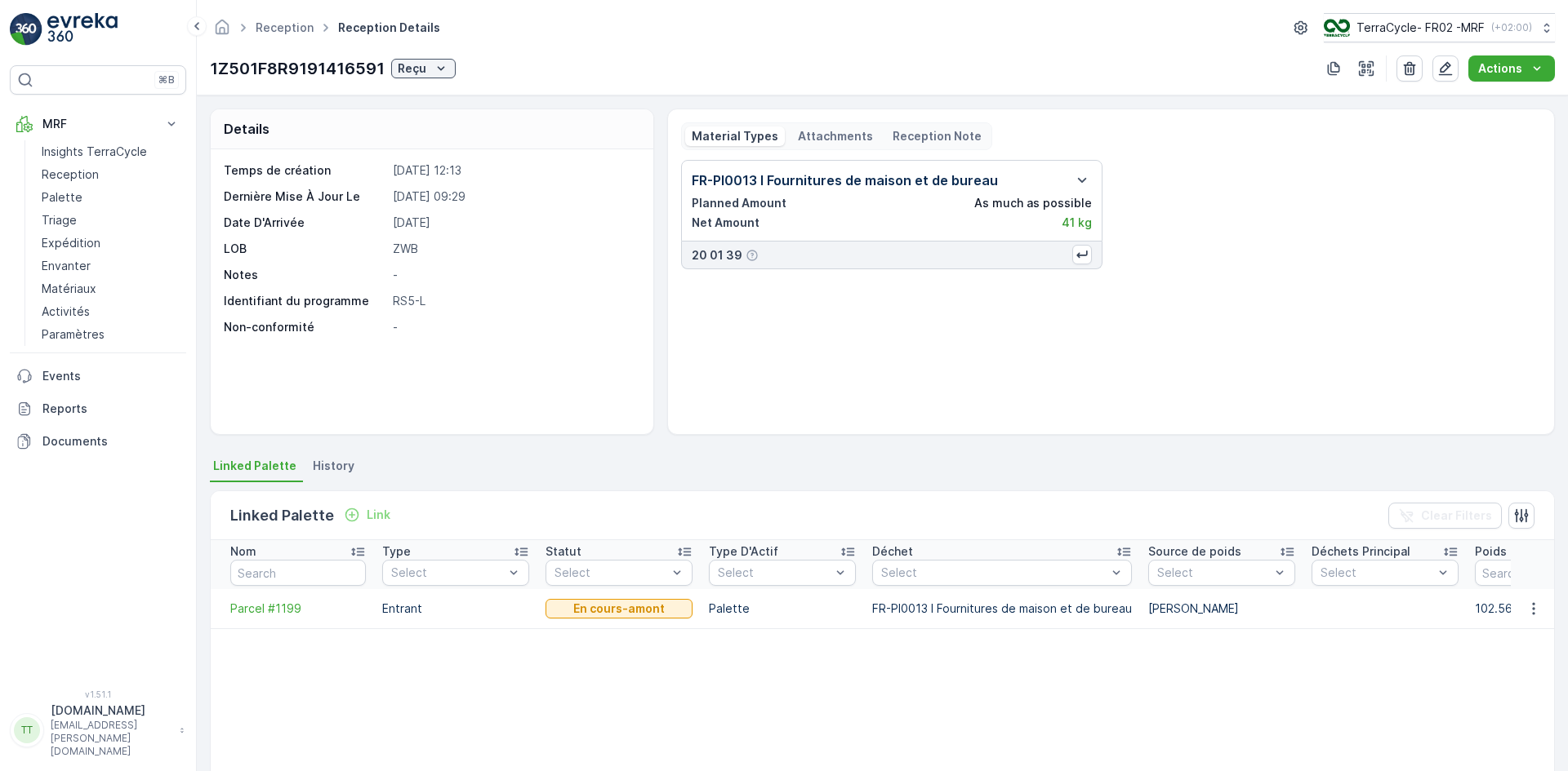
click at [240, 61] on p "1Z501F8R9191416591" at bounding box center [296, 68] width 174 height 25
copy p "1Z501F8R9191416591"
click at [81, 217] on link "Triage" at bounding box center [110, 220] width 151 height 23
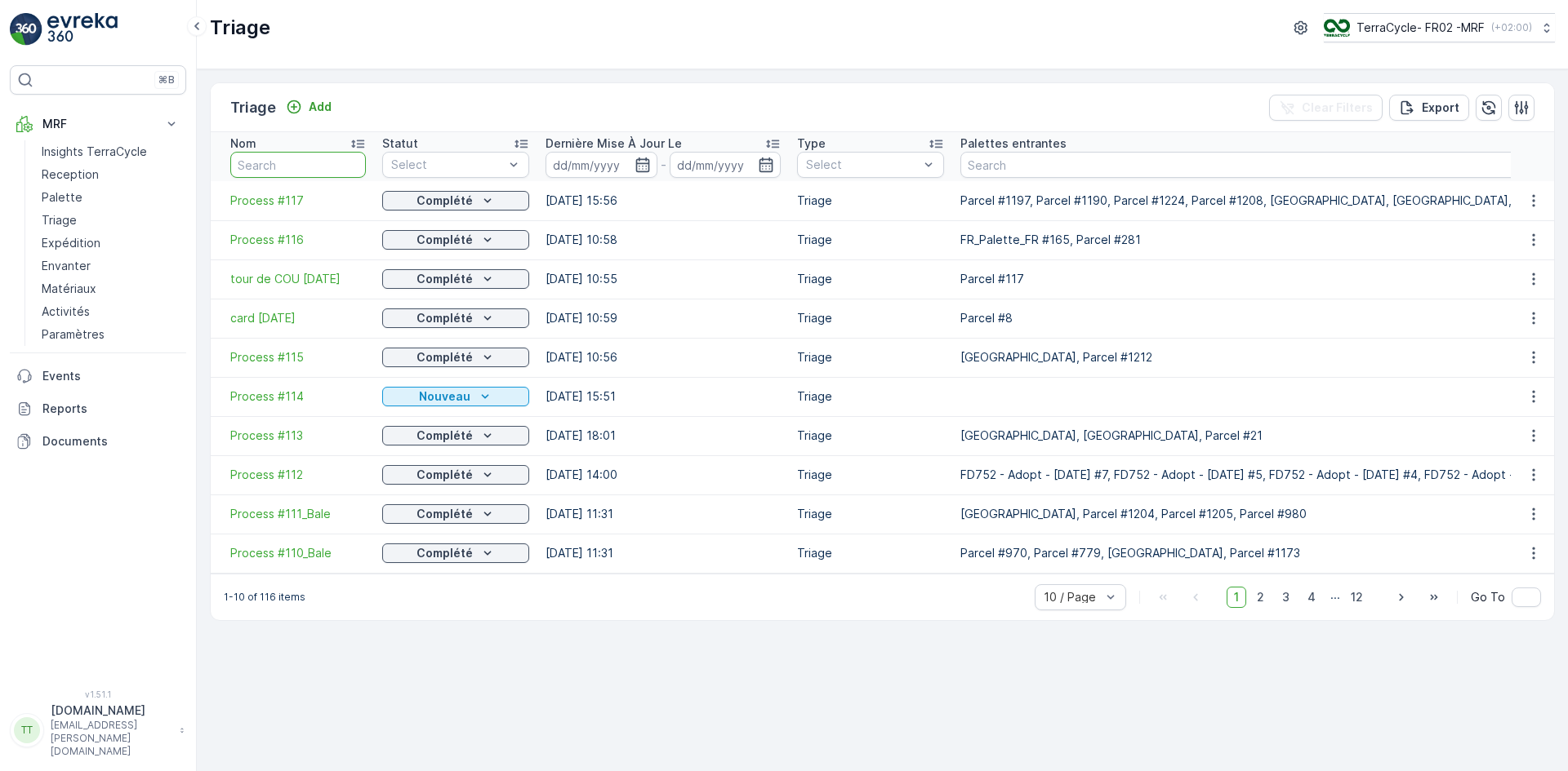
click at [279, 158] on input "text" at bounding box center [298, 164] width 136 height 27
click at [271, 431] on span "Process #113" at bounding box center [298, 435] width 136 height 17
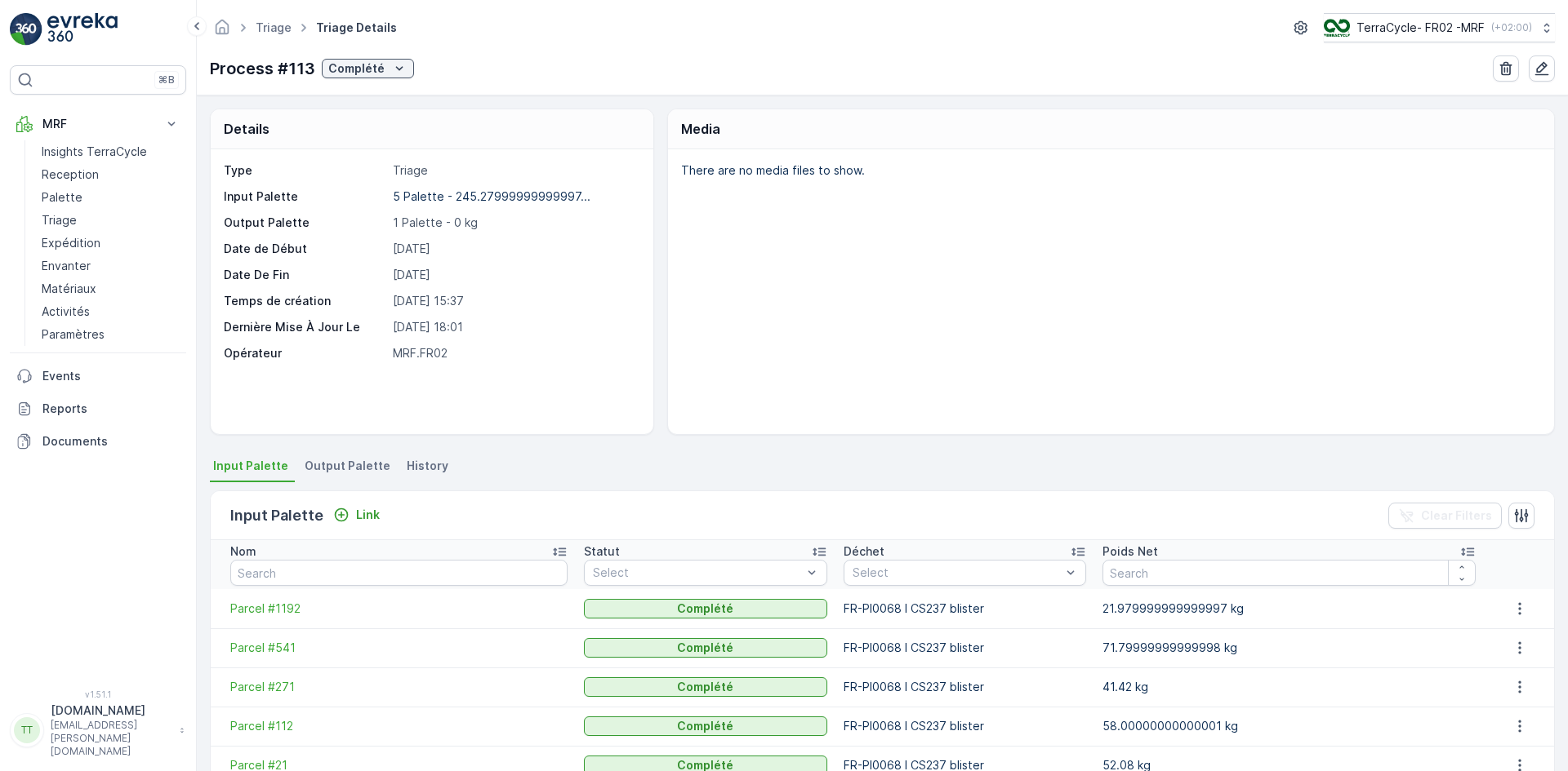
click at [345, 461] on span "Output Palette" at bounding box center [347, 466] width 86 height 17
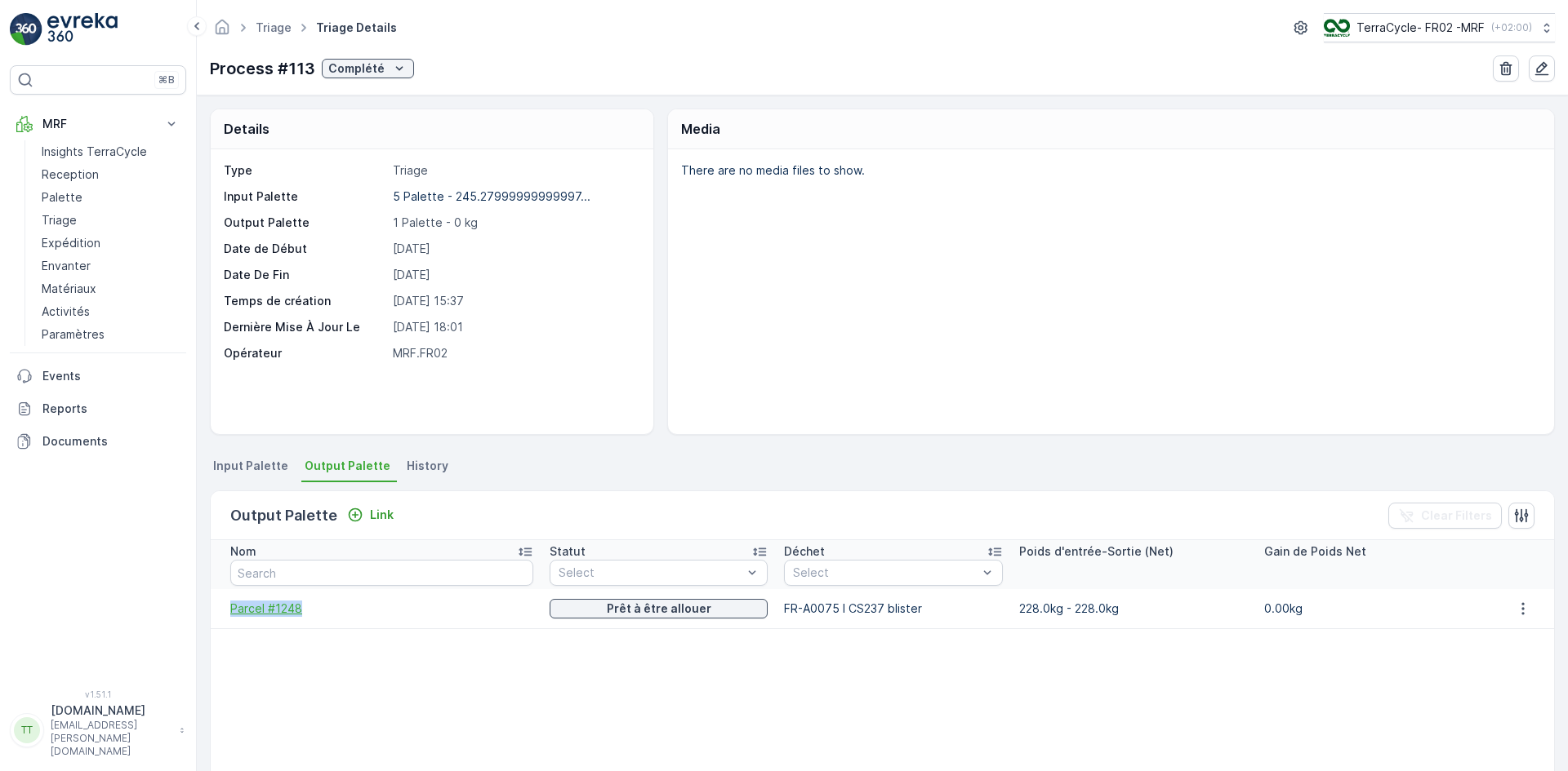
drag, startPoint x: 222, startPoint y: 610, endPoint x: 302, endPoint y: 610, distance: 80.0
click at [302, 610] on td "Parcel #1248" at bounding box center [376, 609] width 331 height 39
copy span "Parcel #1248"
click at [76, 223] on link "Triage" at bounding box center [110, 220] width 151 height 23
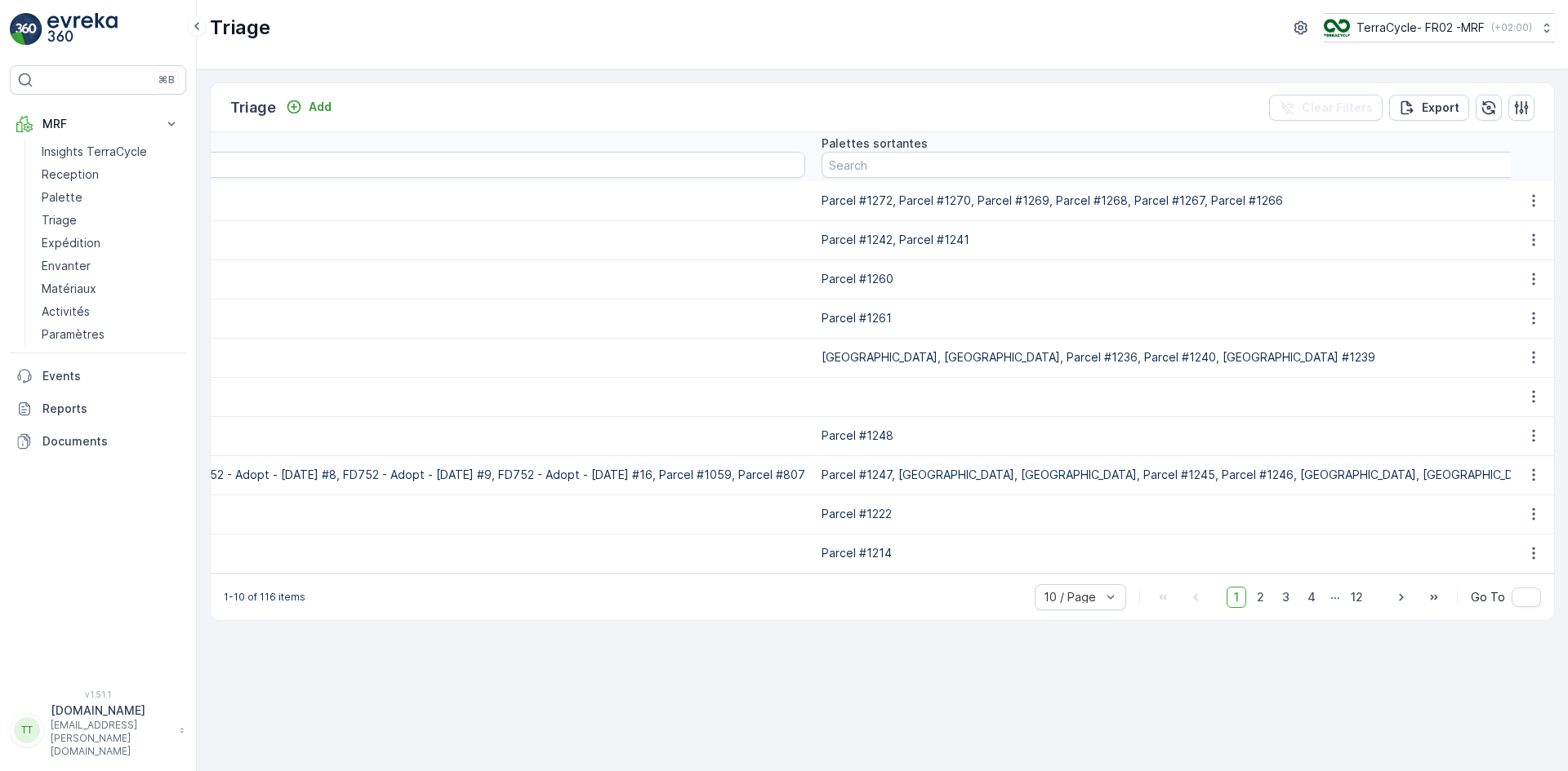
scroll to position [0, 3273]
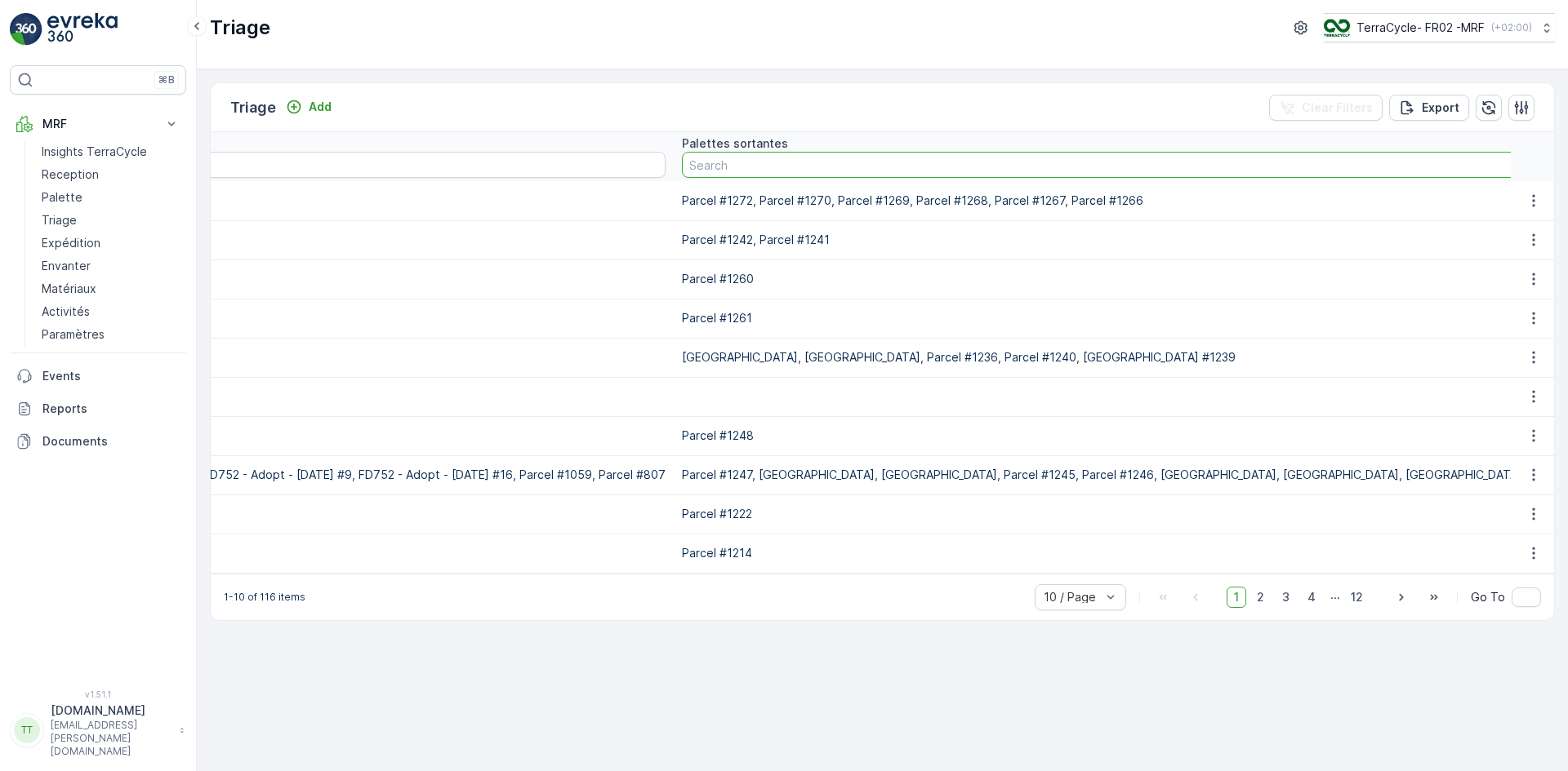
click at [1098, 170] on input "text" at bounding box center [1202, 164] width 1041 height 27
paste input "Parcel #1248"
type input "Parcel #1248"
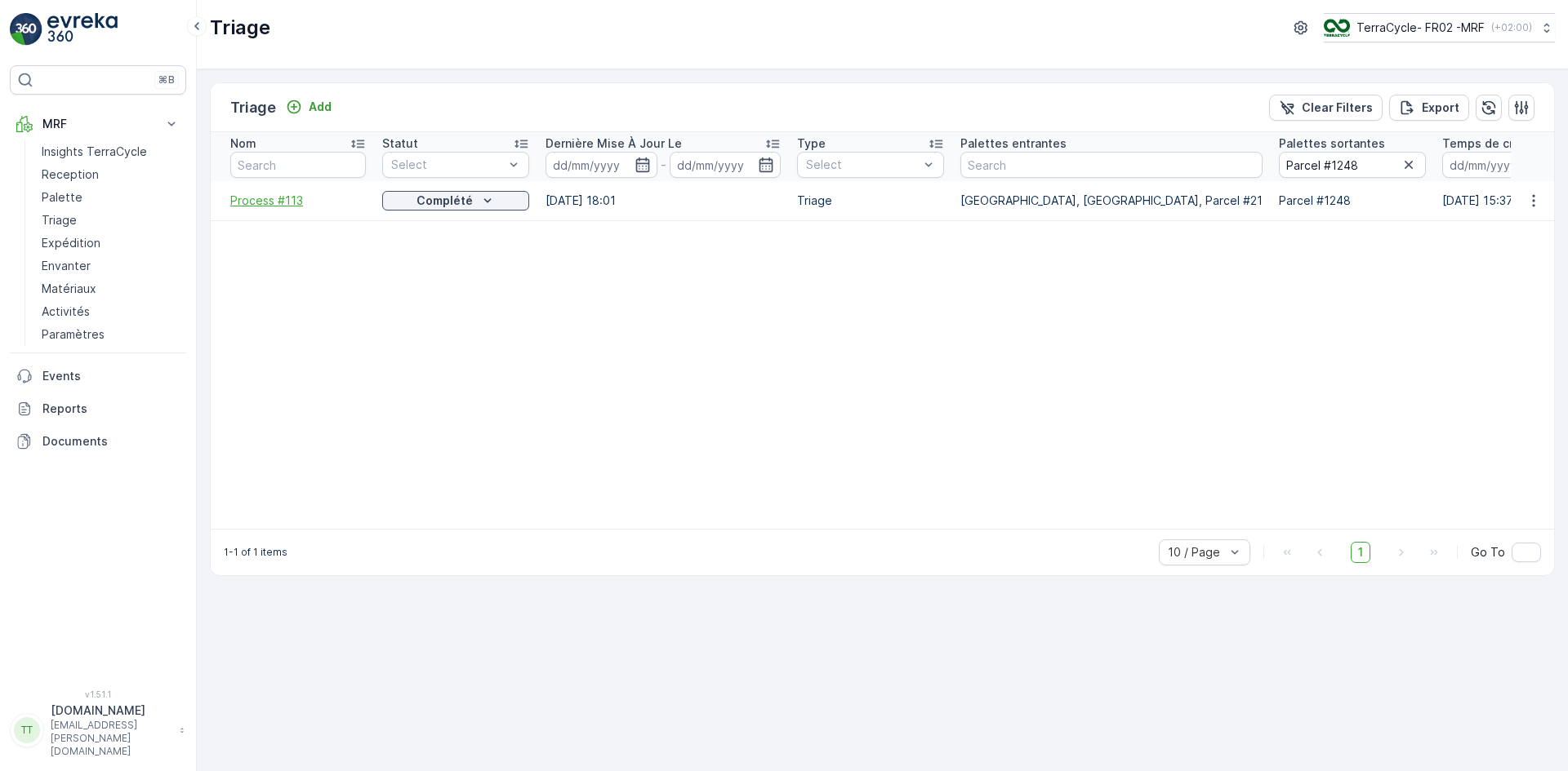
click at [260, 203] on span "Process #113" at bounding box center [298, 201] width 136 height 17
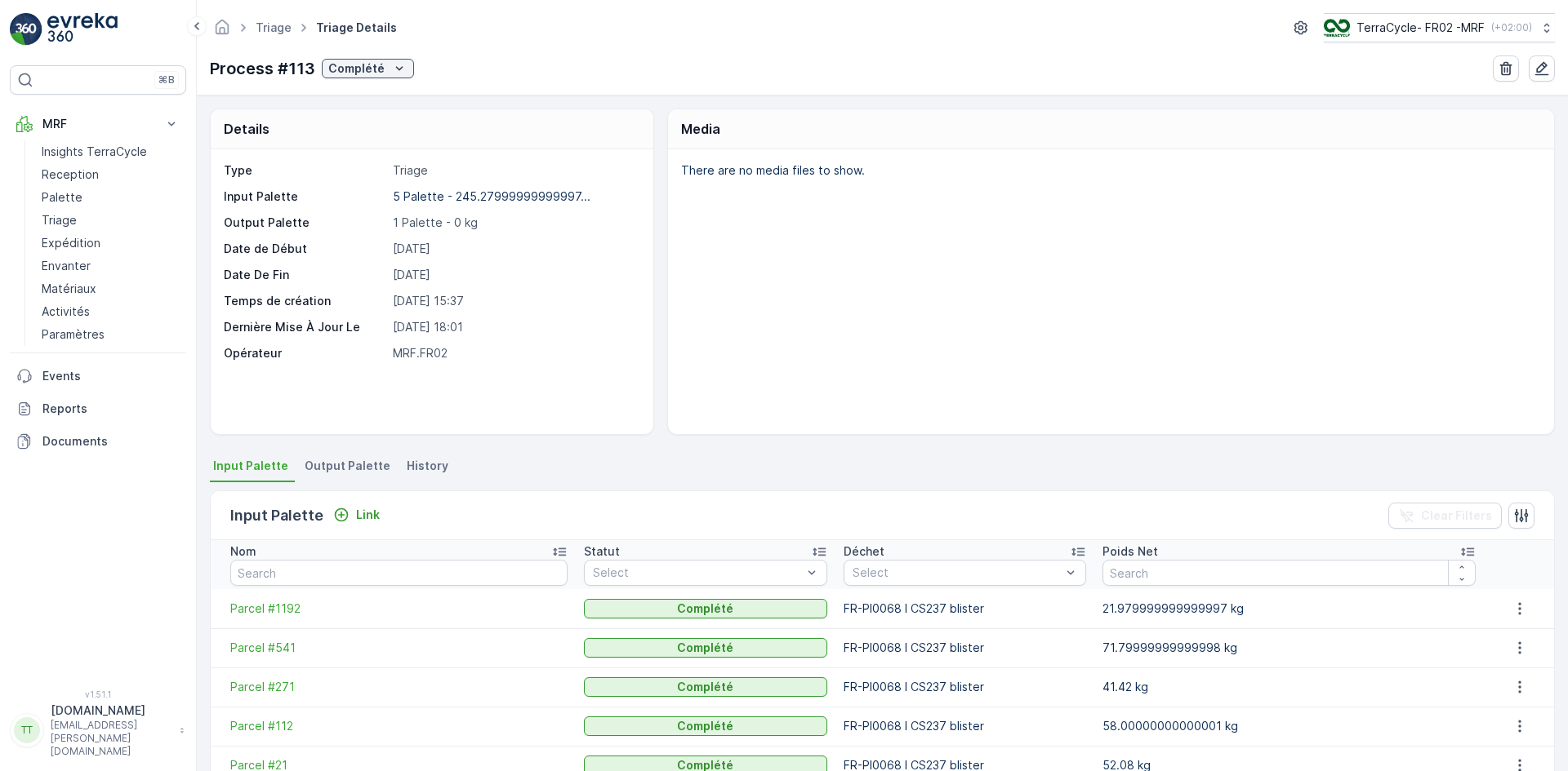
click at [351, 464] on span "Output Palette" at bounding box center [347, 466] width 86 height 17
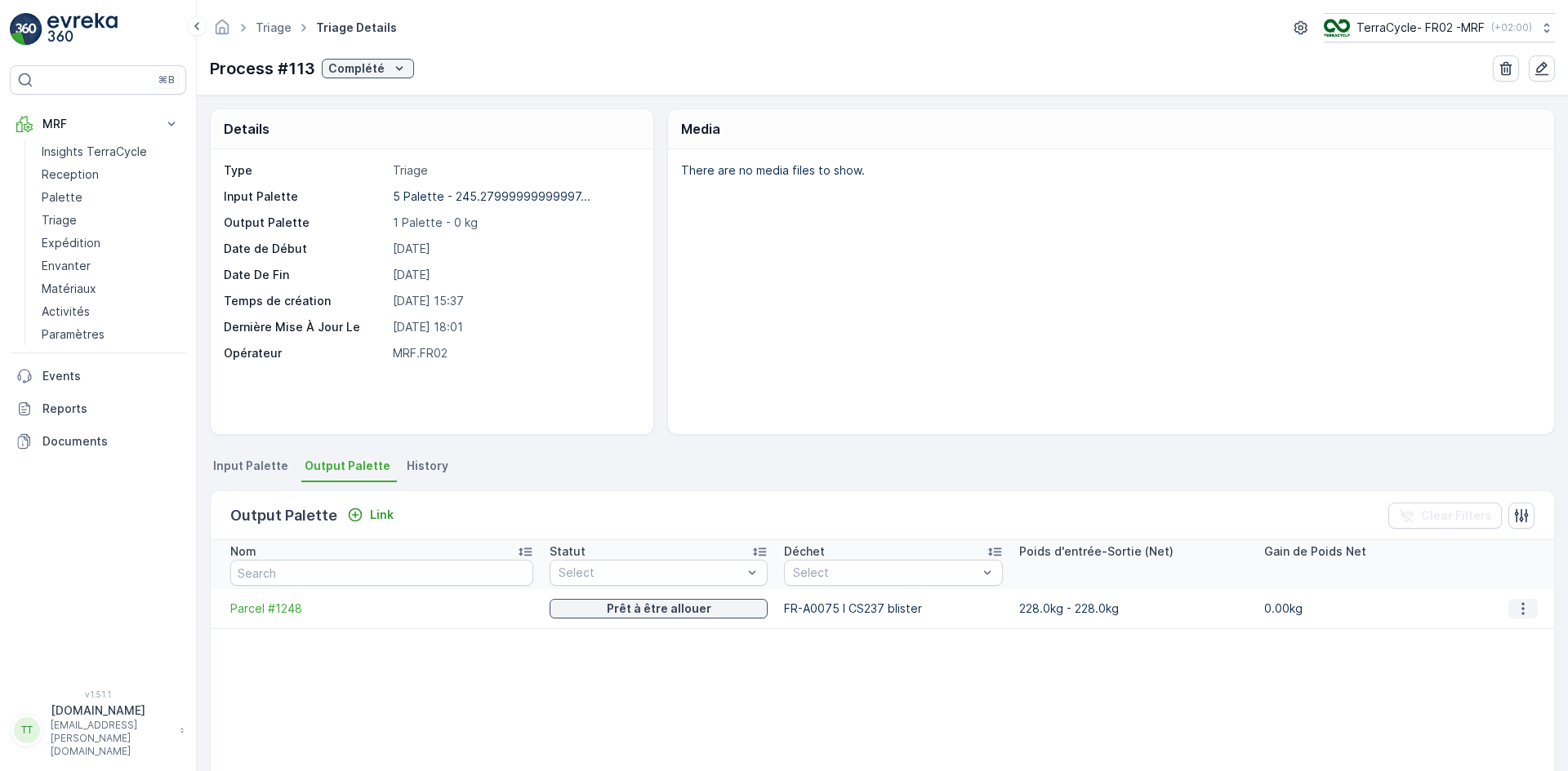
click at [1516, 607] on icon "button" at bounding box center [1523, 609] width 17 height 17
click at [368, 65] on p "Complété" at bounding box center [356, 68] width 56 height 17
click at [363, 134] on span "En cours" at bounding box center [354, 139] width 46 height 17
click at [1515, 610] on icon "button" at bounding box center [1523, 609] width 17 height 17
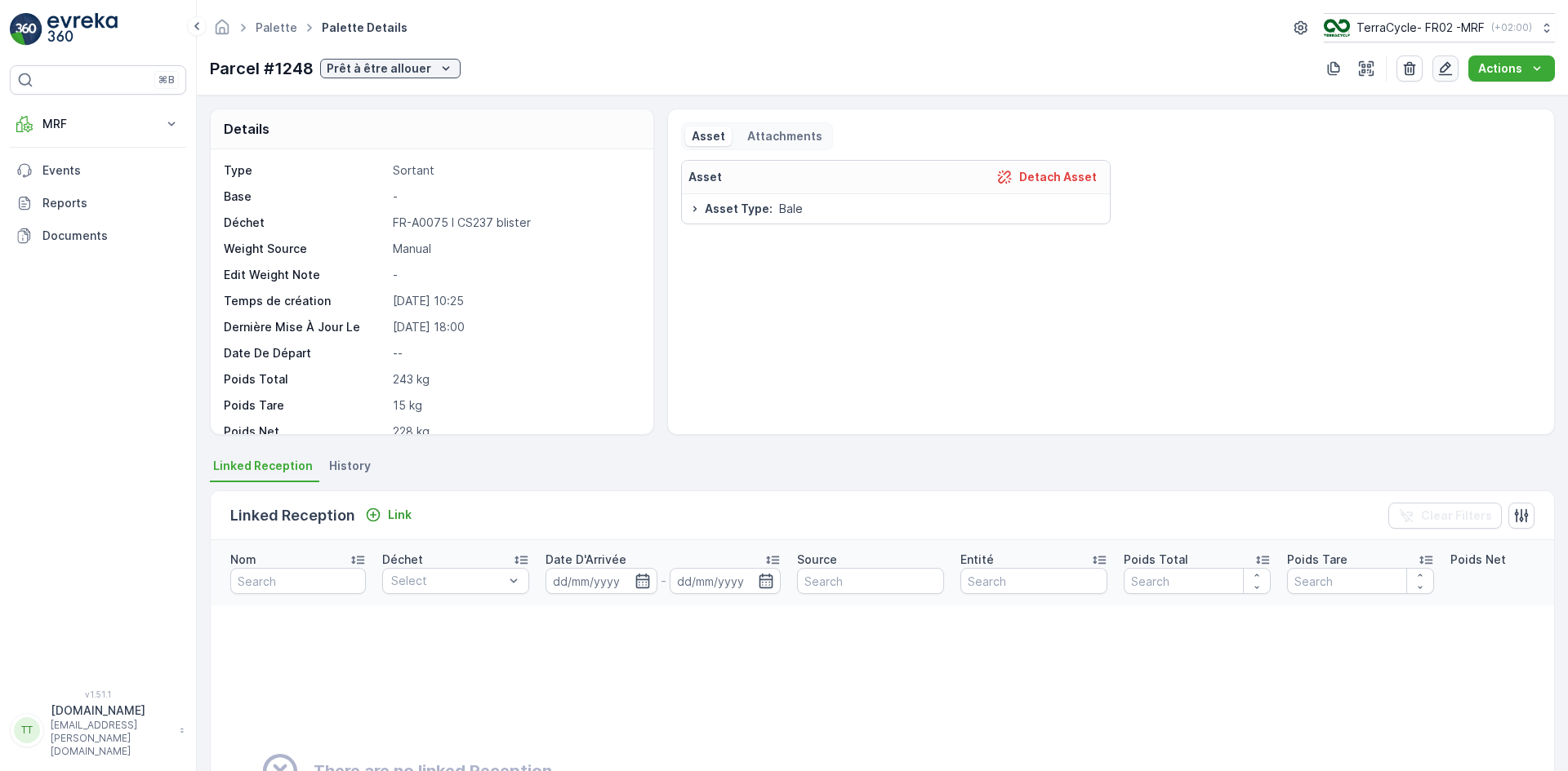
click at [1444, 69] on icon "button" at bounding box center [1446, 69] width 14 height 14
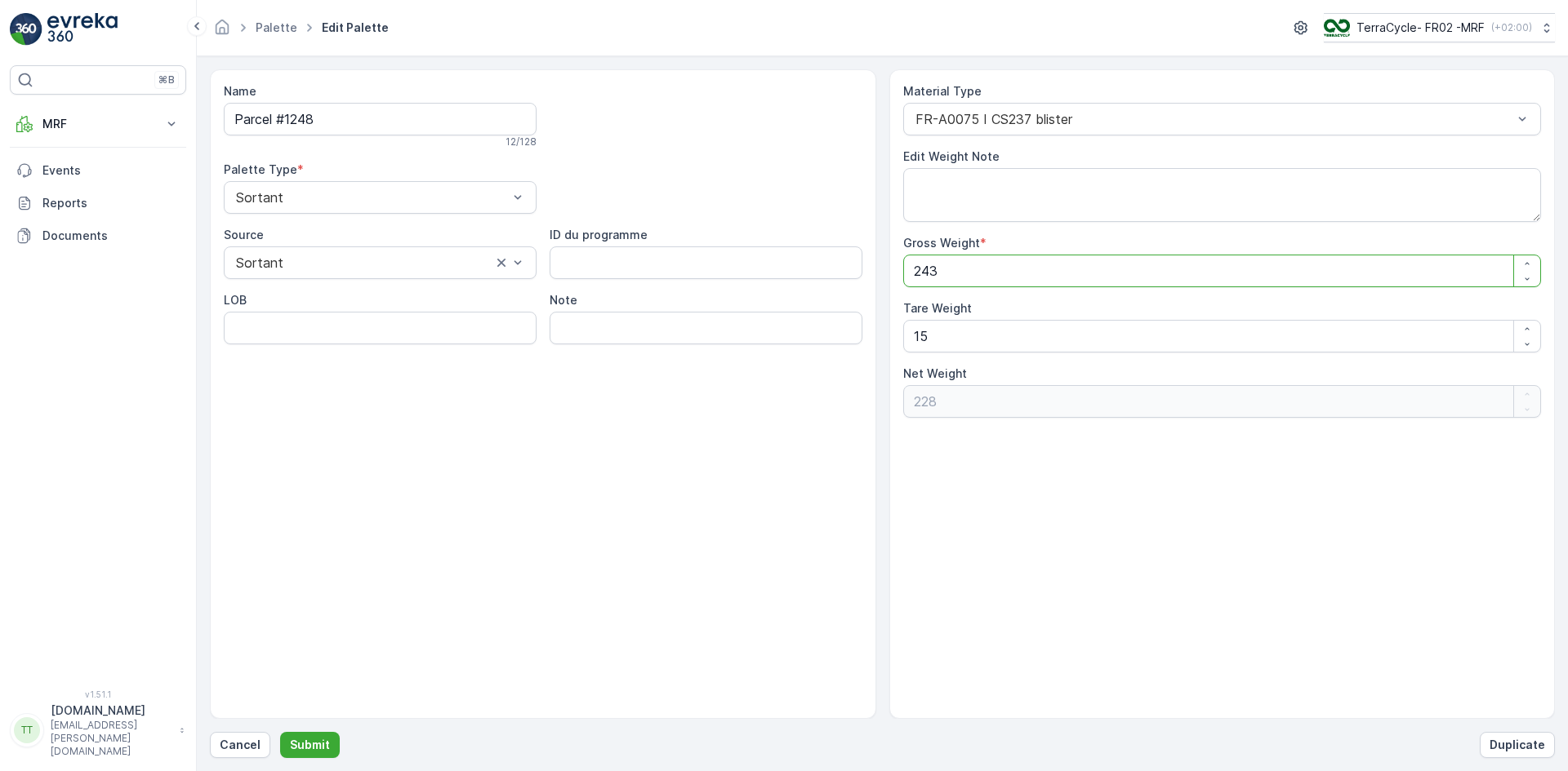
drag, startPoint x: 957, startPoint y: 279, endPoint x: 900, endPoint y: 276, distance: 57.1
click at [900, 276] on div "Material Type FR-A0075 I CS237 blister Edit Weight Note Gross Weight * 243 Tare…" at bounding box center [1222, 394] width 666 height 650
type Weight "1"
type Weight "-14"
type Weight "15"
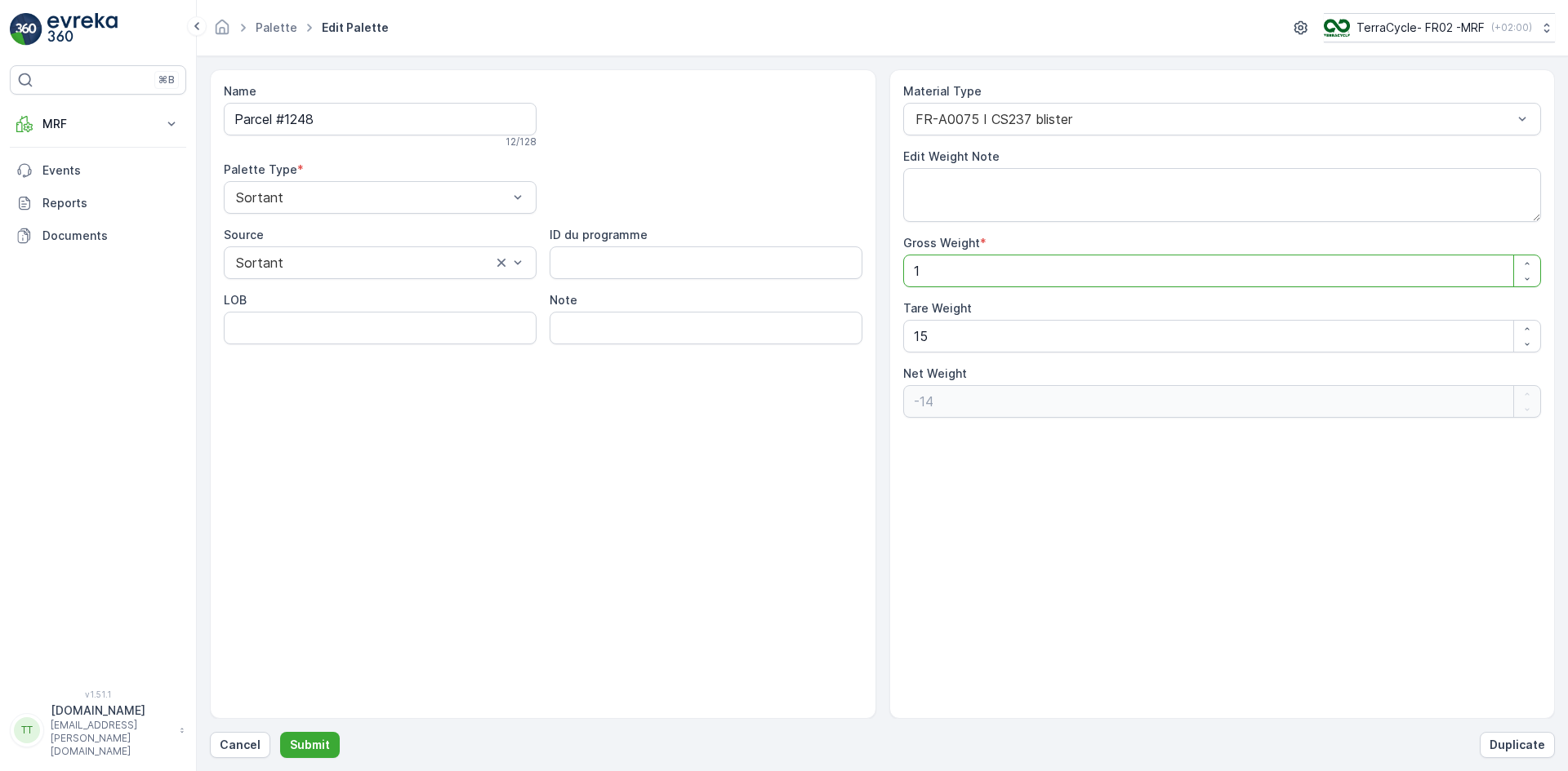
type Weight "0"
type Weight "15"
click at [354, 117] on input "Parcel #1248" at bounding box center [379, 118] width 312 height 32
click at [310, 749] on p "Submit" at bounding box center [309, 745] width 40 height 17
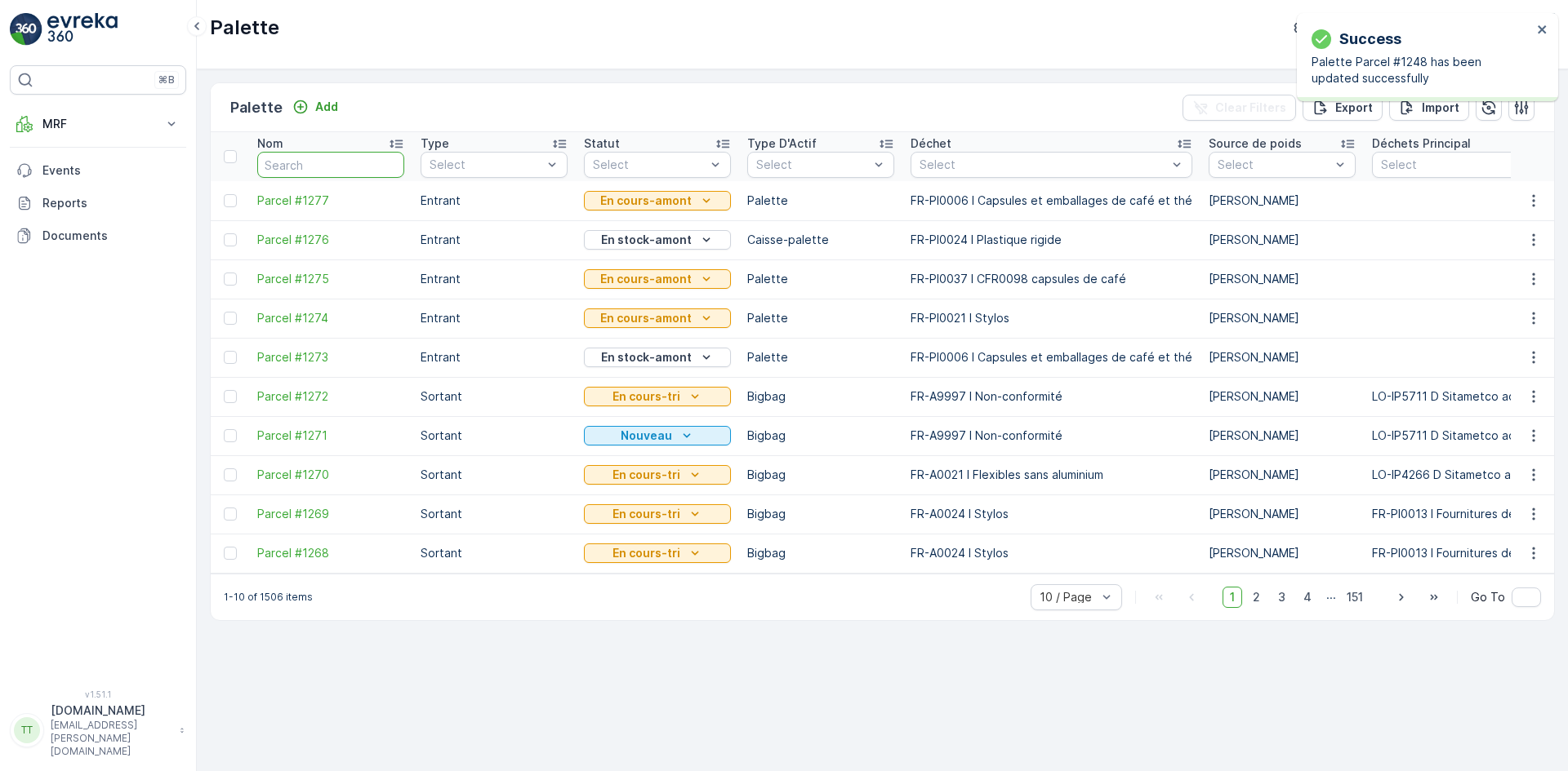
click at [303, 158] on input "text" at bounding box center [330, 164] width 147 height 27
paste input "Parcel #1248"
type input "Parcel #1248"
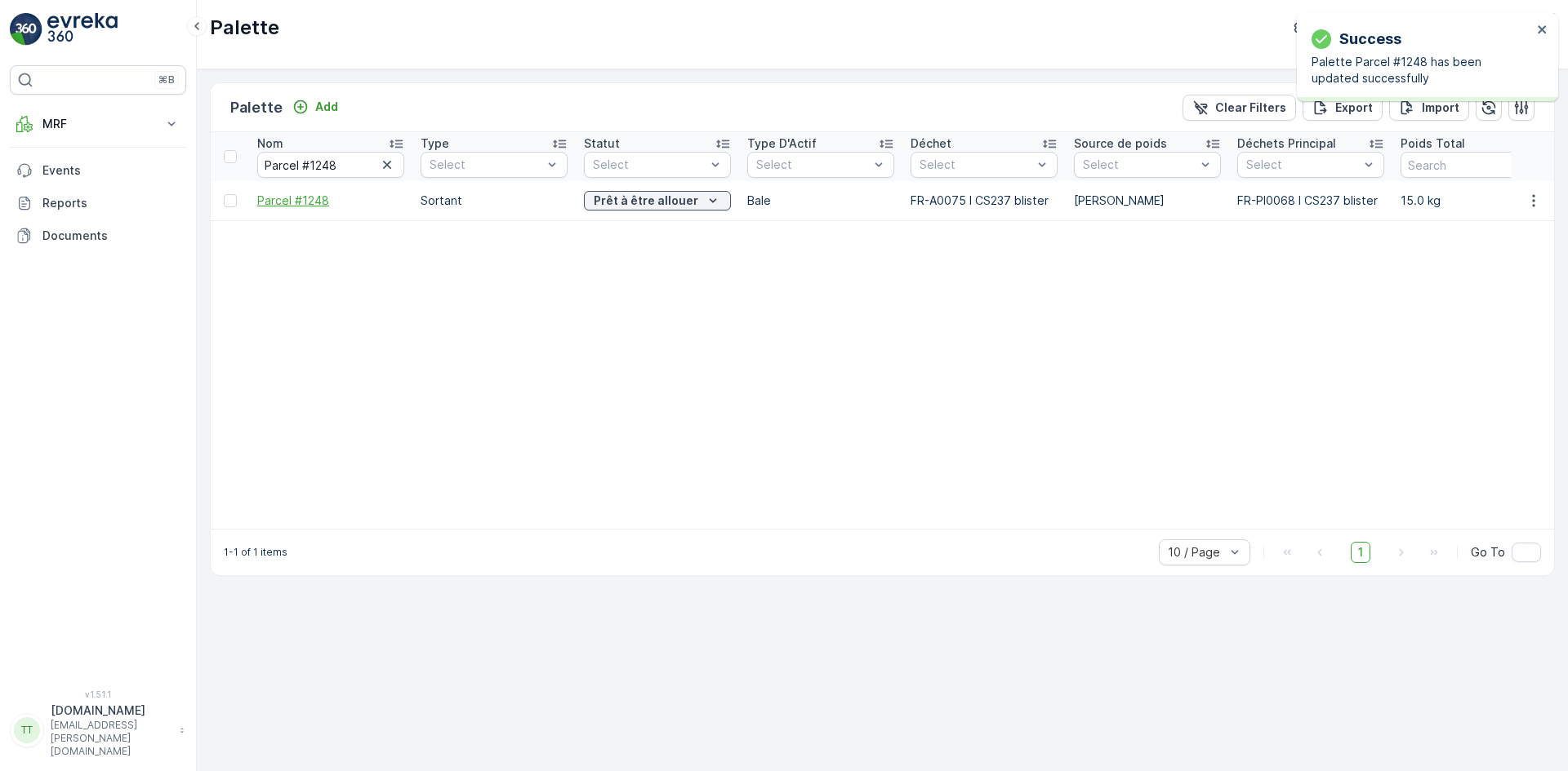
click at [298, 203] on span "Parcel #1248" at bounding box center [330, 201] width 147 height 17
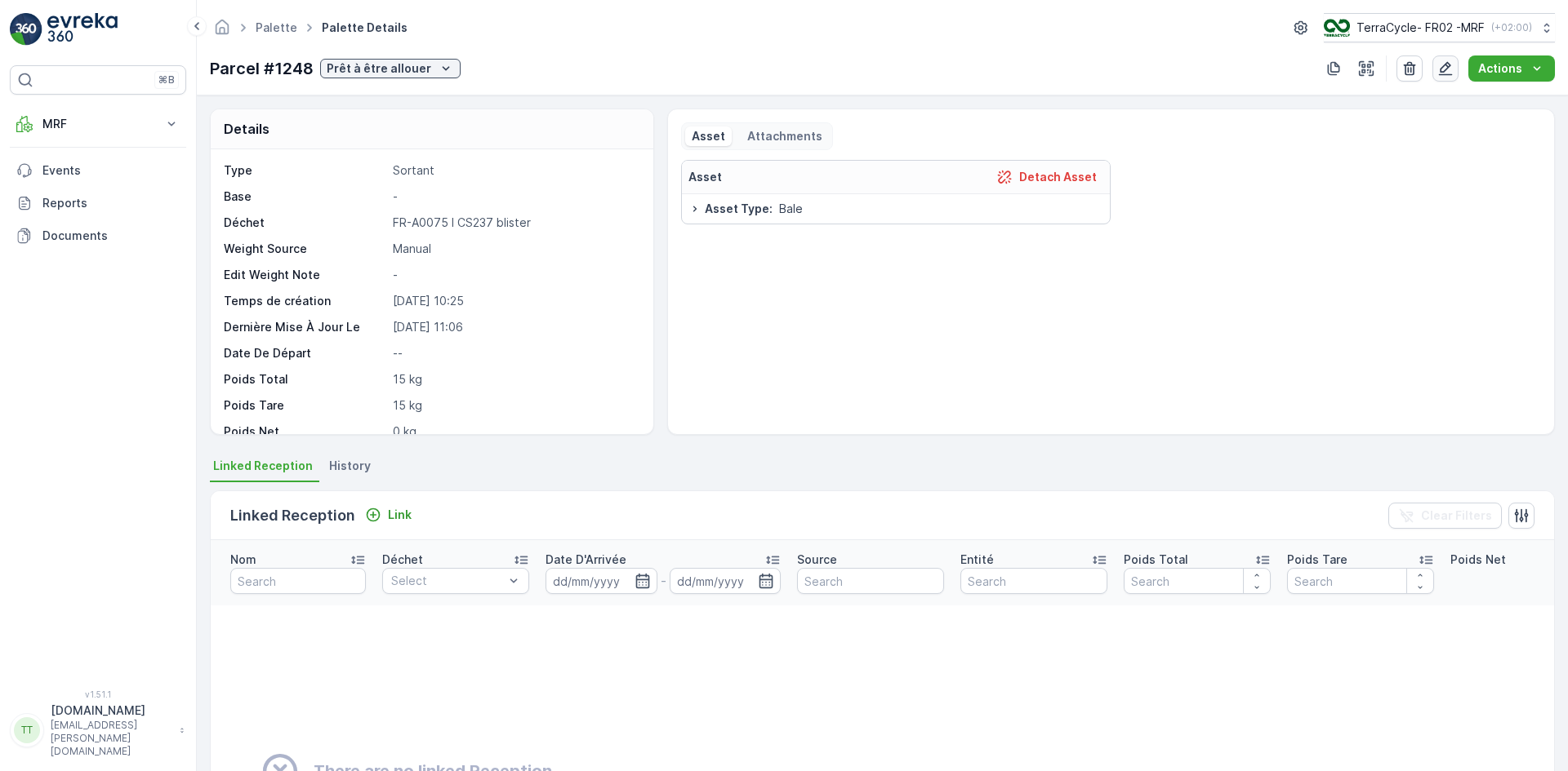
click at [1451, 69] on icon "button" at bounding box center [1445, 68] width 17 height 17
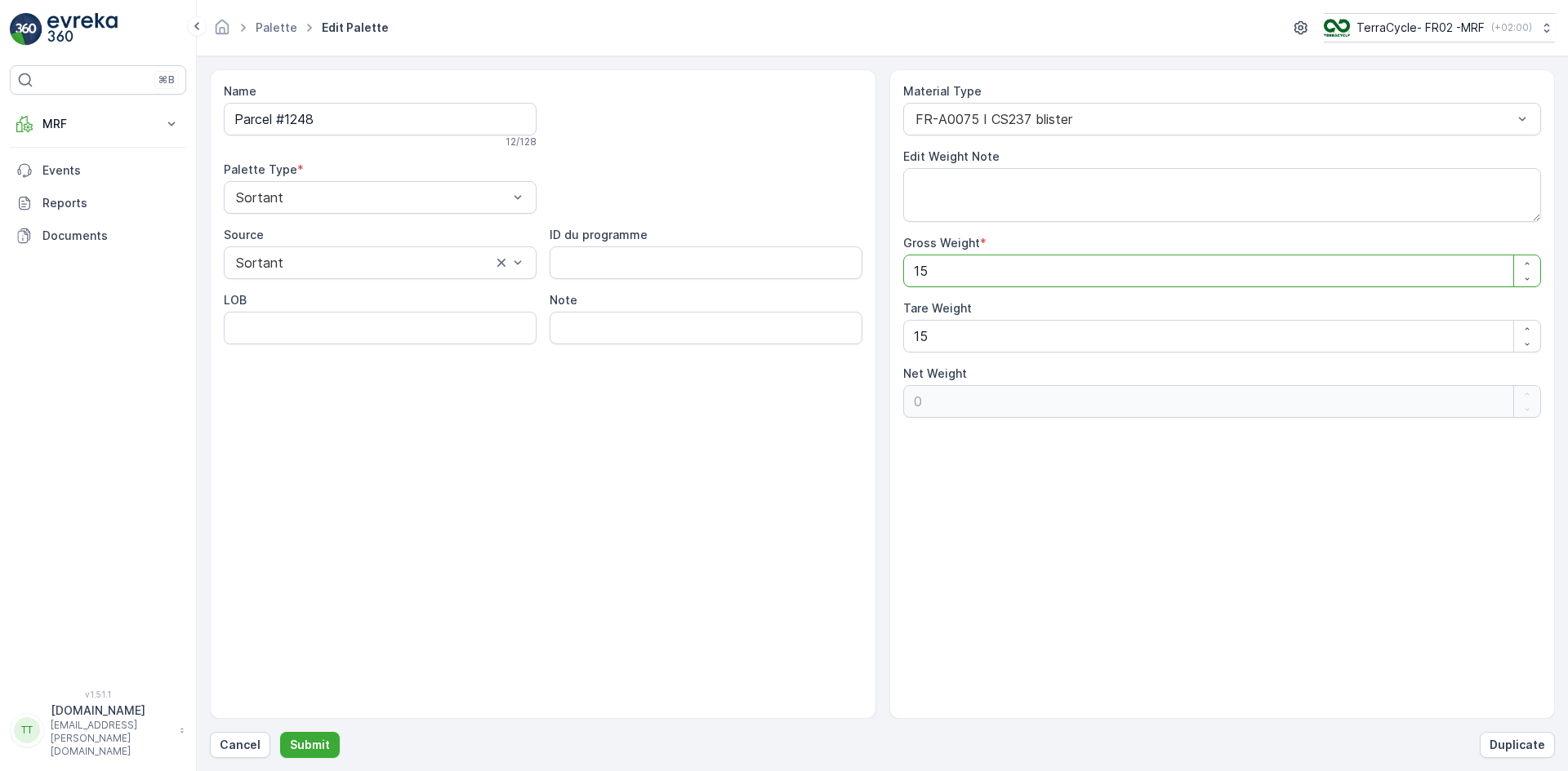
drag, startPoint x: 900, startPoint y: 274, endPoint x: 852, endPoint y: 274, distance: 48.0
click at [852, 274] on div "Name Parcel #1248 12 / 128 Palette Type * Sortant Source Sortant ID du programm…" at bounding box center [882, 394] width 1344 height 650
type Weight "2"
type Weight "-13"
type Weight "24"
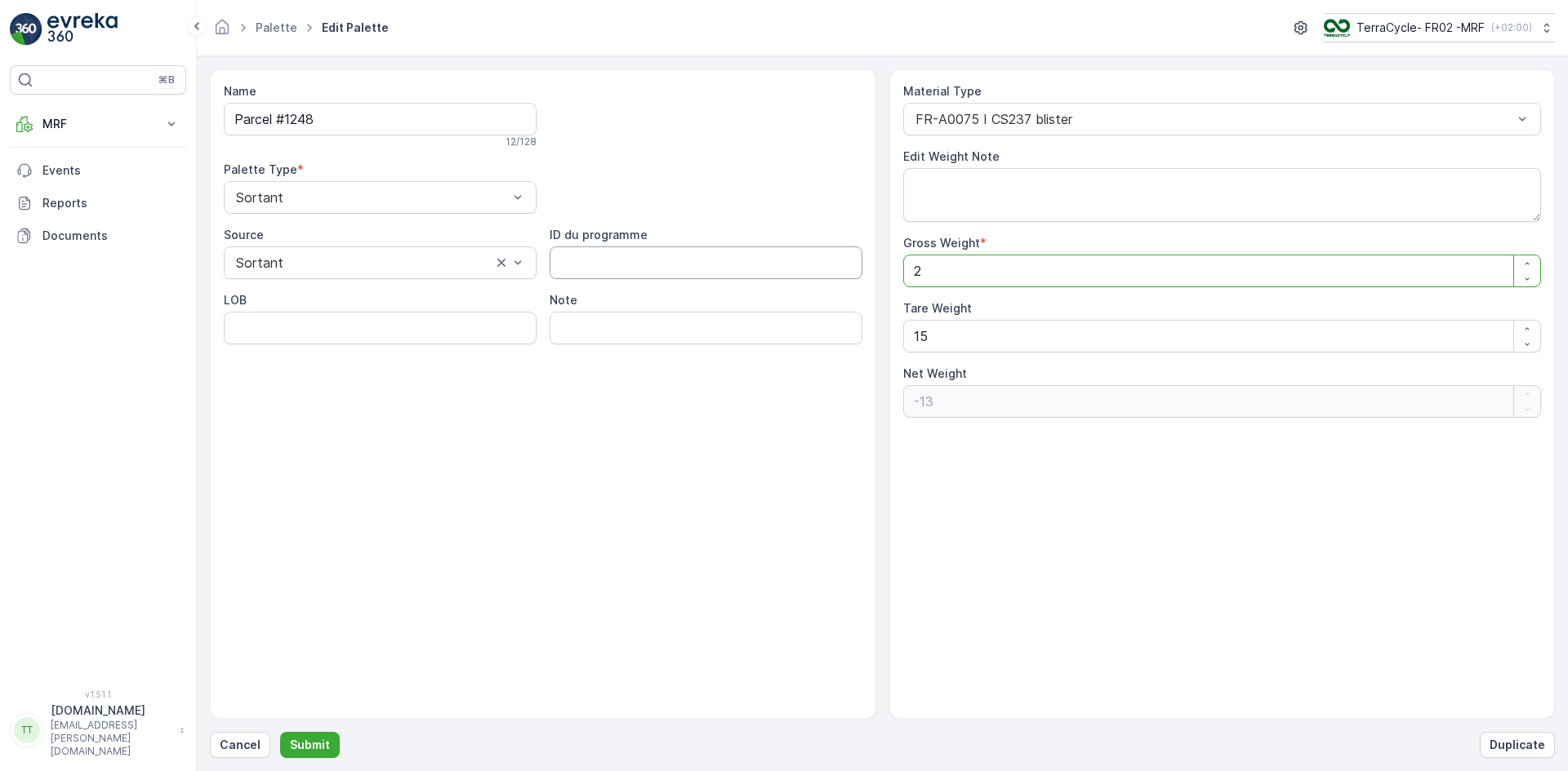
type Weight "9"
type Weight "243"
type Weight "228"
type Weight "243"
click at [299, 751] on p "Submit" at bounding box center [309, 745] width 40 height 17
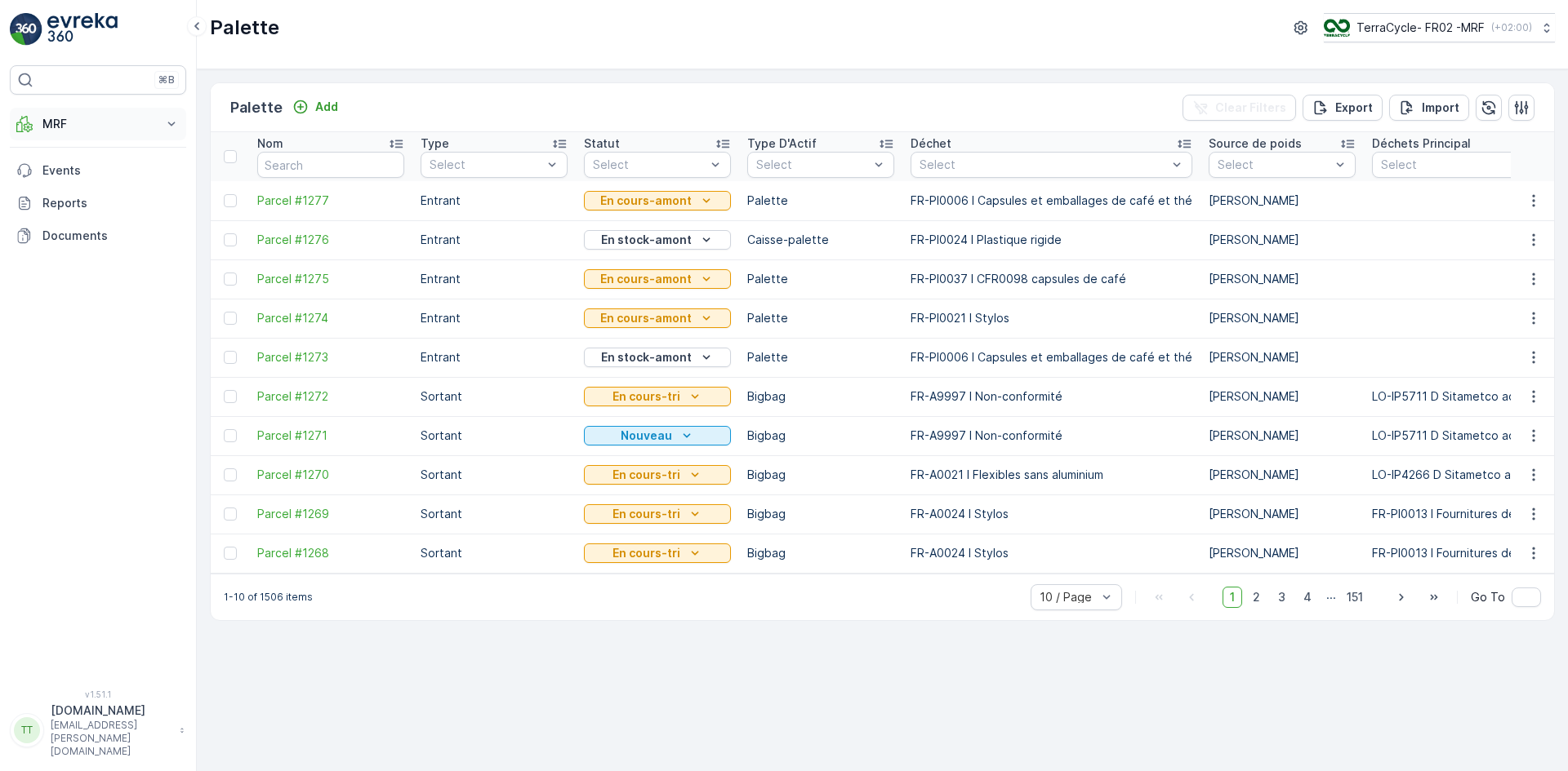
click at [66, 110] on button "MRF" at bounding box center [98, 123] width 176 height 32
click at [78, 220] on link "Triage" at bounding box center [110, 220] width 151 height 23
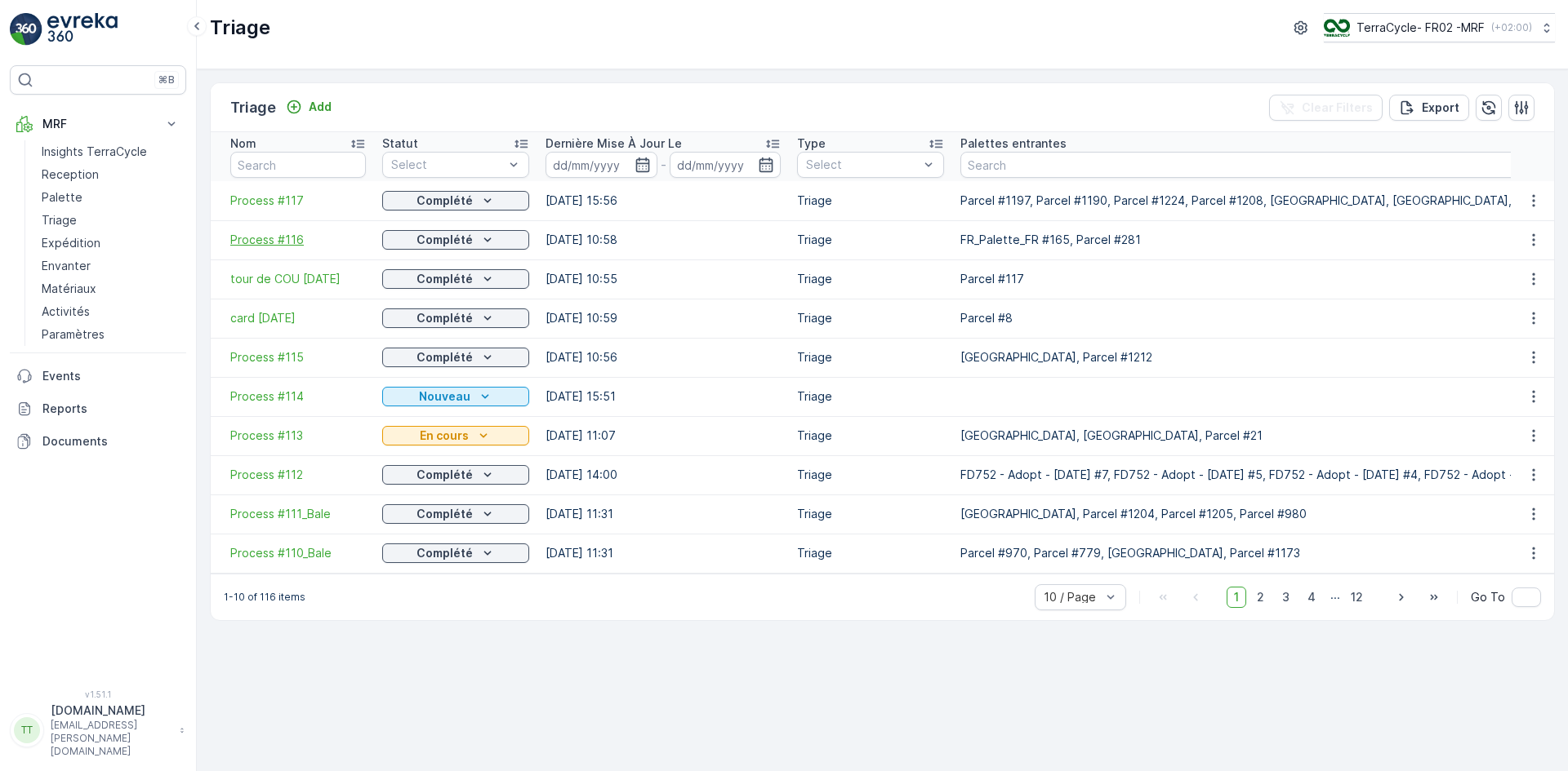
click at [284, 243] on span "Process #116" at bounding box center [298, 239] width 136 height 17
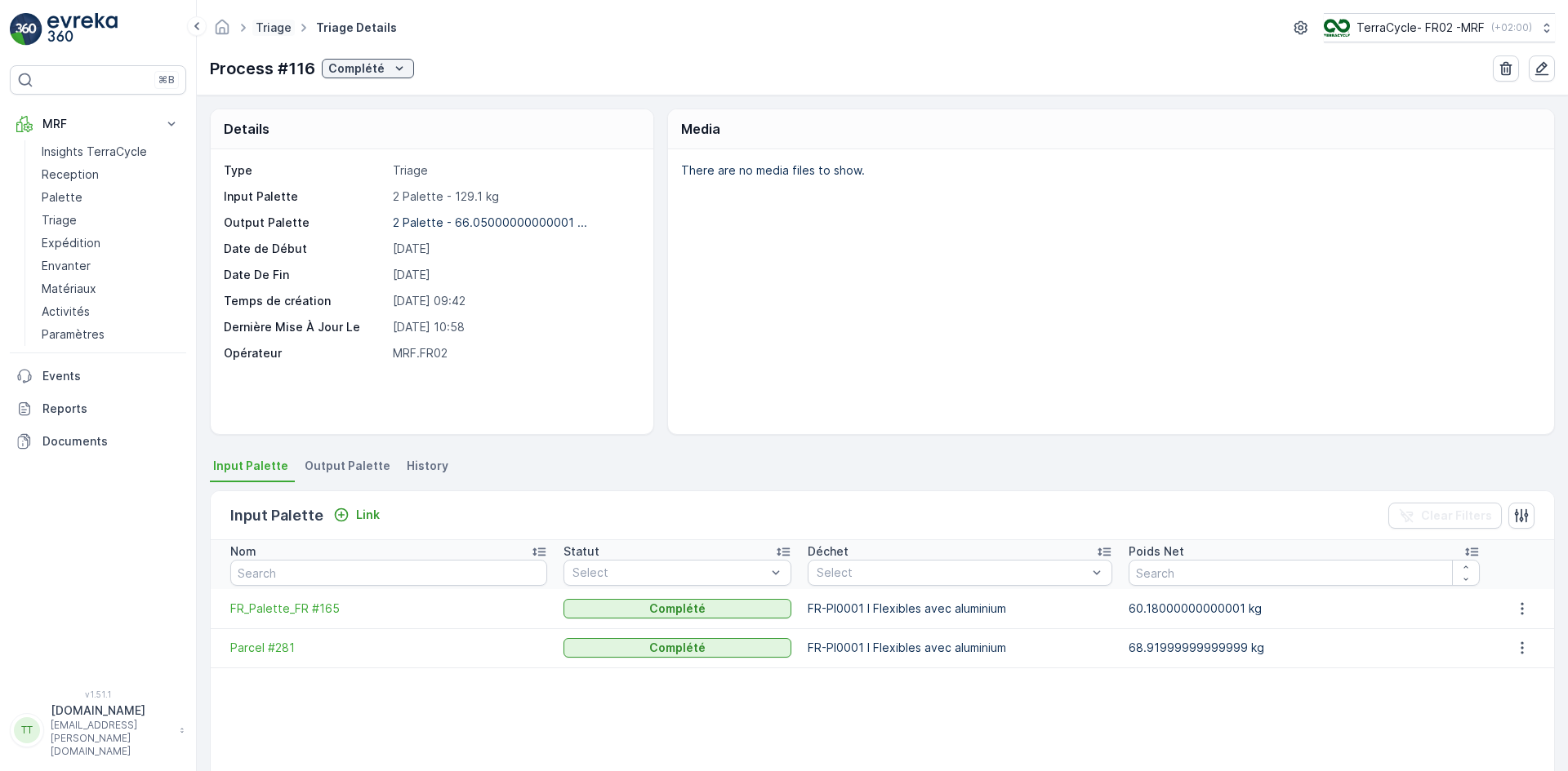
click at [269, 25] on link "Triage" at bounding box center [273, 28] width 35 height 14
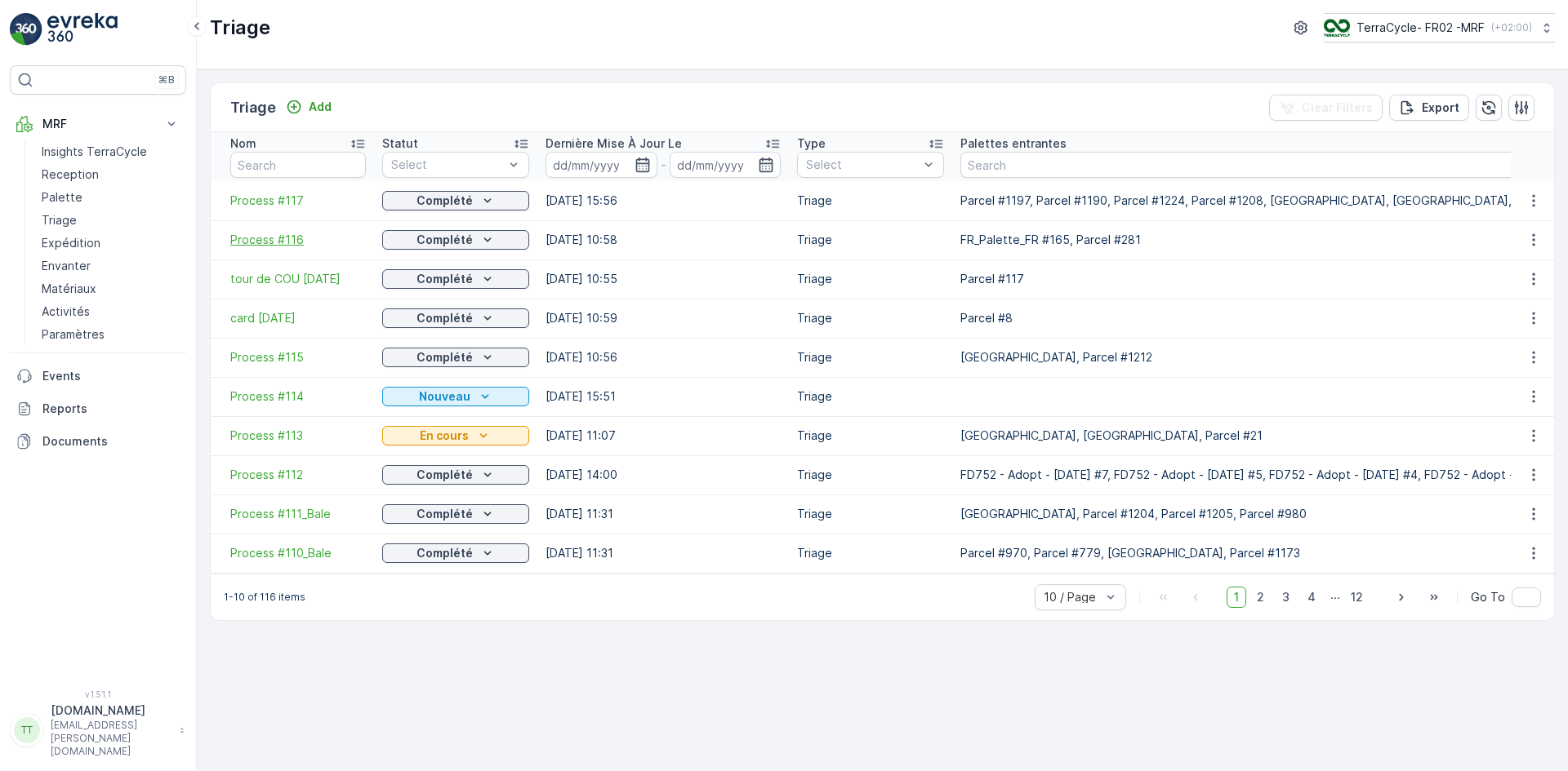
click at [290, 241] on span "Process #116" at bounding box center [298, 239] width 136 height 17
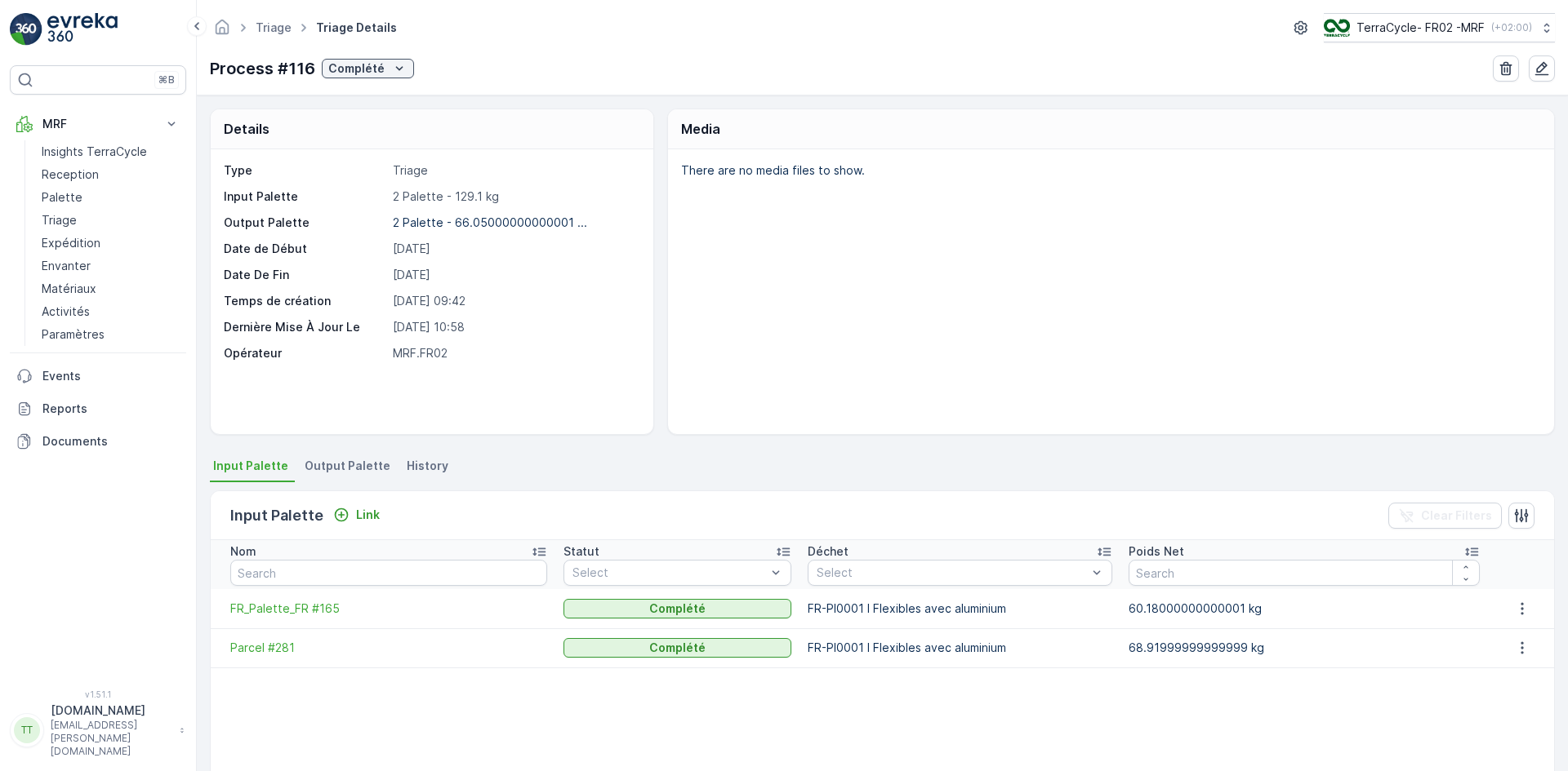
click at [347, 466] on span "Output Palette" at bounding box center [347, 466] width 86 height 17
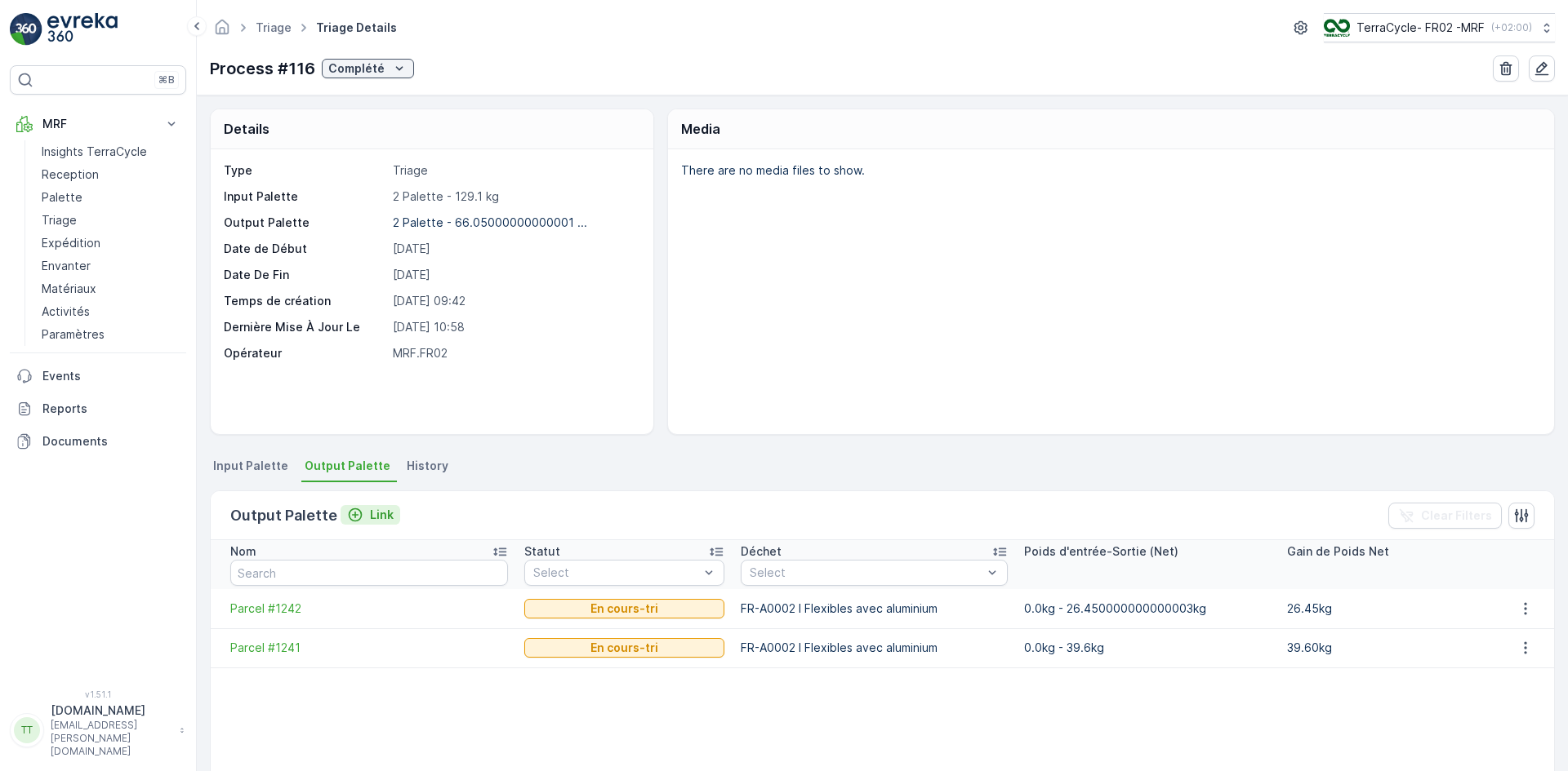
click at [356, 511] on icon "Link" at bounding box center [356, 515] width 14 height 14
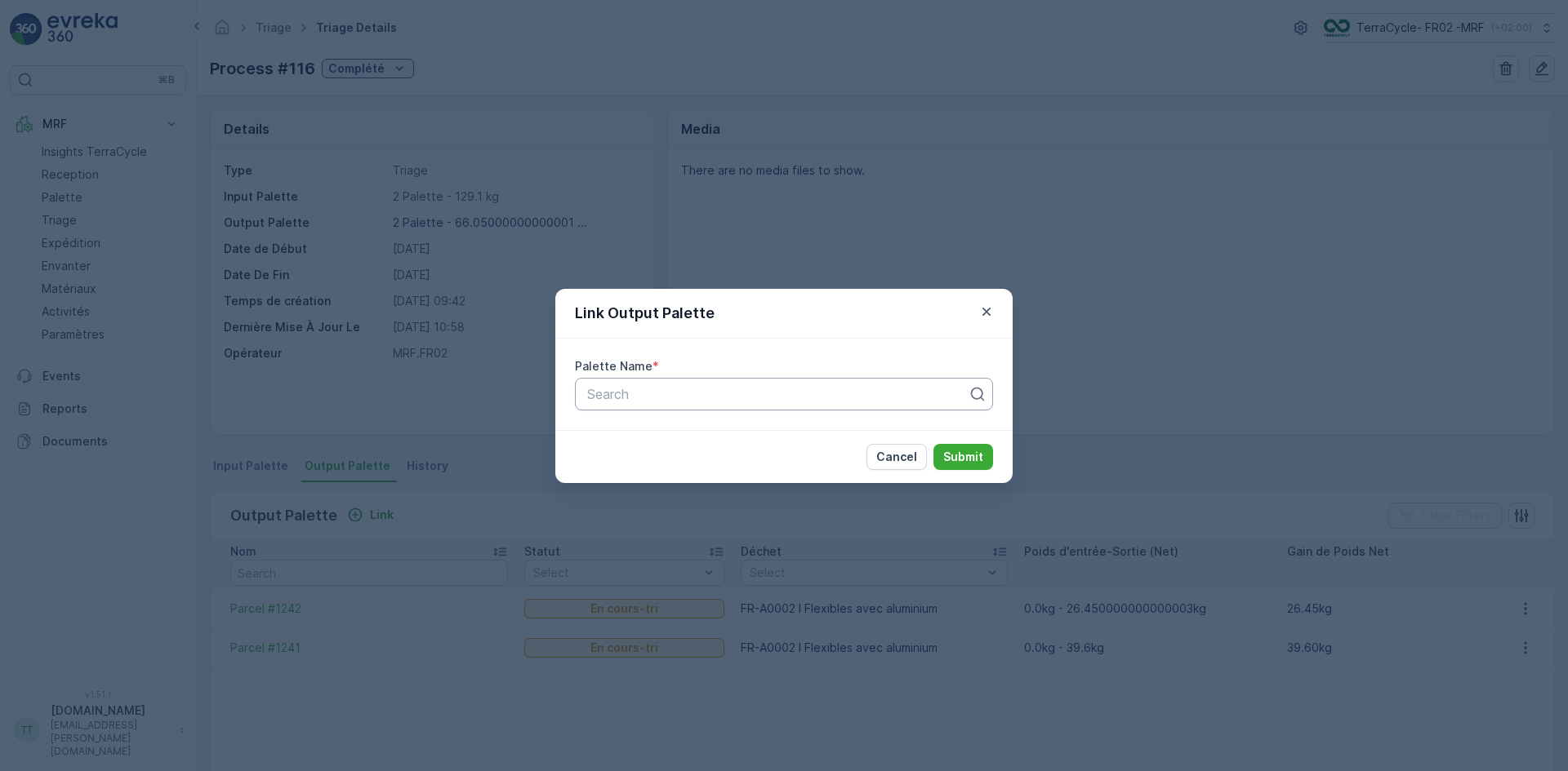
click at [608, 394] on div at bounding box center [777, 394] width 384 height 15
type input "1262"
click at [651, 441] on span "Parcel #1262" at bounding box center [624, 434] width 79 height 15
click at [962, 454] on p "Submit" at bounding box center [962, 457] width 40 height 17
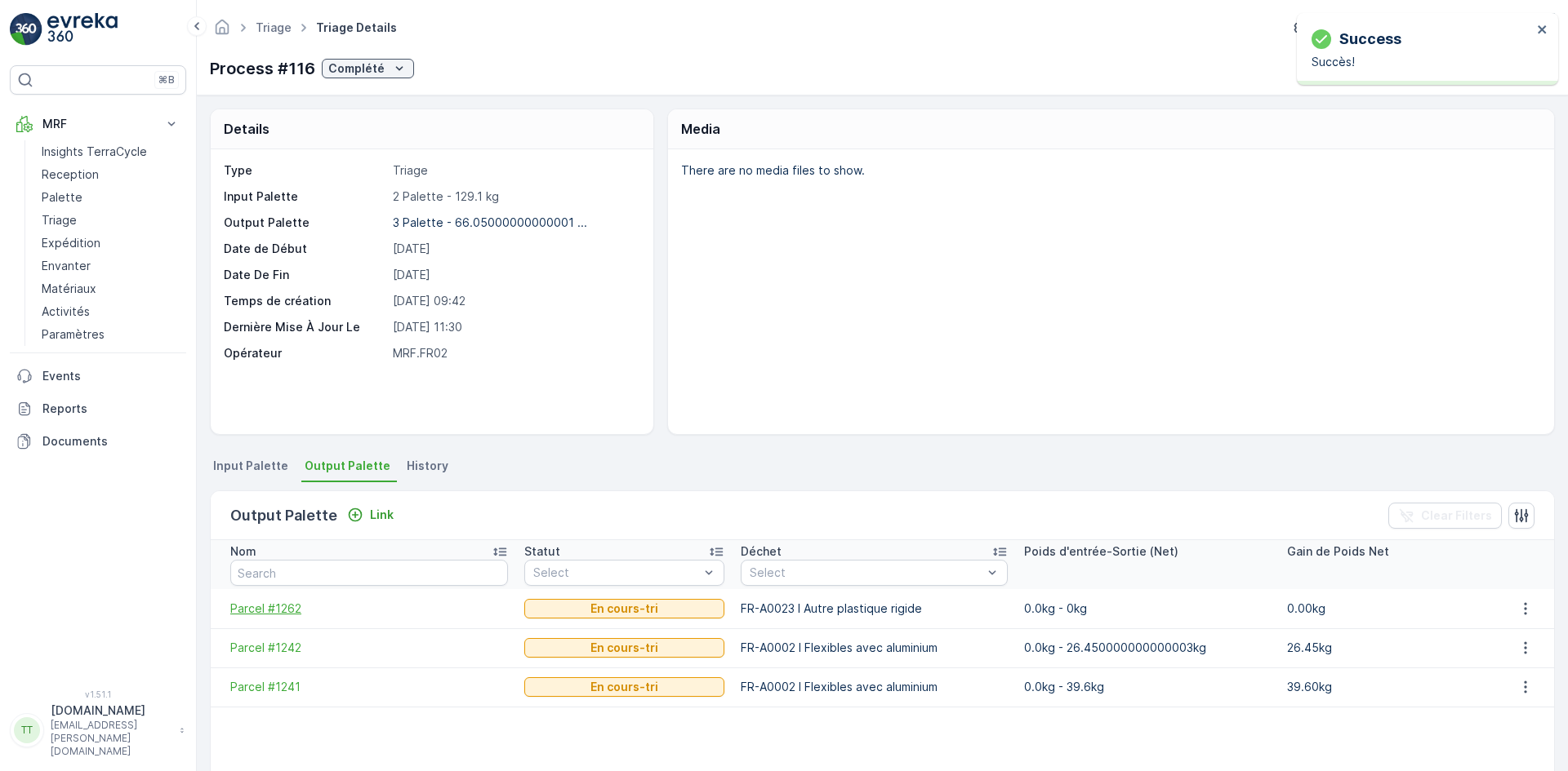
click at [279, 613] on span "Parcel #1262" at bounding box center [369, 609] width 278 height 17
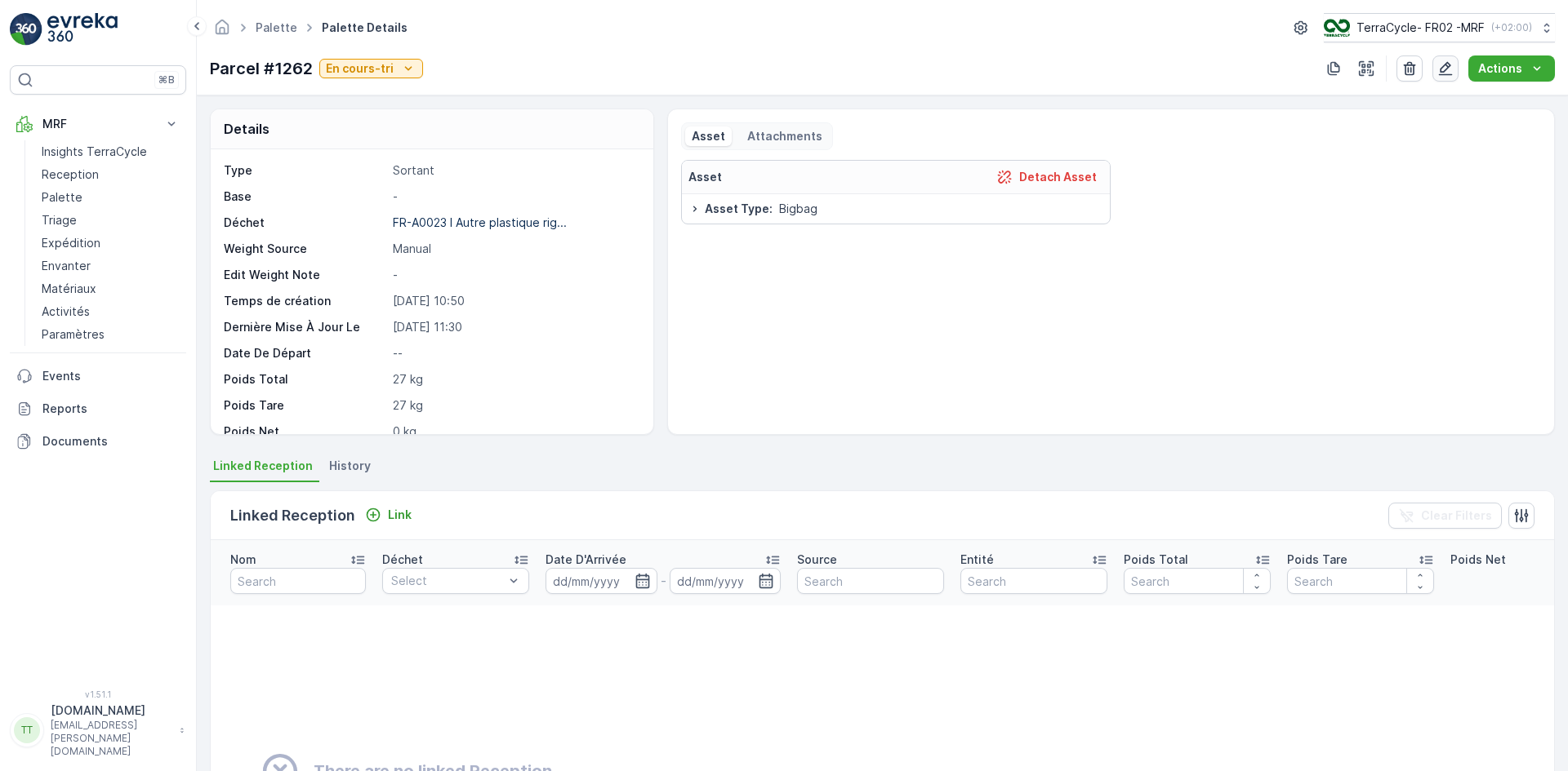
click at [1458, 69] on button "button" at bounding box center [1445, 68] width 27 height 27
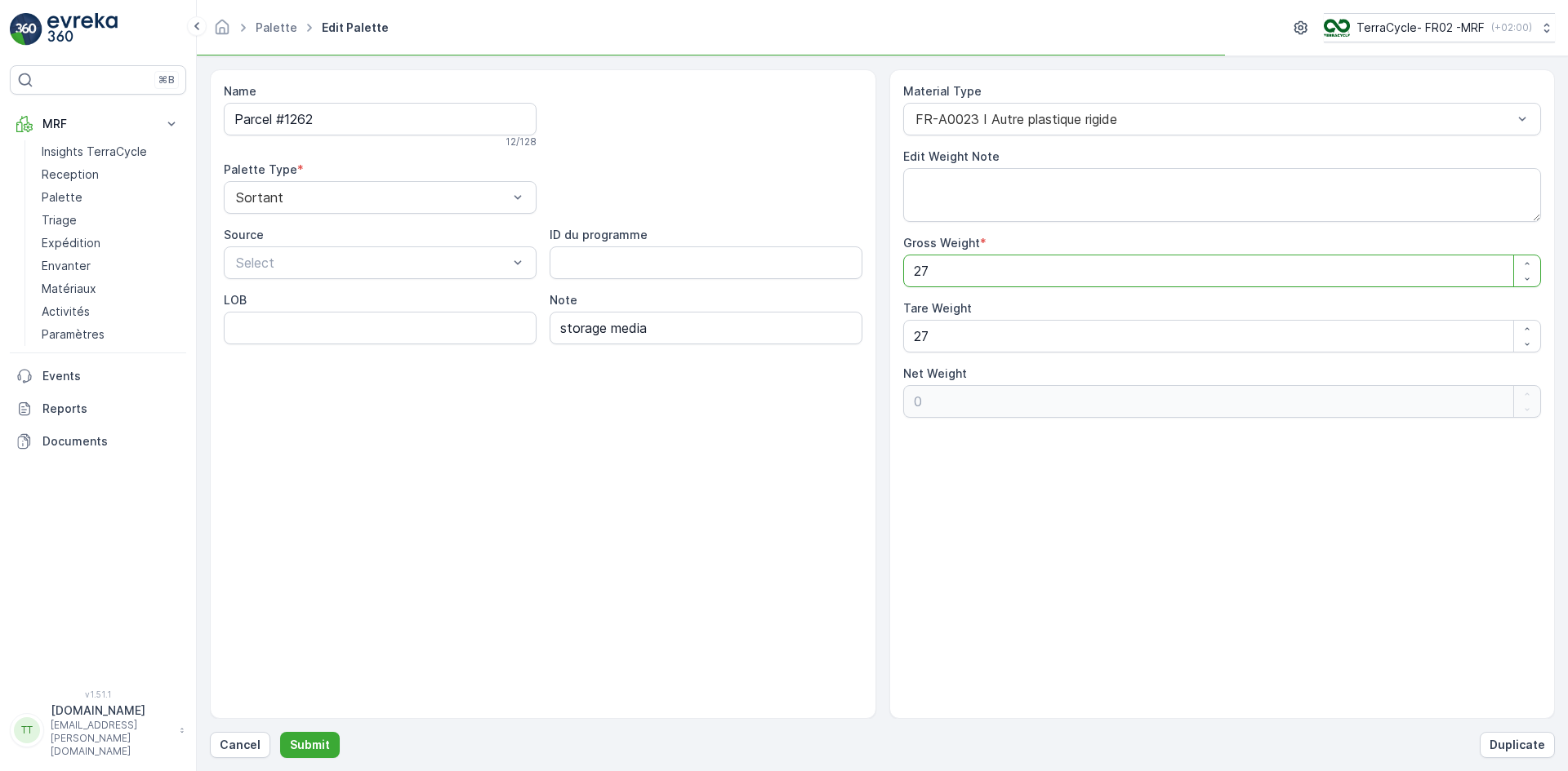
drag, startPoint x: 957, startPoint y: 274, endPoint x: 895, endPoint y: 277, distance: 62.1
click at [895, 277] on div "Material Type FR-A0023 I Autre plastique rigide Edit Weight Note Gross Weight *…" at bounding box center [1222, 394] width 666 height 650
type Weight "5"
type Weight "-22"
type Weight "57"
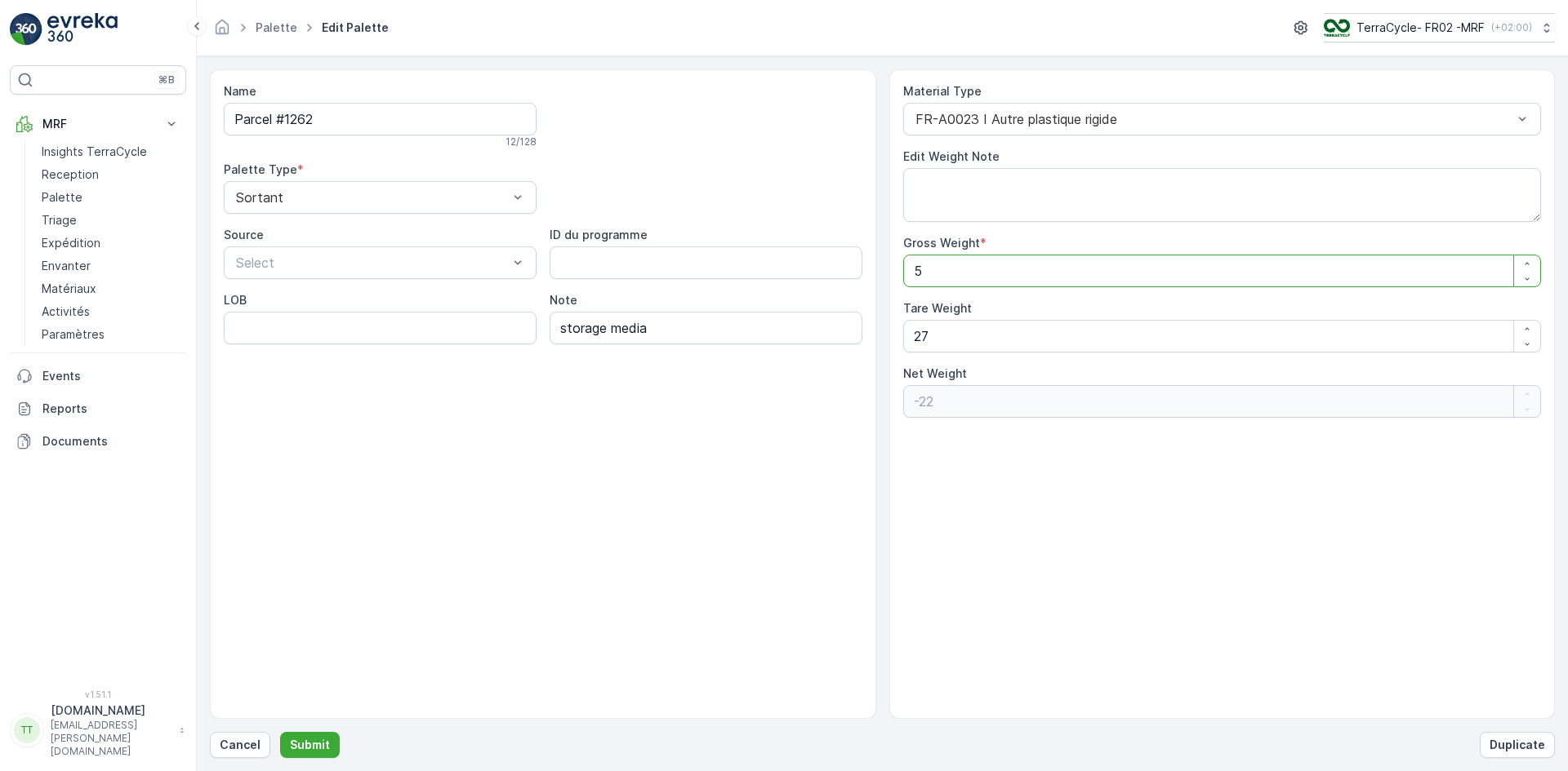
type Weight "30"
type Weight "57.3"
type Weight "30.3"
type Weight "57.3"
drag, startPoint x: 906, startPoint y: 341, endPoint x: 897, endPoint y: 340, distance: 9.1
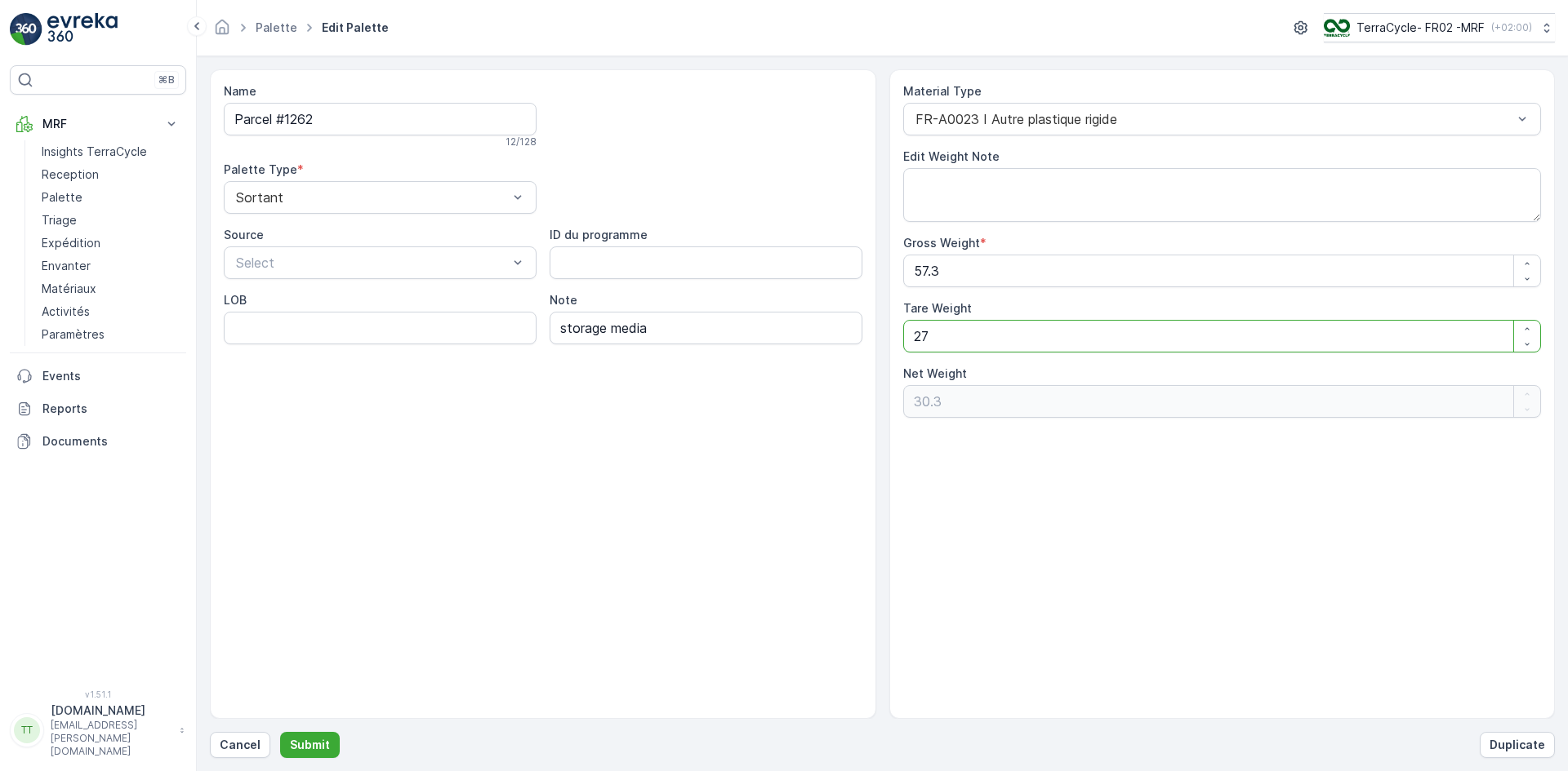
click at [897, 340] on div "Material Type FR-A0023 I Autre plastique rigide Edit Weight Note Gross Weight *…" at bounding box center [1222, 394] width 666 height 650
type Weight "1"
type Weight "56.3"
type Weight "15"
type Weight "42.3"
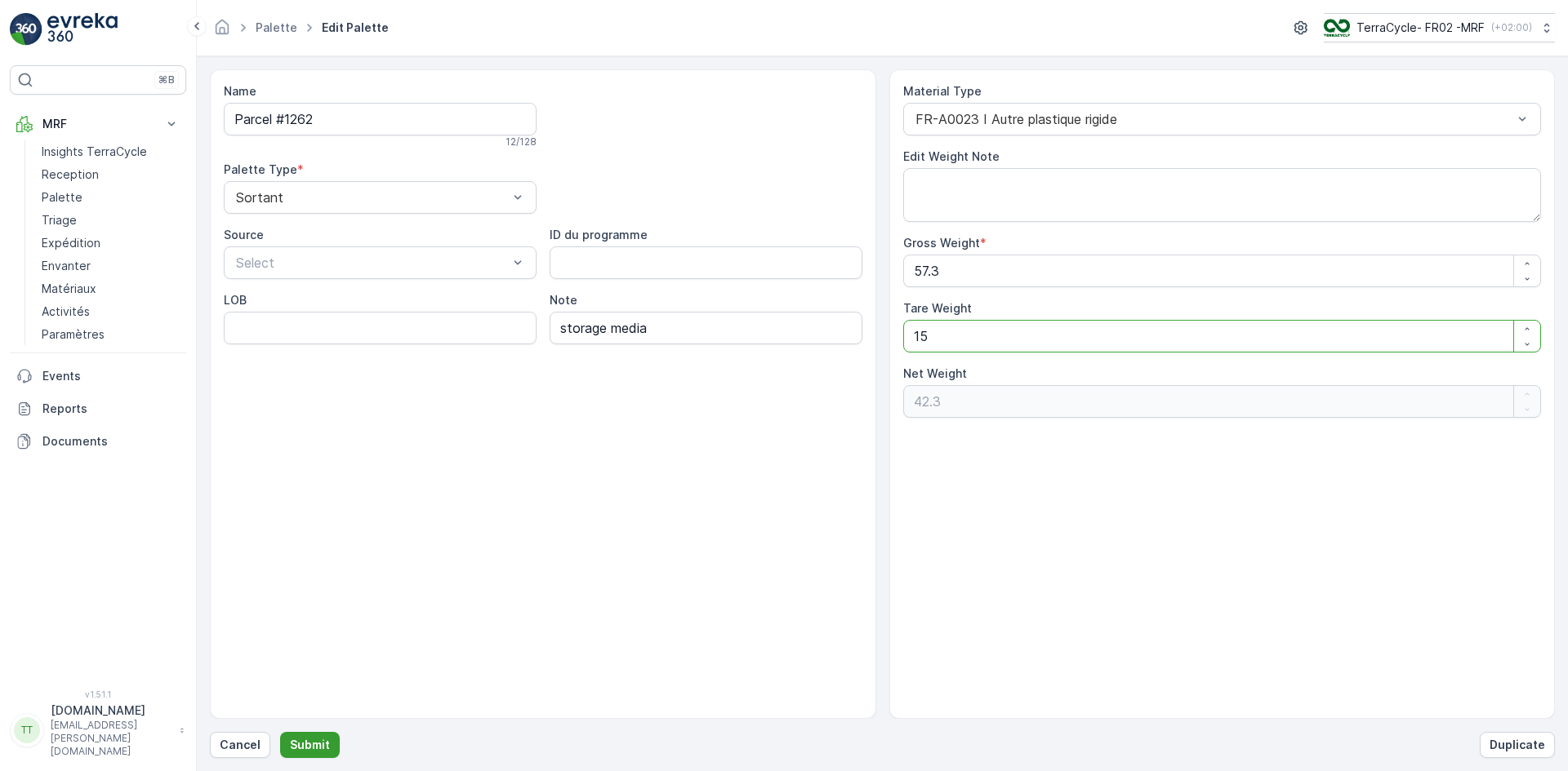
type Weight "15"
click at [312, 742] on p "Submit" at bounding box center [309, 745] width 40 height 17
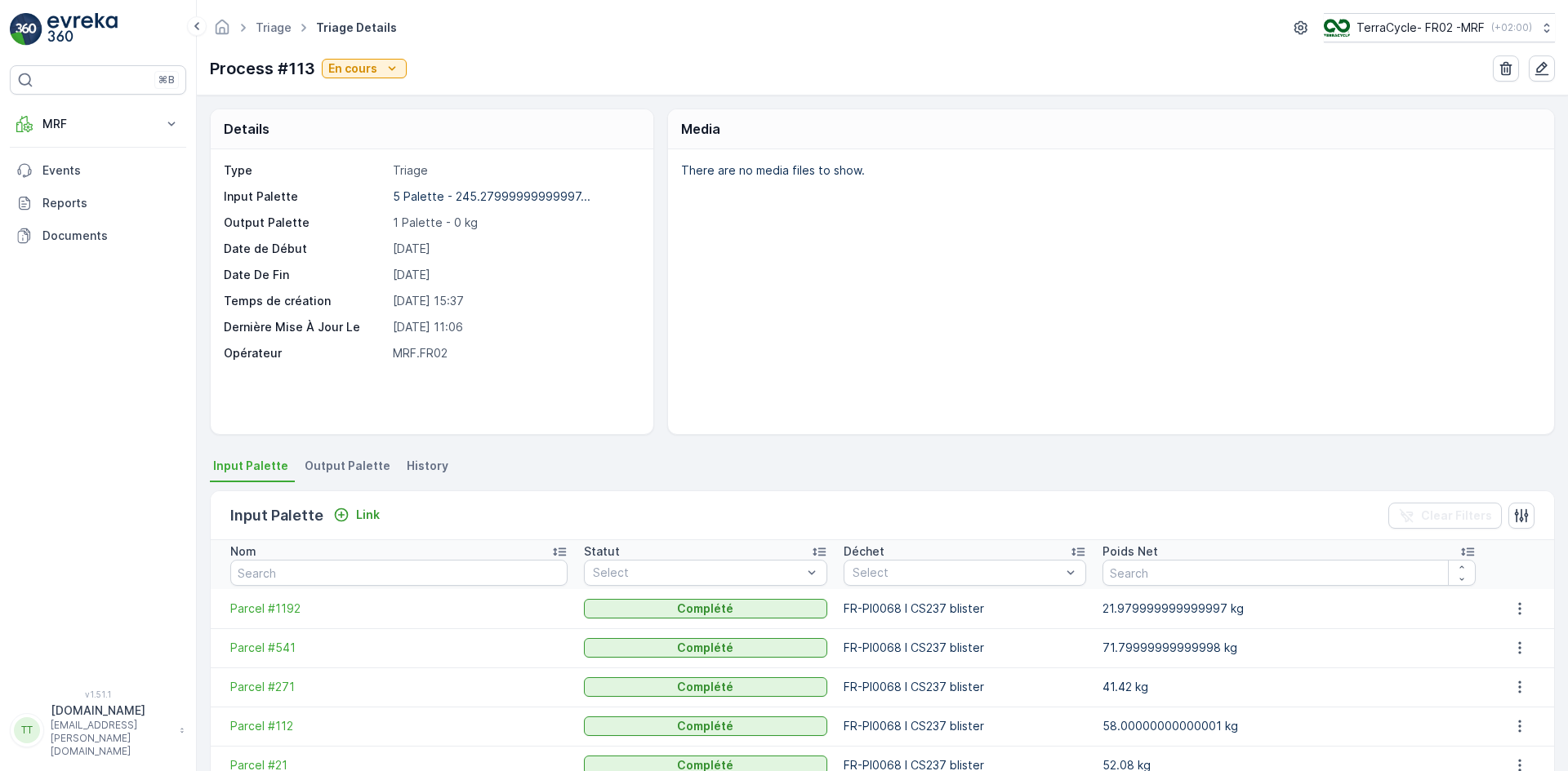
click at [317, 465] on span "Output Palette" at bounding box center [347, 466] width 86 height 17
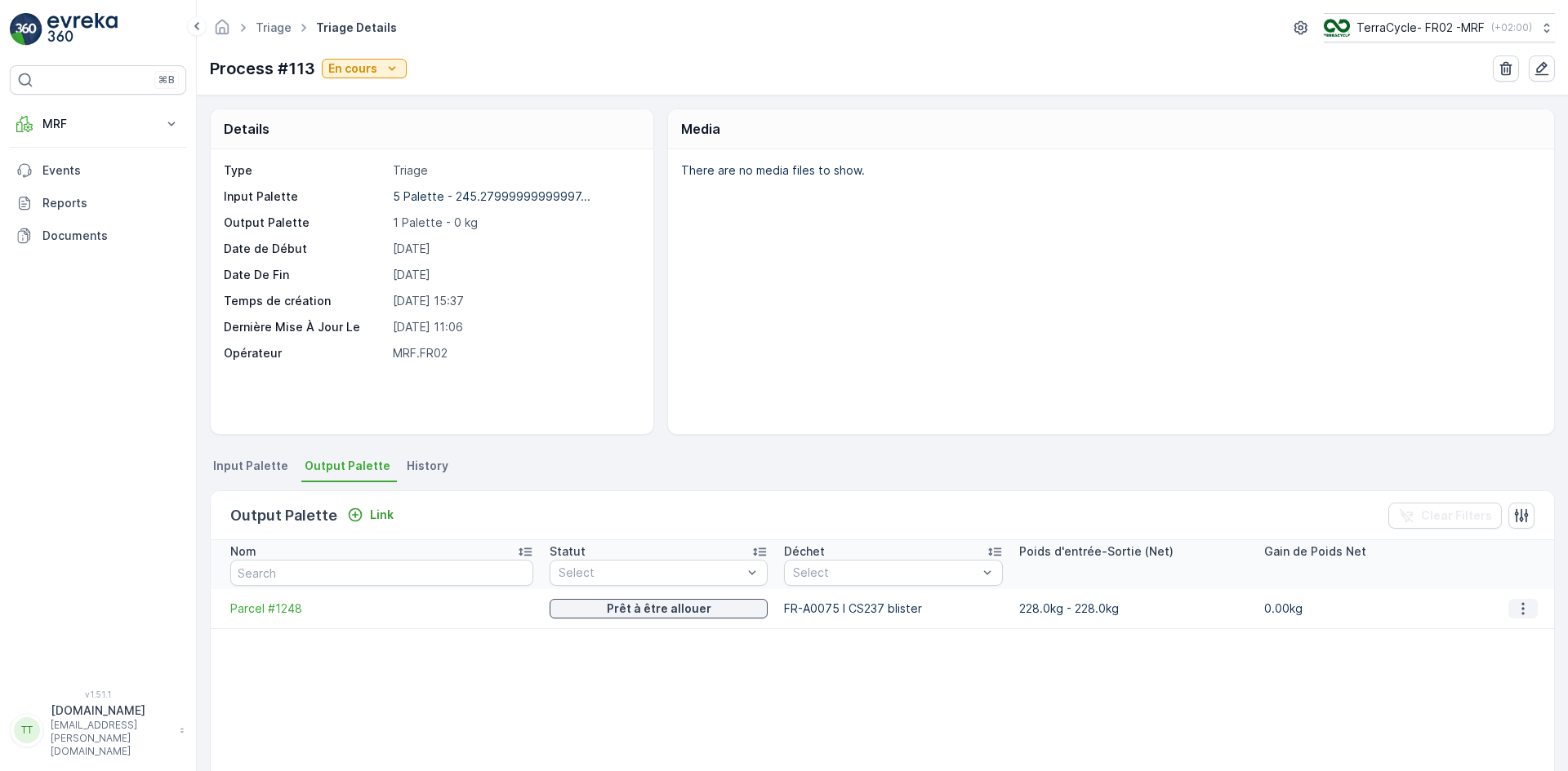
click at [1525, 607] on icon "button" at bounding box center [1523, 609] width 17 height 17
click at [1522, 632] on span "Detach" at bounding box center [1533, 633] width 40 height 17
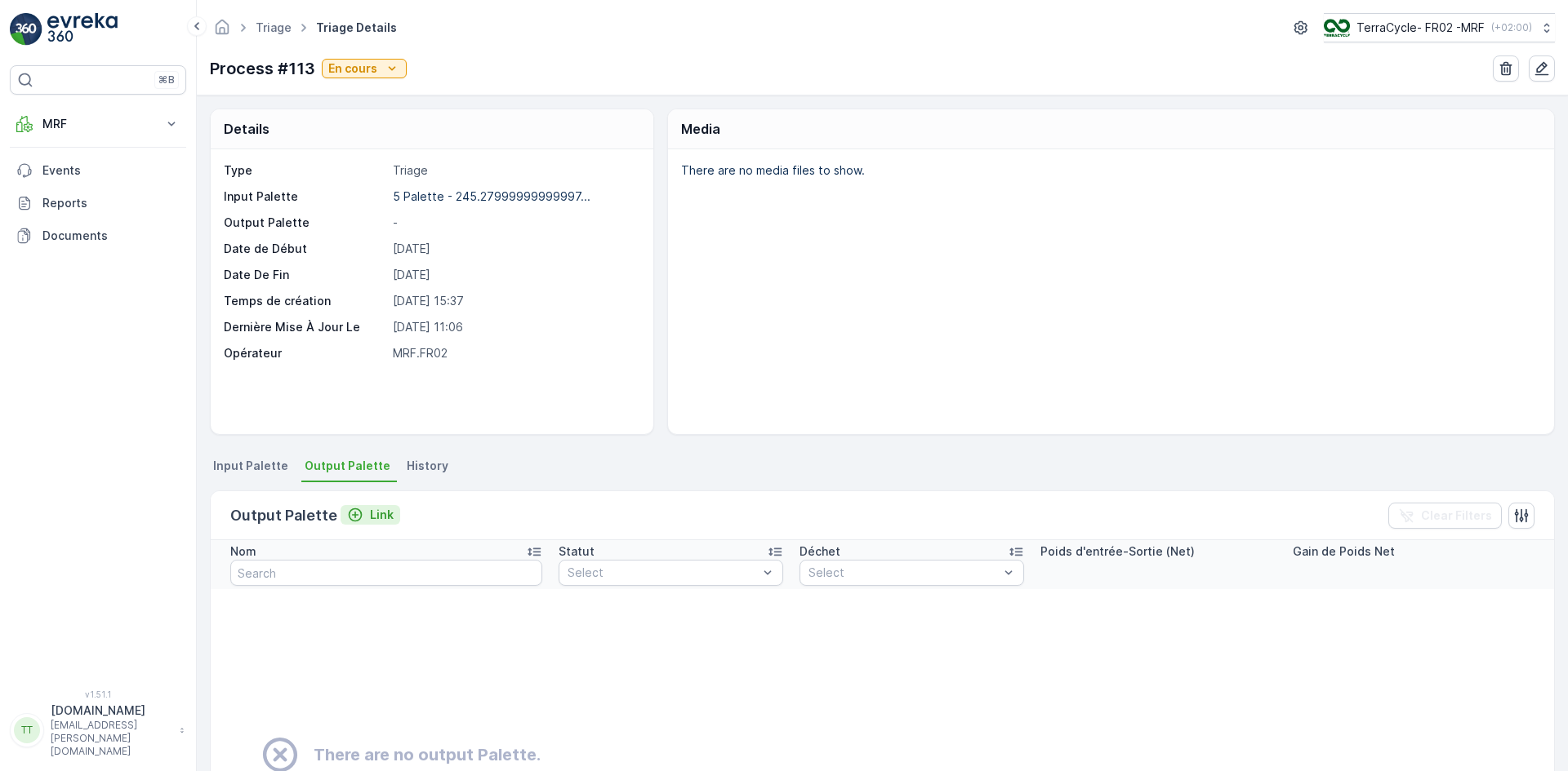
click at [374, 518] on p "Link" at bounding box center [382, 515] width 24 height 17
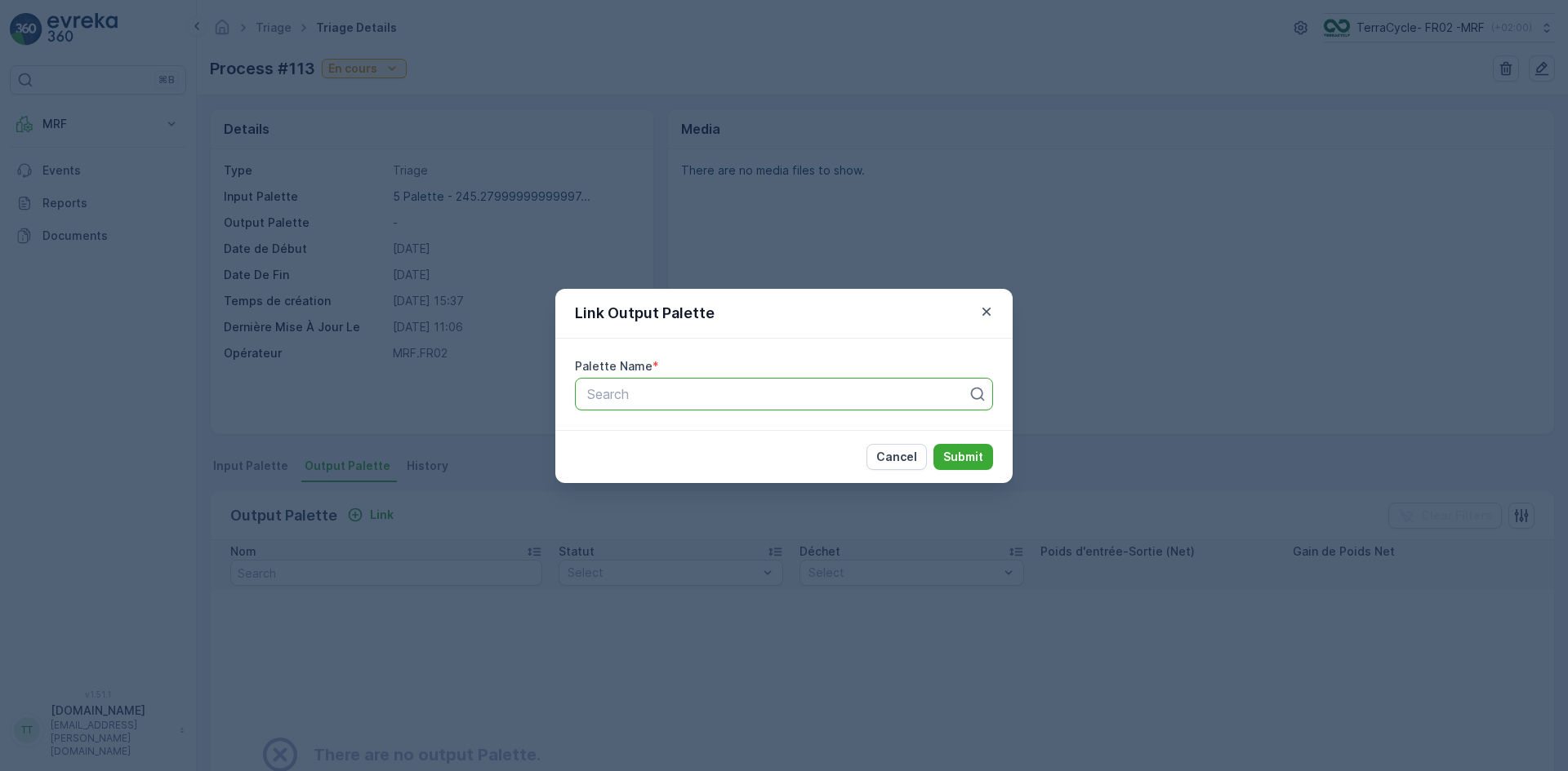
paste input "Parcel #1248"
type input "Parcel #1248"
click at [677, 428] on div "Parcel #1248" at bounding box center [784, 434] width 399 height 15
click at [972, 459] on p "Submit" at bounding box center [962, 457] width 40 height 17
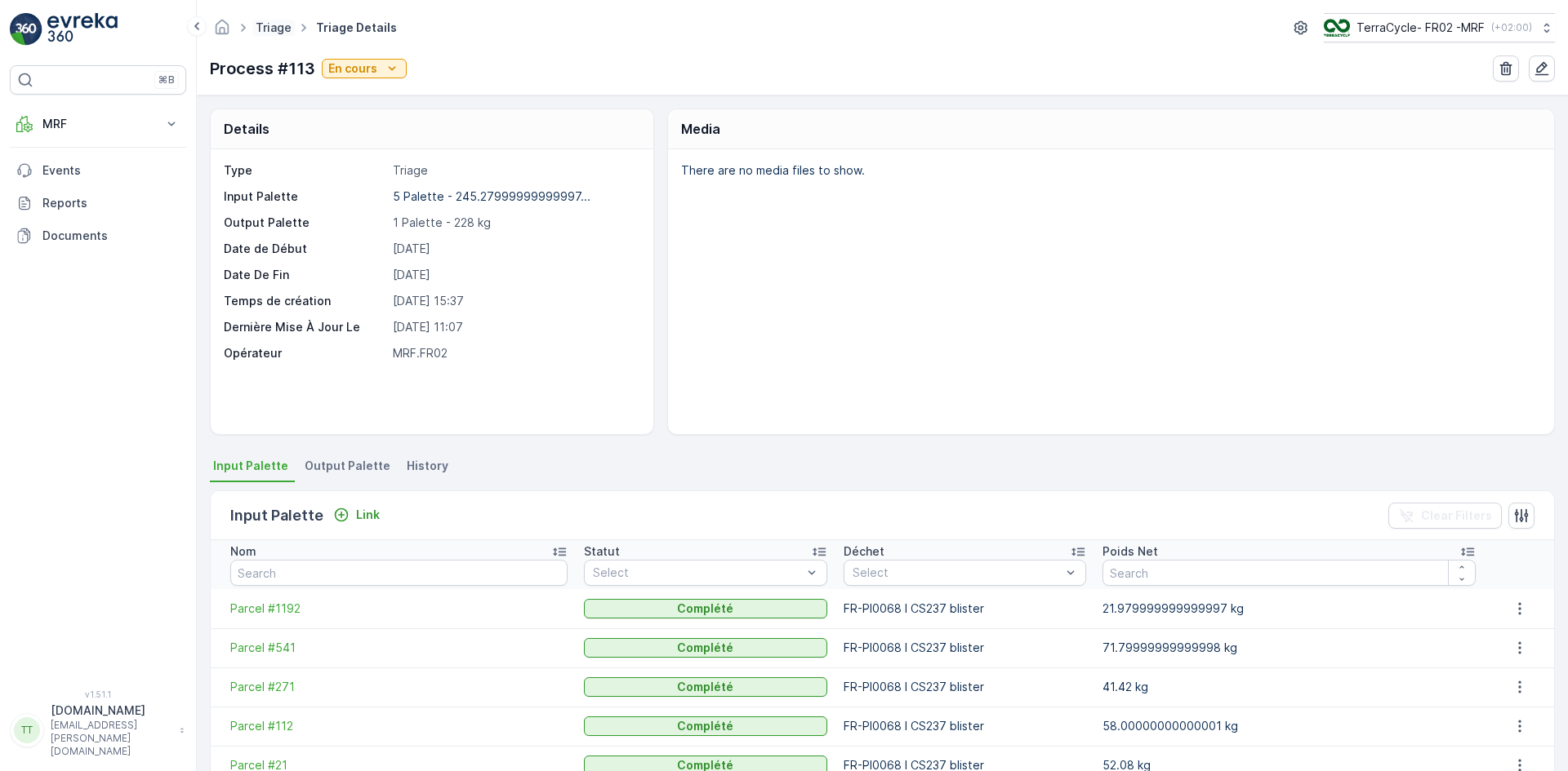
click at [273, 30] on link "Triage" at bounding box center [273, 28] width 35 height 14
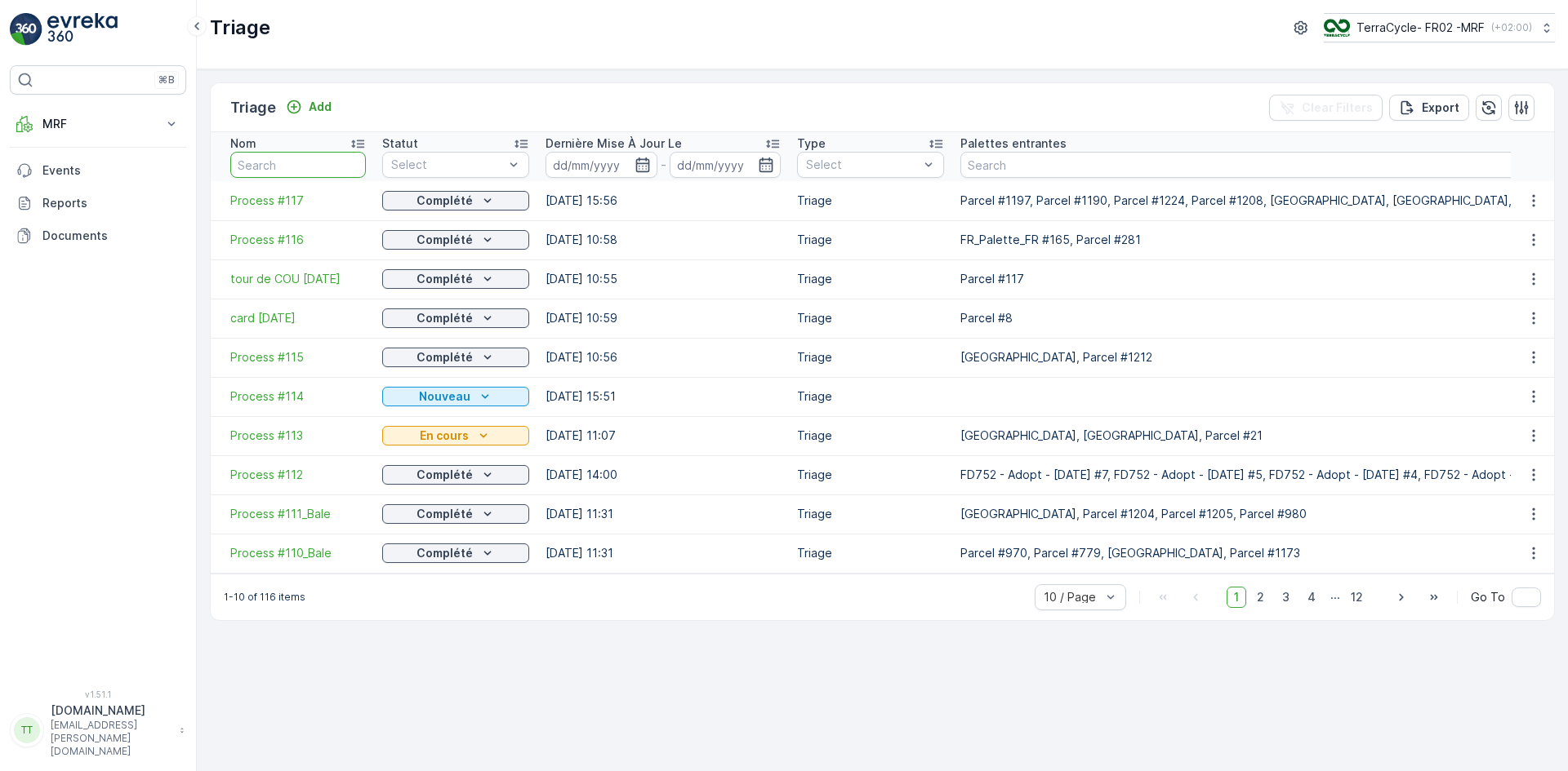
click at [280, 164] on input "text" at bounding box center [298, 164] width 136 height 27
type input "card"
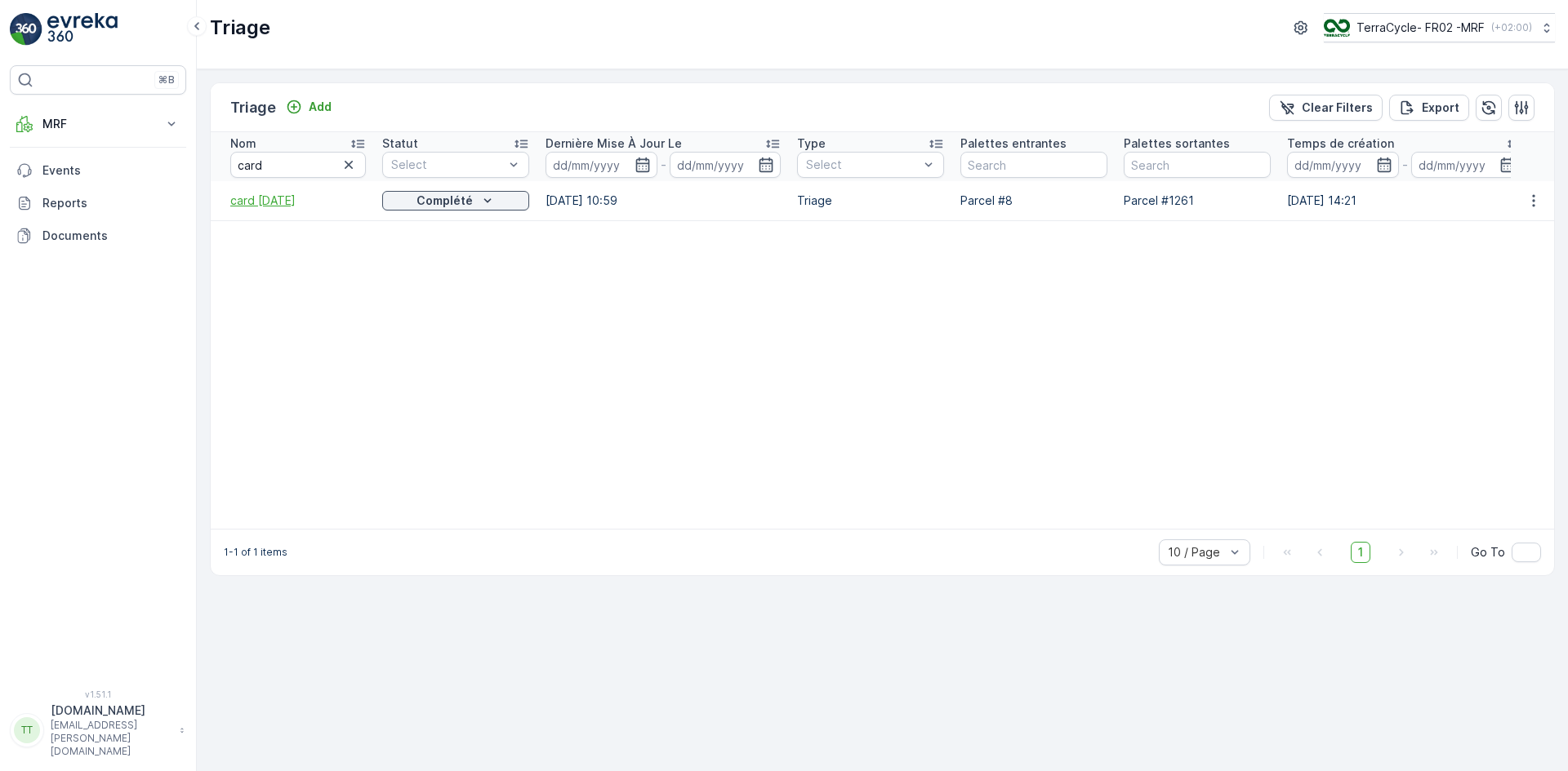
click at [275, 197] on span "card 29/09/35" at bounding box center [298, 201] width 136 height 17
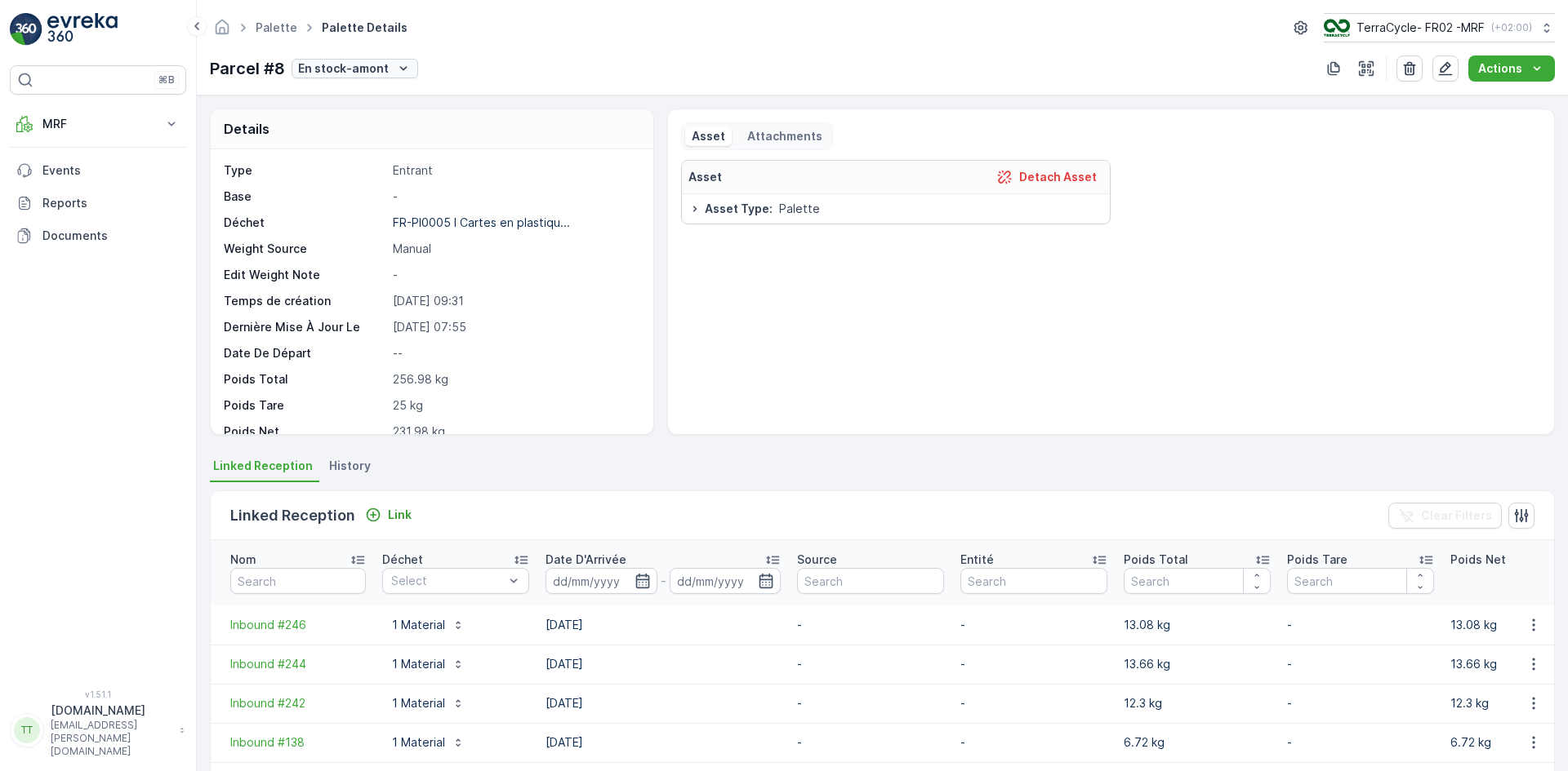
click at [373, 68] on p "En stock-amont" at bounding box center [344, 68] width 91 height 17
click at [347, 178] on span "Complété" at bounding box center [327, 184] width 54 height 17
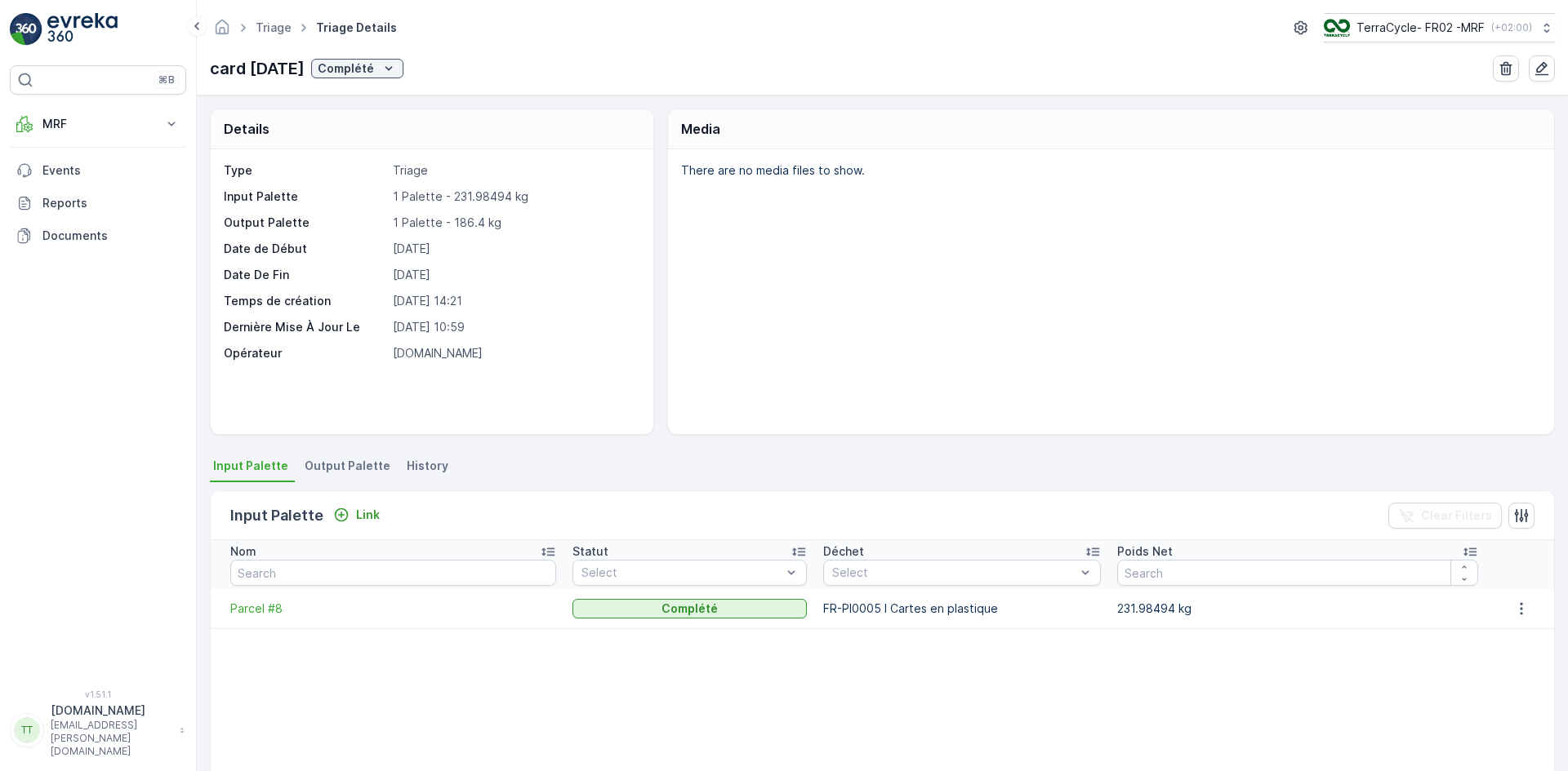
click at [359, 470] on span "Output Palette" at bounding box center [347, 466] width 86 height 17
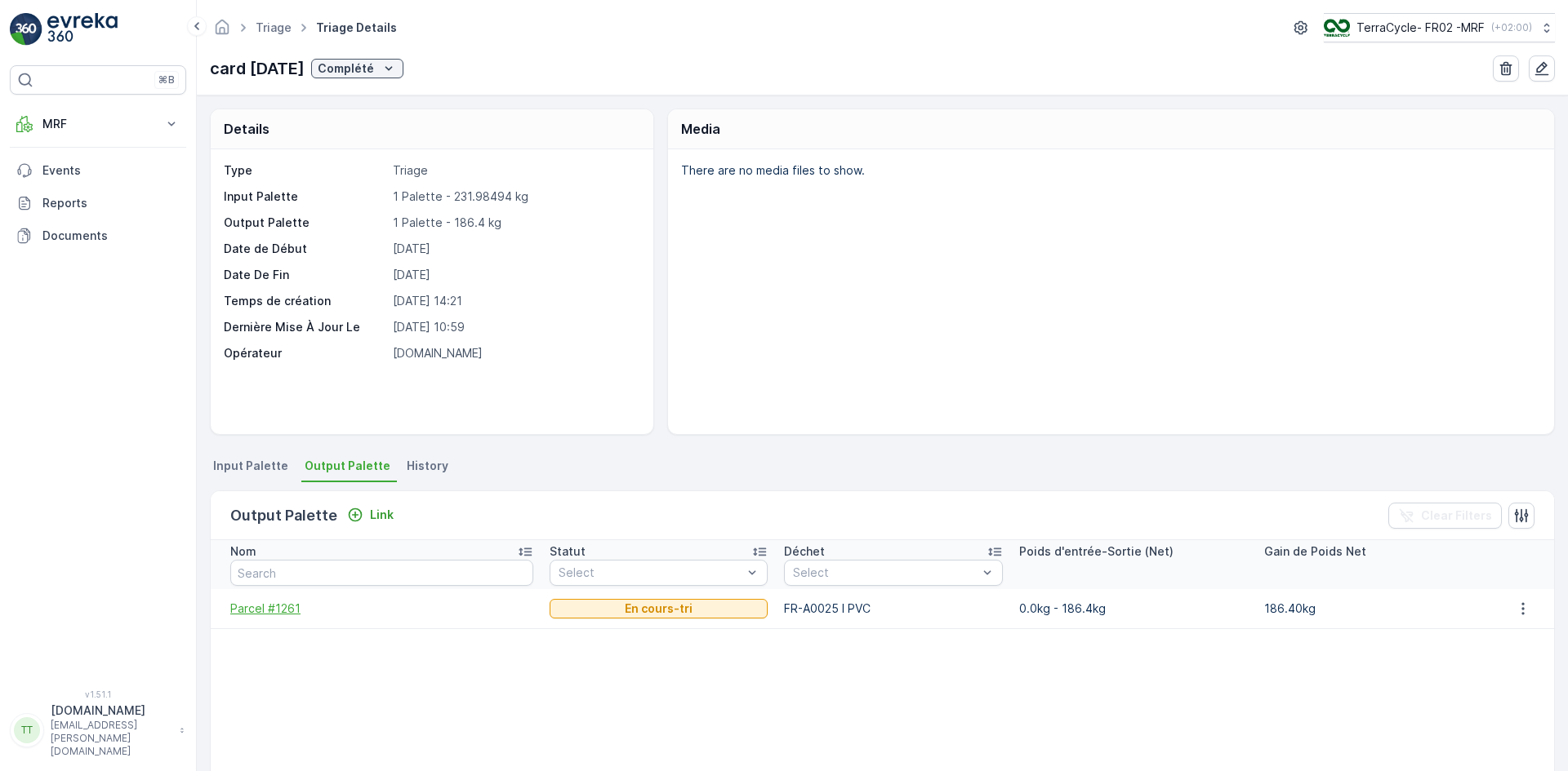
click at [270, 606] on span "Parcel #1261" at bounding box center [382, 609] width 303 height 17
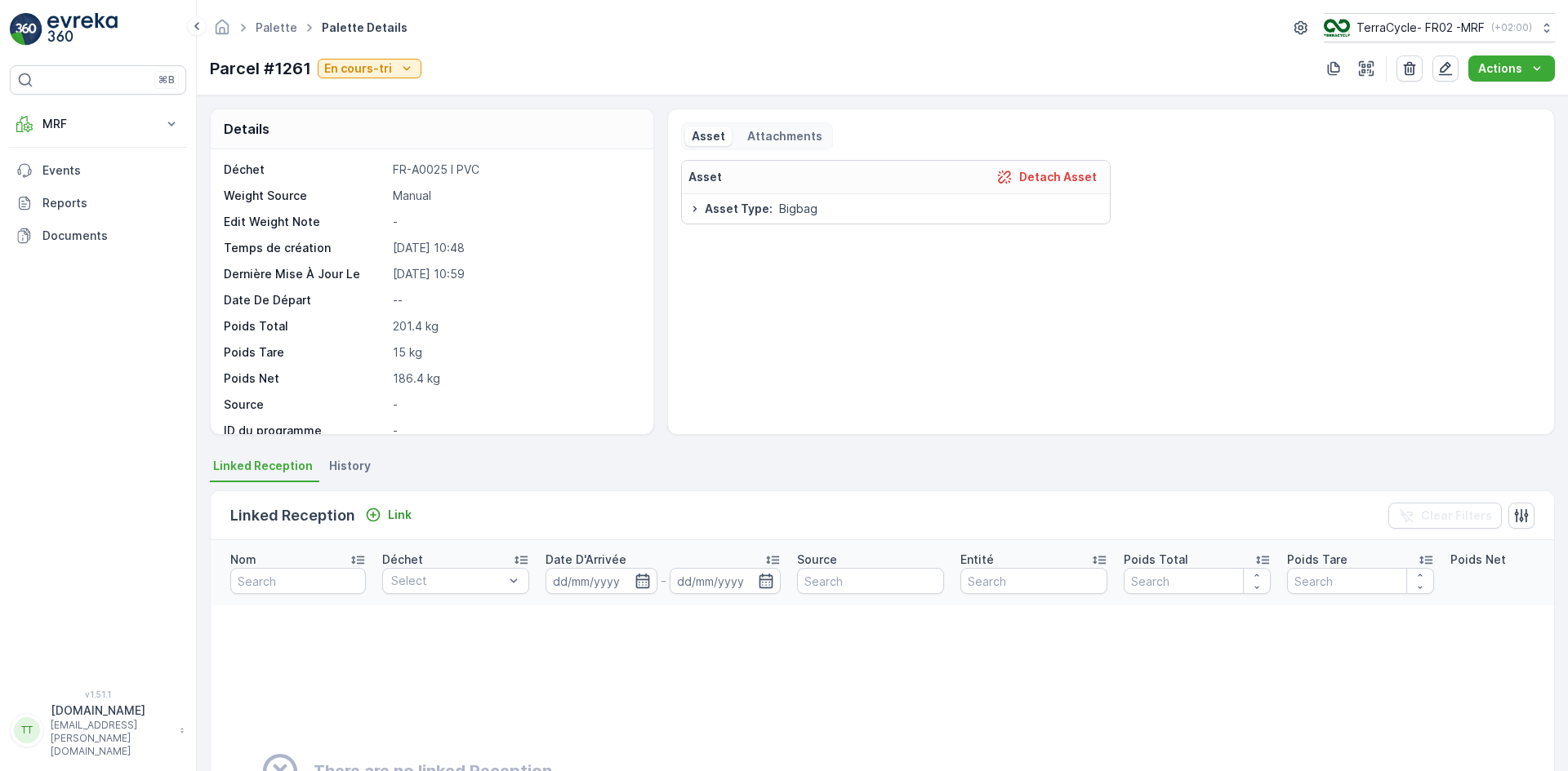
scroll to position [82, 0]
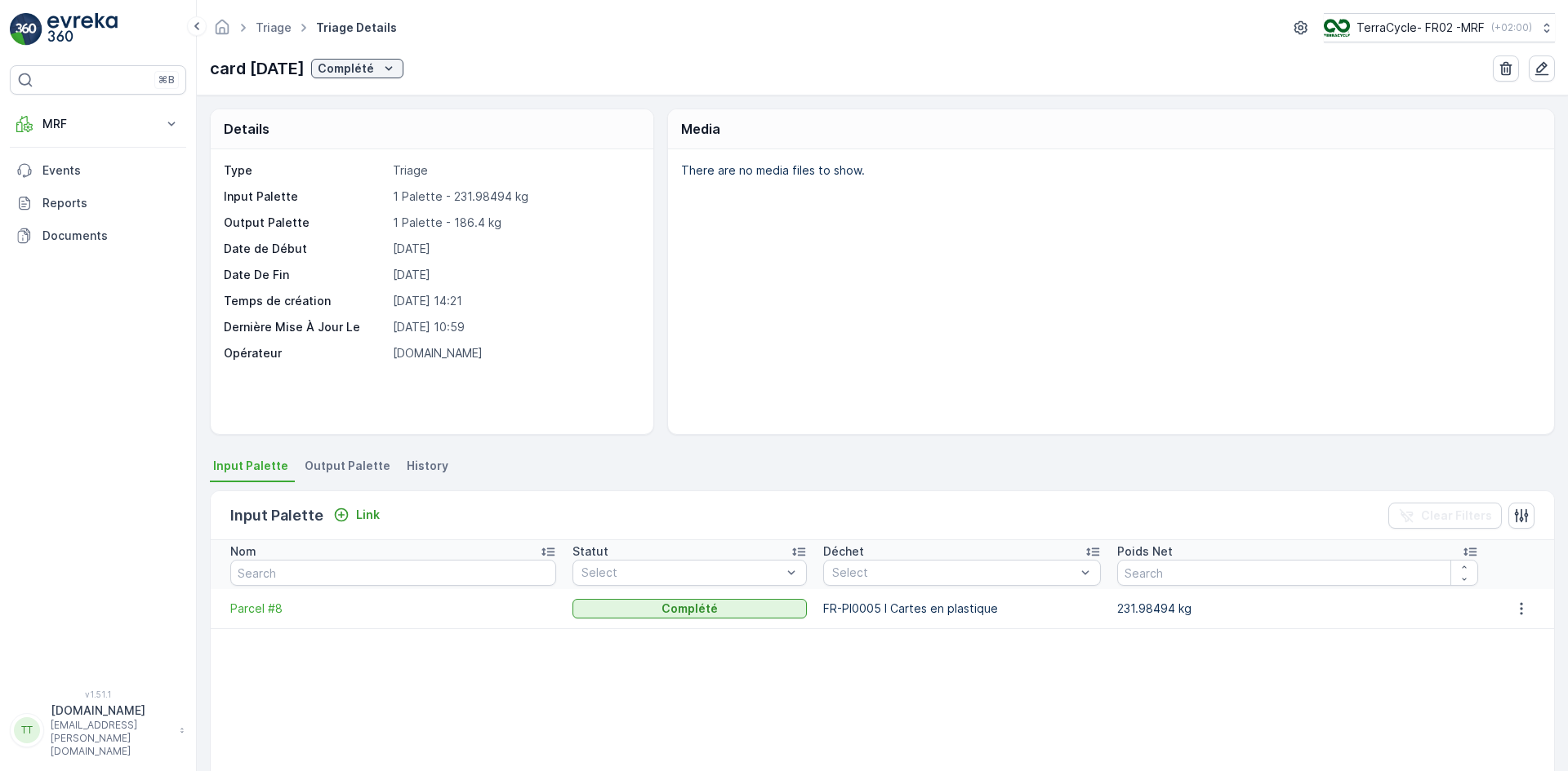
click at [407, 451] on div "Details Type Triage Input Palette 1 Palette - 231.98494 kg Output Palette 1 Pal…" at bounding box center [882, 433] width 1371 height 675
click at [411, 461] on span "History" at bounding box center [427, 466] width 41 height 17
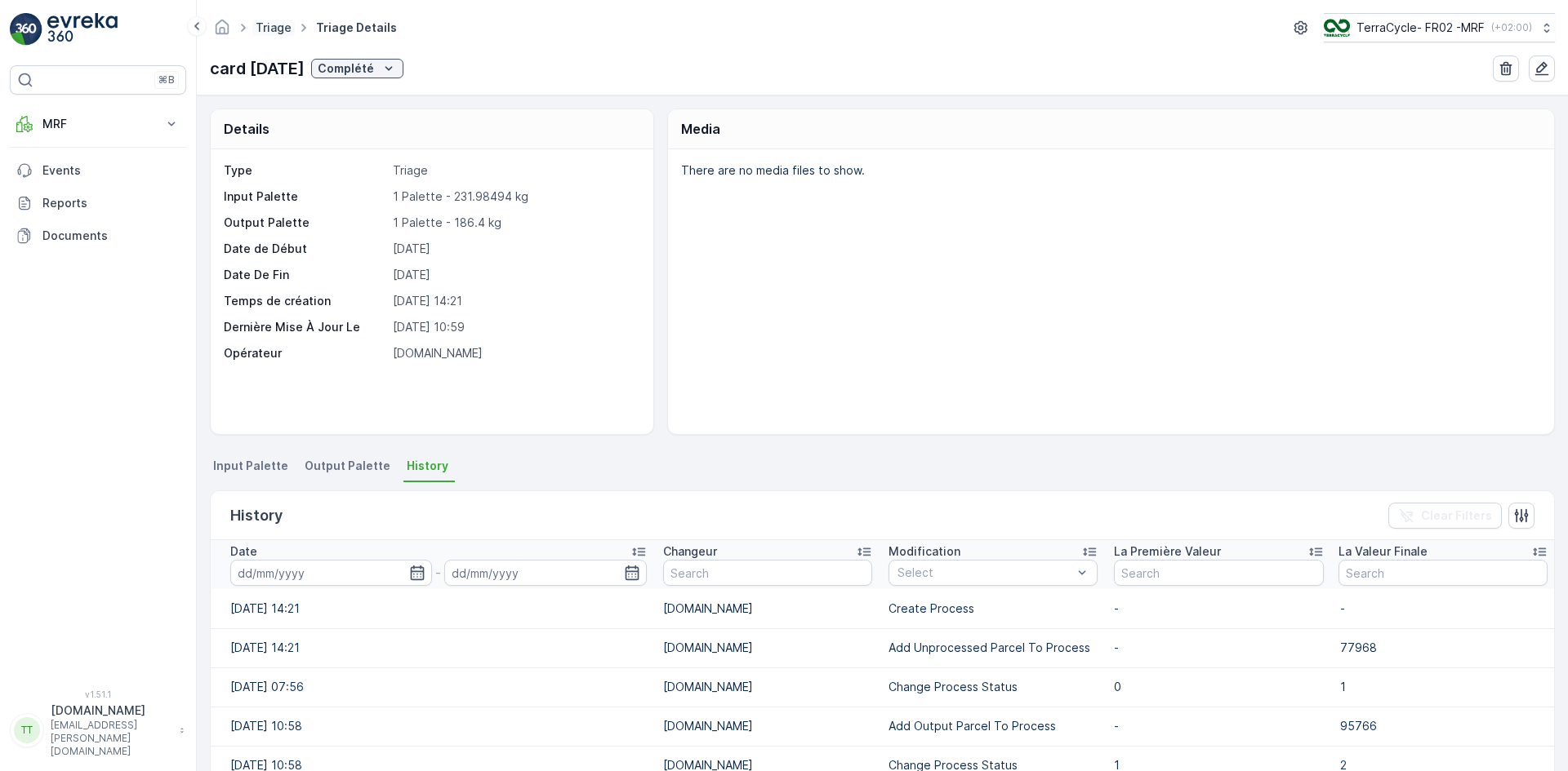
click at [277, 27] on link "Triage" at bounding box center [273, 28] width 35 height 14
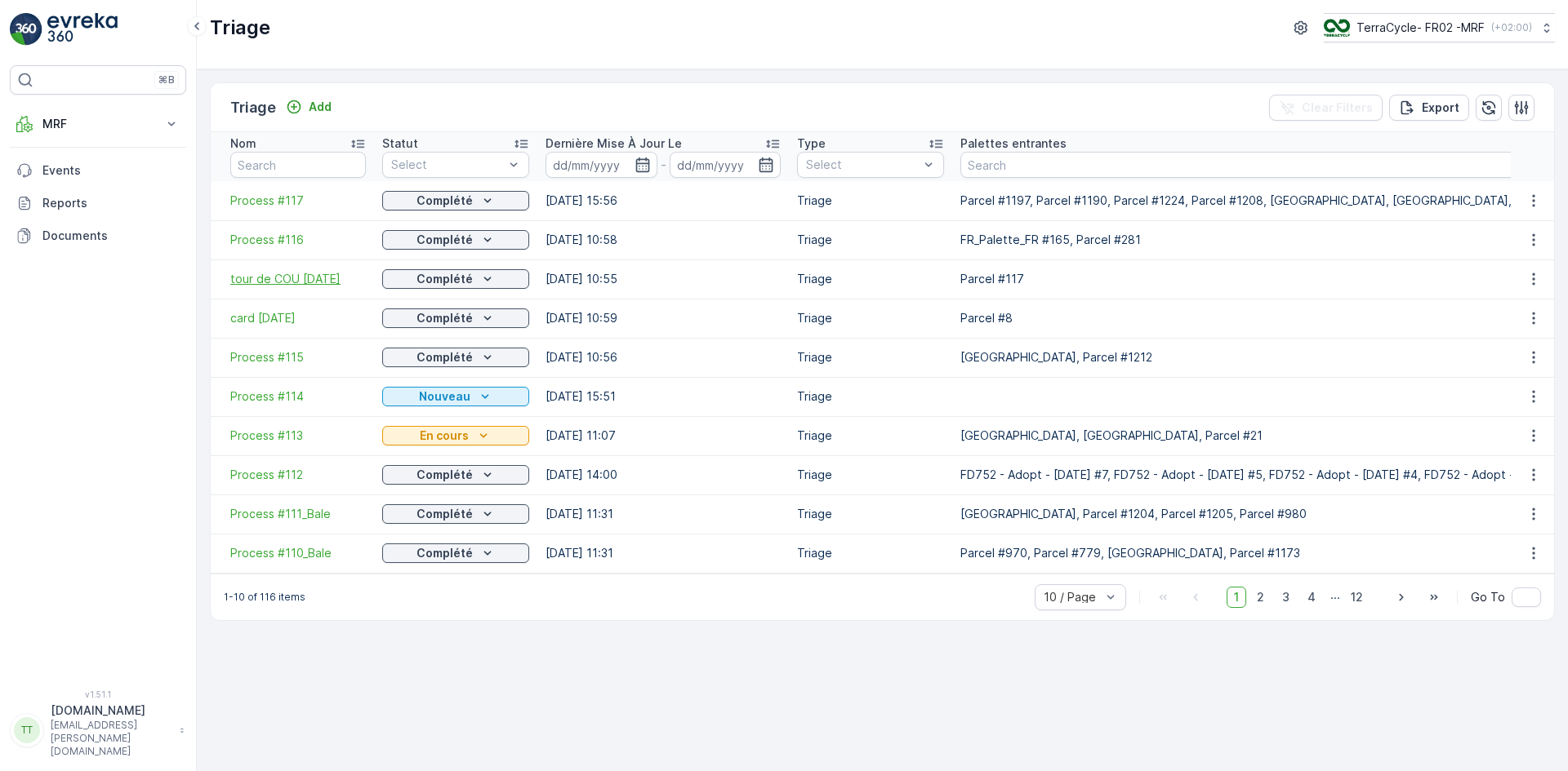
click at [299, 283] on span "tour de COU 29/09/25" at bounding box center [298, 279] width 136 height 17
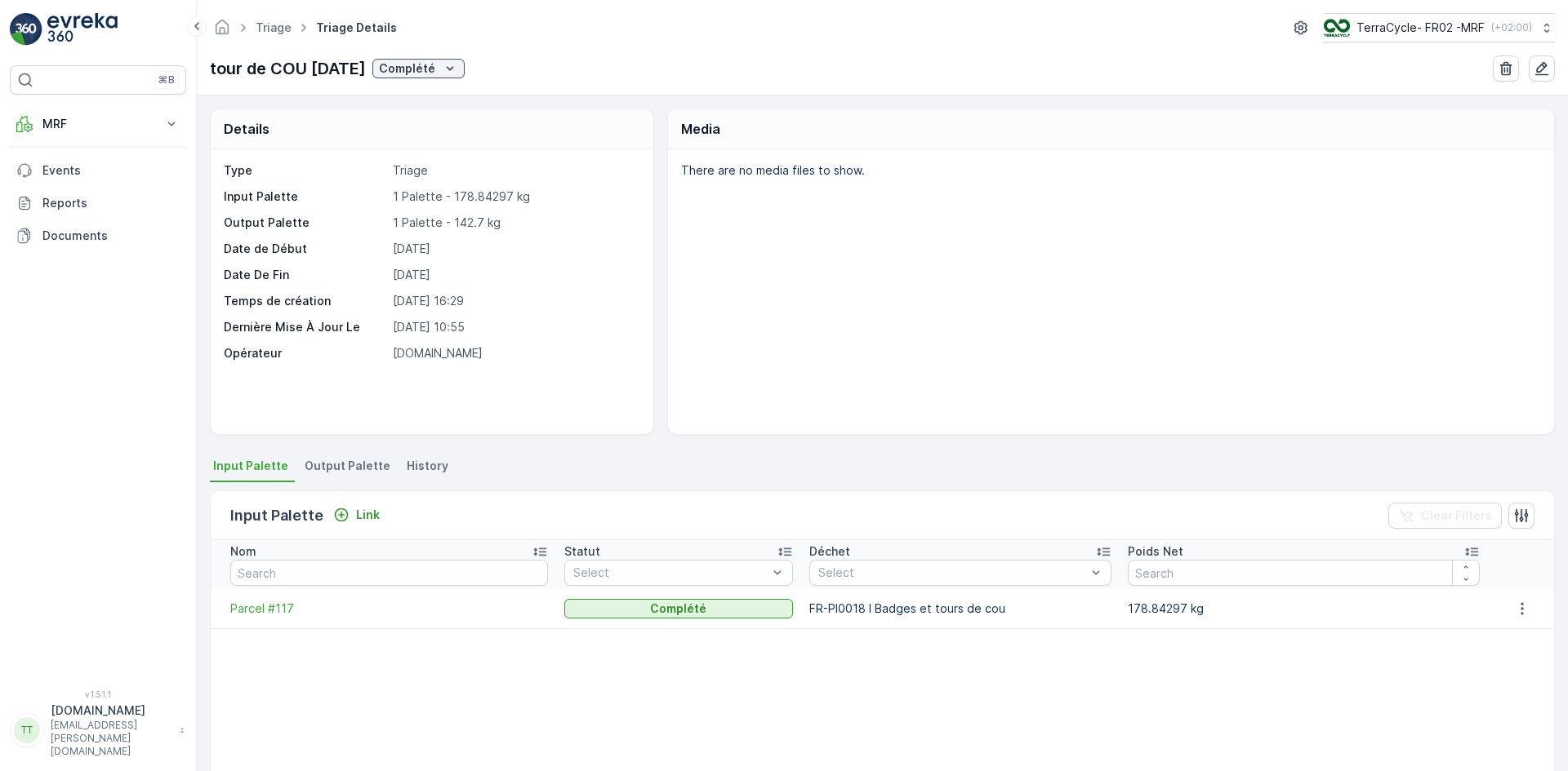
click at [410, 464] on span "History" at bounding box center [427, 466] width 41 height 17
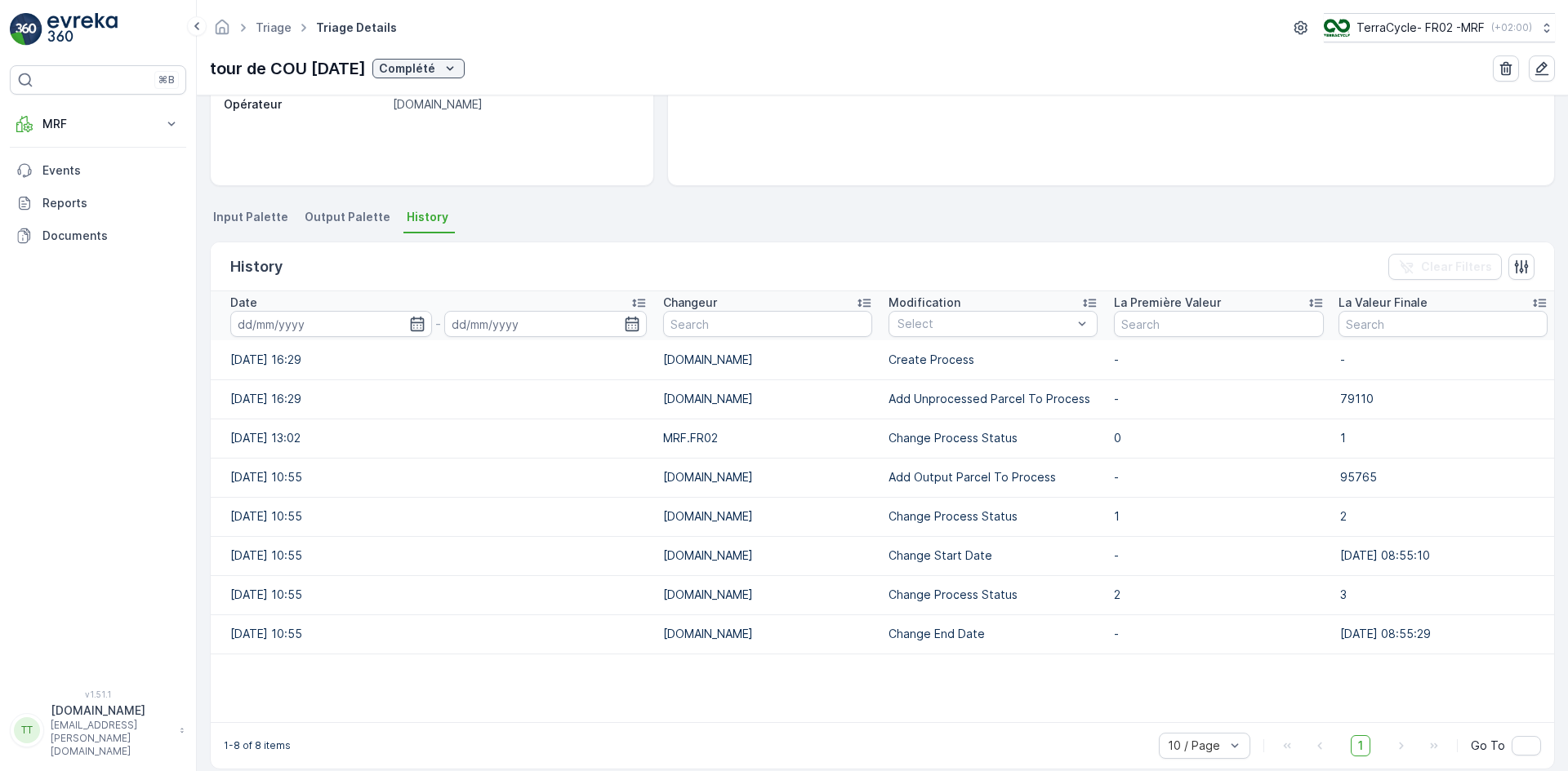
scroll to position [269, 0]
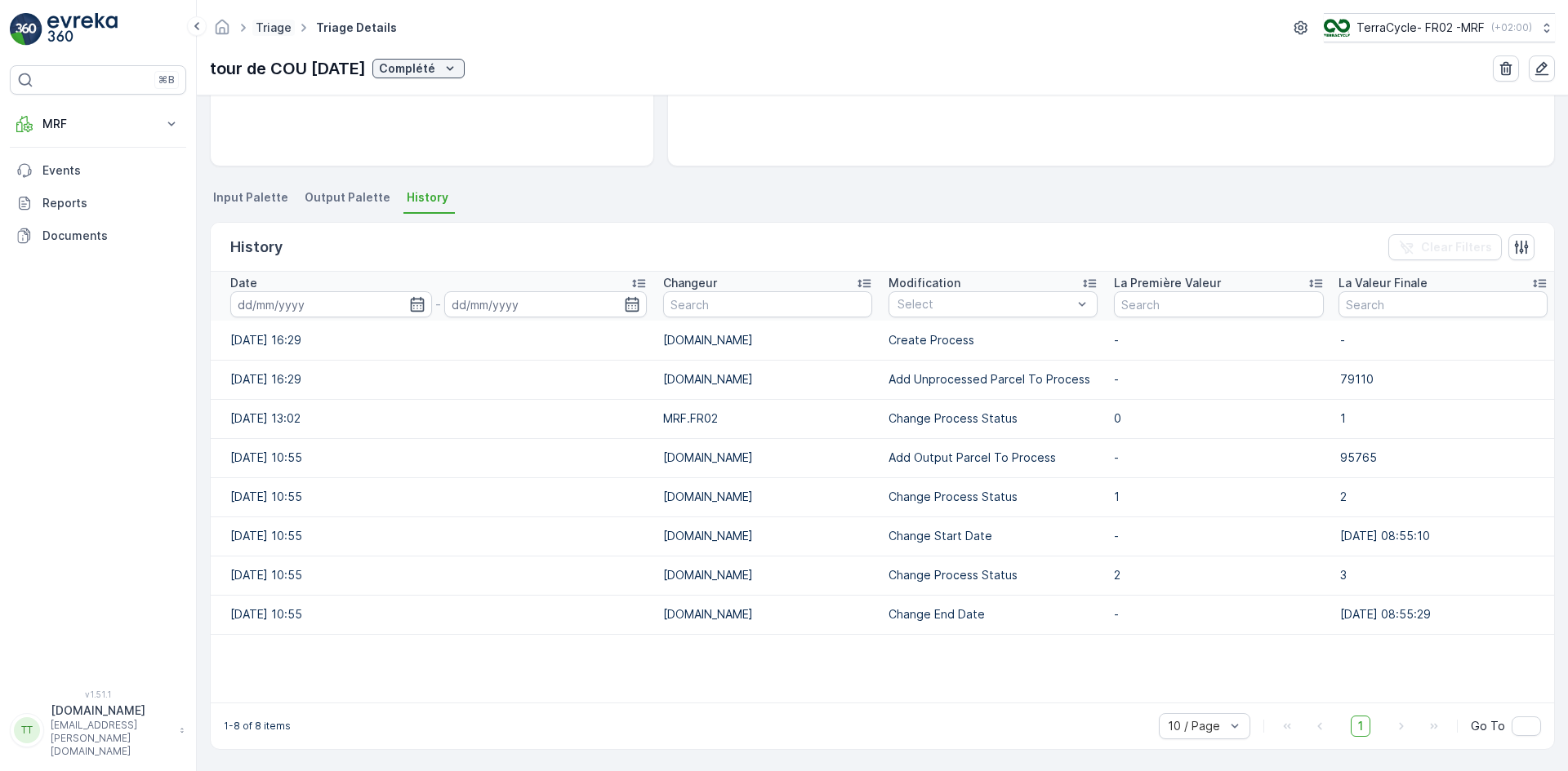
click at [277, 26] on link "Triage" at bounding box center [273, 28] width 35 height 14
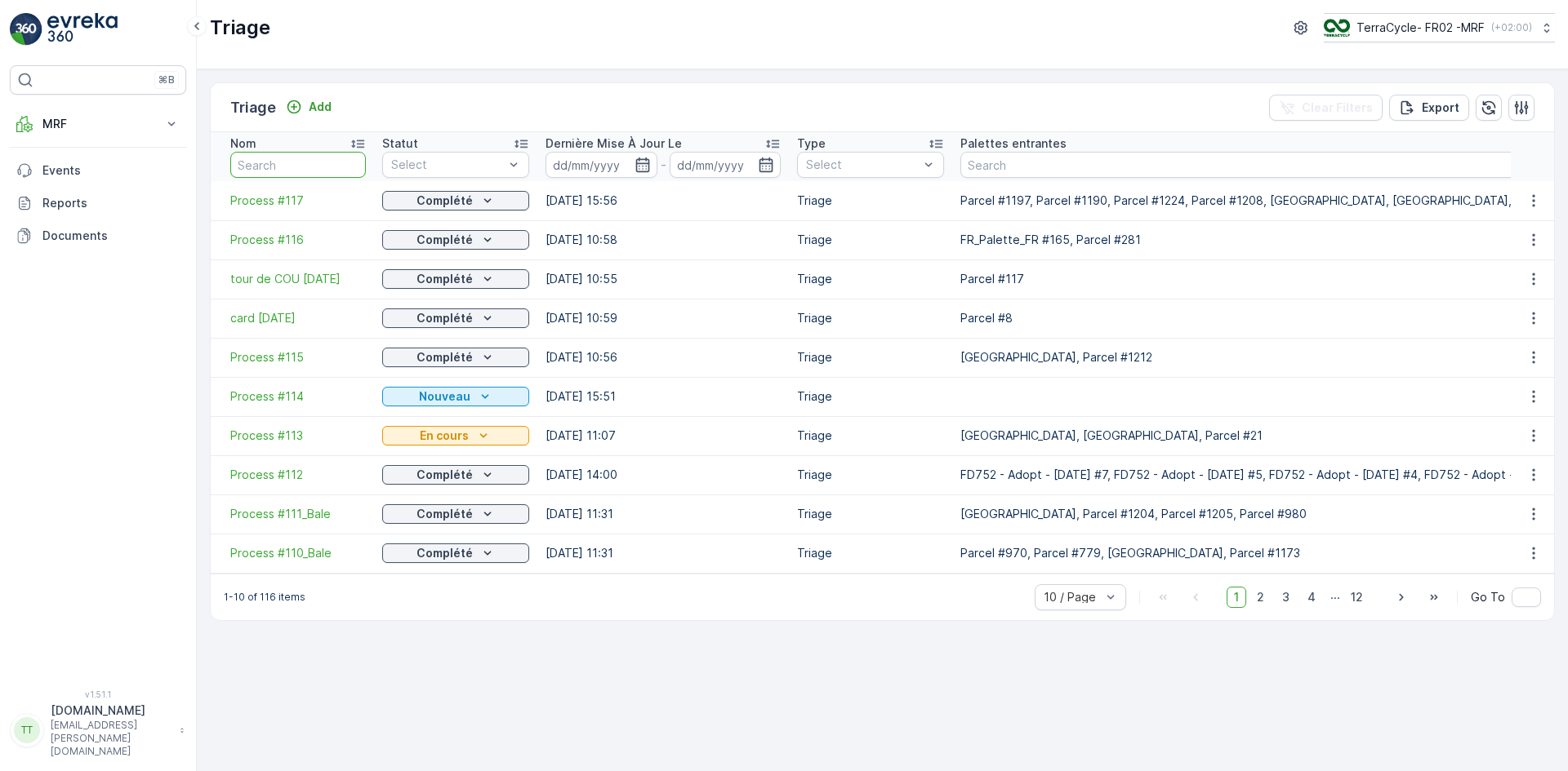
click at [298, 164] on input "text" at bounding box center [298, 164] width 136 height 27
click at [279, 240] on span "Process #116" at bounding box center [298, 239] width 136 height 17
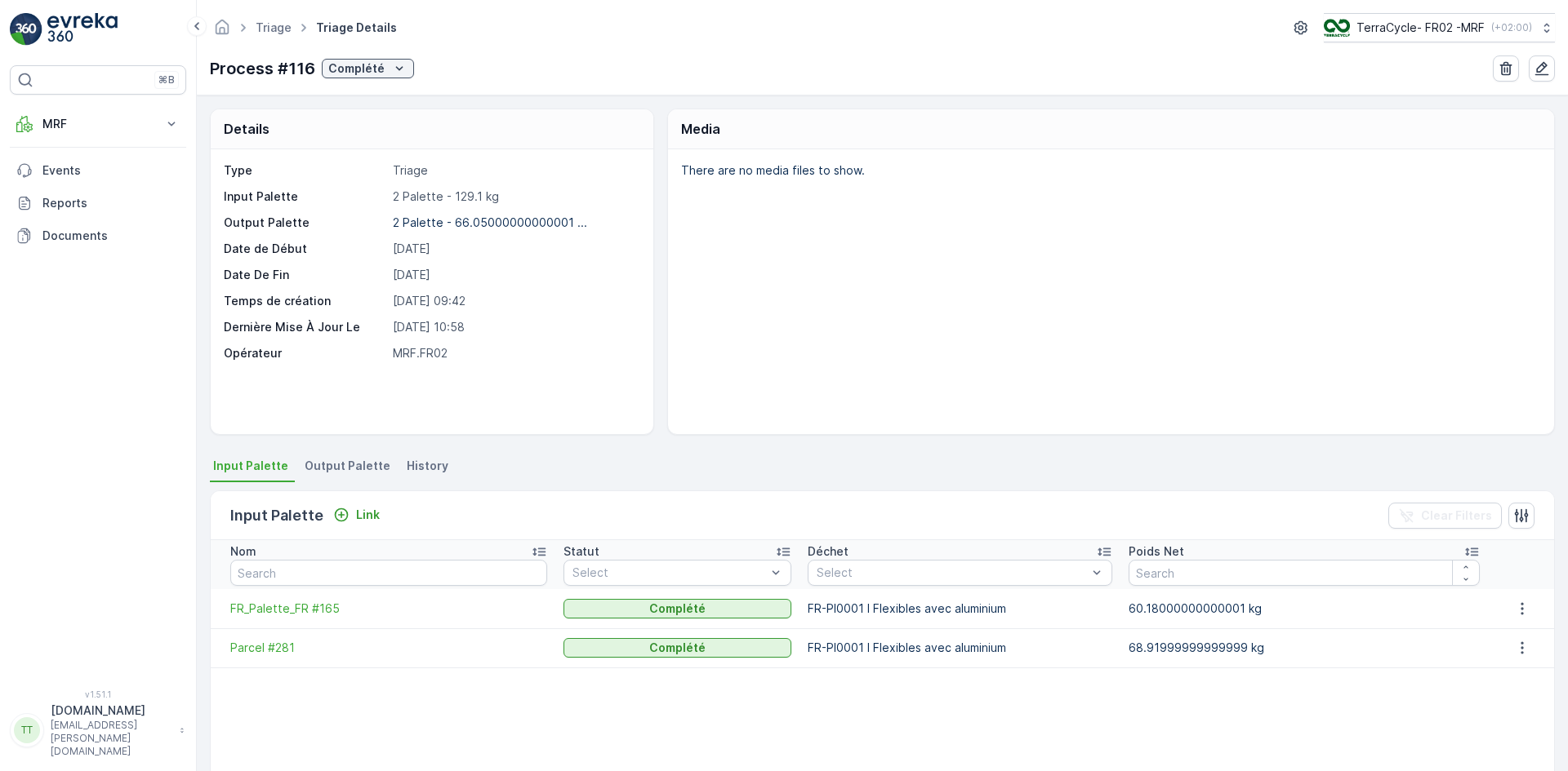
click at [337, 464] on span "Output Palette" at bounding box center [347, 466] width 86 height 17
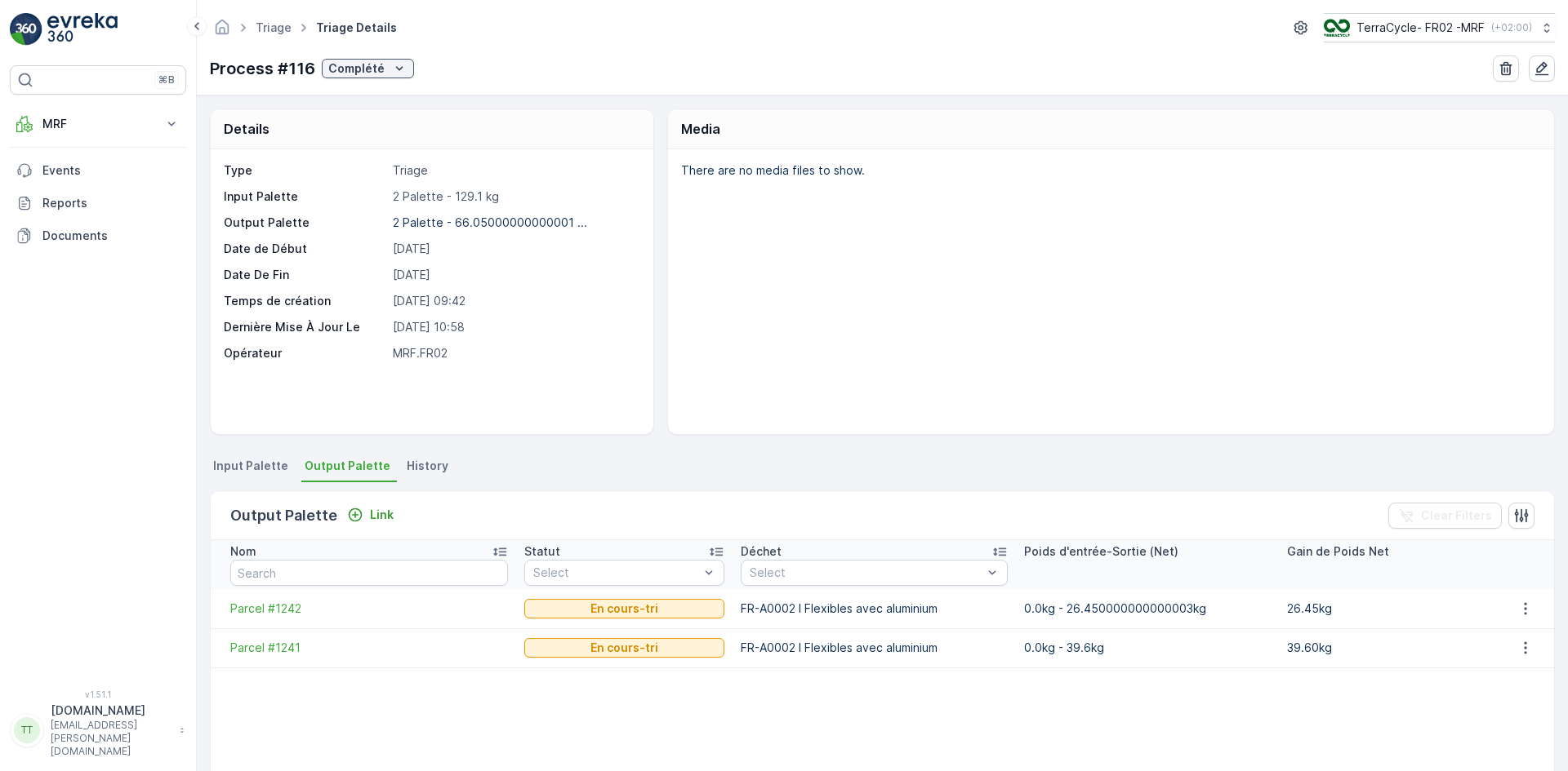
click at [265, 465] on span "Input Palette" at bounding box center [250, 466] width 75 height 17
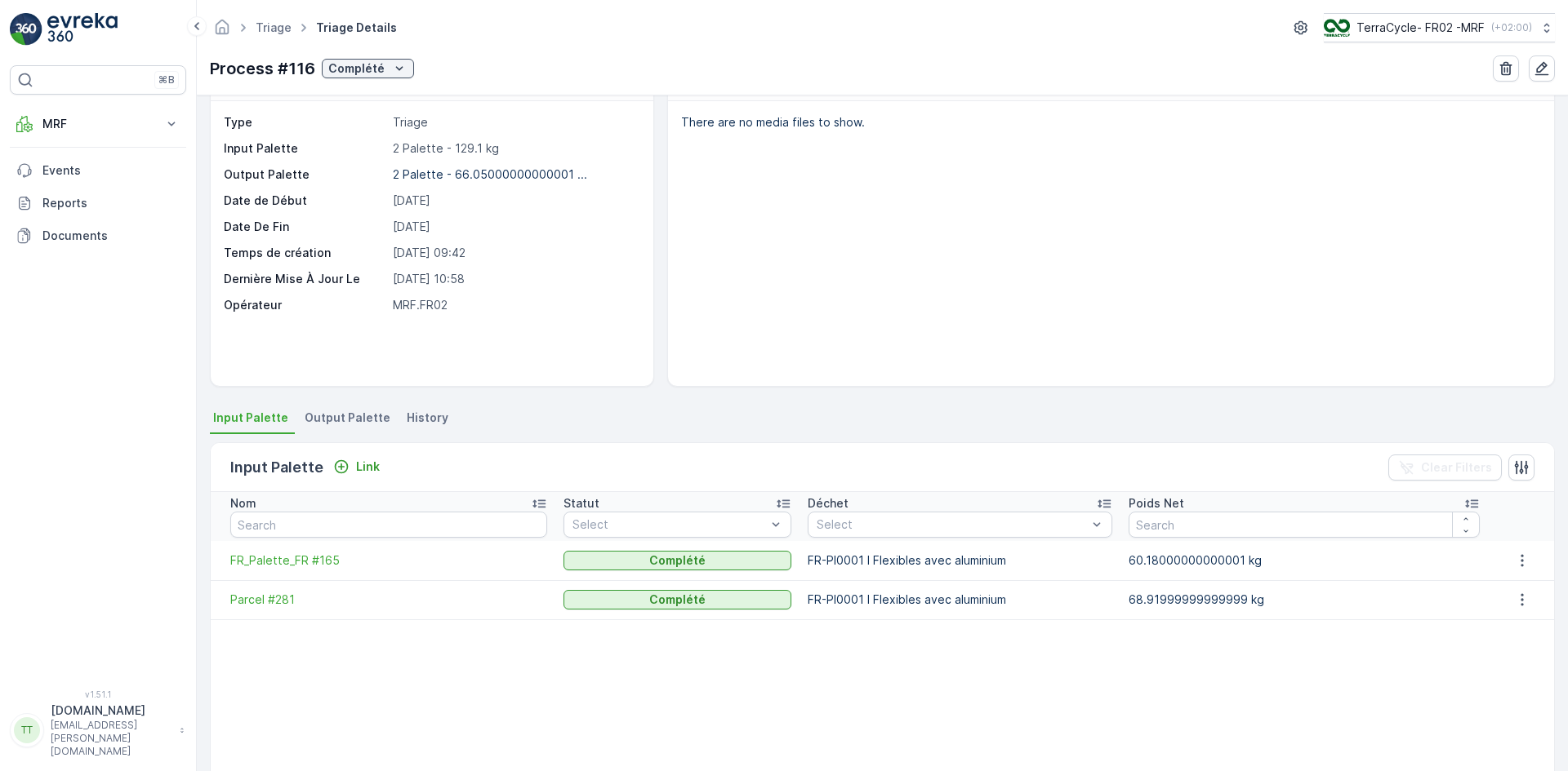
scroll to position [82, 0]
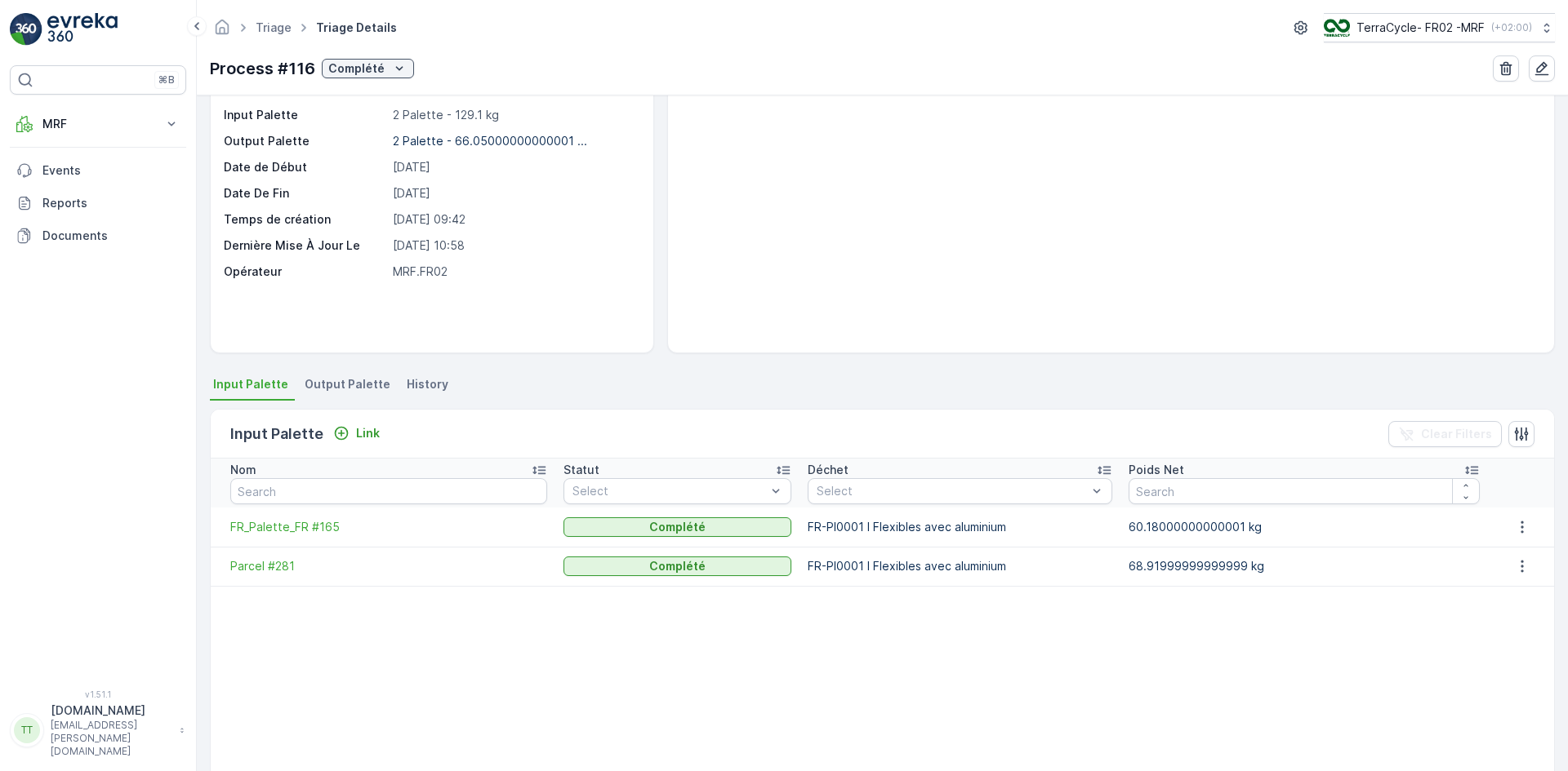
click at [346, 388] on span "Output Palette" at bounding box center [347, 384] width 86 height 17
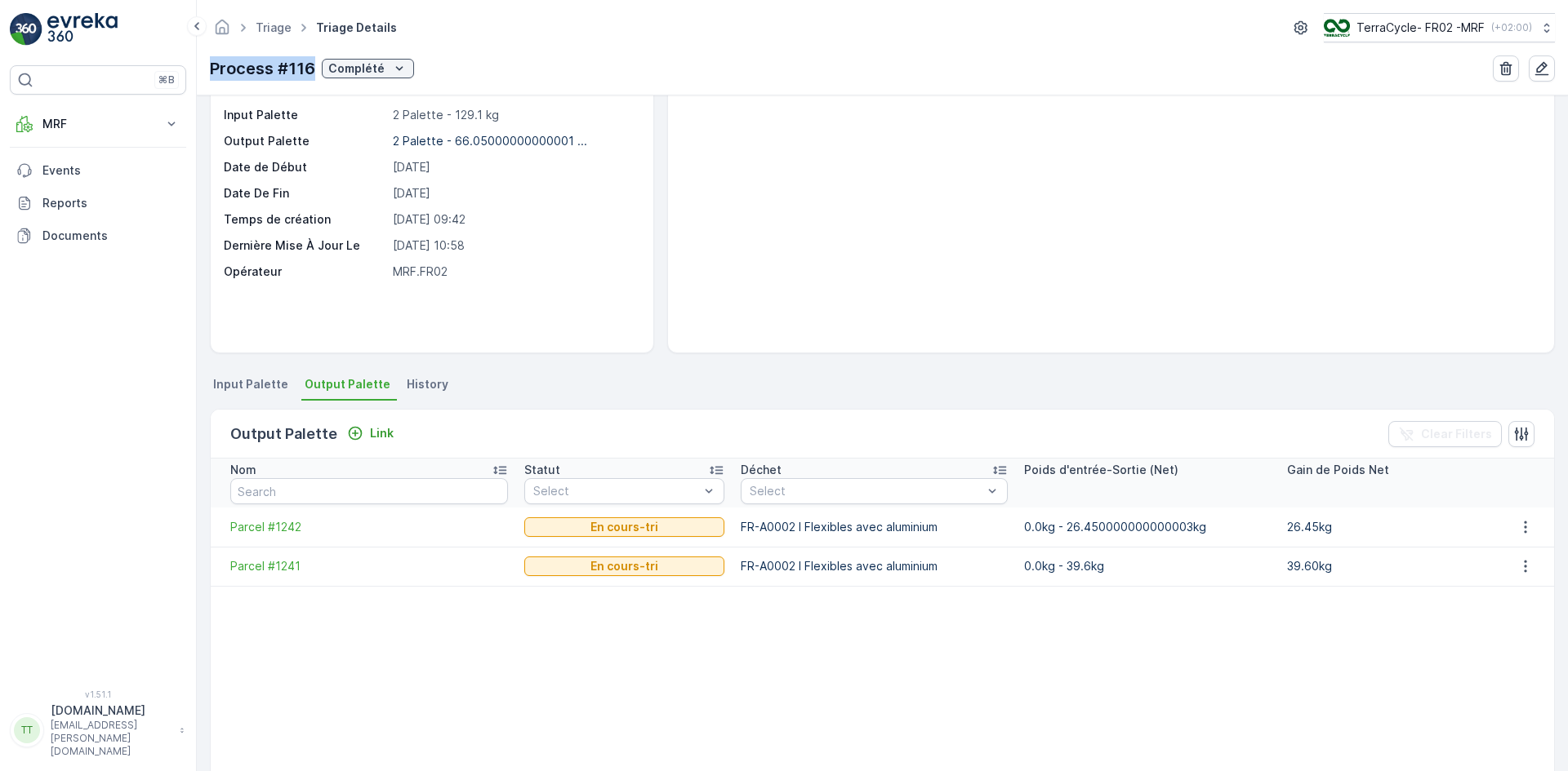
drag, startPoint x: 209, startPoint y: 68, endPoint x: 313, endPoint y: 72, distance: 104.1
click at [313, 72] on div "Triage Triage Details TerraCycle- FR02 -MRF ( +02:00 ) Process #116 Complété" at bounding box center [882, 47] width 1371 height 96
copy p "Process #116"
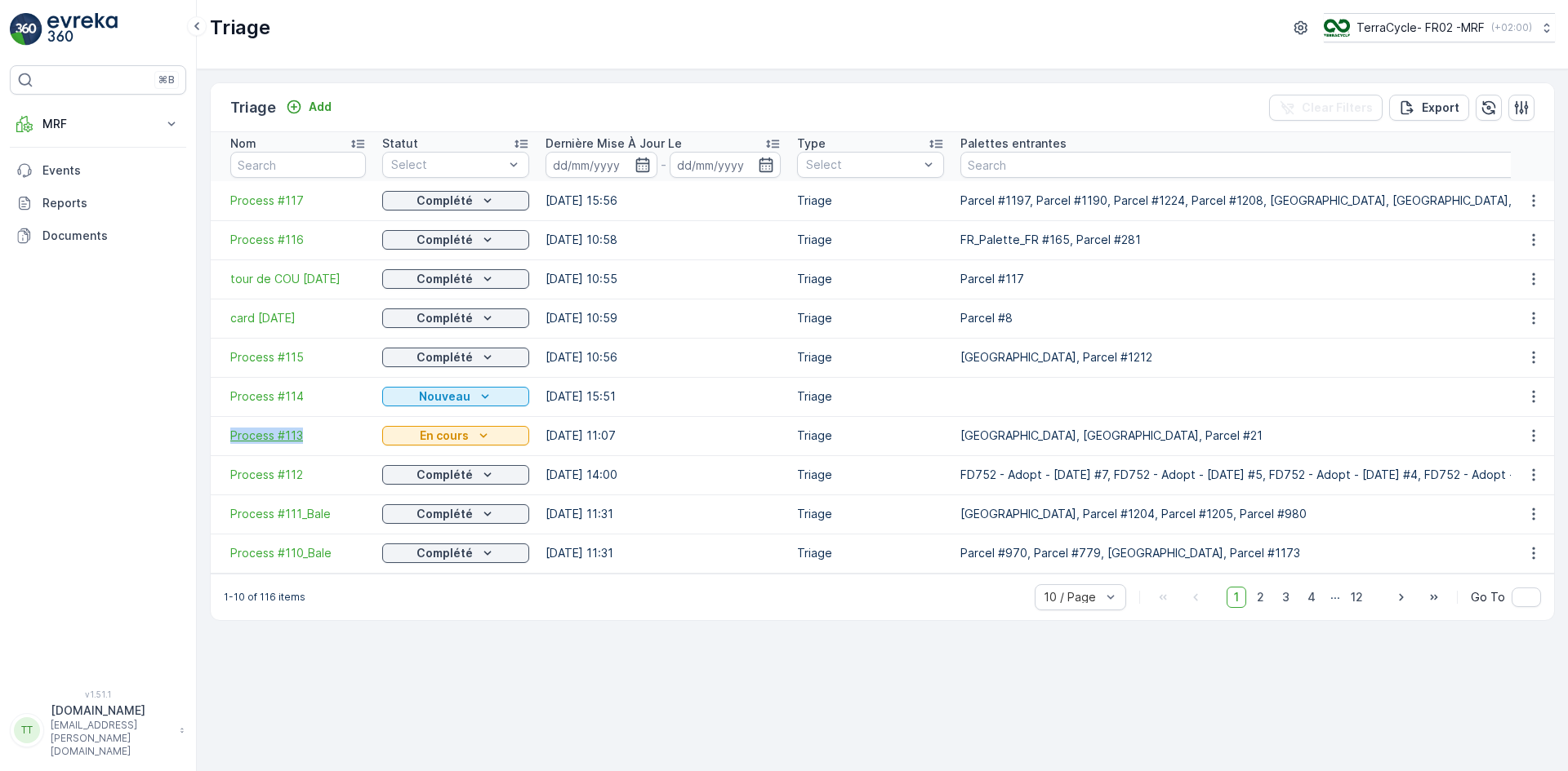
drag, startPoint x: 223, startPoint y: 434, endPoint x: 304, endPoint y: 441, distance: 81.3
click at [304, 441] on td "Process #113" at bounding box center [293, 436] width 163 height 39
copy span "Process #113"
click at [69, 119] on p "MRF" at bounding box center [98, 124] width 111 height 17
click at [92, 238] on p "Expédition" at bounding box center [71, 243] width 59 height 17
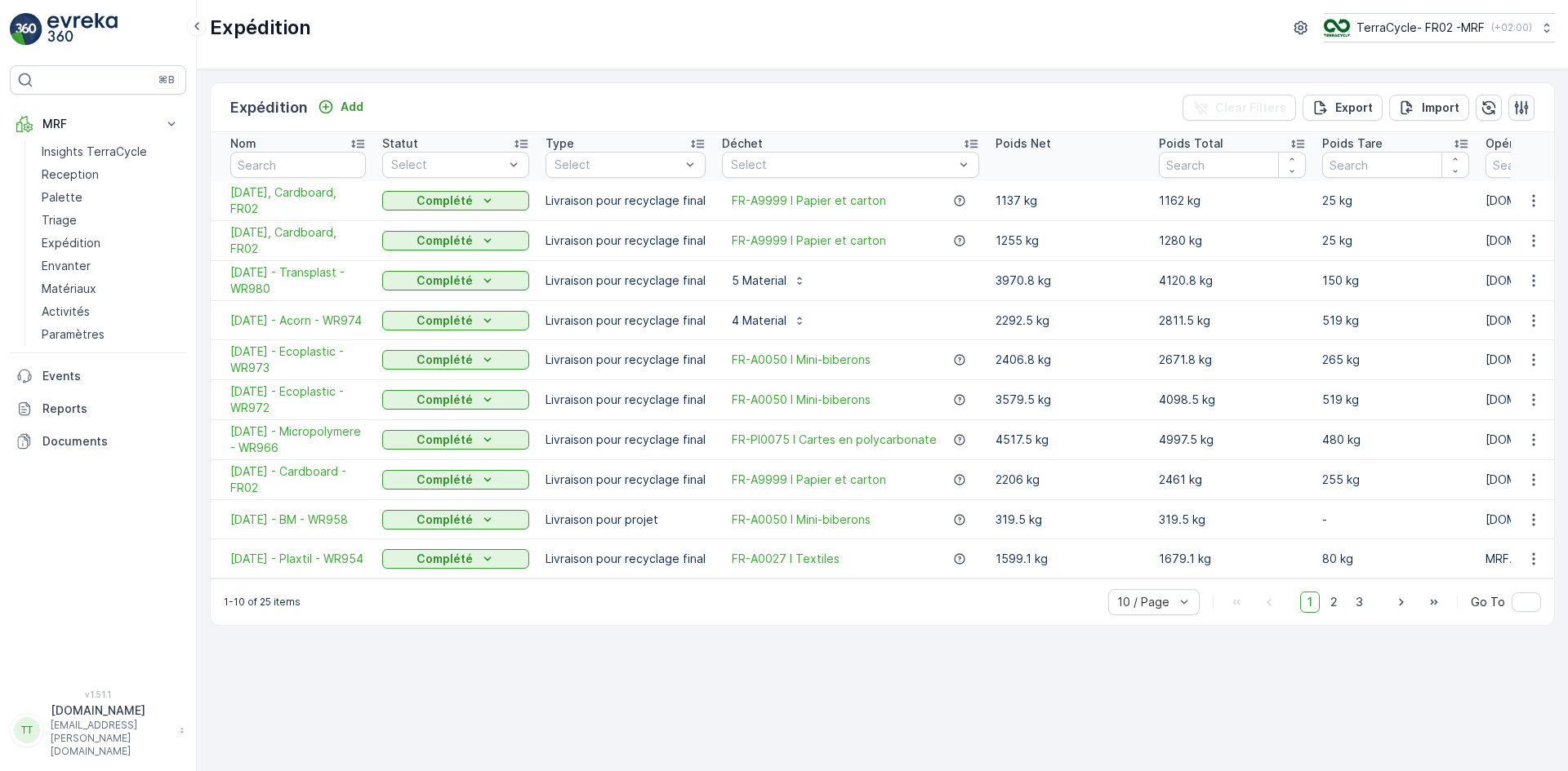
click at [1525, 107] on icon "button" at bounding box center [1522, 107] width 14 height 14
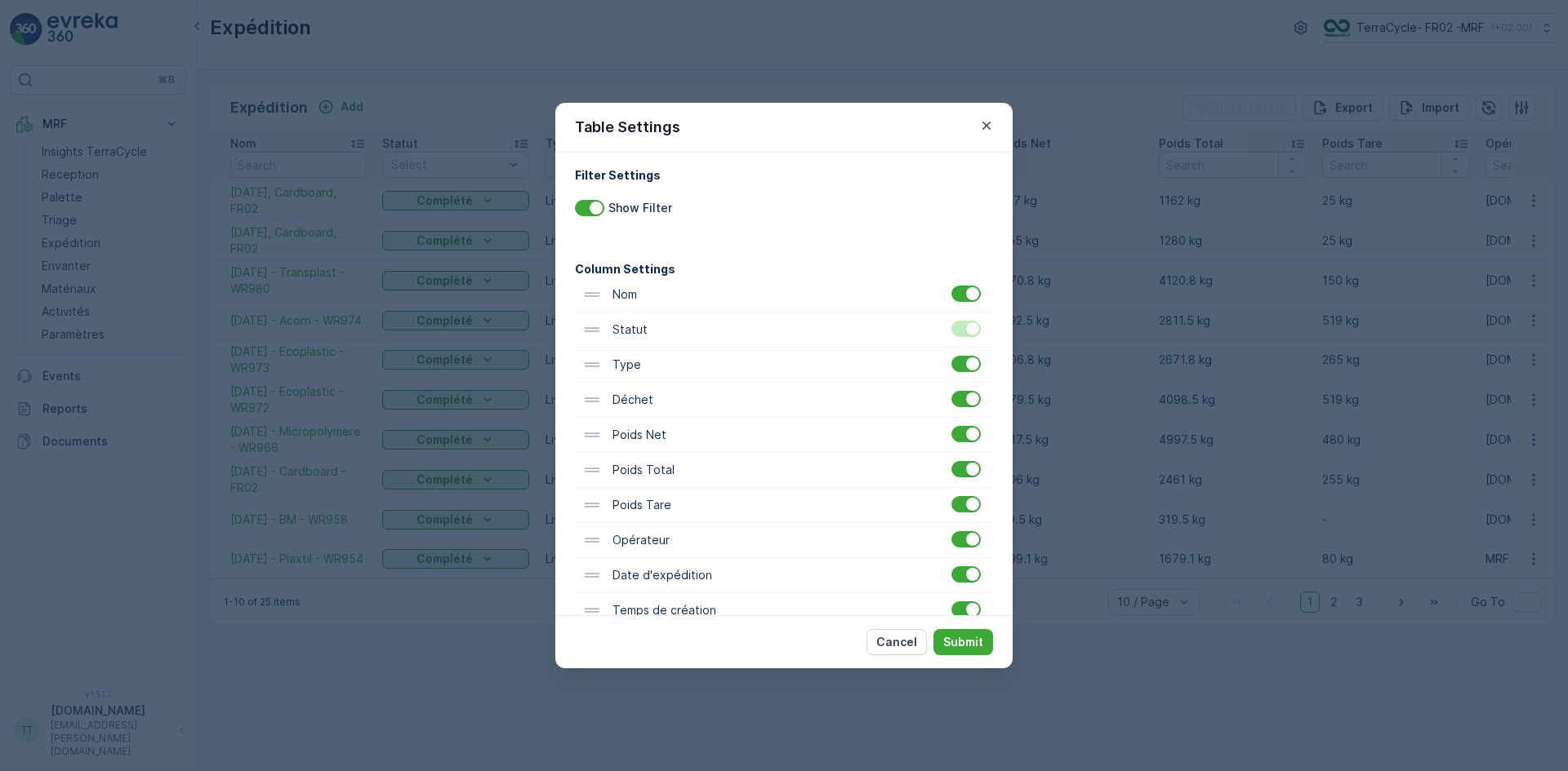
scroll to position [9, 0]
drag, startPoint x: 660, startPoint y: 584, endPoint x: 637, endPoint y: 362, distance: 223.2
click at [637, 362] on div "Nom Statut Type Déchet Poids Net Poids Total Poids Tare Opérateur Date d'expédi…" at bounding box center [784, 485] width 418 height 421
click at [980, 637] on p "Submit" at bounding box center [962, 642] width 40 height 17
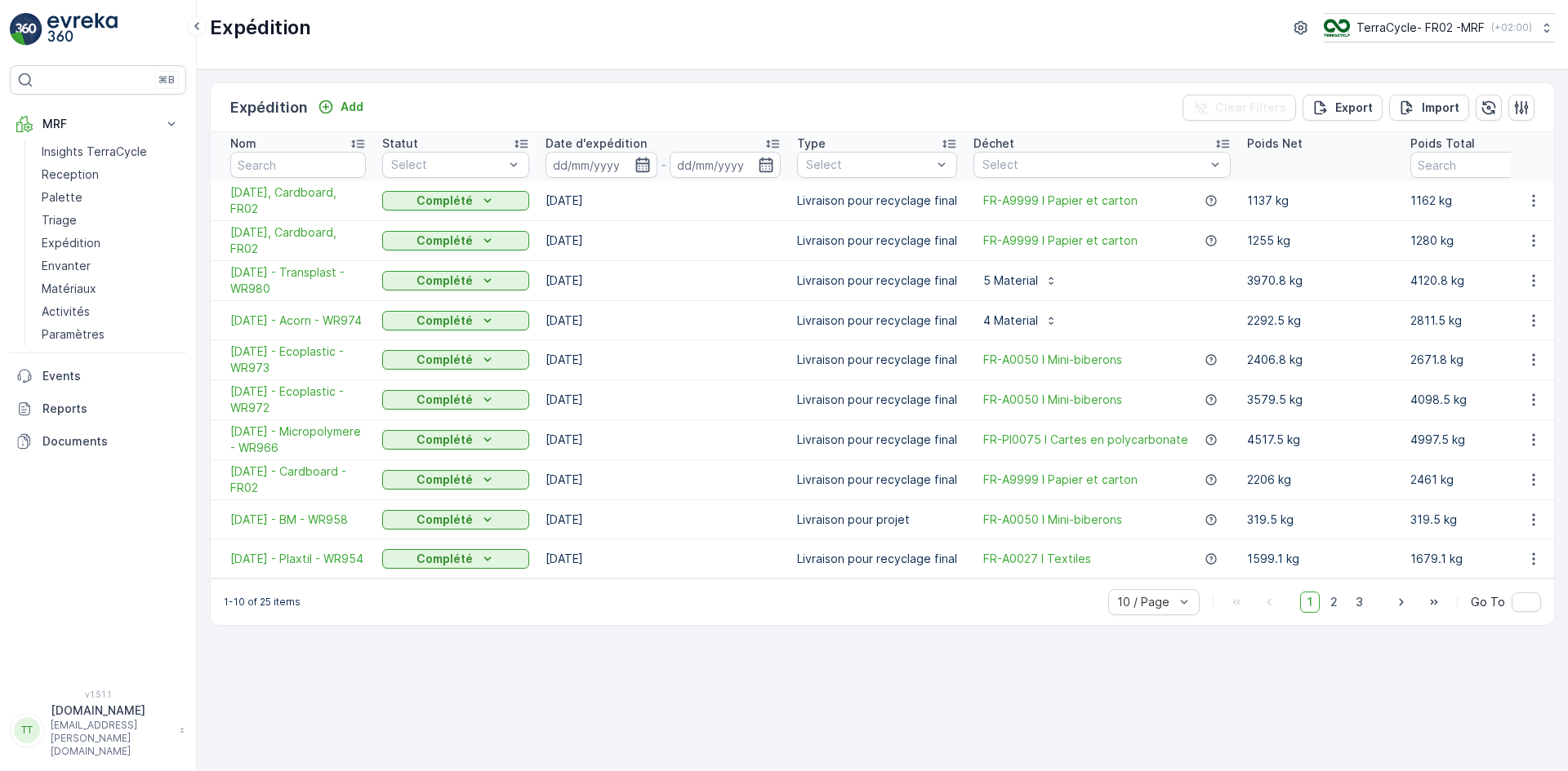
click at [647, 161] on icon "button" at bounding box center [642, 164] width 17 height 17
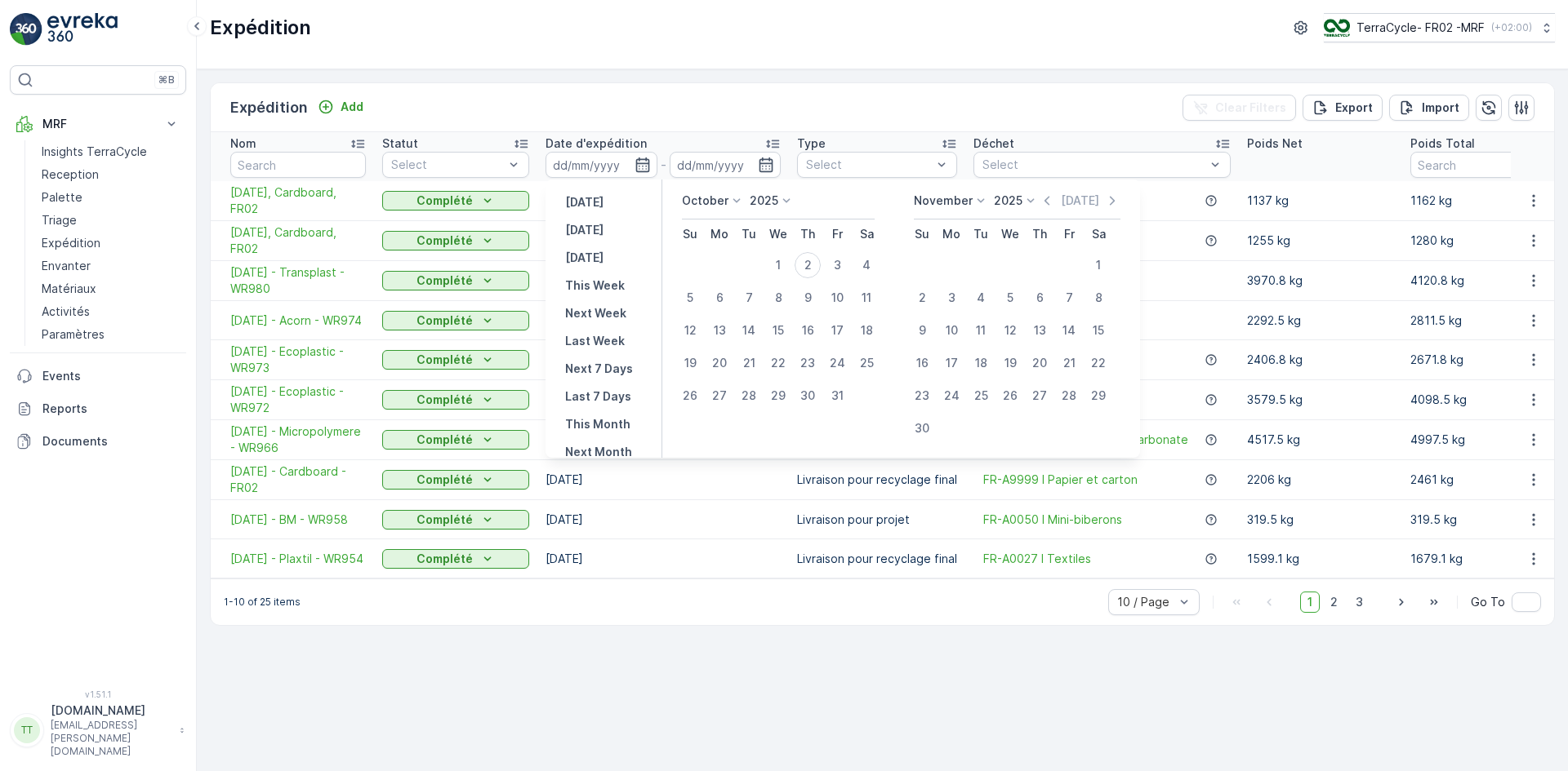
click at [721, 201] on p "October" at bounding box center [704, 201] width 46 height 17
click at [723, 289] on span "September" at bounding box center [722, 283] width 62 height 17
click at [721, 265] on div "1" at bounding box center [719, 265] width 27 height 27
type input "01.09.2025"
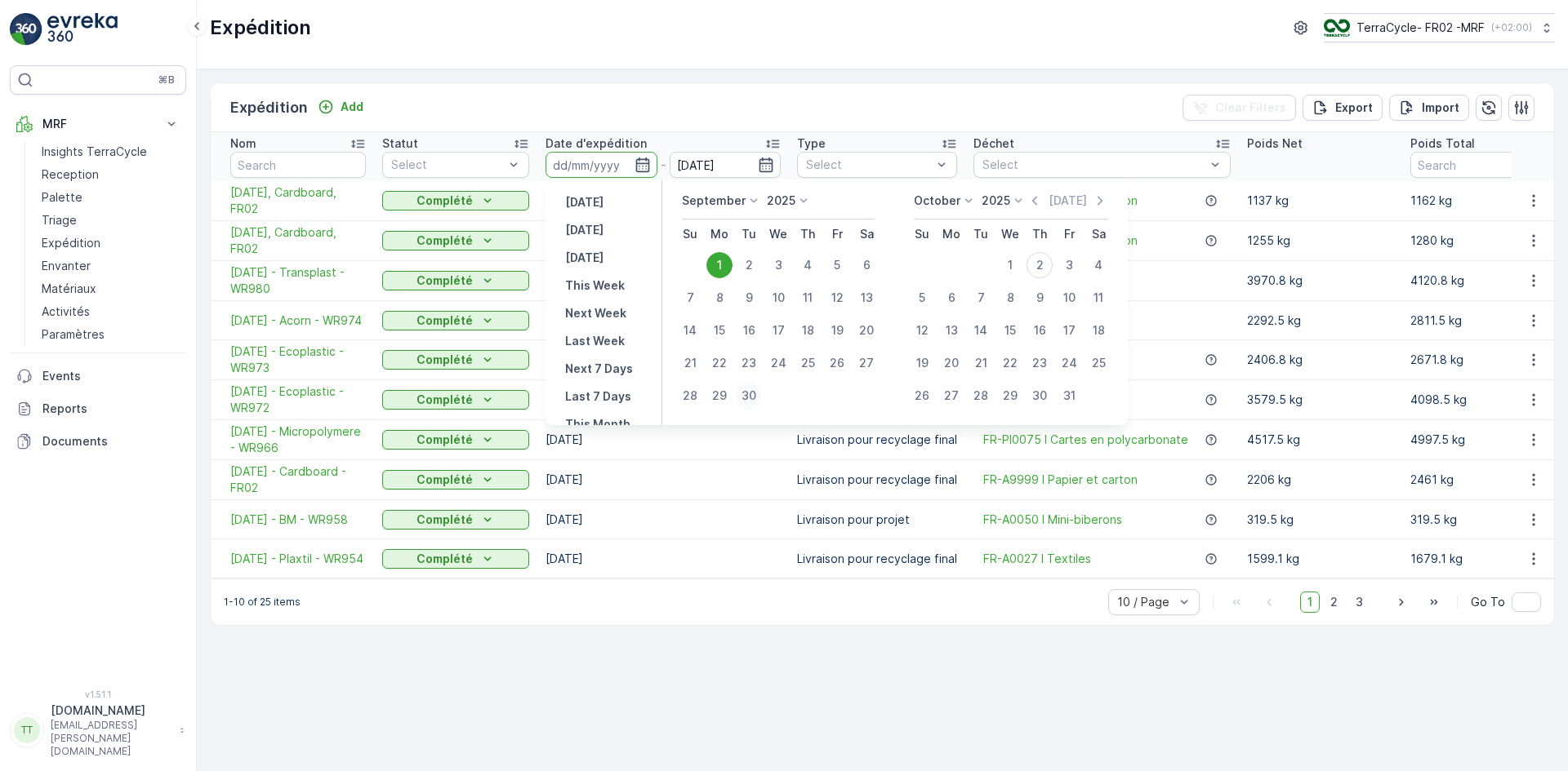
click at [751, 386] on div "30" at bounding box center [749, 396] width 27 height 27
type input "30.09.2025"
click at [720, 265] on div "1" at bounding box center [719, 265] width 27 height 27
type input "01.09.2025"
click at [749, 390] on div "30" at bounding box center [749, 396] width 27 height 27
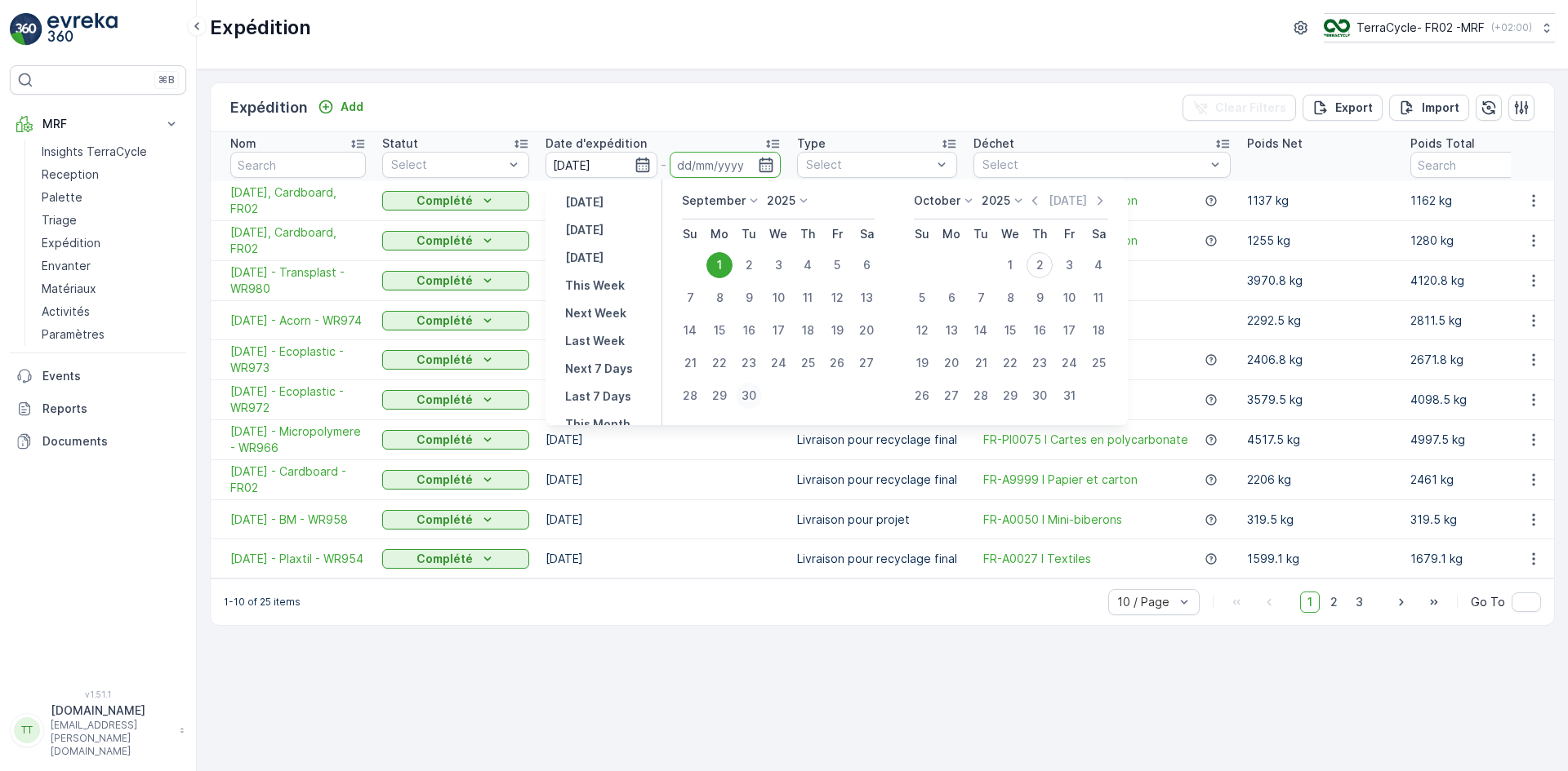
type input "30.09.2025"
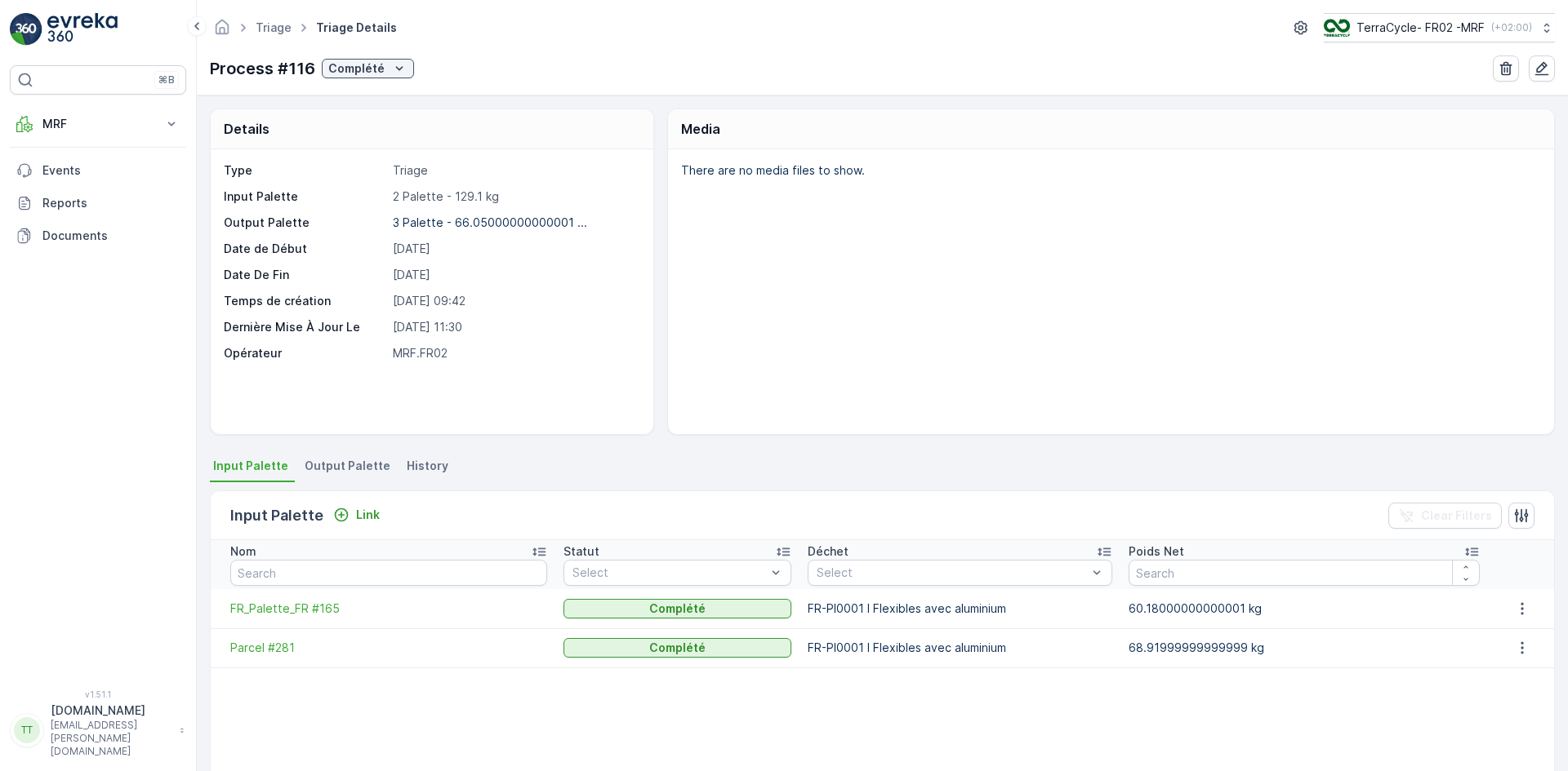
click at [353, 473] on span "Output Palette" at bounding box center [347, 466] width 86 height 17
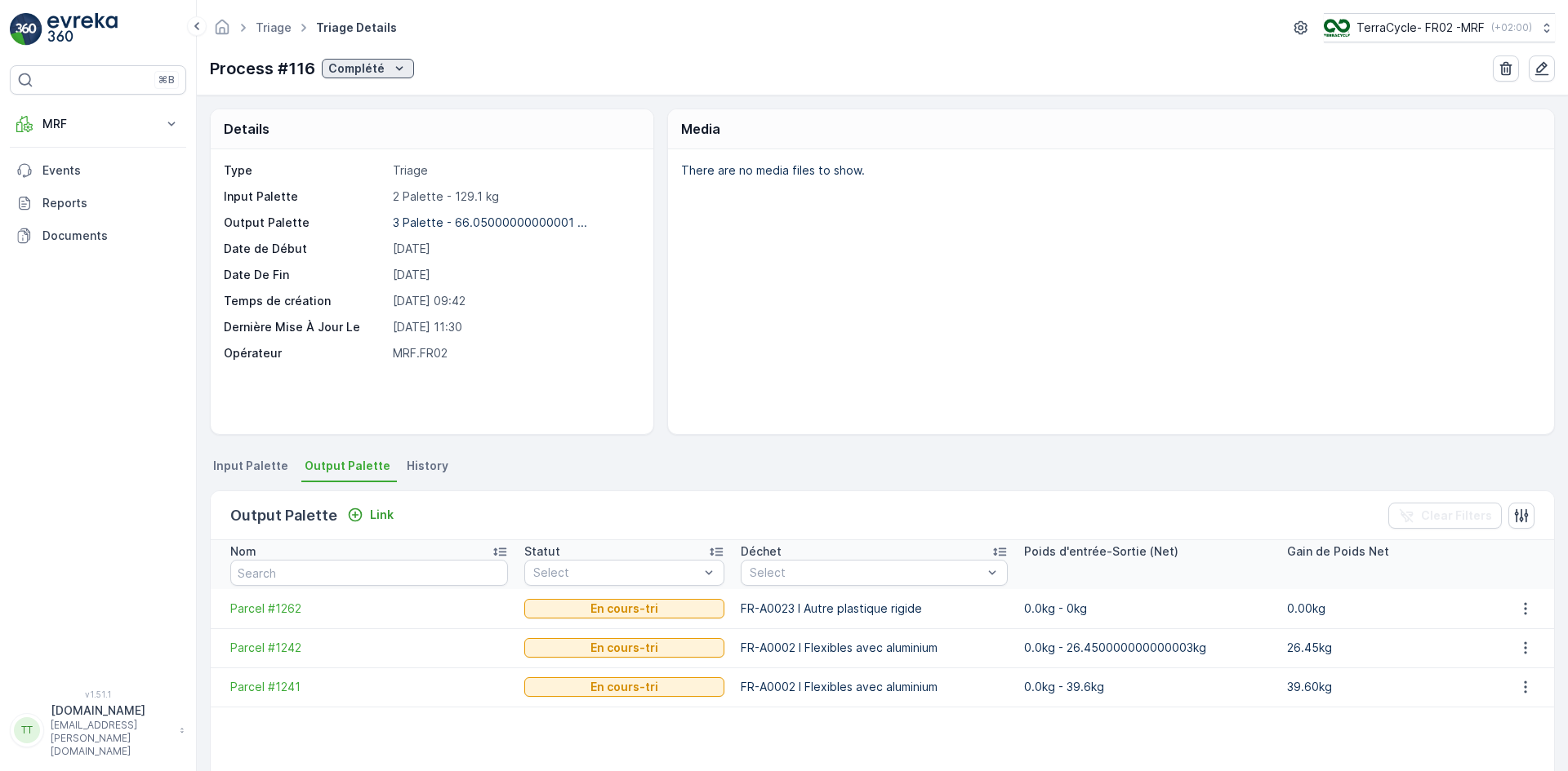
click at [364, 70] on p "Complété" at bounding box center [356, 68] width 56 height 17
click at [358, 131] on span "En cours" at bounding box center [354, 139] width 46 height 17
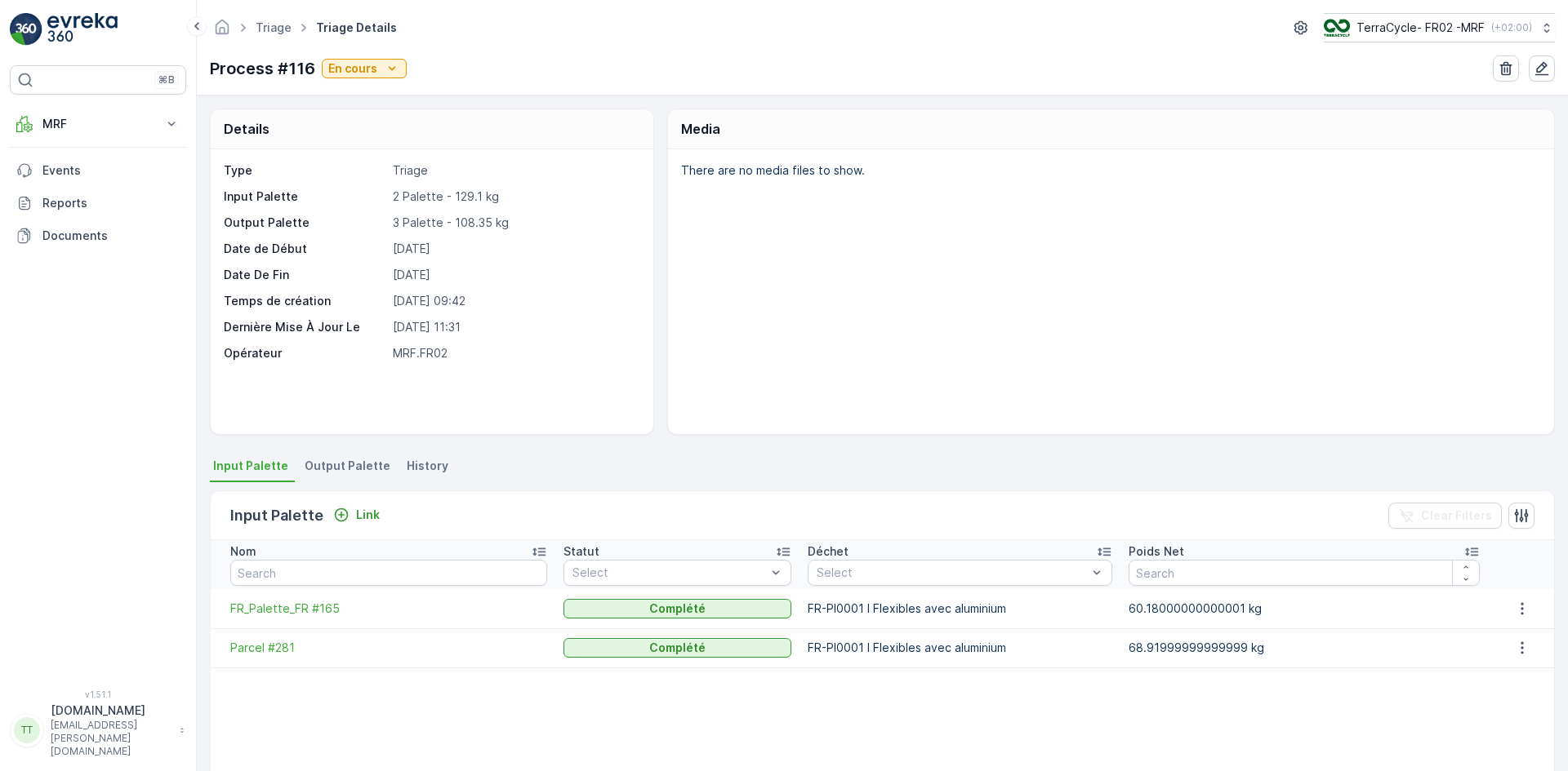
click at [341, 475] on li "Output Palette" at bounding box center [349, 469] width 96 height 28
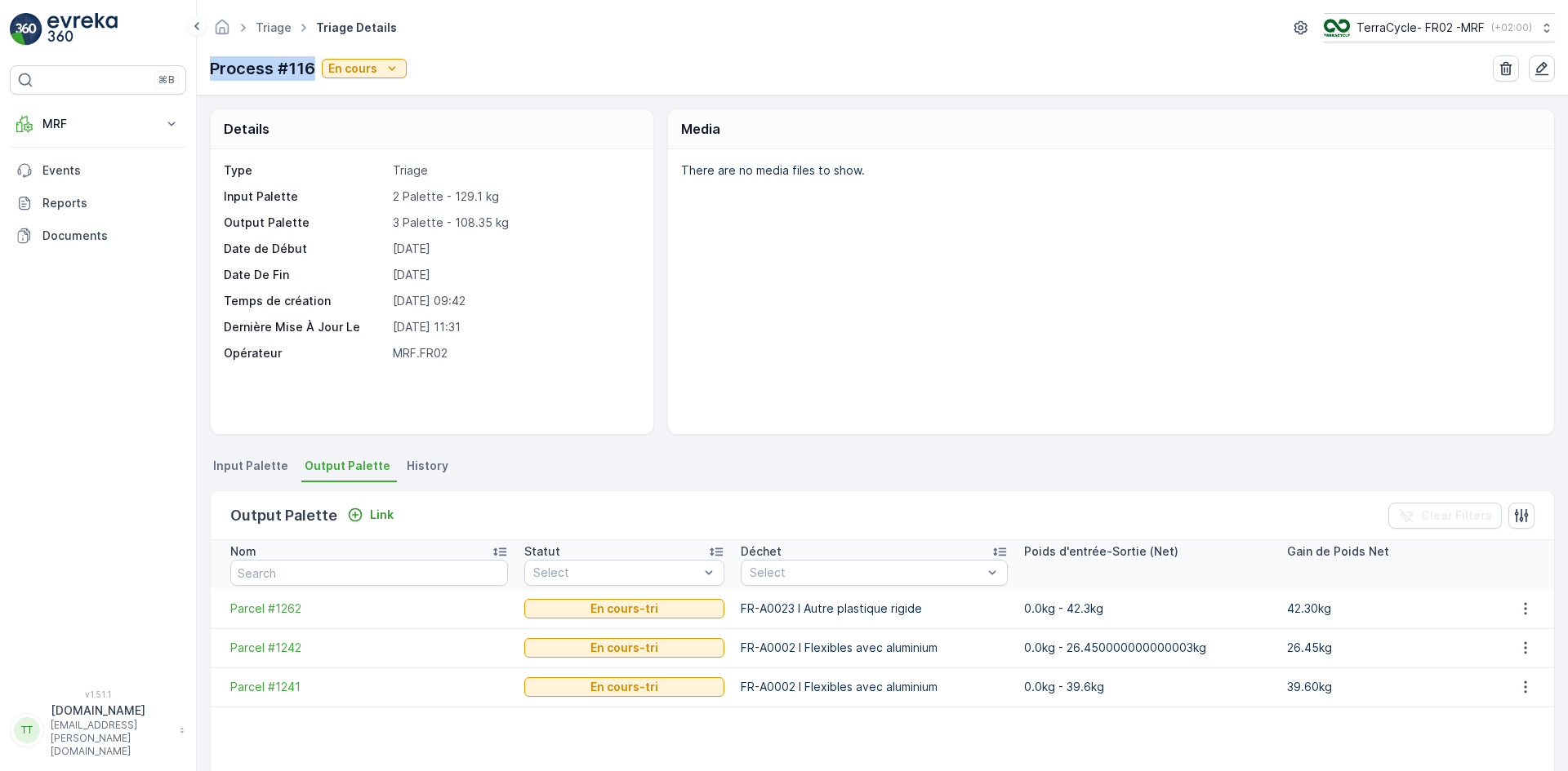
drag, startPoint x: 219, startPoint y: 69, endPoint x: 311, endPoint y: 77, distance: 92.3
click at [311, 77] on div "Triage Triage Details TerraCycle- FR02 -MRF ( +02:00 ) Process #116 En cours" at bounding box center [882, 47] width 1371 height 96
copy p "Process #116"
click at [275, 25] on link "Triage" at bounding box center [273, 28] width 35 height 14
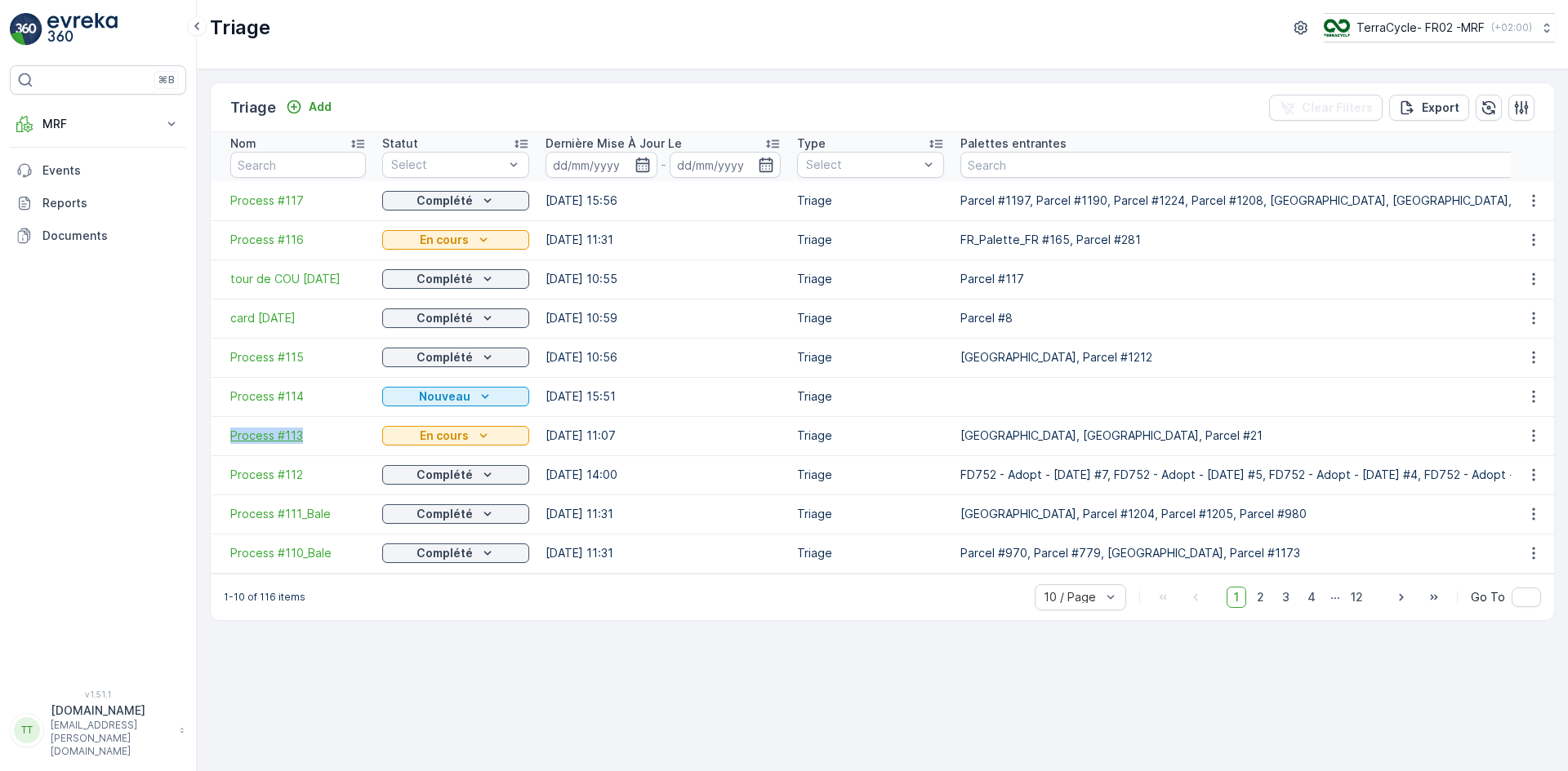
drag, startPoint x: 222, startPoint y: 441, endPoint x: 301, endPoint y: 441, distance: 79.0
click at [301, 441] on td "Process #113" at bounding box center [293, 436] width 163 height 39
copy span "Process #113"
click at [246, 435] on span "Process #113" at bounding box center [298, 435] width 136 height 17
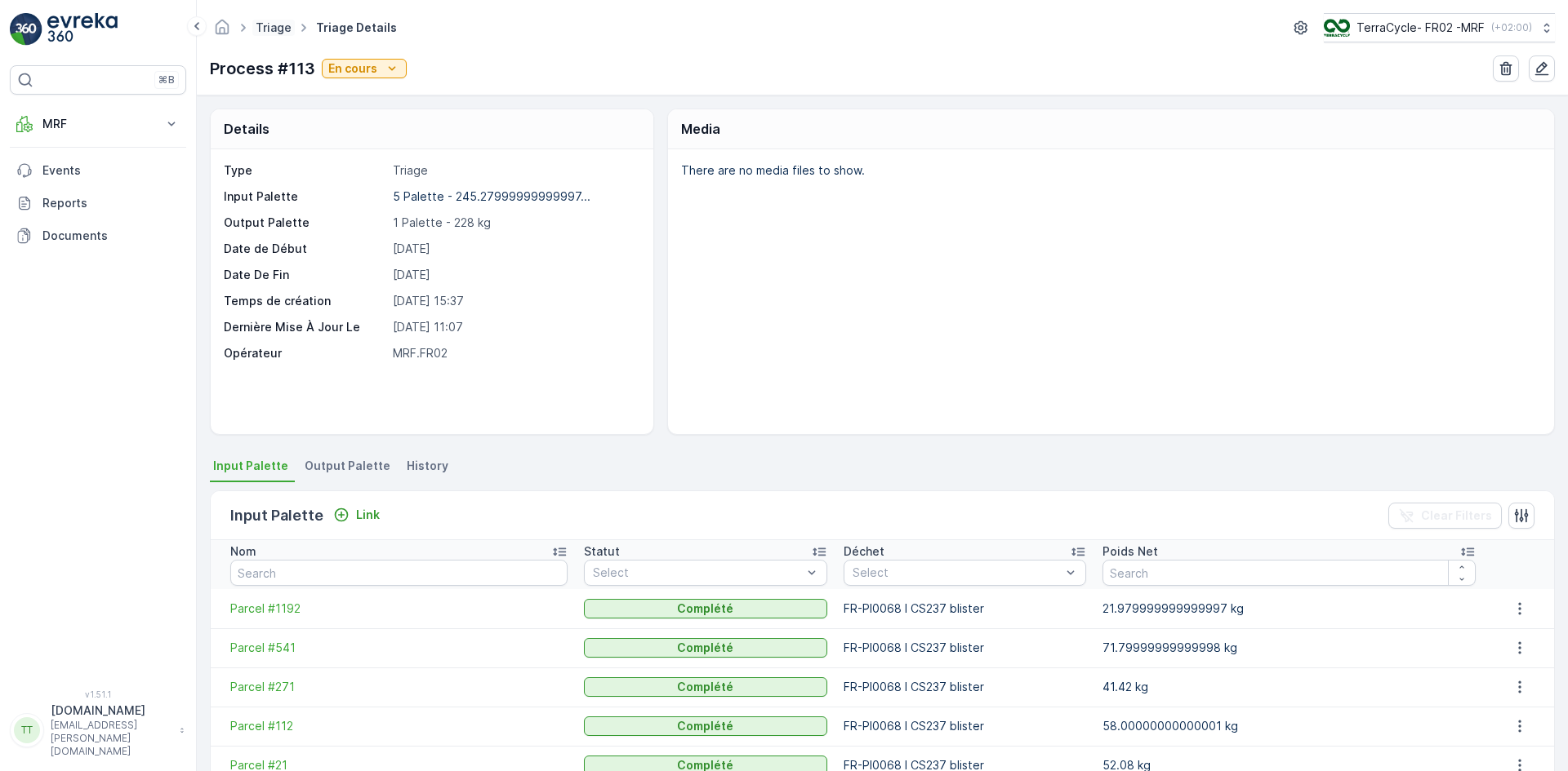
click at [275, 28] on link "Triage" at bounding box center [273, 28] width 35 height 14
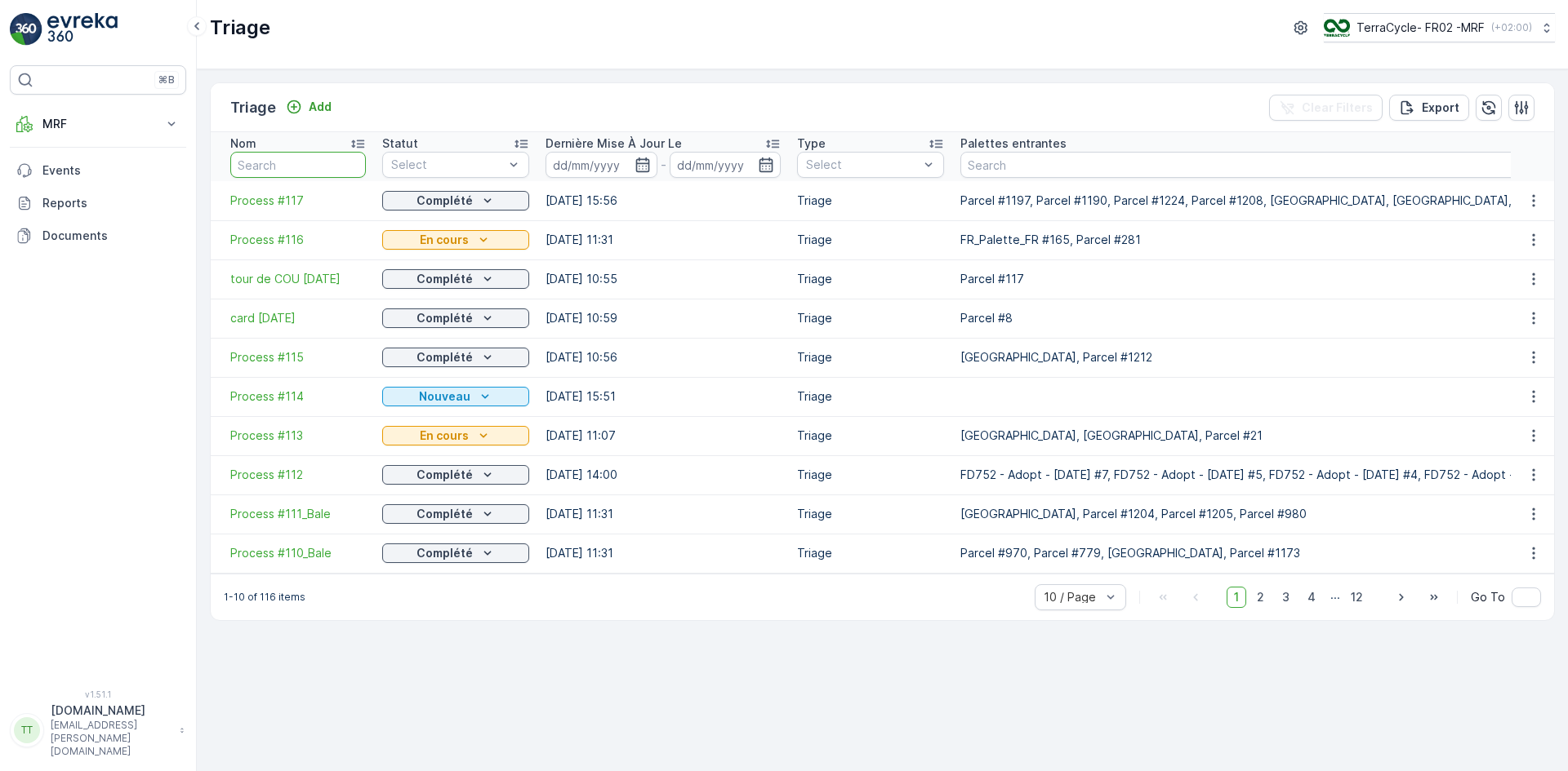
click at [282, 161] on input "text" at bounding box center [298, 164] width 136 height 27
type input "13"
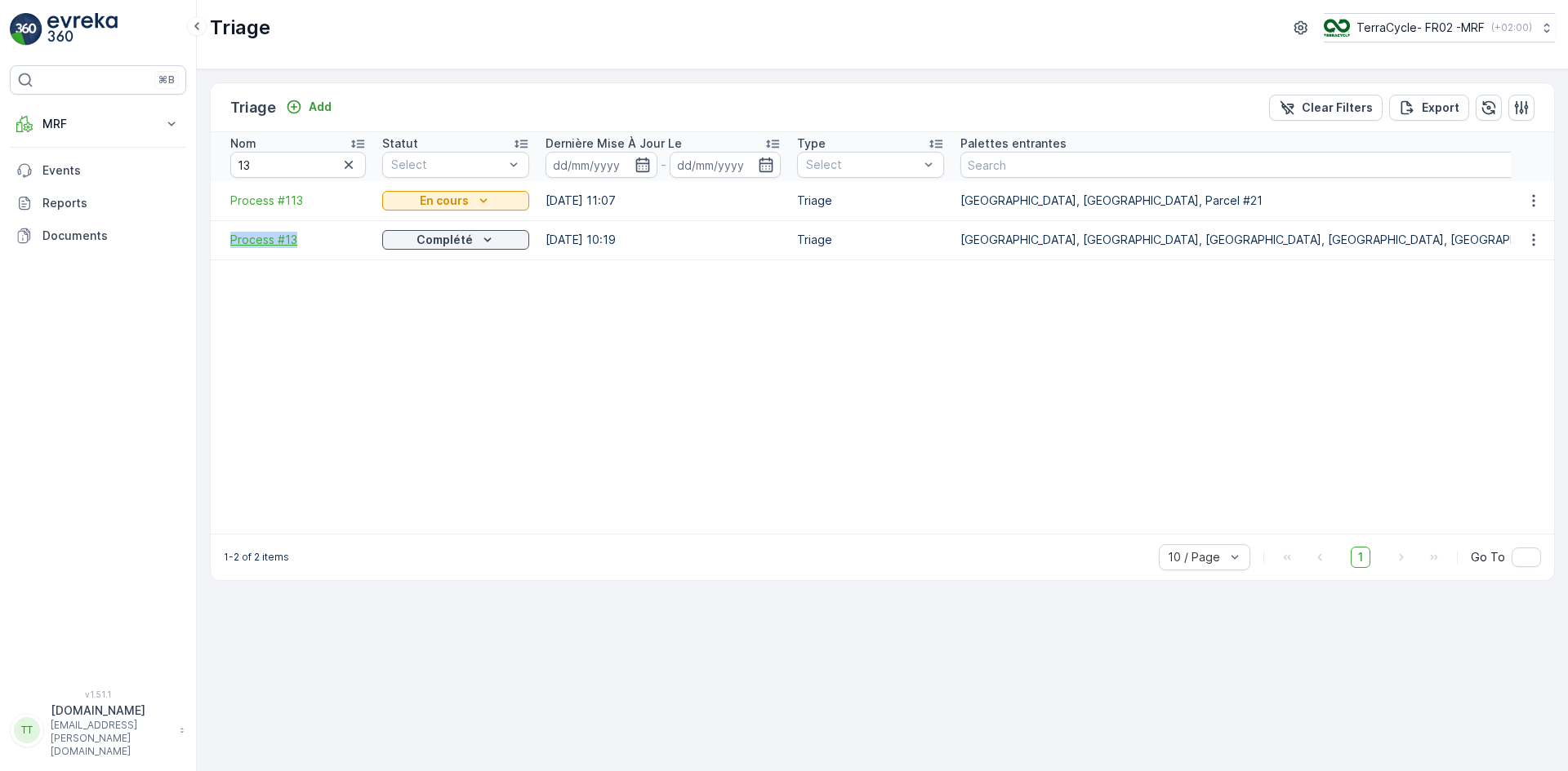
drag, startPoint x: 225, startPoint y: 239, endPoint x: 301, endPoint y: 240, distance: 76.0
click at [300, 241] on td "Process #13" at bounding box center [293, 240] width 163 height 39
copy span "Process #13"
click at [279, 231] on span "Process #13" at bounding box center [298, 239] width 136 height 17
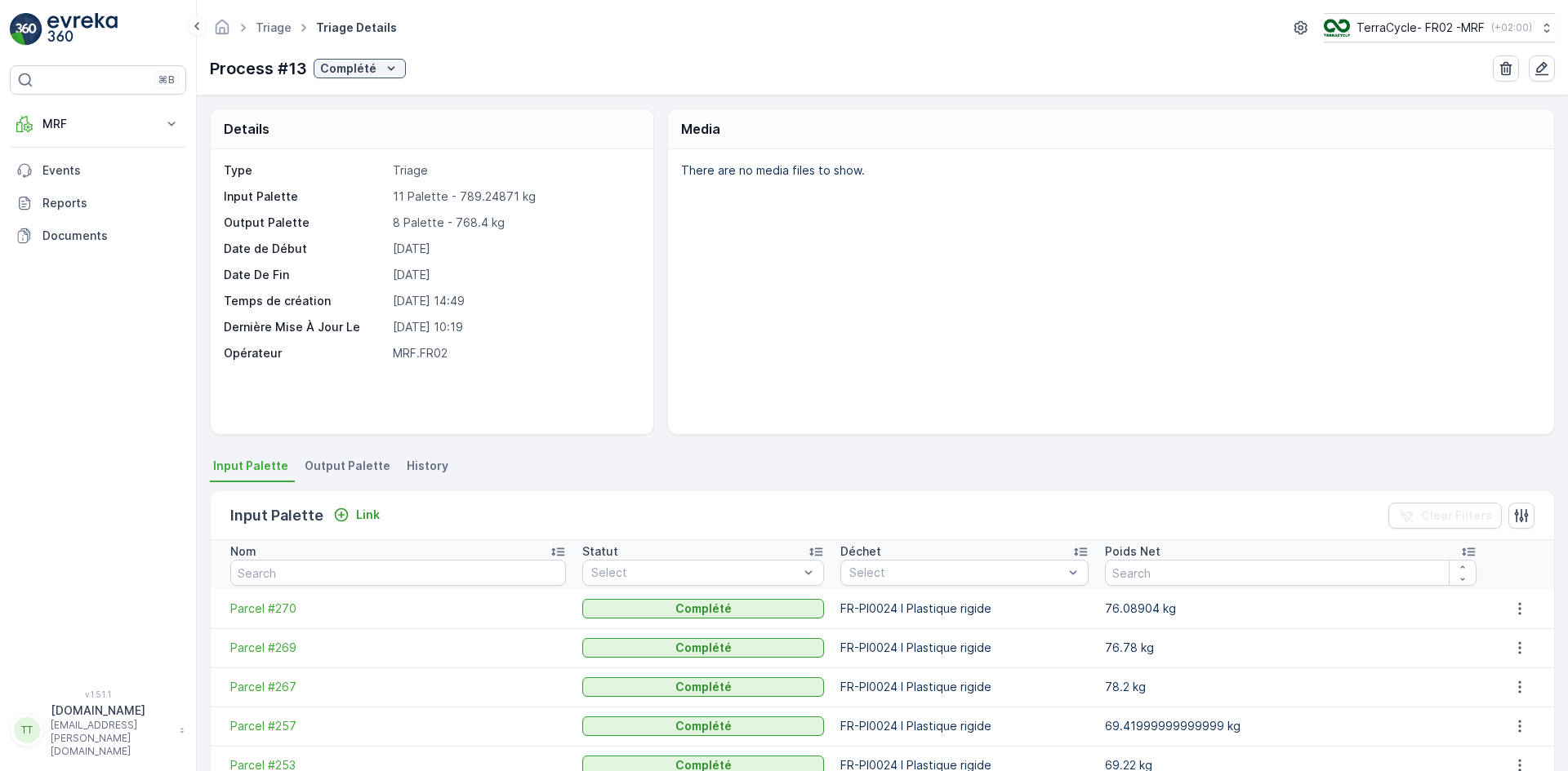
click at [351, 464] on span "Output Palette" at bounding box center [347, 466] width 86 height 17
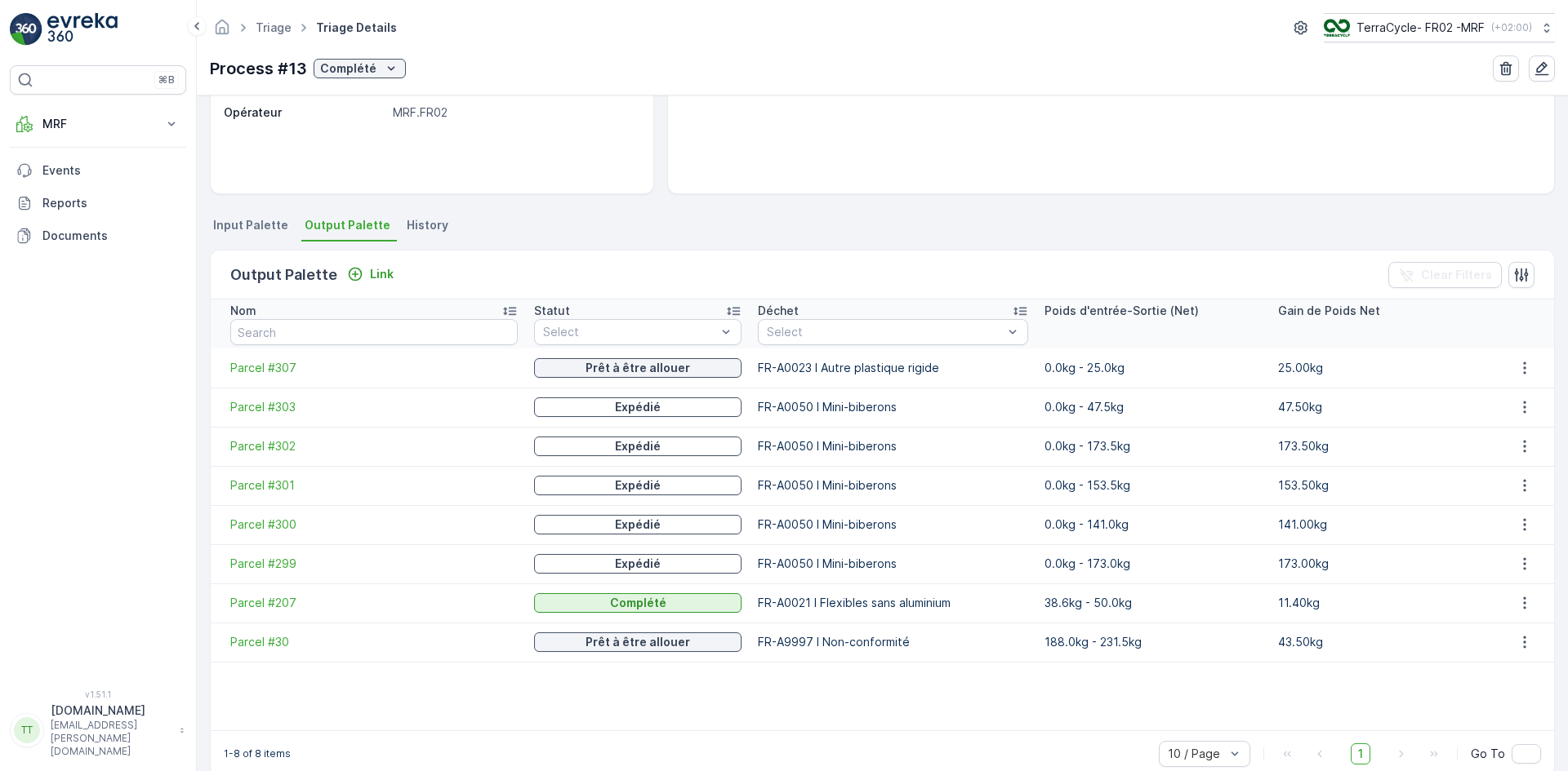
scroll to position [269, 0]
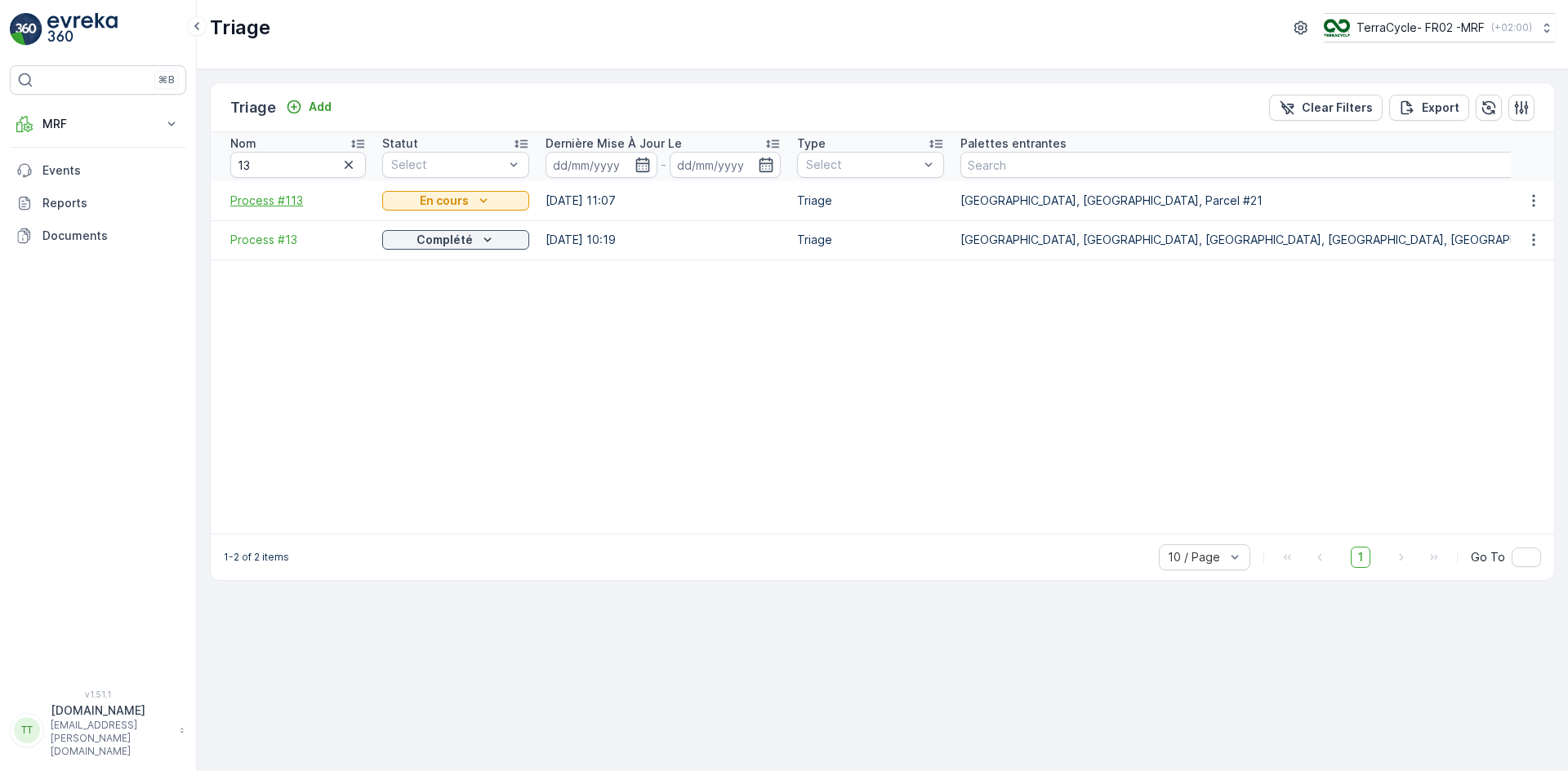
click at [266, 200] on span "Process #113" at bounding box center [298, 201] width 136 height 17
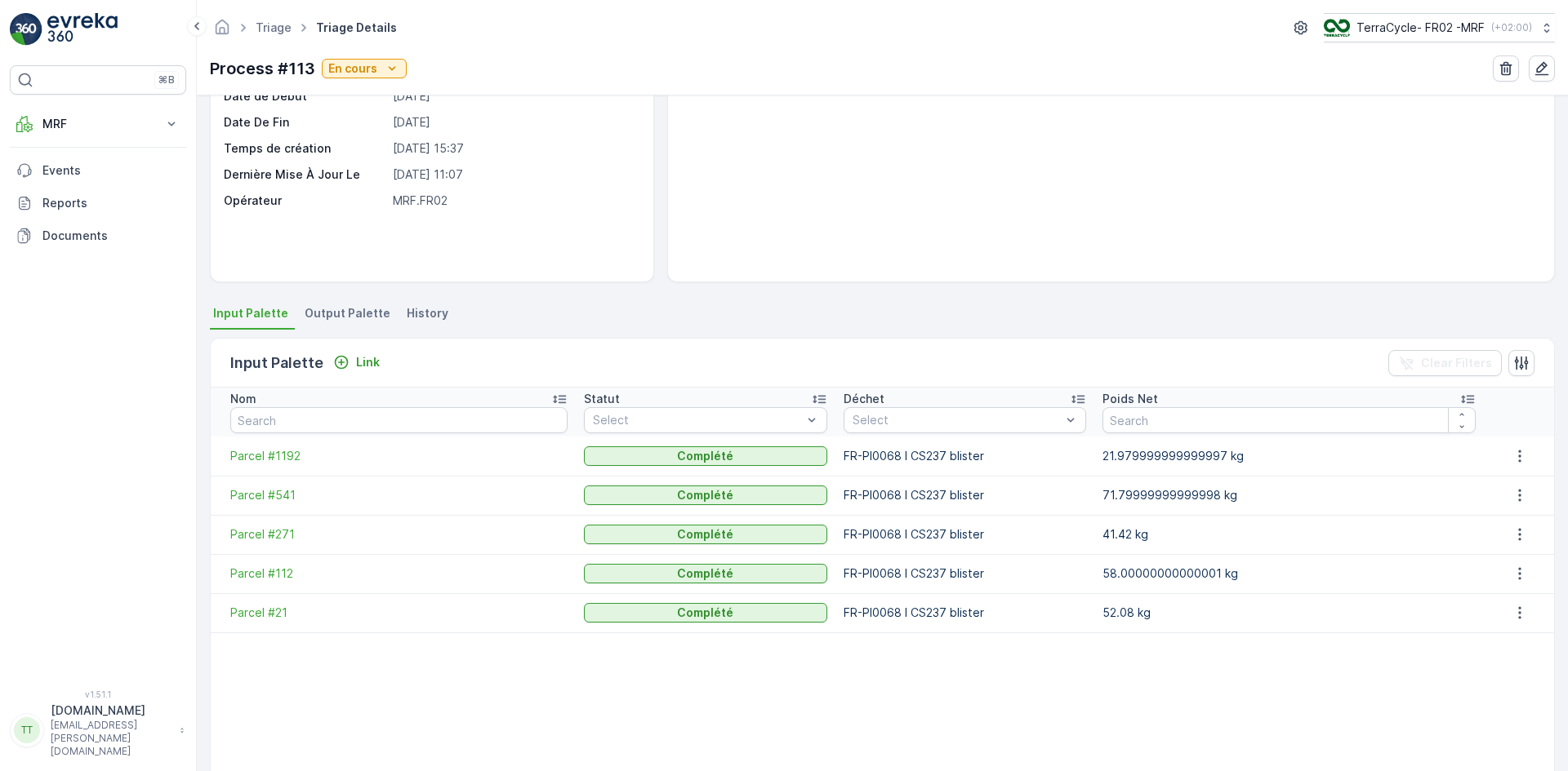
scroll to position [163, 0]
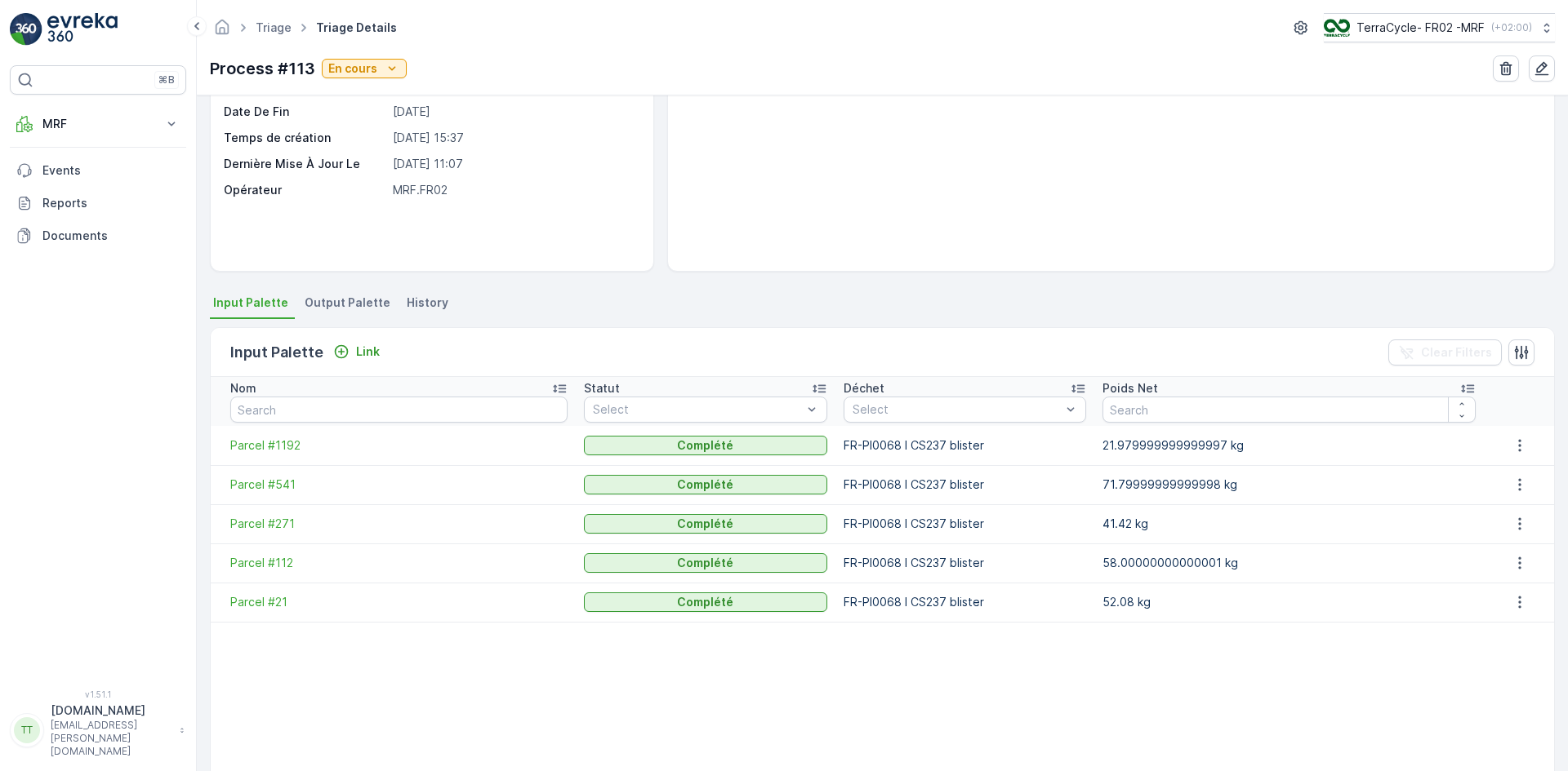
click at [340, 298] on span "Output Palette" at bounding box center [347, 302] width 86 height 17
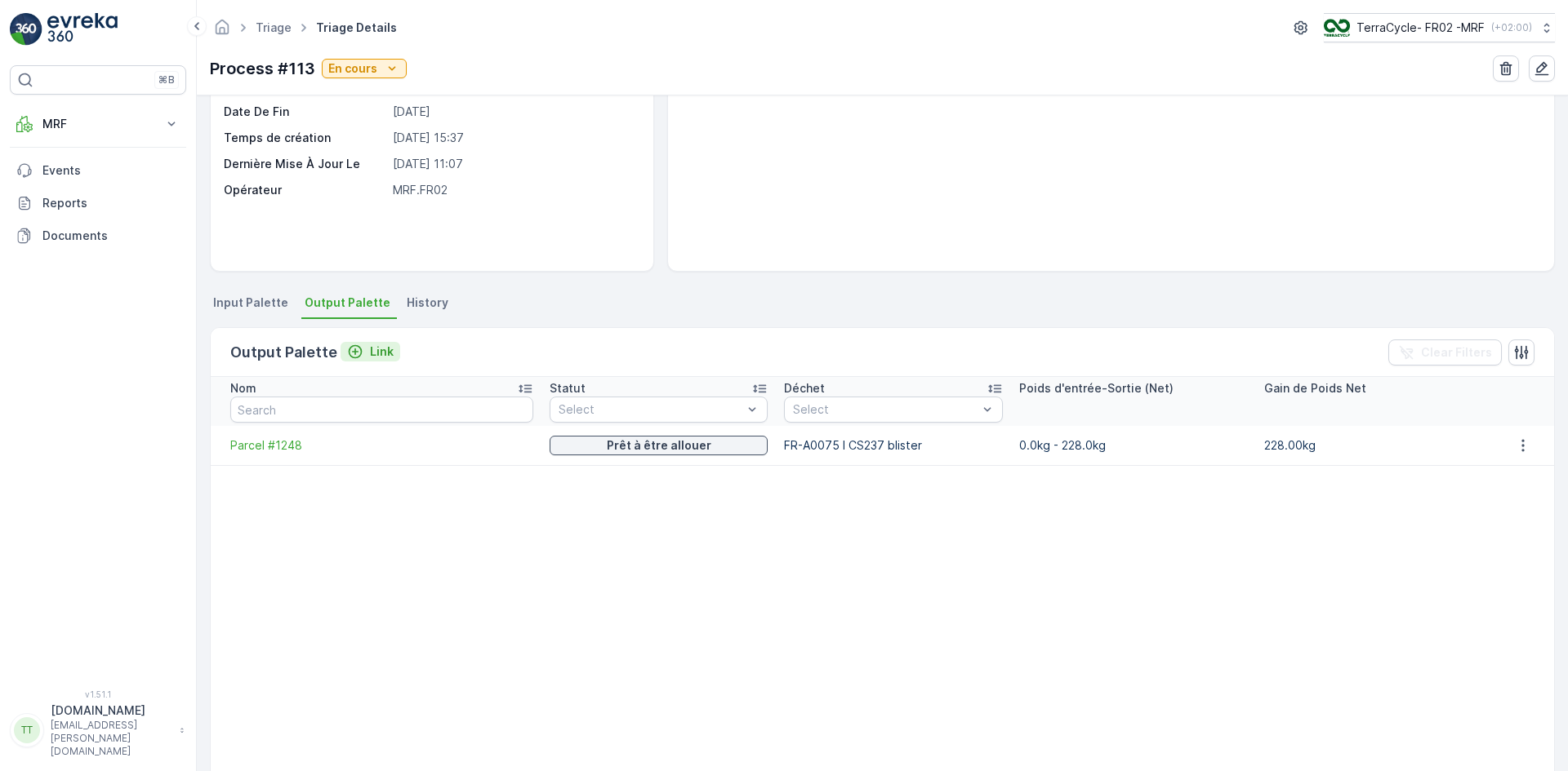
click at [370, 352] on p "Link" at bounding box center [382, 352] width 24 height 17
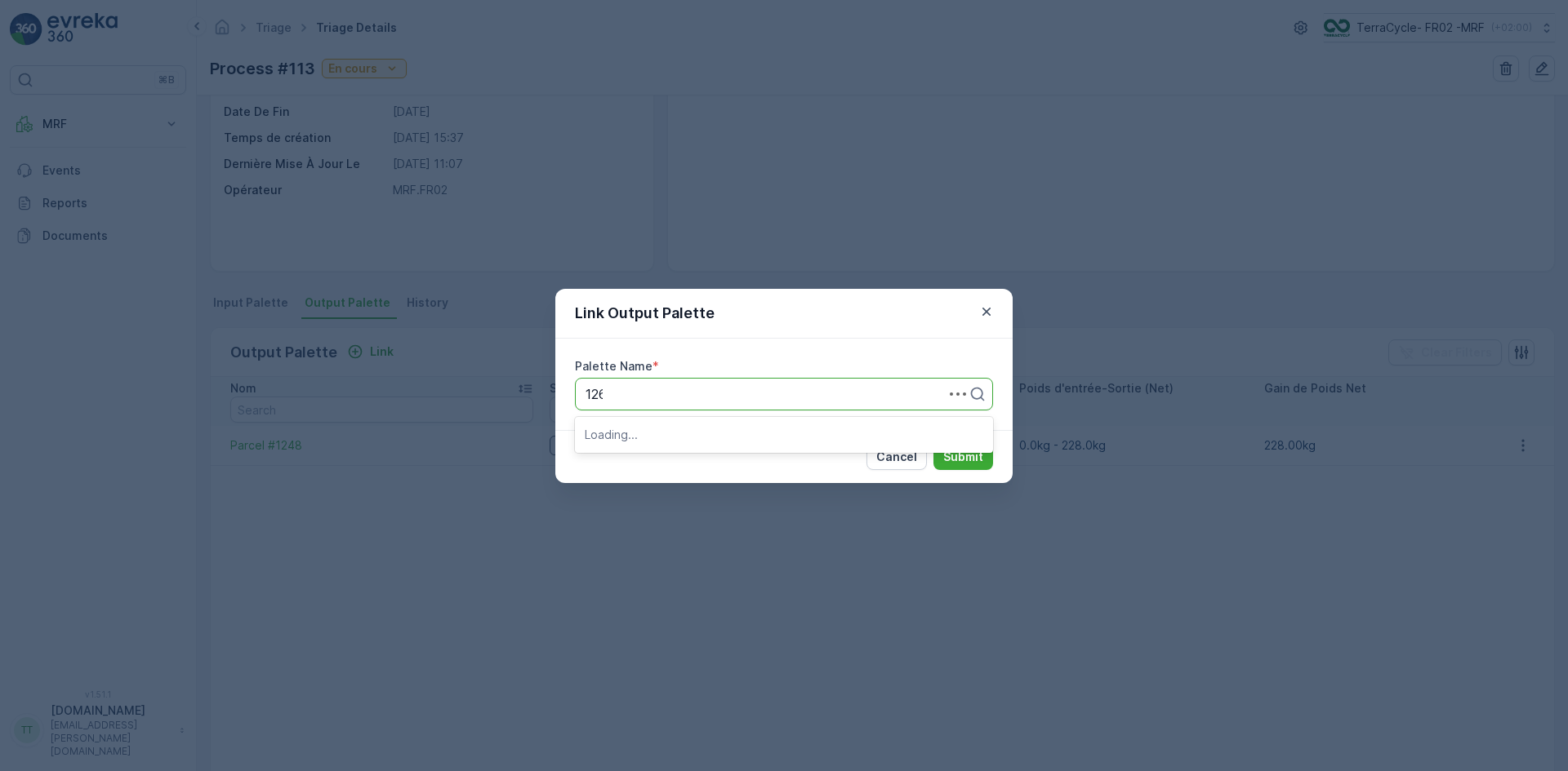
type input "1263"
click at [631, 432] on span "Parcel #1263" at bounding box center [624, 434] width 79 height 15
click at [959, 456] on p "Submit" at bounding box center [962, 457] width 40 height 17
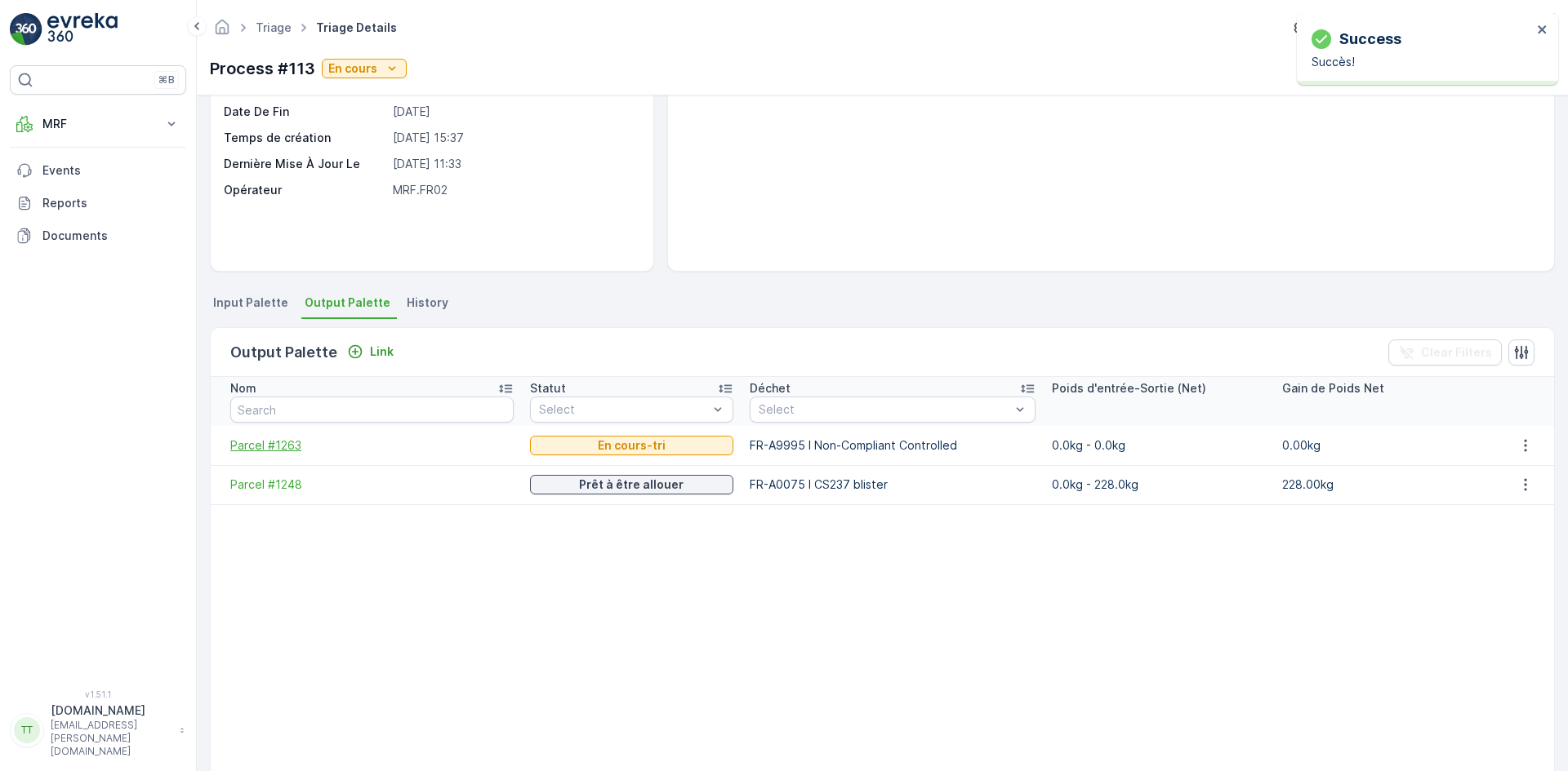
click at [287, 439] on span "Parcel #1263" at bounding box center [372, 445] width 284 height 17
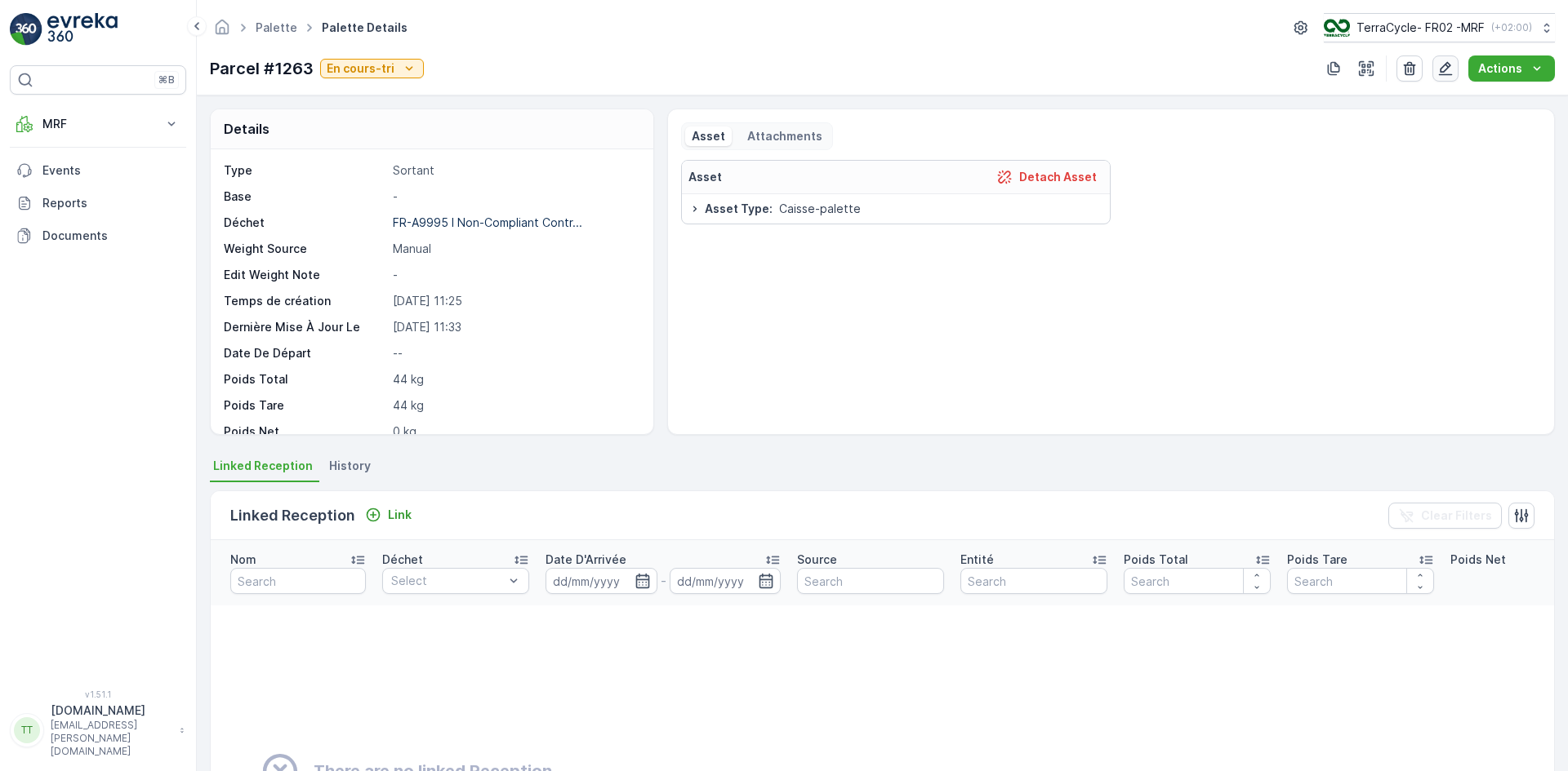
click at [1453, 66] on icon "button" at bounding box center [1445, 68] width 17 height 17
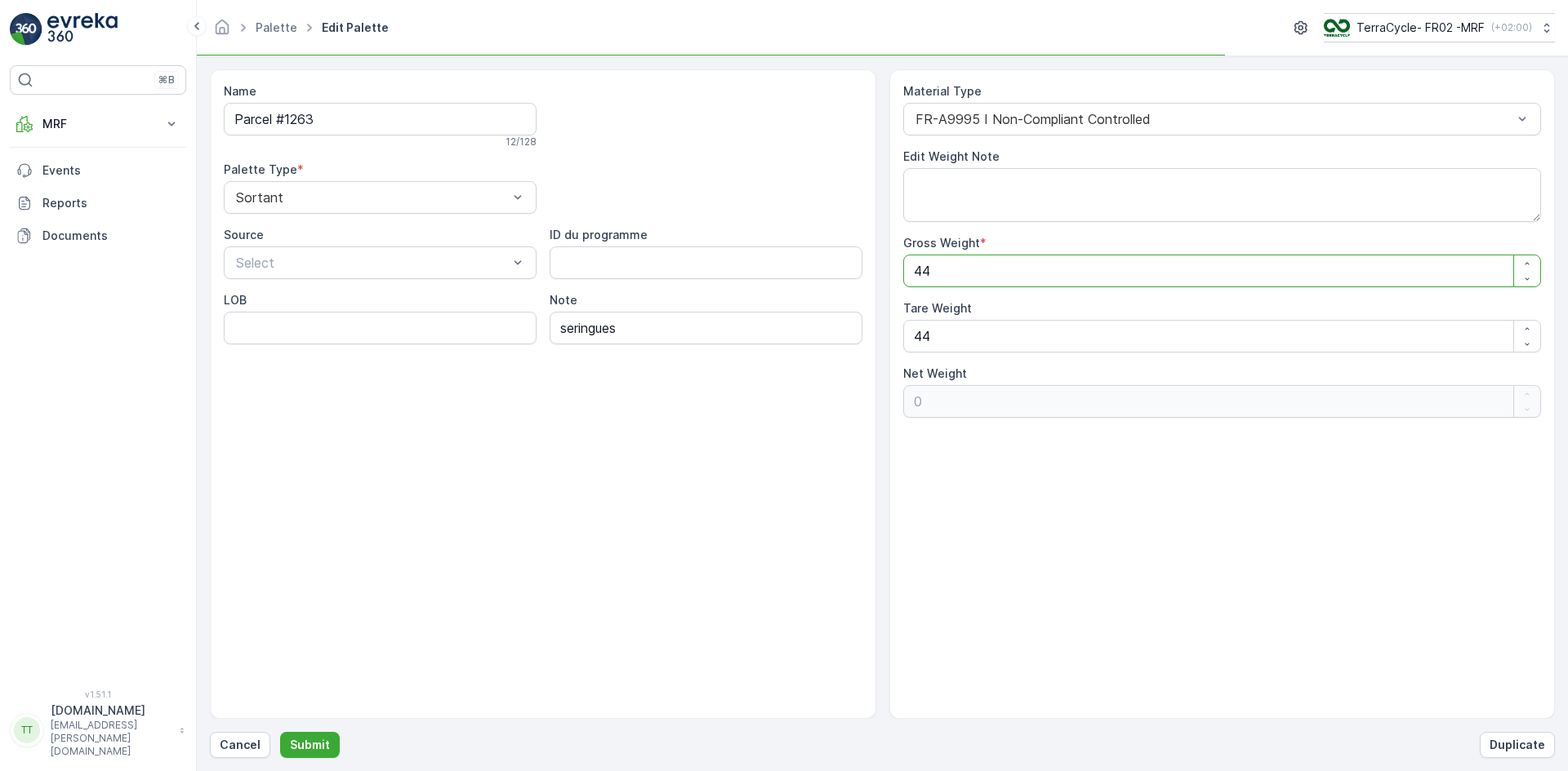
drag, startPoint x: 921, startPoint y: 271, endPoint x: 946, endPoint y: 265, distance: 25.7
click at [946, 265] on Weight "44" at bounding box center [1222, 271] width 638 height 32
type Weight "48"
type Weight "4"
type Weight "48.2"
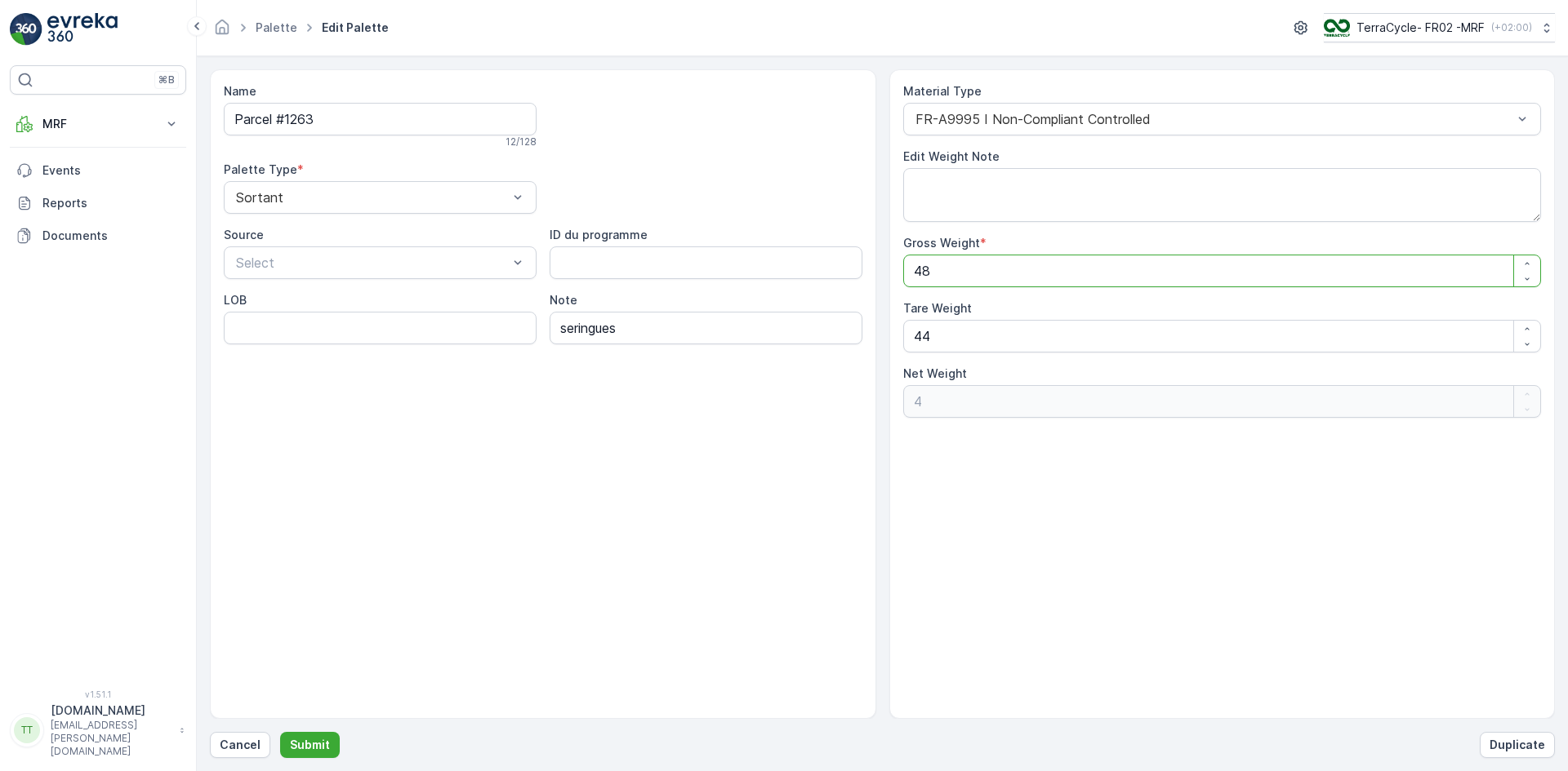
type Weight "4.2"
type Weight "48.247"
type Weight "4.247"
type Weight "48.24"
type Weight "4.24"
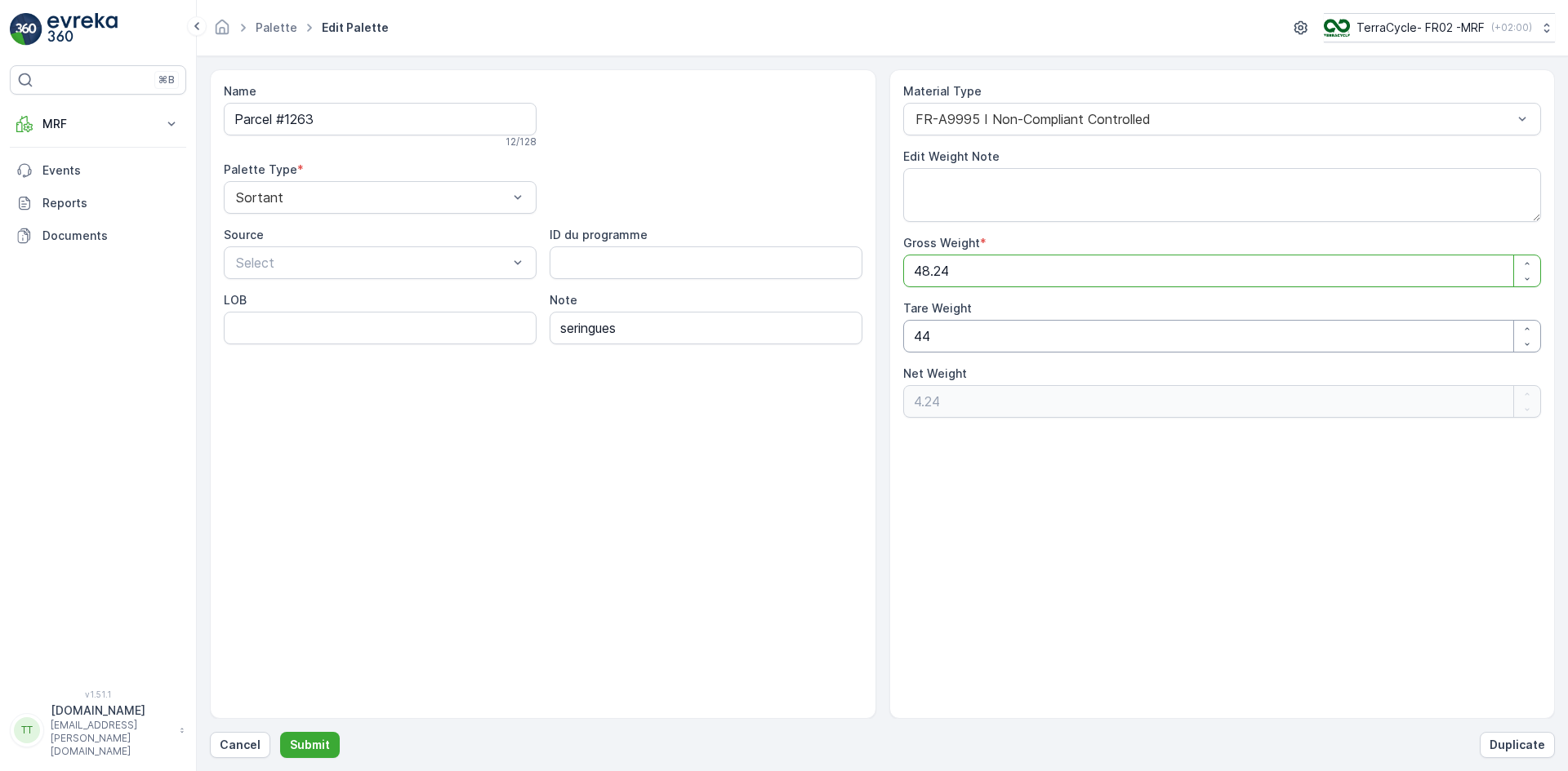
type Weight "48.24"
drag, startPoint x: 923, startPoint y: 331, endPoint x: 942, endPoint y: 335, distance: 19.4
click at [942, 335] on Weight "44" at bounding box center [1222, 336] width 638 height 32
type Weight "40"
type Weight "8.24"
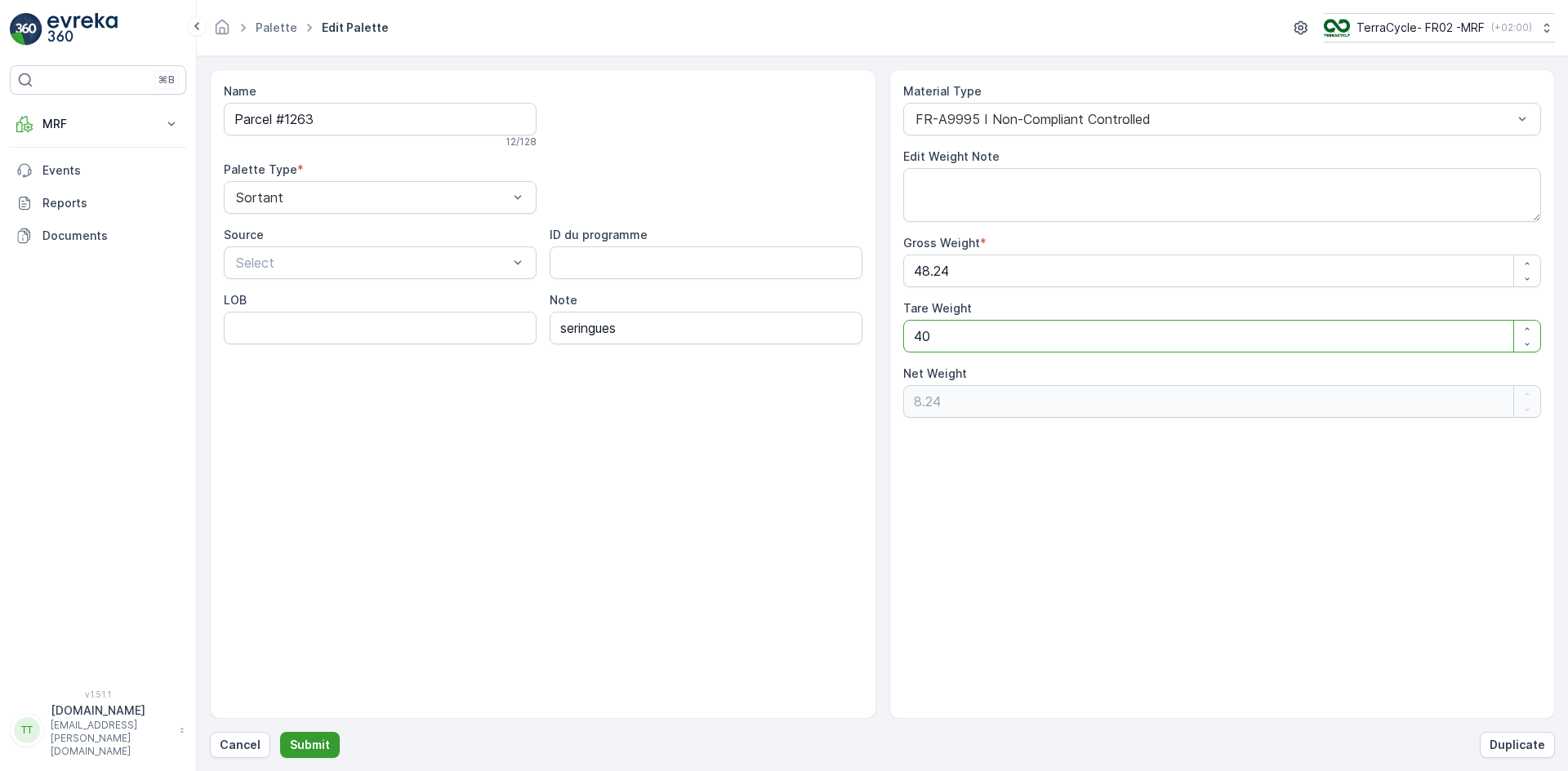
type Weight "40"
click at [322, 740] on p "Submit" at bounding box center [309, 745] width 40 height 17
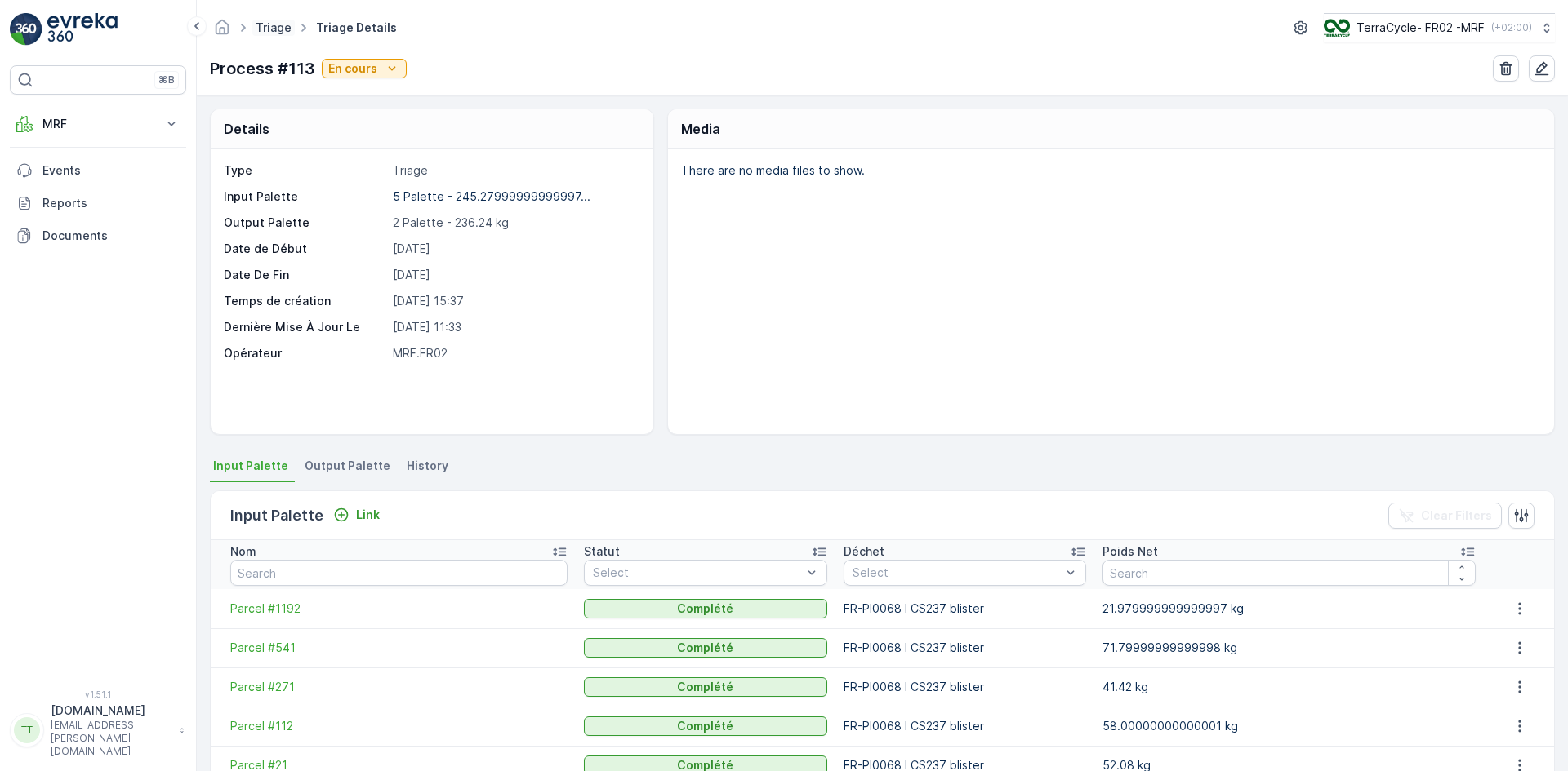
click at [265, 26] on link "Triage" at bounding box center [273, 28] width 35 height 14
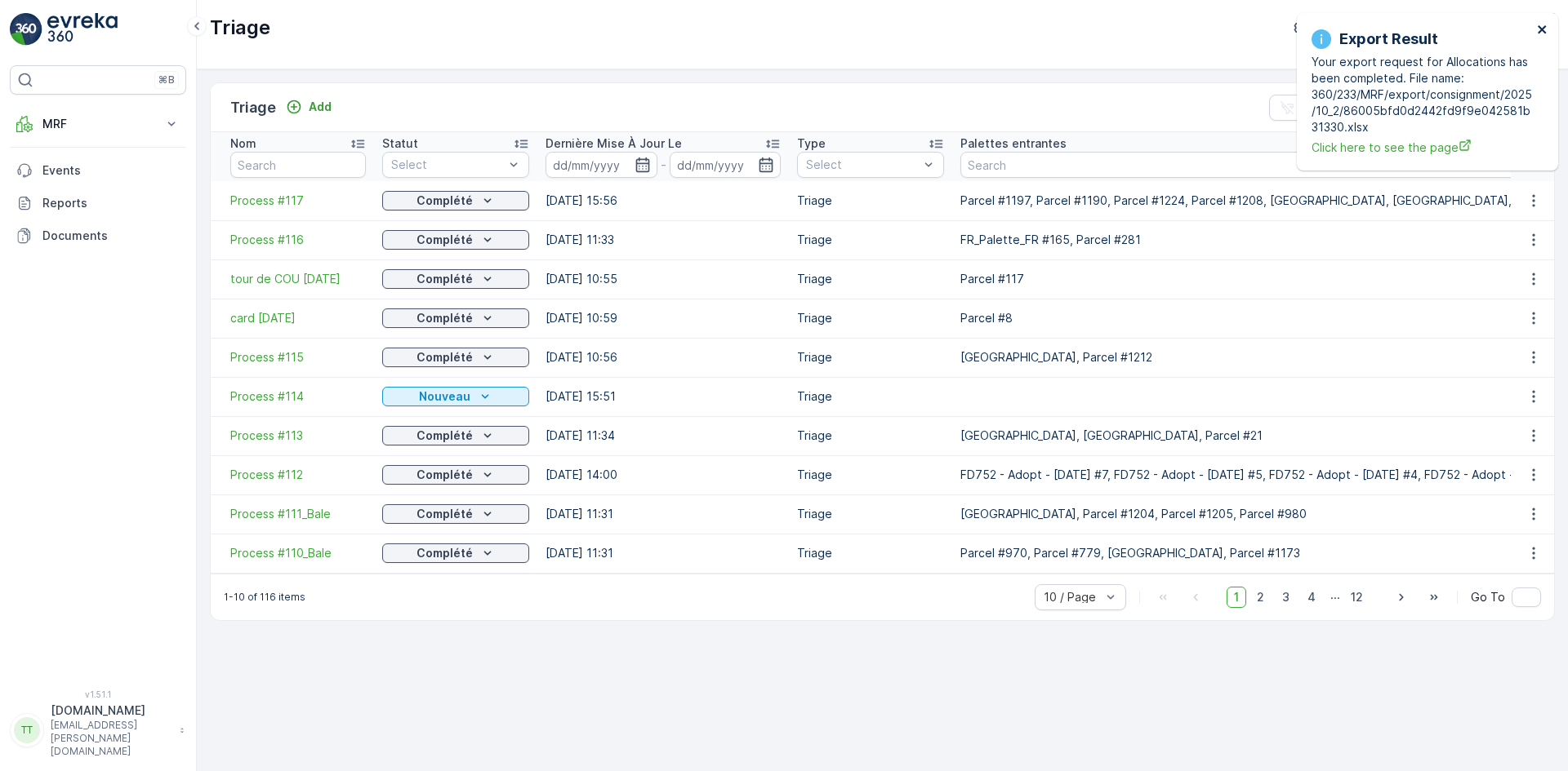
click at [1544, 29] on icon "close" at bounding box center [1542, 29] width 12 height 13
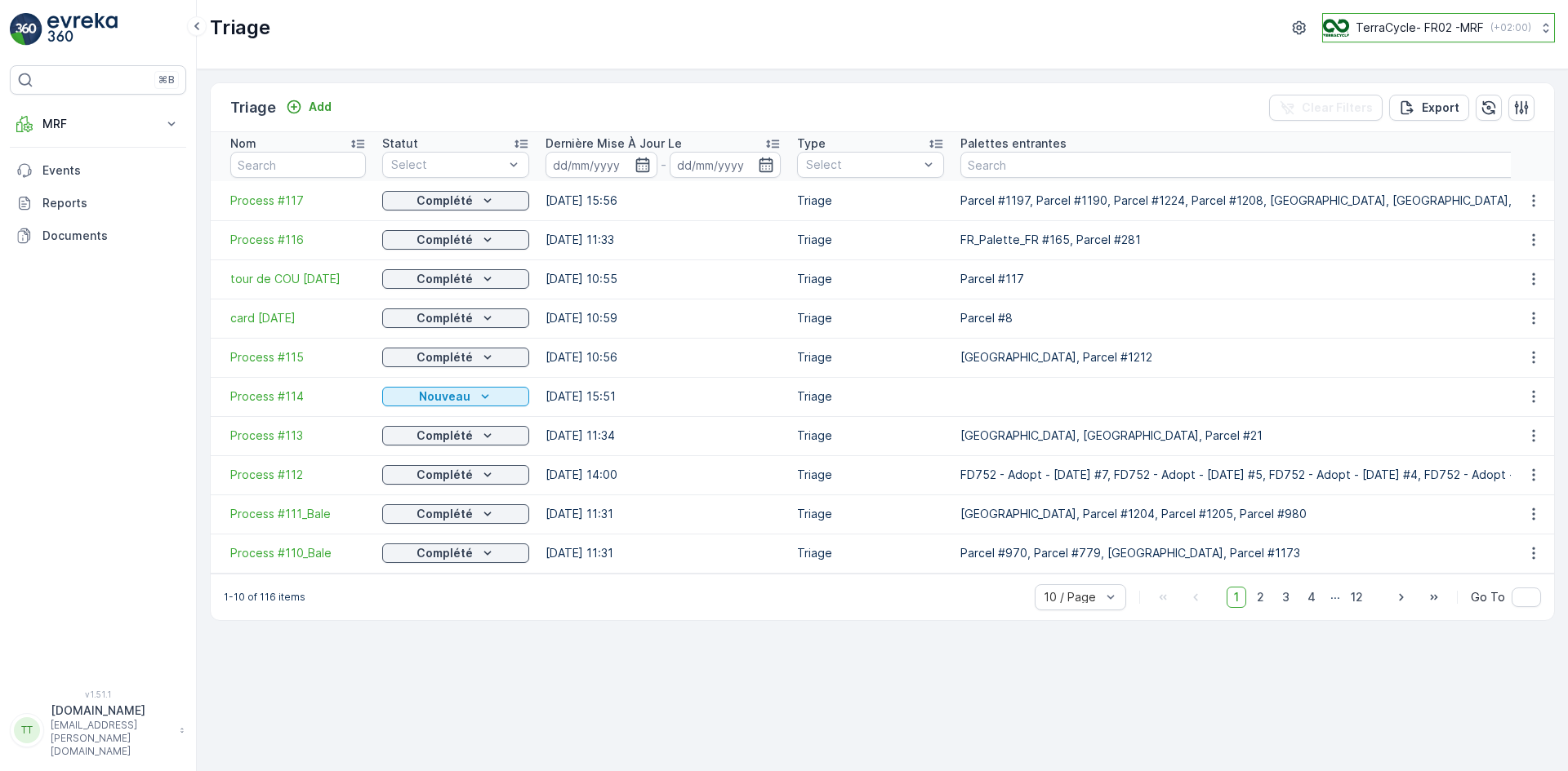
click at [1401, 35] on p "TerraCycle- FR02 -MRF" at bounding box center [1419, 28] width 128 height 17
type input "uk"
click at [1428, 136] on span "TerraCycle-UK02-Econpro" at bounding box center [1424, 136] width 181 height 17
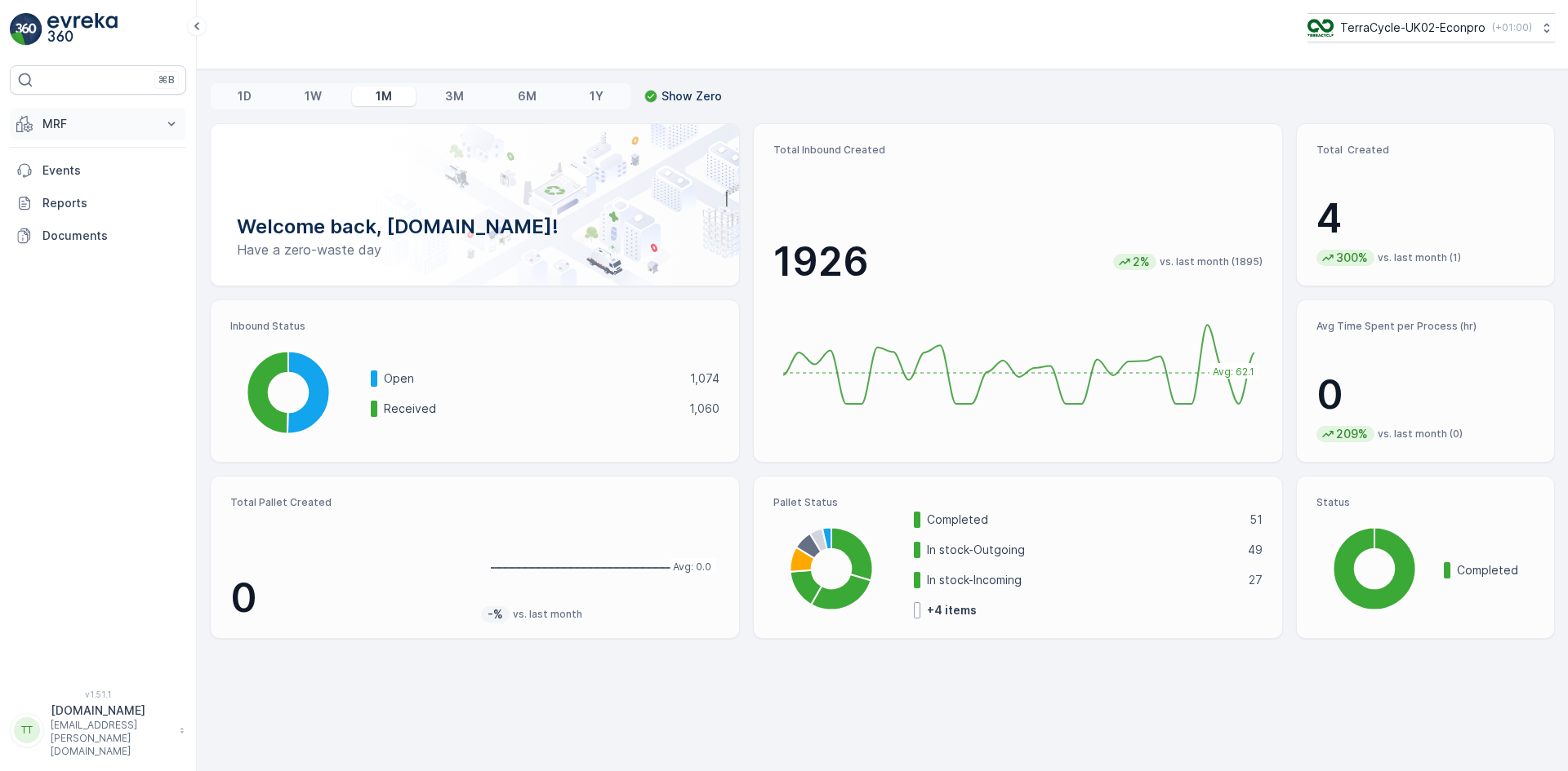
click at [74, 127] on p "MRF" at bounding box center [98, 124] width 111 height 17
click at [97, 149] on p "Insights TerraCycle" at bounding box center [94, 152] width 105 height 17
